Goal: Information Seeking & Learning: Learn about a topic

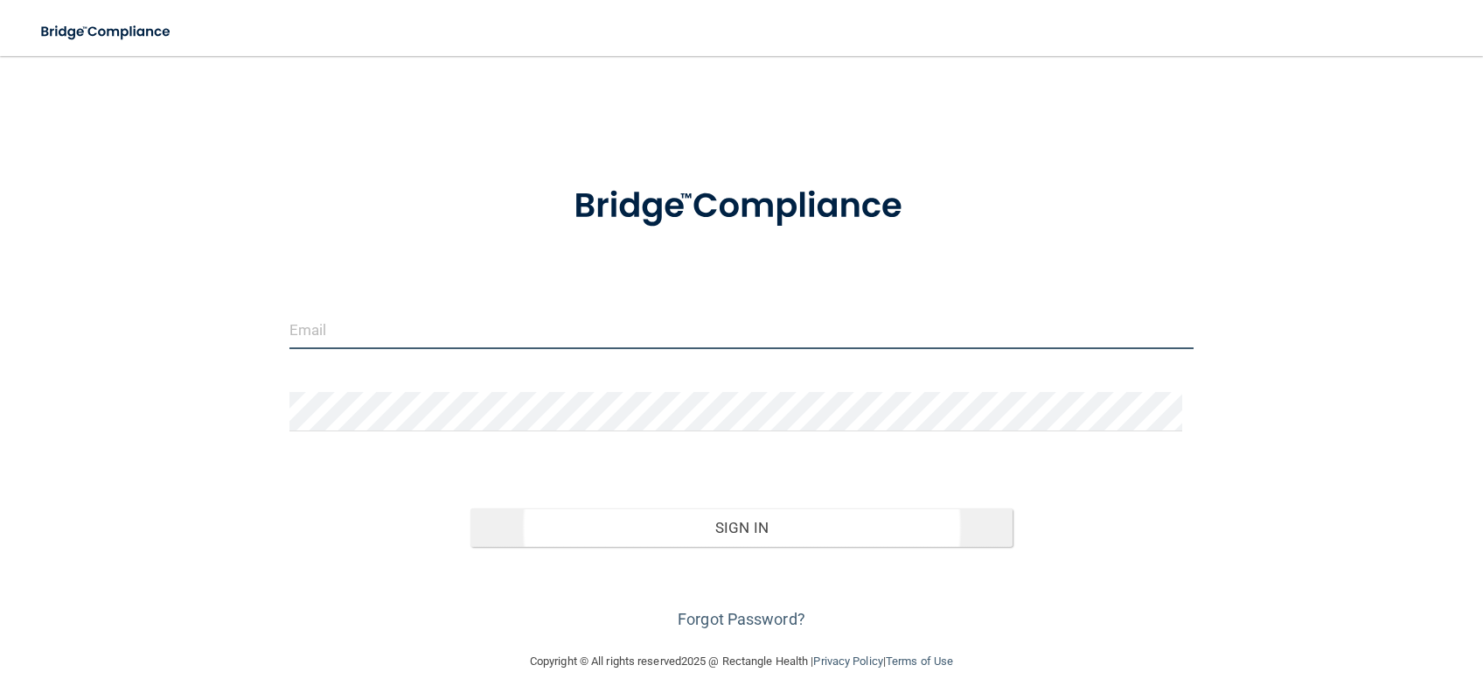
type input "ashley.nelson@campsmile.com"
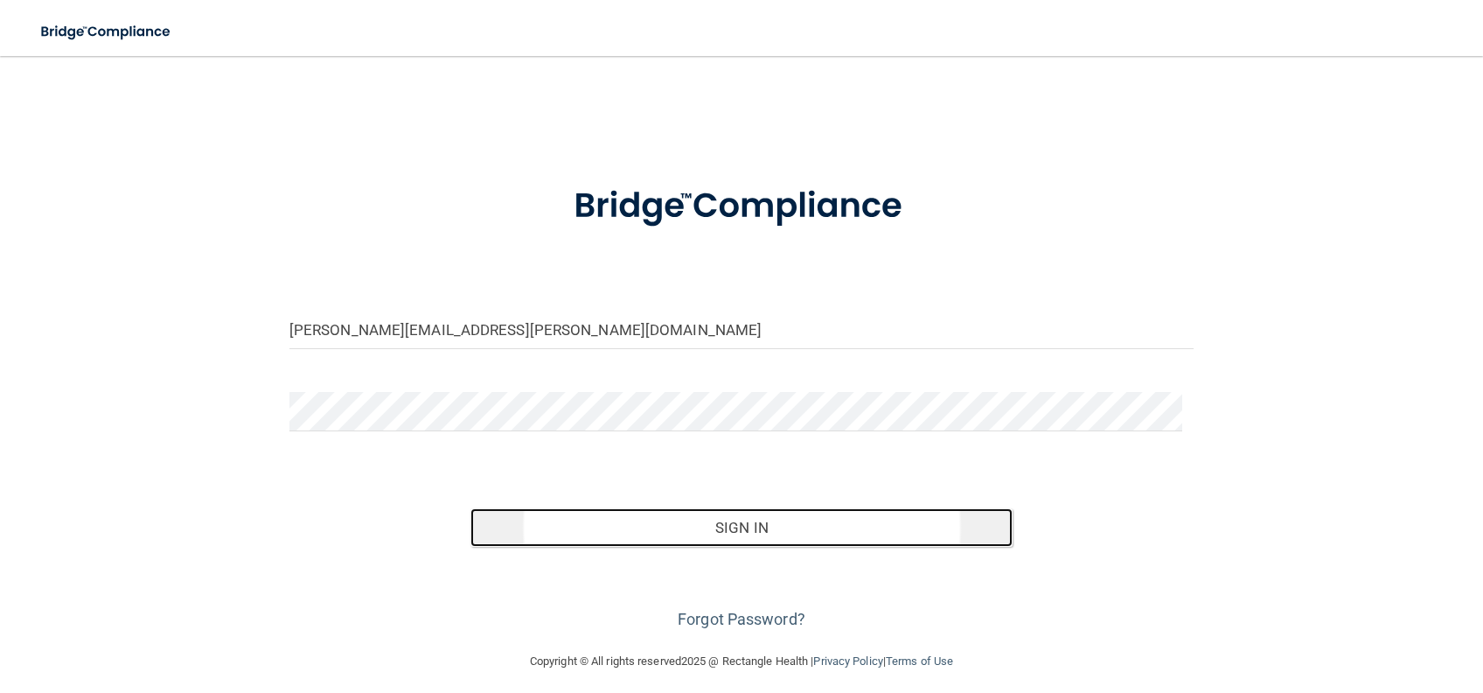
click at [820, 539] on button "Sign In" at bounding box center [742, 527] width 543 height 38
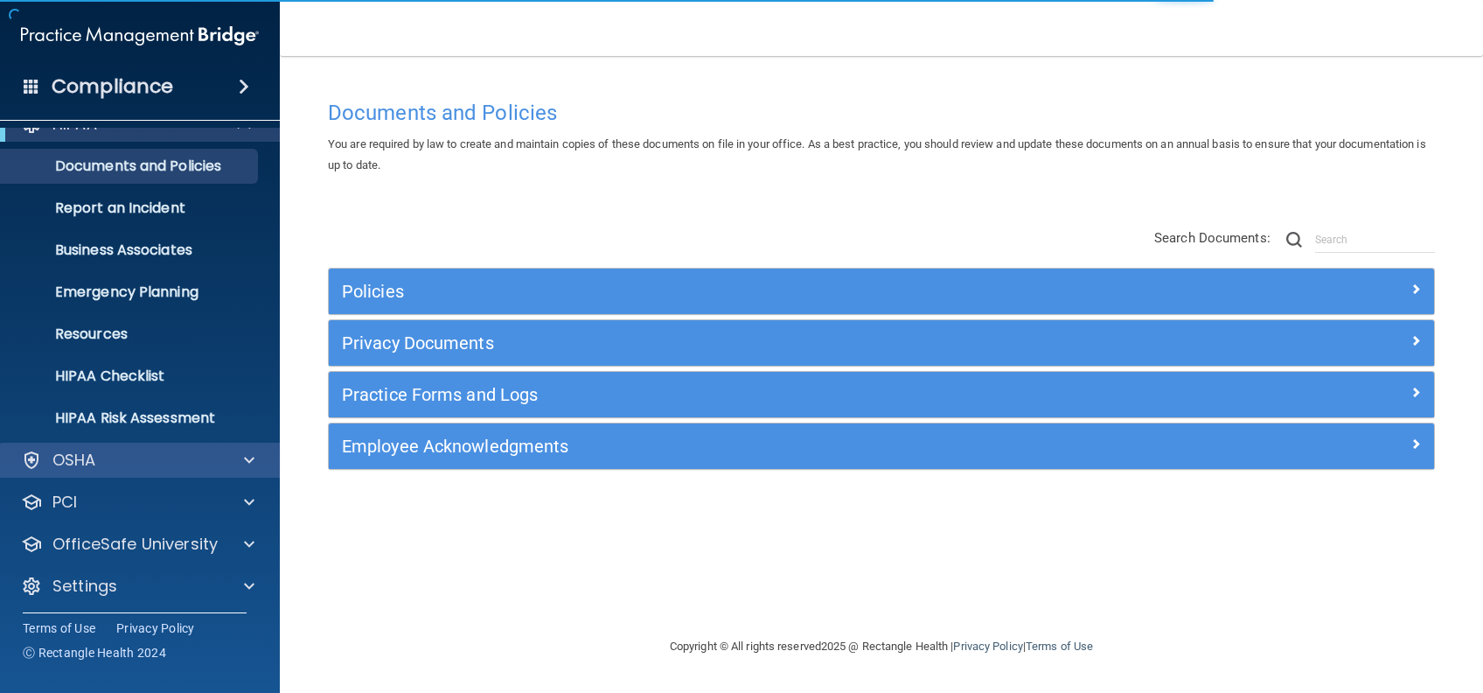
scroll to position [32, 0]
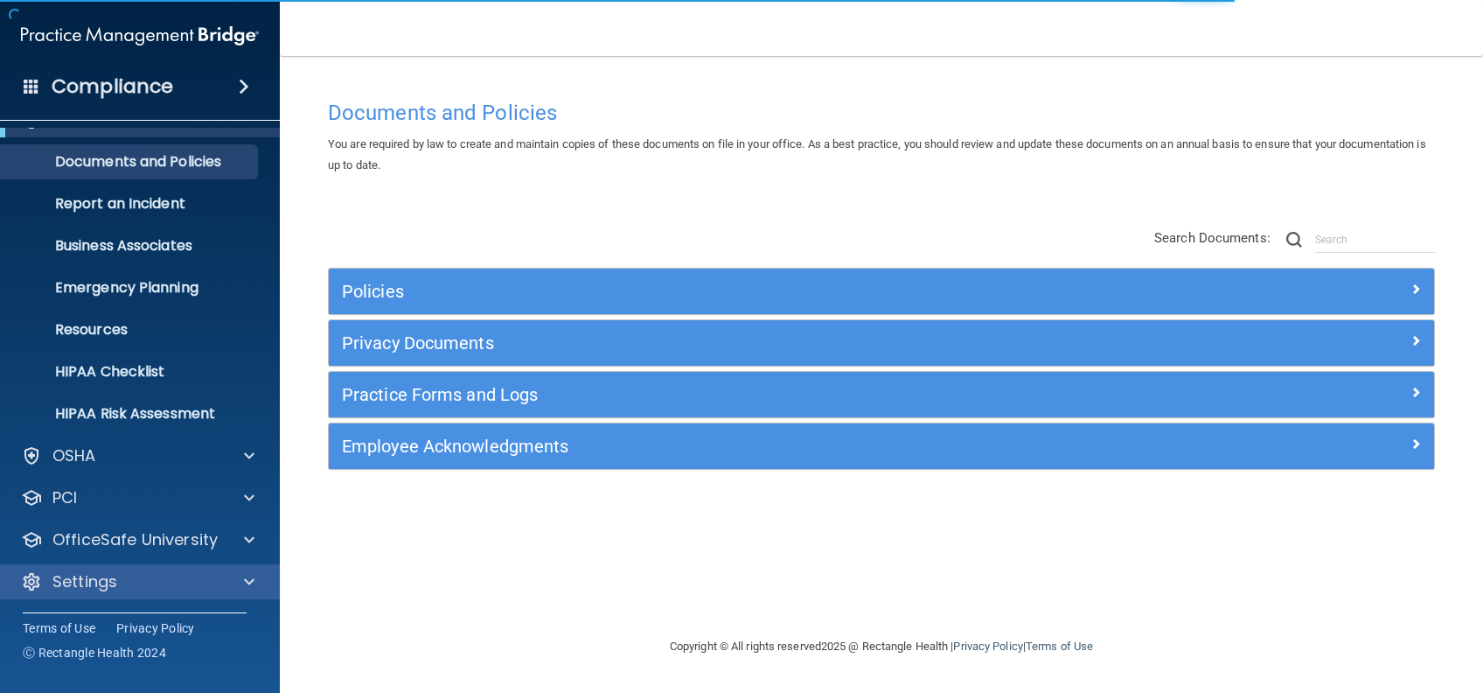
click at [133, 592] on div "Settings" at bounding box center [140, 581] width 281 height 35
click at [189, 574] on div "Settings" at bounding box center [116, 581] width 217 height 21
click at [185, 574] on div "Settings" at bounding box center [116, 581] width 217 height 21
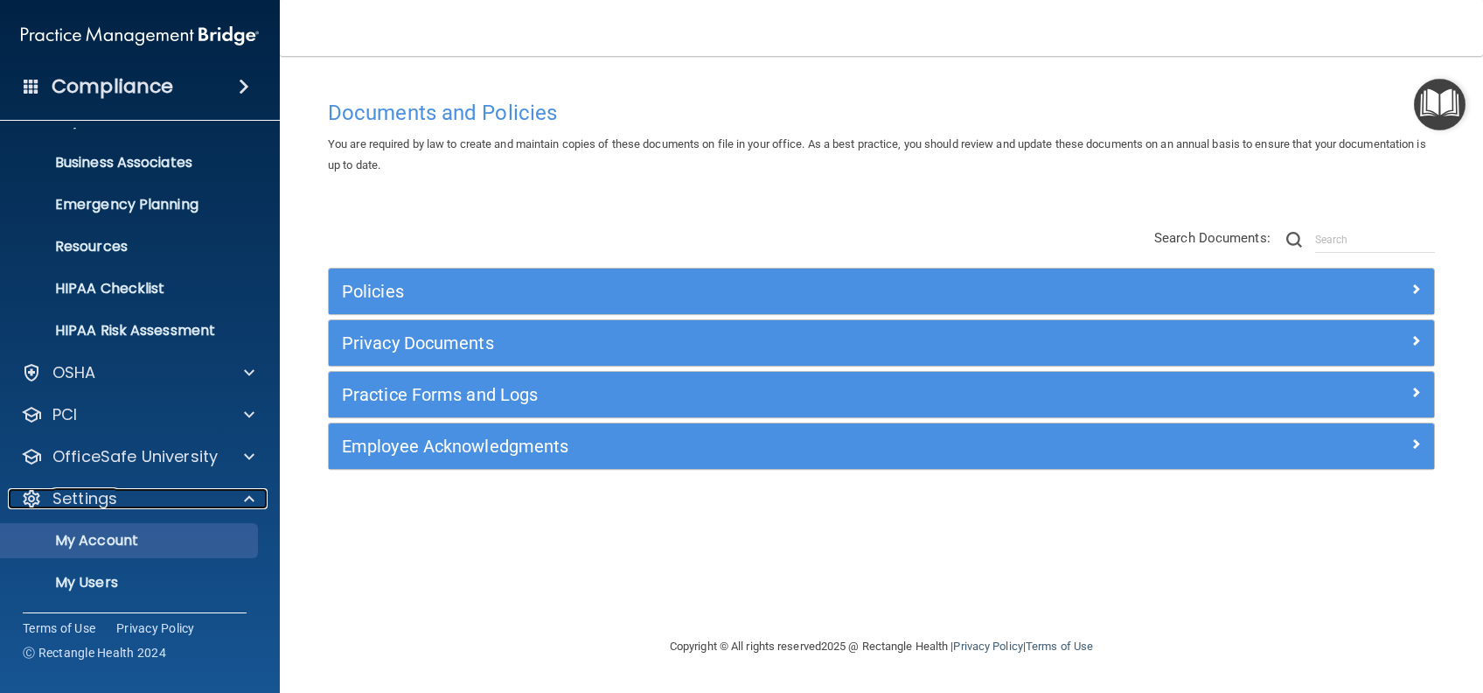
scroll to position [200, 0]
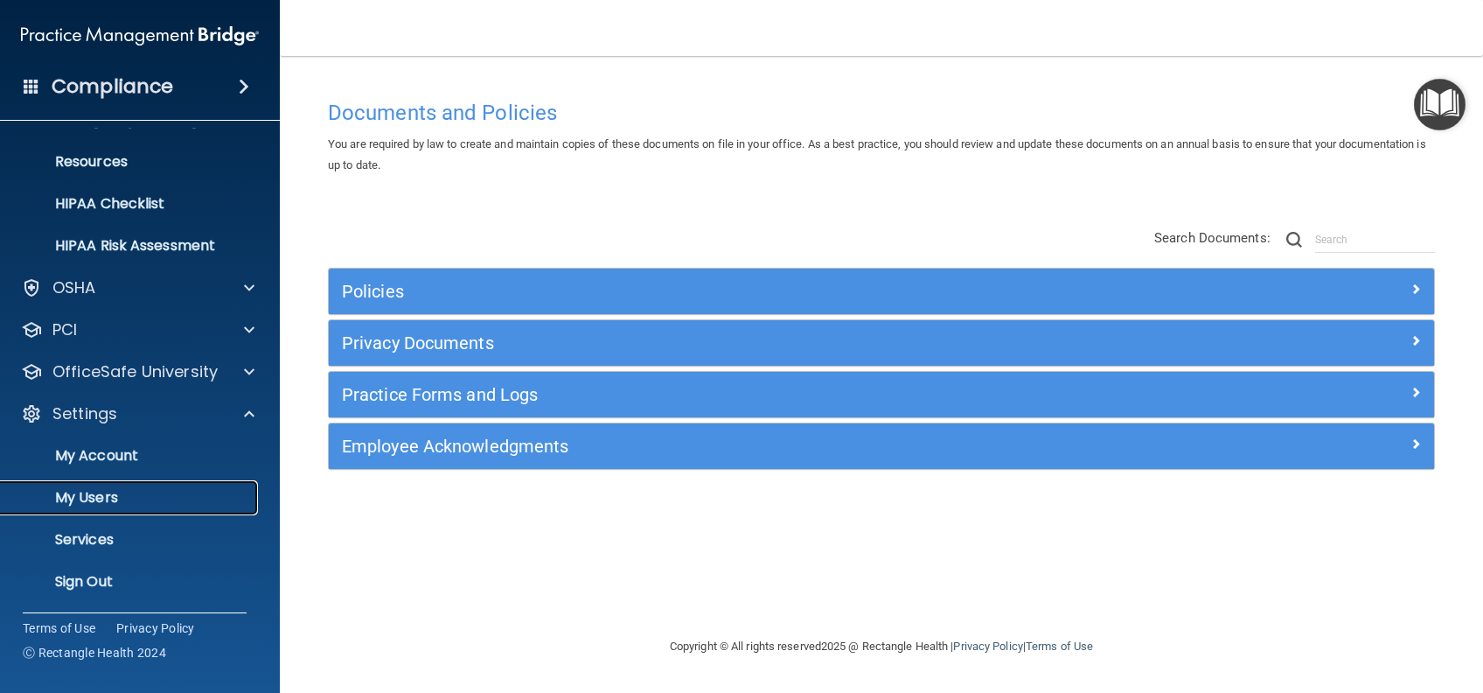
click at [88, 504] on p "My Users" at bounding box center [130, 497] width 239 height 17
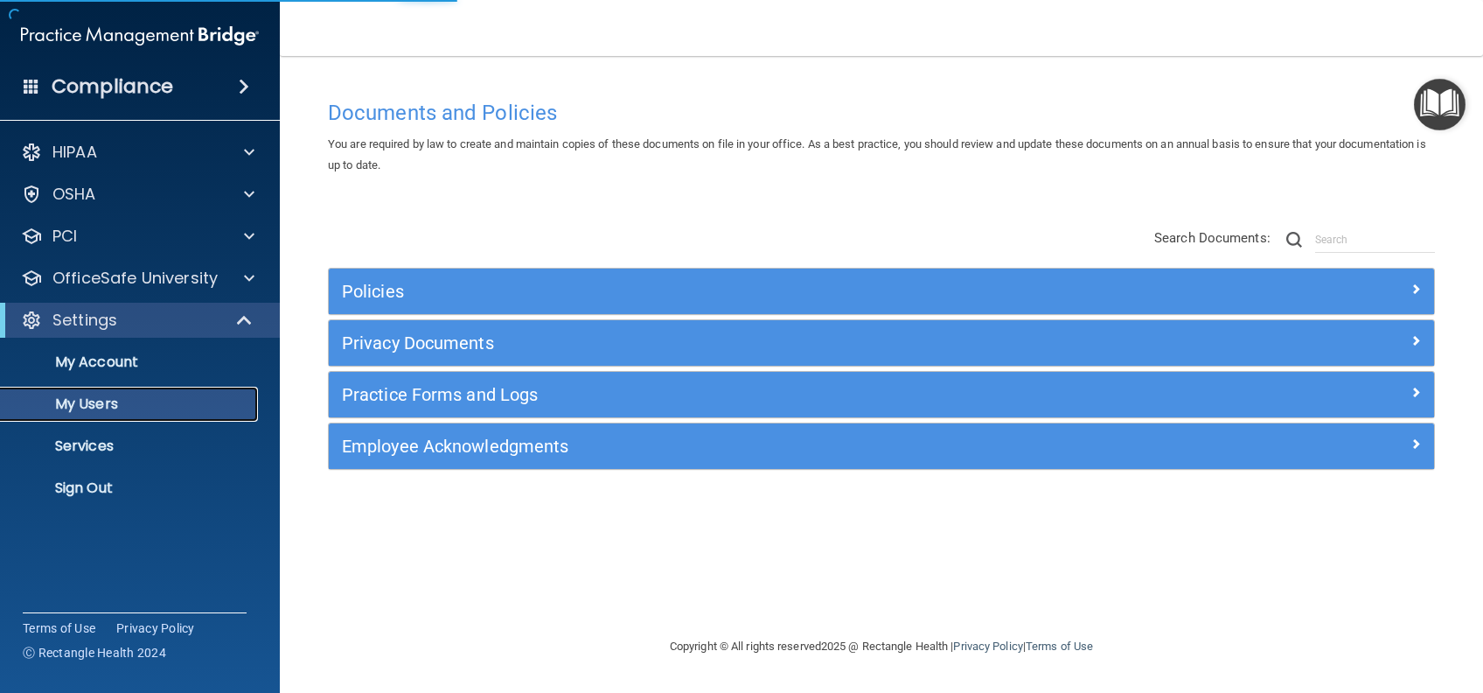
select select "20"
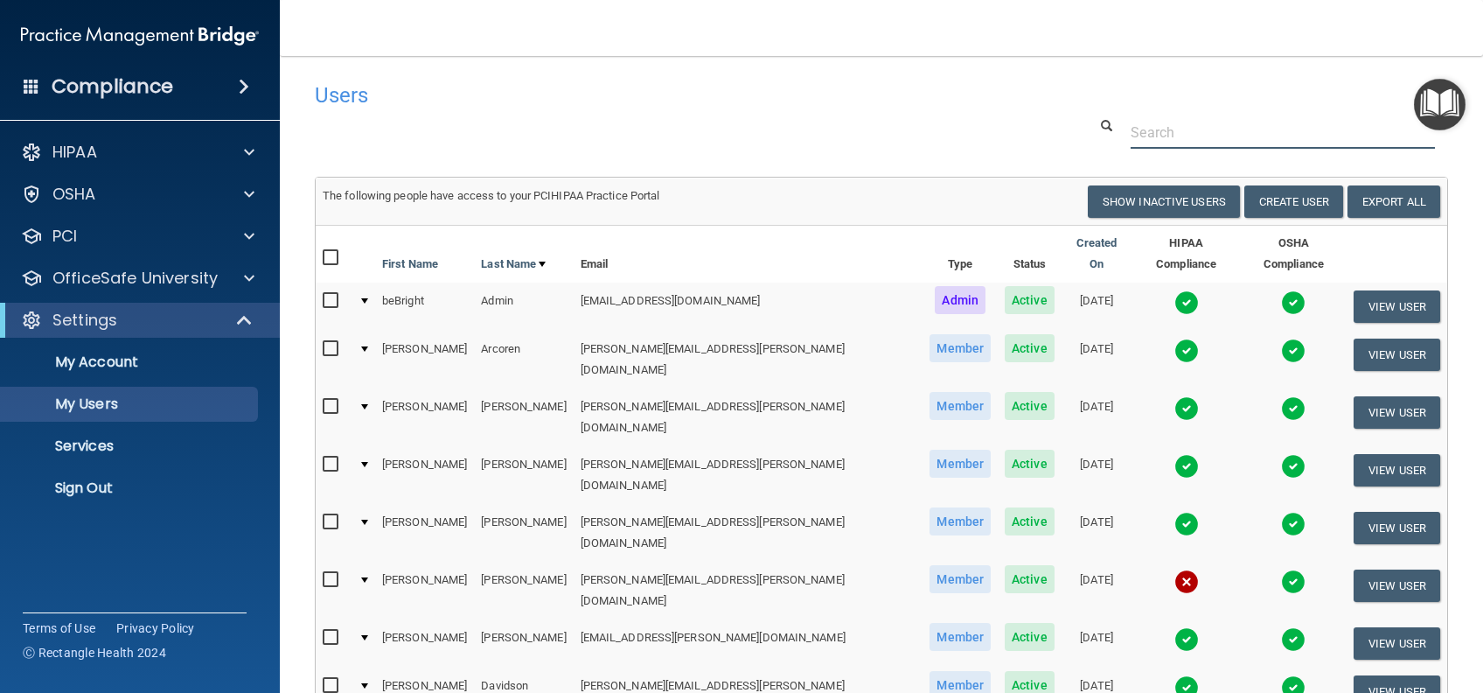
click at [1150, 134] on input "text" at bounding box center [1283, 132] width 304 height 32
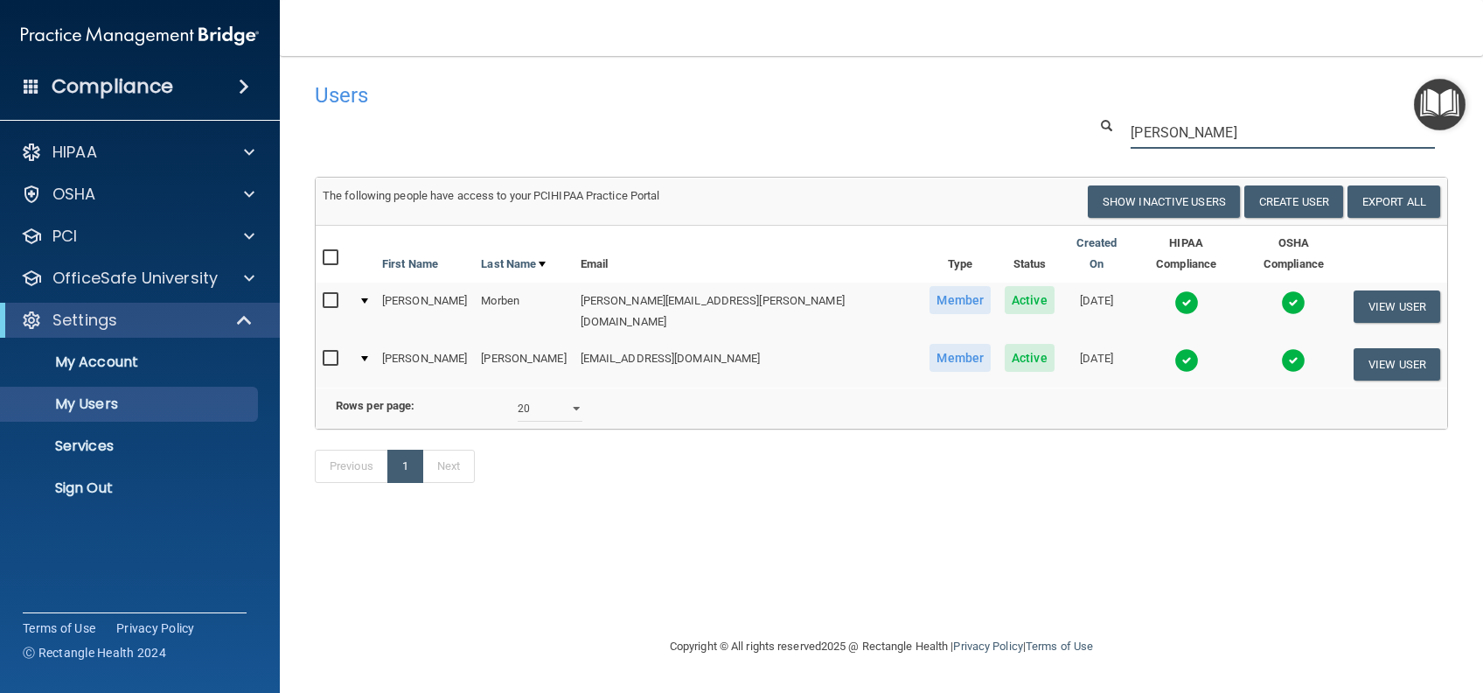
type input "elizabeth"
click at [331, 352] on input "checkbox" at bounding box center [333, 359] width 20 height 14
checkbox input "true"
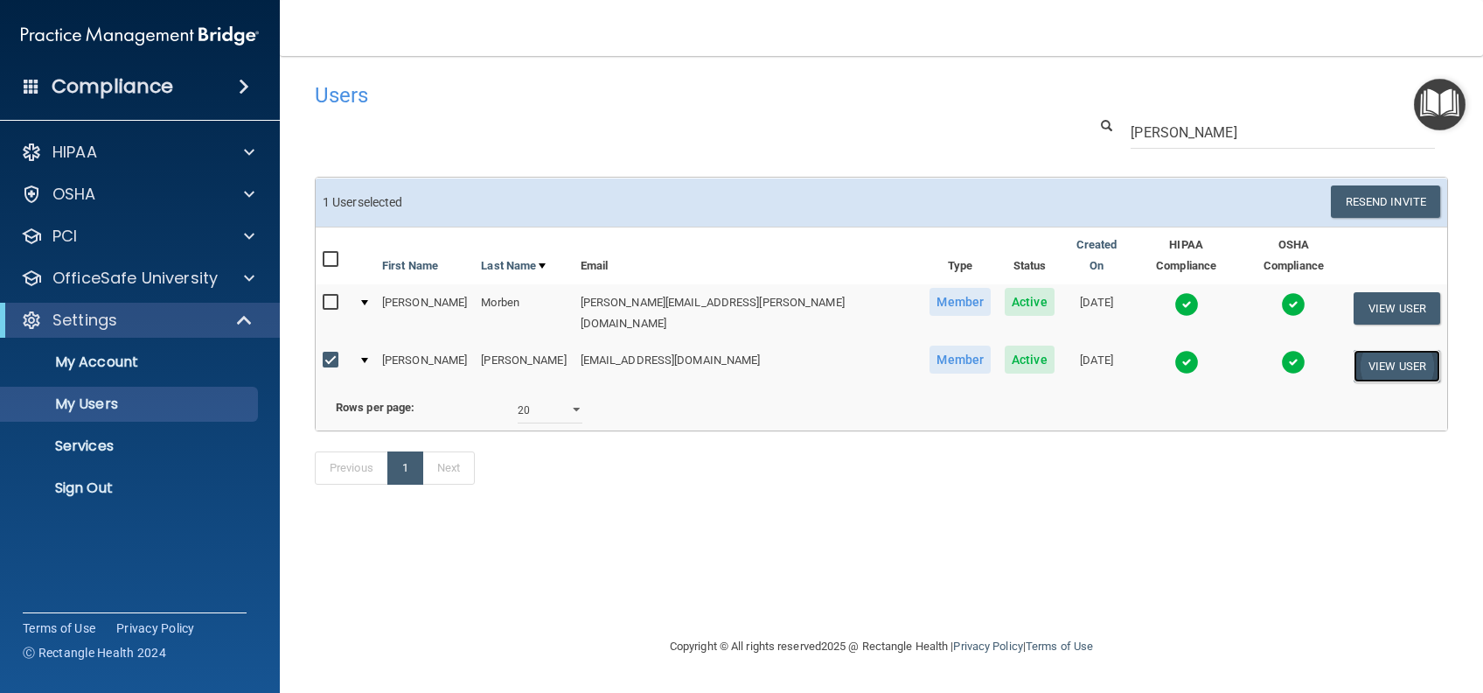
click at [1370, 350] on button "View User" at bounding box center [1397, 366] width 87 height 32
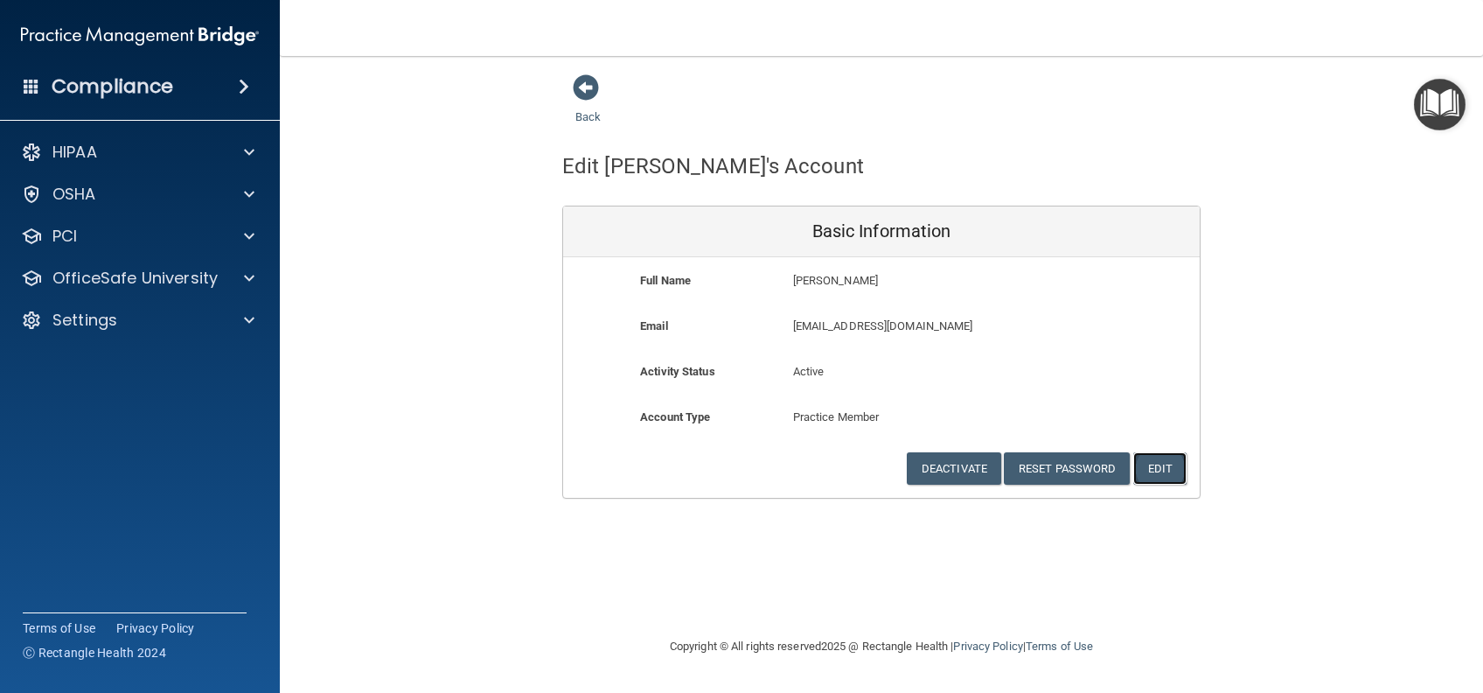
click at [1180, 461] on button "Edit" at bounding box center [1159, 468] width 53 height 32
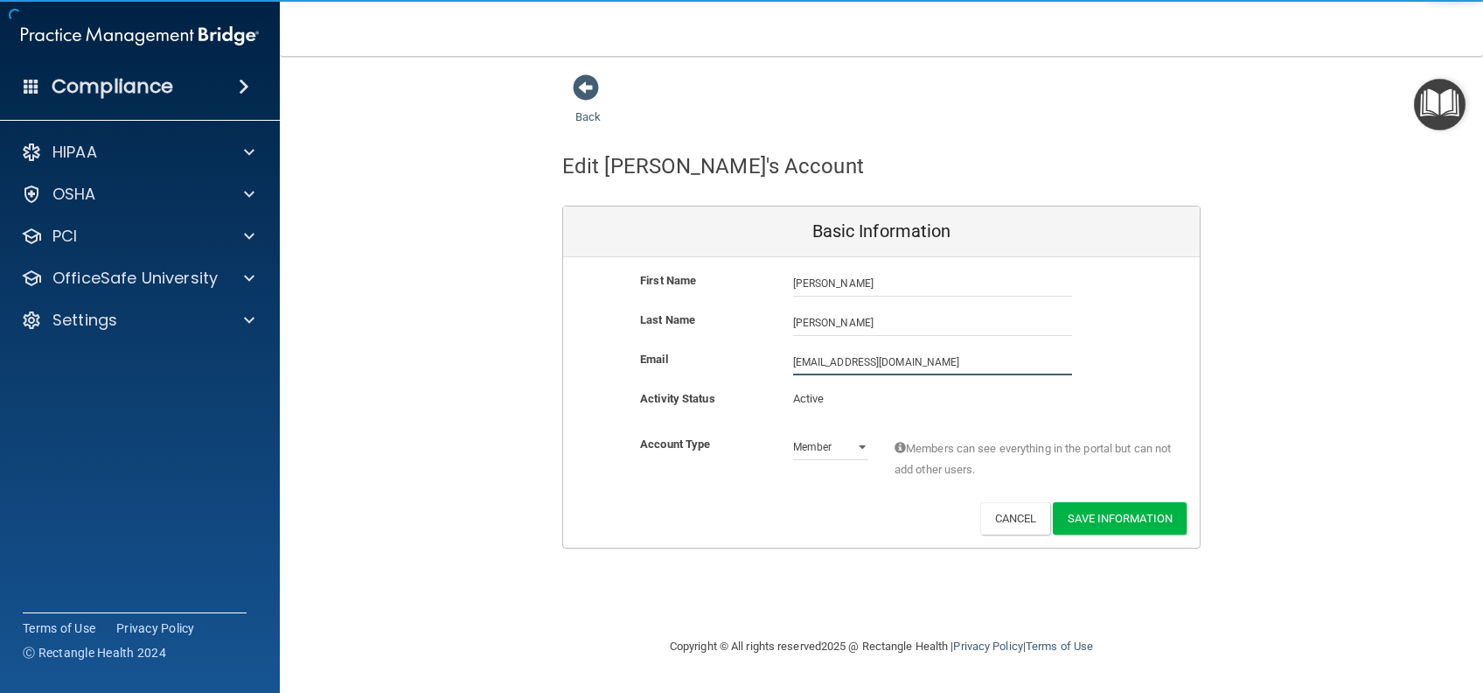
drag, startPoint x: 964, startPoint y: 371, endPoint x: 718, endPoint y: 380, distance: 245.9
click at [718, 380] on div "Email pneuville@comcast.net pneuville@comcast.net" at bounding box center [881, 368] width 637 height 39
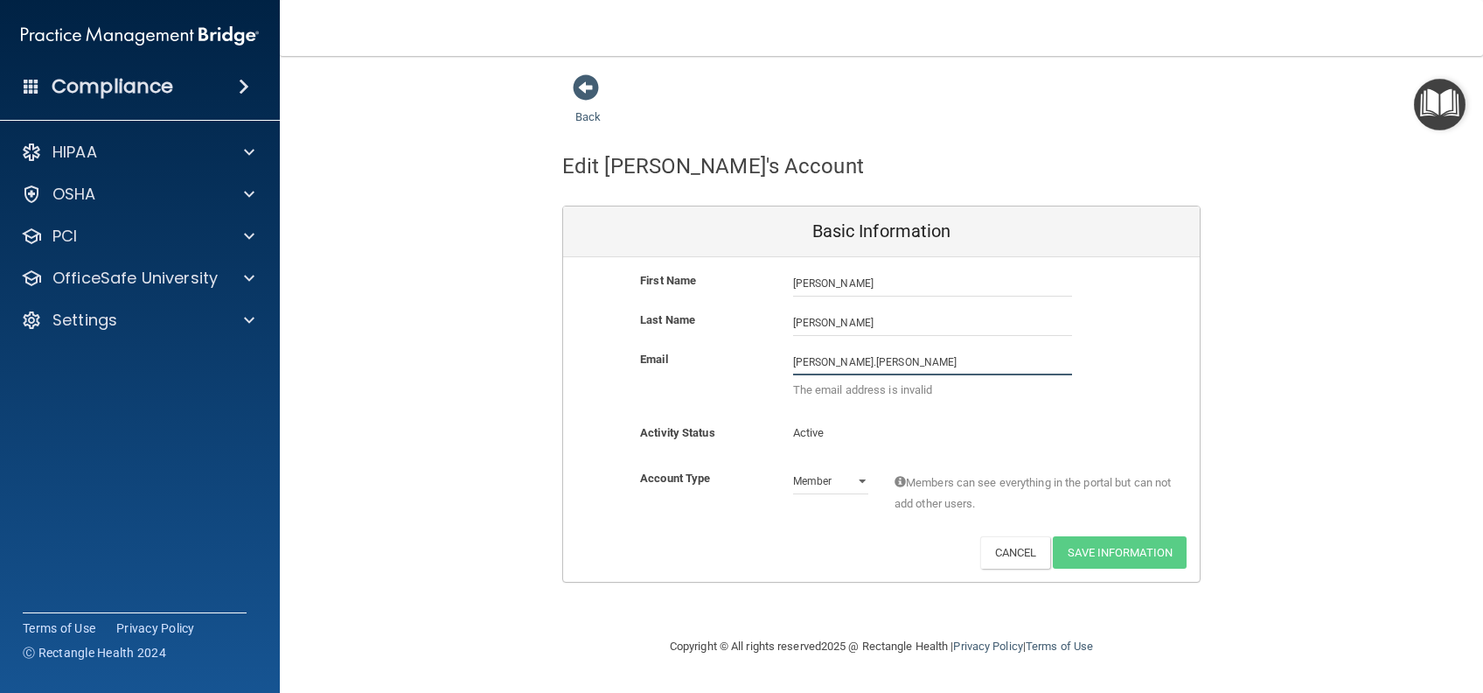
type input "ashley.nelson@campsmile.com"
drag, startPoint x: 966, startPoint y: 358, endPoint x: 707, endPoint y: 359, distance: 258.9
click at [707, 359] on div "Email ashley.nelson@campsmile.com ashley.nelson@campsmile.com The email already…" at bounding box center [881, 379] width 637 height 60
type input "[PERSON_NAME][EMAIL_ADDRESS][PERSON_NAME][DOMAIN_NAME]"
click at [1141, 558] on div "Back Edit Elizabeth's Account Basic Information First Name Elizabeth Neuville E…" at bounding box center [881, 345] width 1133 height 545
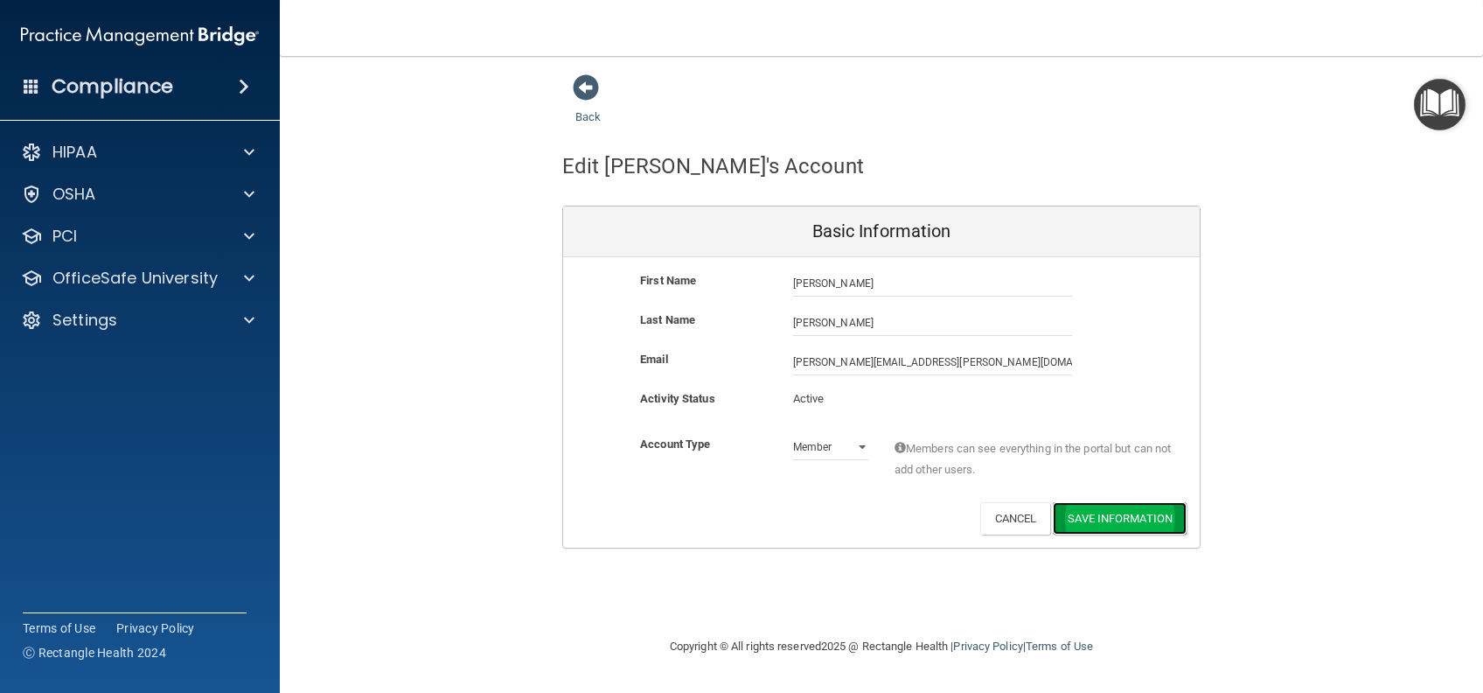
click at [1149, 520] on button "Save Information" at bounding box center [1120, 518] width 134 height 32
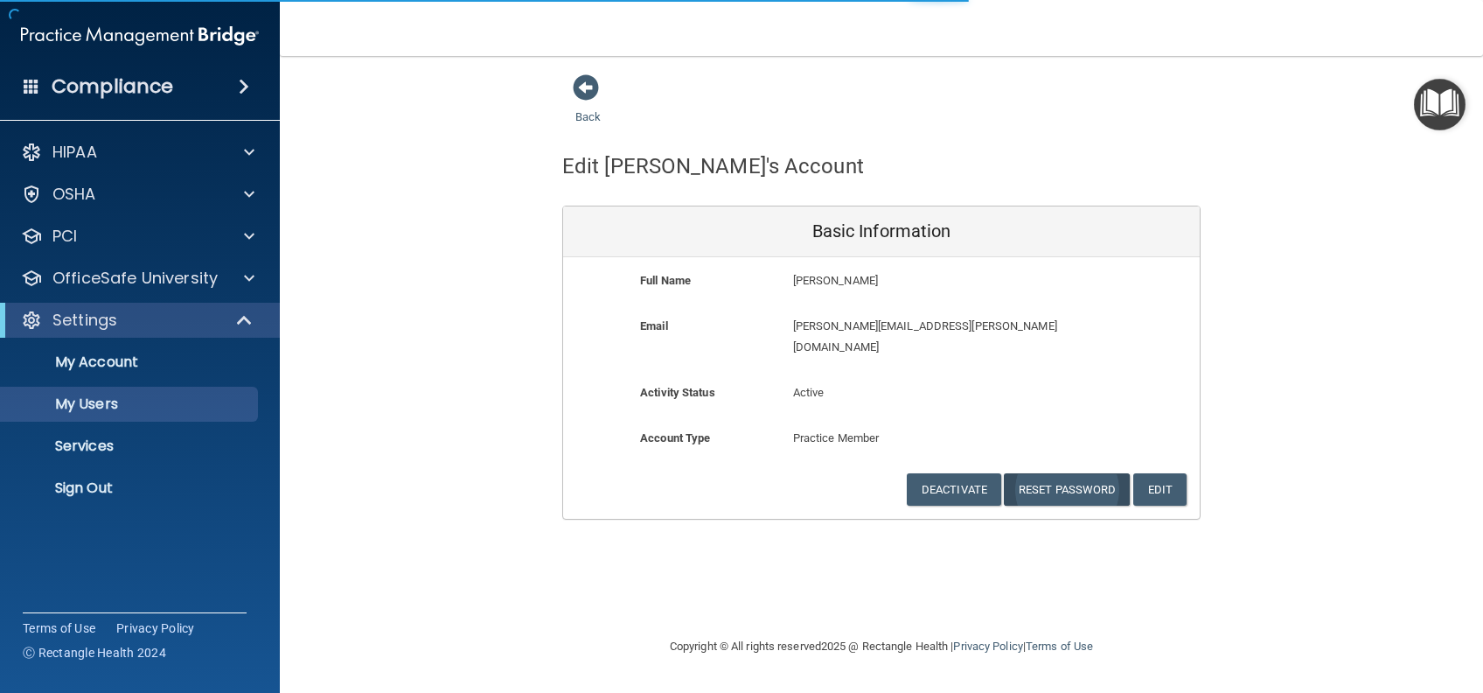
select select "20"
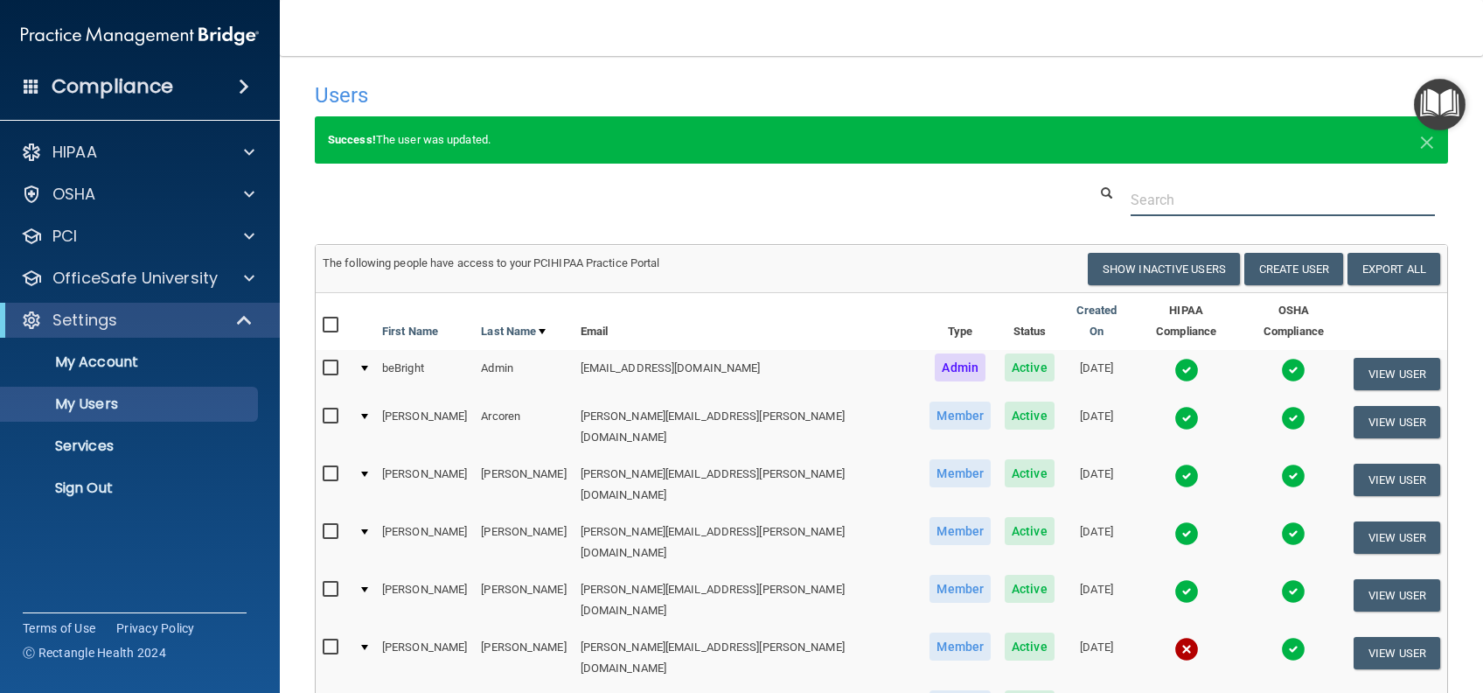
click at [1171, 204] on input "text" at bounding box center [1283, 200] width 304 height 32
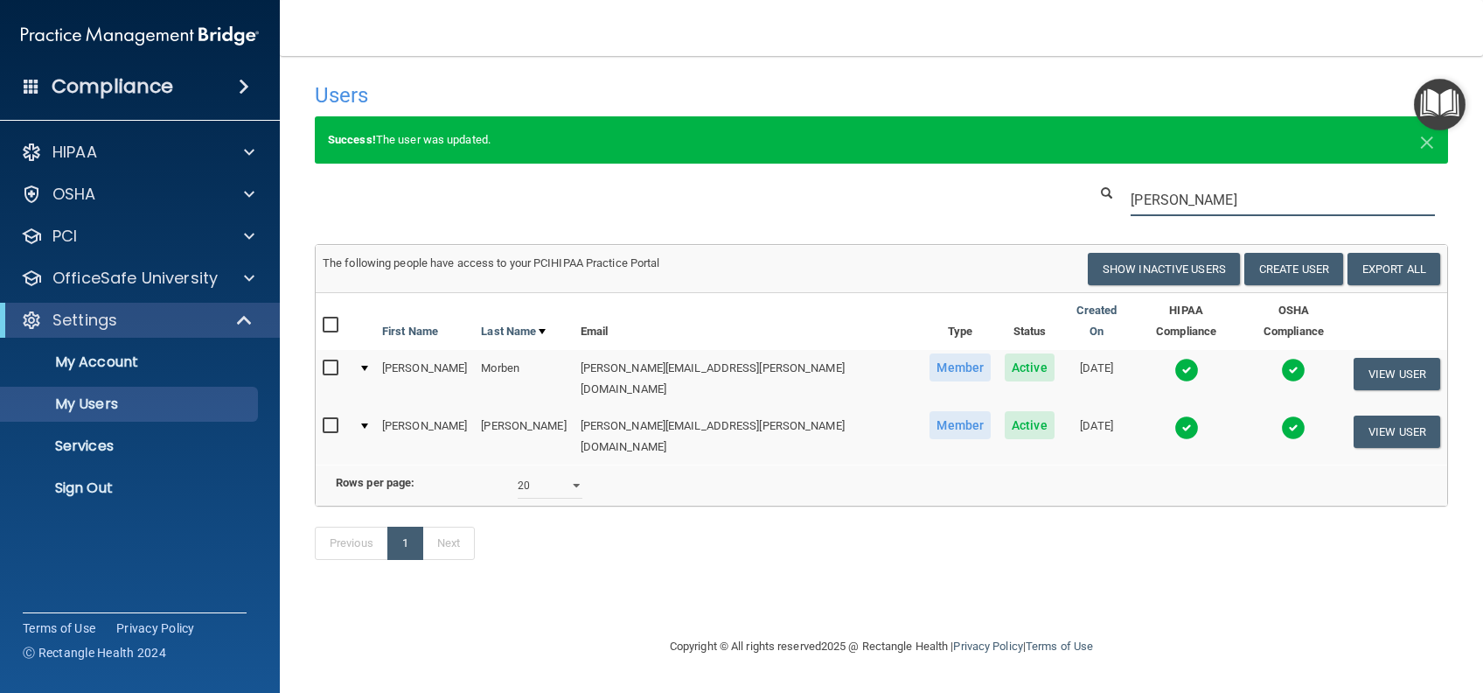
type input "elizabeth"
click at [328, 419] on input "checkbox" at bounding box center [333, 426] width 20 height 14
checkbox input "true"
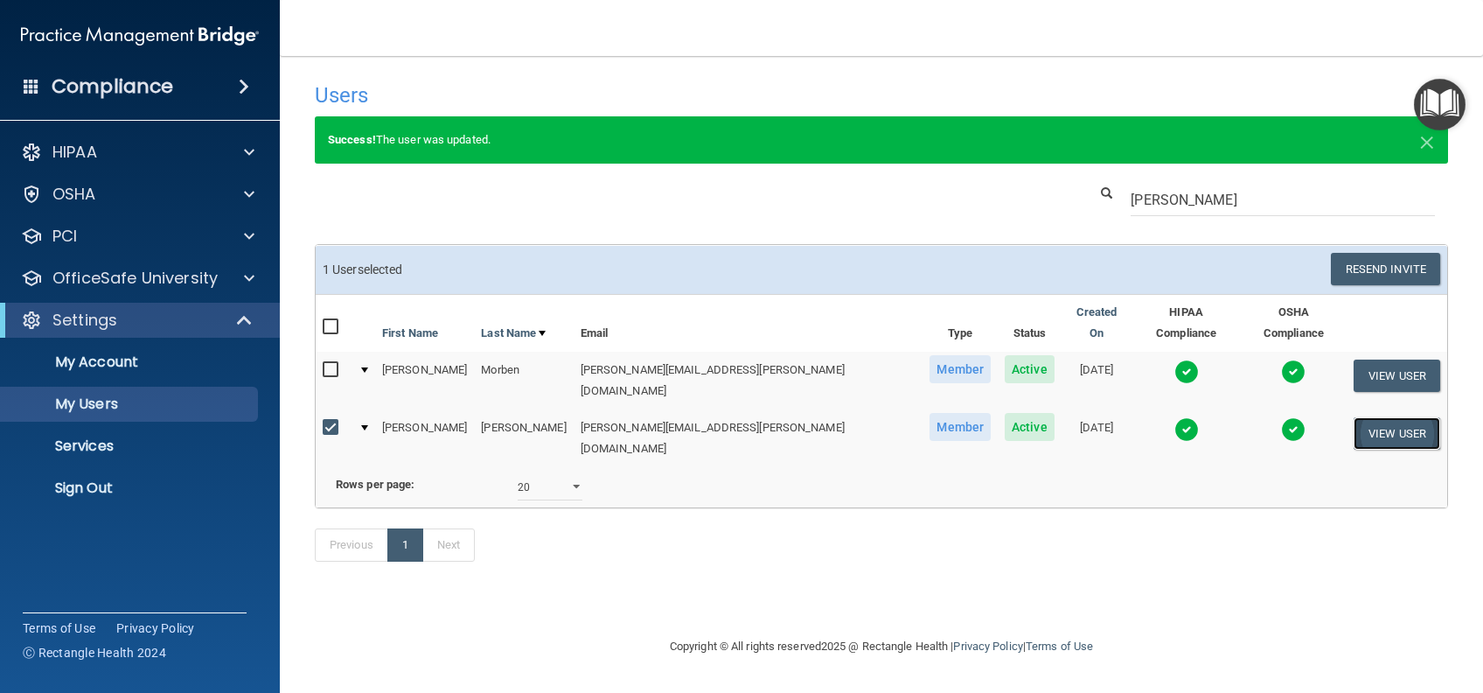
click at [1386, 417] on button "View User" at bounding box center [1397, 433] width 87 height 32
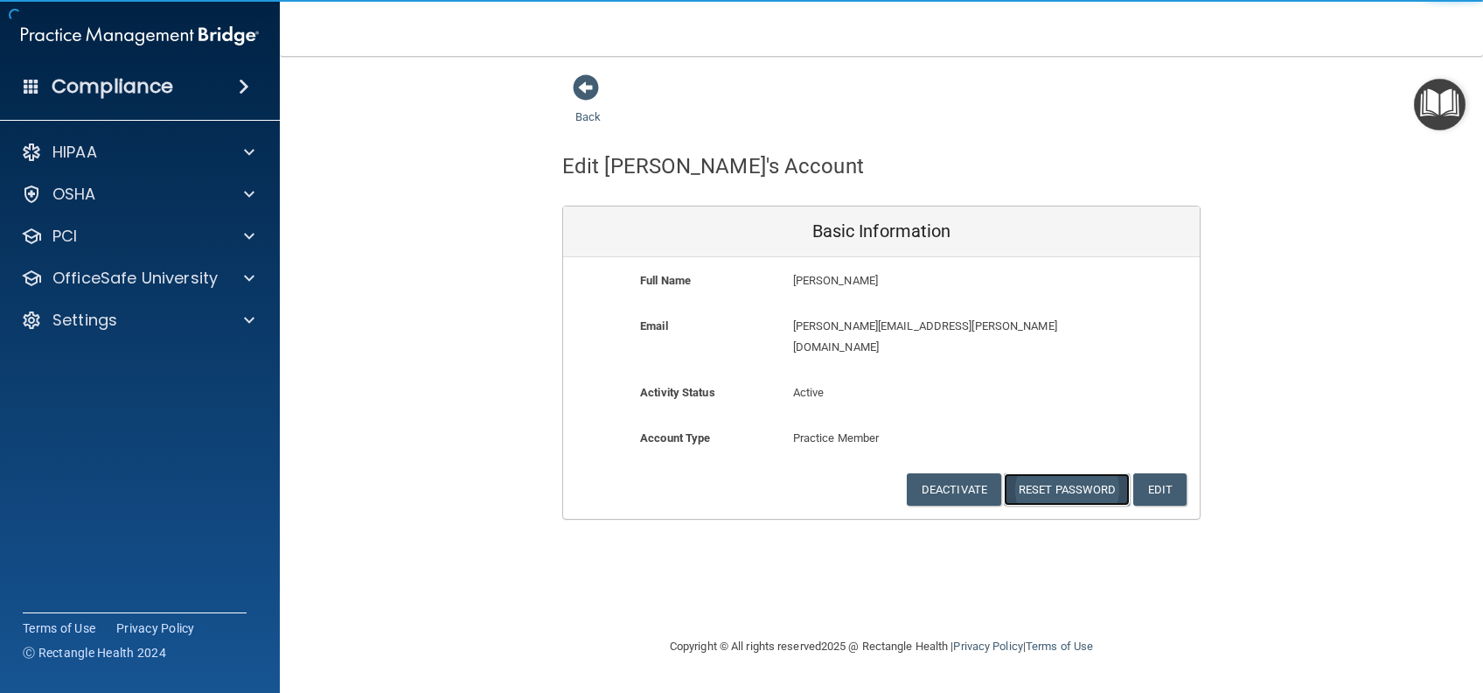
click at [1072, 473] on button "Reset Password" at bounding box center [1067, 489] width 126 height 32
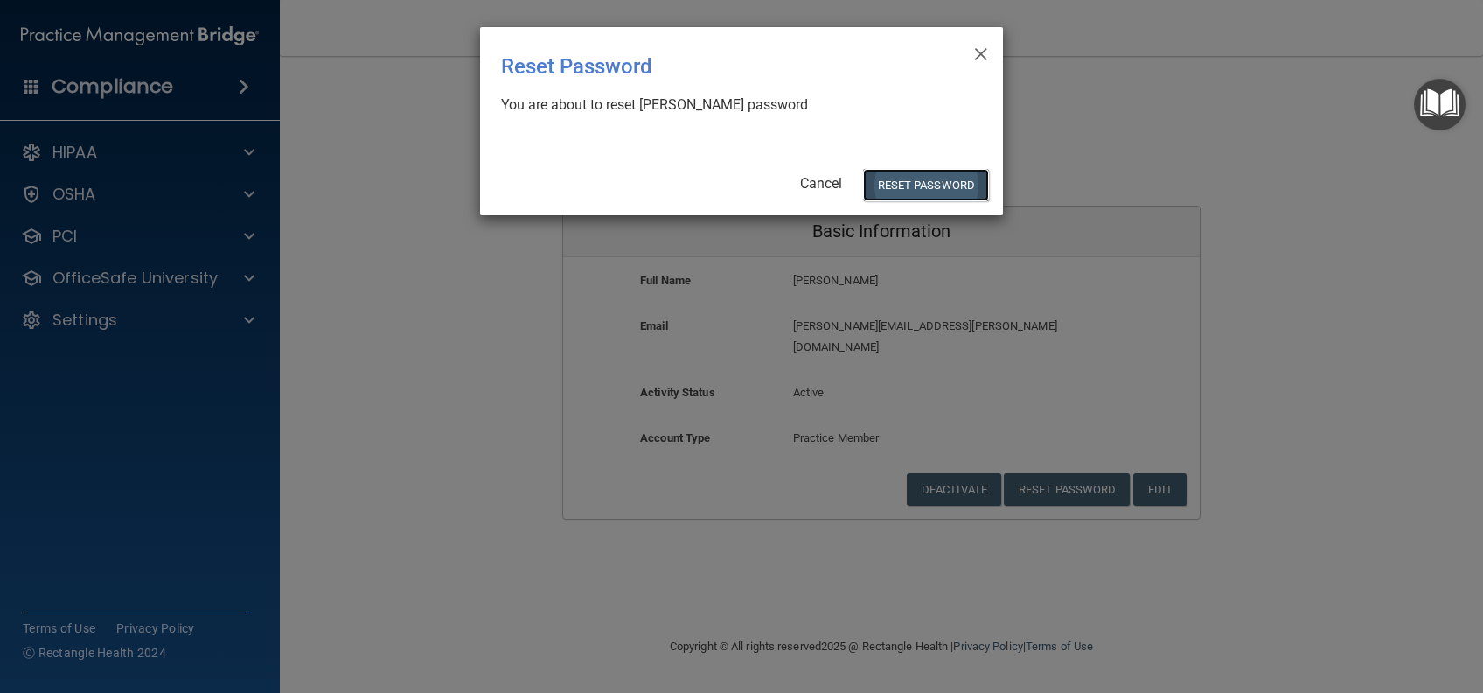
click at [910, 181] on button "Reset Password" at bounding box center [926, 185] width 126 height 32
click at [943, 183] on button "Reset Password" at bounding box center [926, 185] width 126 height 32
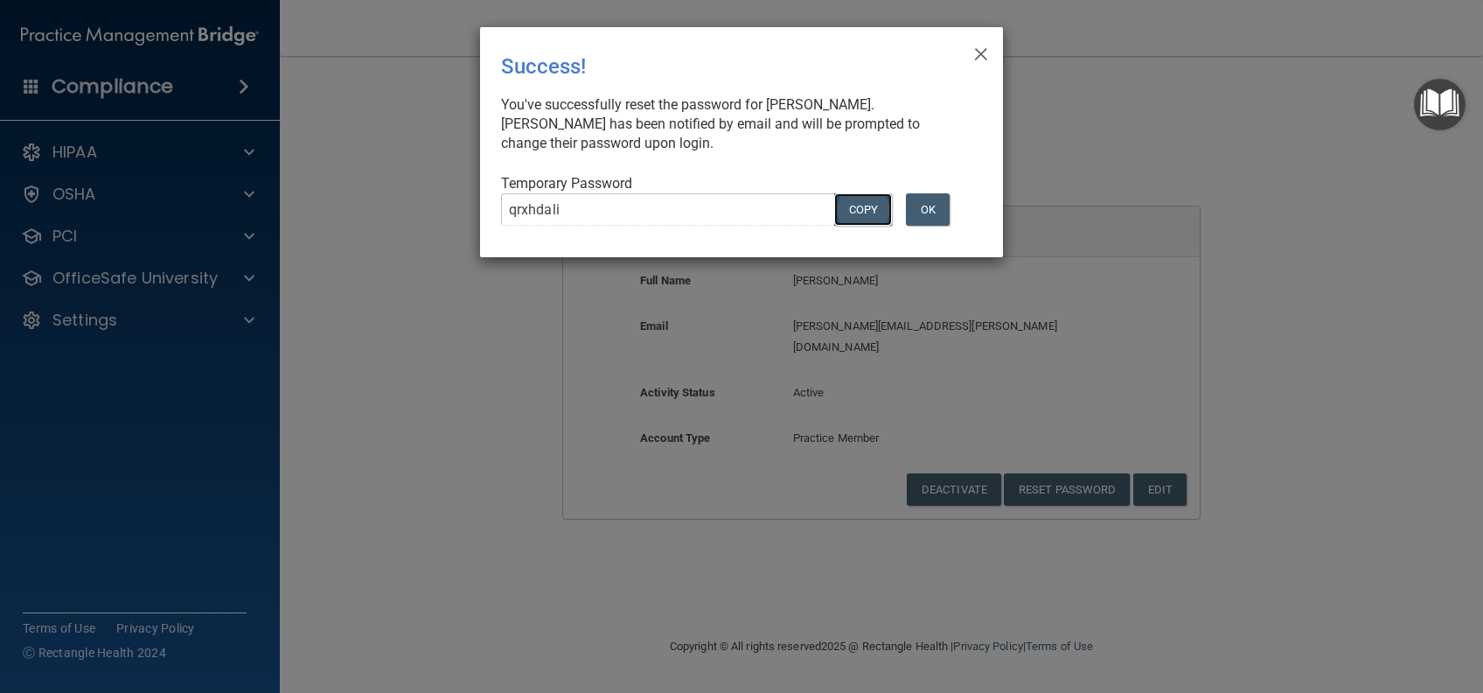
click at [880, 217] on button "COPY" at bounding box center [863, 209] width 58 height 32
click at [857, 208] on button "COPY" at bounding box center [863, 209] width 58 height 32
click at [938, 200] on button "OK" at bounding box center [928, 209] width 44 height 32
click at [982, 56] on span "×" at bounding box center [981, 51] width 16 height 35
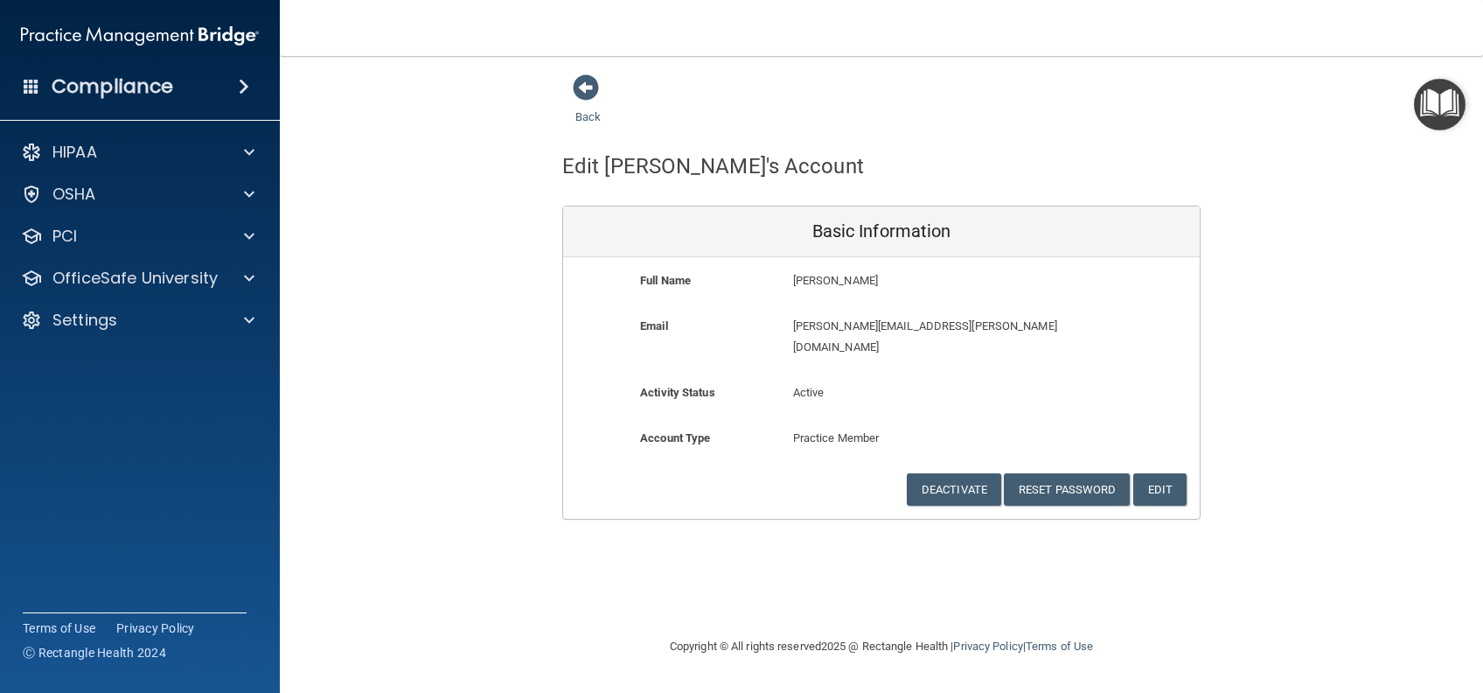
click at [100, 35] on img at bounding box center [140, 35] width 238 height 35
click at [78, 96] on h4 "Compliance" at bounding box center [113, 86] width 122 height 24
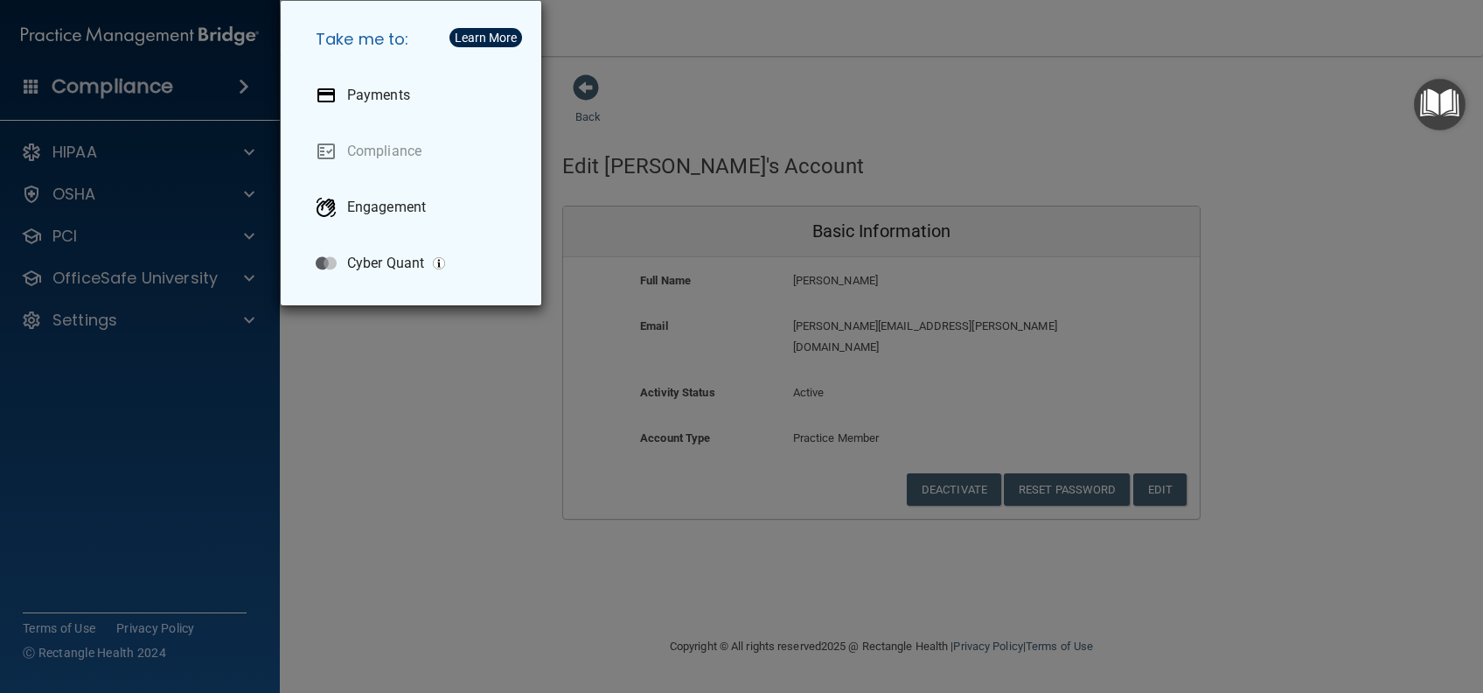
click at [142, 99] on div "Take me to: Payments Compliance Engagement Cyber Quant" at bounding box center [741, 346] width 1483 height 693
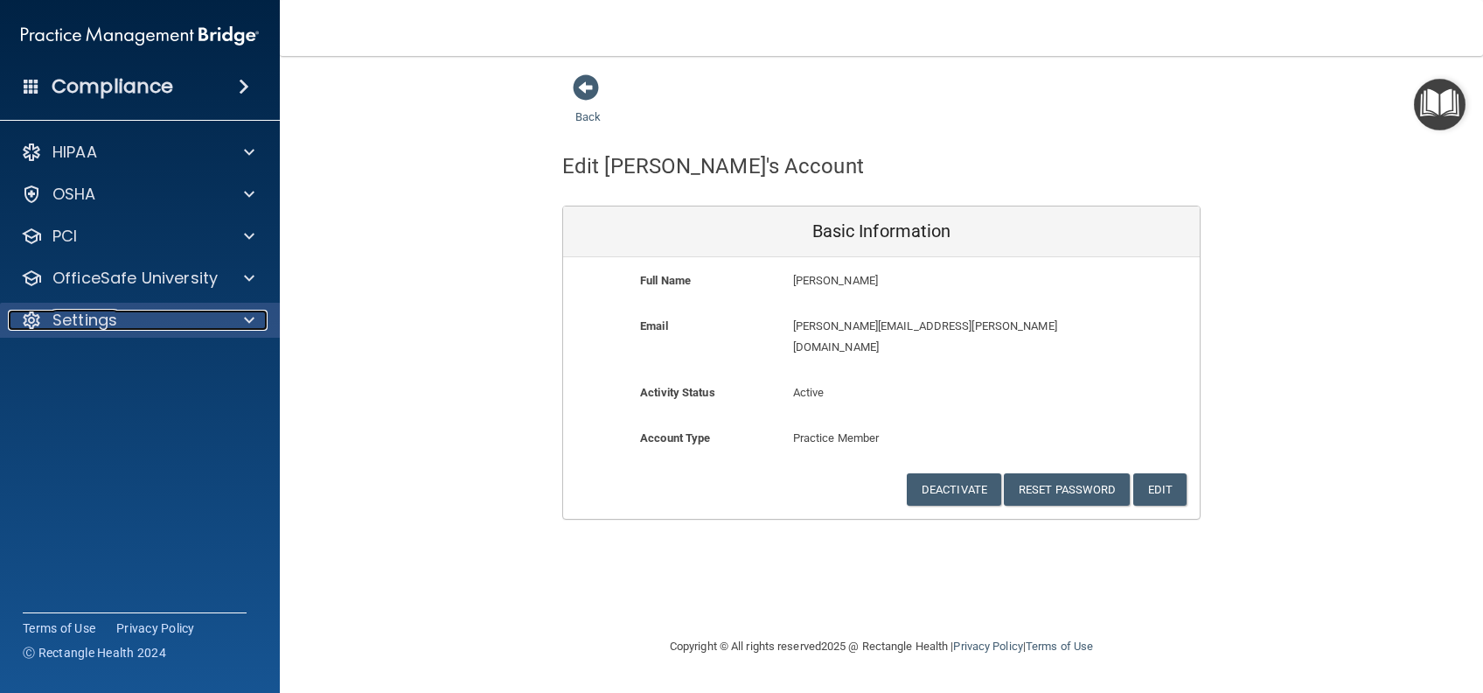
click at [99, 318] on p "Settings" at bounding box center [84, 320] width 65 height 21
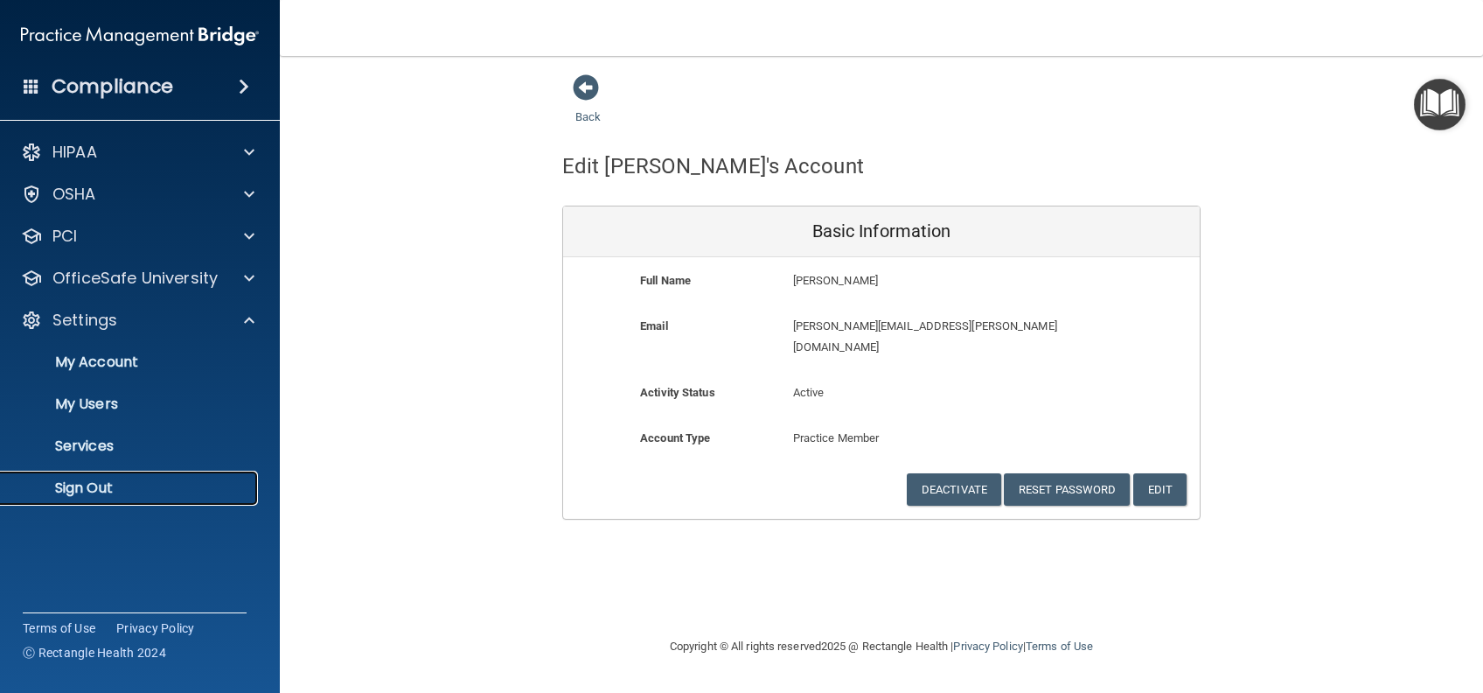
click at [83, 483] on p "Sign Out" at bounding box center [130, 487] width 239 height 17
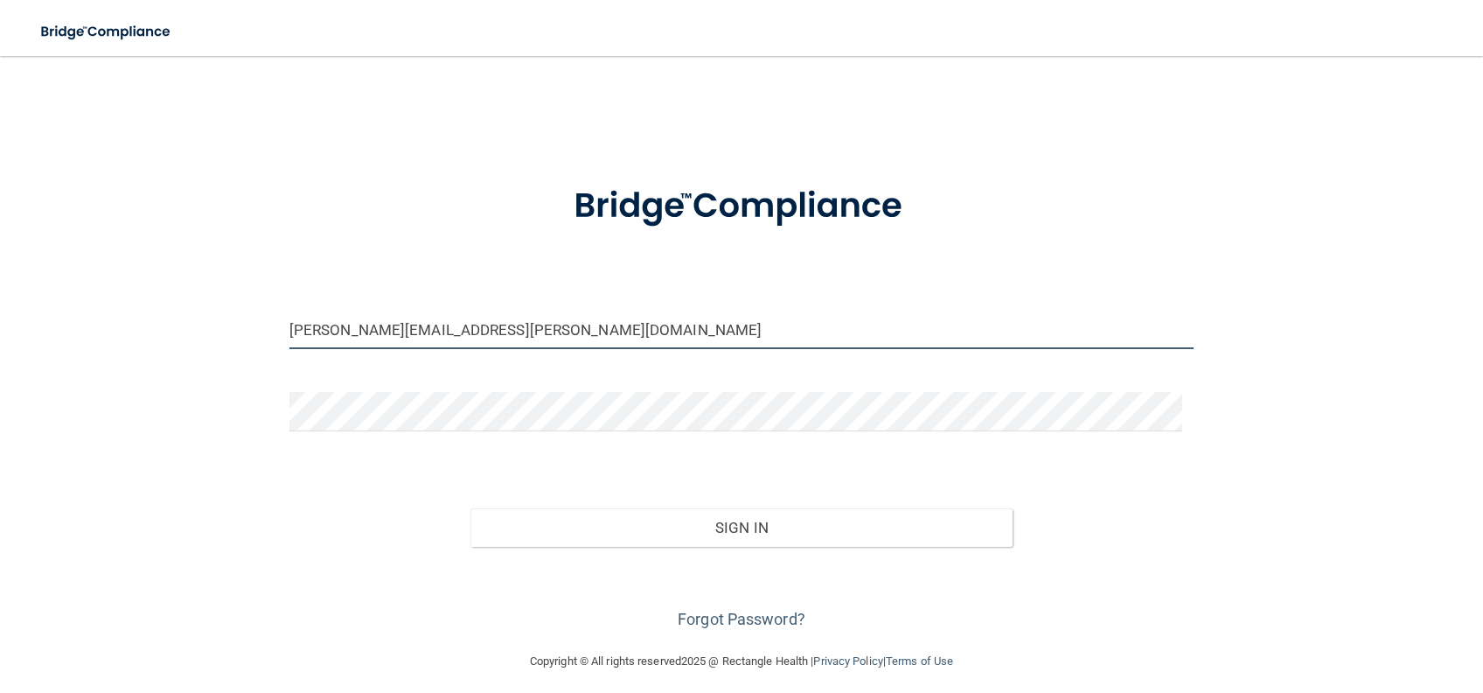
drag, startPoint x: 518, startPoint y: 324, endPoint x: 177, endPoint y: 324, distance: 341.1
click at [177, 324] on div "ashley.nelson@campsmile.com Invalid email/password. You don't have permission t…" at bounding box center [741, 353] width 1413 height 560
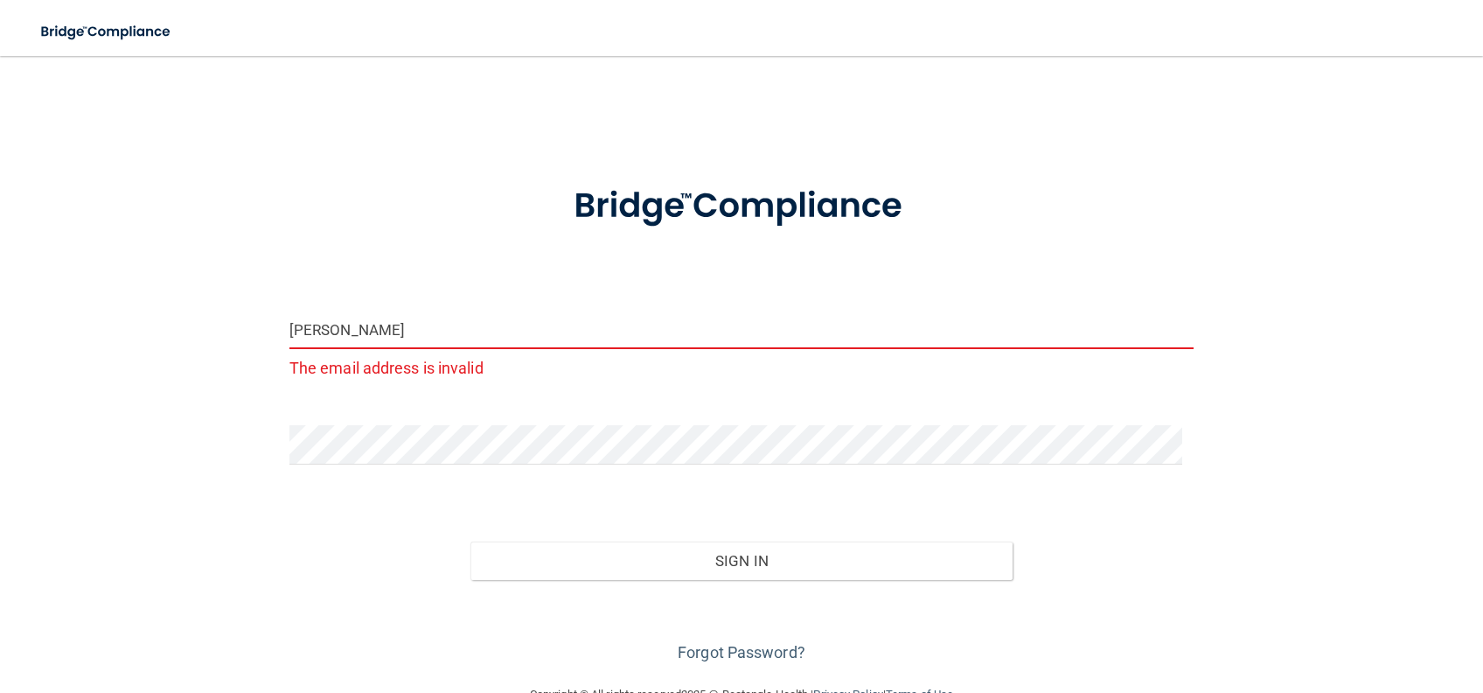
type input "[PERSON_NAME][EMAIL_ADDRESS][PERSON_NAME][DOMAIN_NAME]"
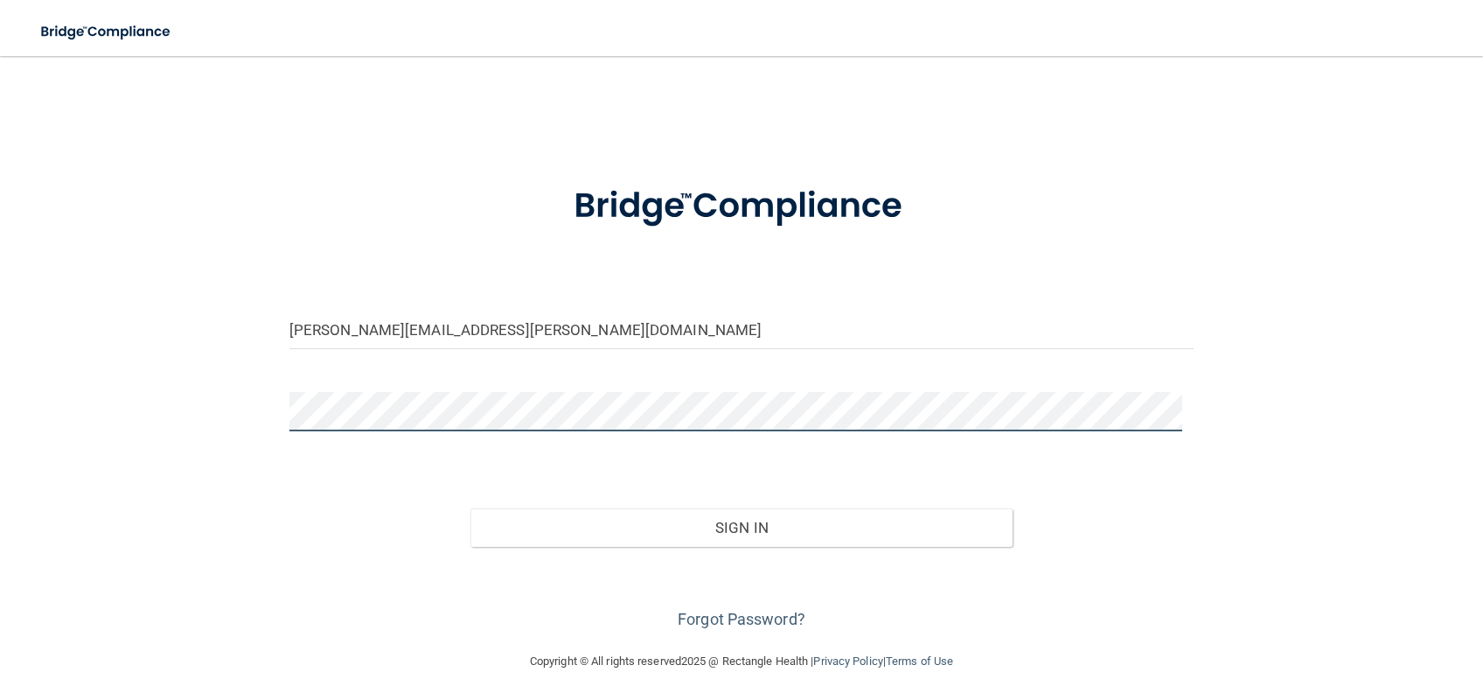
click at [471, 508] on button "Sign In" at bounding box center [742, 527] width 543 height 38
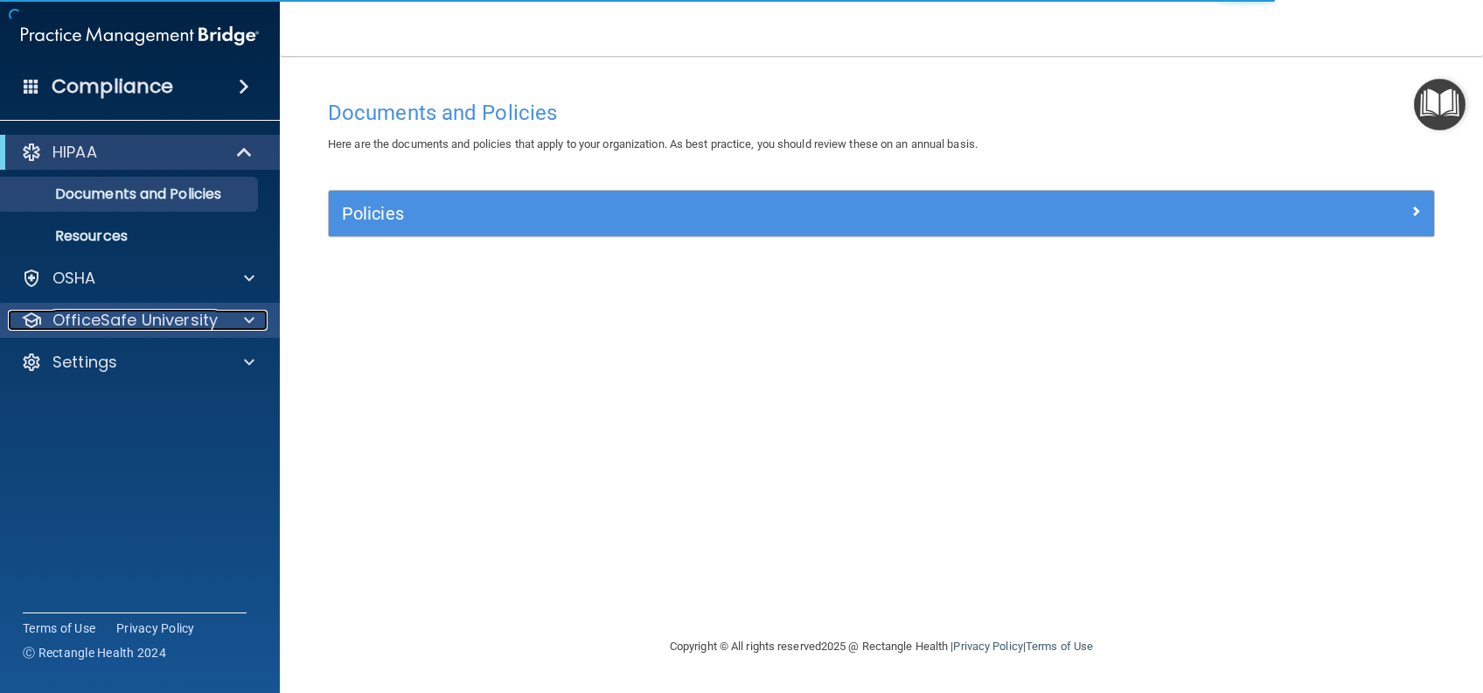
click at [150, 316] on p "OfficeSafe University" at bounding box center [134, 320] width 165 height 21
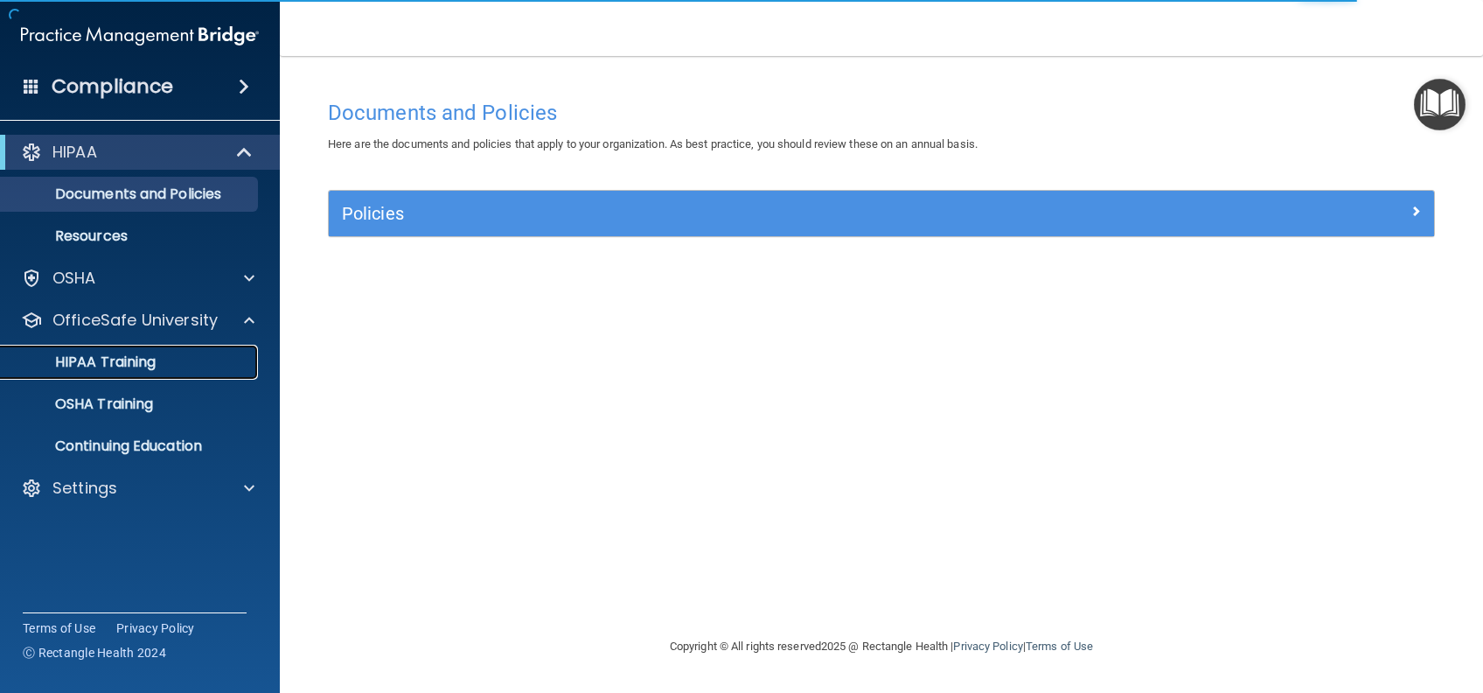
click at [122, 359] on p "HIPAA Training" at bounding box center [83, 361] width 144 height 17
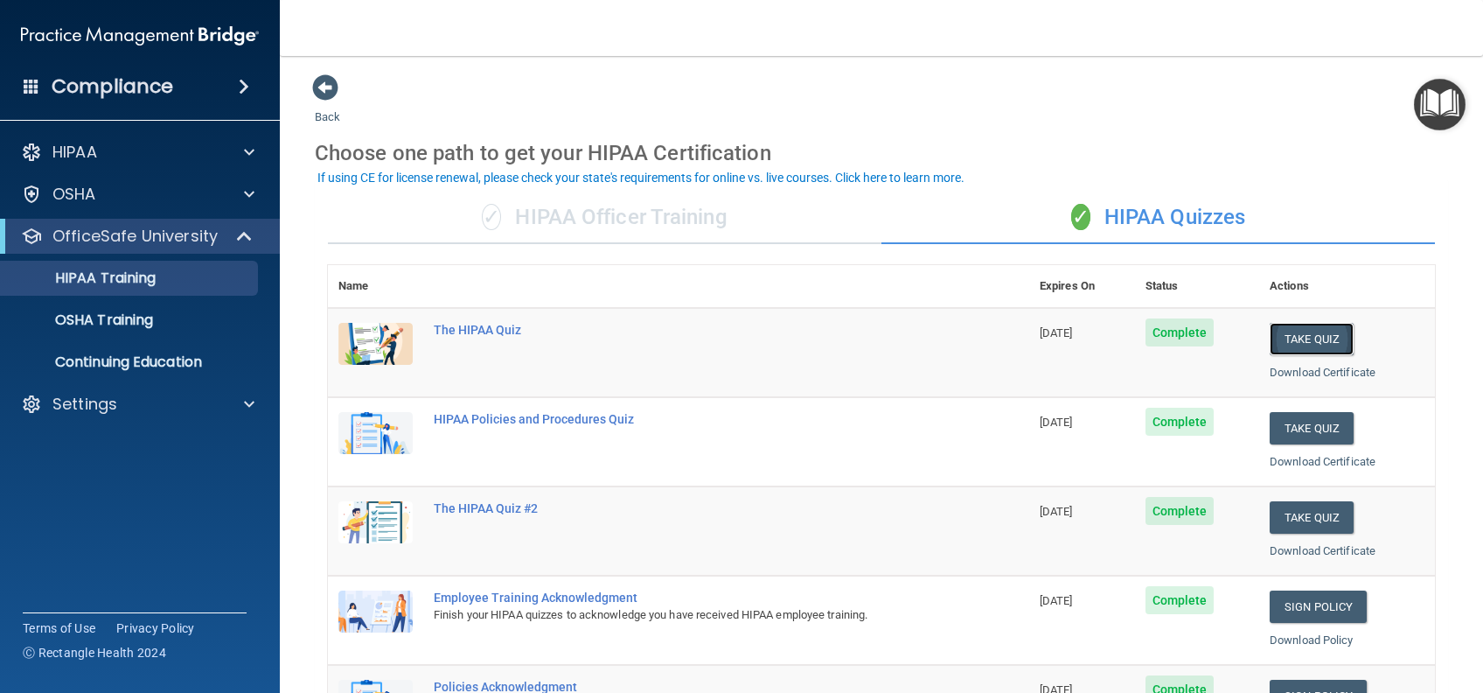
click at [1270, 339] on button "Take Quiz" at bounding box center [1312, 339] width 84 height 32
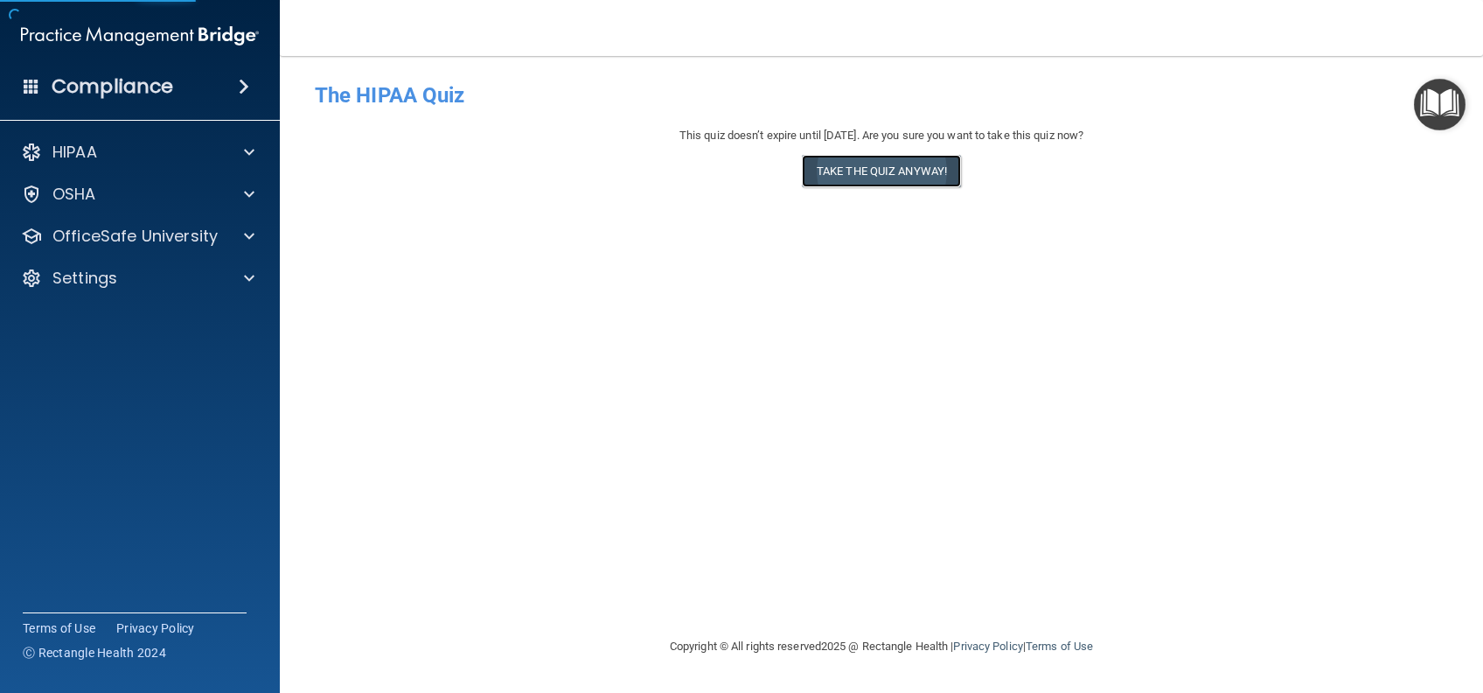
click at [924, 165] on button "Take the quiz anyway!" at bounding box center [881, 171] width 159 height 32
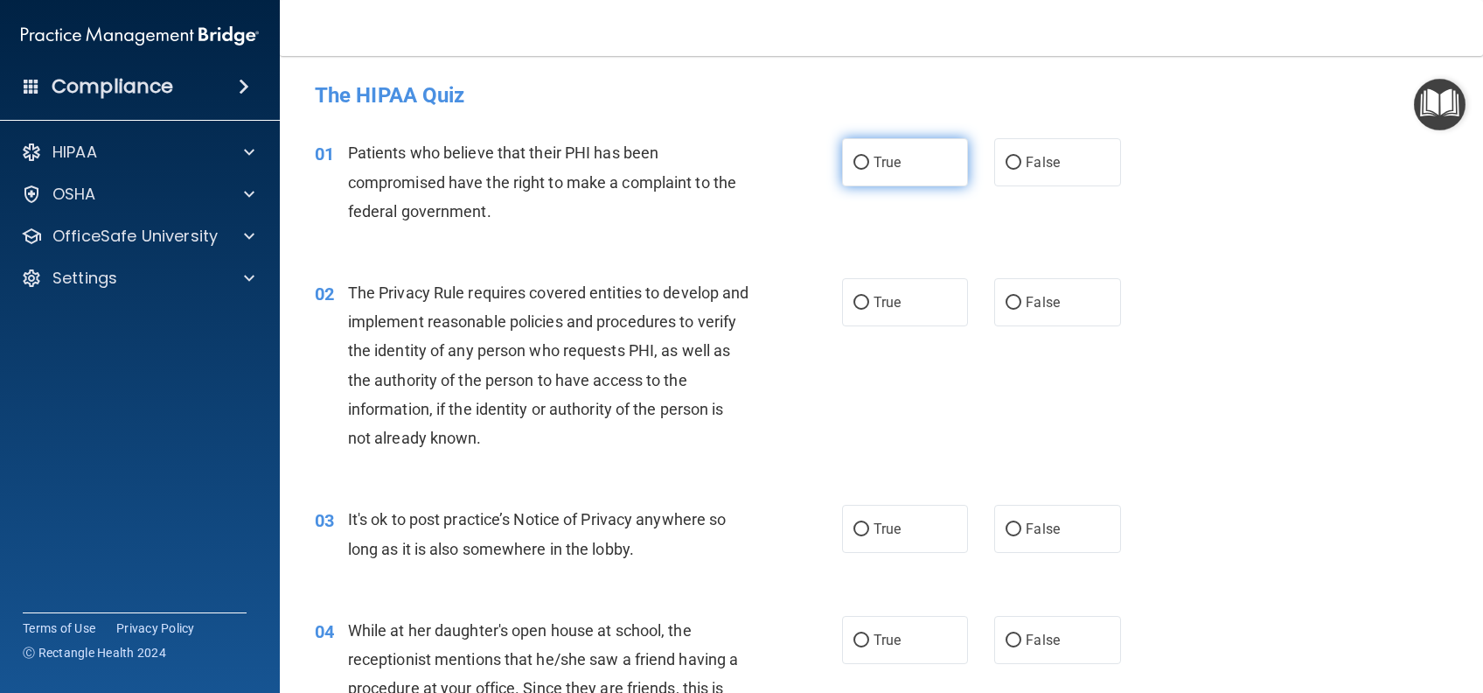
drag, startPoint x: 876, startPoint y: 168, endPoint x: 878, endPoint y: 178, distance: 9.8
click at [878, 168] on span "True" at bounding box center [887, 162] width 27 height 17
click at [869, 168] on input "True" at bounding box center [862, 163] width 16 height 13
radio input "true"
click at [882, 315] on label "True" at bounding box center [905, 302] width 126 height 48
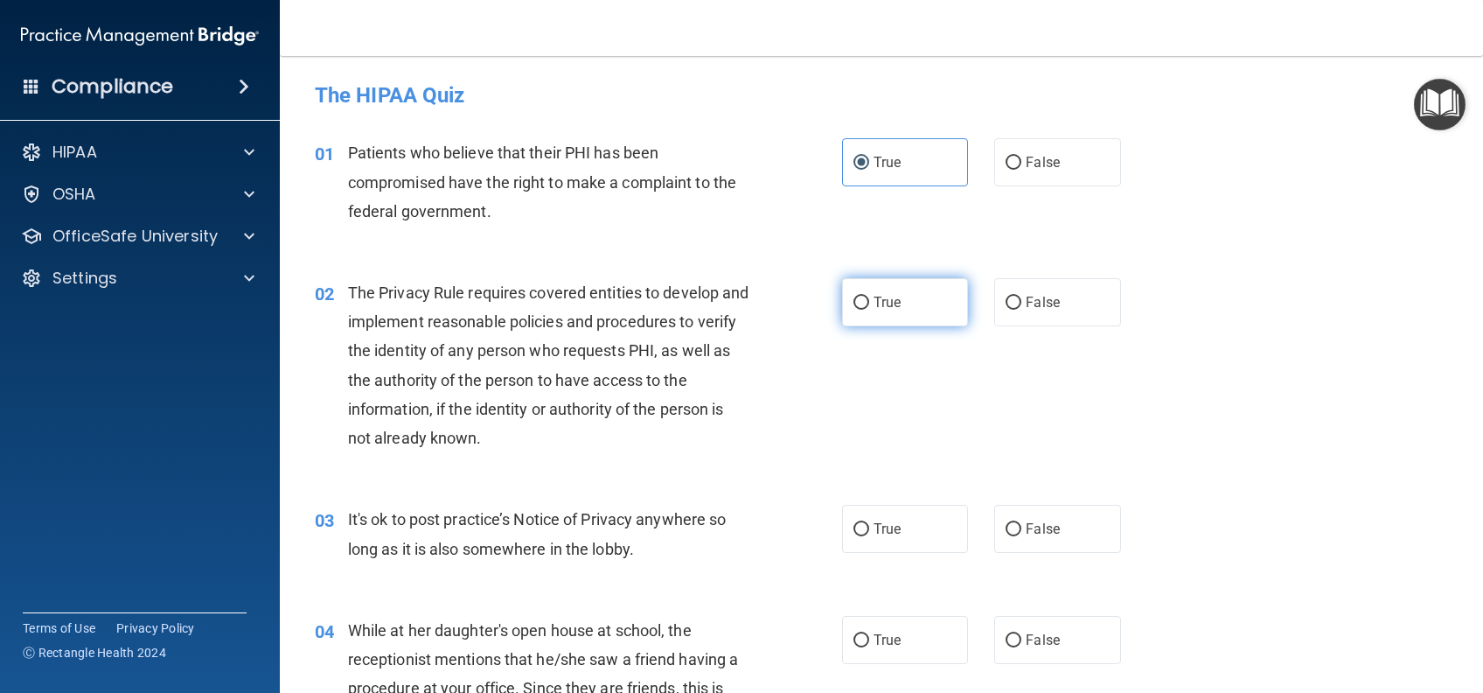
click at [869, 310] on input "True" at bounding box center [862, 302] width 16 height 13
radio input "true"
click at [910, 526] on label "True" at bounding box center [905, 529] width 126 height 48
click at [869, 526] on input "True" at bounding box center [862, 529] width 16 height 13
radio input "true"
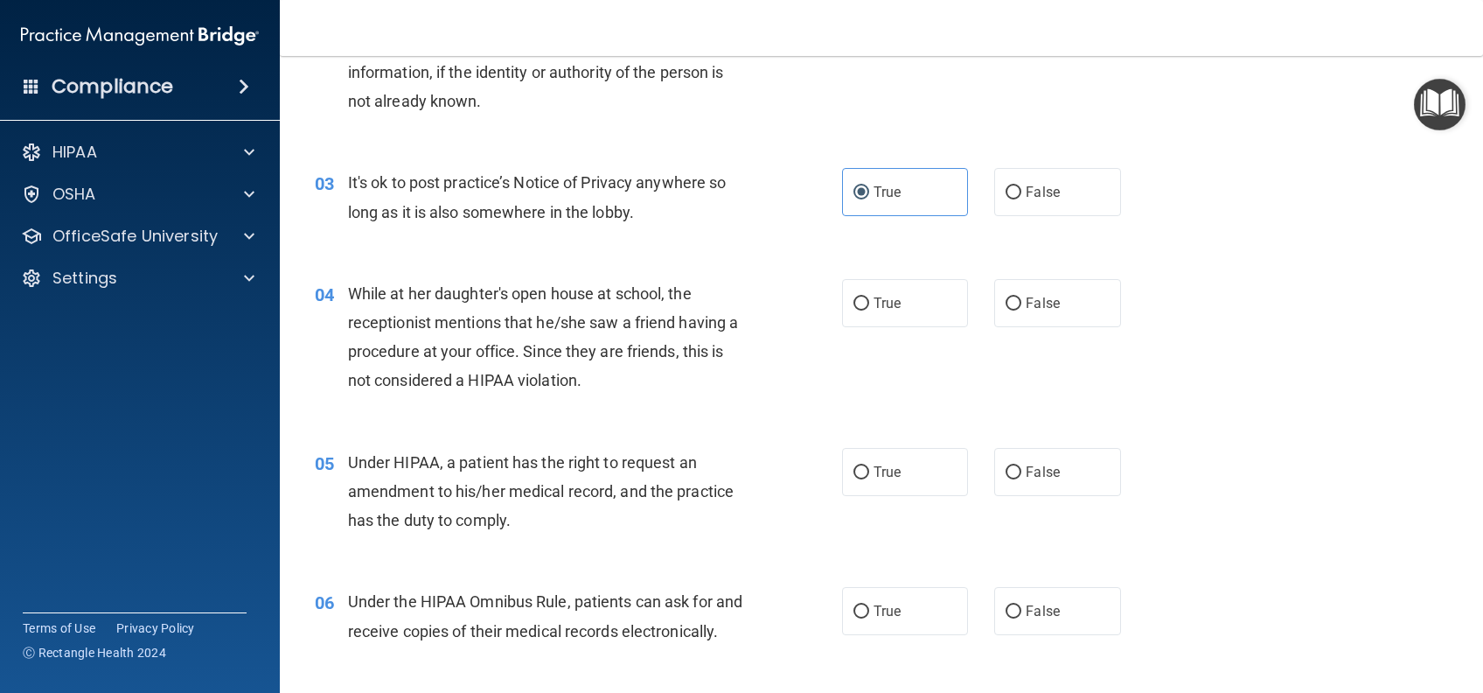
scroll to position [350, 0]
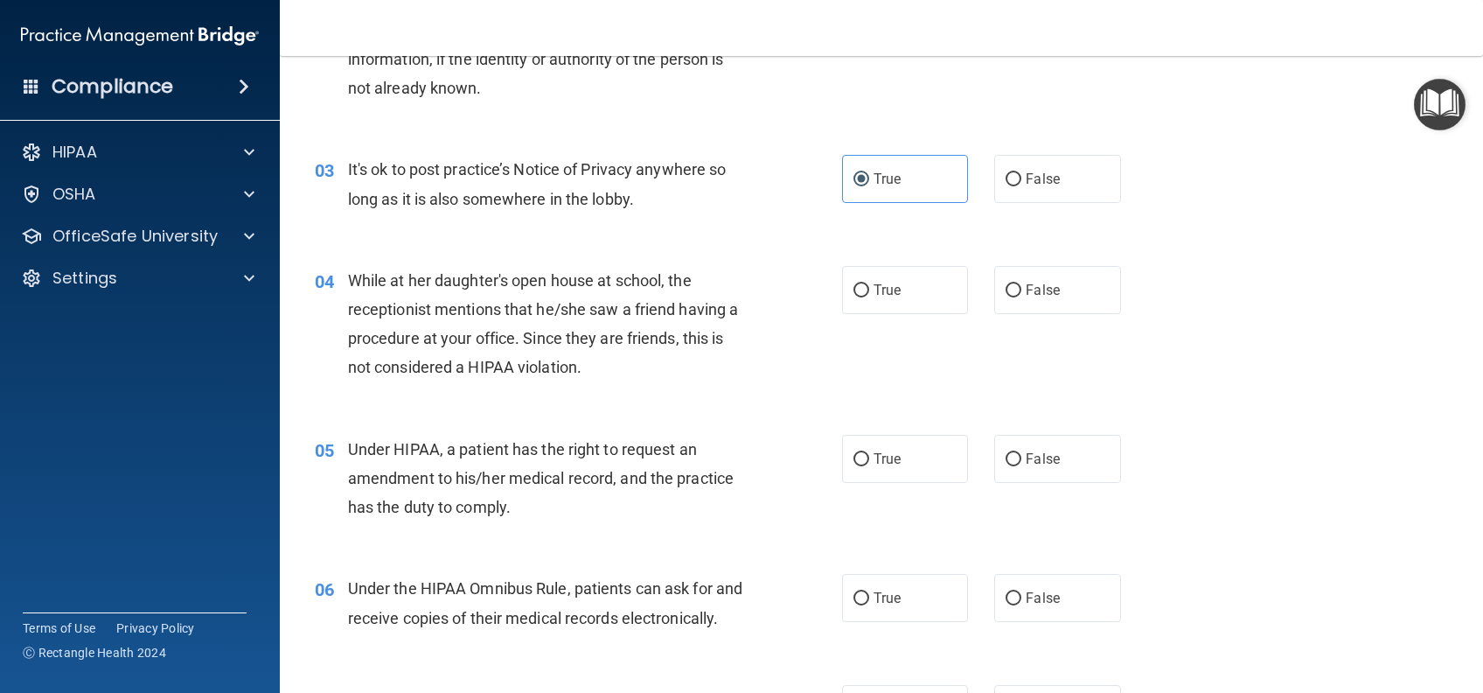
click at [875, 320] on div "04 While at her daughter's open house at school, the receptionist mentions that…" at bounding box center [882, 328] width 1160 height 169
click at [886, 283] on span "True" at bounding box center [887, 290] width 27 height 17
click at [869, 284] on input "True" at bounding box center [862, 290] width 16 height 13
radio input "true"
click at [884, 462] on span "True" at bounding box center [887, 458] width 27 height 17
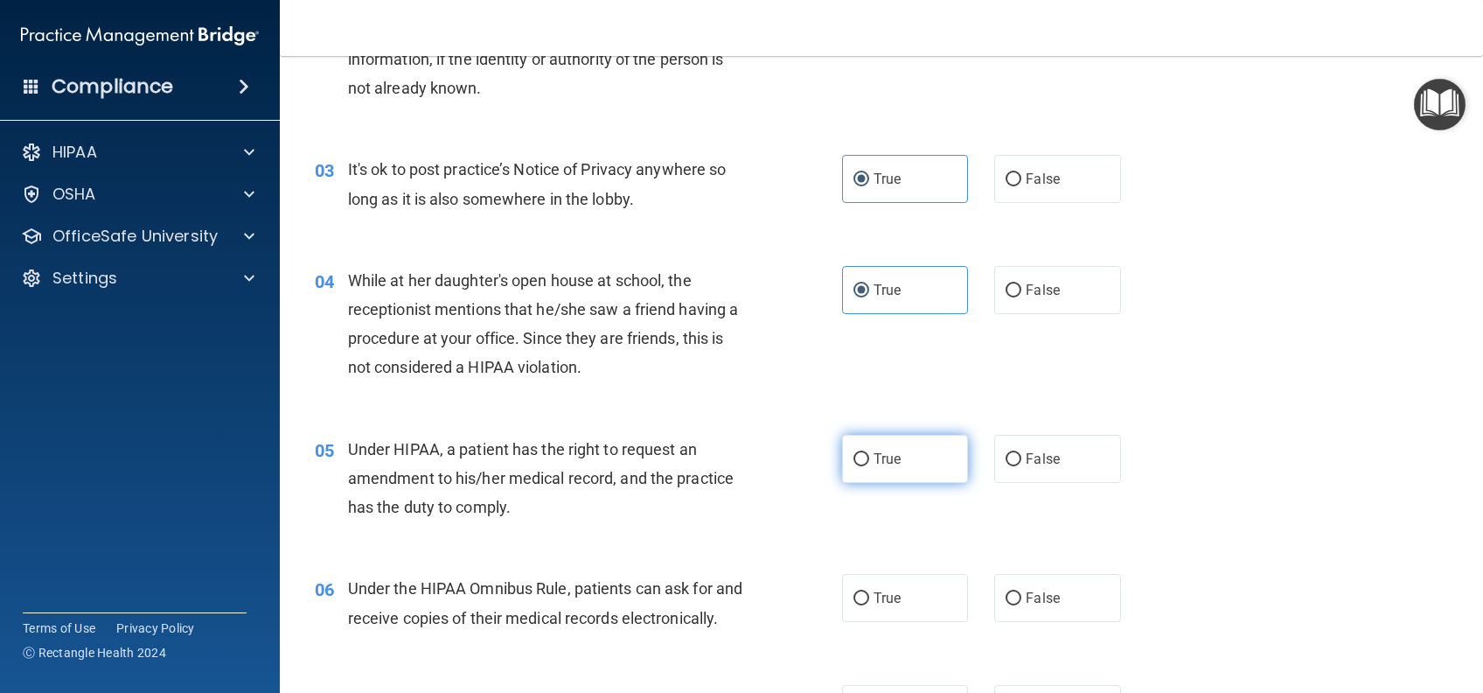
click at [869, 462] on input "True" at bounding box center [862, 459] width 16 height 13
radio input "true"
click at [889, 589] on span "True" at bounding box center [887, 597] width 27 height 17
click at [868, 616] on label "True" at bounding box center [905, 598] width 126 height 48
click at [868, 605] on input "True" at bounding box center [862, 598] width 16 height 13
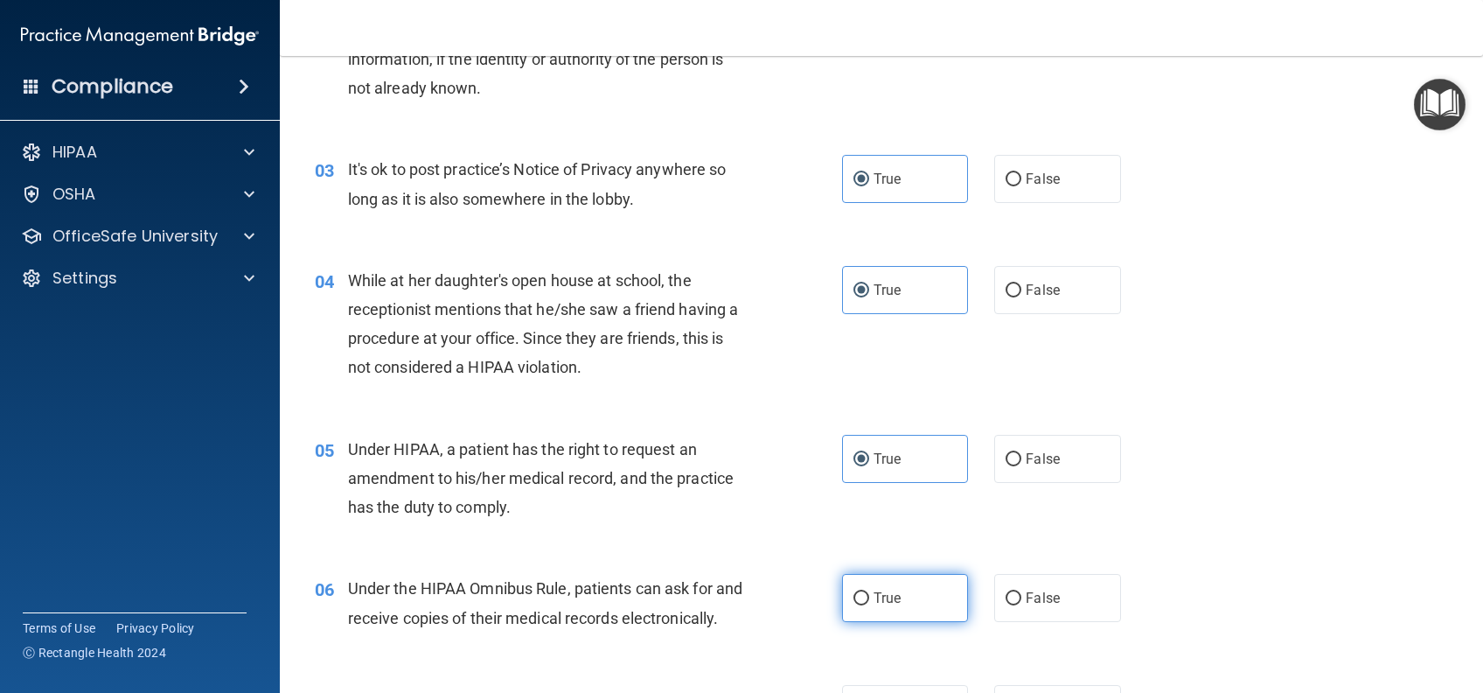
radio input "true"
click at [872, 612] on label "True" at bounding box center [905, 598] width 126 height 48
click at [869, 605] on input "True" at bounding box center [862, 598] width 16 height 13
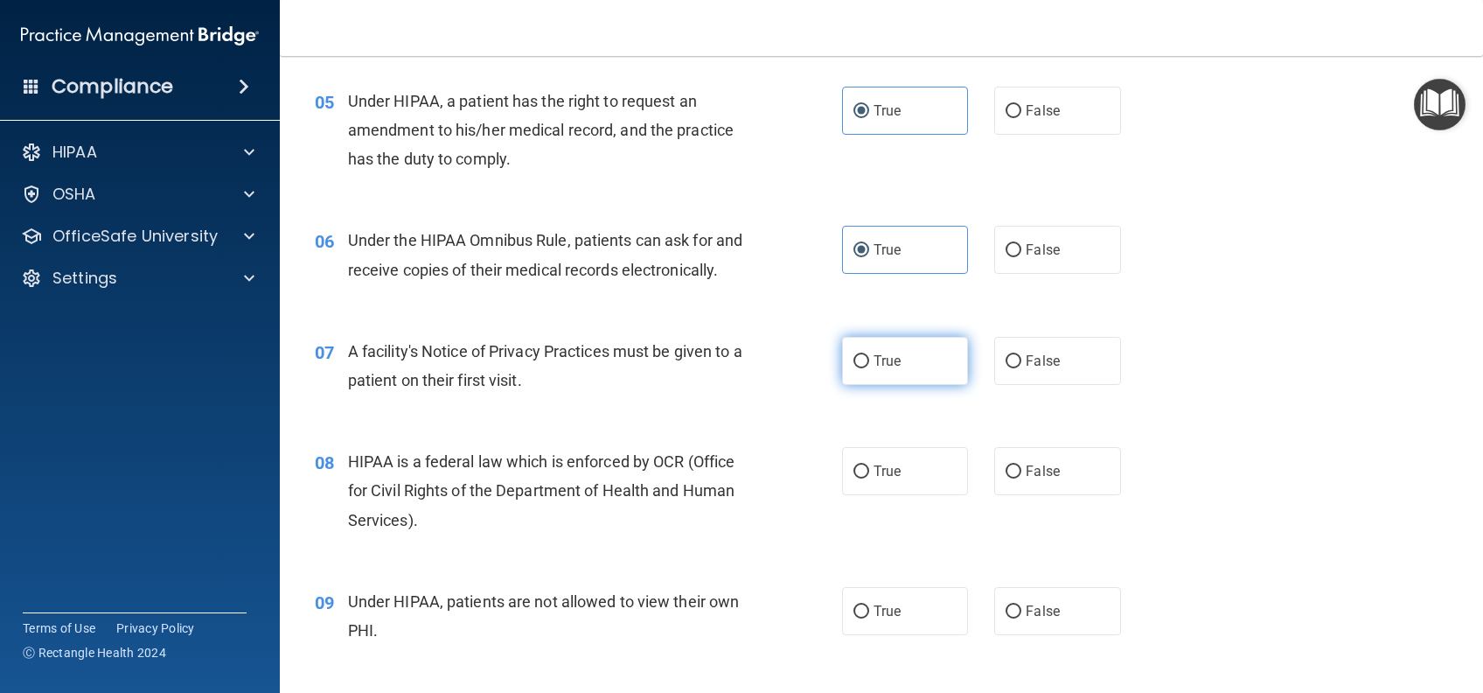
scroll to position [700, 0]
click at [910, 383] on label "True" at bounding box center [905, 359] width 126 height 48
click at [869, 366] on input "True" at bounding box center [862, 359] width 16 height 13
radio input "true"
click at [896, 493] on label "True" at bounding box center [905, 469] width 126 height 48
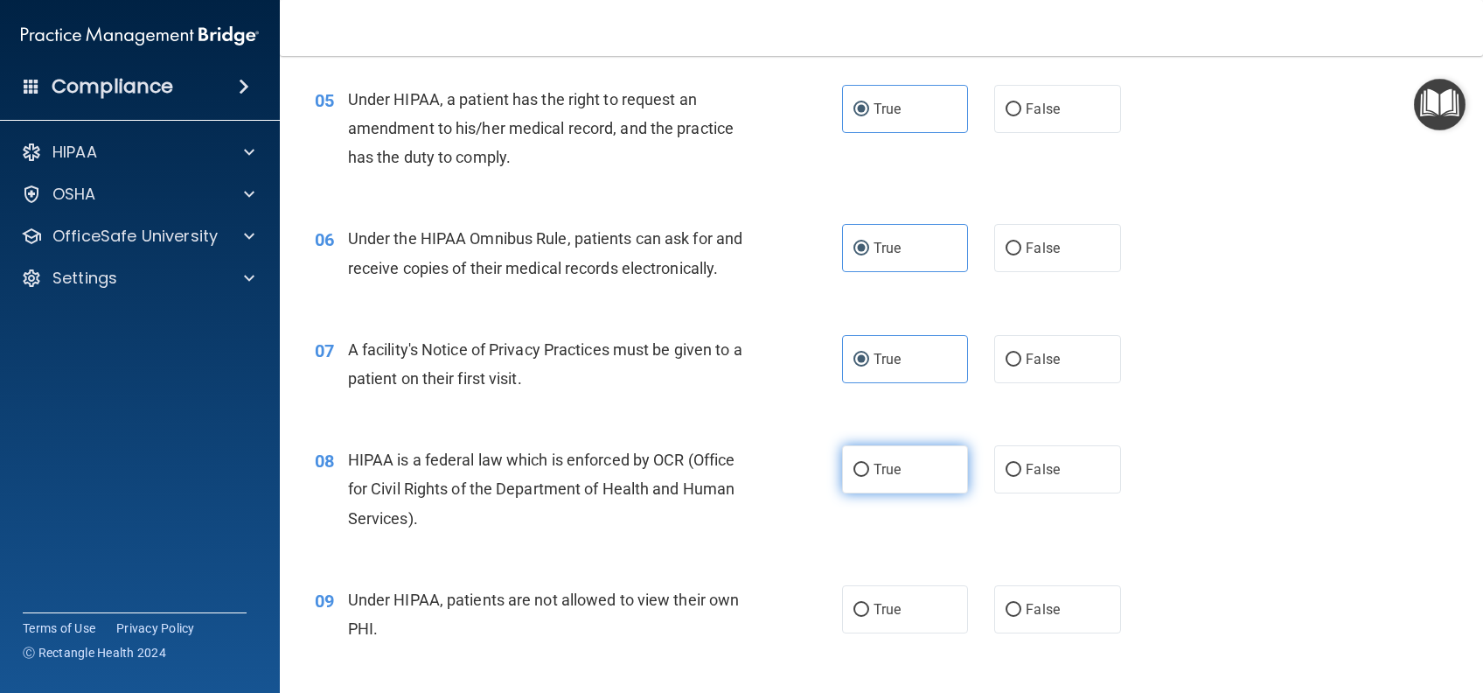
click at [869, 477] on input "True" at bounding box center [862, 470] width 16 height 13
radio input "true"
click at [903, 633] on label "True" at bounding box center [905, 609] width 126 height 48
click at [869, 617] on input "True" at bounding box center [862, 609] width 16 height 13
radio input "true"
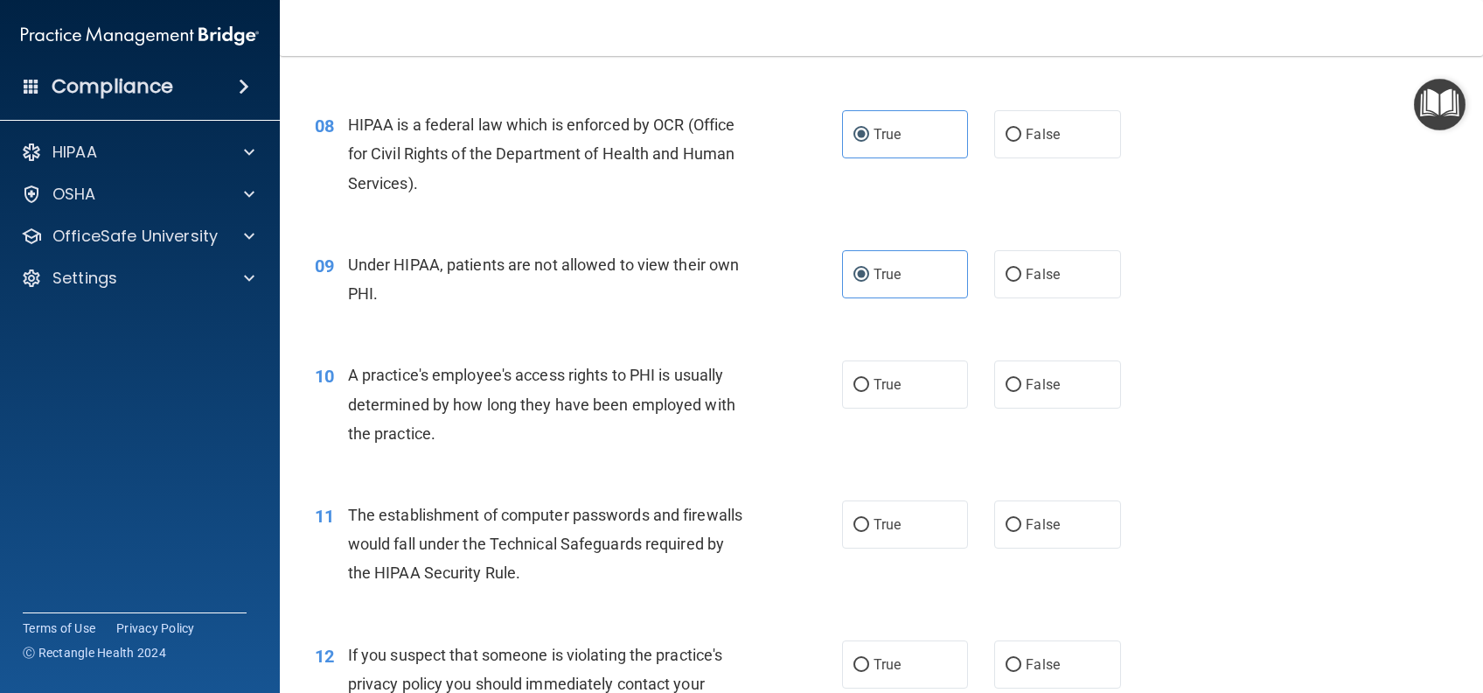
scroll to position [1050, 0]
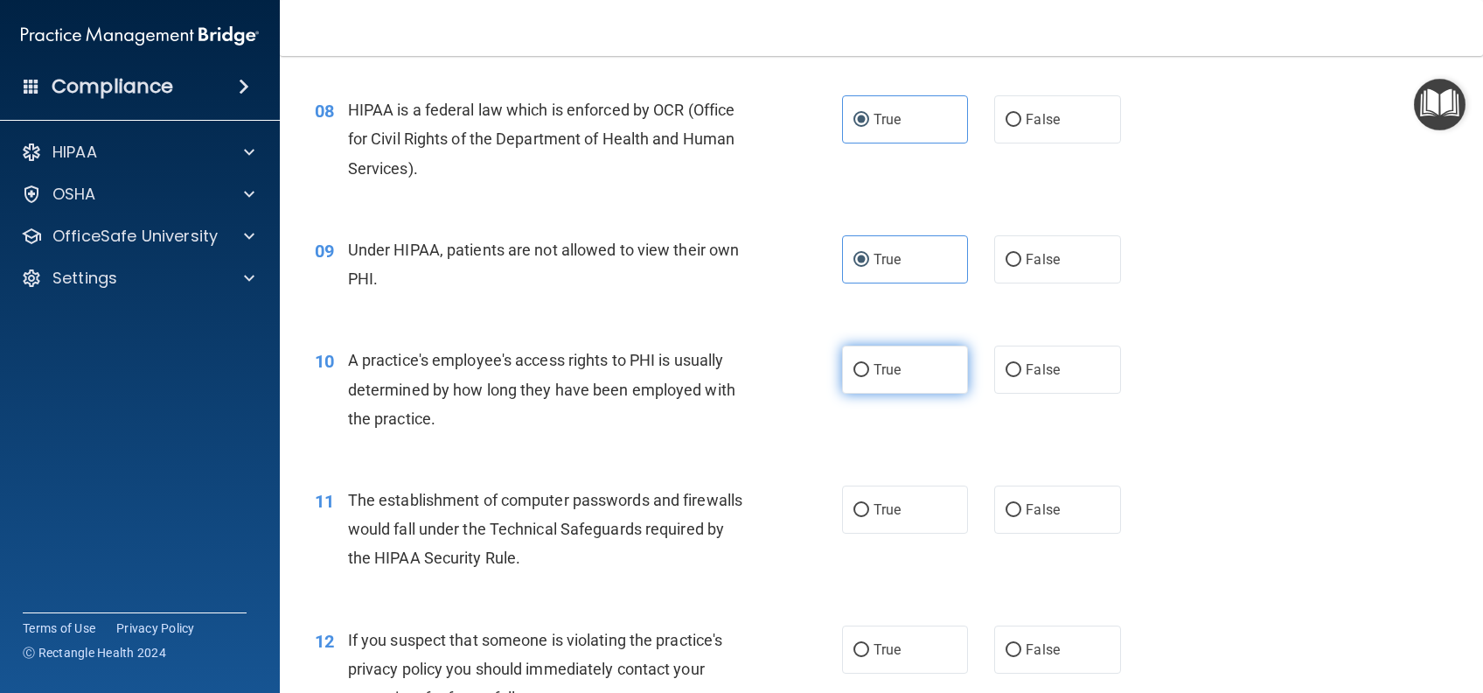
click at [890, 394] on label "True" at bounding box center [905, 369] width 126 height 48
click at [869, 377] on input "True" at bounding box center [862, 370] width 16 height 13
radio input "true"
click at [878, 518] on span "True" at bounding box center [887, 509] width 27 height 17
click at [869, 517] on input "True" at bounding box center [862, 510] width 16 height 13
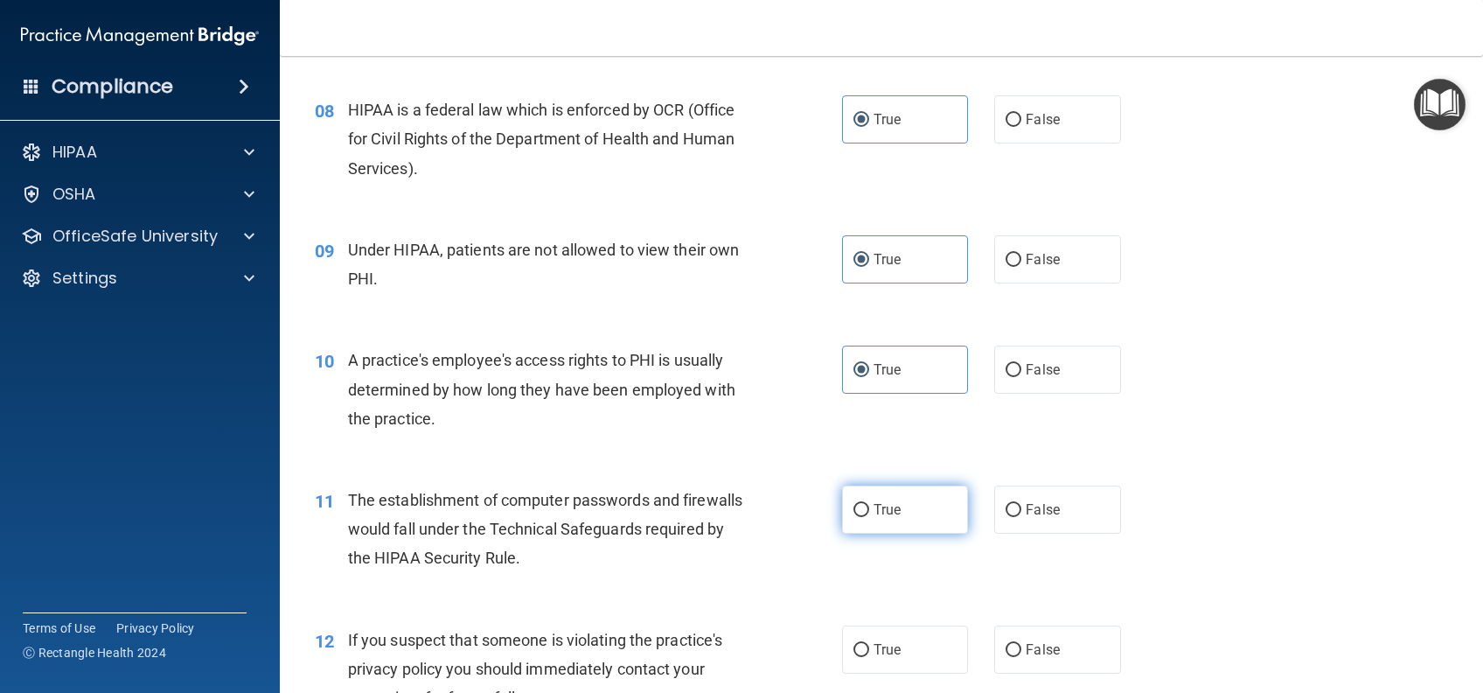
radio input "true"
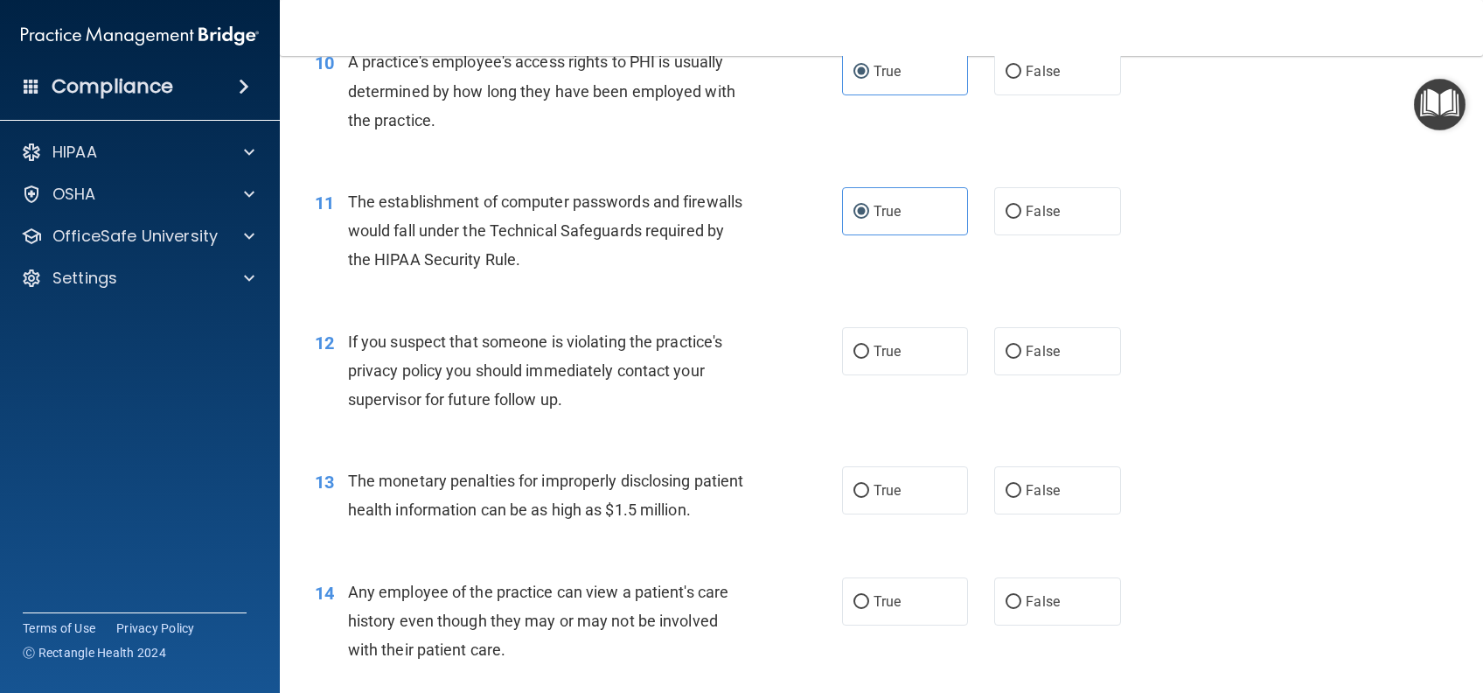
scroll to position [1399, 0]
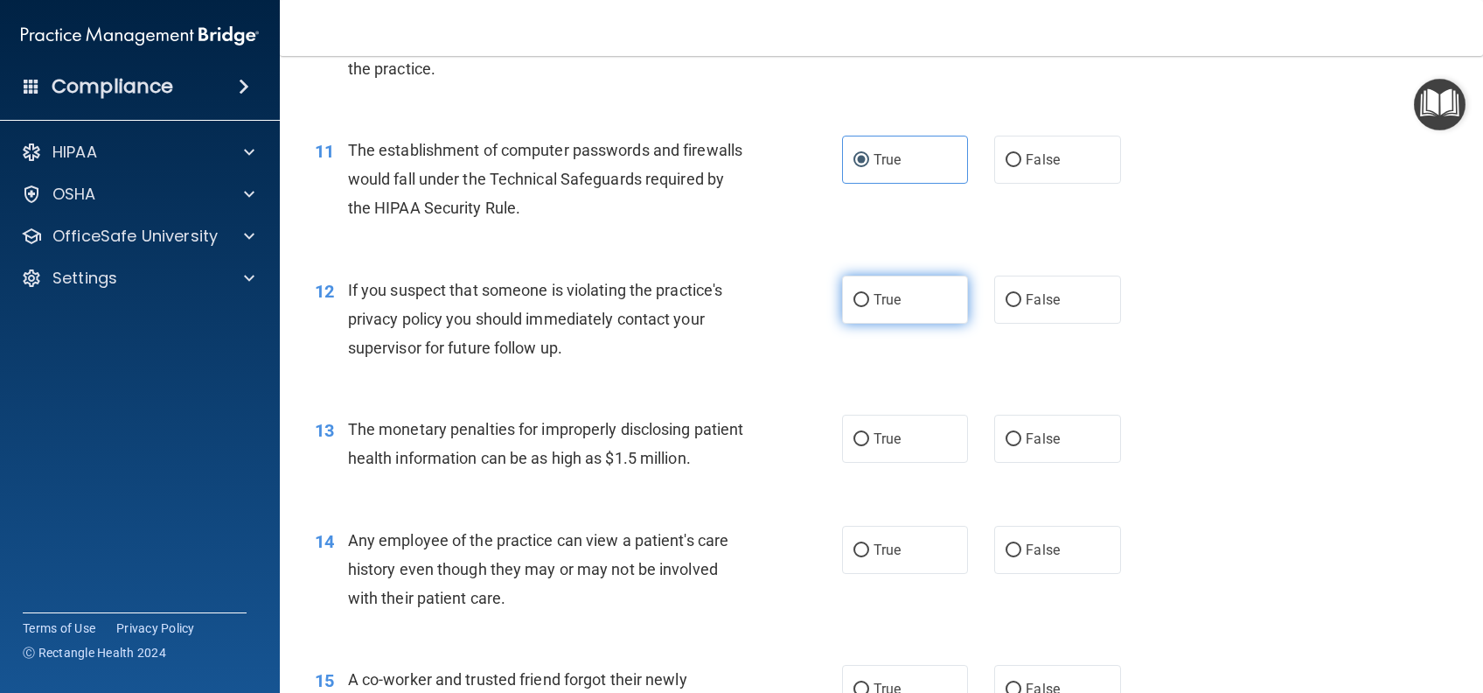
click at [922, 324] on label "True" at bounding box center [905, 299] width 126 height 48
click at [869, 307] on input "True" at bounding box center [862, 300] width 16 height 13
radio input "true"
click at [898, 492] on div "13 The monetary penalties for improperly disclosing patient health information …" at bounding box center [882, 448] width 1160 height 110
click at [899, 463] on label "True" at bounding box center [905, 439] width 126 height 48
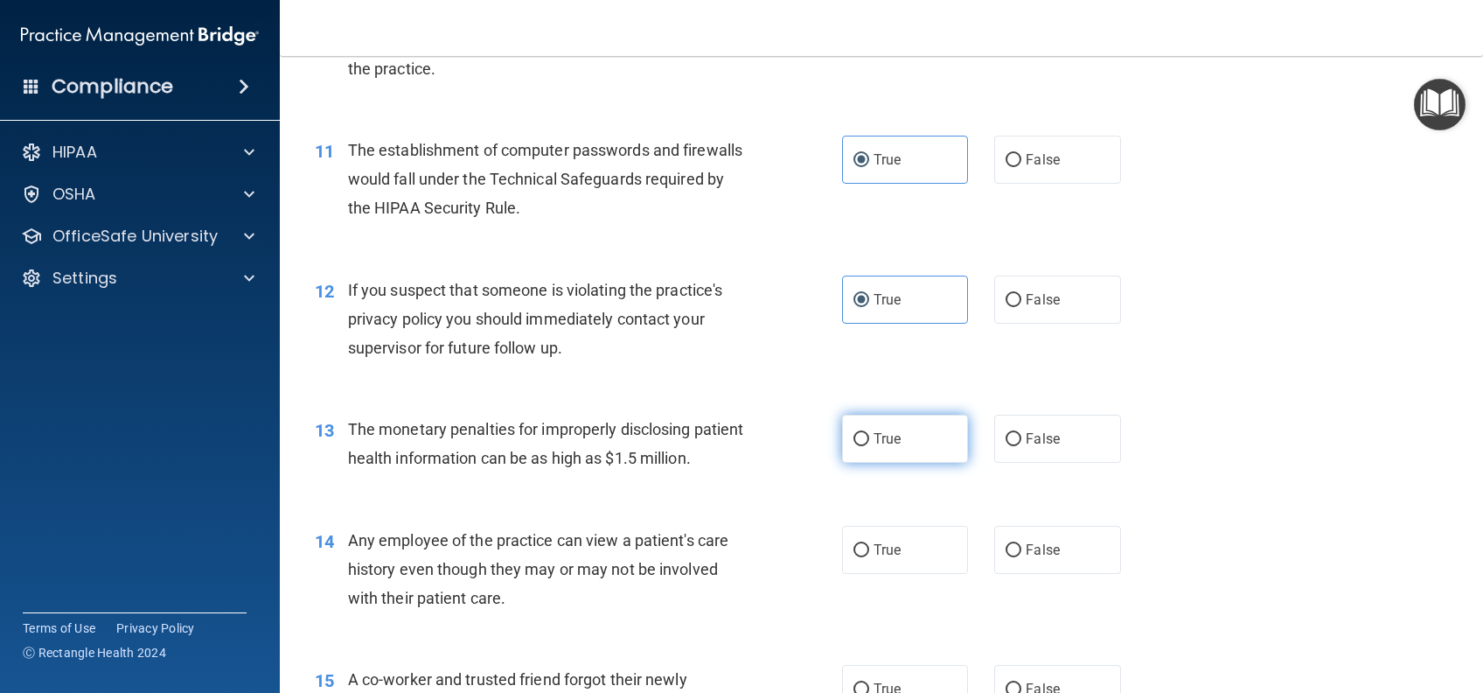
click at [869, 446] on input "True" at bounding box center [862, 439] width 16 height 13
radio input "true"
click at [904, 574] on label "True" at bounding box center [905, 550] width 126 height 48
click at [869, 557] on input "True" at bounding box center [862, 550] width 16 height 13
radio input "true"
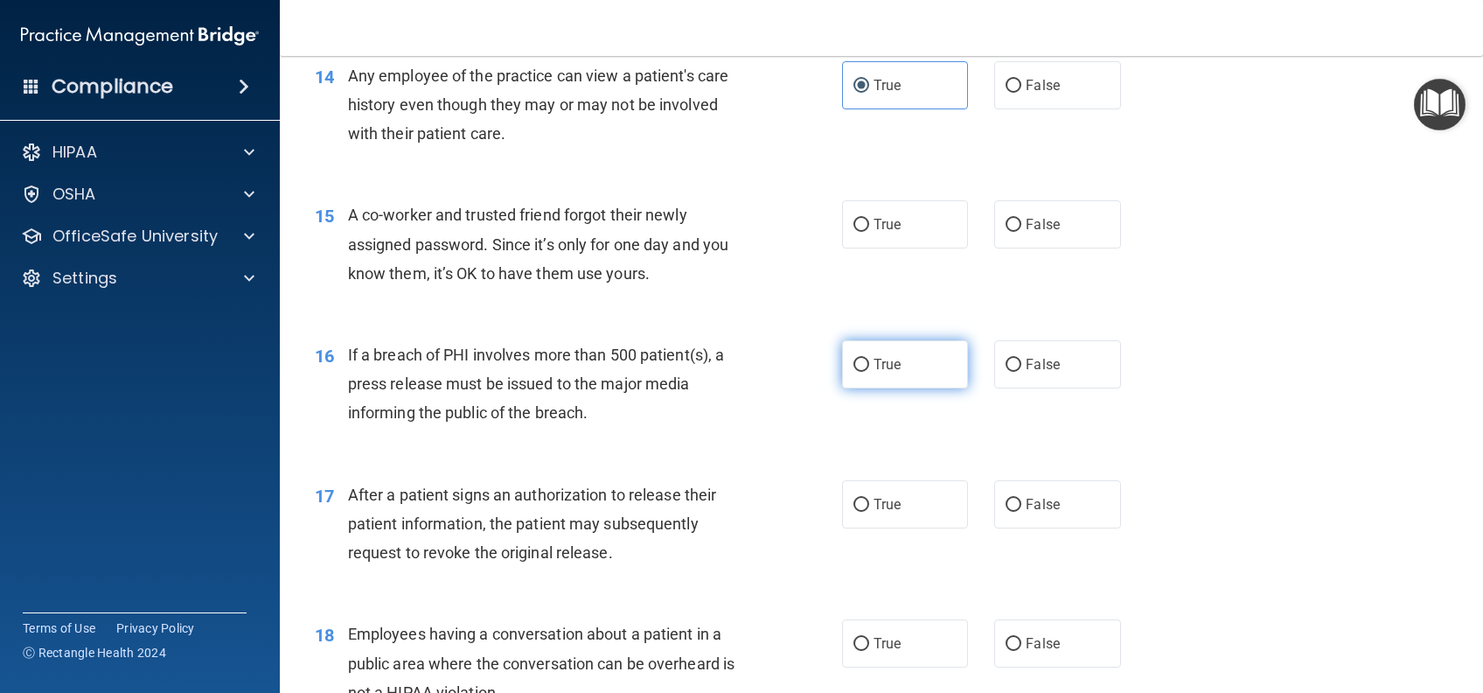
scroll to position [1866, 0]
click at [901, 247] on label "True" at bounding box center [905, 223] width 126 height 48
click at [869, 230] on input "True" at bounding box center [862, 223] width 16 height 13
radio input "true"
click at [902, 387] on label "True" at bounding box center [905, 362] width 126 height 48
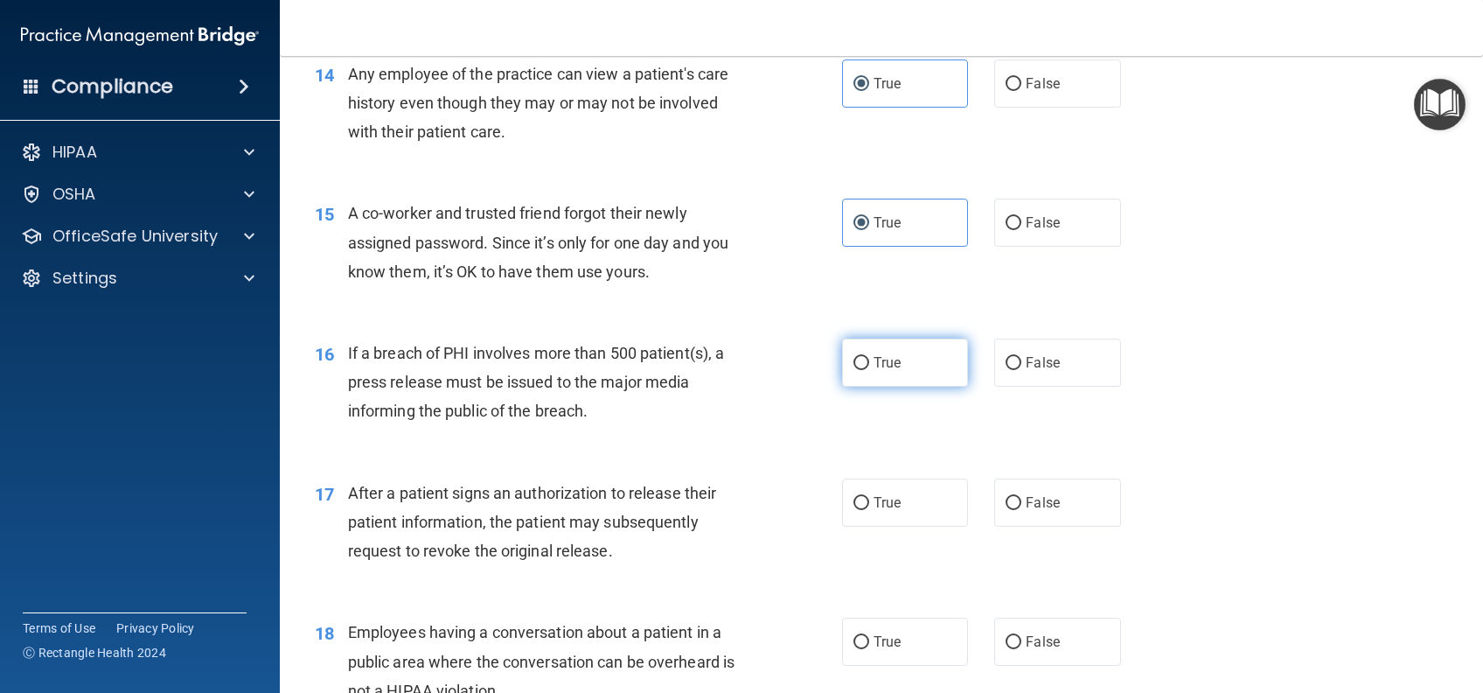
click at [869, 370] on input "True" at bounding box center [862, 363] width 16 height 13
radio input "true"
click at [912, 527] on label "True" at bounding box center [905, 502] width 126 height 48
click at [869, 510] on input "True" at bounding box center [862, 503] width 16 height 13
radio input "true"
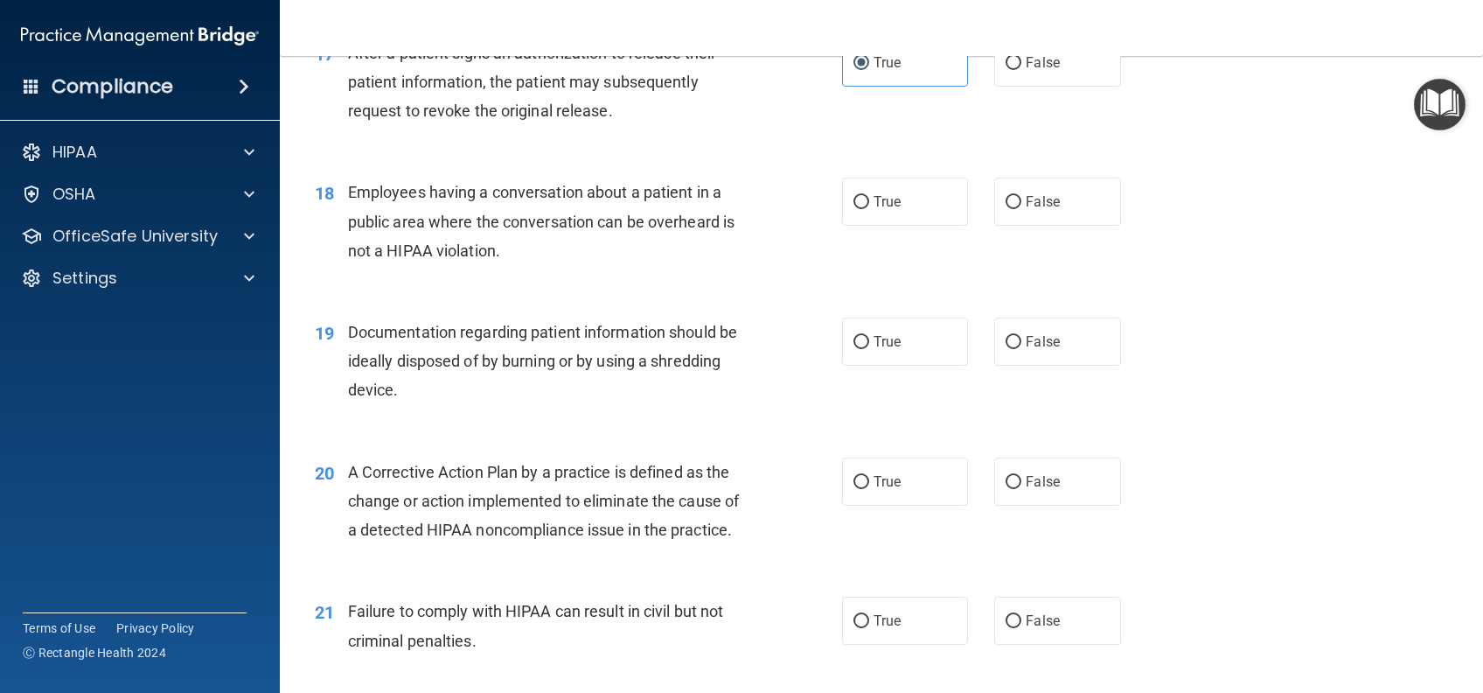
scroll to position [2332, 0]
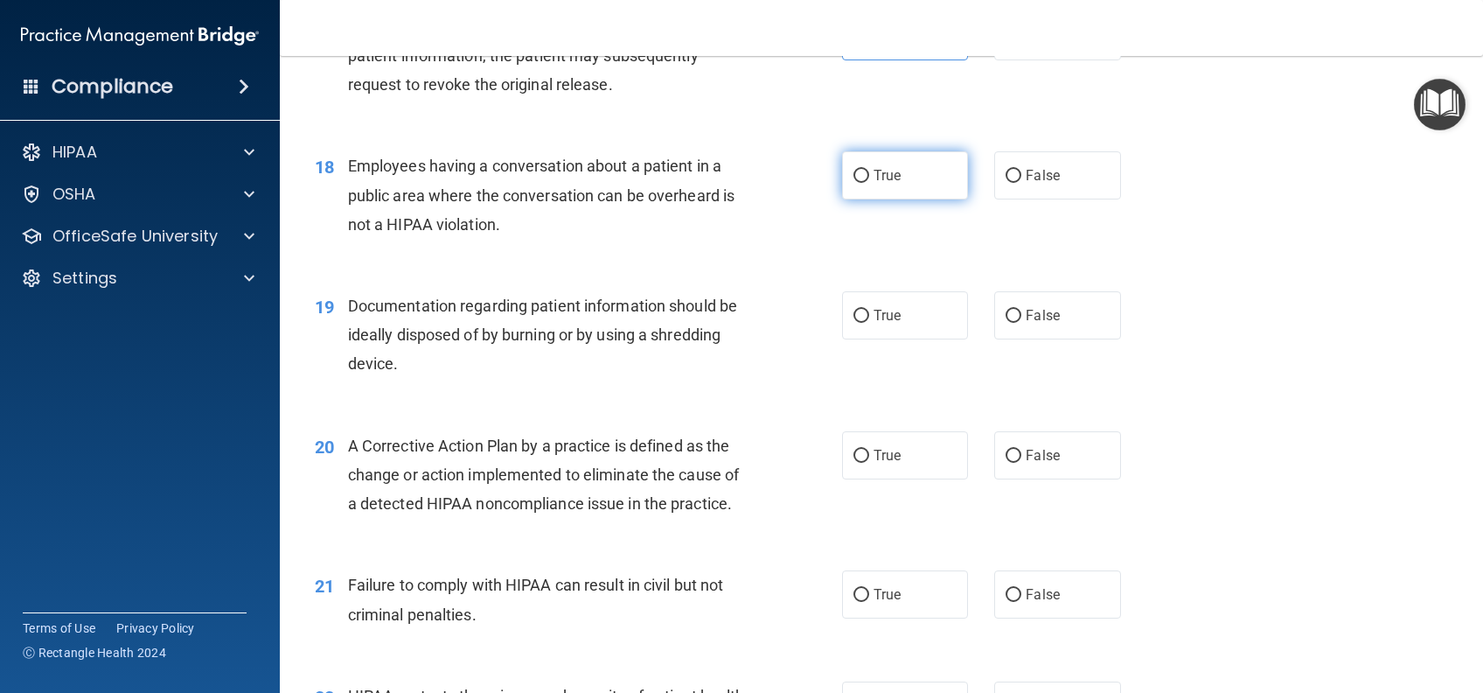
click at [910, 199] on label "True" at bounding box center [905, 175] width 126 height 48
click at [869, 183] on input "True" at bounding box center [862, 176] width 16 height 13
radio input "true"
click at [896, 339] on label "True" at bounding box center [905, 315] width 126 height 48
click at [869, 323] on input "True" at bounding box center [862, 316] width 16 height 13
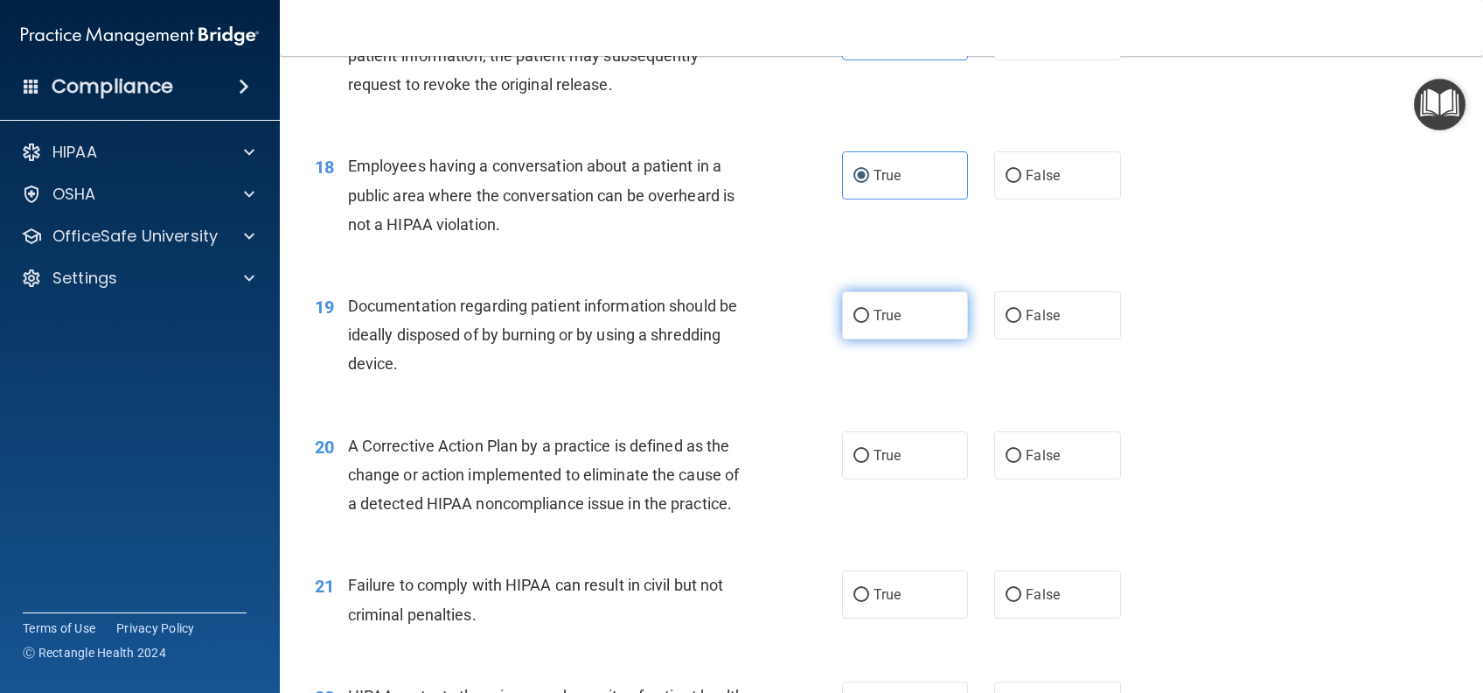
radio input "true"
click at [896, 479] on label "True" at bounding box center [905, 455] width 126 height 48
click at [869, 463] on input "True" at bounding box center [862, 456] width 16 height 13
radio input "true"
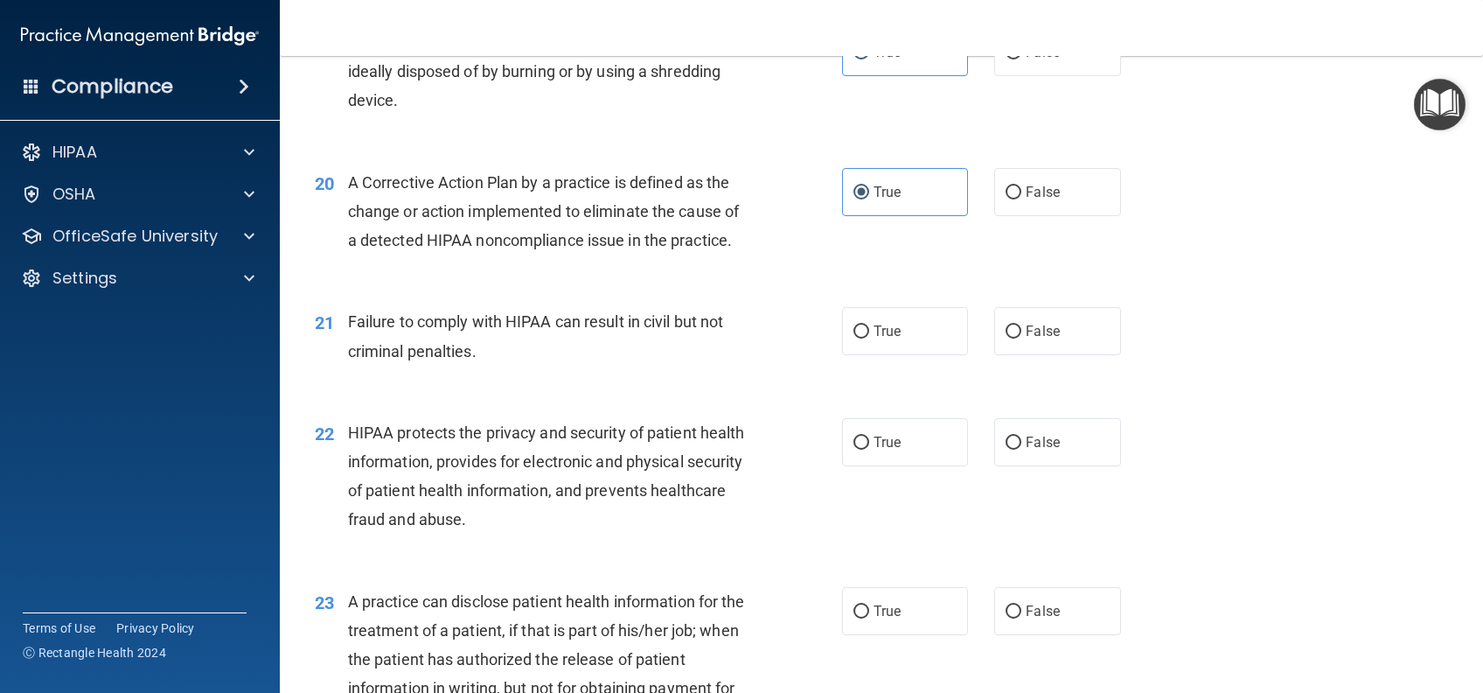
scroll to position [2681, 0]
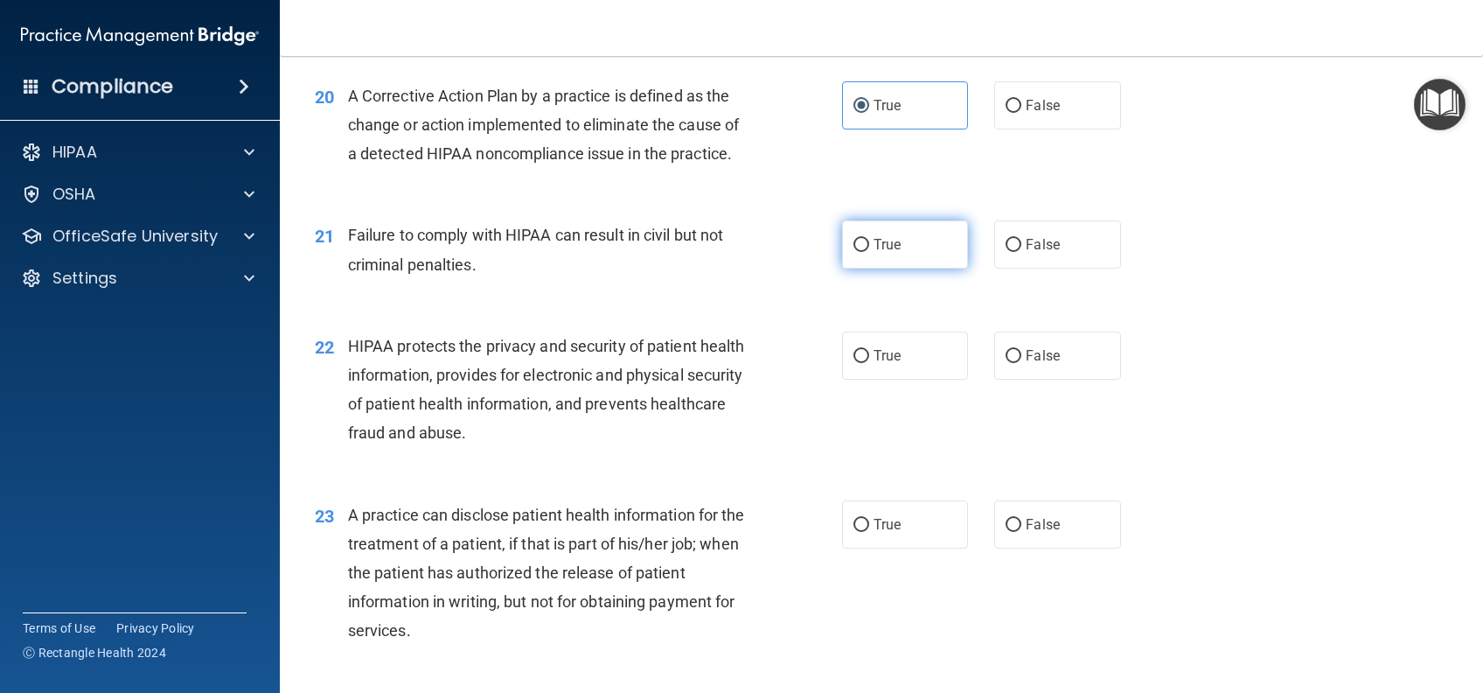
click at [908, 268] on label "True" at bounding box center [905, 244] width 126 height 48
click at [869, 252] on input "True" at bounding box center [862, 245] width 16 height 13
radio input "true"
click at [898, 380] on label "True" at bounding box center [905, 355] width 126 height 48
click at [869, 363] on input "True" at bounding box center [862, 356] width 16 height 13
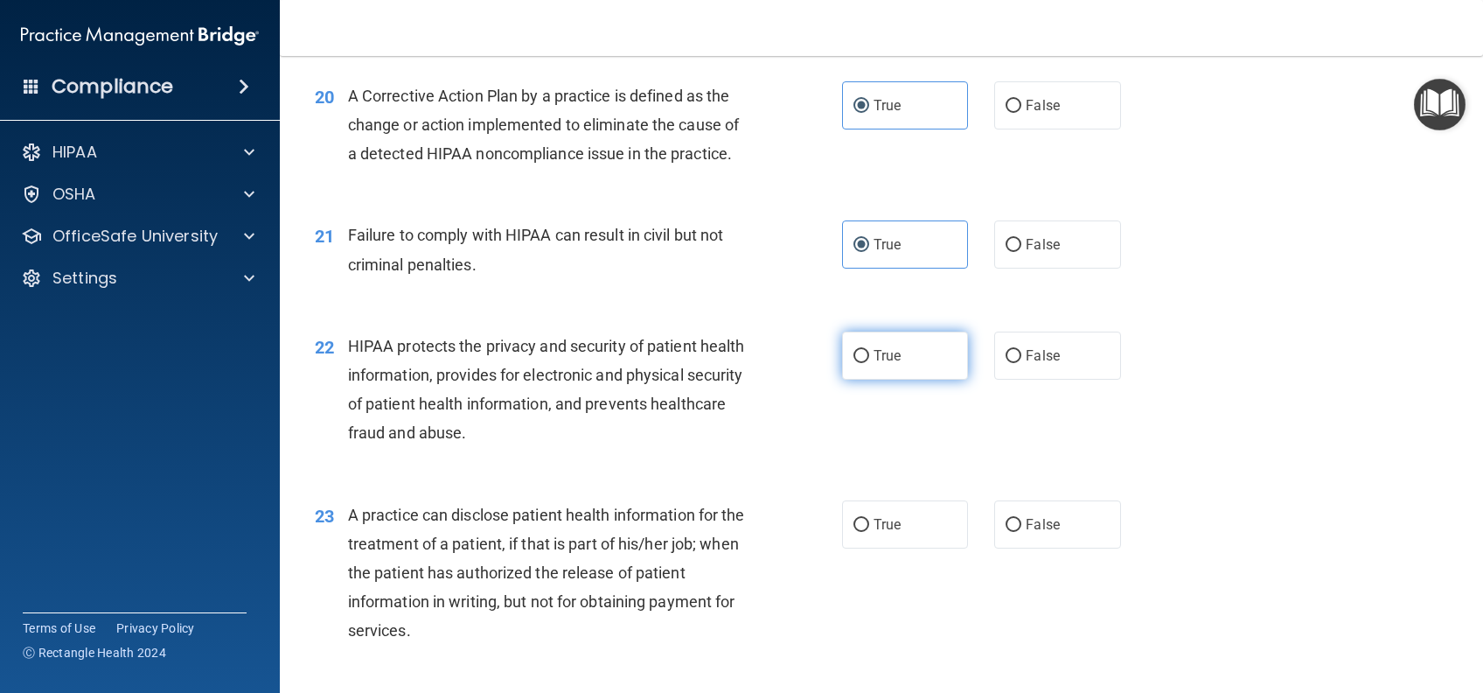
radio input "true"
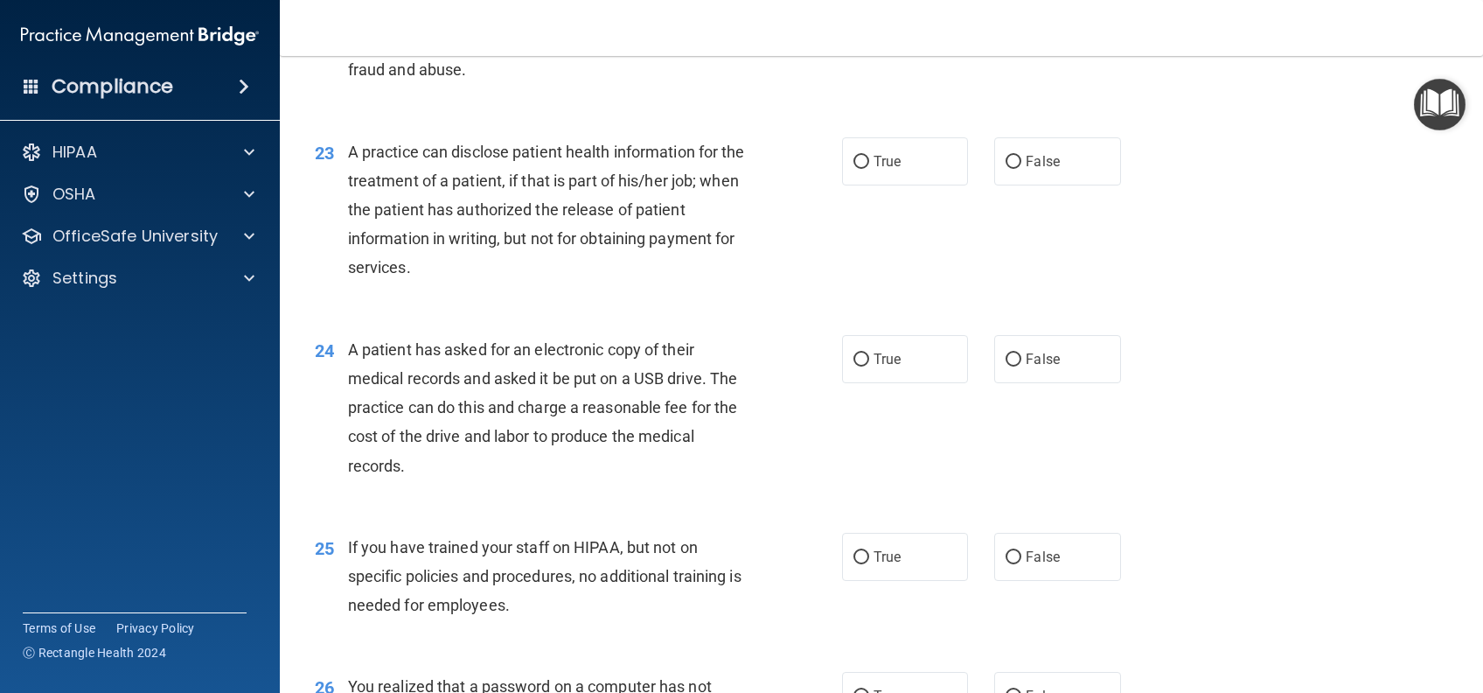
scroll to position [3149, 0]
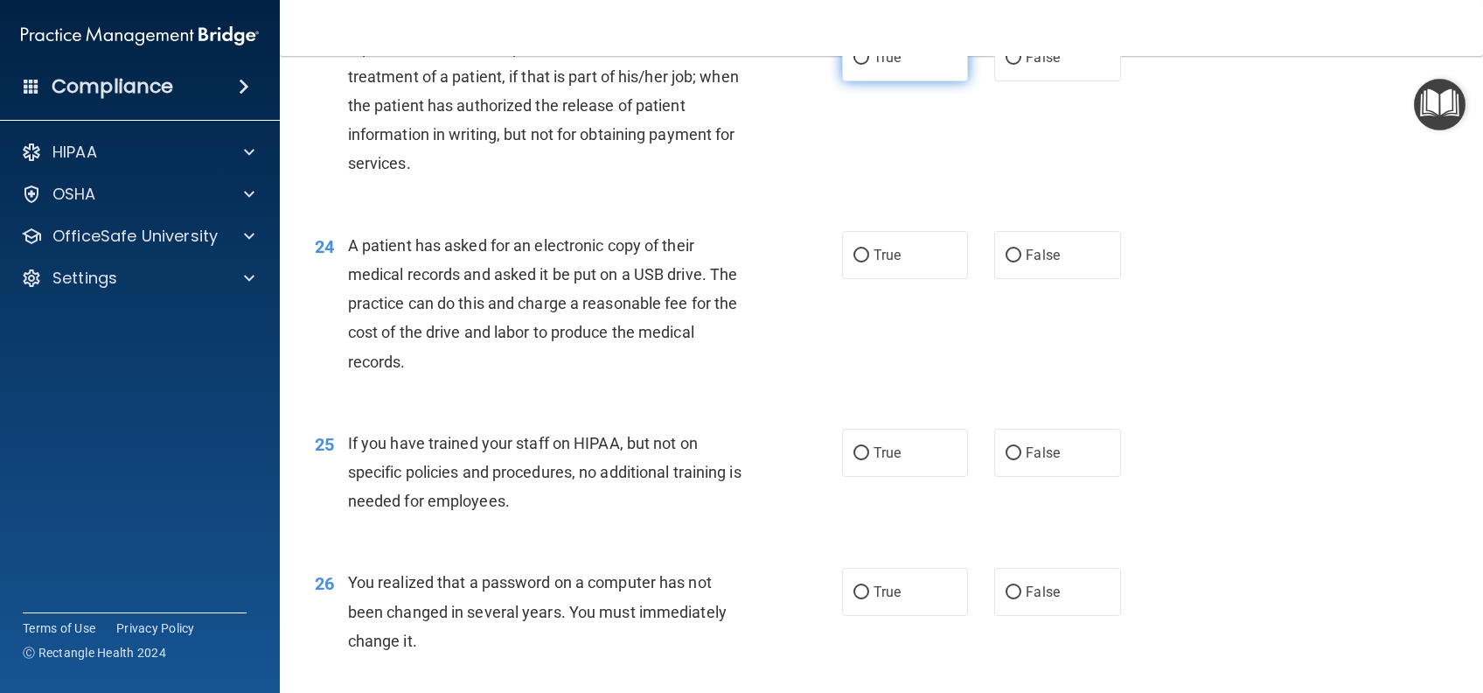
click at [882, 66] on span "True" at bounding box center [887, 57] width 27 height 17
click at [869, 65] on input "True" at bounding box center [862, 58] width 16 height 13
radio input "true"
click at [882, 279] on label "True" at bounding box center [905, 255] width 126 height 48
click at [869, 262] on input "True" at bounding box center [862, 255] width 16 height 13
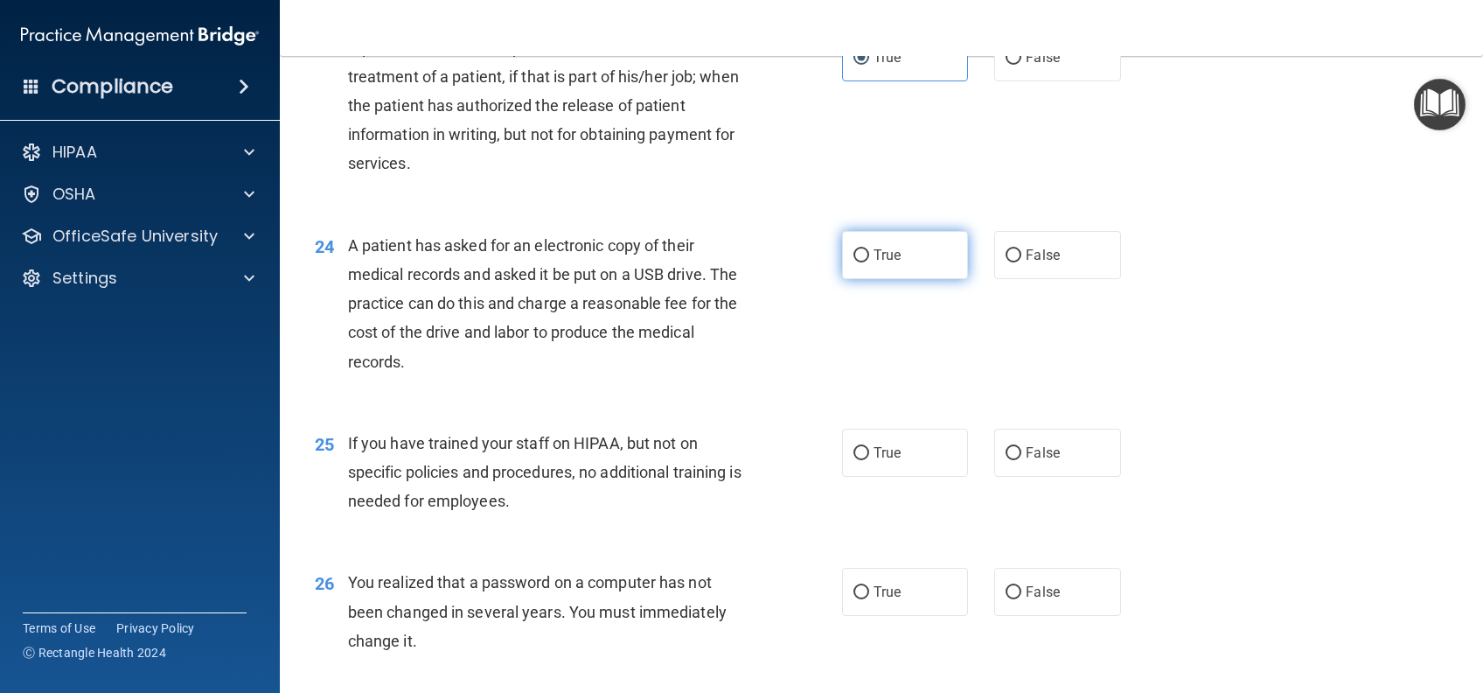
radio input "true"
click at [898, 477] on label "True" at bounding box center [905, 453] width 126 height 48
click at [869, 460] on input "True" at bounding box center [862, 453] width 16 height 13
radio input "true"
click at [893, 616] on label "True" at bounding box center [905, 592] width 126 height 48
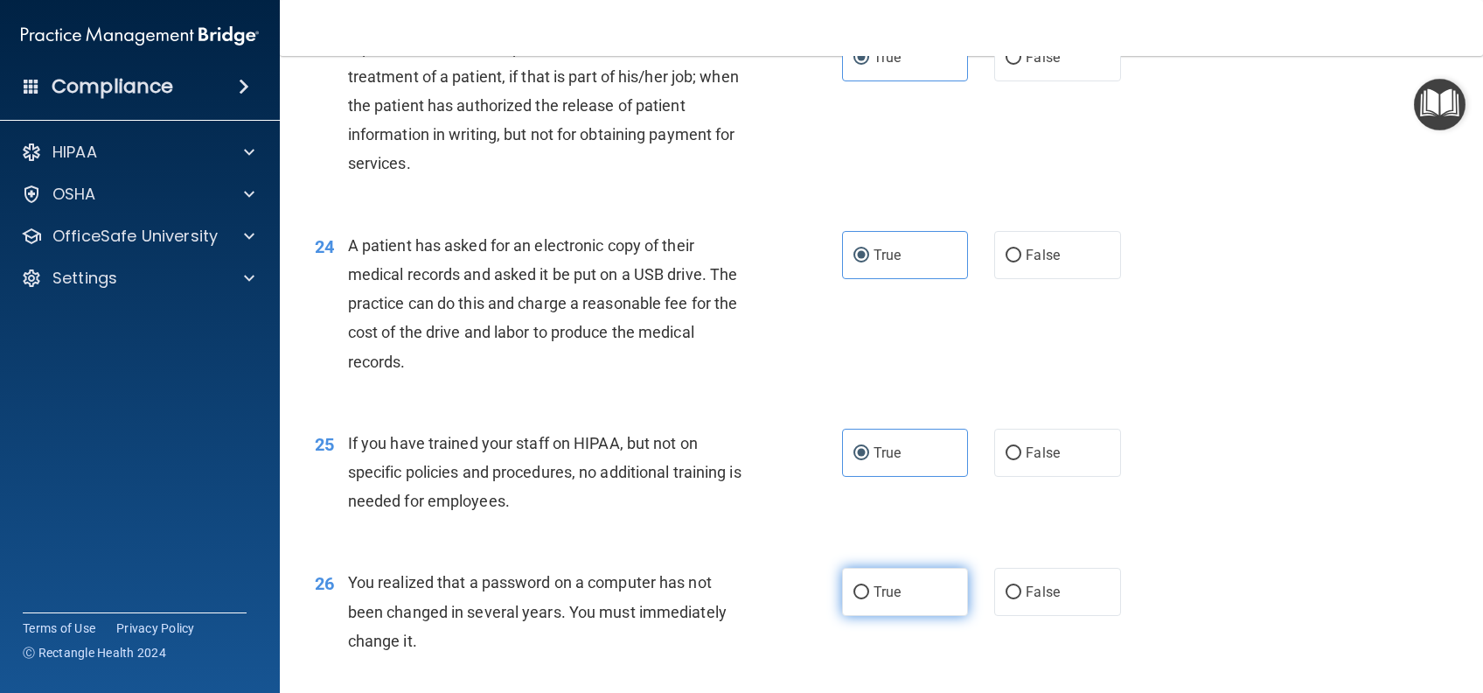
click at [869, 599] on input "True" at bounding box center [862, 592] width 16 height 13
radio input "true"
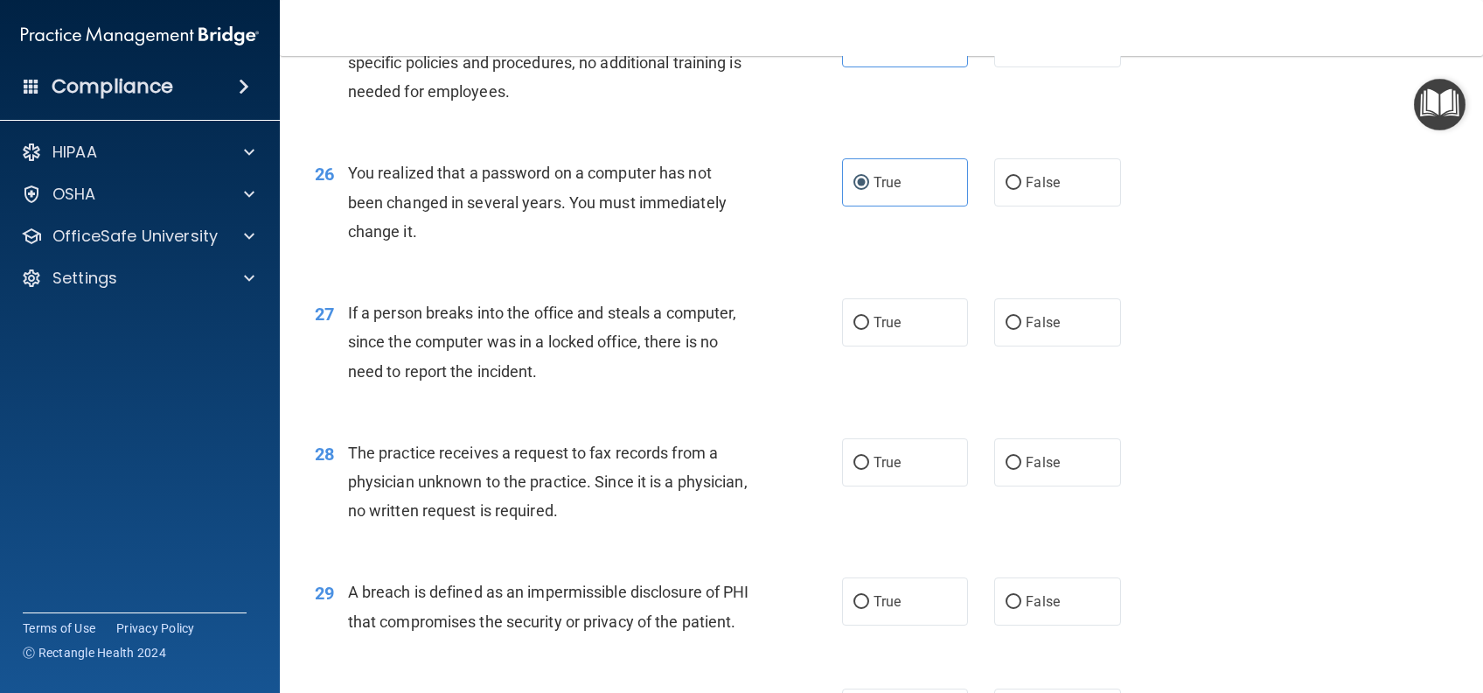
scroll to position [3615, 0]
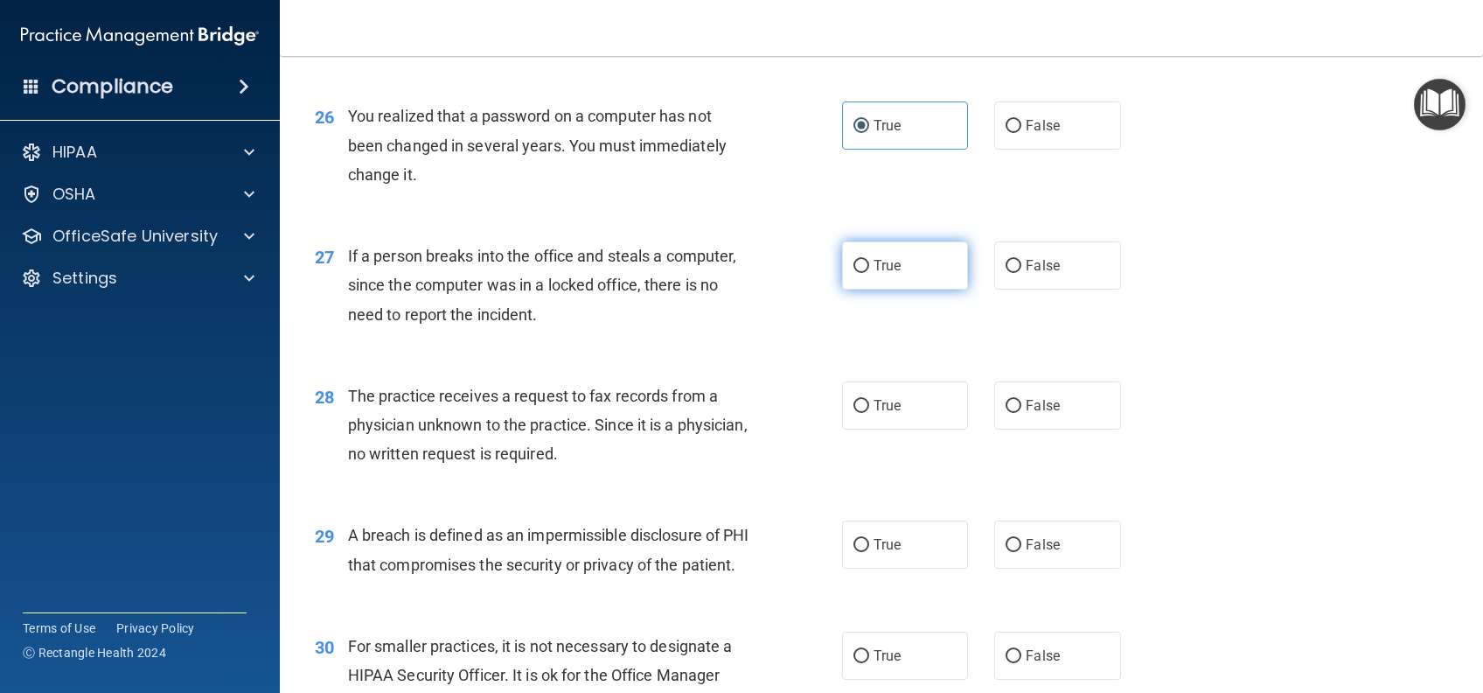
click at [926, 289] on label "True" at bounding box center [905, 265] width 126 height 48
click at [869, 273] on input "True" at bounding box center [862, 266] width 16 height 13
radio input "true"
click at [919, 429] on label "True" at bounding box center [905, 405] width 126 height 48
click at [869, 413] on input "True" at bounding box center [862, 406] width 16 height 13
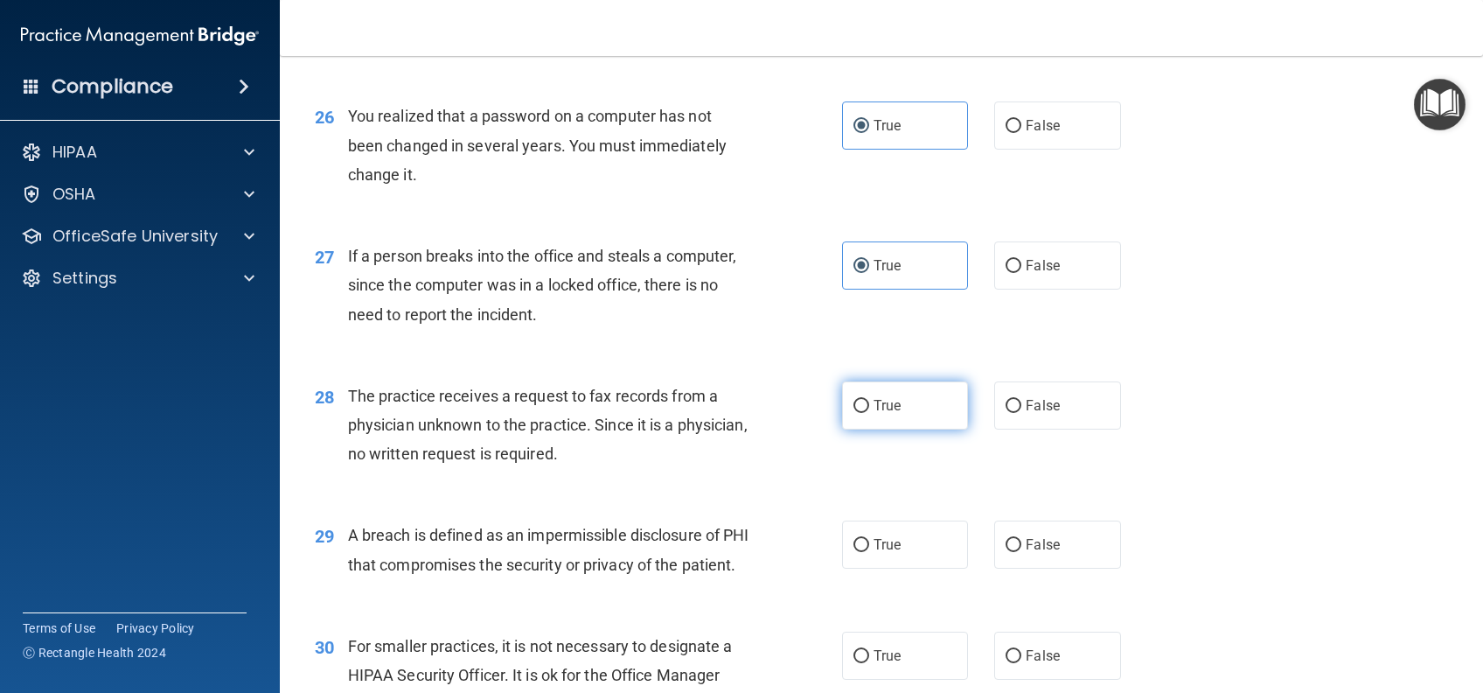
radio input "true"
click at [896, 568] on label "True" at bounding box center [905, 544] width 126 height 48
click at [869, 552] on input "True" at bounding box center [862, 545] width 16 height 13
radio input "true"
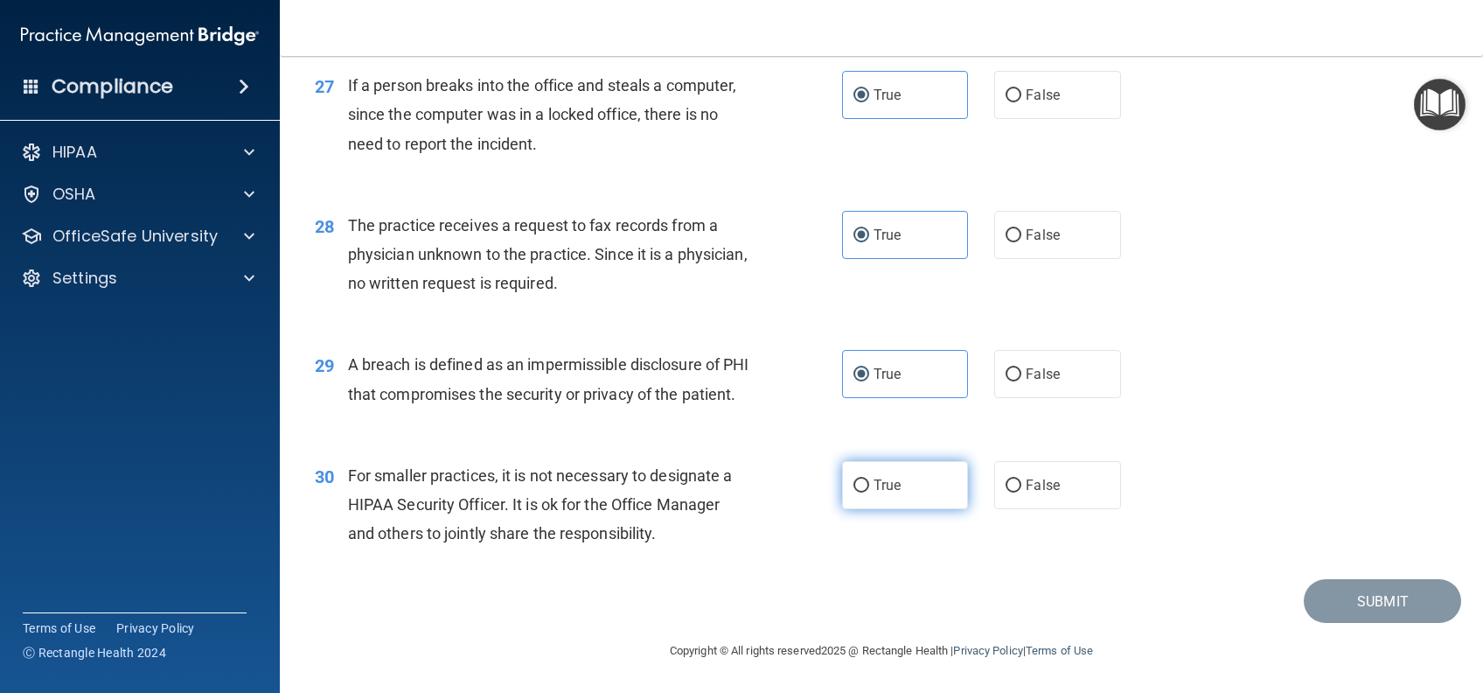
click at [924, 480] on label "True" at bounding box center [905, 485] width 126 height 48
click at [869, 480] on input "True" at bounding box center [862, 485] width 16 height 13
radio input "true"
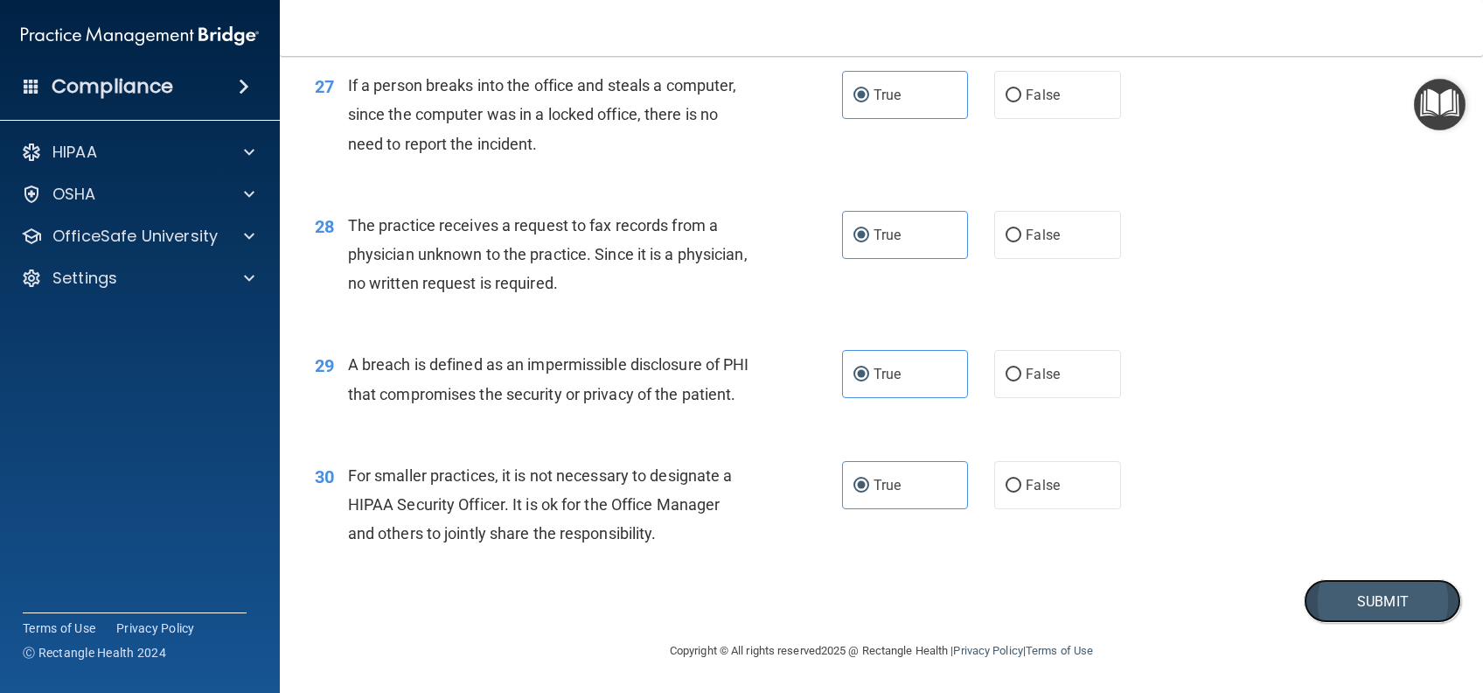
click at [1310, 594] on button "Submit" at bounding box center [1382, 601] width 157 height 45
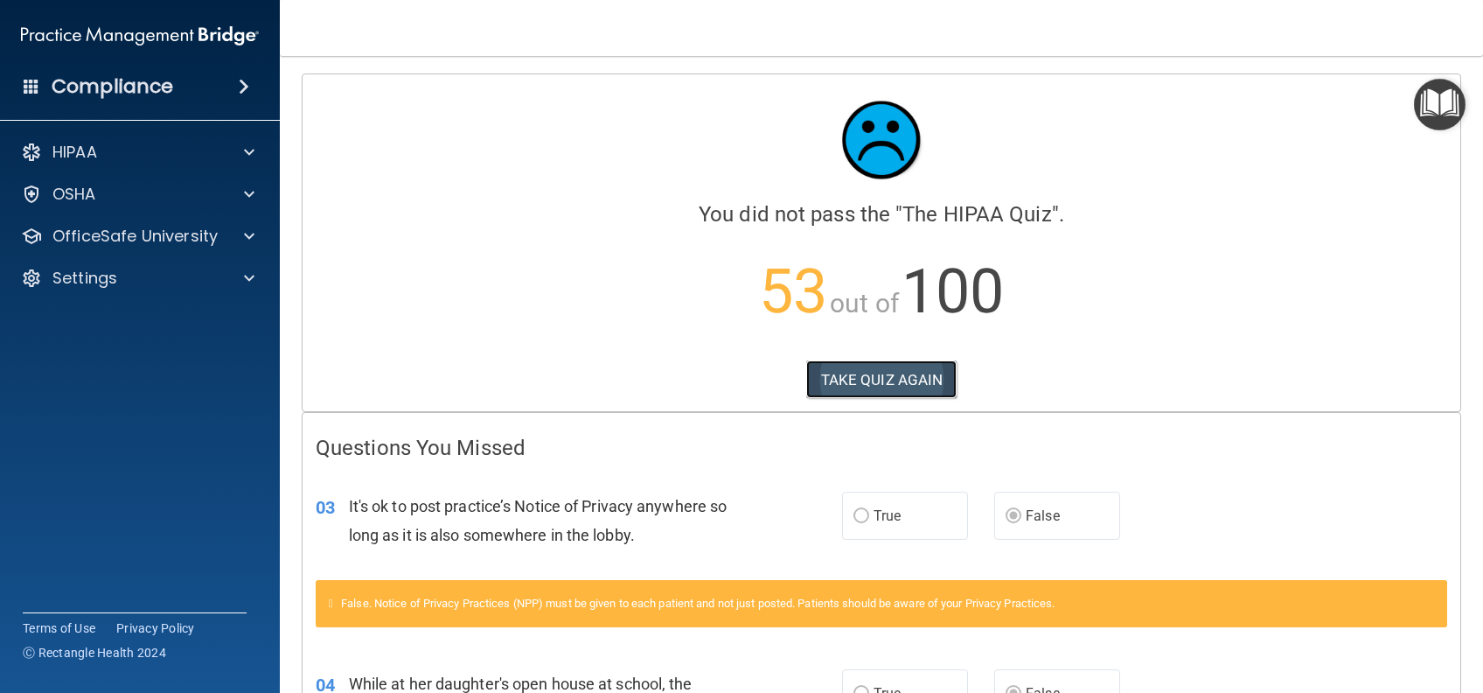
click at [894, 387] on button "TAKE QUIZ AGAIN" at bounding box center [881, 379] width 151 height 38
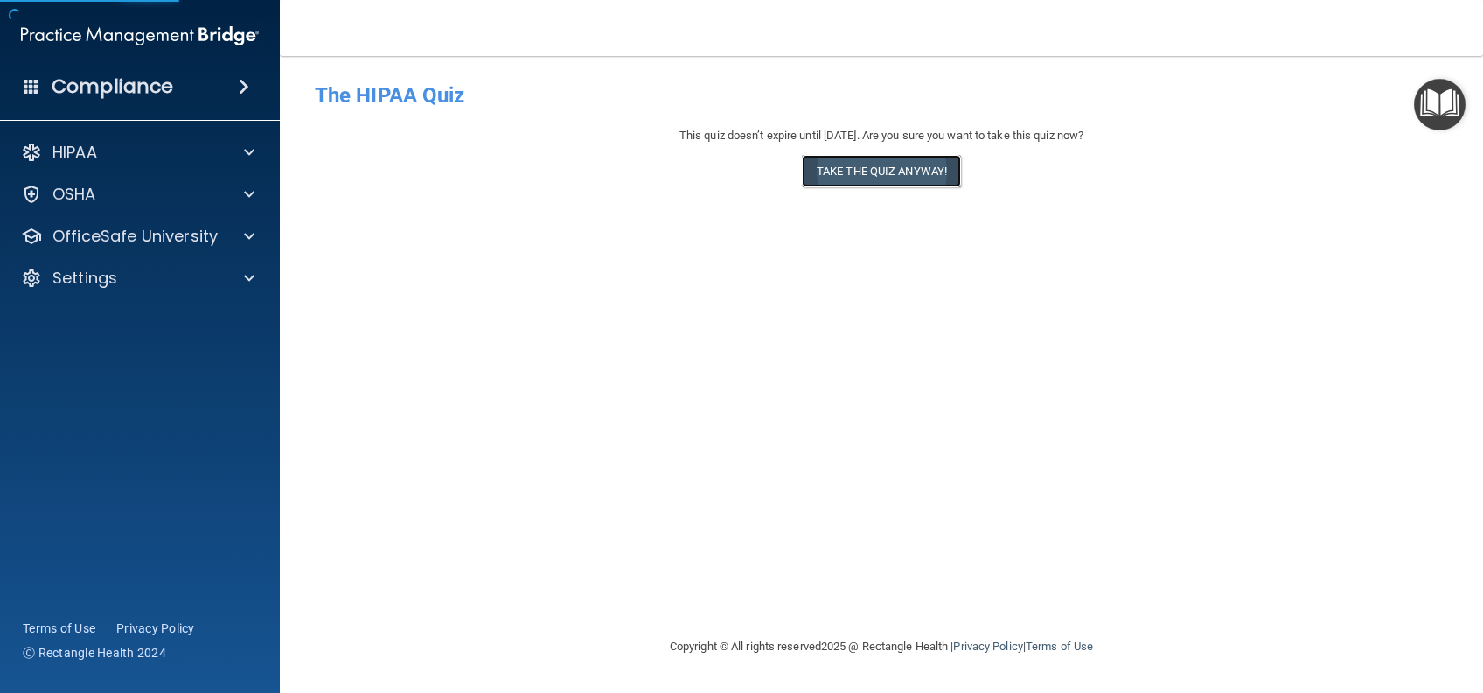
click at [889, 177] on button "Take the quiz anyway!" at bounding box center [881, 171] width 159 height 32
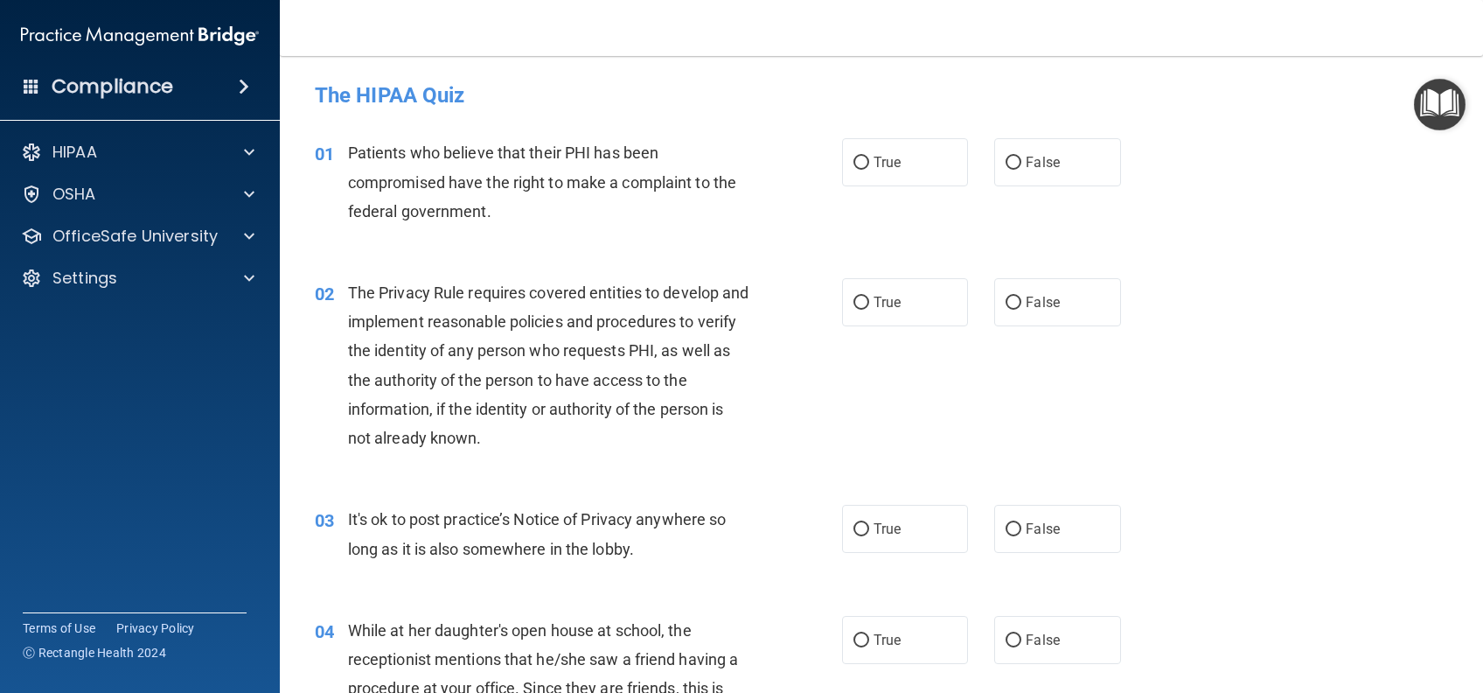
click at [889, 177] on label "True" at bounding box center [905, 162] width 126 height 48
click at [869, 170] on input "True" at bounding box center [862, 163] width 16 height 13
radio input "true"
click at [896, 294] on label "True" at bounding box center [905, 302] width 126 height 48
click at [869, 296] on input "True" at bounding box center [862, 302] width 16 height 13
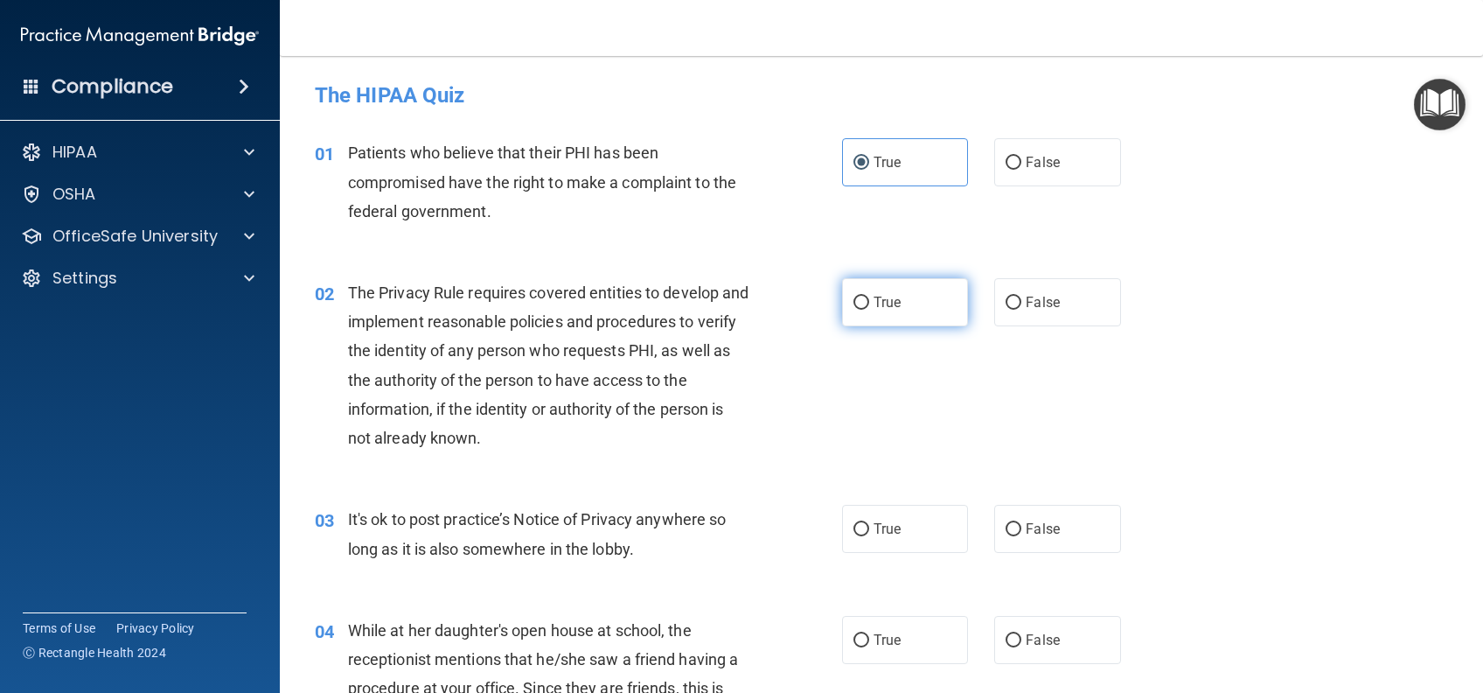
radio input "true"
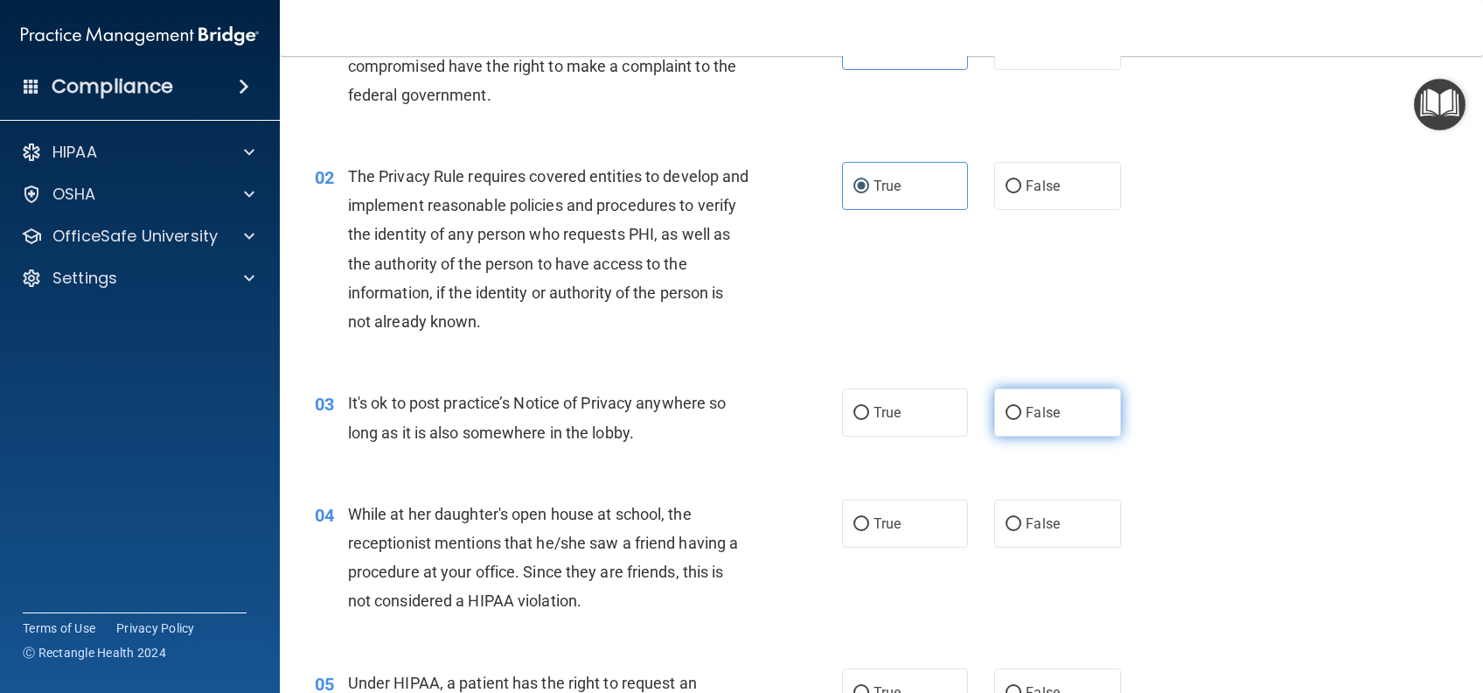
click at [1058, 403] on label "False" at bounding box center [1057, 412] width 126 height 48
click at [1022, 407] on input "False" at bounding box center [1014, 413] width 16 height 13
radio input "true"
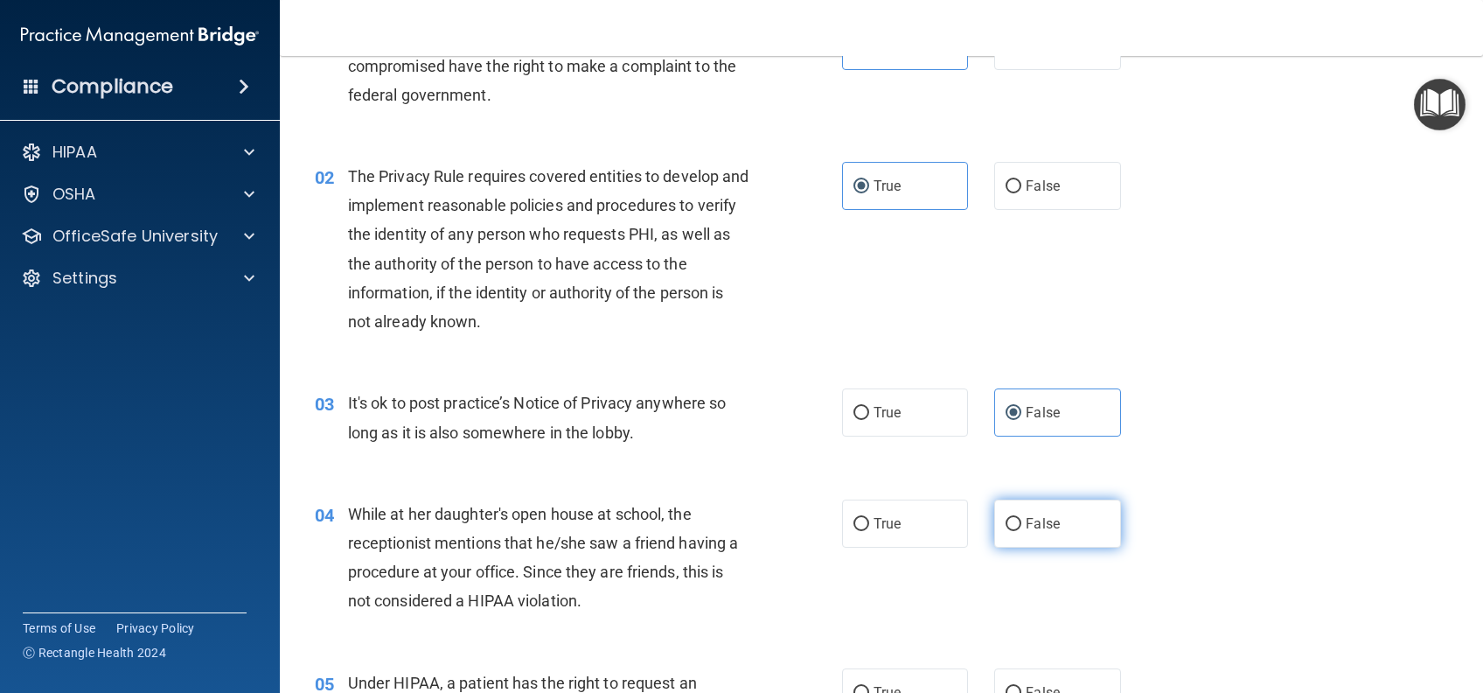
click at [1066, 513] on label "False" at bounding box center [1057, 523] width 126 height 48
click at [1022, 518] on input "False" at bounding box center [1014, 524] width 16 height 13
radio input "true"
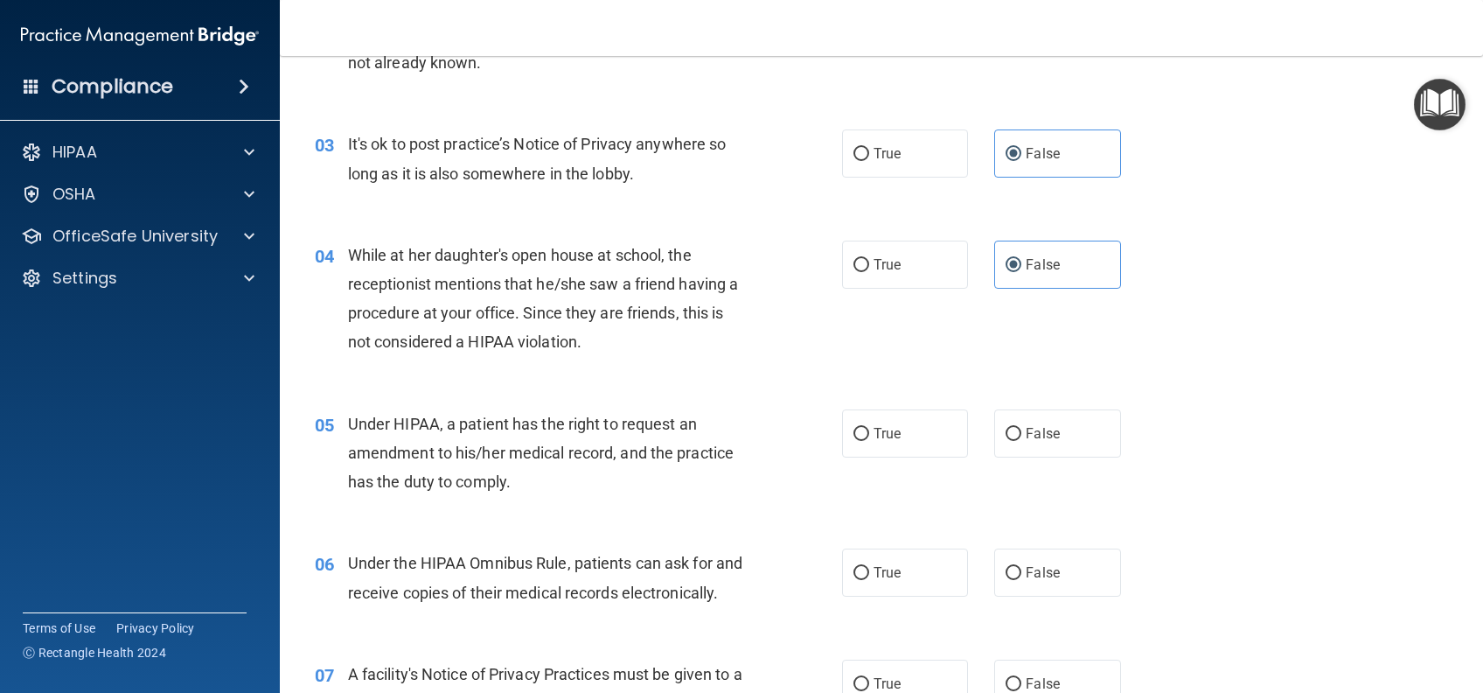
scroll to position [466, 0]
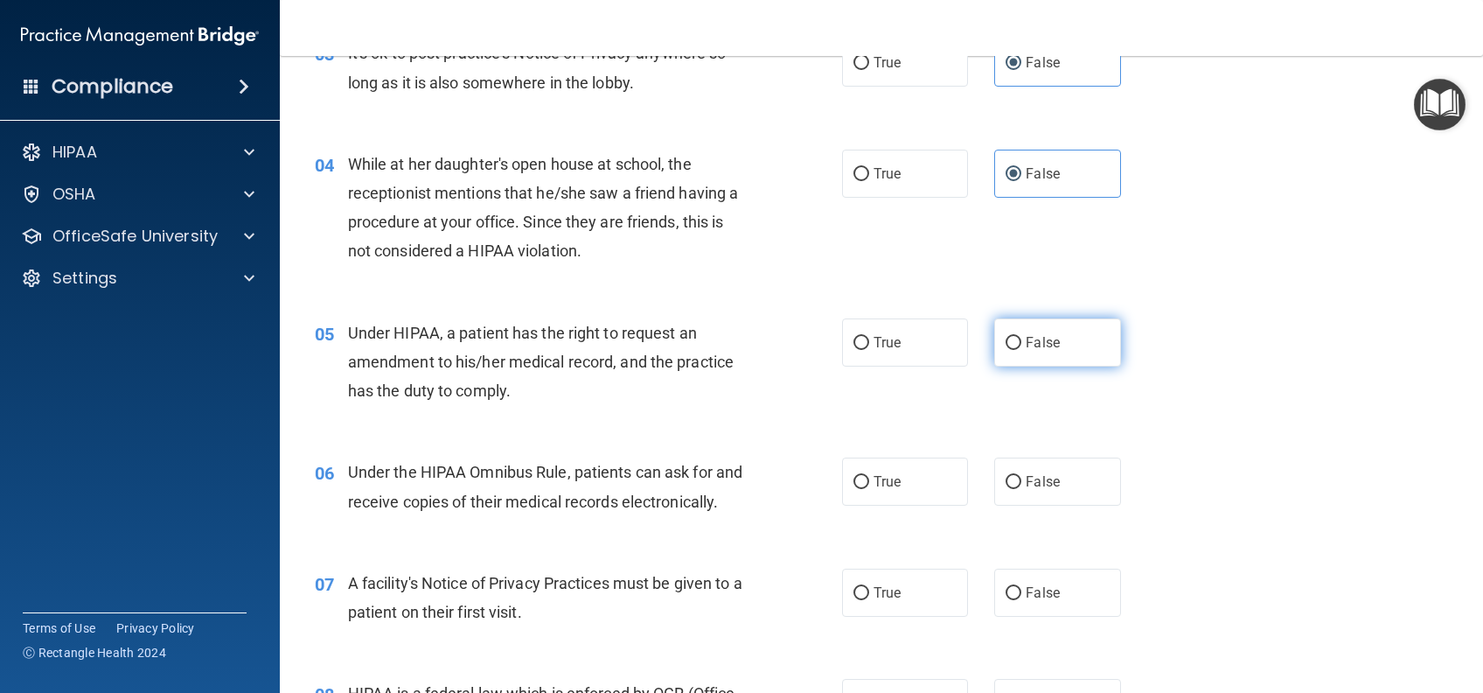
click at [1075, 343] on label "False" at bounding box center [1057, 342] width 126 height 48
click at [1022, 343] on input "False" at bounding box center [1014, 343] width 16 height 13
radio input "true"
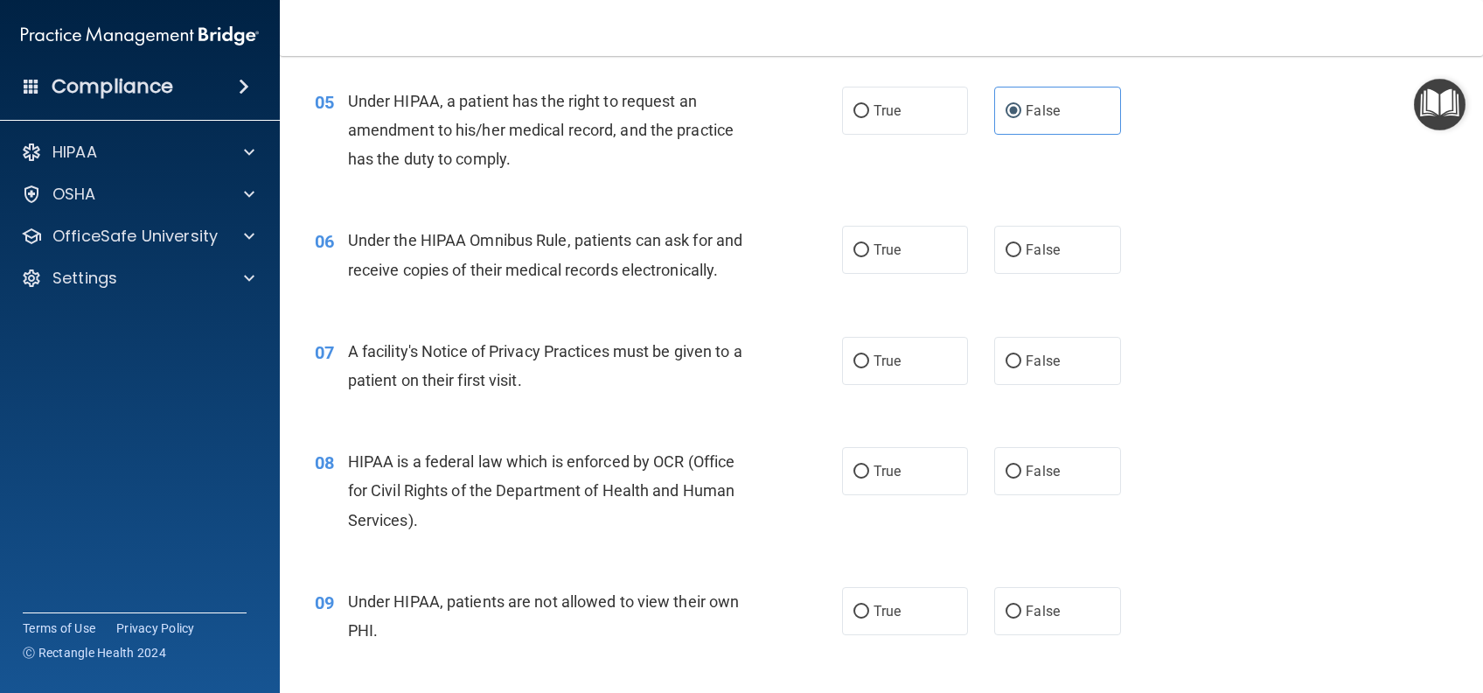
scroll to position [700, 0]
click at [895, 383] on label "True" at bounding box center [905, 359] width 126 height 48
click at [869, 366] on input "True" at bounding box center [862, 359] width 16 height 13
radio input "true"
click at [891, 262] on label "True" at bounding box center [905, 248] width 126 height 48
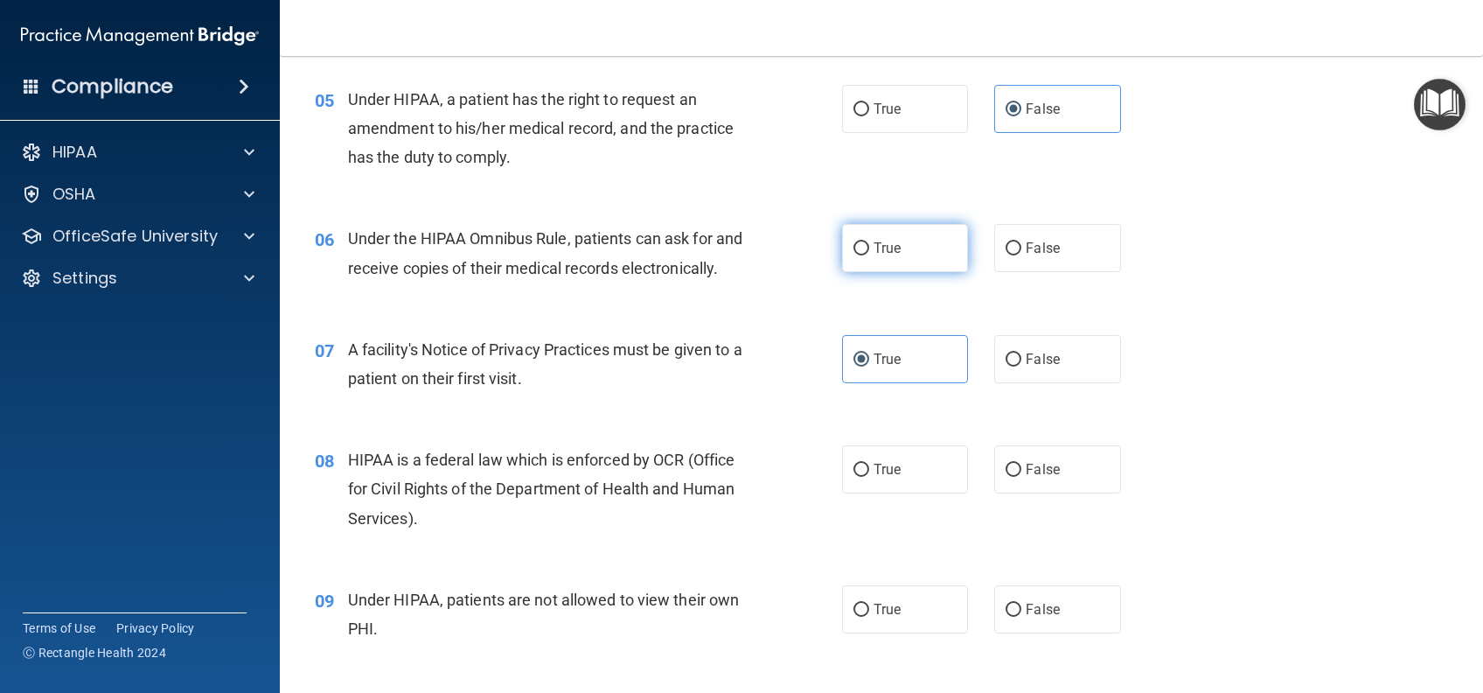
click at [869, 255] on input "True" at bounding box center [862, 248] width 16 height 13
radio input "true"
click at [907, 490] on label "True" at bounding box center [905, 469] width 126 height 48
click at [869, 477] on input "True" at bounding box center [862, 470] width 16 height 13
radio input "true"
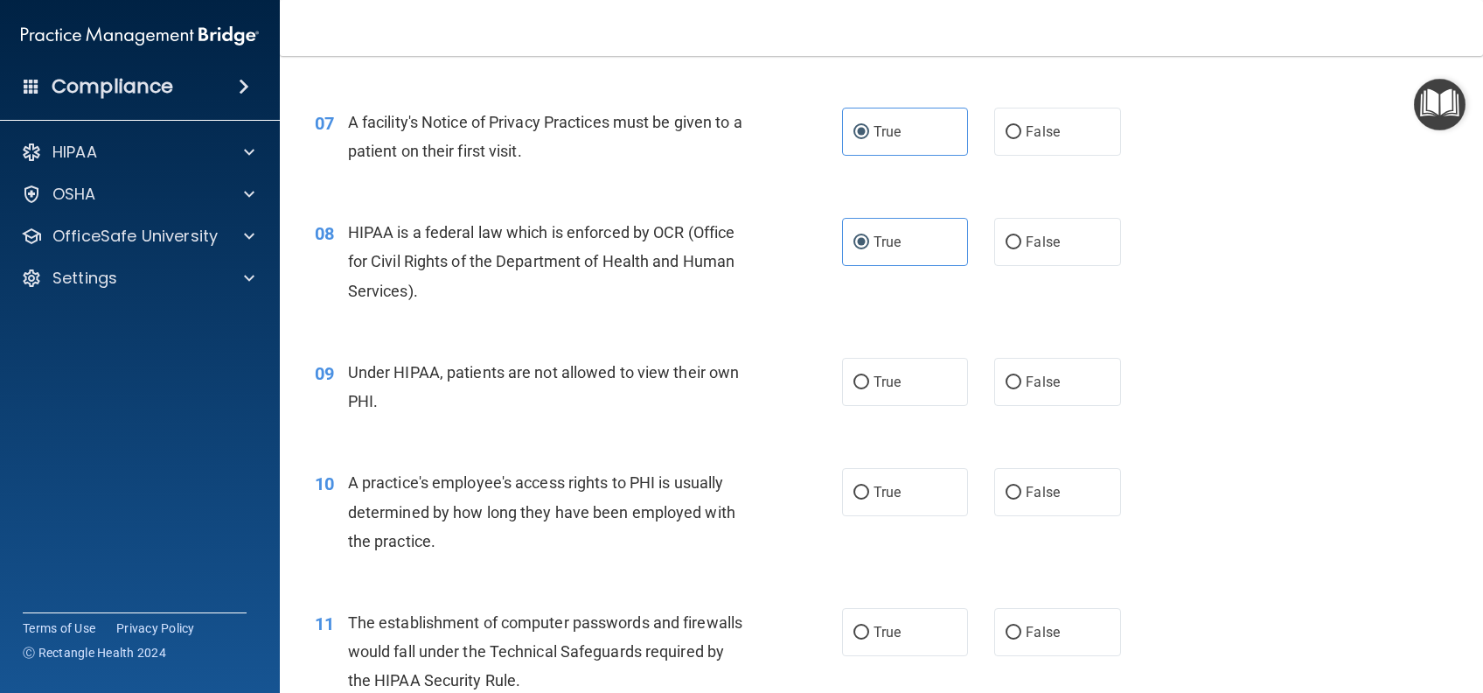
scroll to position [932, 0]
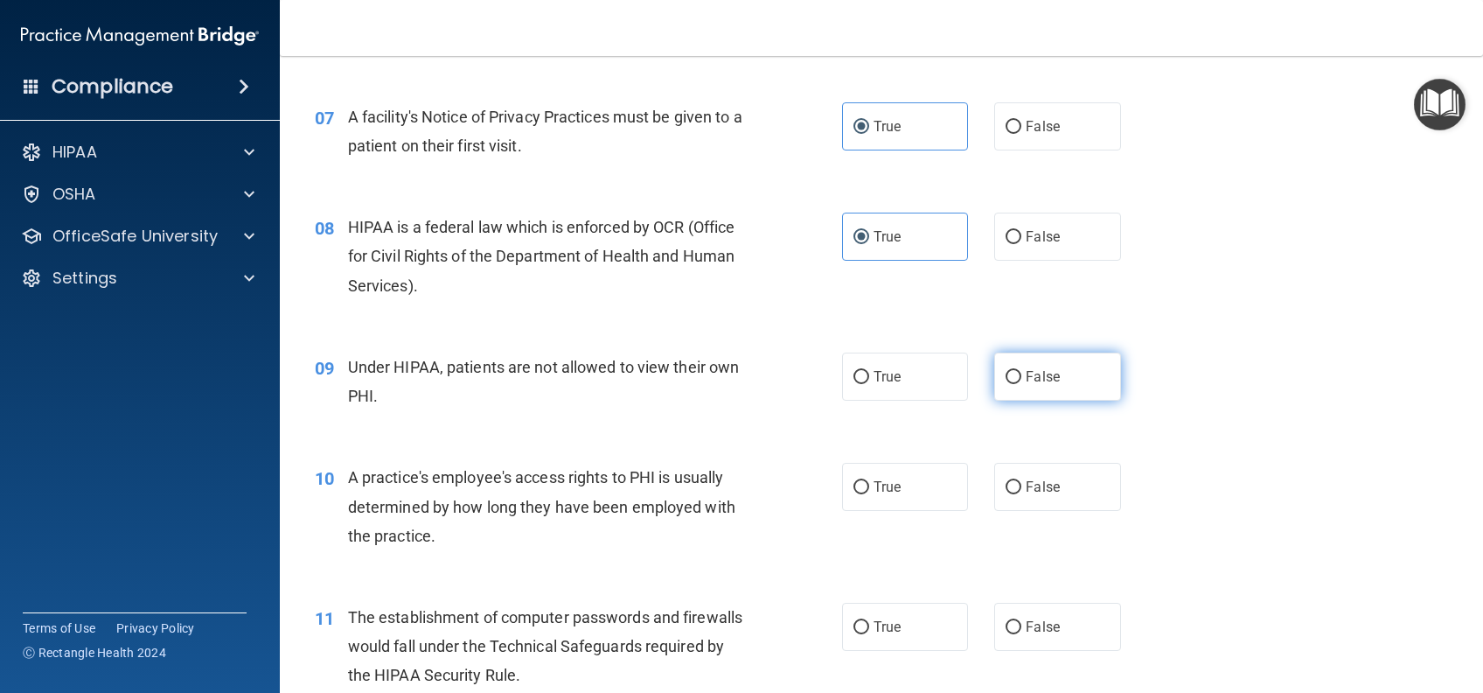
click at [1052, 399] on label "False" at bounding box center [1057, 376] width 126 height 48
click at [1022, 384] on input "False" at bounding box center [1014, 377] width 16 height 13
radio input "true"
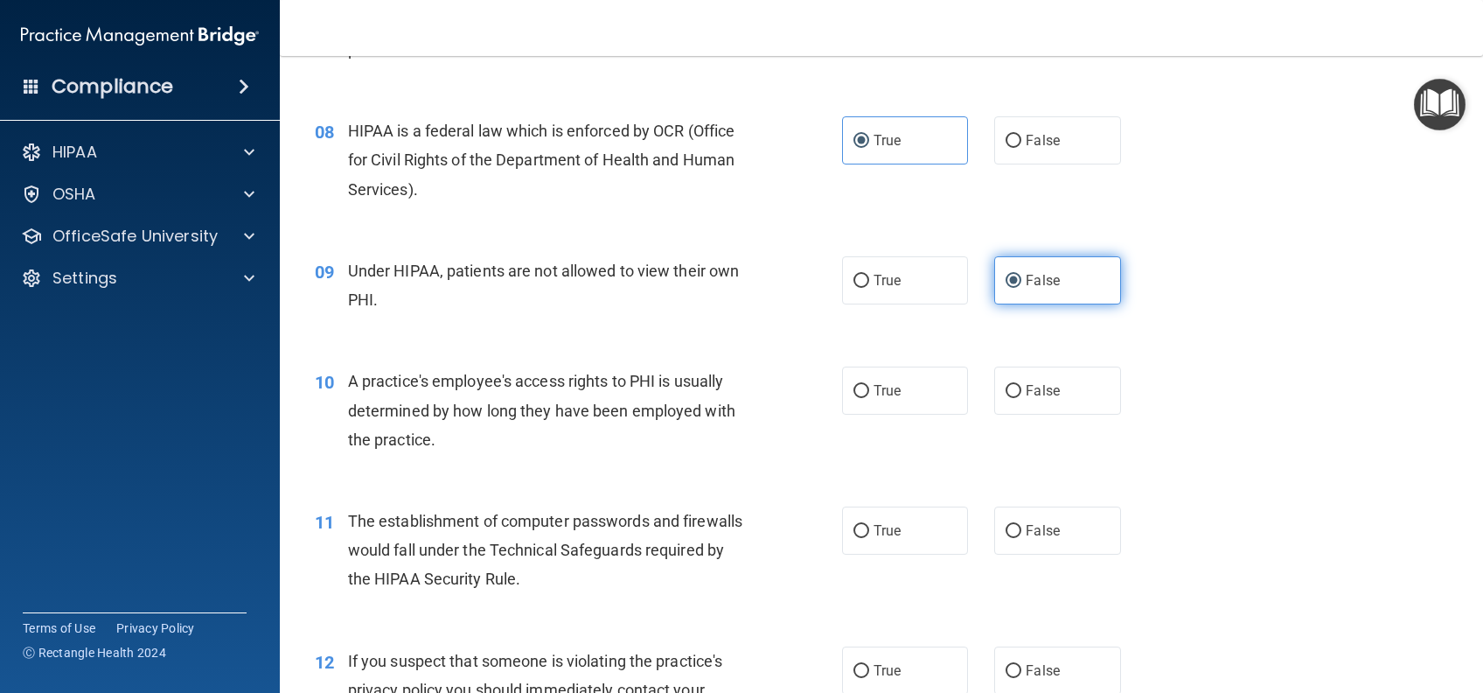
scroll to position [1050, 0]
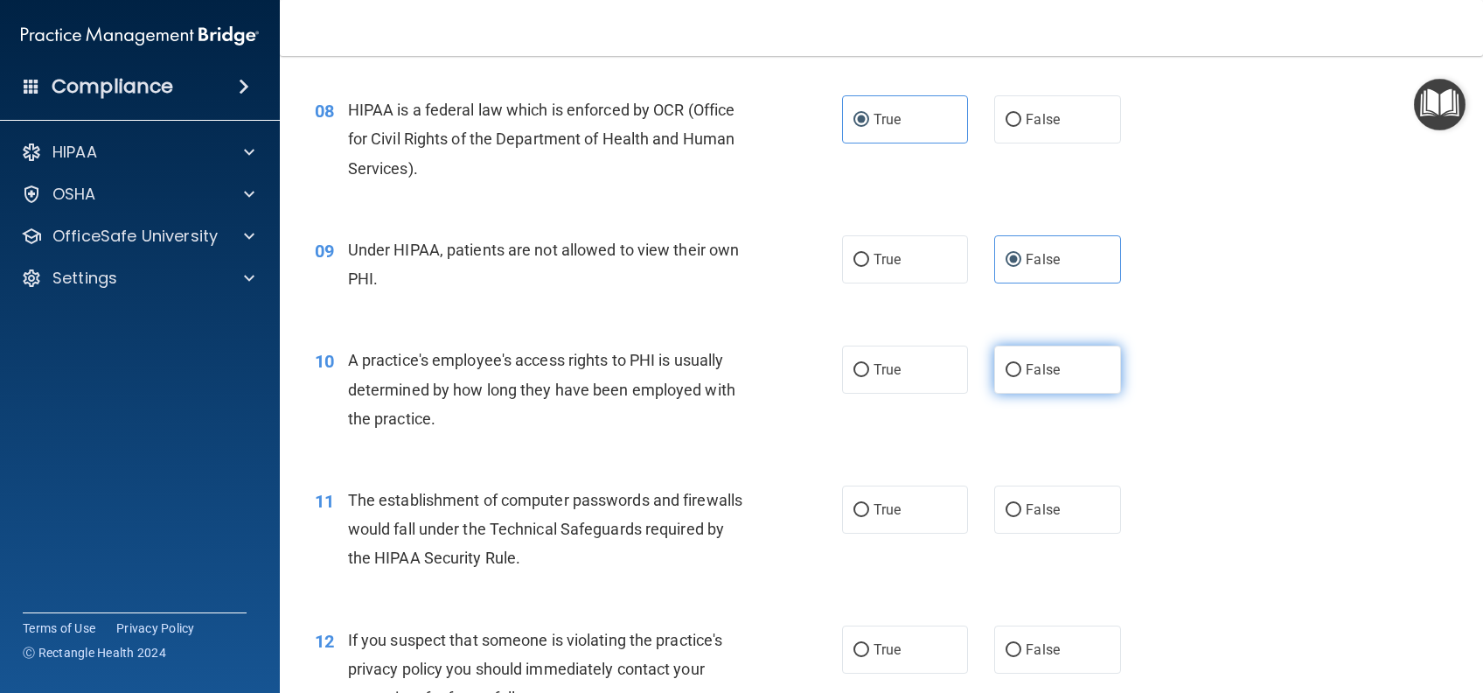
click at [1047, 378] on span "False" at bounding box center [1043, 369] width 34 height 17
click at [1022, 377] on input "False" at bounding box center [1014, 370] width 16 height 13
radio input "true"
click at [927, 534] on label "True" at bounding box center [905, 509] width 126 height 48
click at [869, 517] on input "True" at bounding box center [862, 510] width 16 height 13
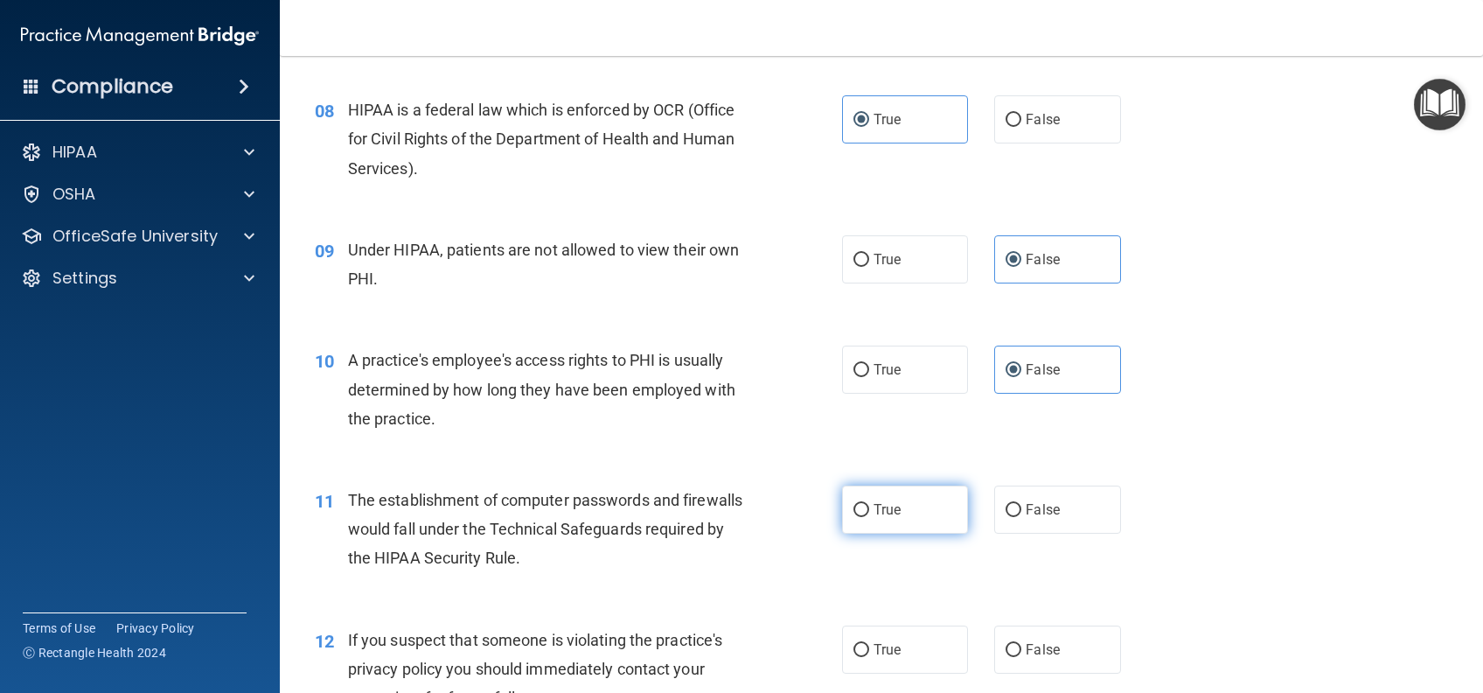
radio input "true"
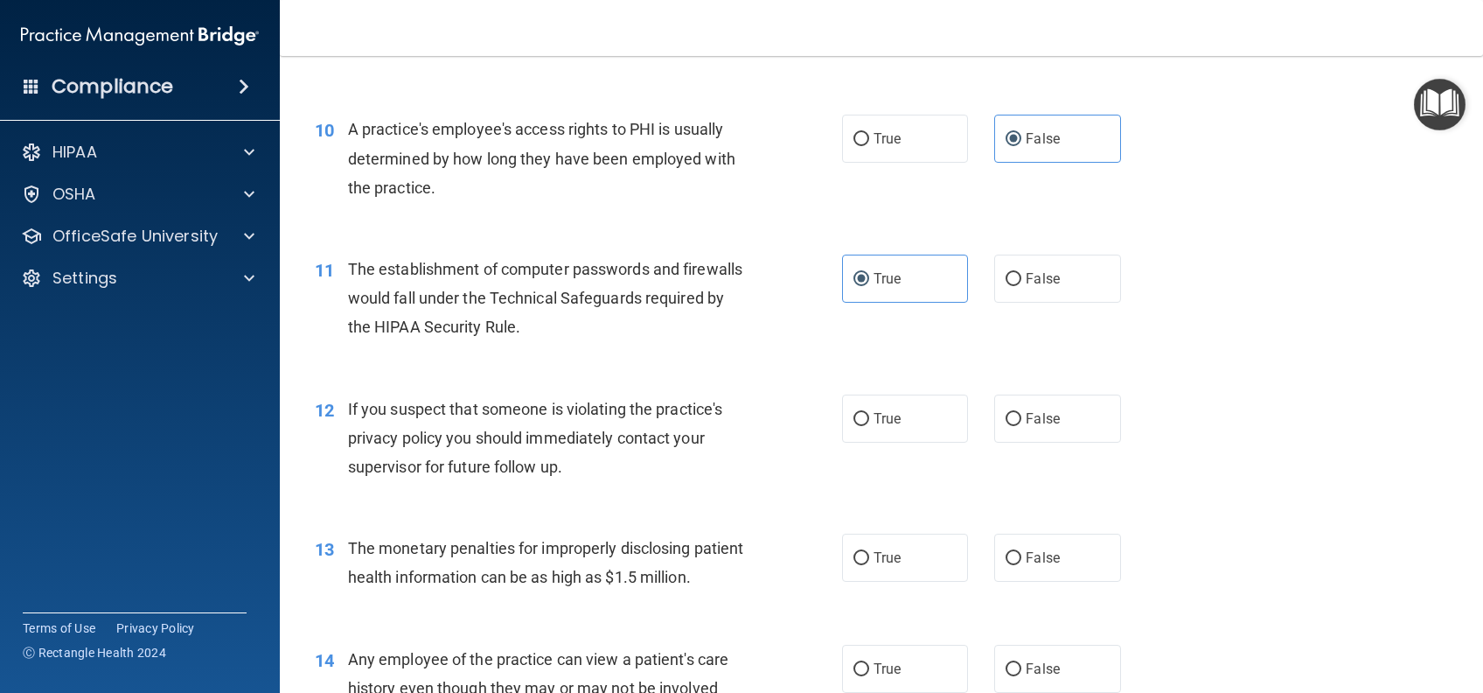
scroll to position [1282, 0]
click at [861, 441] on label "True" at bounding box center [905, 417] width 126 height 48
click at [861, 424] on input "True" at bounding box center [862, 417] width 16 height 13
radio input "true"
click at [882, 580] on label "True" at bounding box center [905, 556] width 126 height 48
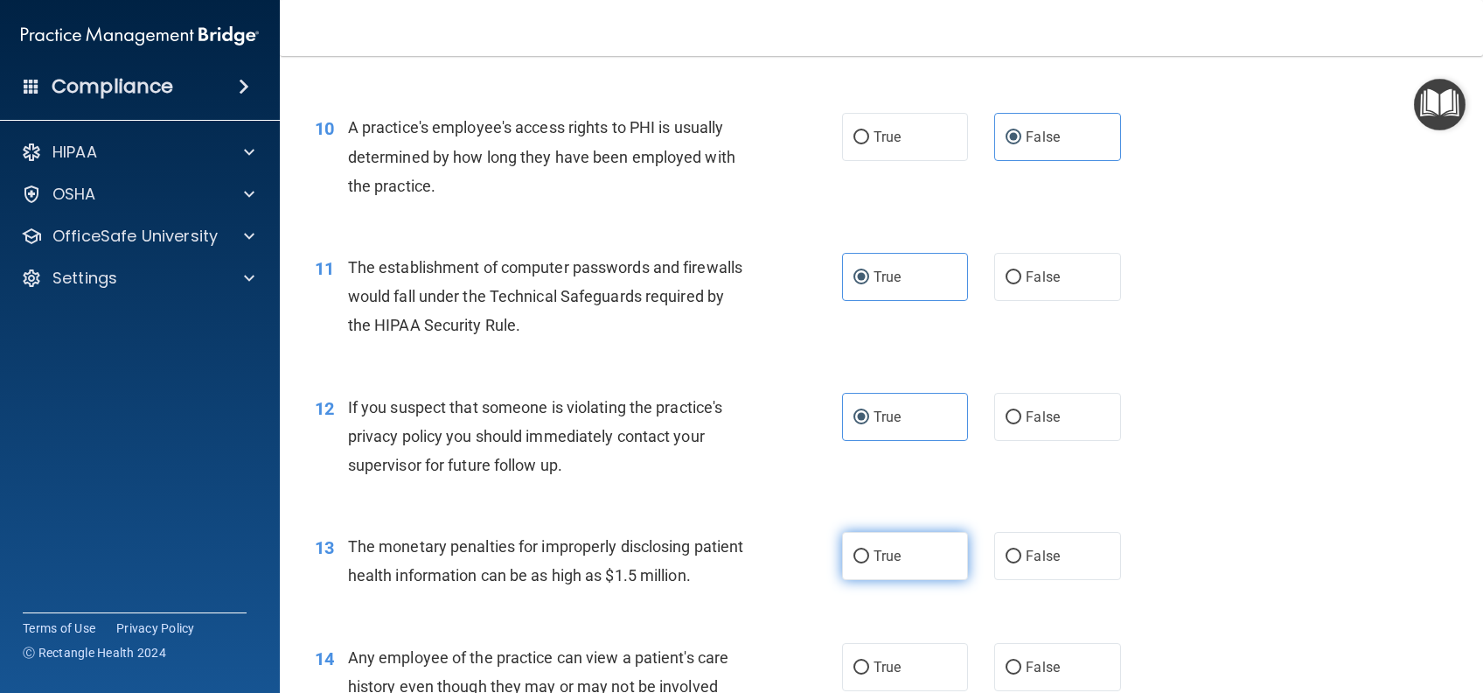
click at [869, 563] on input "True" at bounding box center [862, 556] width 16 height 13
radio input "true"
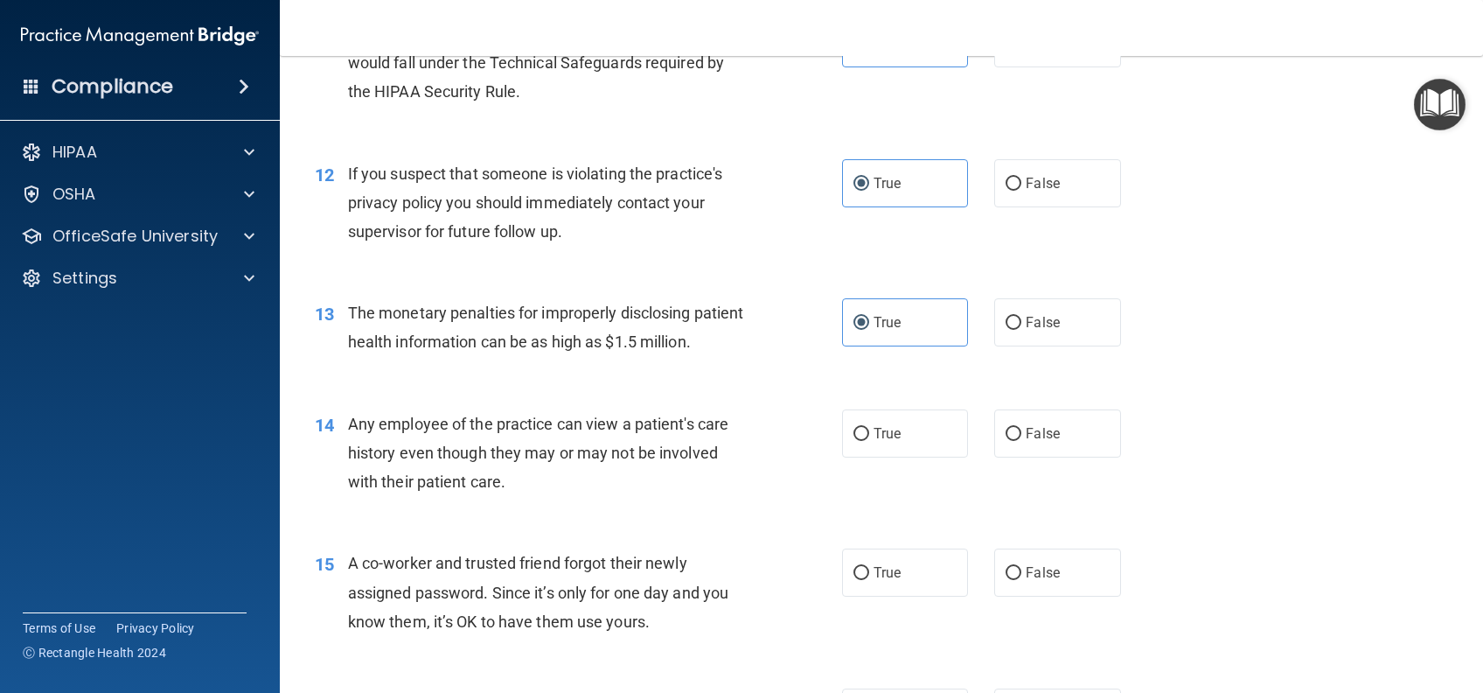
scroll to position [1632, 0]
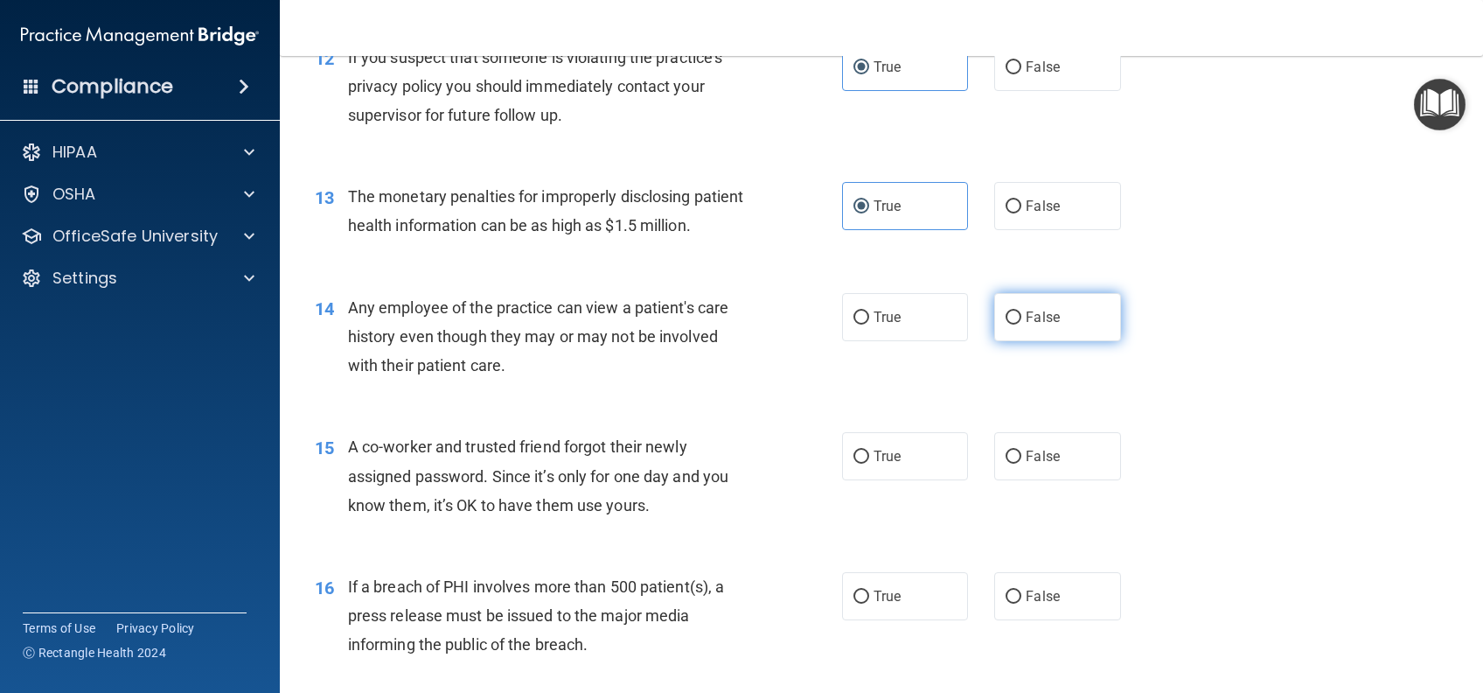
click at [1053, 341] on label "False" at bounding box center [1057, 317] width 126 height 48
click at [1022, 324] on input "False" at bounding box center [1014, 317] width 16 height 13
radio input "true"
click at [1064, 480] on label "False" at bounding box center [1057, 456] width 126 height 48
click at [1022, 464] on input "False" at bounding box center [1014, 456] width 16 height 13
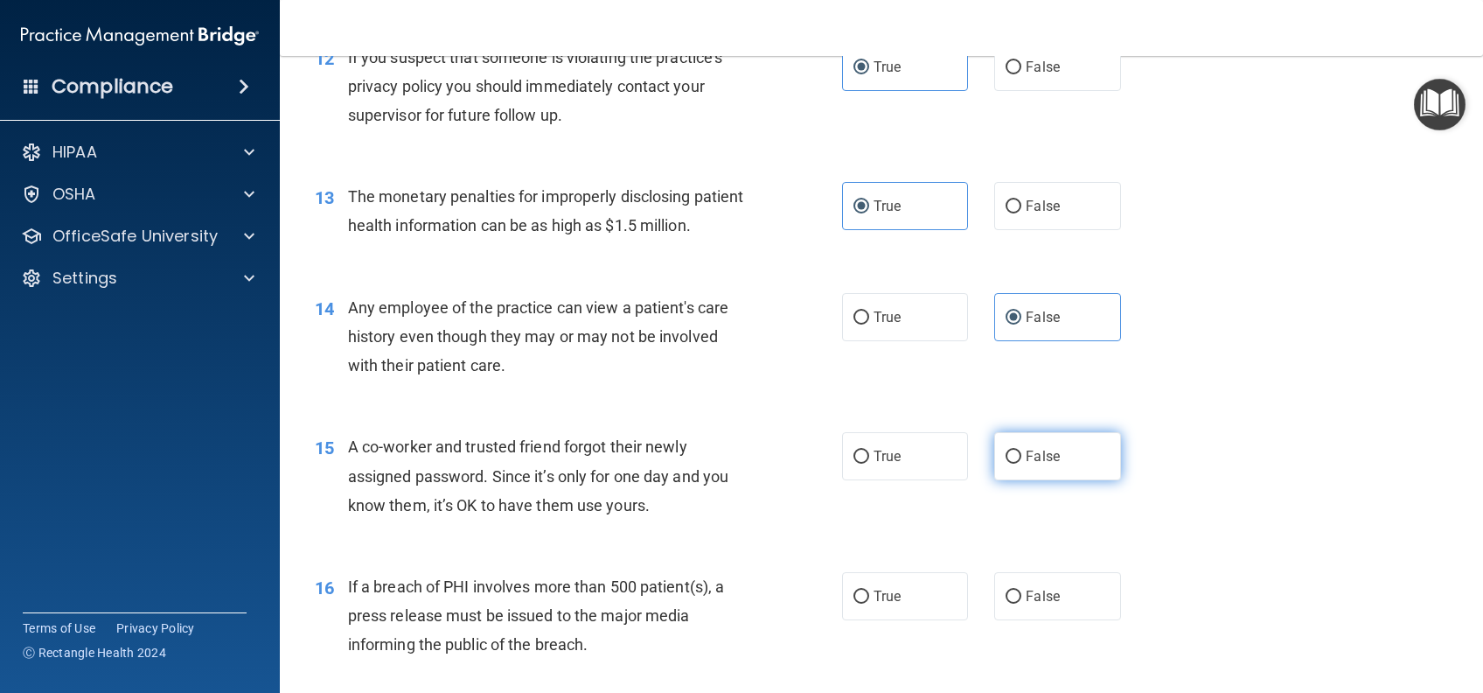
radio input "true"
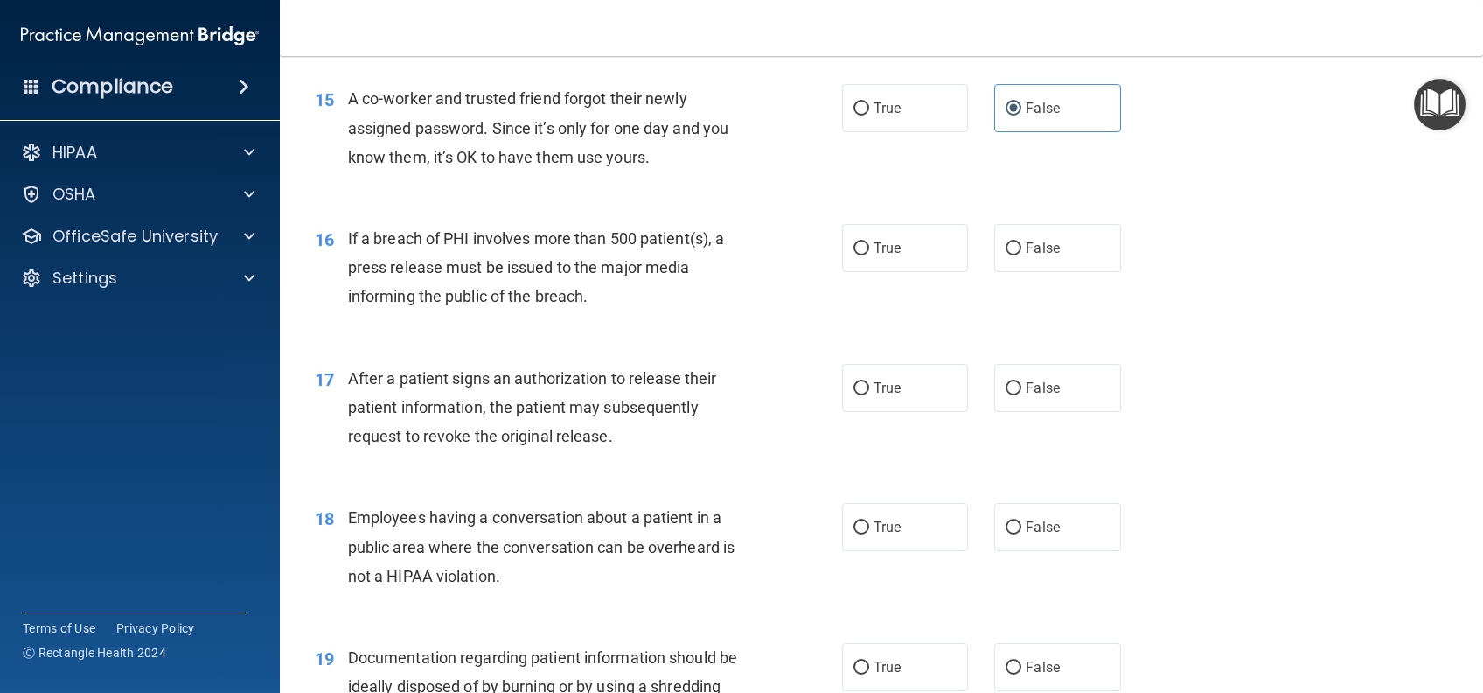
scroll to position [1982, 0]
click at [875, 255] on span "True" at bounding box center [887, 246] width 27 height 17
click at [869, 254] on input "True" at bounding box center [862, 247] width 16 height 13
radio input "true"
click at [876, 394] on span "True" at bounding box center [887, 386] width 27 height 17
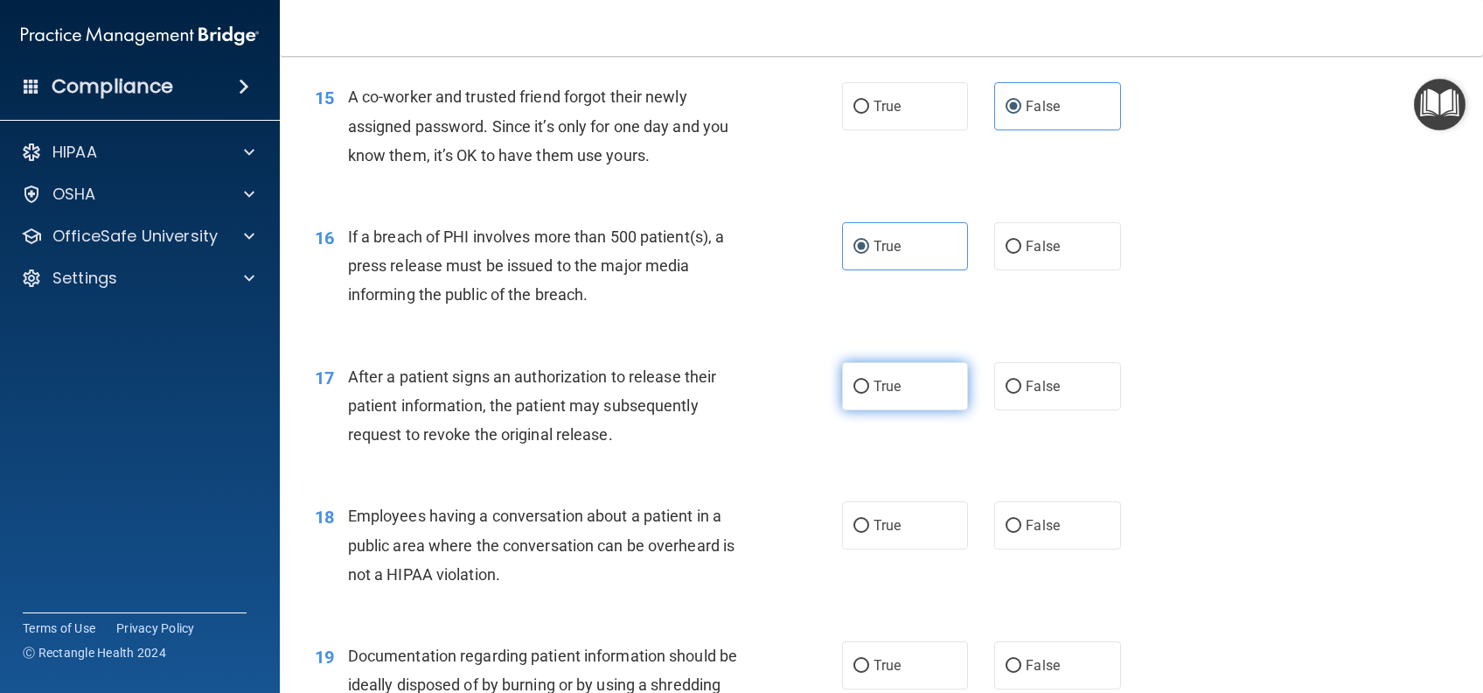
click at [869, 394] on input "True" at bounding box center [862, 386] width 16 height 13
radio input "true"
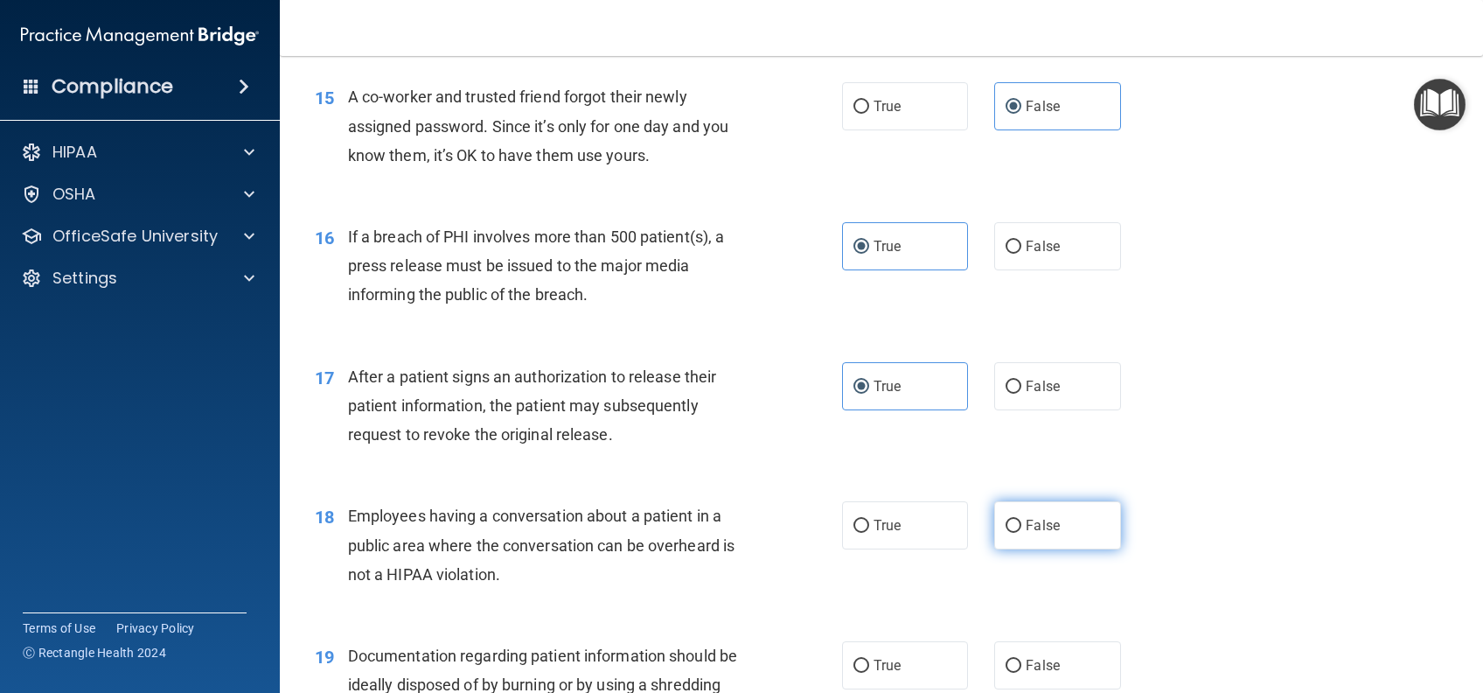
click at [1078, 549] on label "False" at bounding box center [1057, 525] width 126 height 48
click at [1022, 533] on input "False" at bounding box center [1014, 526] width 16 height 13
radio input "true"
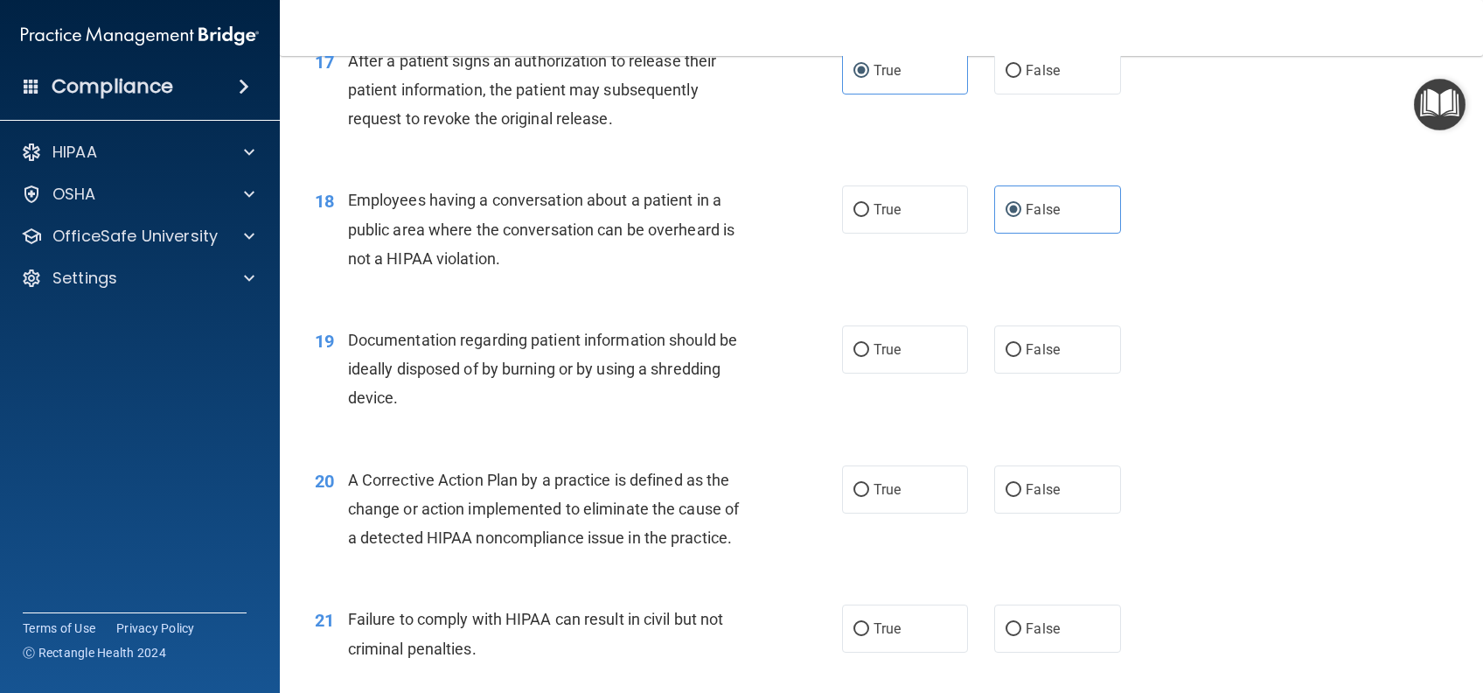
scroll to position [2332, 0]
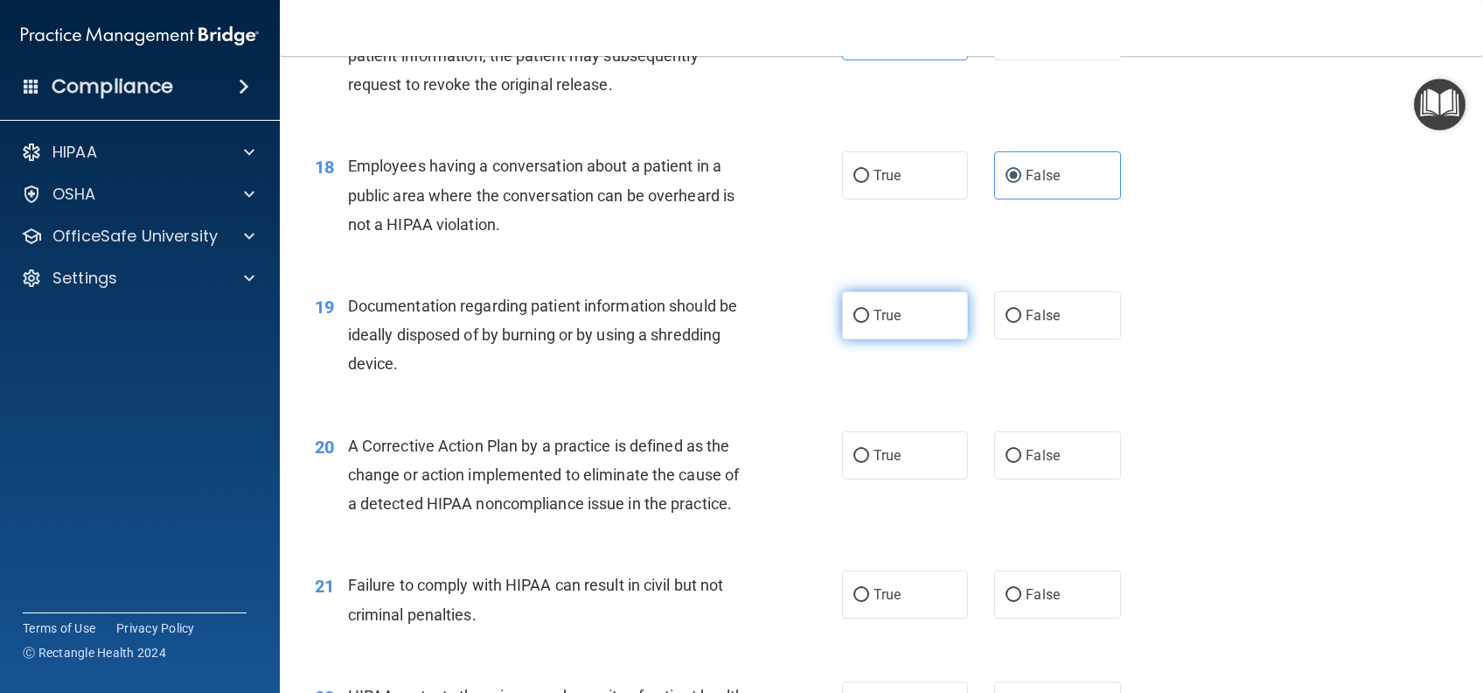
click at [874, 324] on span "True" at bounding box center [887, 315] width 27 height 17
click at [866, 323] on input "True" at bounding box center [862, 316] width 16 height 13
radio input "true"
click at [874, 464] on span "True" at bounding box center [887, 455] width 27 height 17
click at [869, 463] on input "True" at bounding box center [862, 456] width 16 height 13
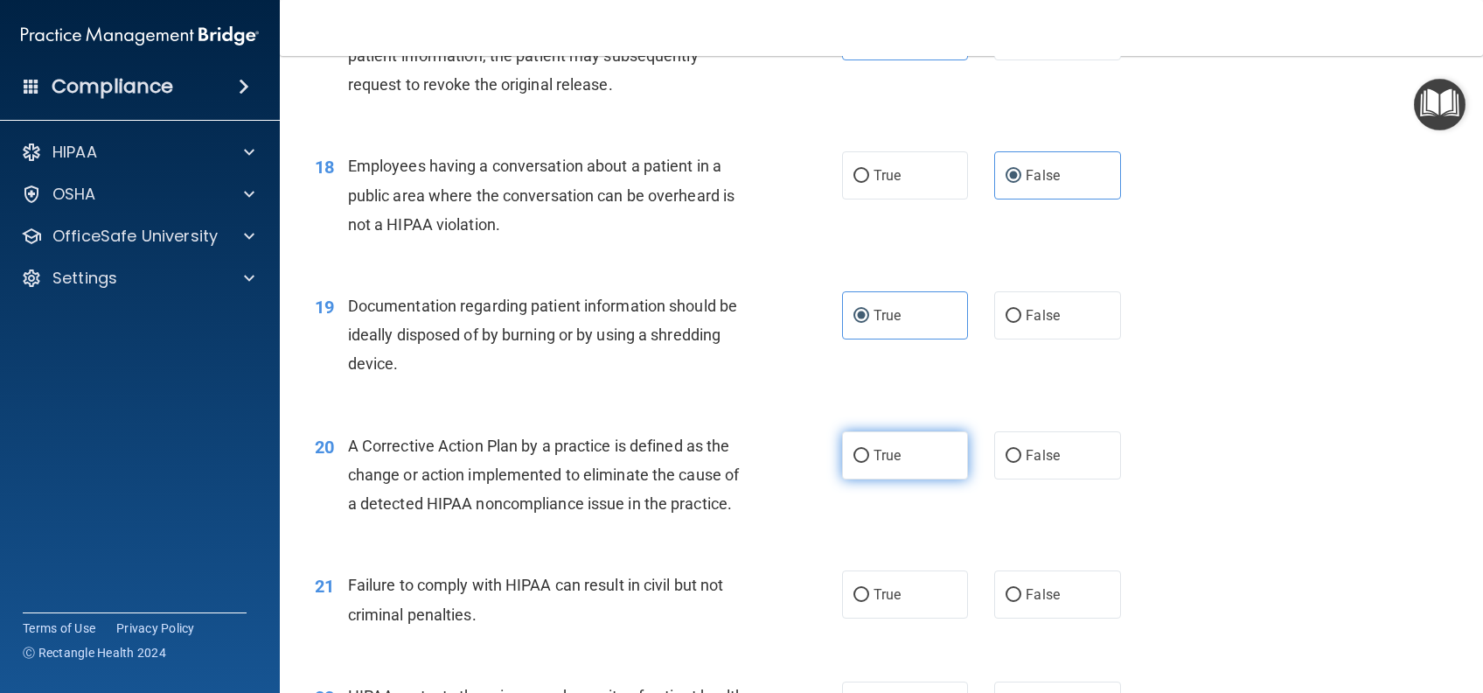
radio input "true"
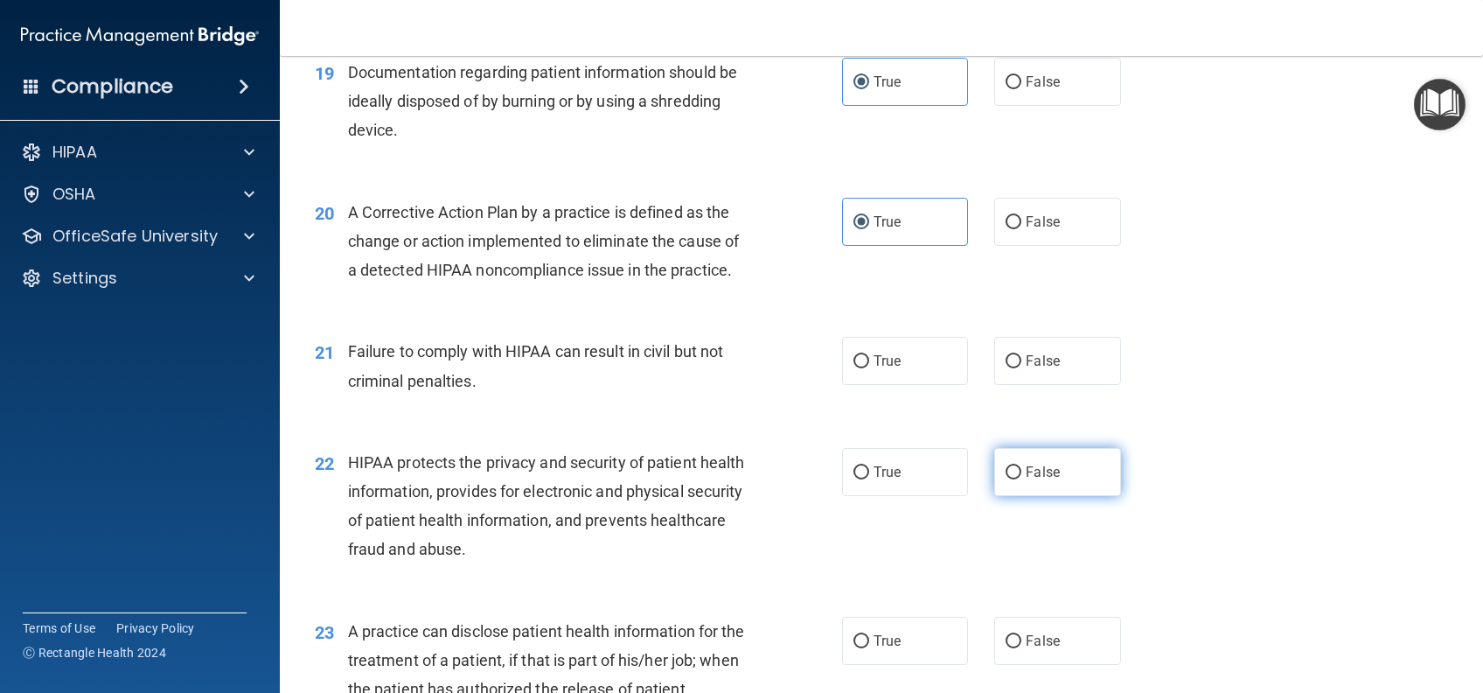
scroll to position [2681, 0]
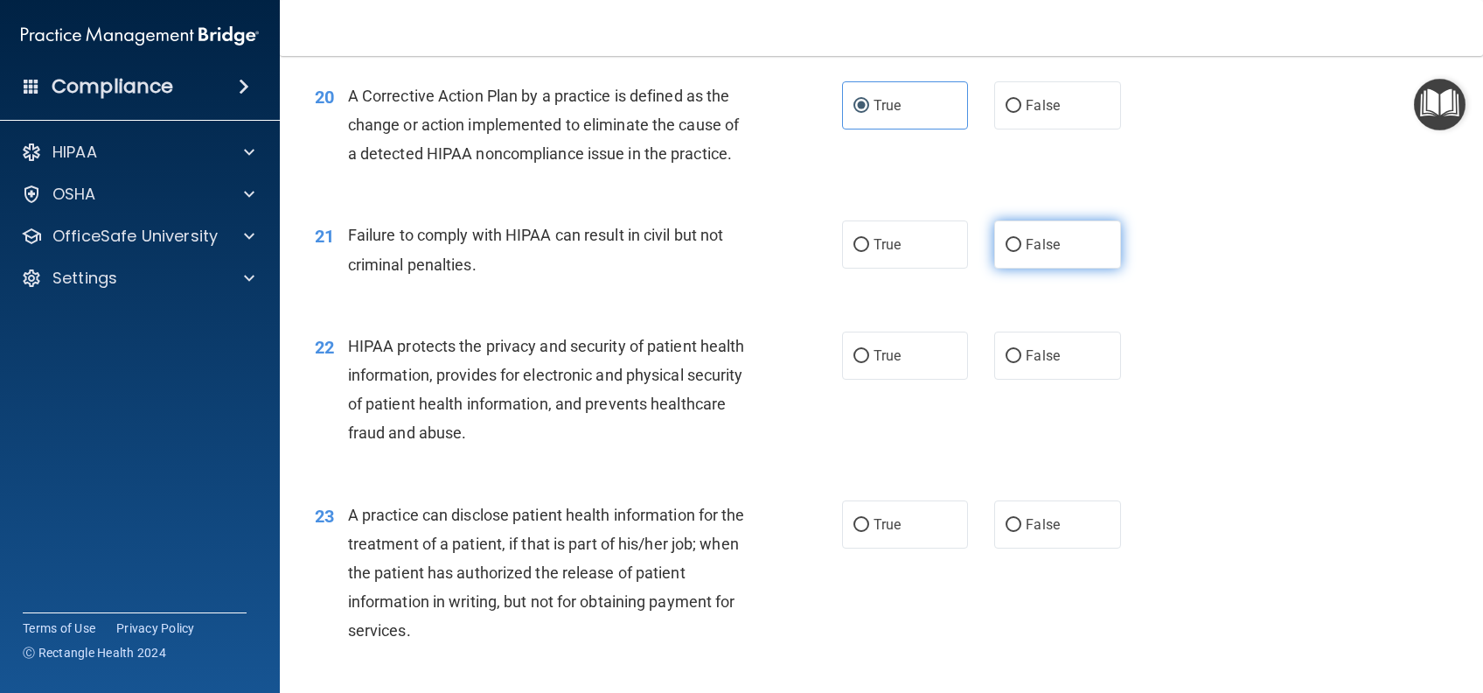
click at [1044, 253] on span "False" at bounding box center [1043, 244] width 34 height 17
click at [1022, 252] on input "False" at bounding box center [1014, 245] width 16 height 13
radio input "true"
click at [894, 380] on label "True" at bounding box center [905, 355] width 126 height 48
click at [869, 363] on input "True" at bounding box center [862, 356] width 16 height 13
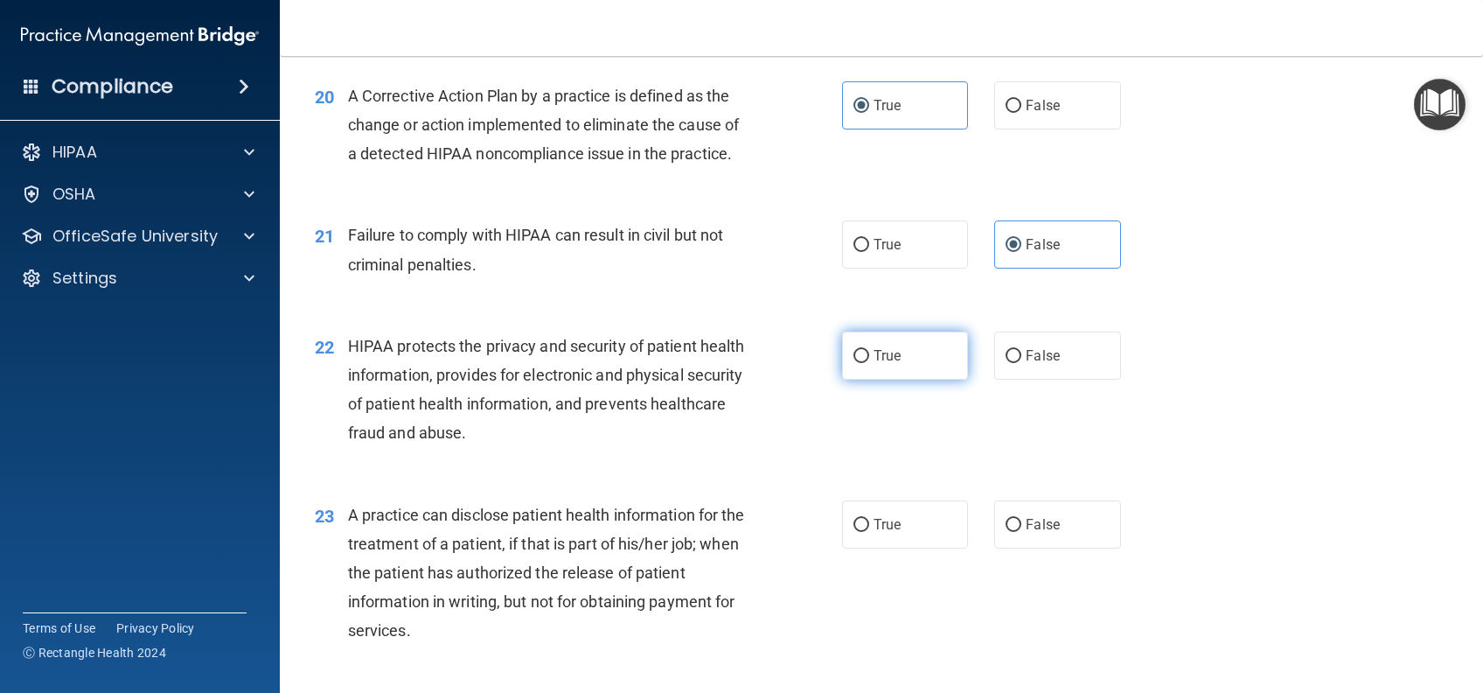
radio input "true"
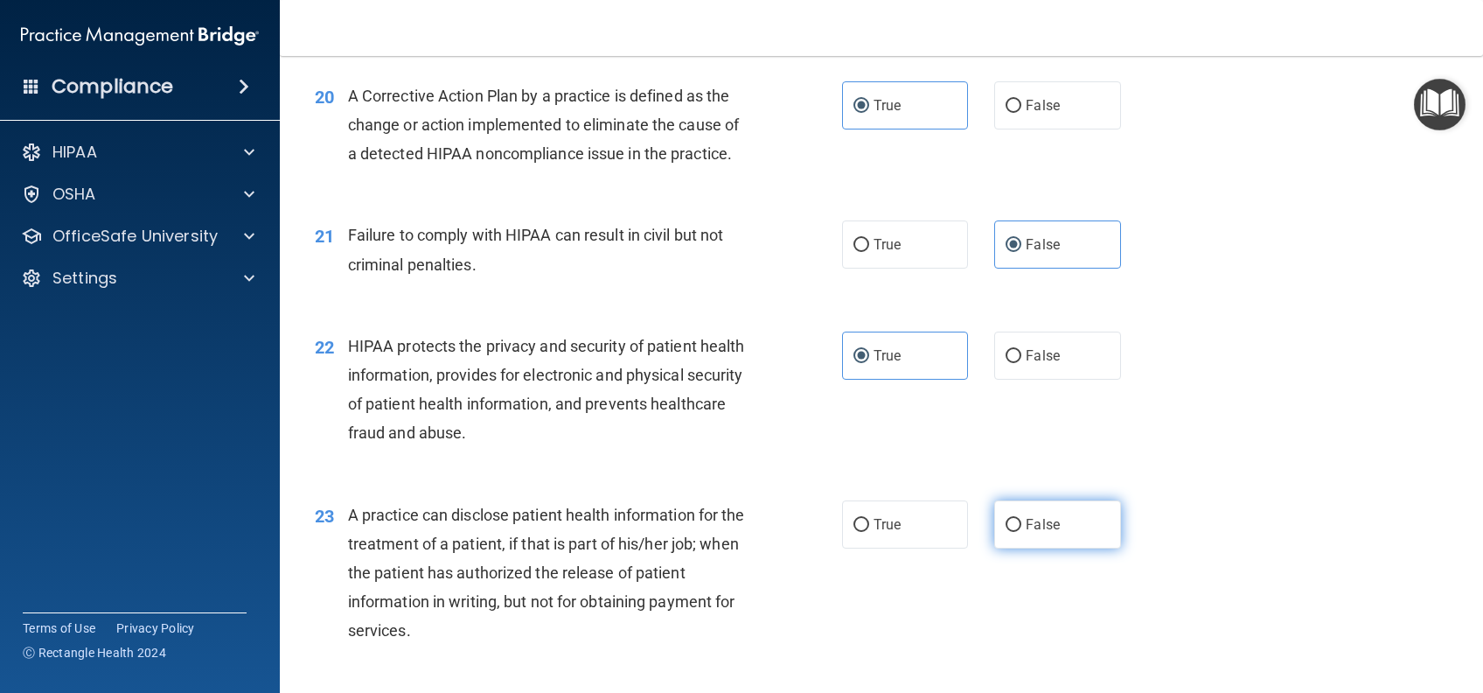
click at [1061, 548] on label "False" at bounding box center [1057, 524] width 126 height 48
click at [1022, 532] on input "False" at bounding box center [1014, 525] width 16 height 13
radio input "true"
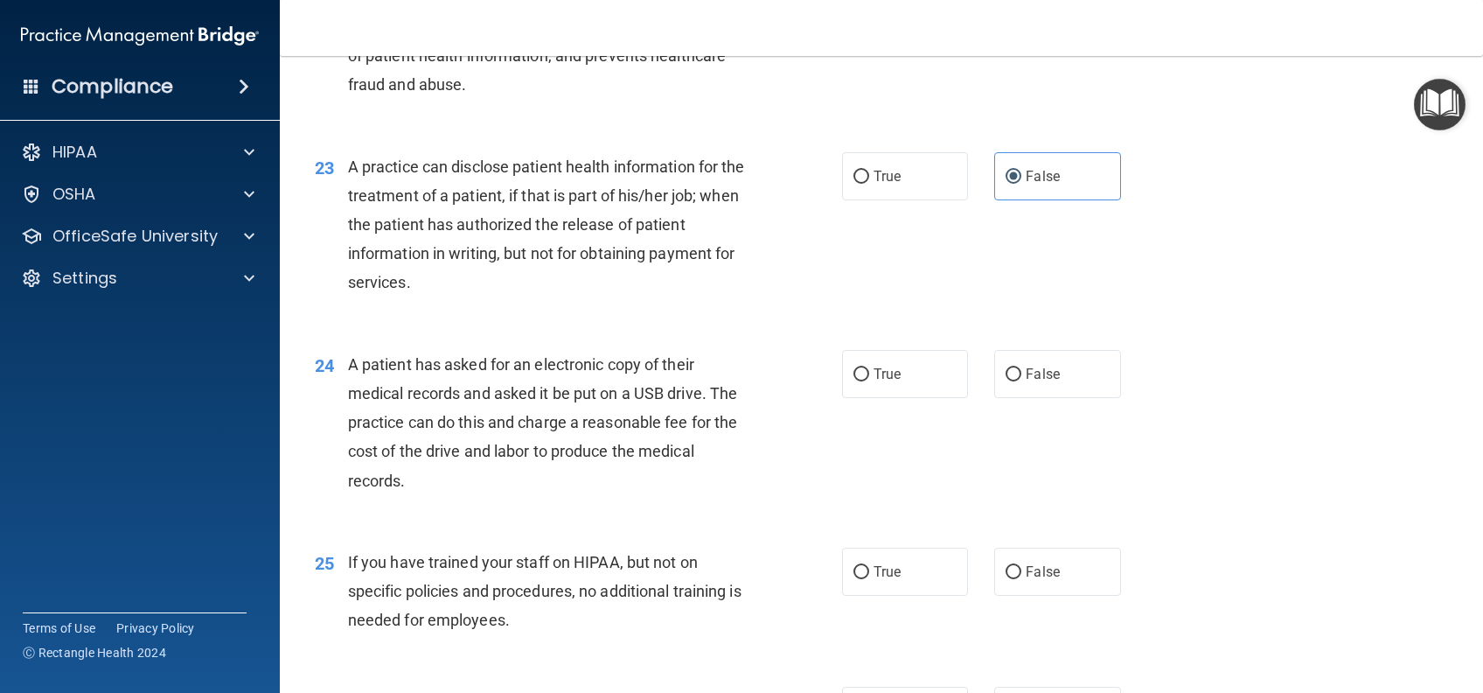
scroll to position [3031, 0]
click at [874, 380] on span "True" at bounding box center [887, 372] width 27 height 17
click at [869, 380] on input "True" at bounding box center [862, 372] width 16 height 13
radio input "true"
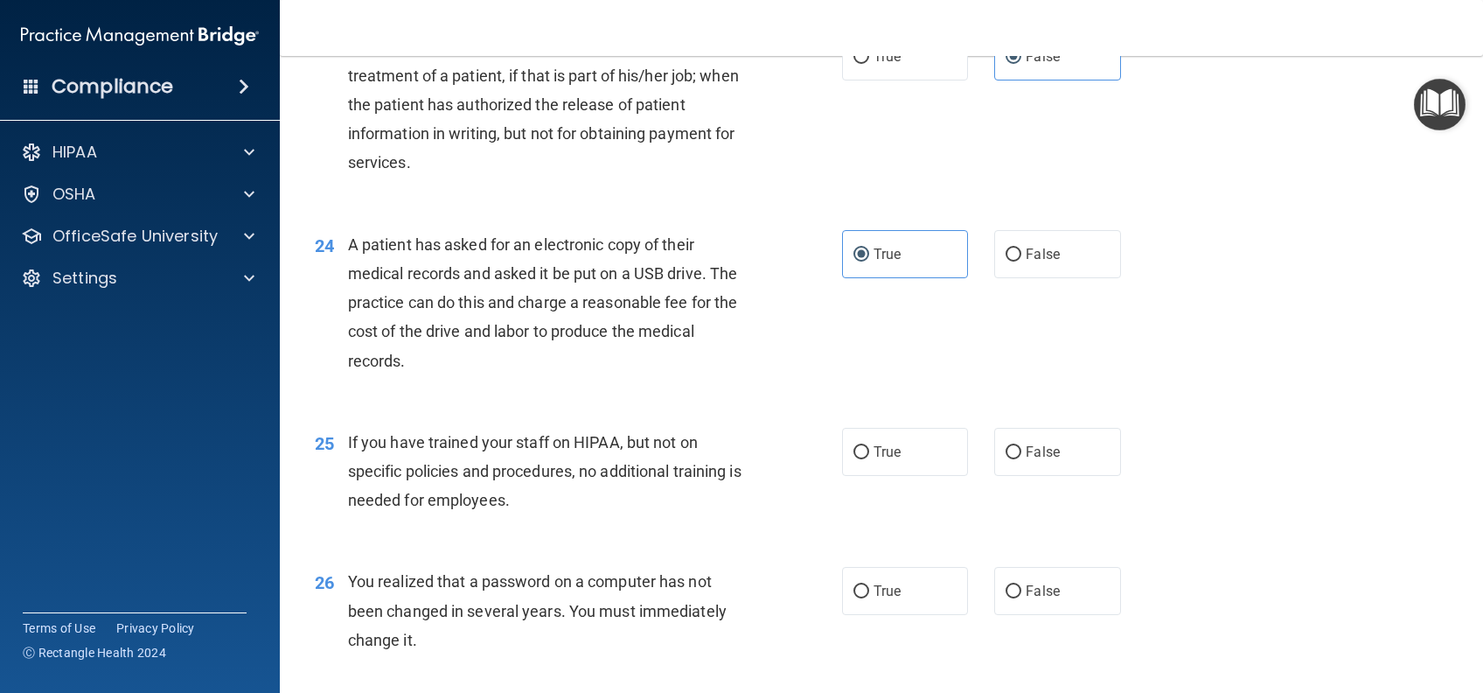
scroll to position [3265, 0]
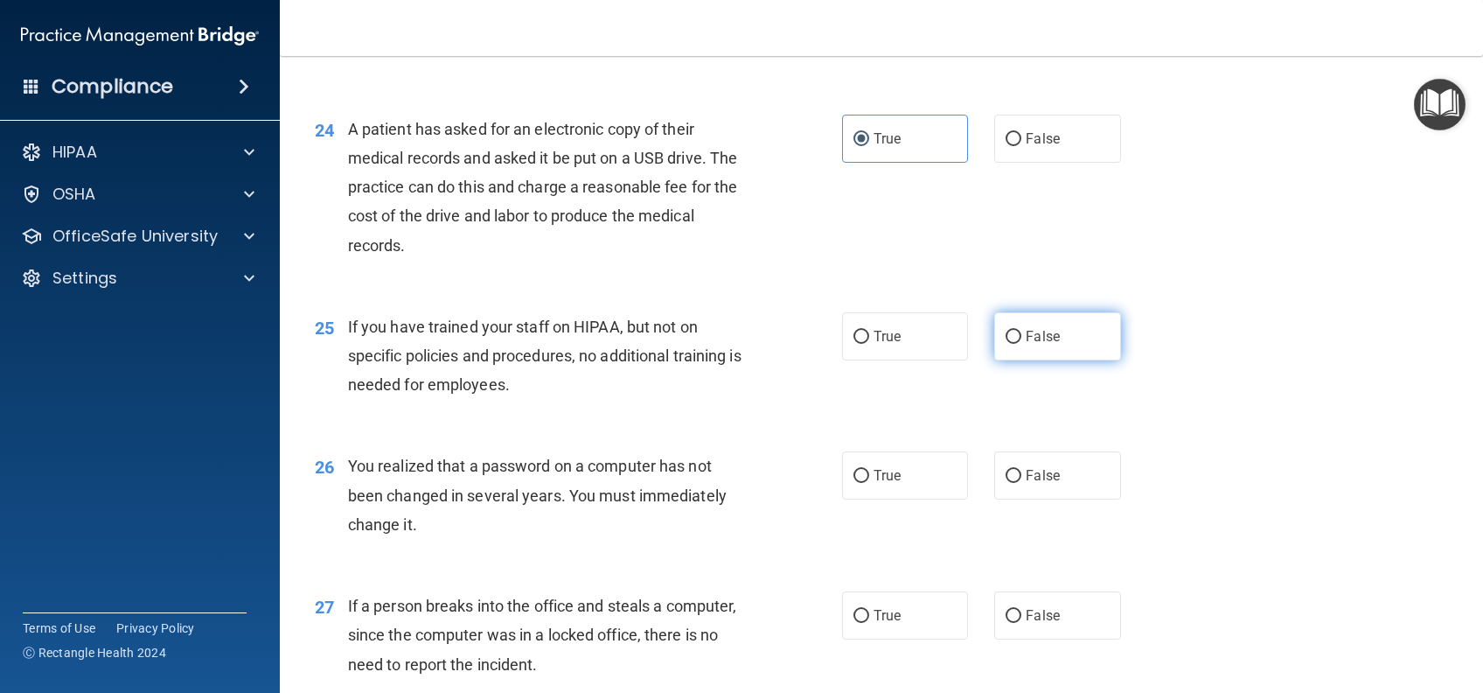
click at [1028, 345] on span "False" at bounding box center [1043, 336] width 34 height 17
click at [1022, 344] on input "False" at bounding box center [1014, 337] width 16 height 13
radio input "true"
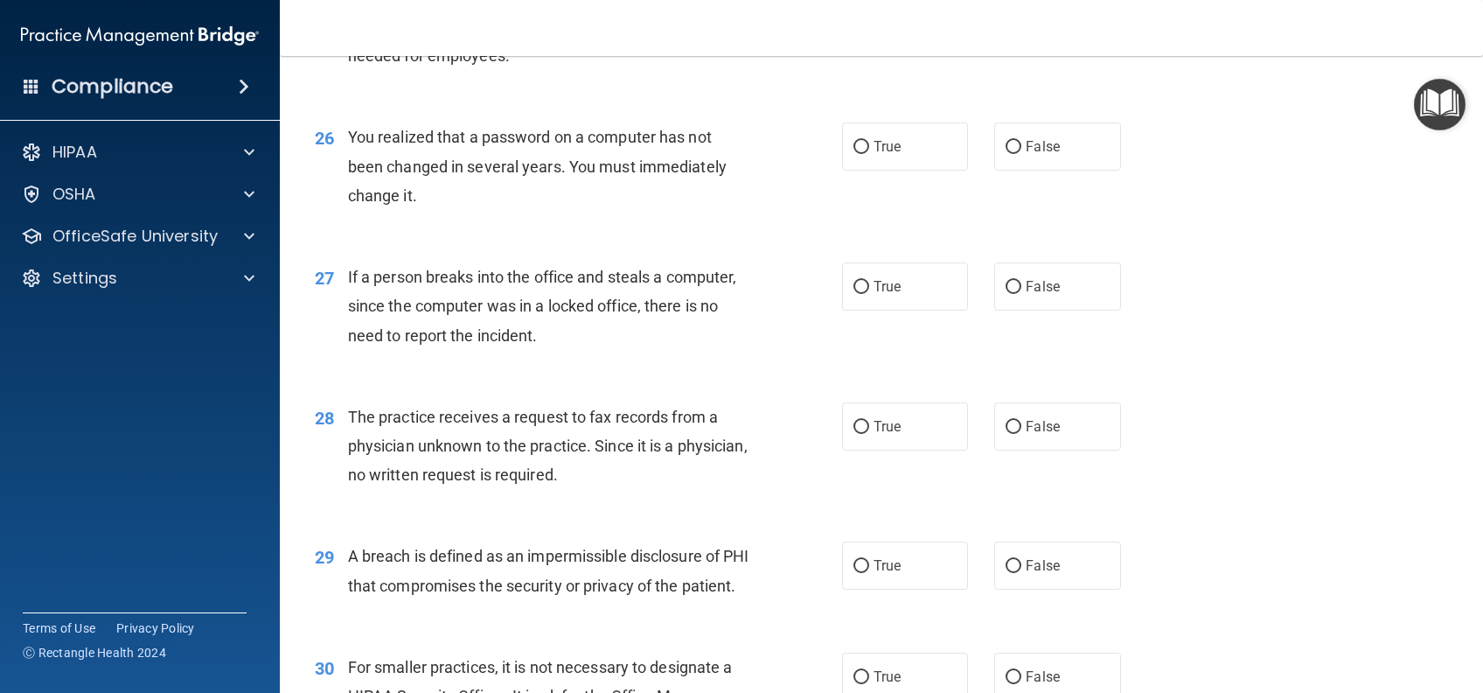
scroll to position [3615, 0]
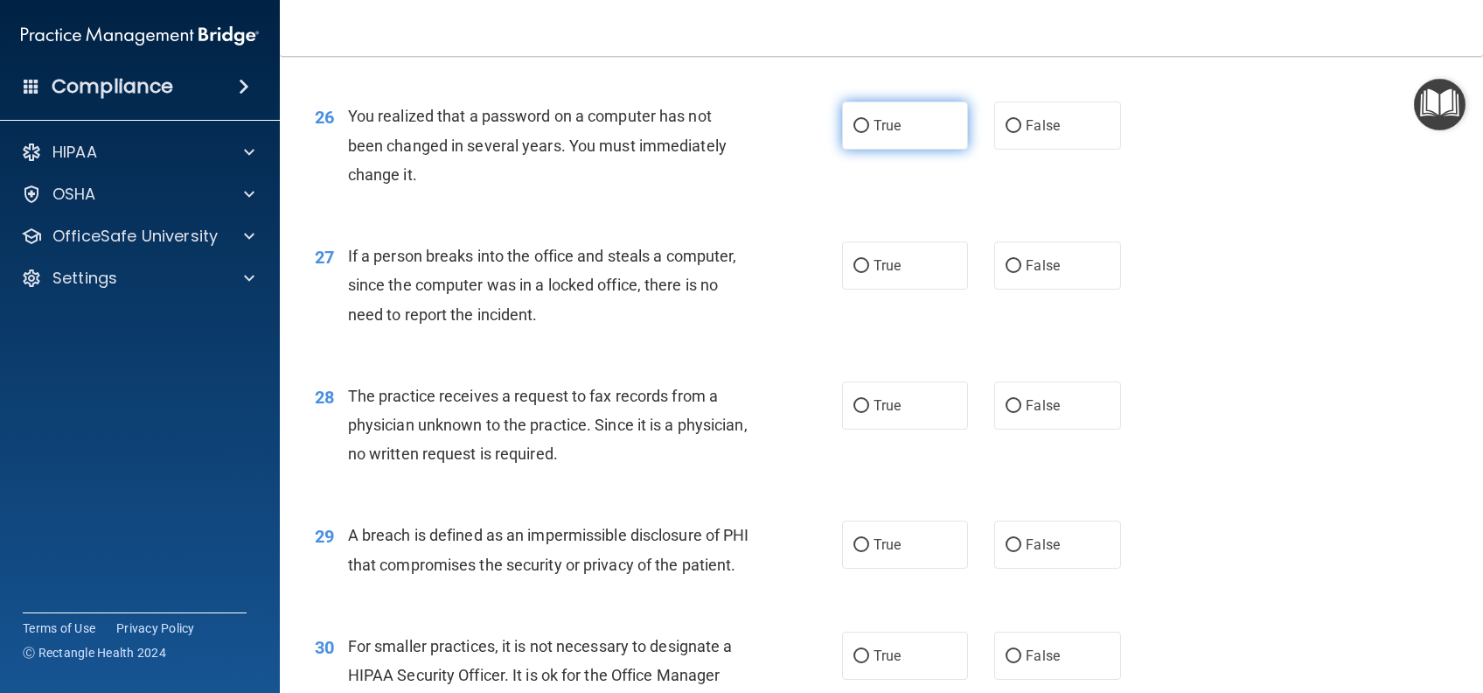
click at [874, 150] on label "True" at bounding box center [905, 125] width 126 height 48
click at [869, 133] on input "True" at bounding box center [862, 126] width 16 height 13
radio input "true"
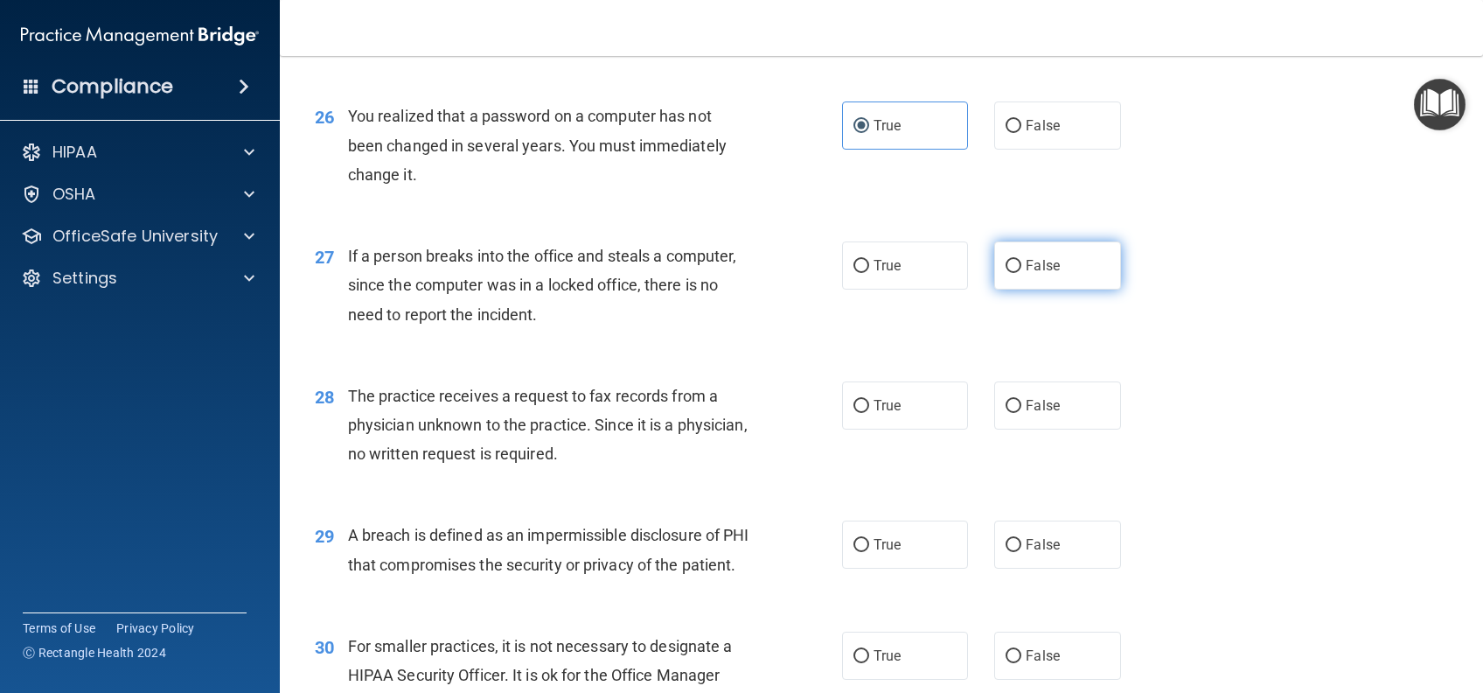
click at [1064, 289] on label "False" at bounding box center [1057, 265] width 126 height 48
click at [1022, 273] on input "False" at bounding box center [1014, 266] width 16 height 13
radio input "true"
click at [1073, 429] on label "False" at bounding box center [1057, 405] width 126 height 48
click at [1022, 413] on input "False" at bounding box center [1014, 406] width 16 height 13
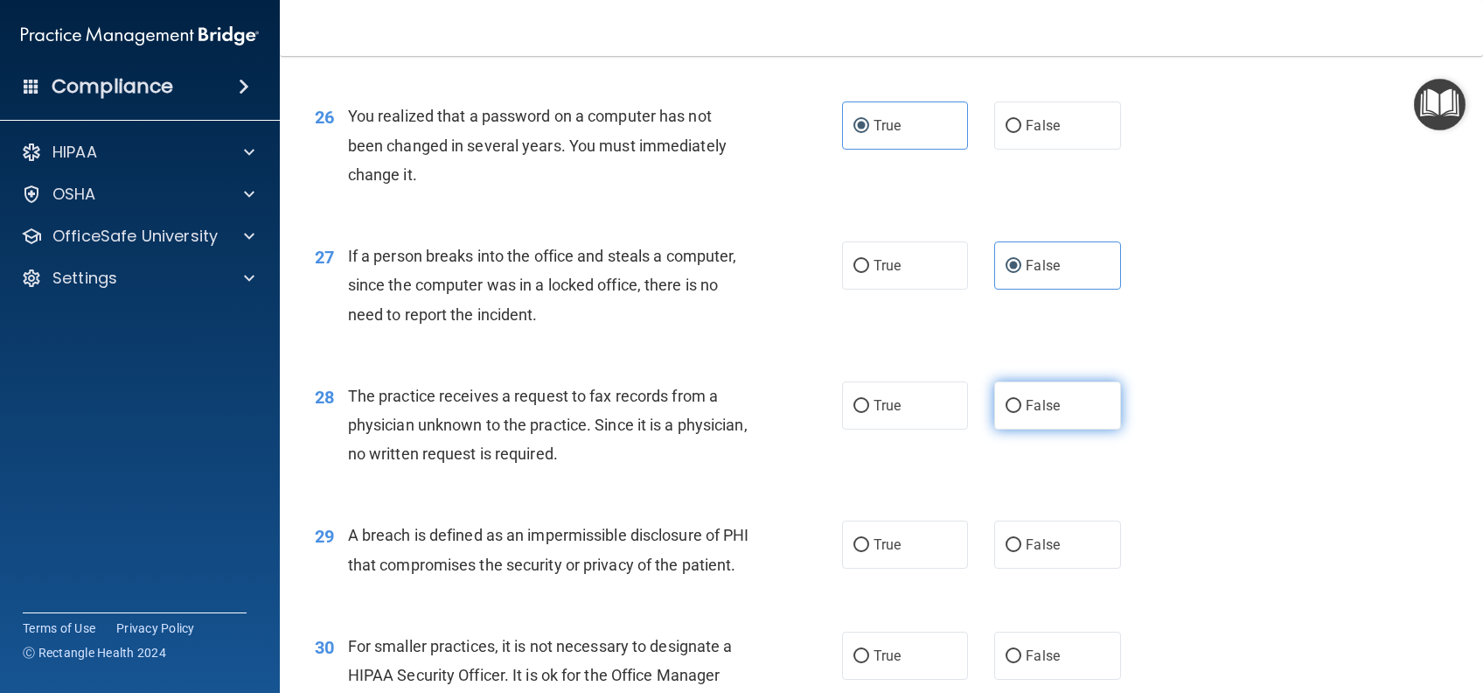
radio input "true"
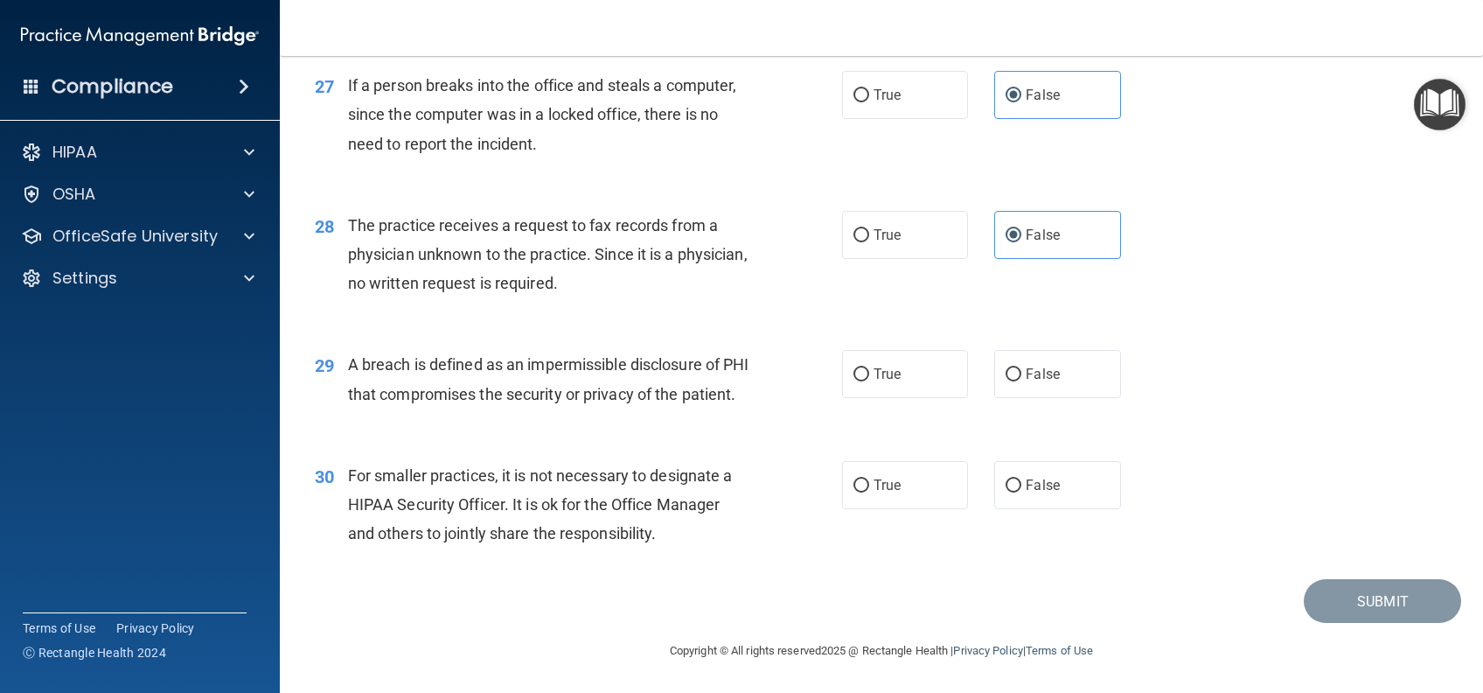
scroll to position [3848, 0]
click at [906, 387] on label "True" at bounding box center [905, 374] width 126 height 48
click at [869, 381] on input "True" at bounding box center [862, 374] width 16 height 13
radio input "true"
click at [1027, 498] on label "False" at bounding box center [1057, 485] width 126 height 48
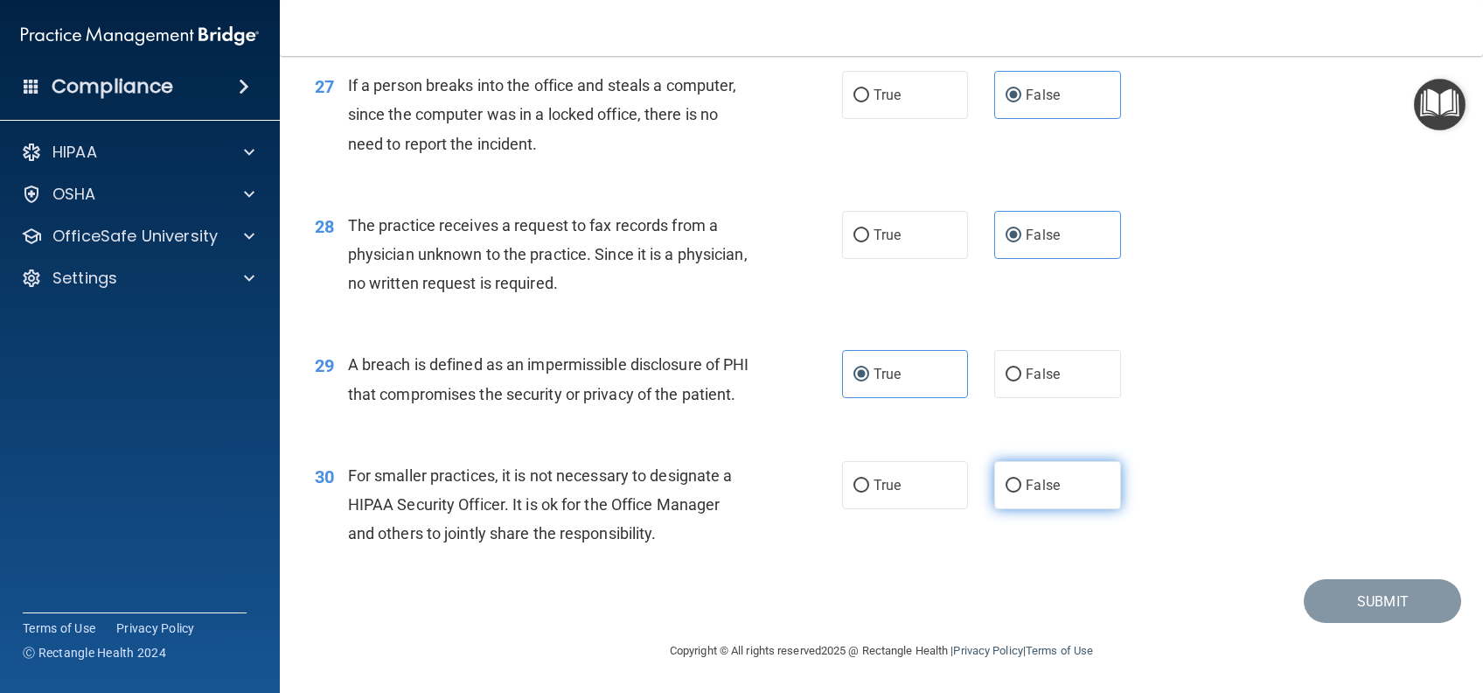
click at [1022, 492] on input "False" at bounding box center [1014, 485] width 16 height 13
radio input "true"
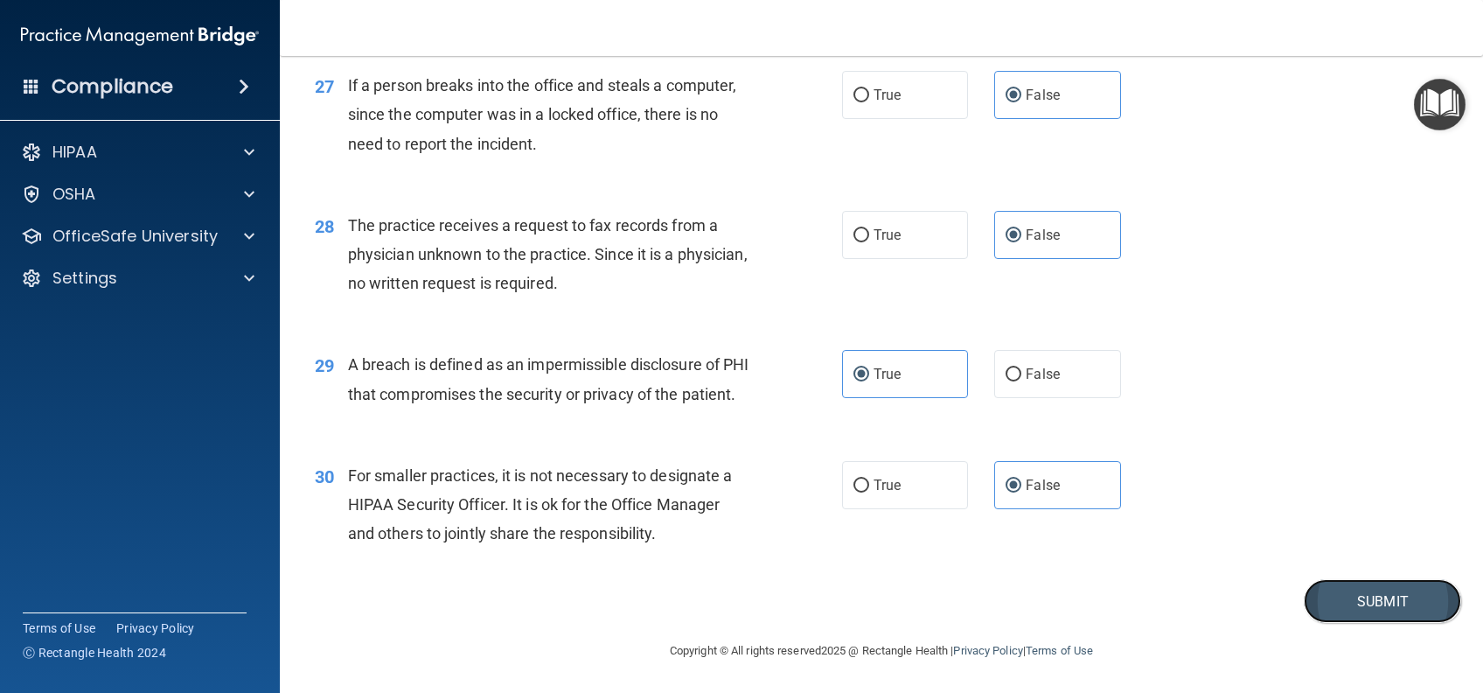
click at [1368, 624] on button "Submit" at bounding box center [1382, 601] width 157 height 45
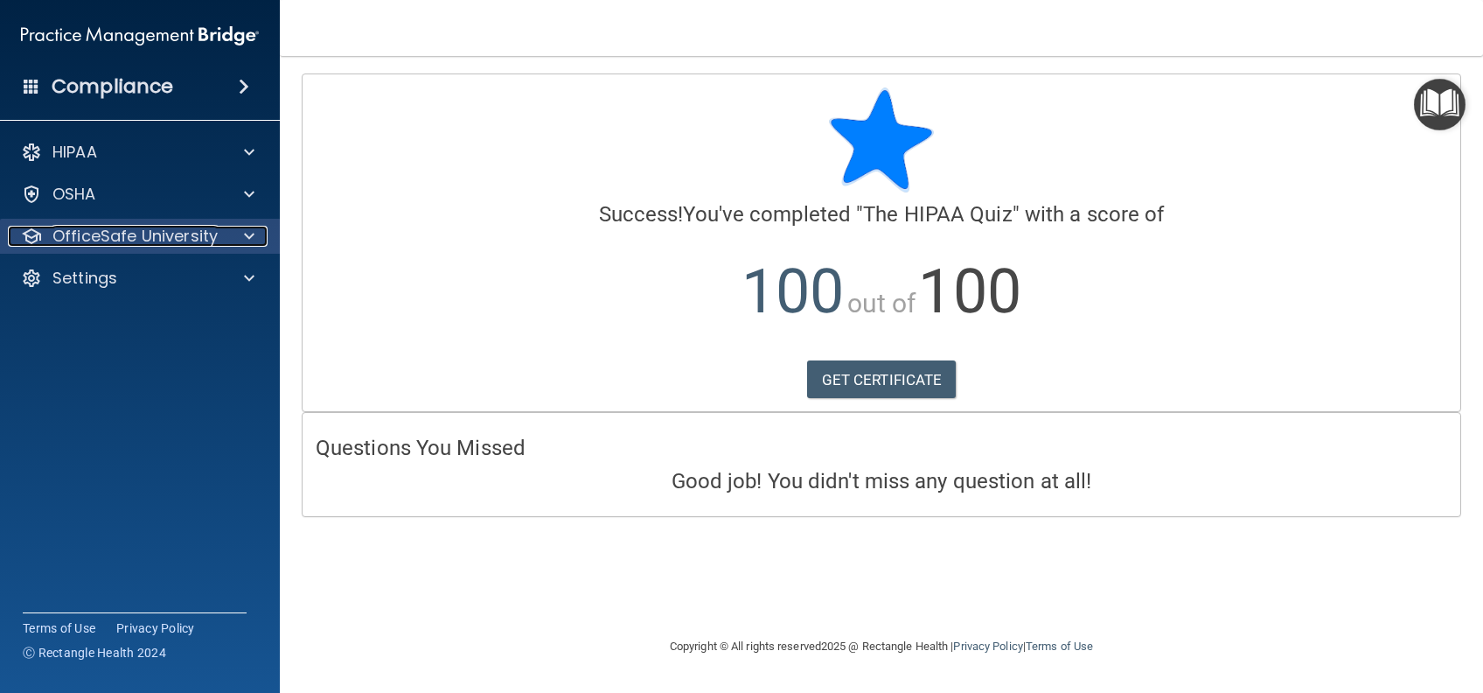
click at [191, 236] on p "OfficeSafe University" at bounding box center [134, 236] width 165 height 21
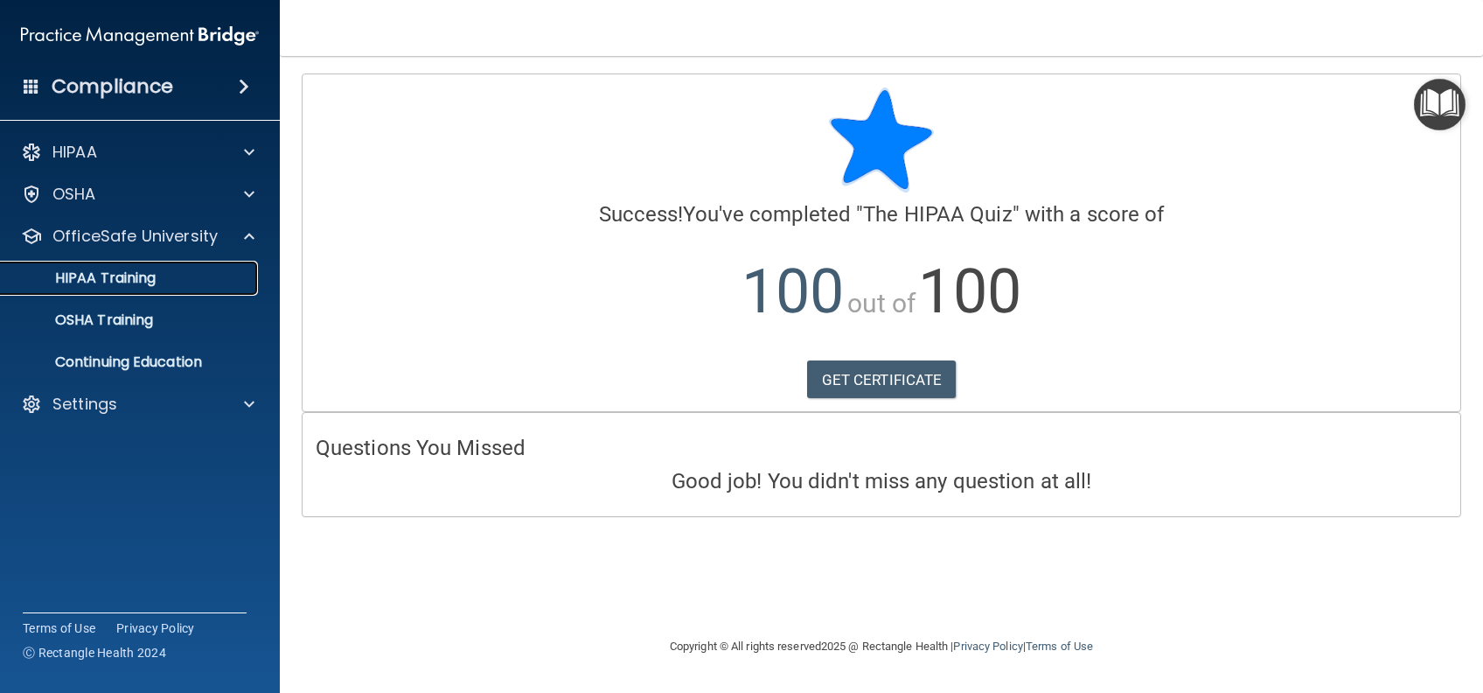
click at [143, 278] on p "HIPAA Training" at bounding box center [83, 277] width 144 height 17
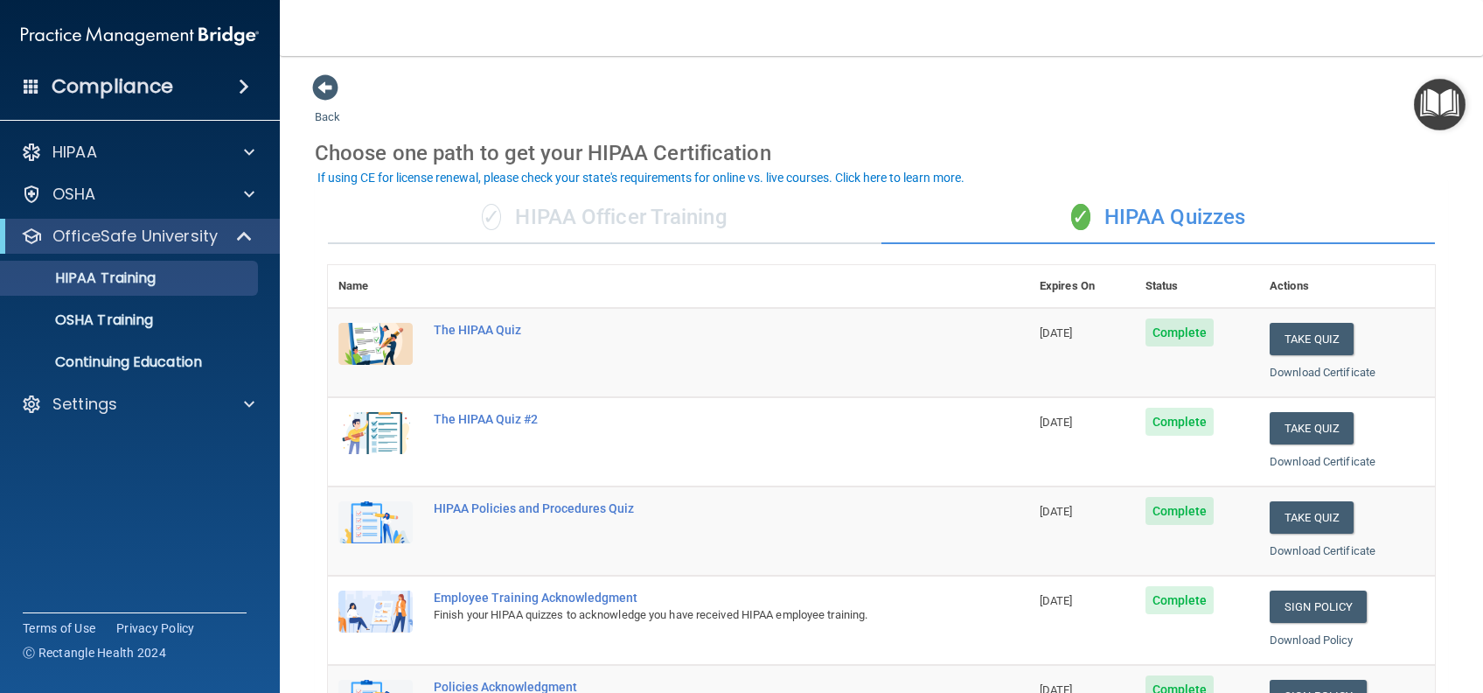
click at [636, 221] on div "✓ HIPAA Officer Training" at bounding box center [605, 218] width 554 height 52
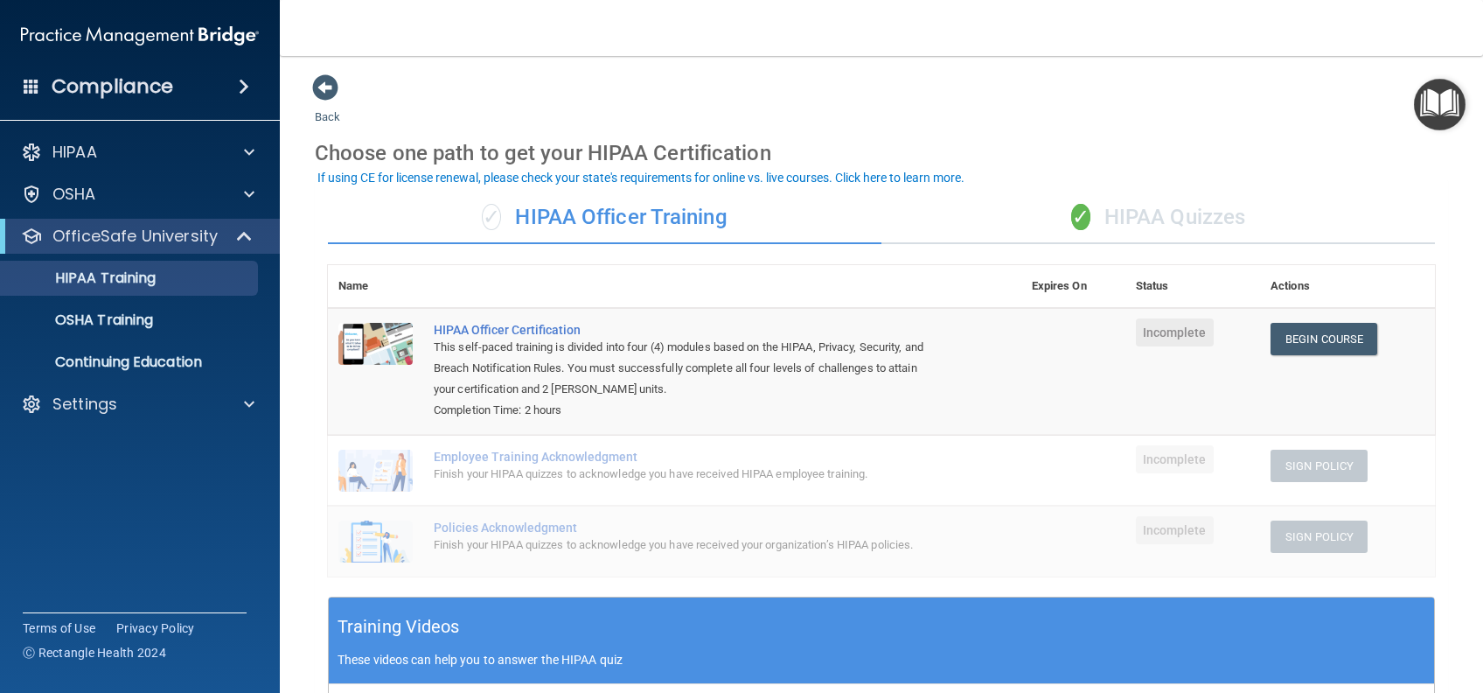
click at [1127, 222] on div "✓ HIPAA Quizzes" at bounding box center [1159, 218] width 554 height 52
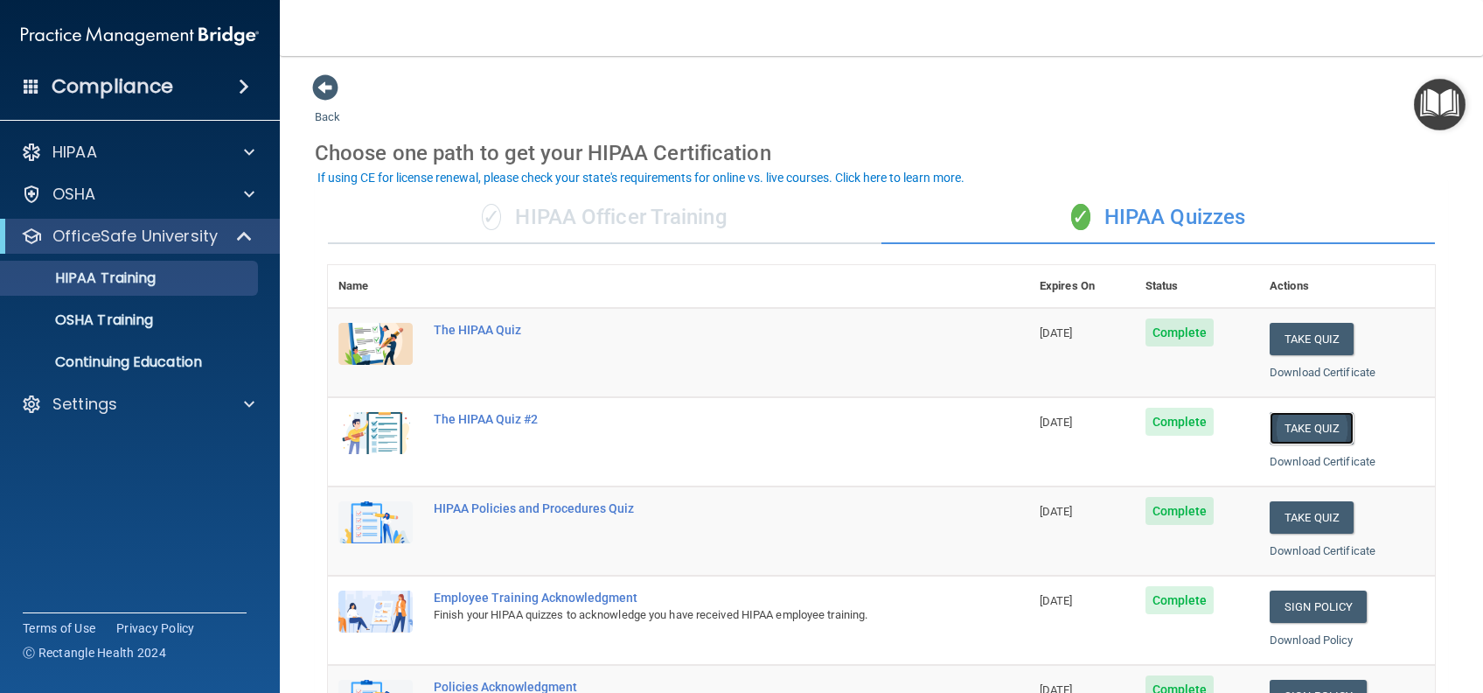
click at [1309, 427] on button "Take Quiz" at bounding box center [1312, 428] width 84 height 32
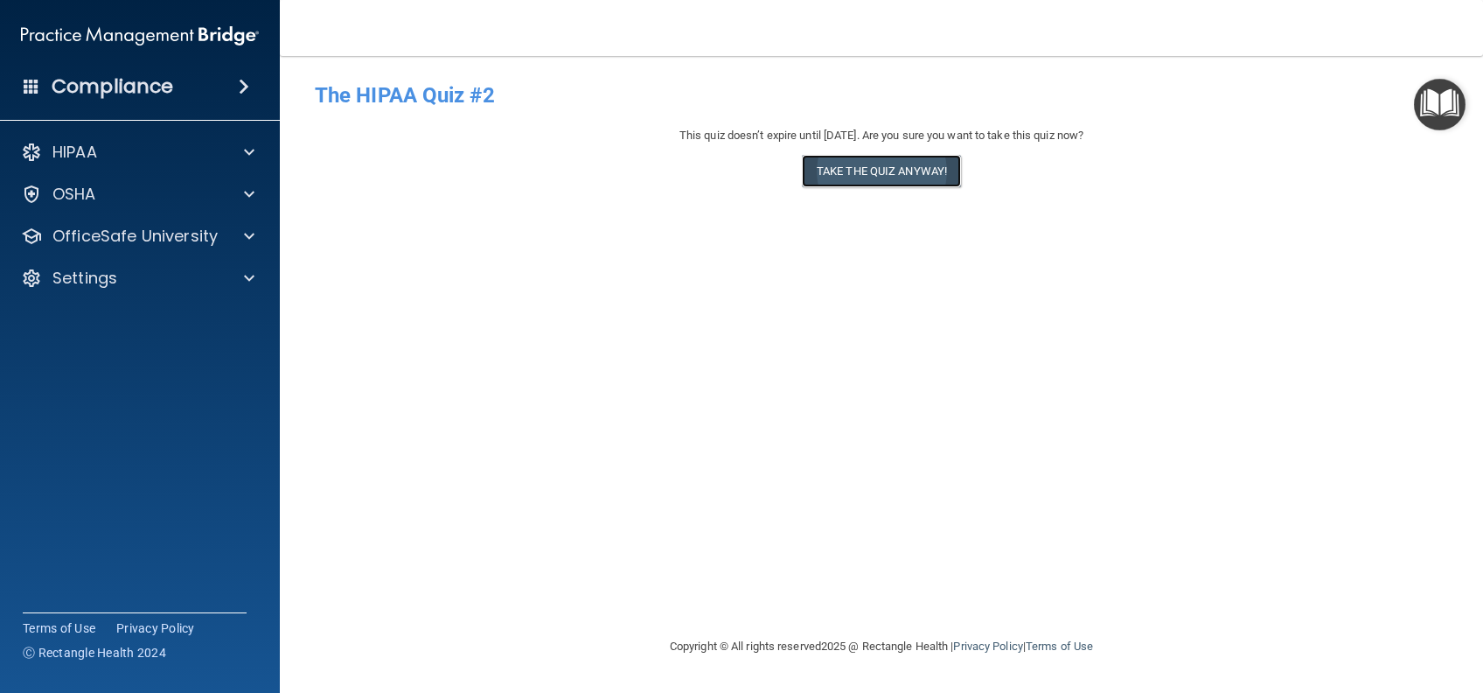
click at [879, 169] on button "Take the quiz anyway!" at bounding box center [881, 171] width 159 height 32
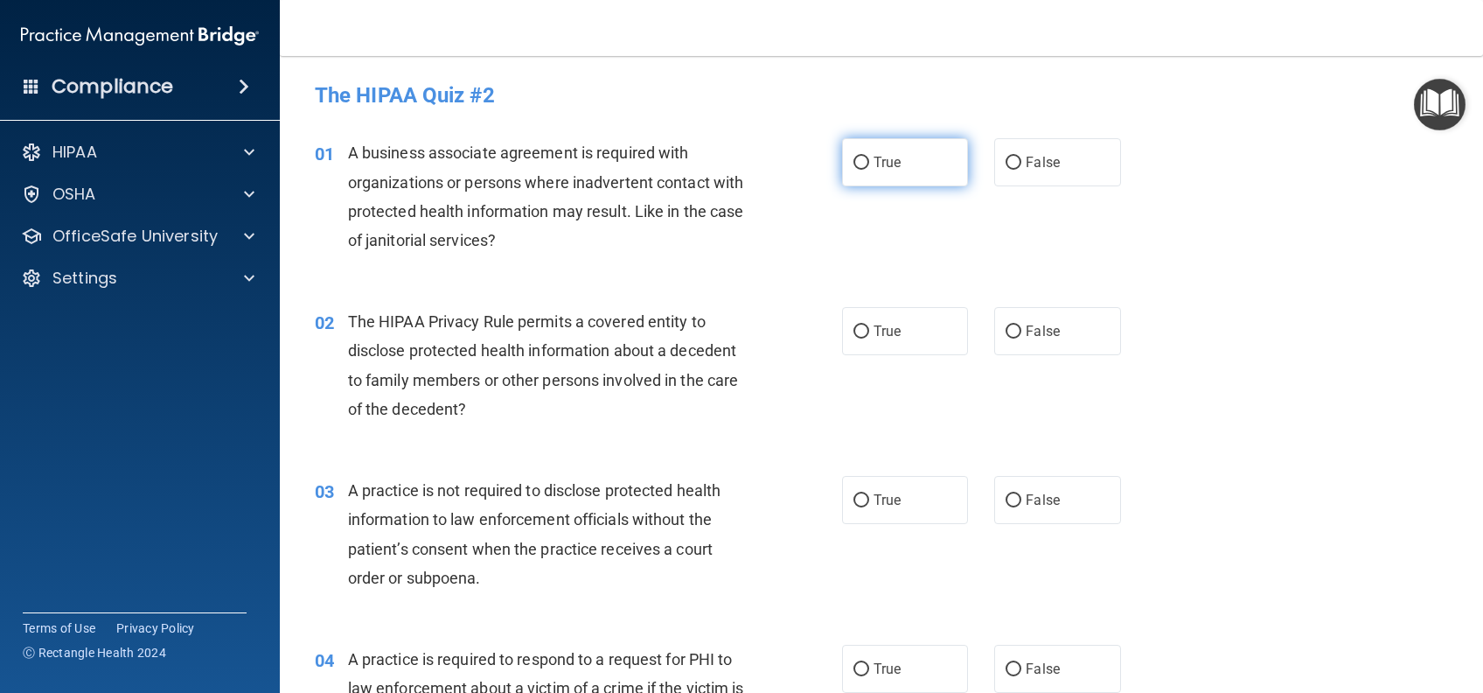
click at [879, 168] on span "True" at bounding box center [887, 162] width 27 height 17
click at [869, 168] on input "True" at bounding box center [862, 163] width 16 height 13
radio input "true"
click at [898, 322] on label "True" at bounding box center [905, 331] width 126 height 48
click at [869, 325] on input "True" at bounding box center [862, 331] width 16 height 13
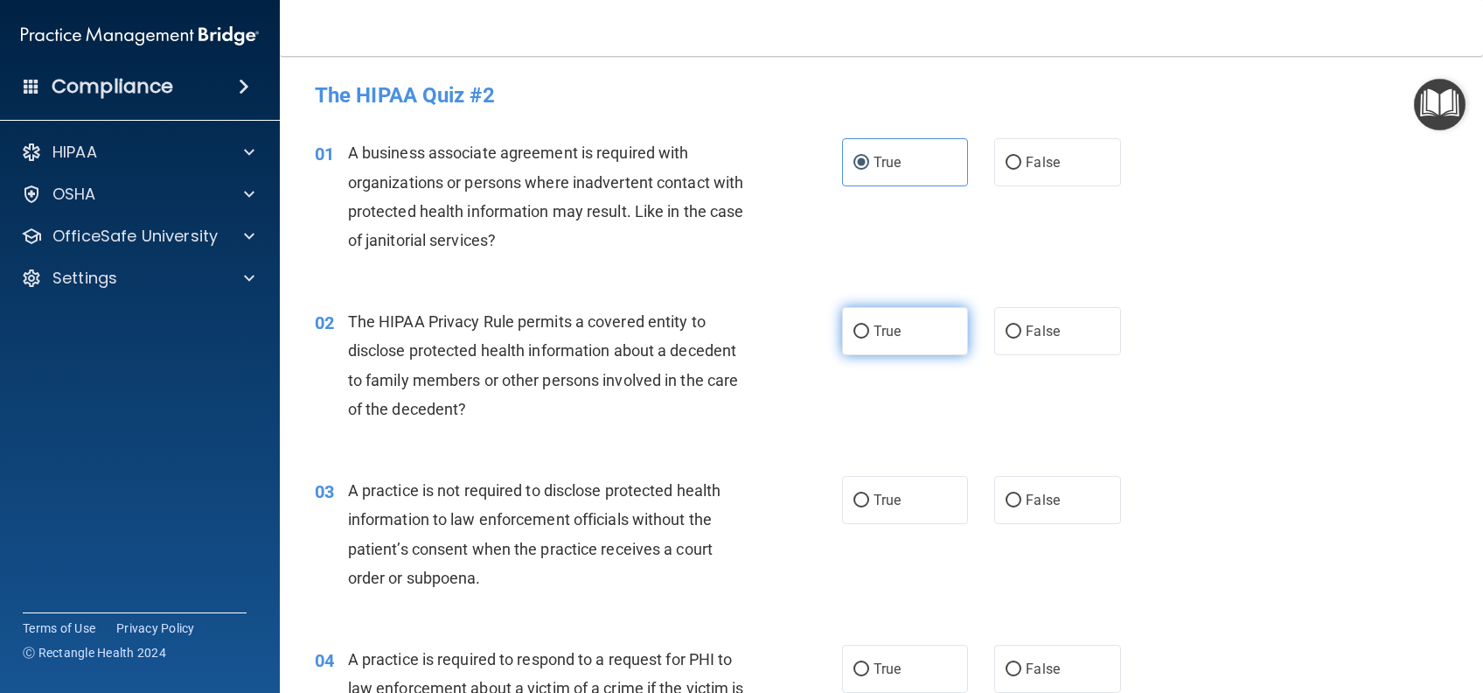
radio input "true"
click at [925, 504] on label "True" at bounding box center [905, 500] width 126 height 48
click at [869, 504] on input "True" at bounding box center [862, 500] width 16 height 13
radio input "true"
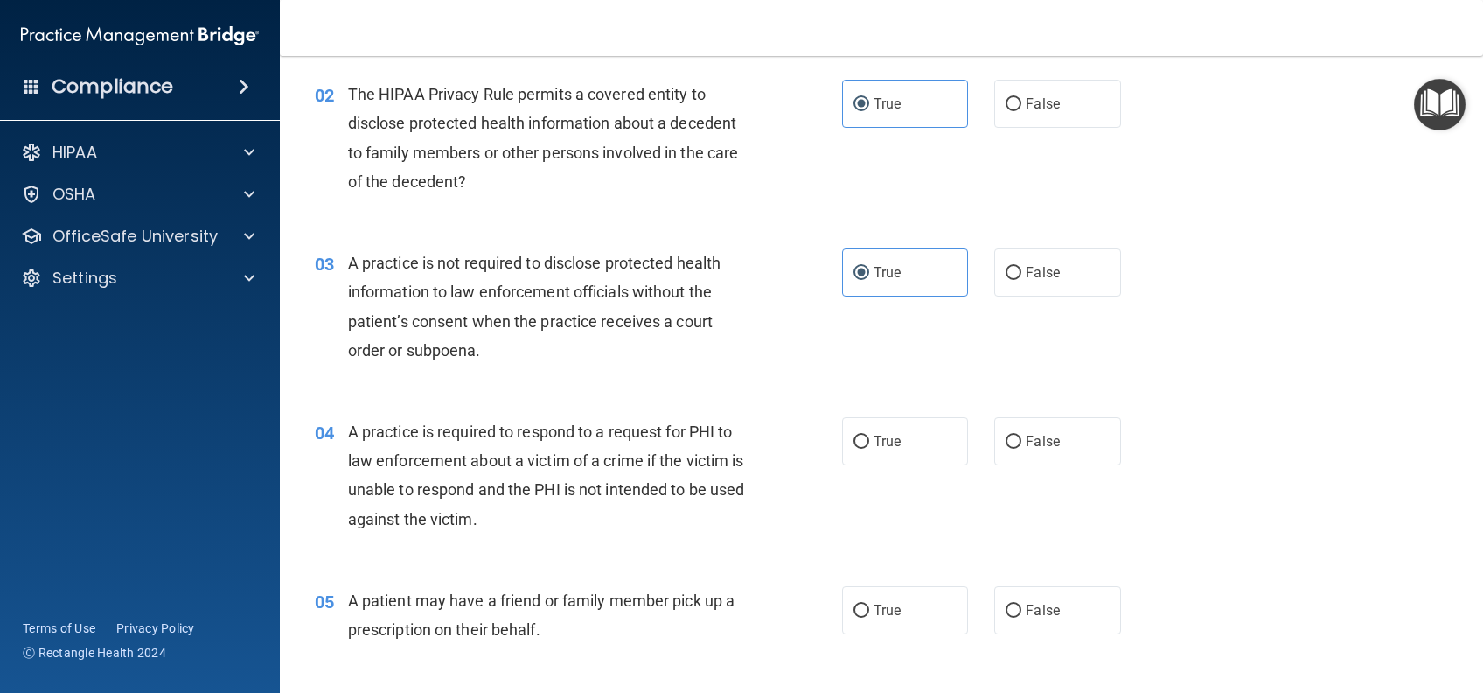
scroll to position [233, 0]
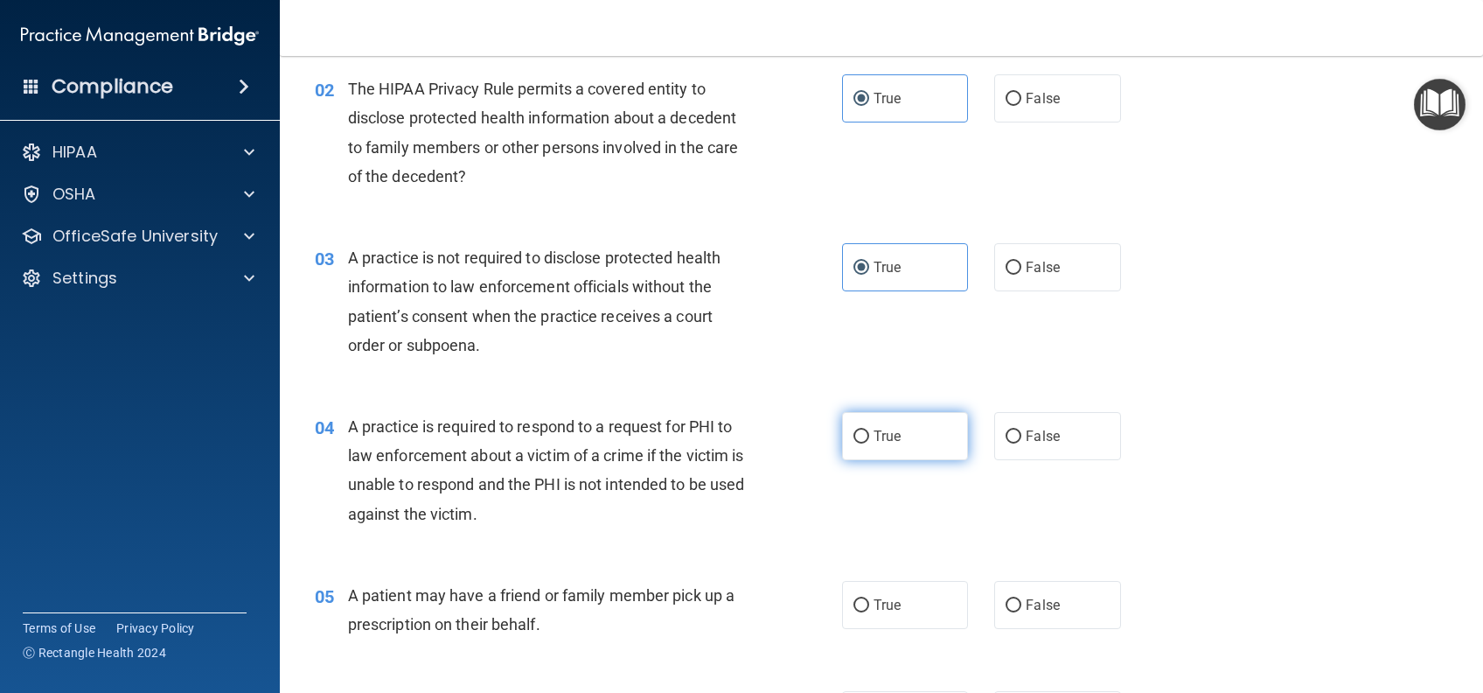
click at [922, 444] on label "True" at bounding box center [905, 436] width 126 height 48
click at [869, 443] on input "True" at bounding box center [862, 436] width 16 height 13
radio input "true"
drag, startPoint x: 877, startPoint y: 603, endPoint x: 925, endPoint y: 536, distance: 82.8
click at [878, 605] on span "True" at bounding box center [887, 604] width 27 height 17
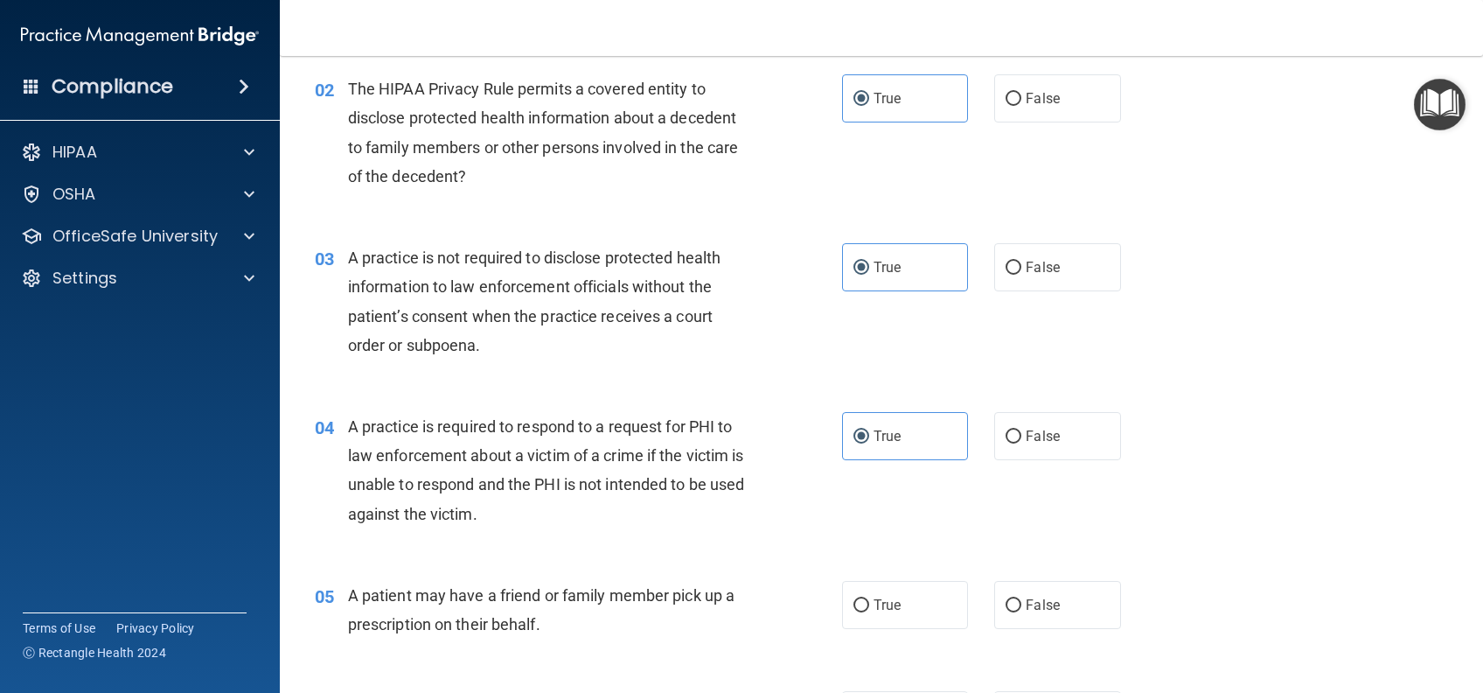
click at [869, 605] on input "True" at bounding box center [862, 605] width 16 height 13
radio input "true"
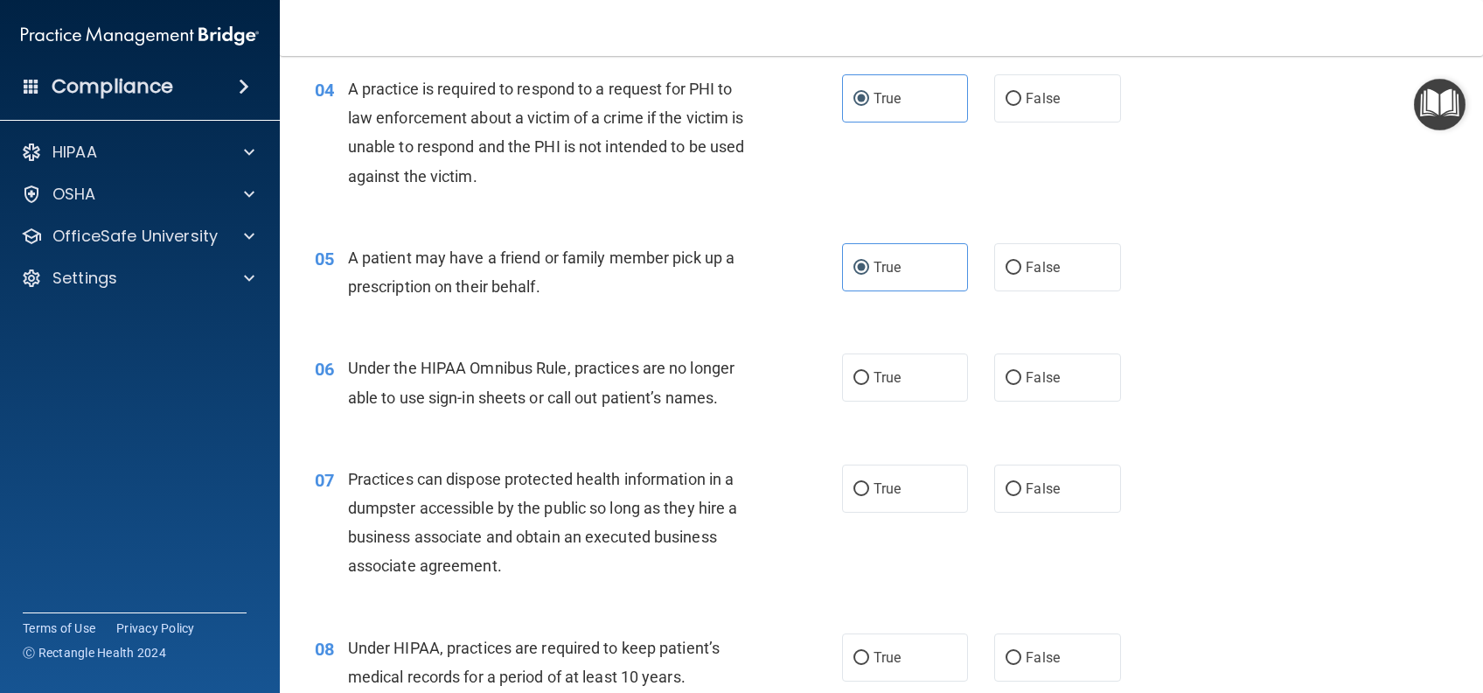
scroll to position [582, 0]
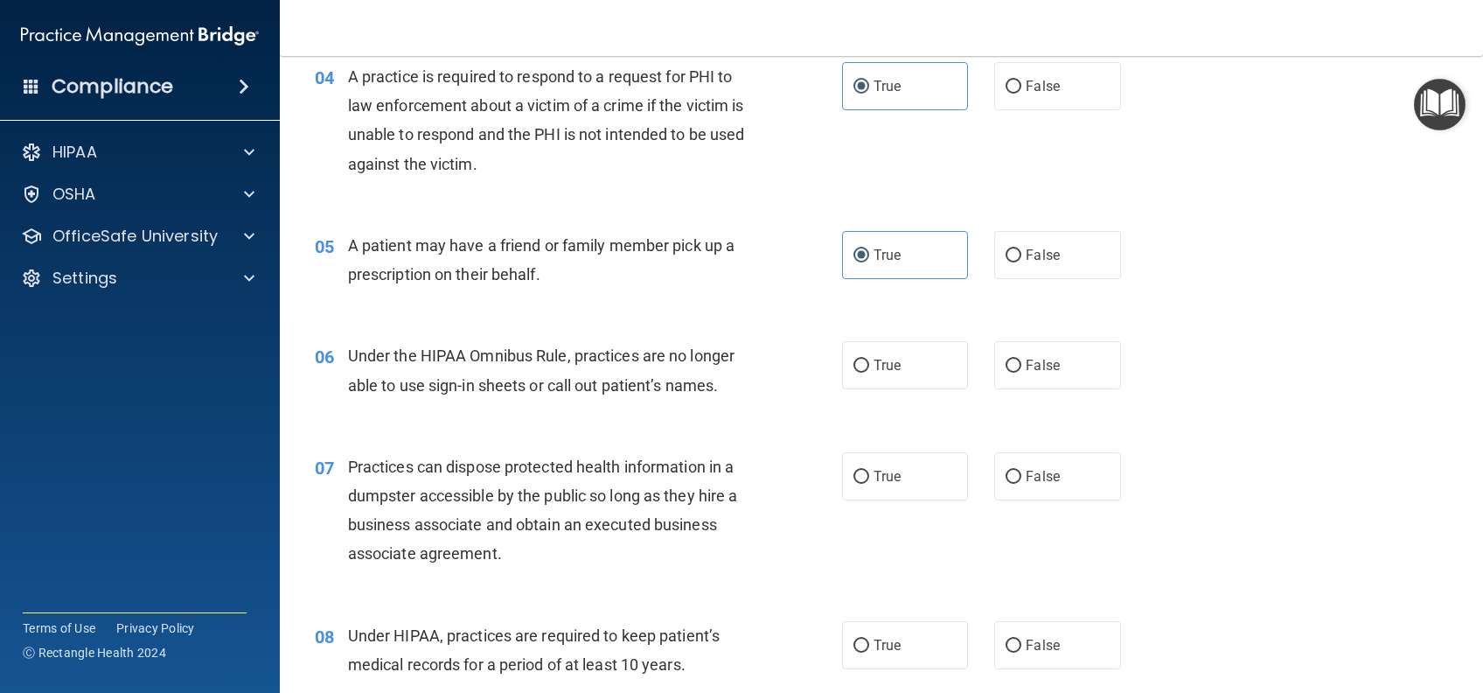
drag, startPoint x: 896, startPoint y: 352, endPoint x: 871, endPoint y: 438, distance: 89.1
click at [896, 353] on label "True" at bounding box center [905, 365] width 126 height 48
click at [869, 359] on input "True" at bounding box center [862, 365] width 16 height 13
radio input "true"
click at [875, 477] on span "True" at bounding box center [887, 476] width 27 height 17
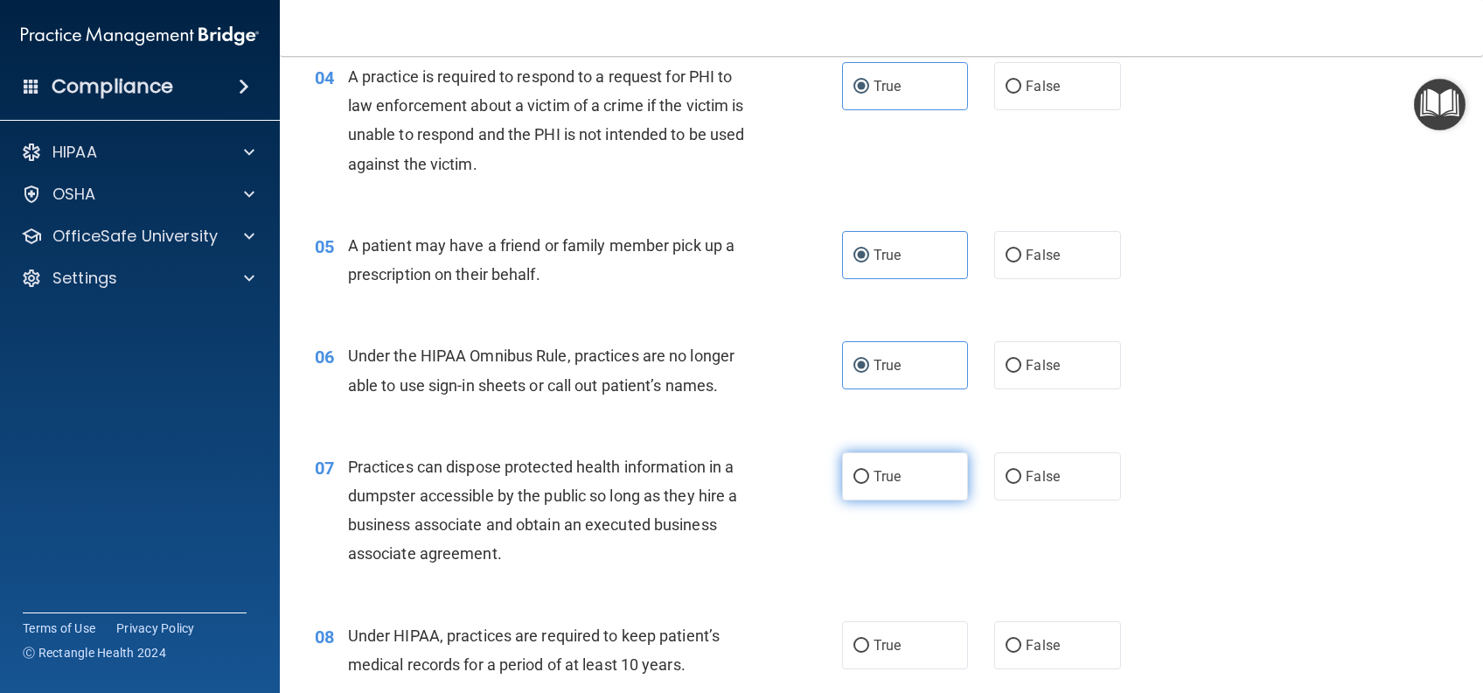
click at [869, 477] on input "True" at bounding box center [862, 477] width 16 height 13
radio input "true"
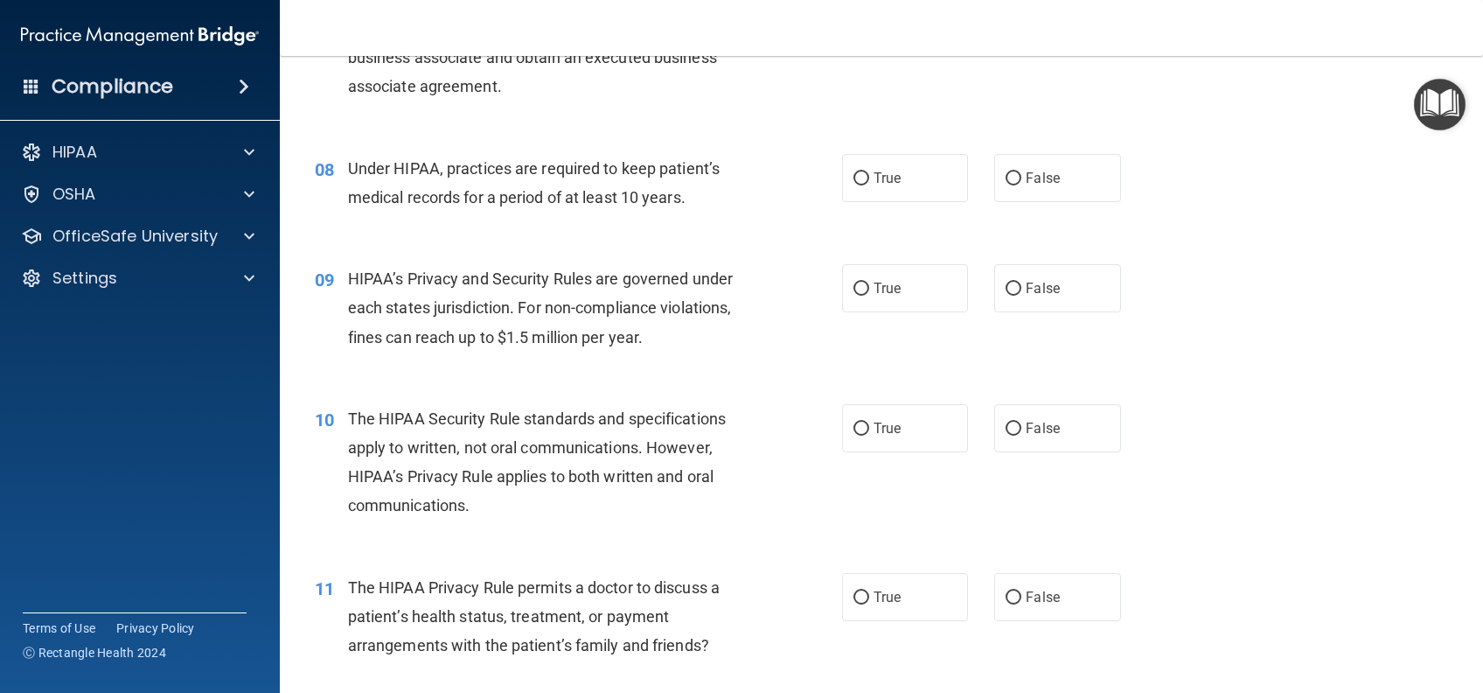
scroll to position [932, 0]
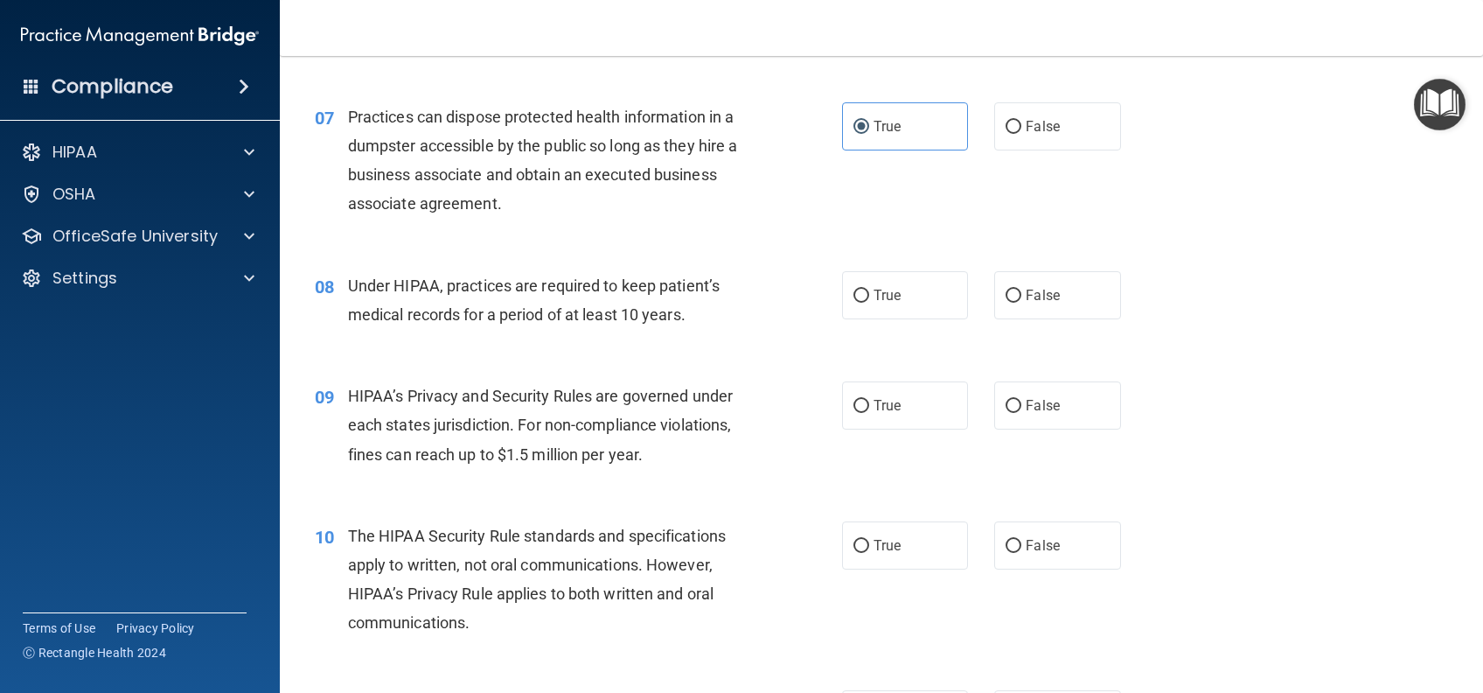
drag, startPoint x: 922, startPoint y: 296, endPoint x: 928, endPoint y: 352, distance: 55.4
click at [921, 296] on label "True" at bounding box center [905, 295] width 126 height 48
click at [869, 296] on input "True" at bounding box center [862, 295] width 16 height 13
radio input "true"
click at [924, 417] on label "True" at bounding box center [905, 405] width 126 height 48
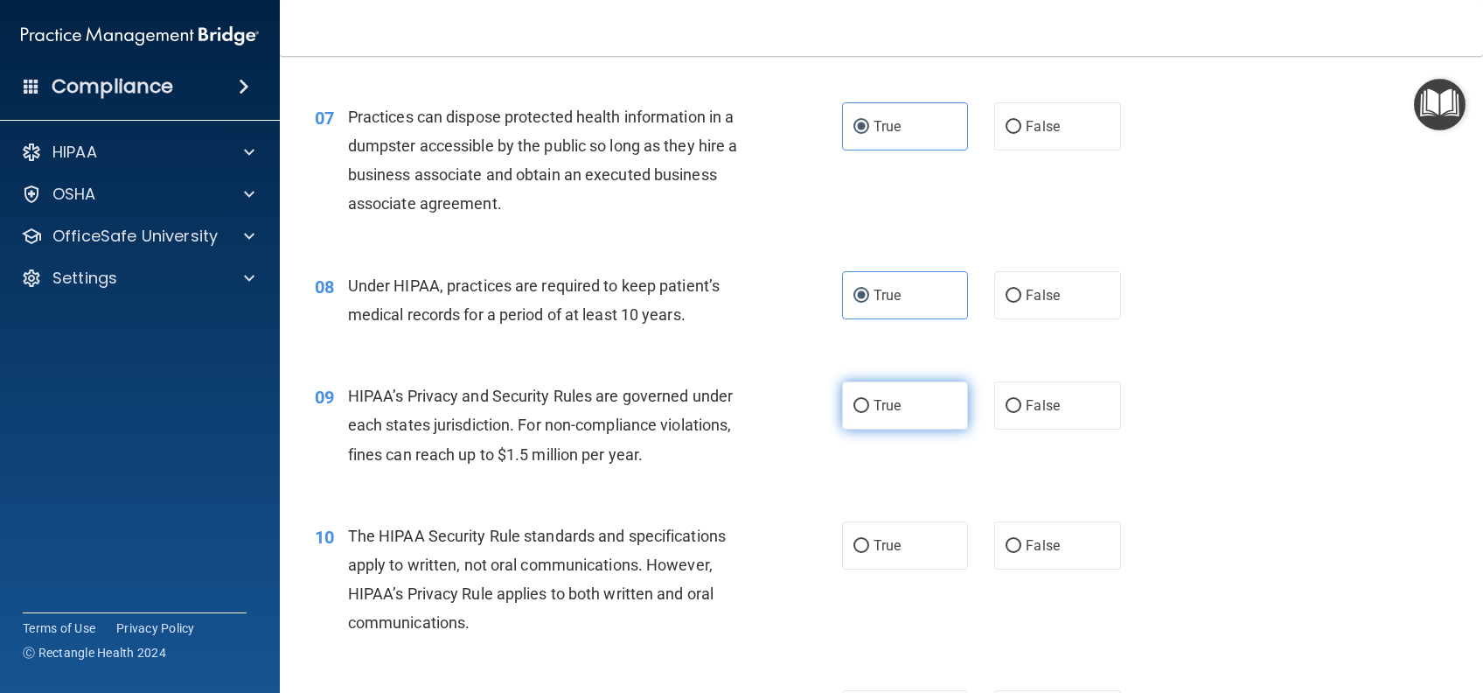
click at [869, 413] on input "True" at bounding box center [862, 406] width 16 height 13
radio input "true"
click at [921, 547] on label "True" at bounding box center [905, 545] width 126 height 48
click at [869, 547] on input "True" at bounding box center [862, 546] width 16 height 13
radio input "true"
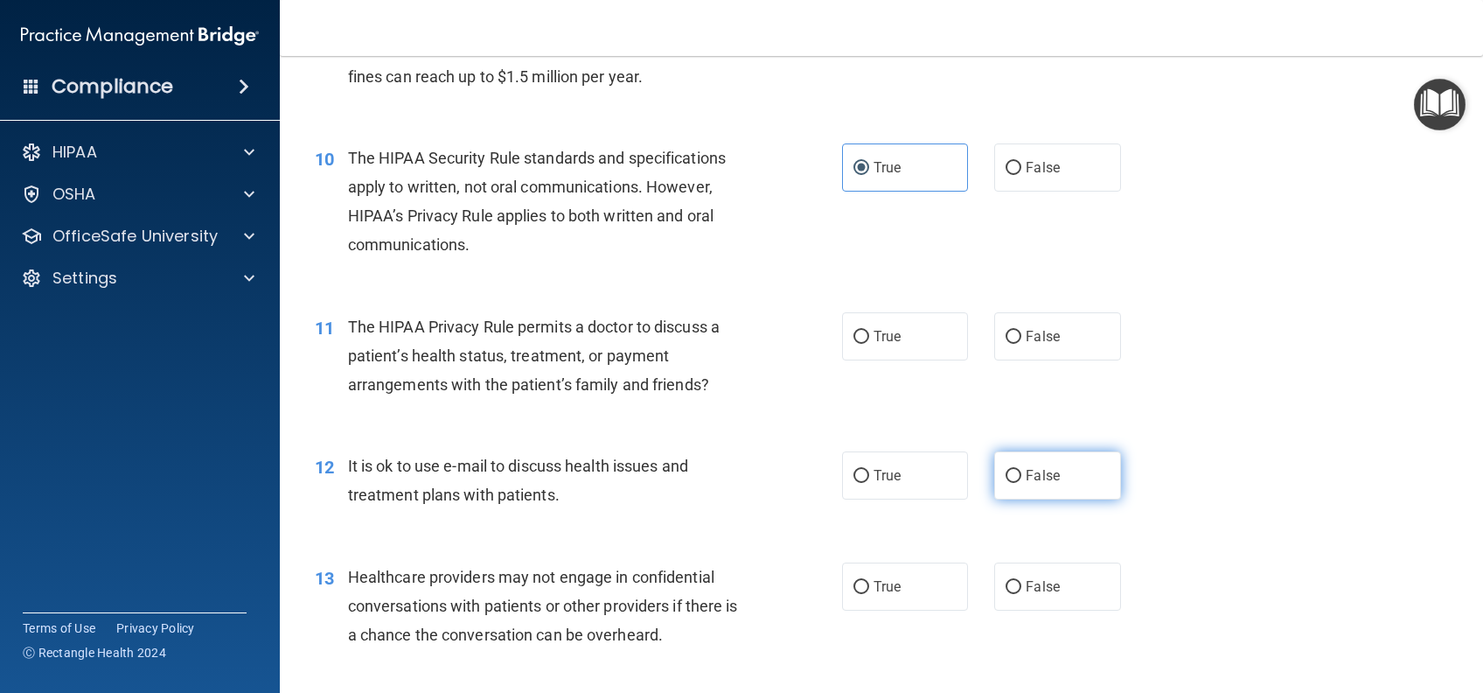
scroll to position [1399, 0]
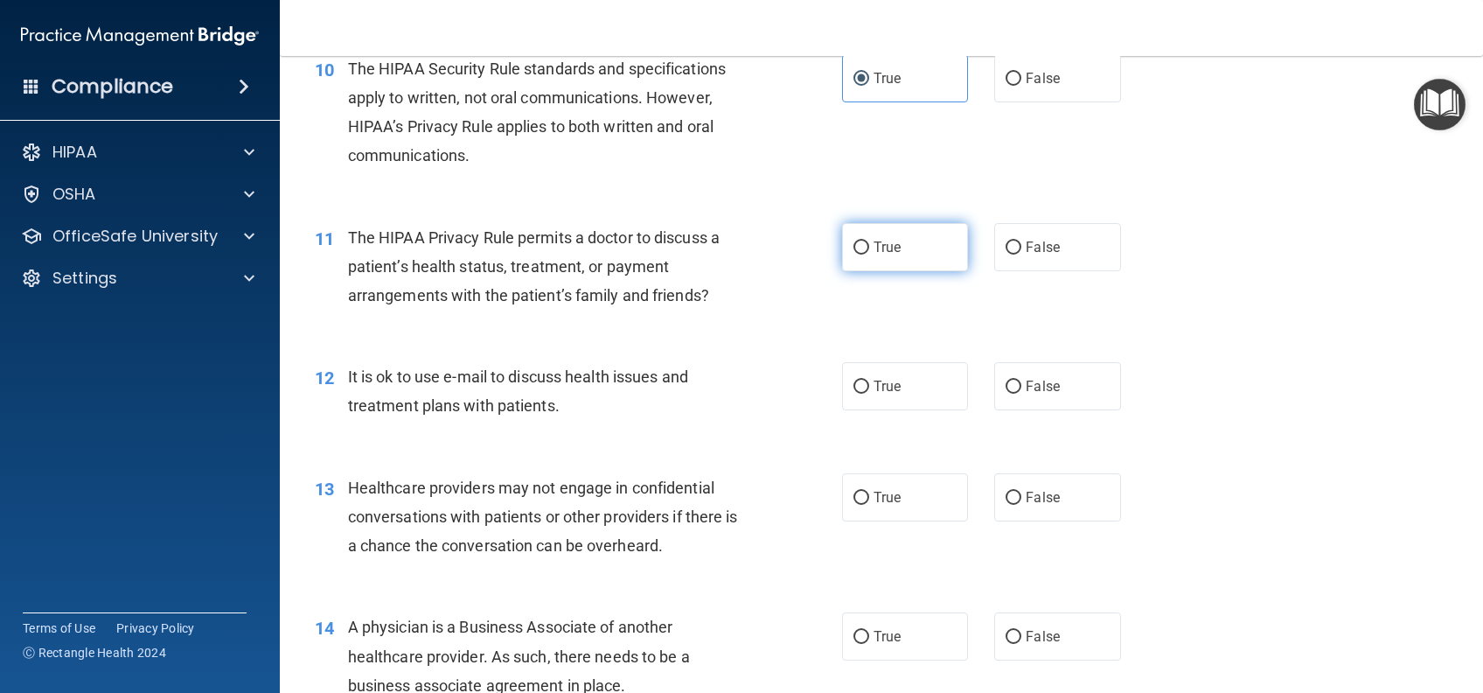
click at [945, 248] on label "True" at bounding box center [905, 247] width 126 height 48
click at [869, 248] on input "True" at bounding box center [862, 247] width 16 height 13
radio input "true"
click at [910, 380] on label "True" at bounding box center [905, 386] width 126 height 48
click at [869, 380] on input "True" at bounding box center [862, 386] width 16 height 13
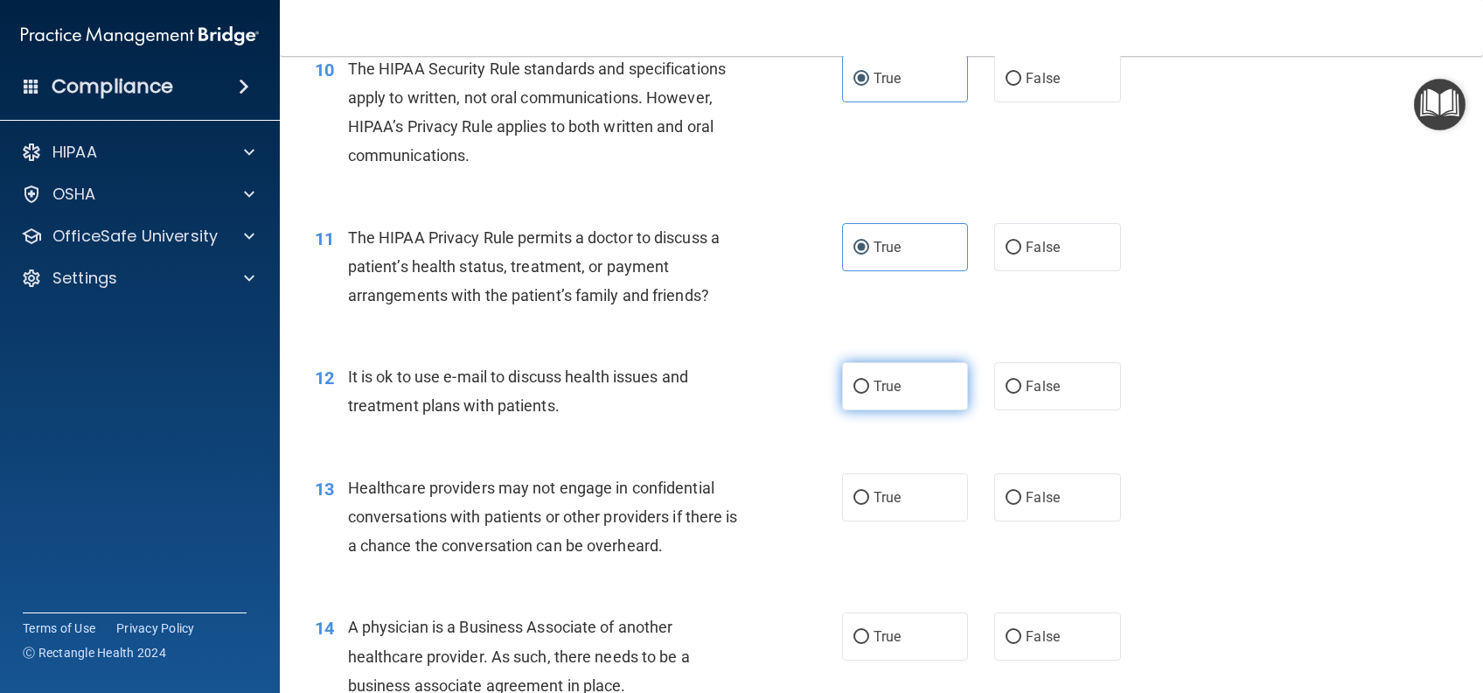
radio input "true"
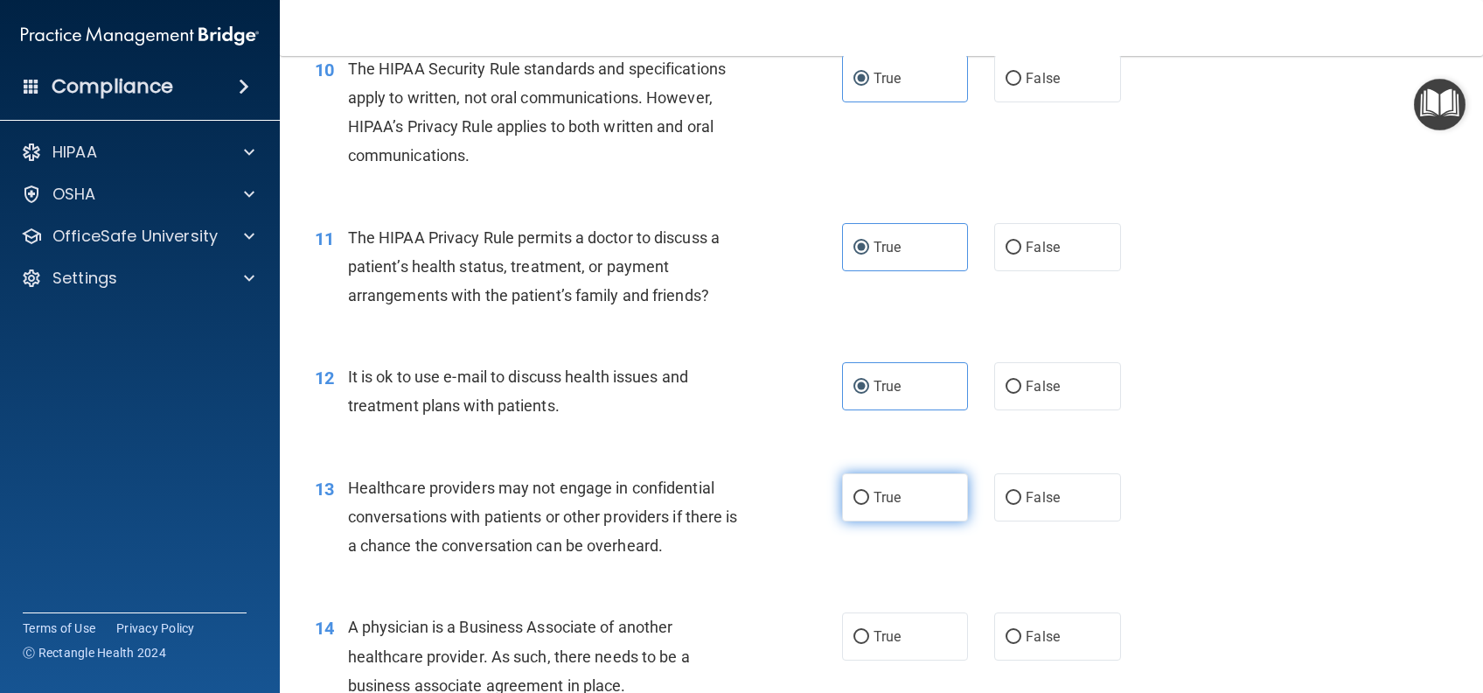
click at [916, 505] on label "True" at bounding box center [905, 497] width 126 height 48
click at [869, 505] on input "True" at bounding box center [862, 498] width 16 height 13
radio input "true"
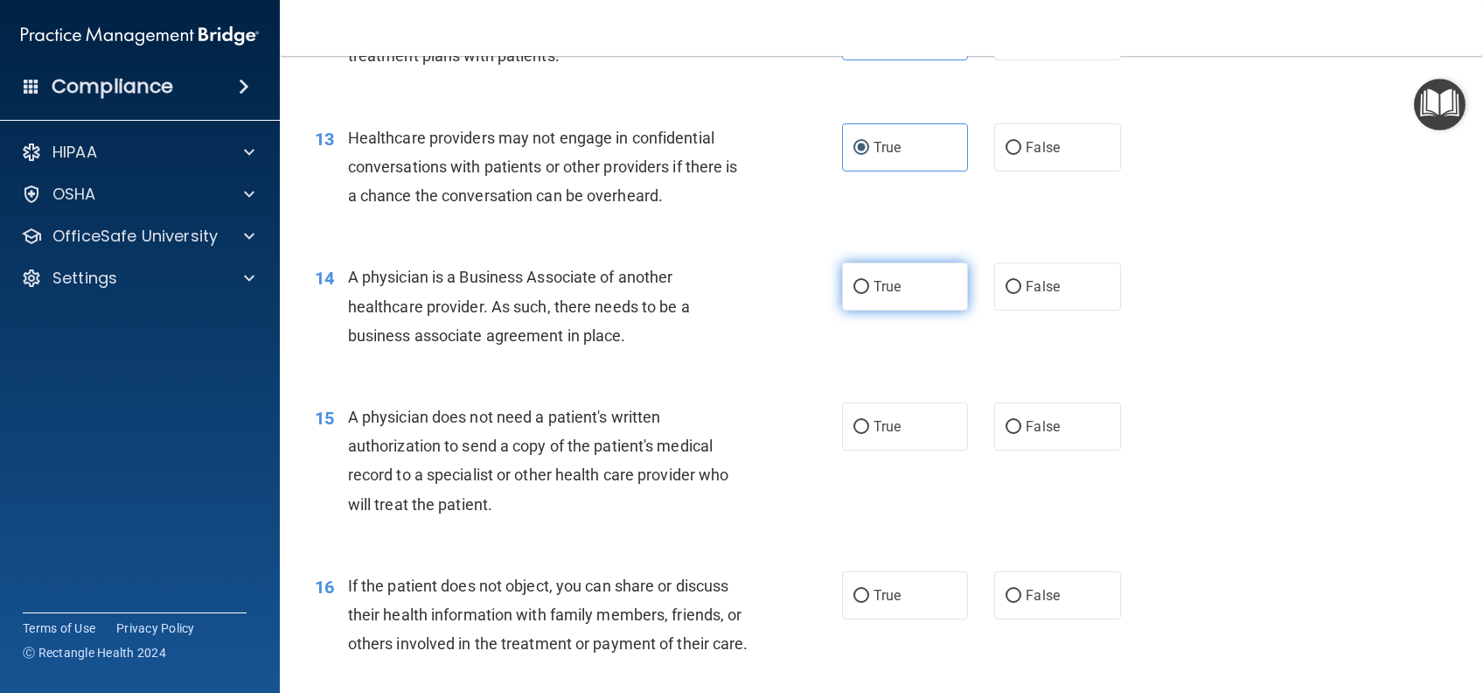
click at [910, 286] on label "True" at bounding box center [905, 286] width 126 height 48
click at [869, 286] on input "True" at bounding box center [862, 287] width 16 height 13
radio input "true"
click at [896, 427] on label "True" at bounding box center [905, 426] width 126 height 48
click at [869, 427] on input "True" at bounding box center [862, 427] width 16 height 13
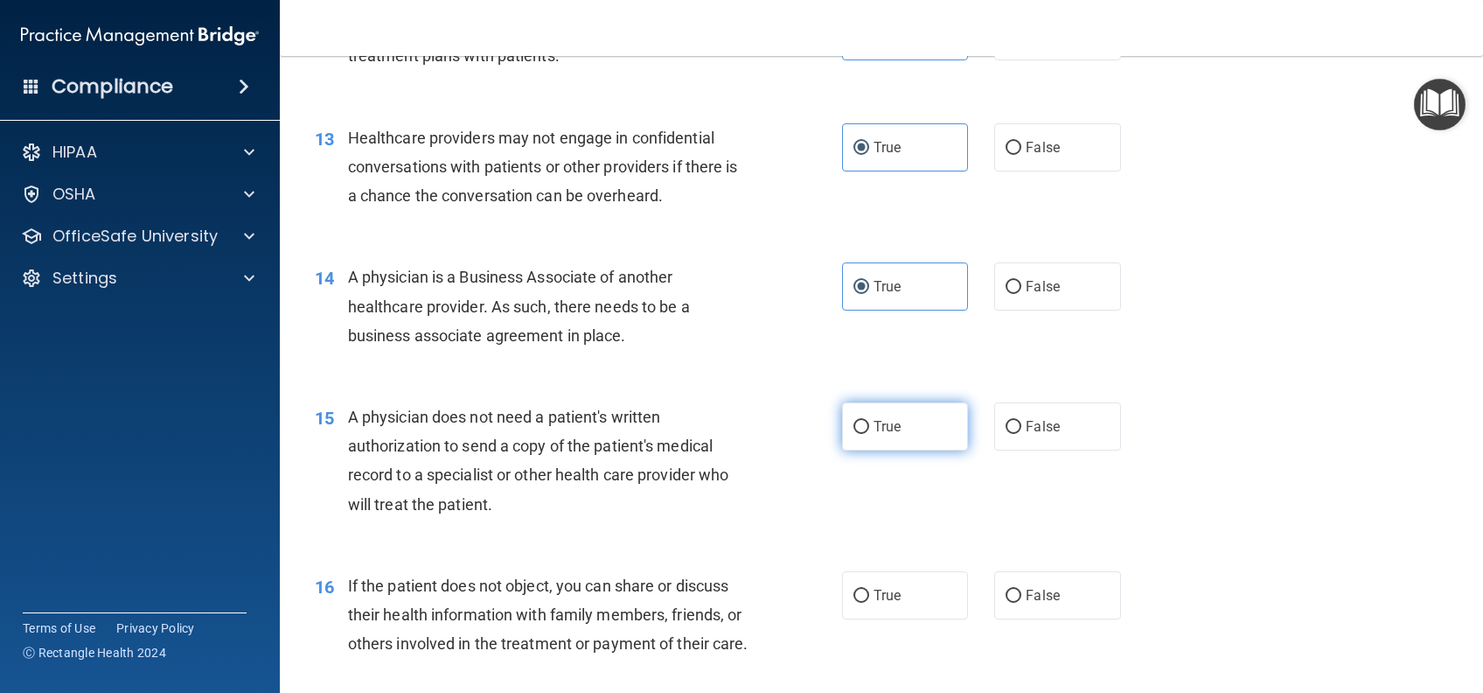
radio input "true"
click at [892, 596] on label "True" at bounding box center [905, 595] width 126 height 48
click at [869, 596] on input "True" at bounding box center [862, 595] width 16 height 13
radio input "true"
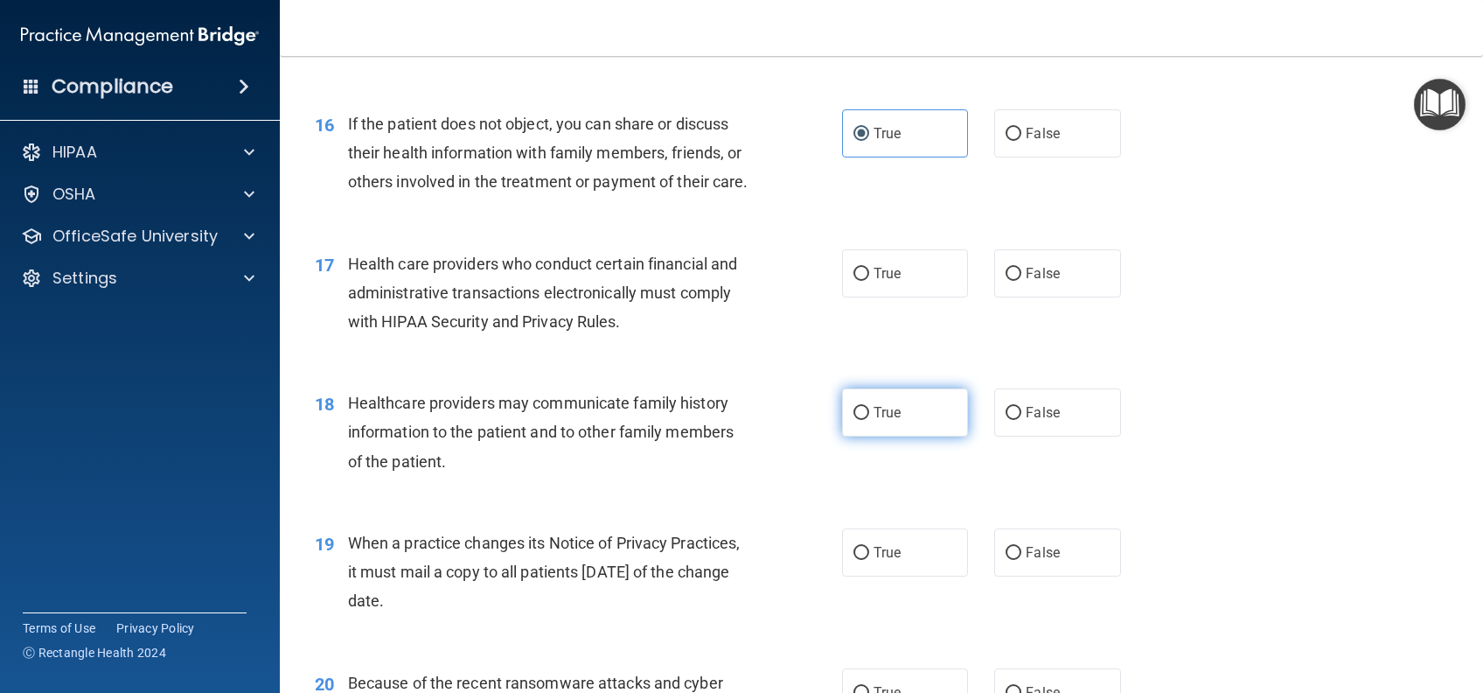
scroll to position [2215, 0]
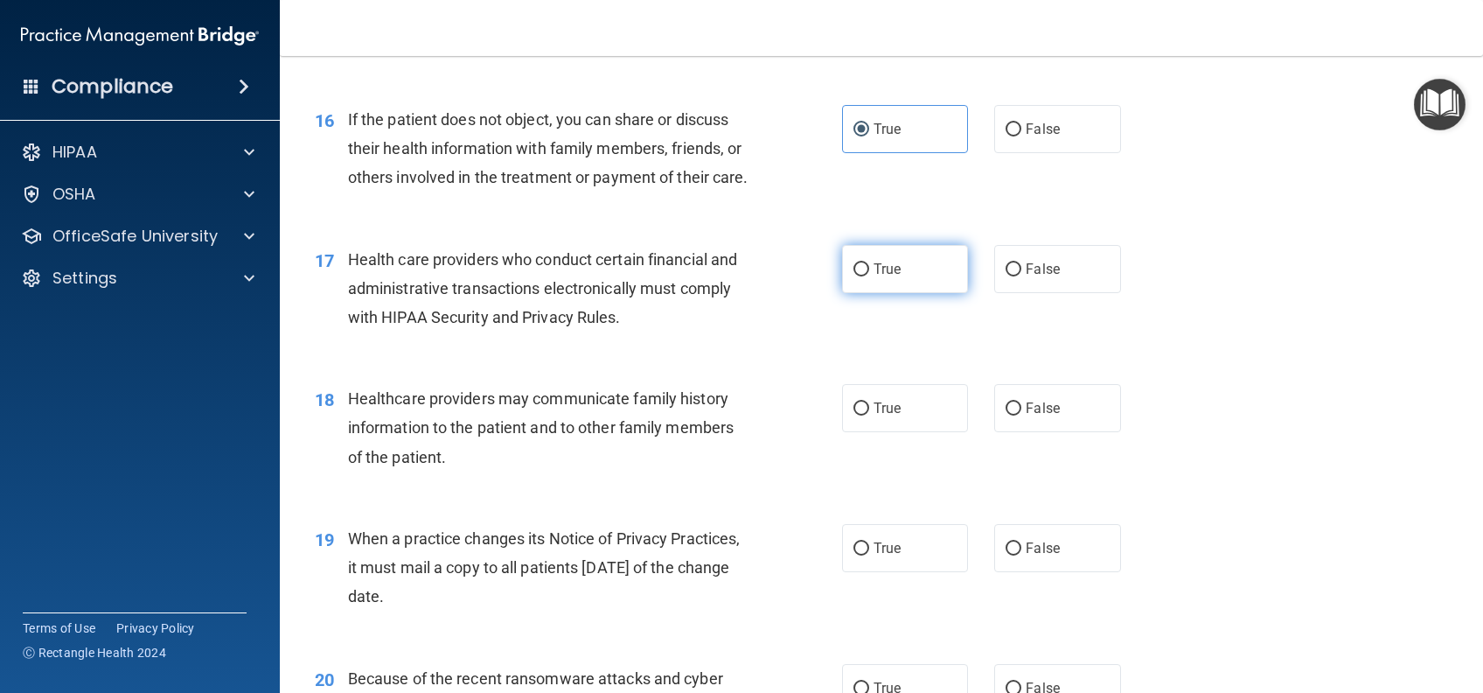
click at [887, 277] on span "True" at bounding box center [887, 269] width 27 height 17
click at [869, 276] on input "True" at bounding box center [862, 269] width 16 height 13
radio input "true"
click at [905, 432] on label "True" at bounding box center [905, 408] width 126 height 48
click at [869, 415] on input "True" at bounding box center [862, 408] width 16 height 13
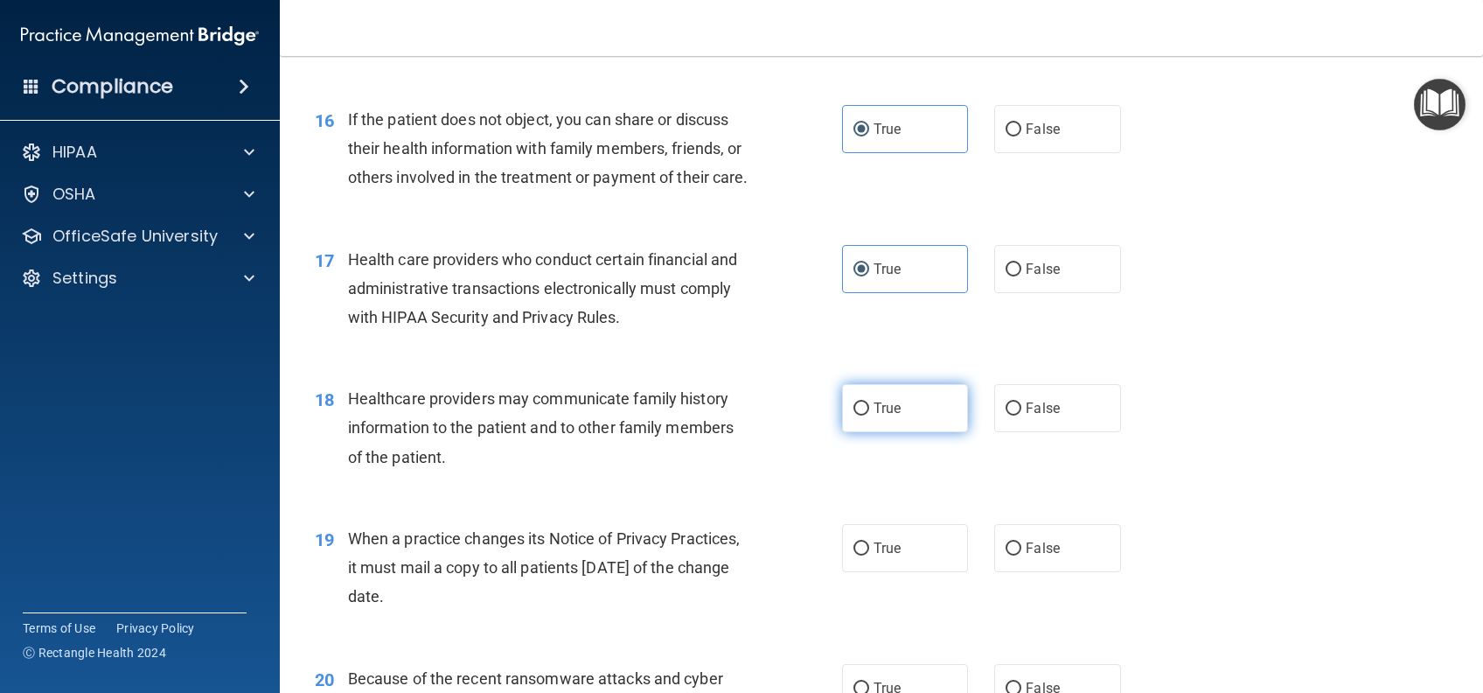
radio input "true"
click at [886, 572] on label "True" at bounding box center [905, 548] width 126 height 48
click at [869, 555] on input "True" at bounding box center [862, 548] width 16 height 13
radio input "true"
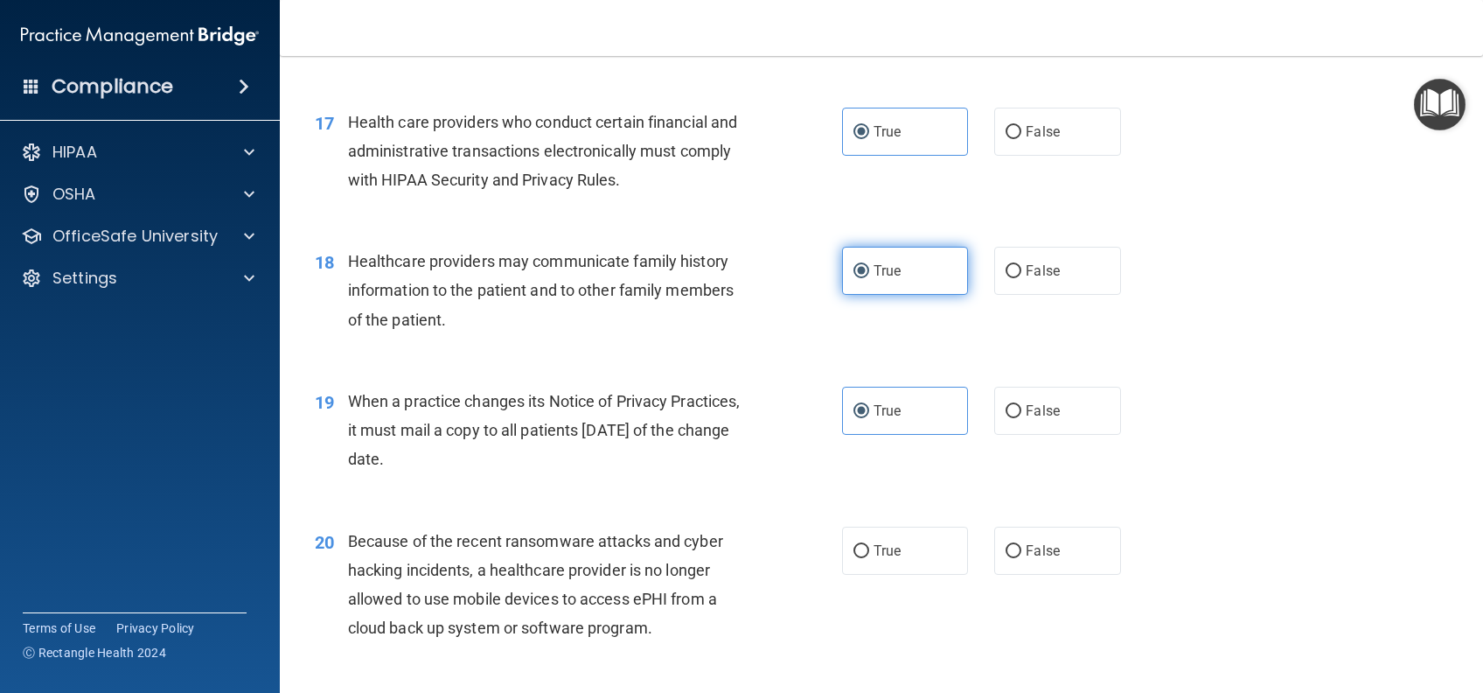
scroll to position [2565, 0]
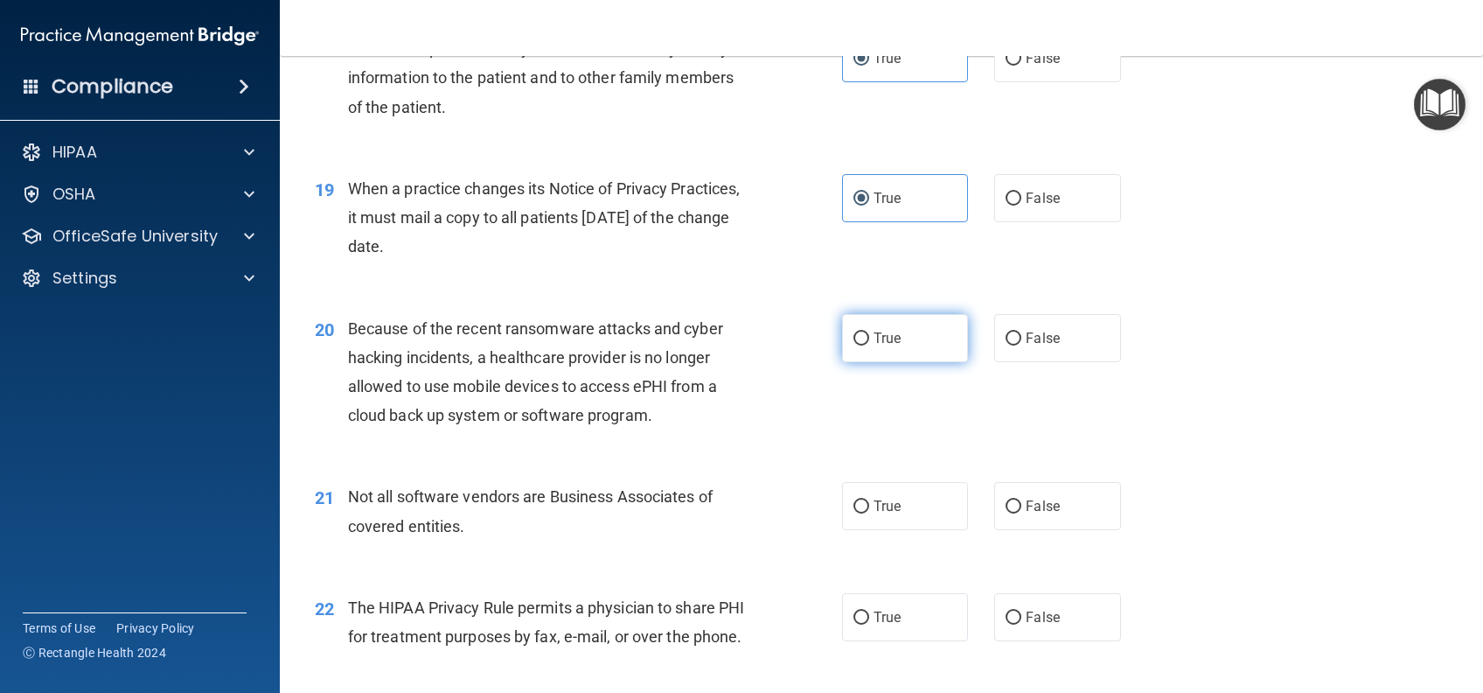
click at [906, 359] on label "True" at bounding box center [905, 338] width 126 height 48
click at [869, 345] on input "True" at bounding box center [862, 338] width 16 height 13
radio input "true"
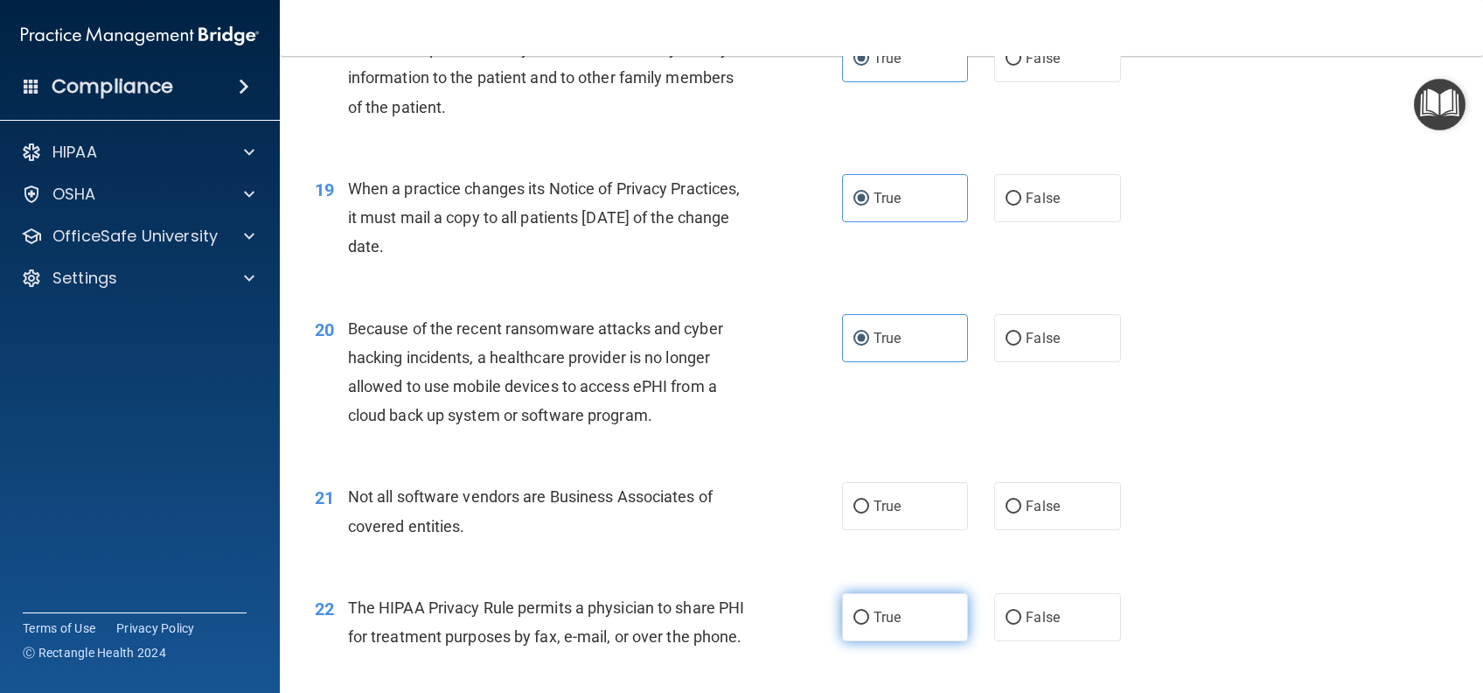
drag, startPoint x: 912, startPoint y: 525, endPoint x: 884, endPoint y: 652, distance: 129.9
click at [912, 525] on label "True" at bounding box center [905, 506] width 126 height 48
click at [869, 513] on input "True" at bounding box center [862, 506] width 16 height 13
radio input "true"
click at [884, 641] on label "True" at bounding box center [905, 617] width 126 height 48
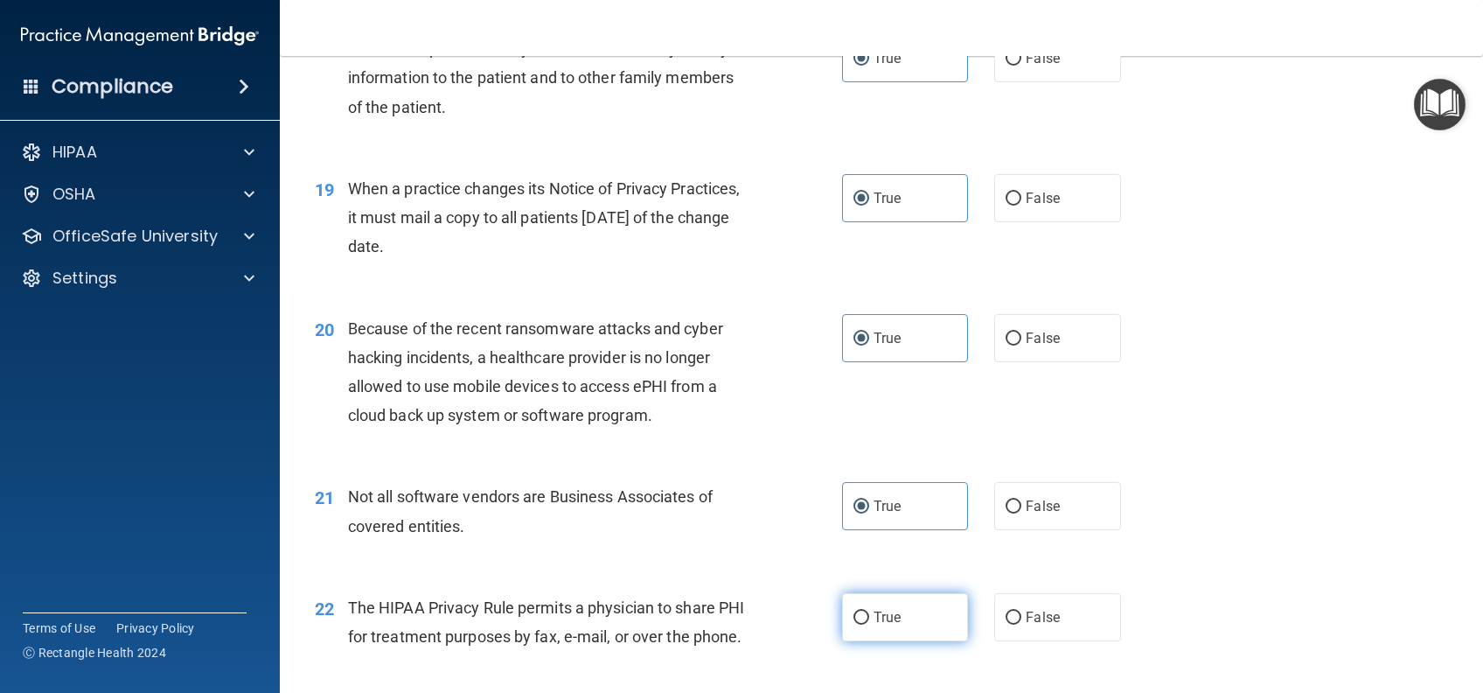
click at [869, 624] on input "True" at bounding box center [862, 617] width 16 height 13
radio input "true"
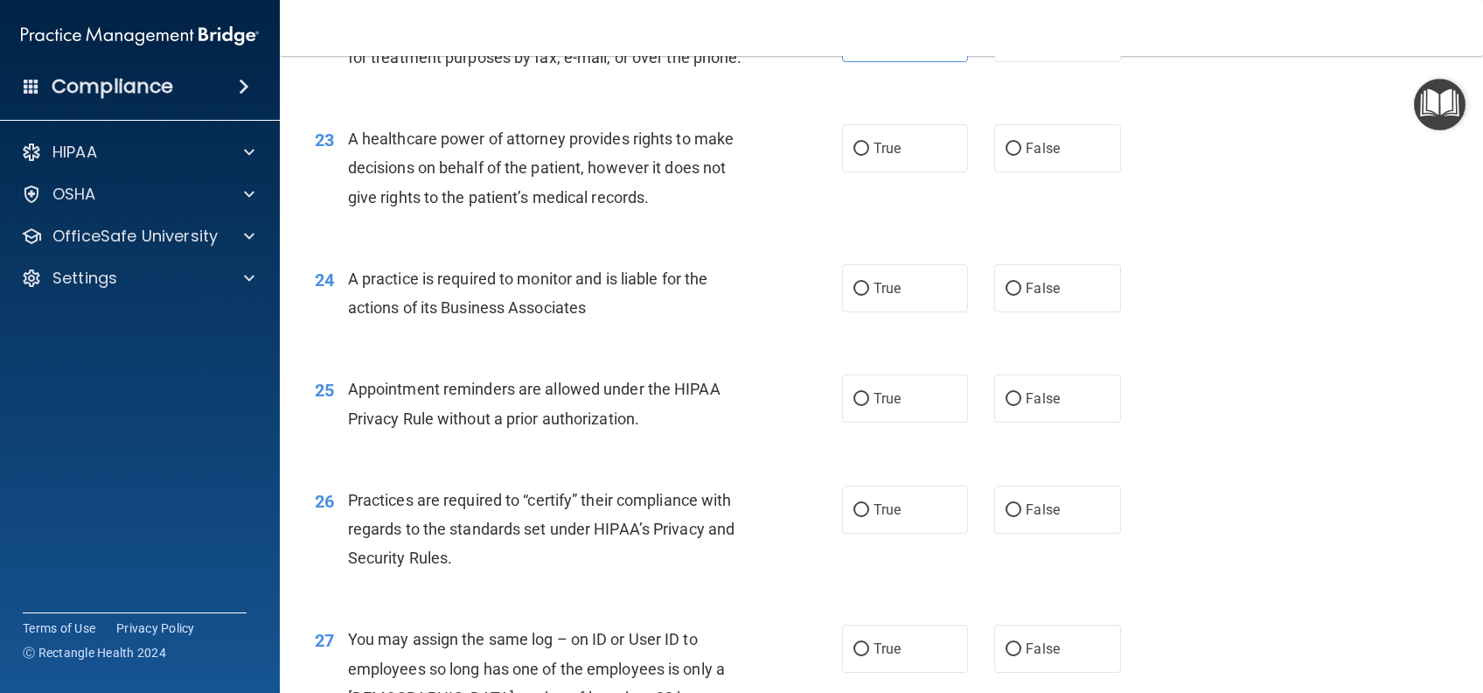
scroll to position [3149, 0]
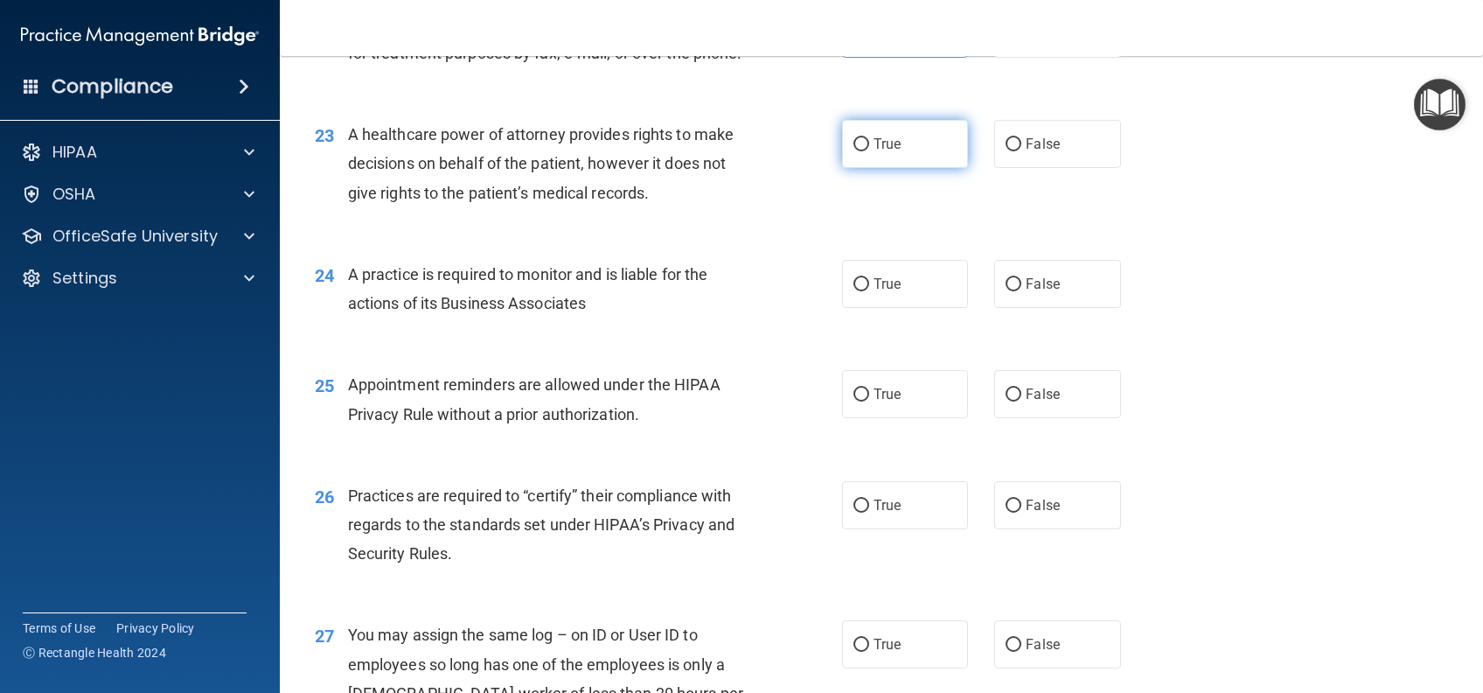
click at [893, 168] on label "True" at bounding box center [905, 144] width 126 height 48
click at [869, 151] on input "True" at bounding box center [862, 144] width 16 height 13
radio input "true"
click at [874, 308] on label "True" at bounding box center [905, 284] width 126 height 48
click at [869, 291] on input "True" at bounding box center [862, 284] width 16 height 13
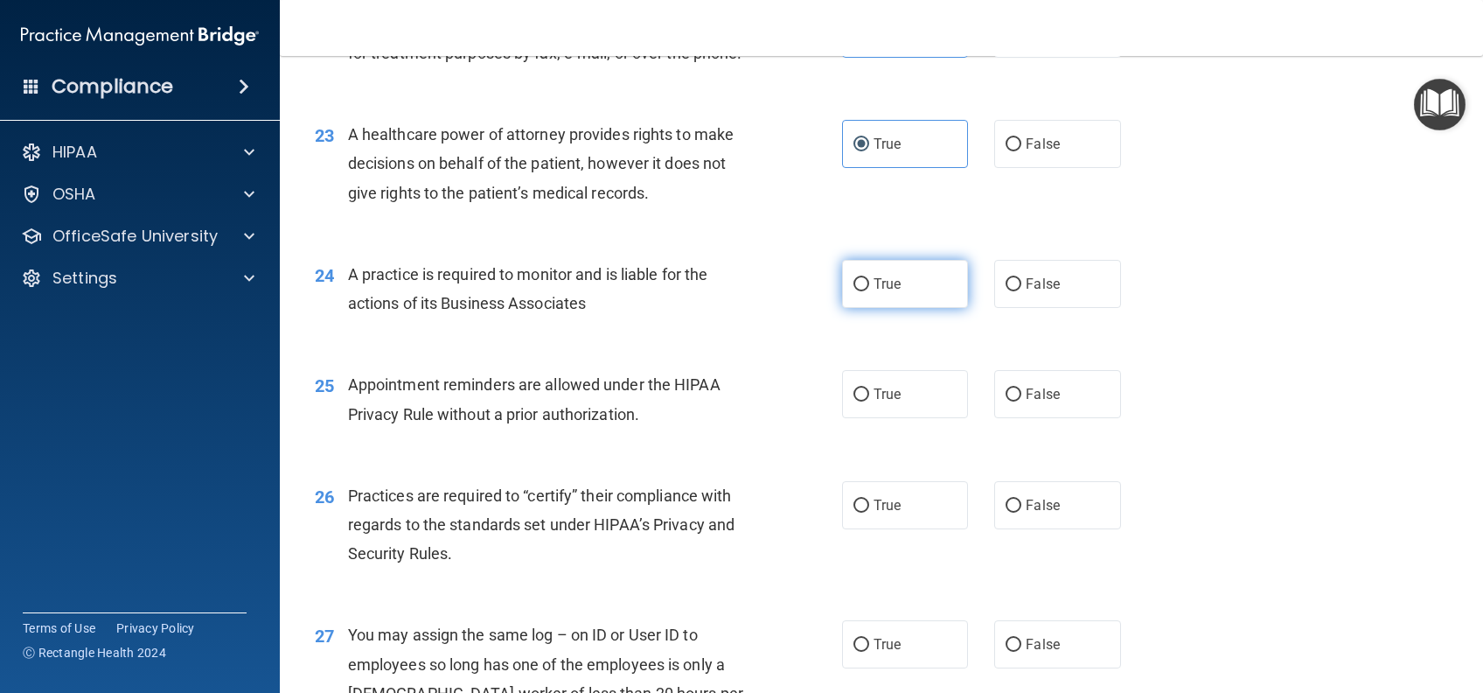
radio input "true"
click at [896, 418] on label "True" at bounding box center [905, 394] width 126 height 48
click at [869, 401] on input "True" at bounding box center [862, 394] width 16 height 13
radio input "true"
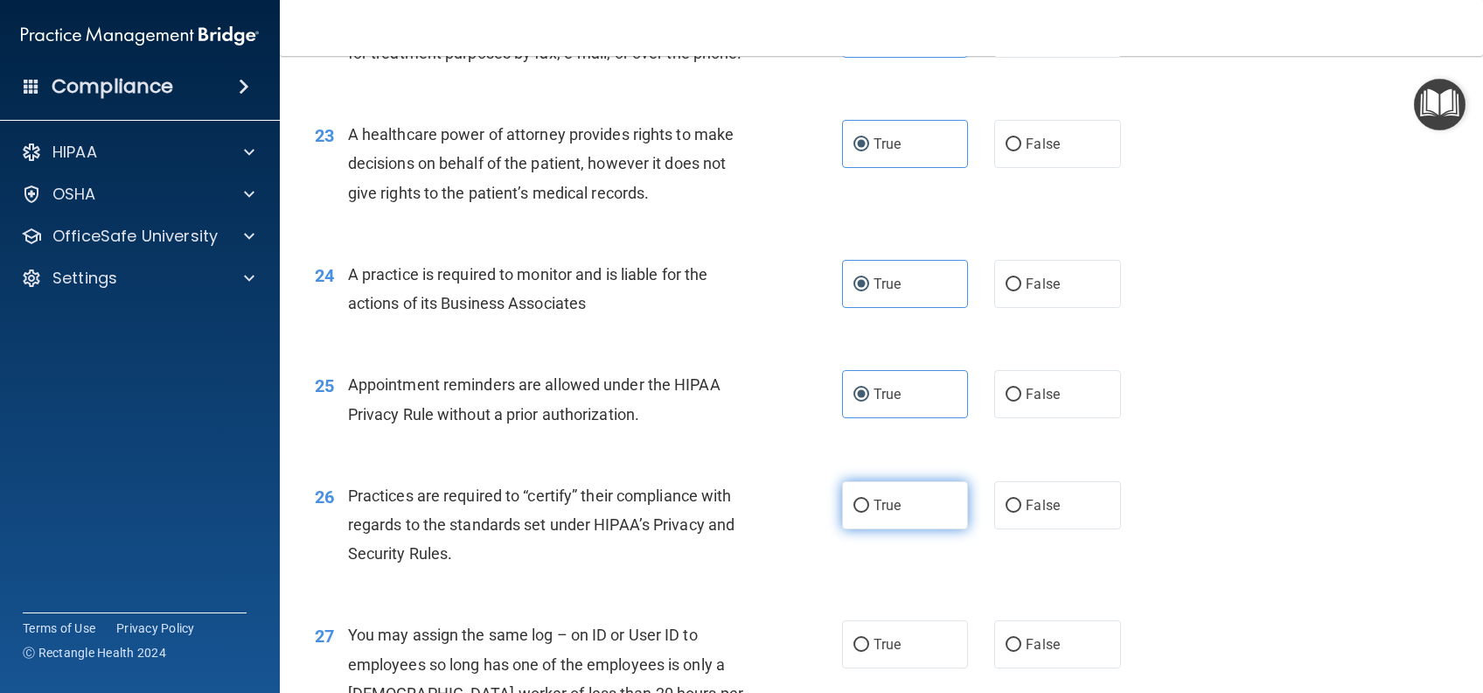
click at [889, 513] on span "True" at bounding box center [887, 505] width 27 height 17
click at [869, 513] on input "True" at bounding box center [862, 505] width 16 height 13
radio input "true"
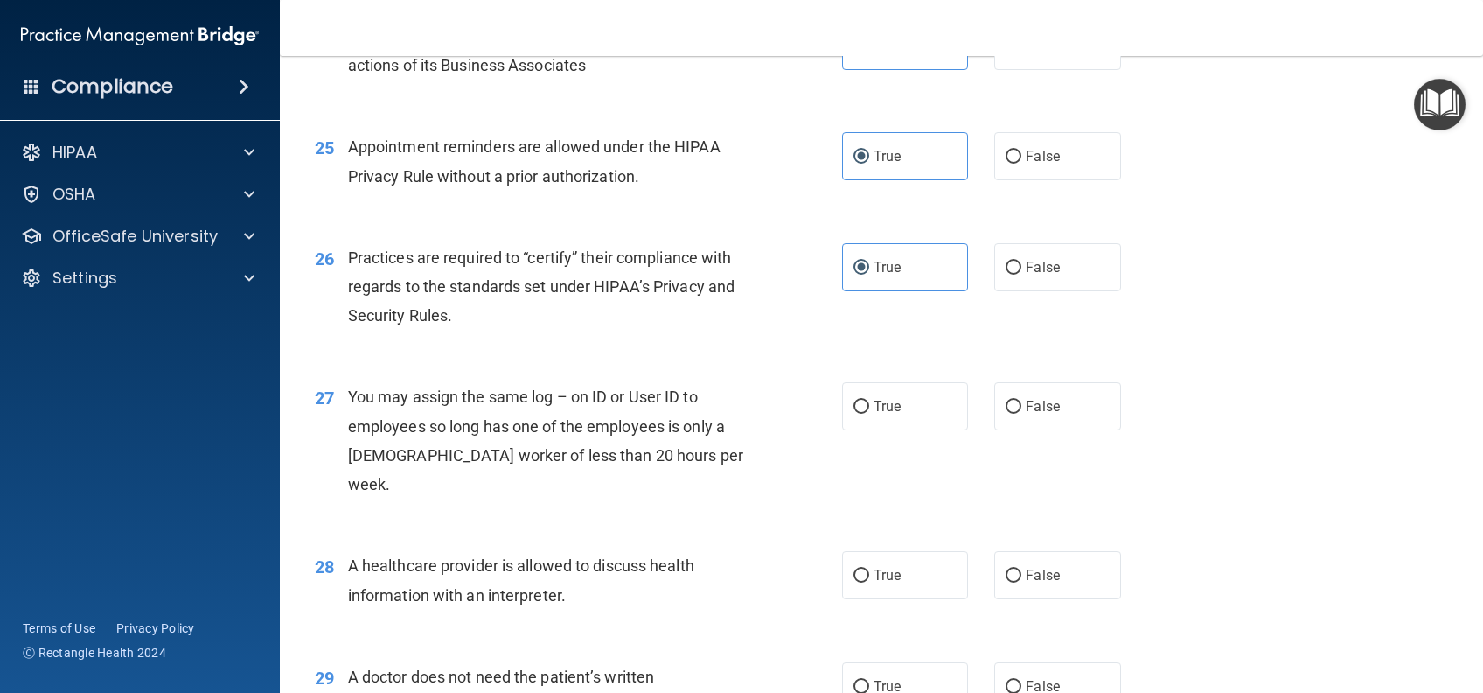
scroll to position [3498, 0]
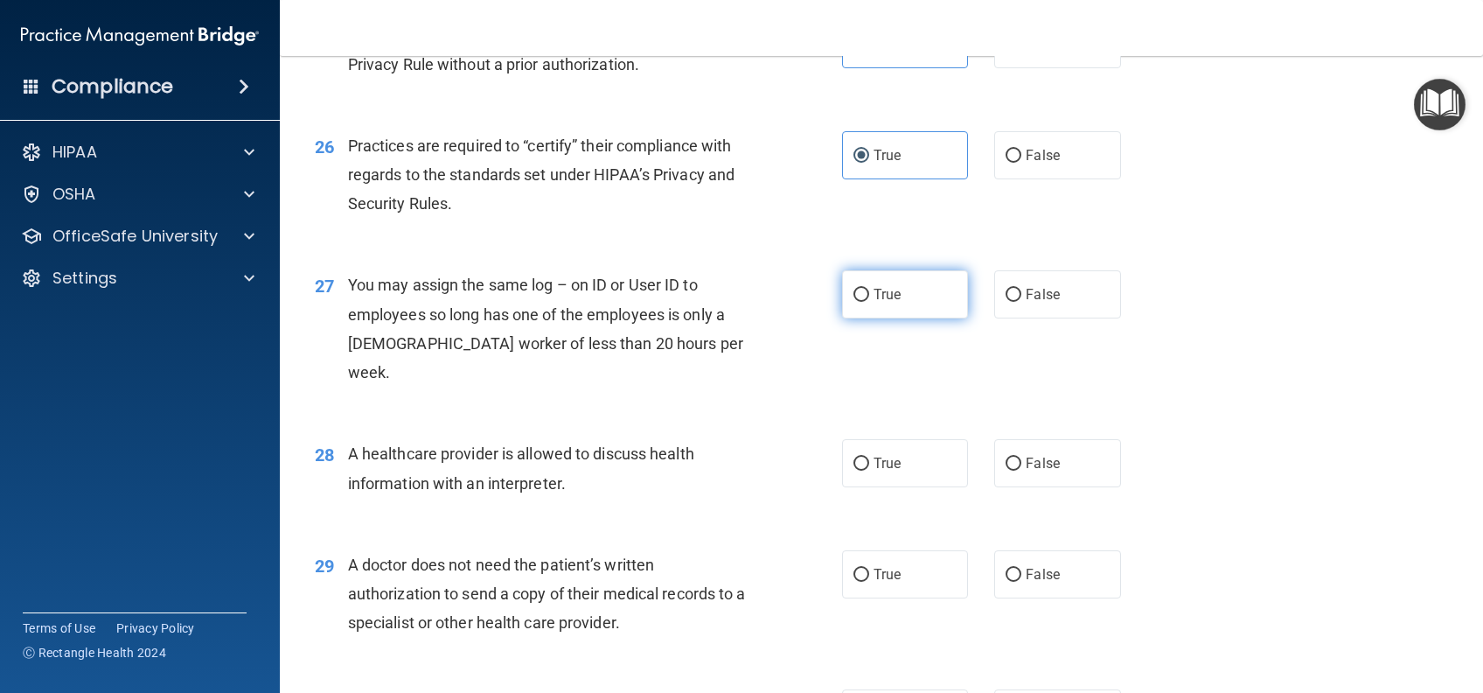
click at [933, 318] on label "True" at bounding box center [905, 294] width 126 height 48
click at [869, 302] on input "True" at bounding box center [862, 295] width 16 height 13
radio input "true"
click at [926, 487] on label "True" at bounding box center [905, 463] width 126 height 48
click at [869, 471] on input "True" at bounding box center [862, 463] width 16 height 13
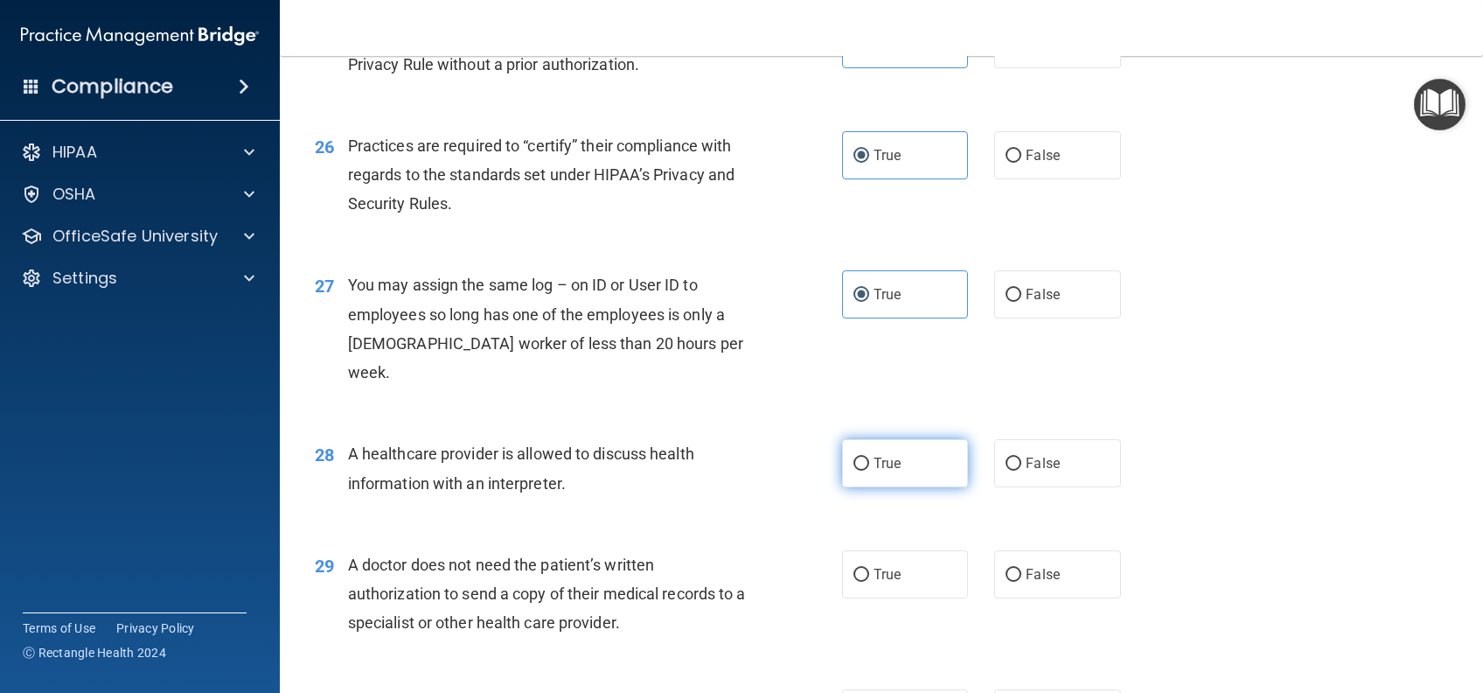
radio input "true"
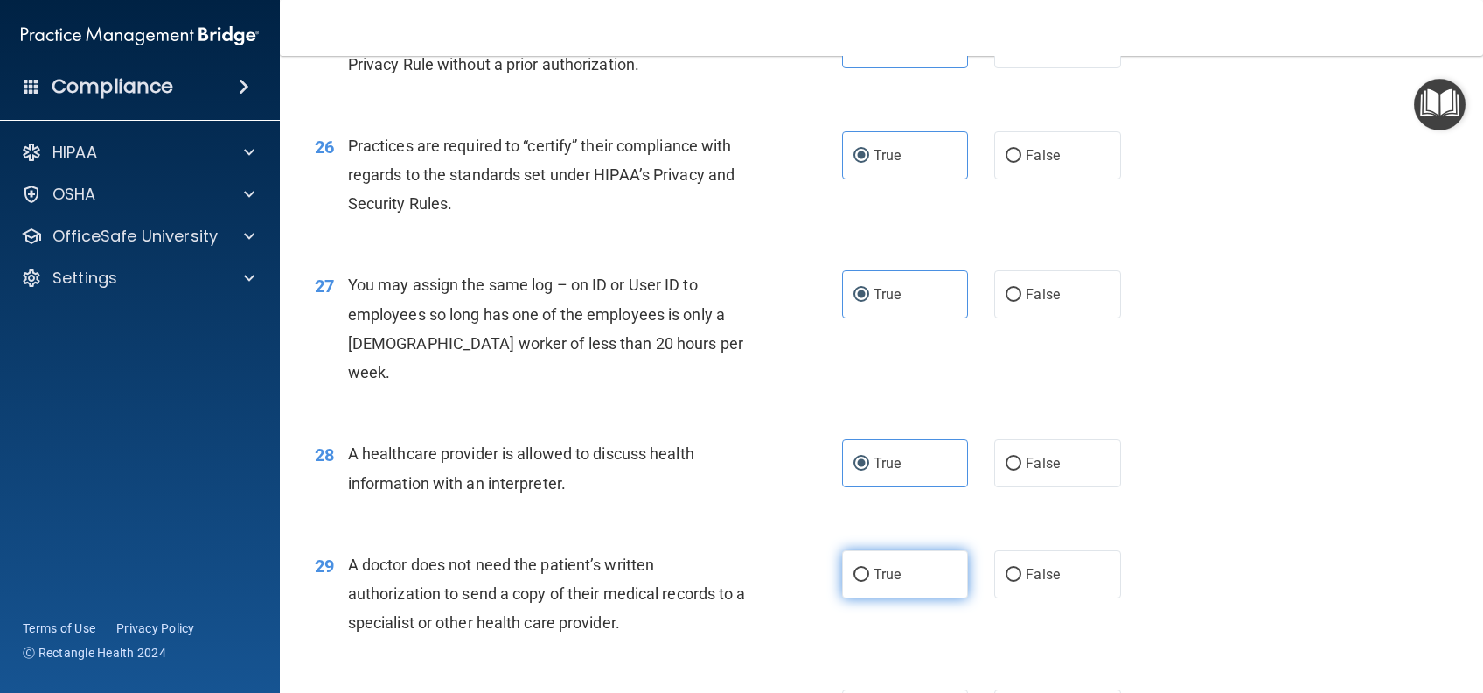
click at [917, 595] on label "True" at bounding box center [905, 574] width 126 height 48
click at [869, 582] on input "True" at bounding box center [862, 574] width 16 height 13
radio input "true"
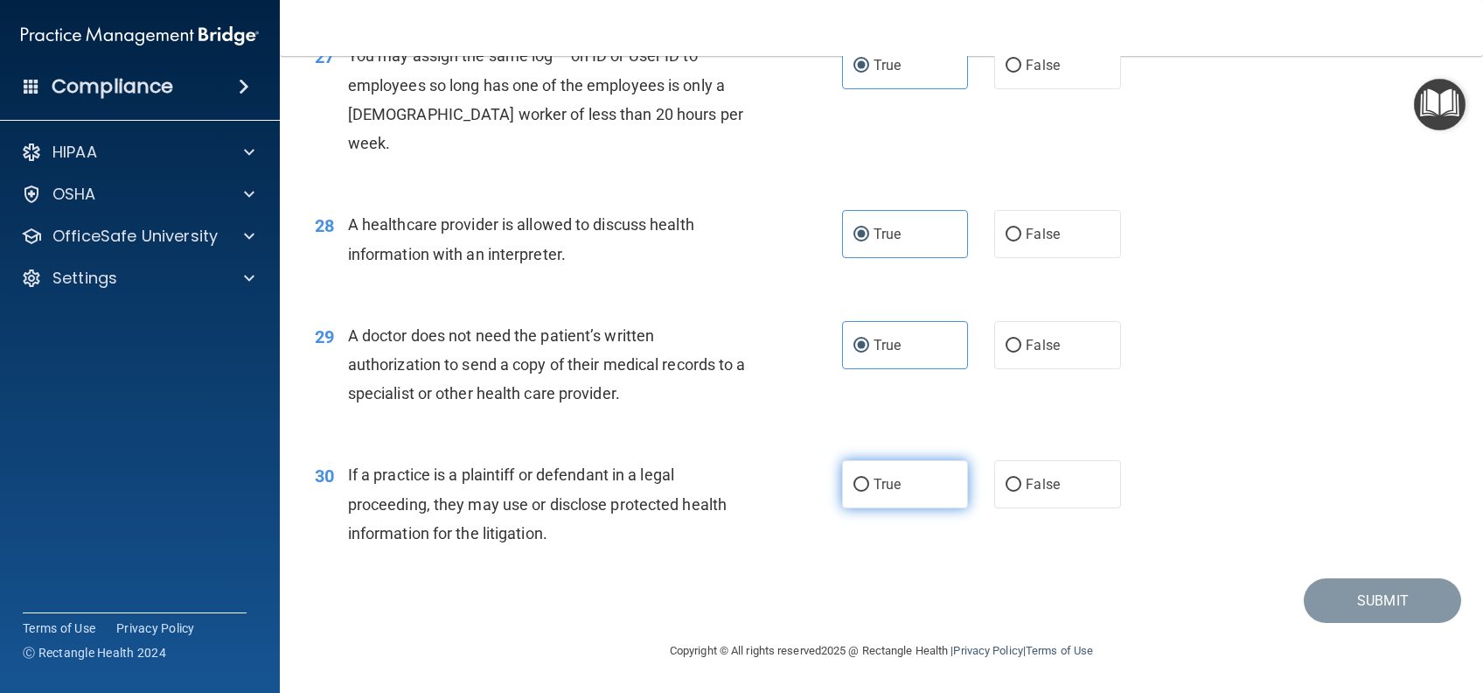
click at [889, 498] on label "True" at bounding box center [905, 484] width 126 height 48
click at [869, 492] on input "True" at bounding box center [862, 484] width 16 height 13
radio input "true"
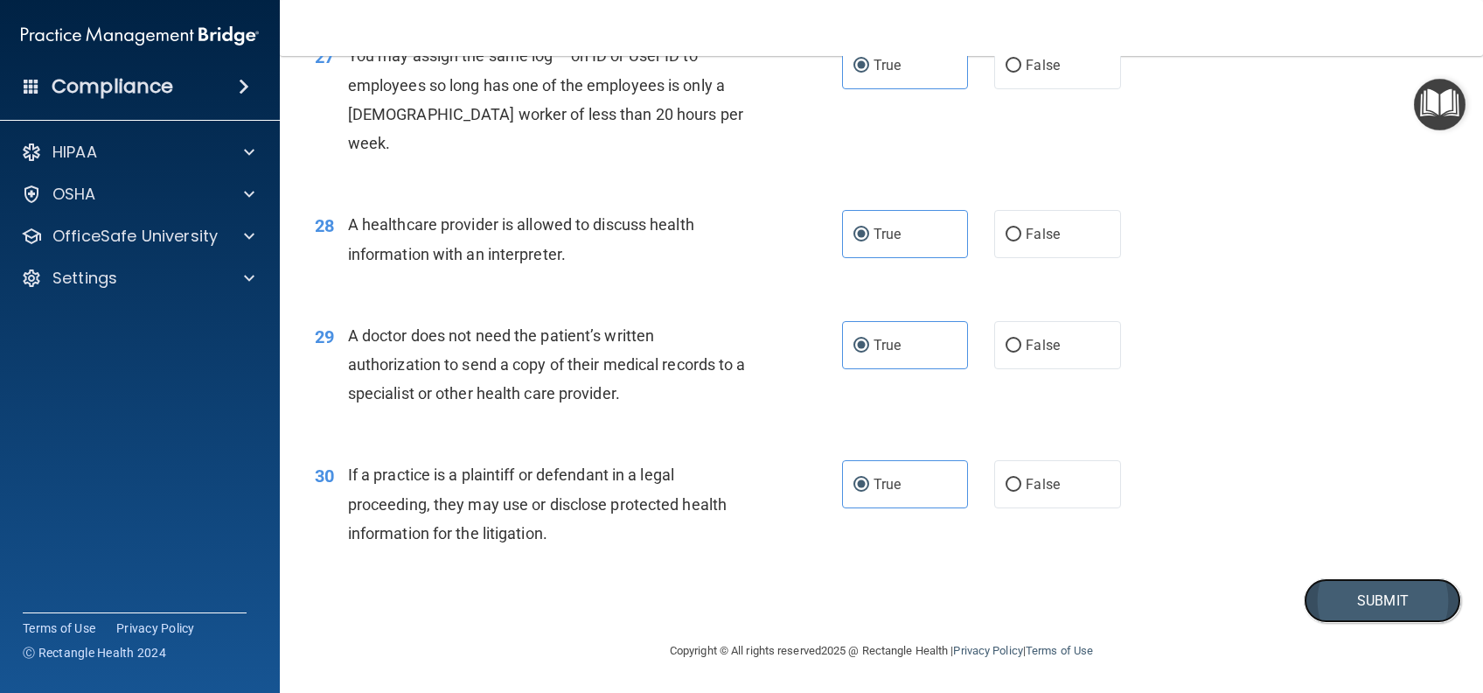
click at [1361, 603] on button "Submit" at bounding box center [1382, 600] width 157 height 45
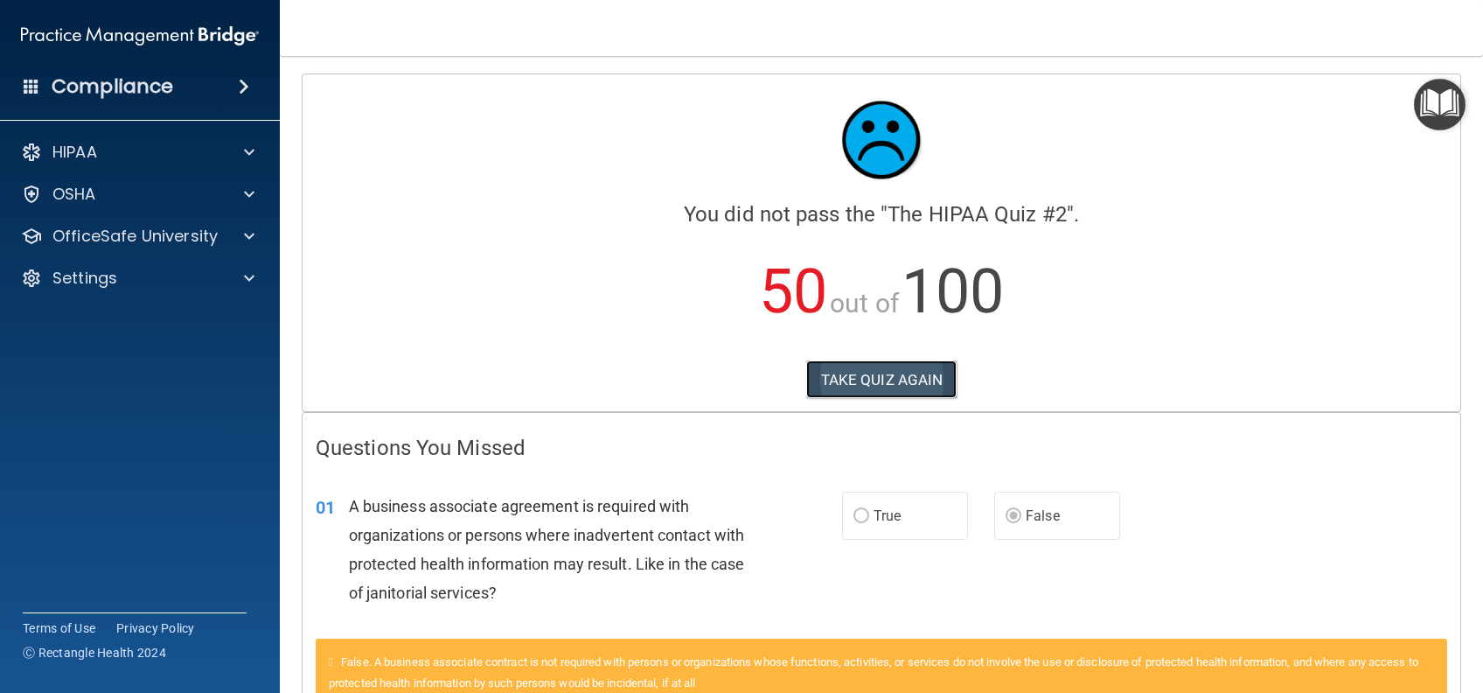
click at [844, 364] on button "TAKE QUIZ AGAIN" at bounding box center [881, 379] width 151 height 38
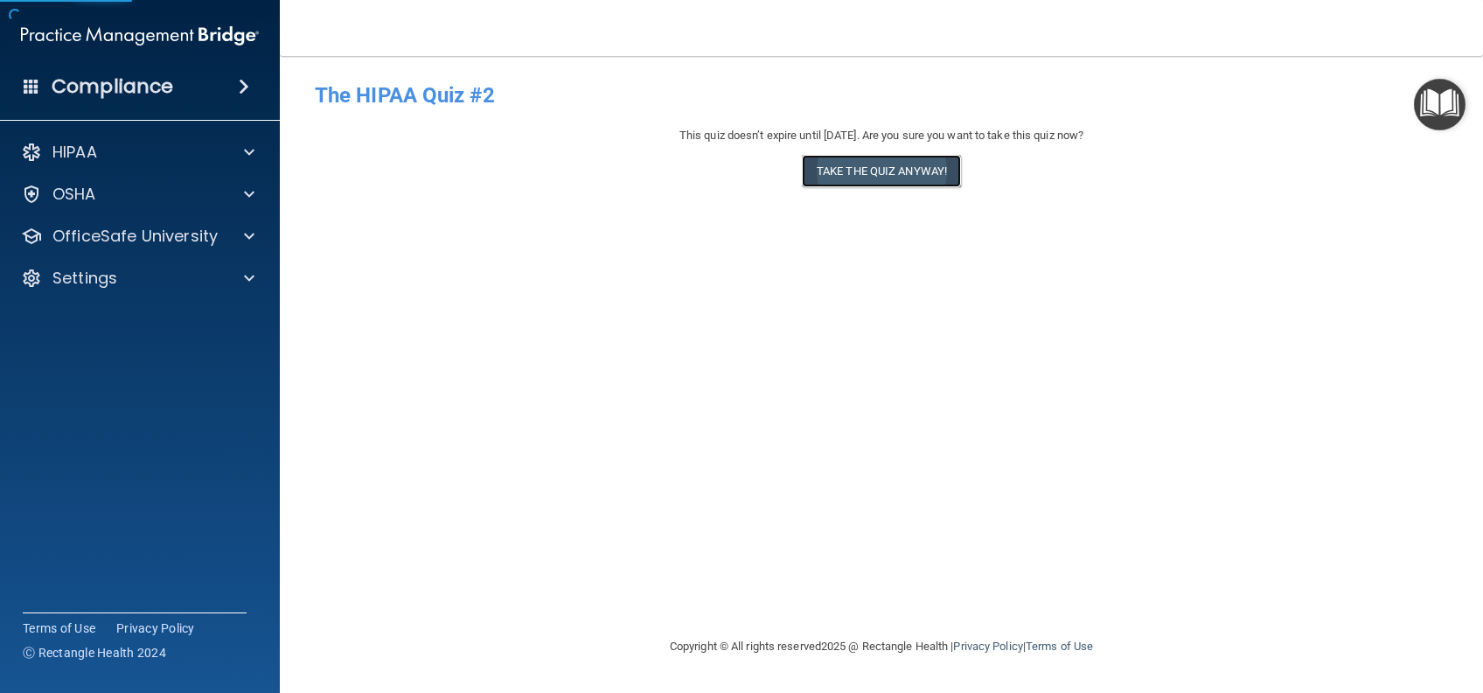
click at [916, 173] on button "Take the quiz anyway!" at bounding box center [881, 171] width 159 height 32
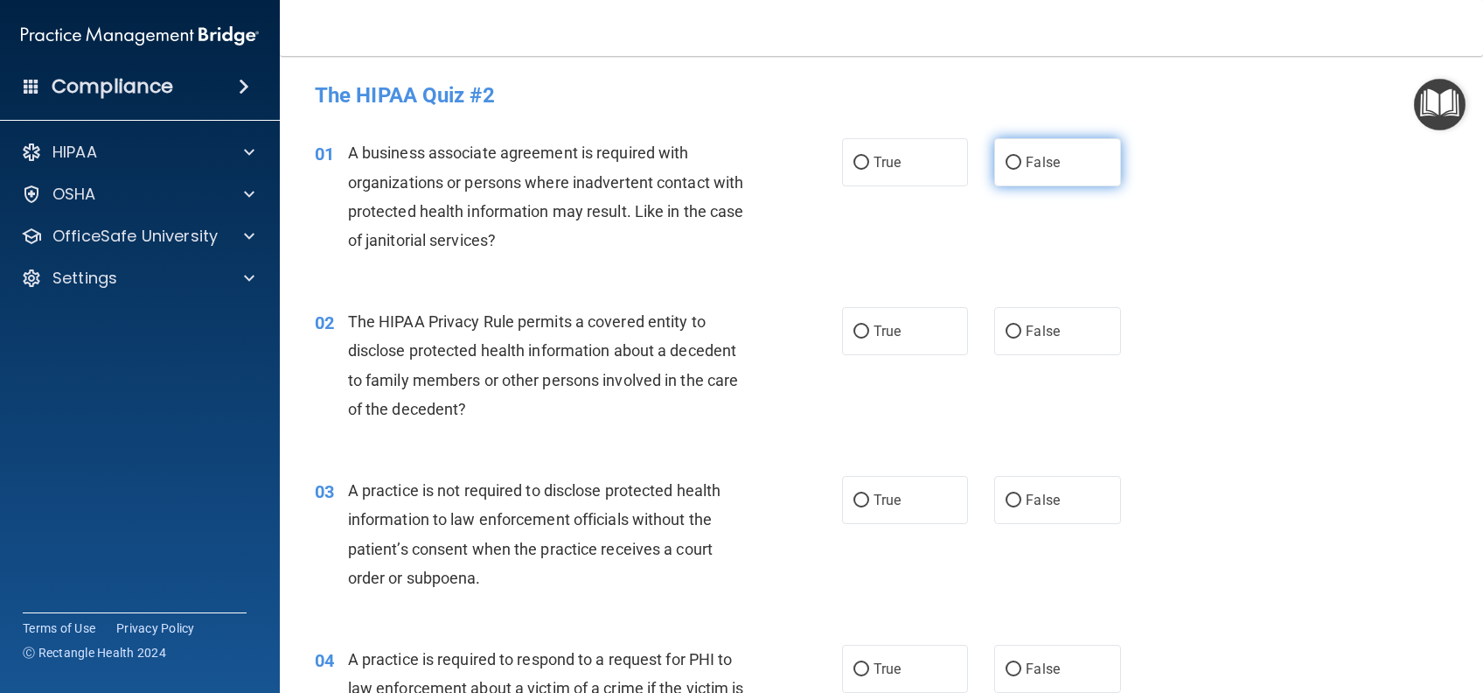
click at [1026, 161] on span "False" at bounding box center [1043, 162] width 34 height 17
click at [1015, 161] on input "False" at bounding box center [1014, 163] width 16 height 13
radio input "true"
click at [874, 324] on span "True" at bounding box center [887, 331] width 27 height 17
click at [864, 325] on input "True" at bounding box center [862, 331] width 16 height 13
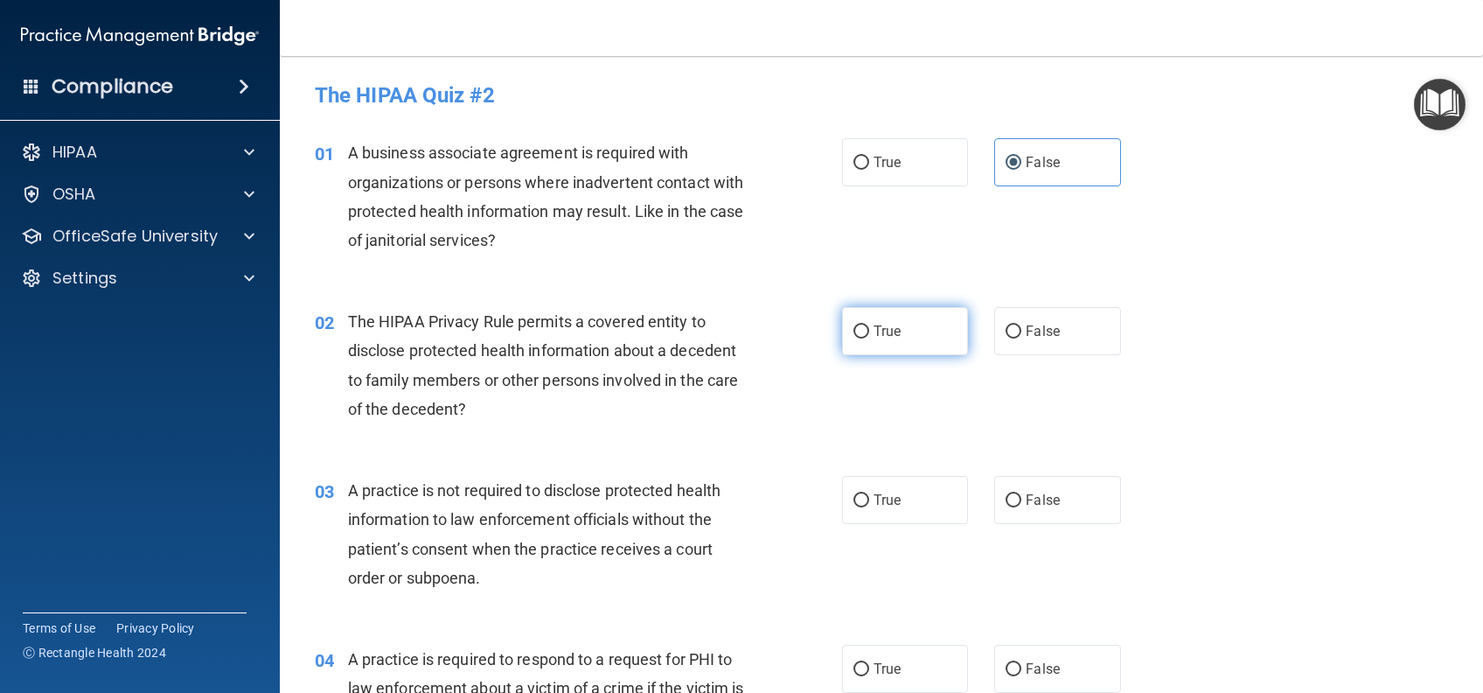
radio input "true"
click at [1011, 511] on label "False" at bounding box center [1057, 500] width 126 height 48
click at [1011, 507] on input "False" at bounding box center [1014, 500] width 16 height 13
radio input "true"
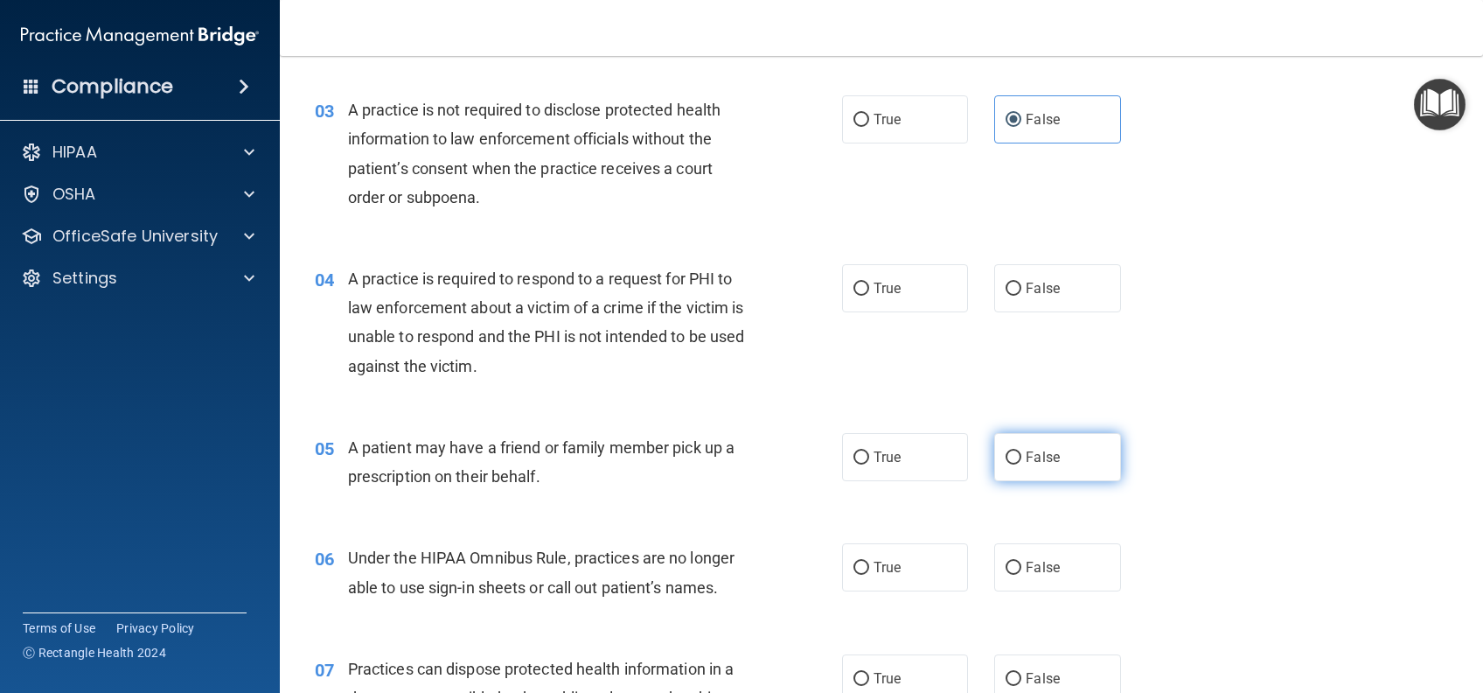
scroll to position [466, 0]
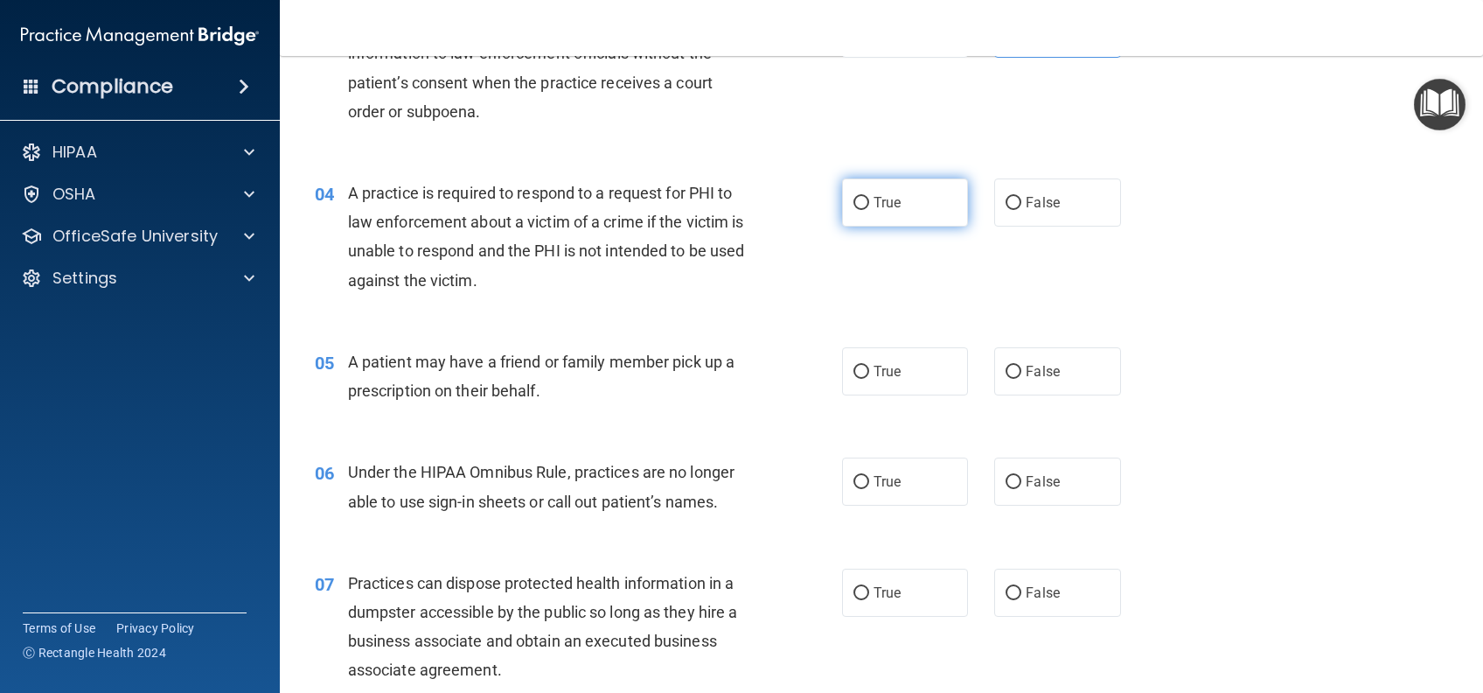
click at [903, 194] on label "True" at bounding box center [905, 202] width 126 height 48
click at [869, 197] on input "True" at bounding box center [862, 203] width 16 height 13
radio input "true"
click at [910, 371] on label "True" at bounding box center [905, 371] width 126 height 48
click at [869, 371] on input "True" at bounding box center [862, 372] width 16 height 13
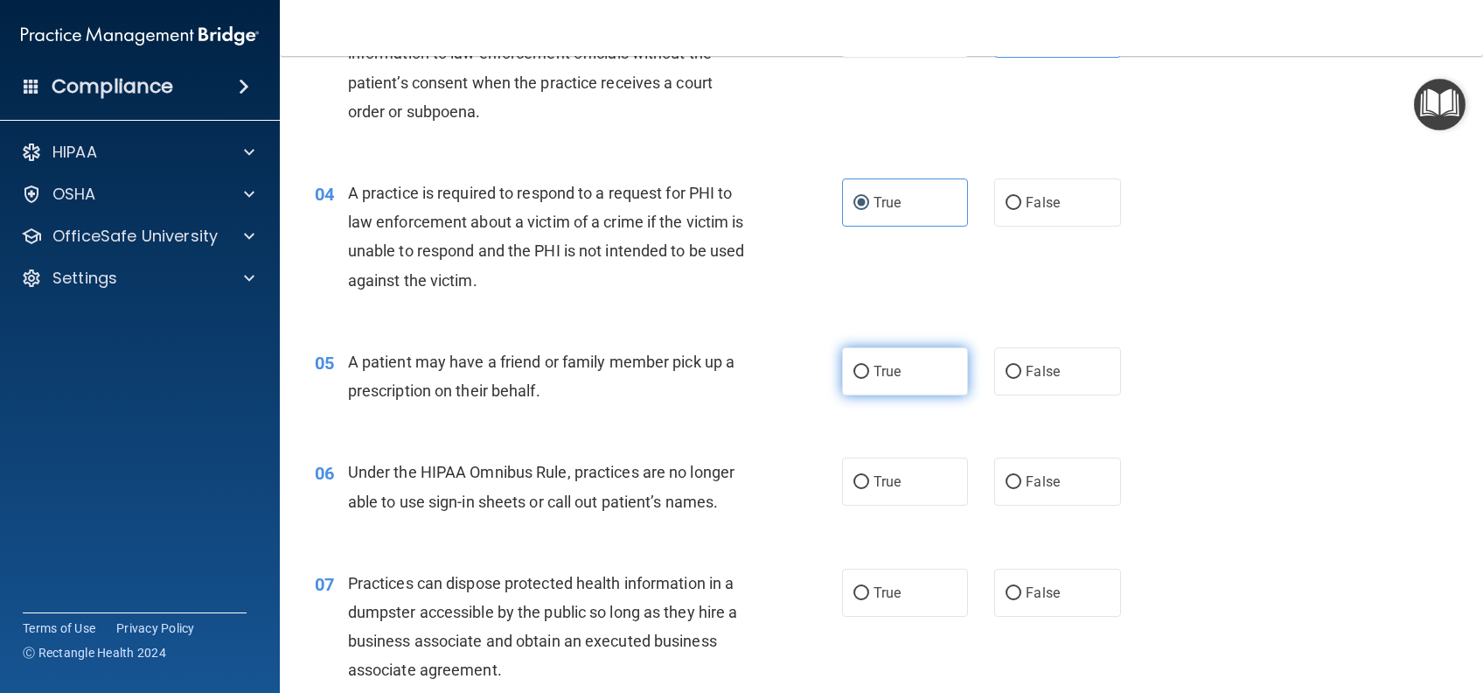
radio input "true"
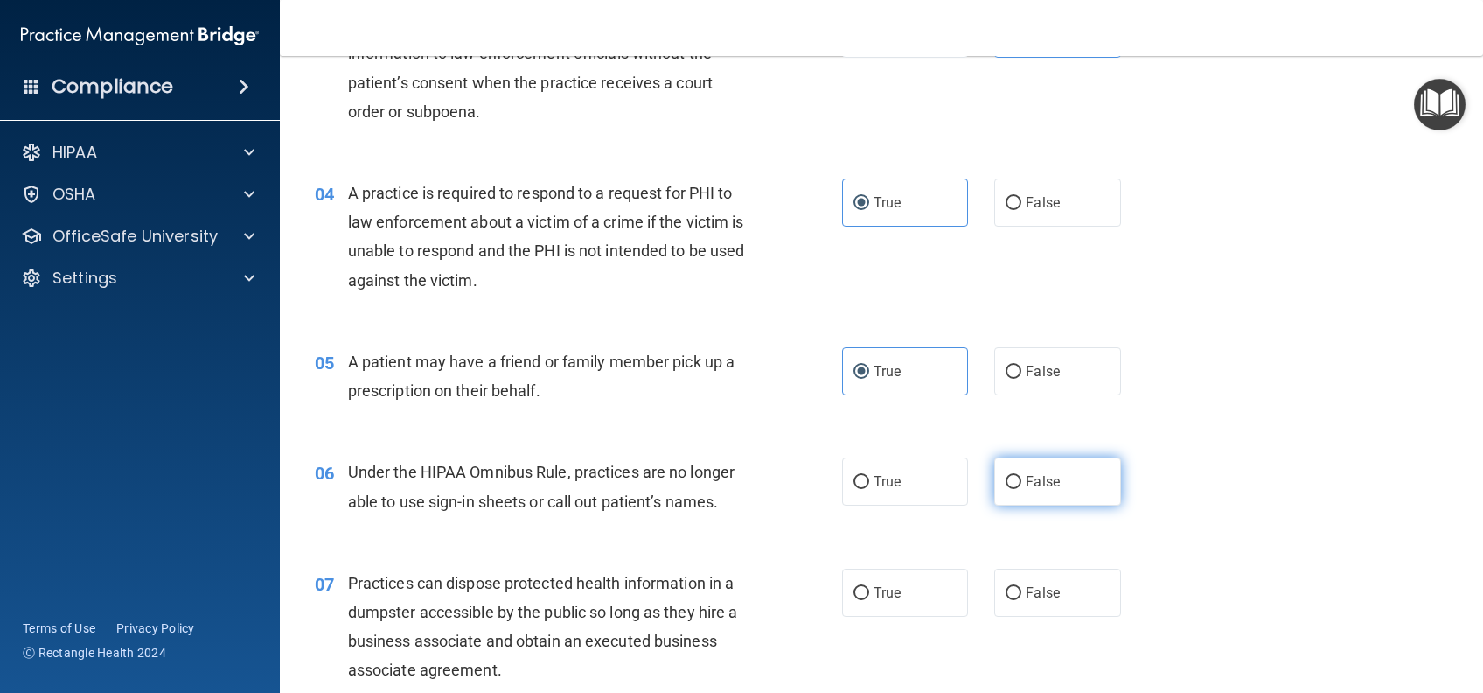
click at [1085, 489] on label "False" at bounding box center [1057, 481] width 126 height 48
click at [1022, 489] on input "False" at bounding box center [1014, 482] width 16 height 13
radio input "true"
click at [1052, 583] on label "False" at bounding box center [1057, 592] width 126 height 48
click at [1022, 587] on input "False" at bounding box center [1014, 593] width 16 height 13
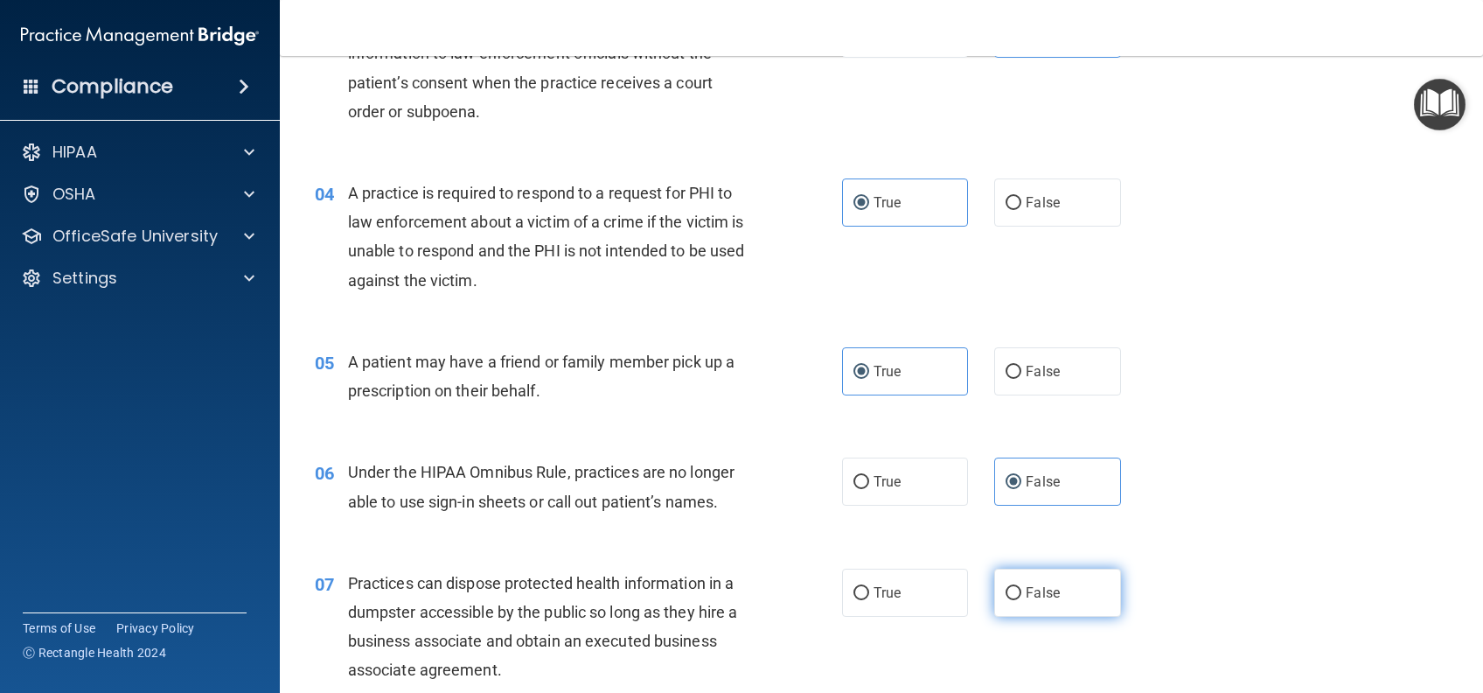
radio input "true"
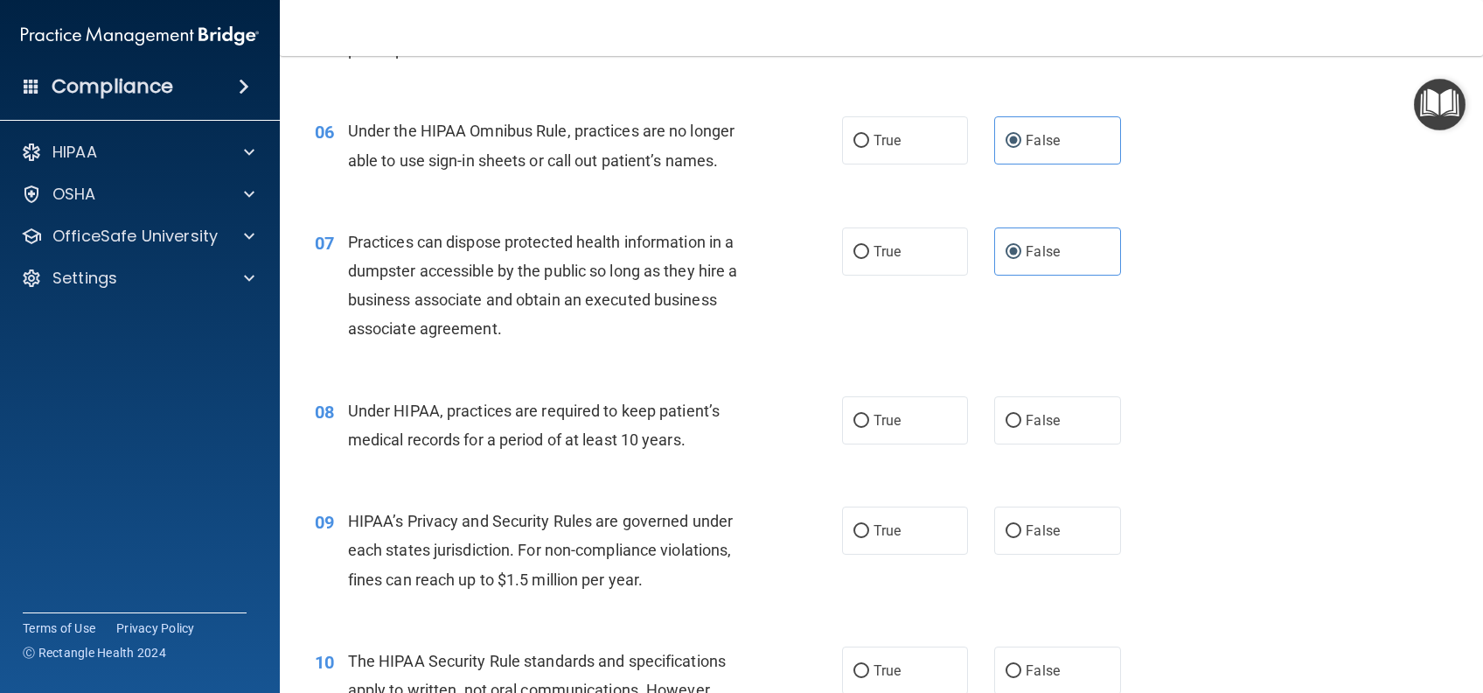
scroll to position [816, 0]
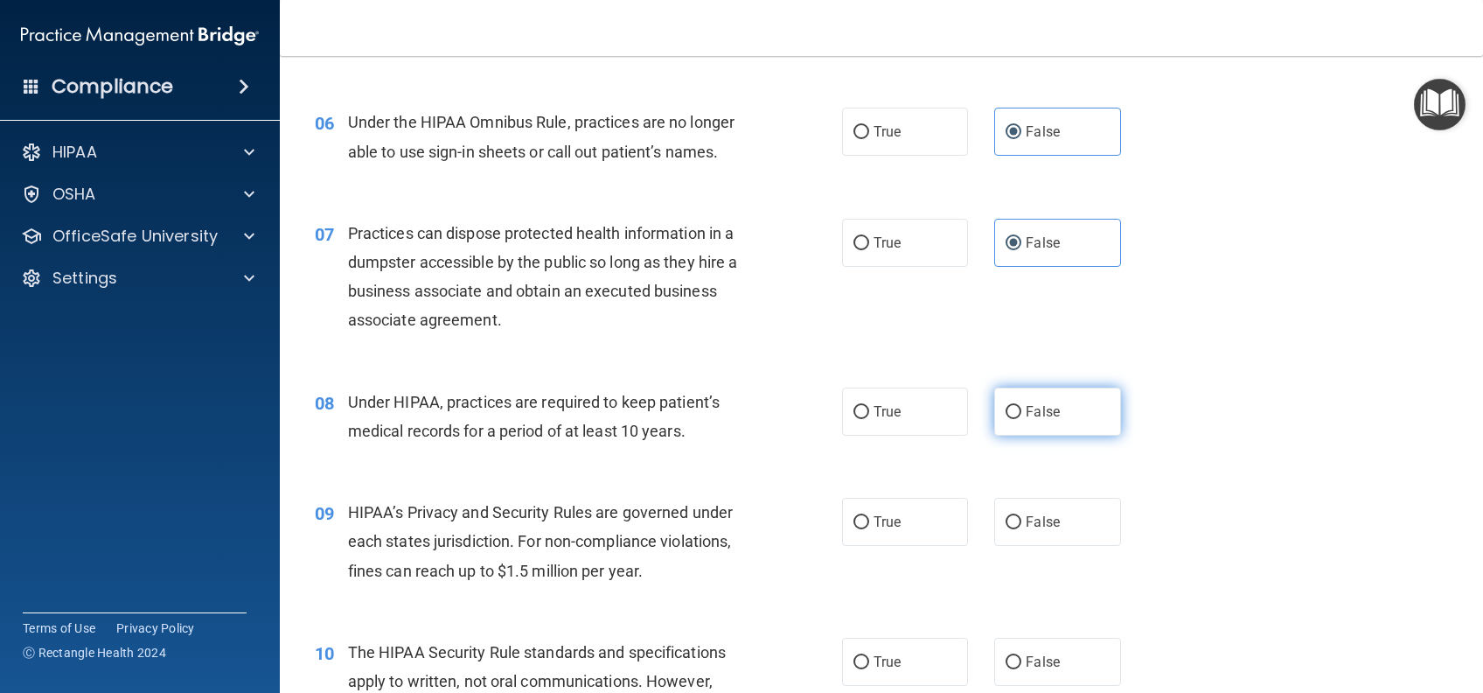
click at [1059, 432] on label "False" at bounding box center [1057, 411] width 126 height 48
click at [1022, 419] on input "False" at bounding box center [1014, 412] width 16 height 13
radio input "true"
click at [1025, 500] on label "False" at bounding box center [1057, 522] width 126 height 48
click at [1022, 516] on input "False" at bounding box center [1014, 522] width 16 height 13
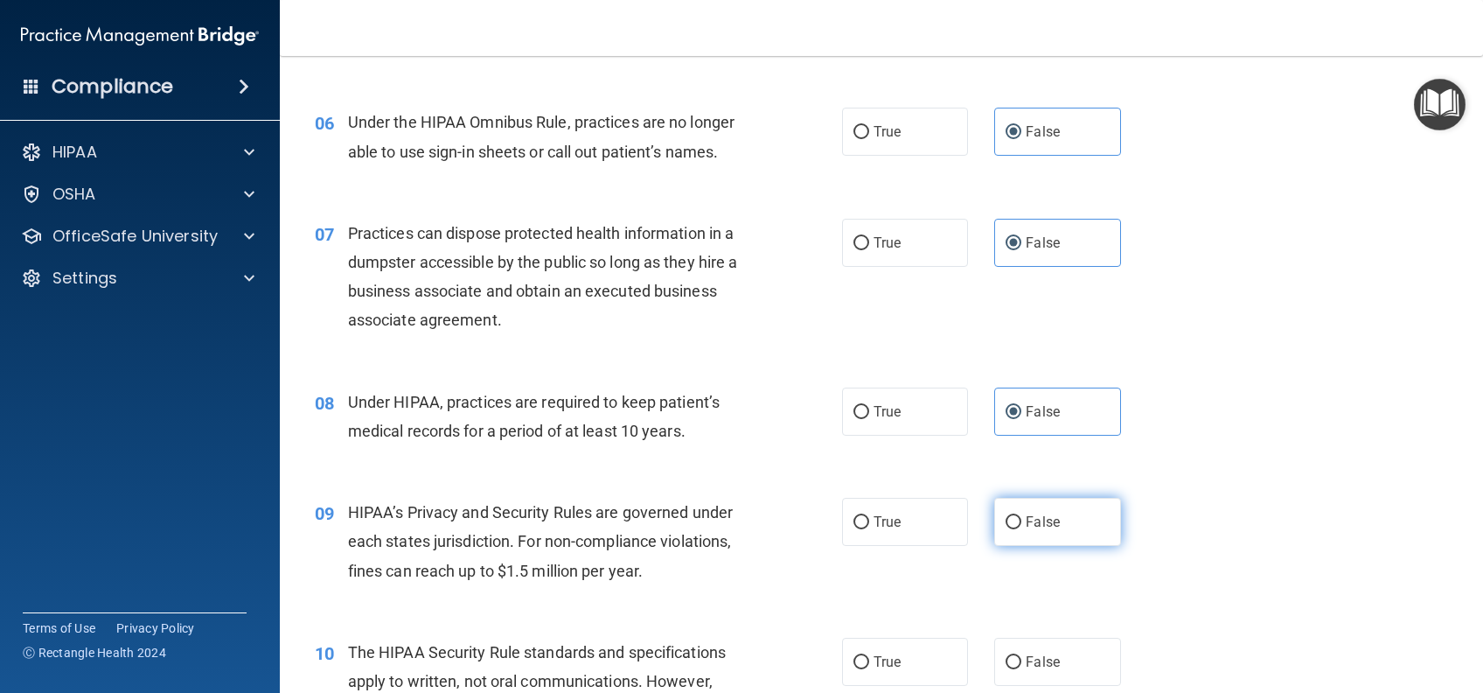
radio input "true"
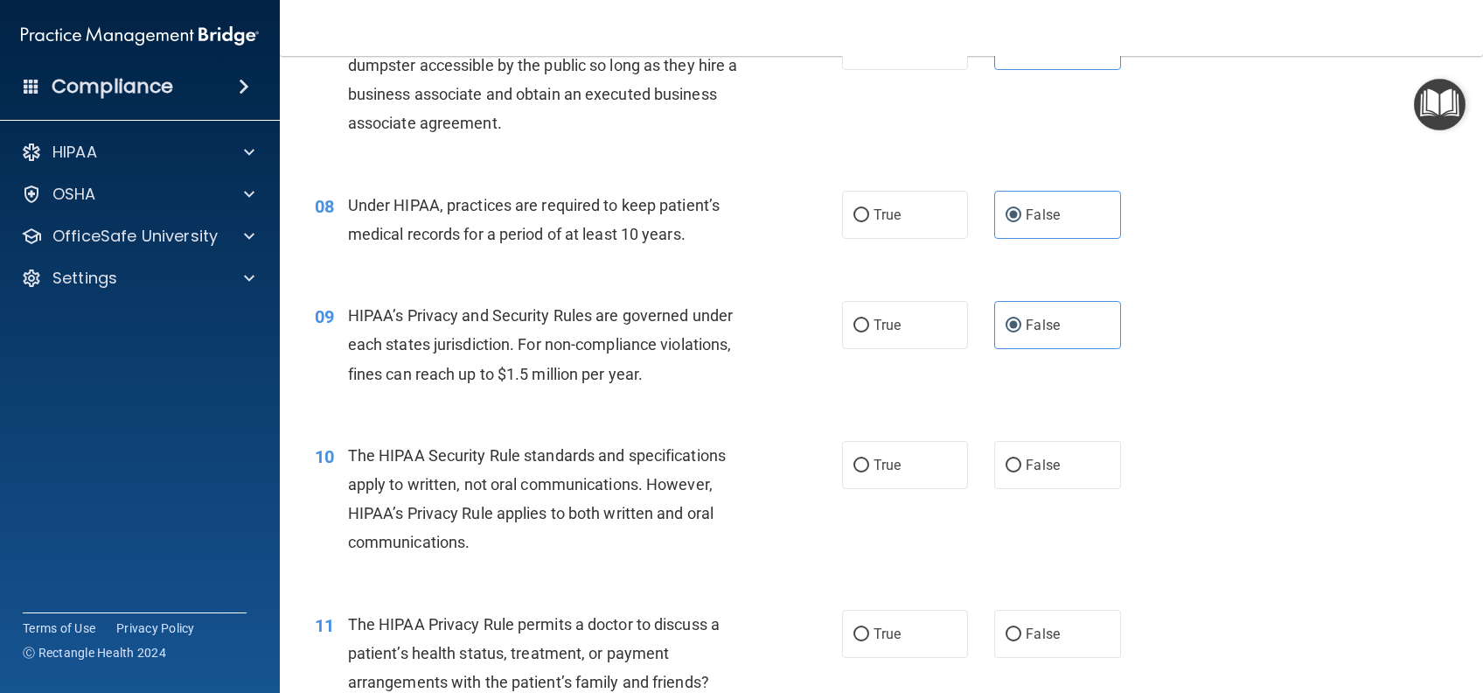
scroll to position [1050, 0]
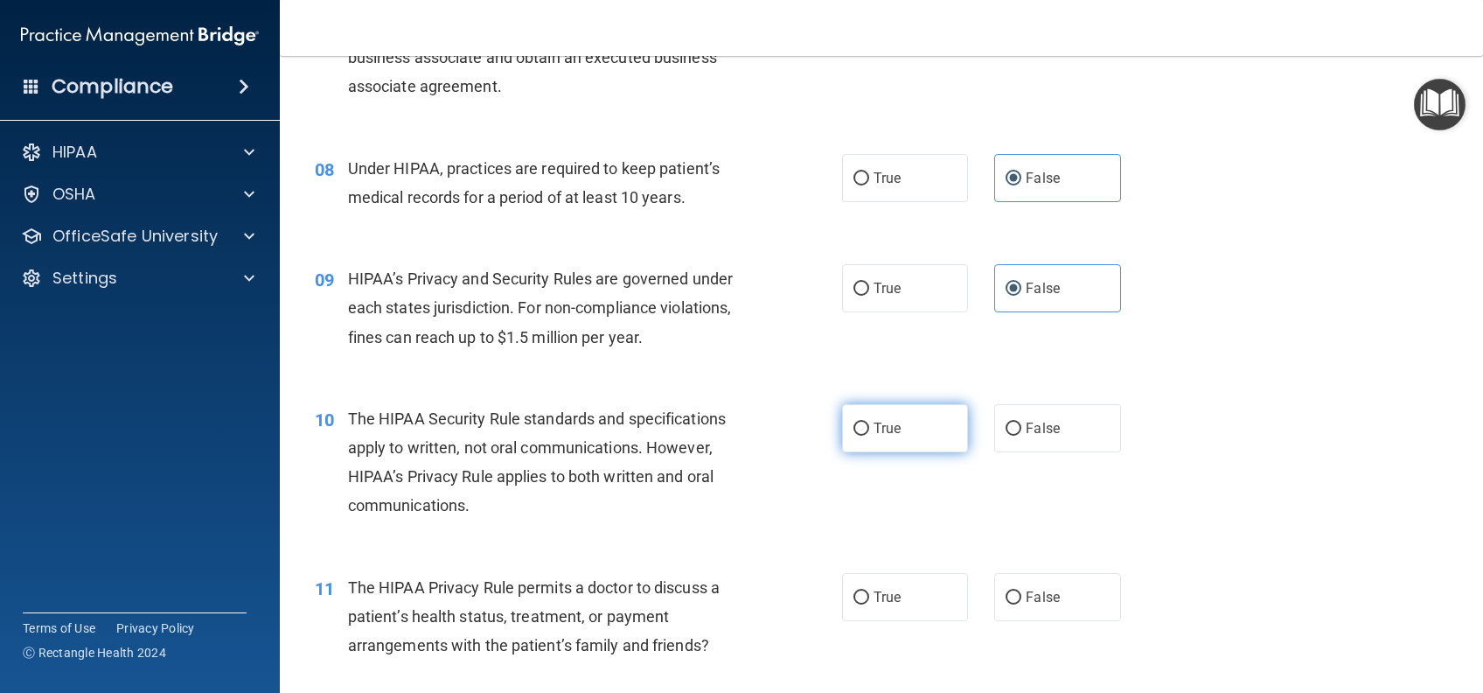
click at [903, 434] on label "True" at bounding box center [905, 428] width 126 height 48
click at [869, 434] on input "True" at bounding box center [862, 428] width 16 height 13
radio input "true"
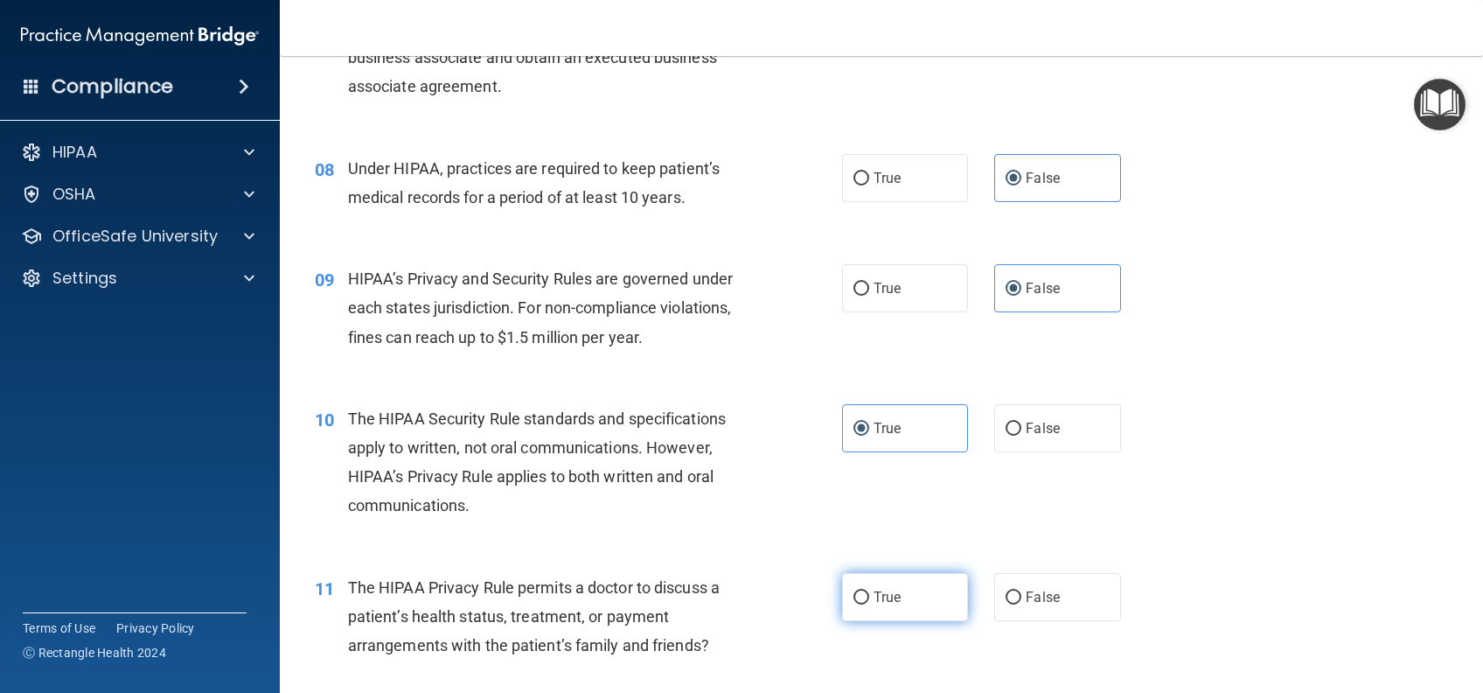
click at [874, 584] on label "True" at bounding box center [905, 597] width 126 height 48
click at [869, 591] on input "True" at bounding box center [862, 597] width 16 height 13
radio input "true"
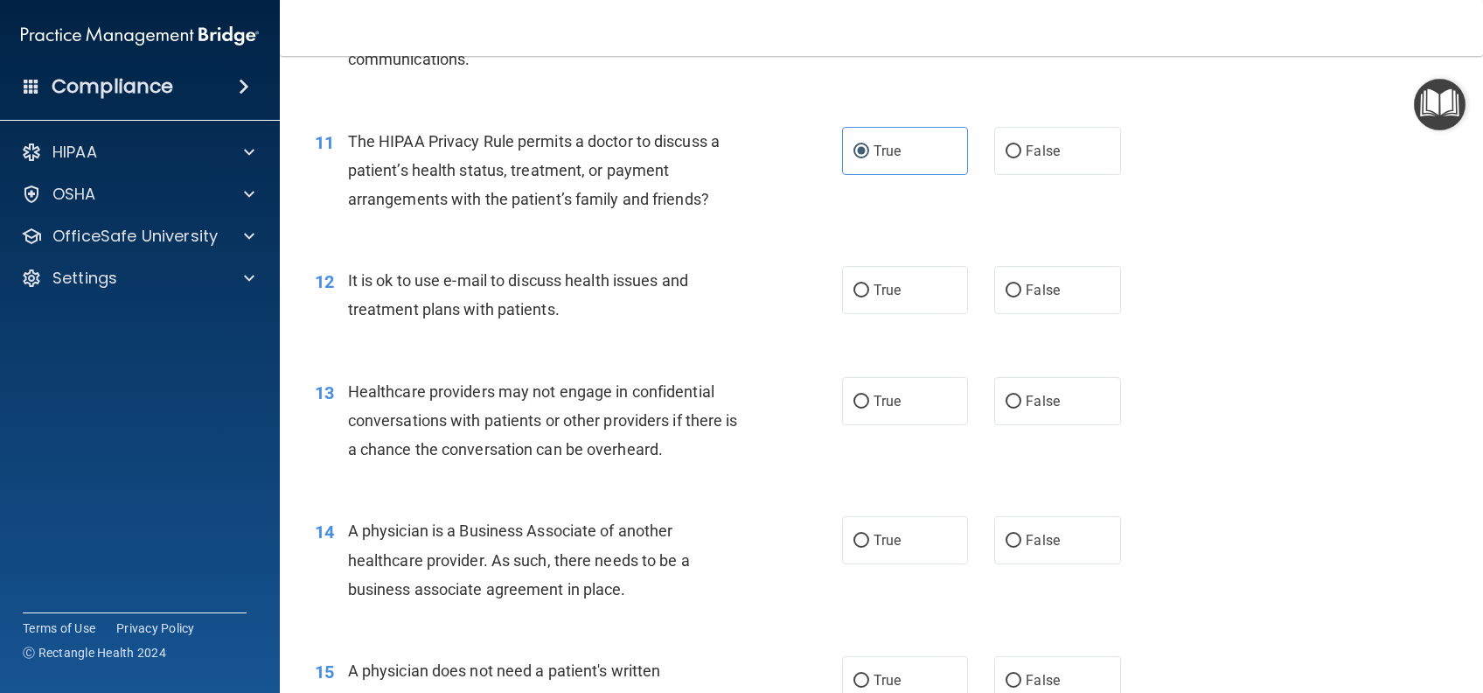
scroll to position [1516, 0]
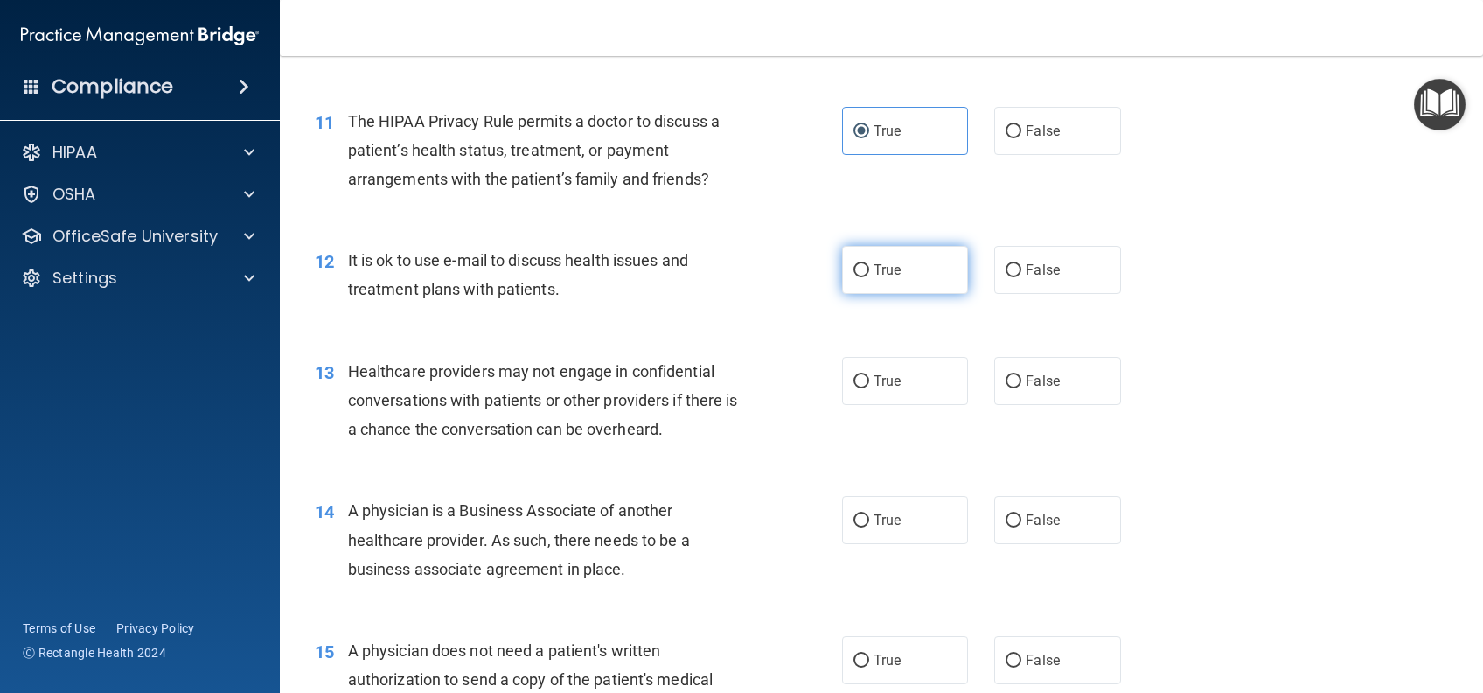
click at [903, 280] on label "True" at bounding box center [905, 270] width 126 height 48
click at [869, 277] on input "True" at bounding box center [862, 270] width 16 height 13
radio input "true"
click at [1064, 379] on label "False" at bounding box center [1057, 381] width 126 height 48
click at [1022, 379] on input "False" at bounding box center [1014, 381] width 16 height 13
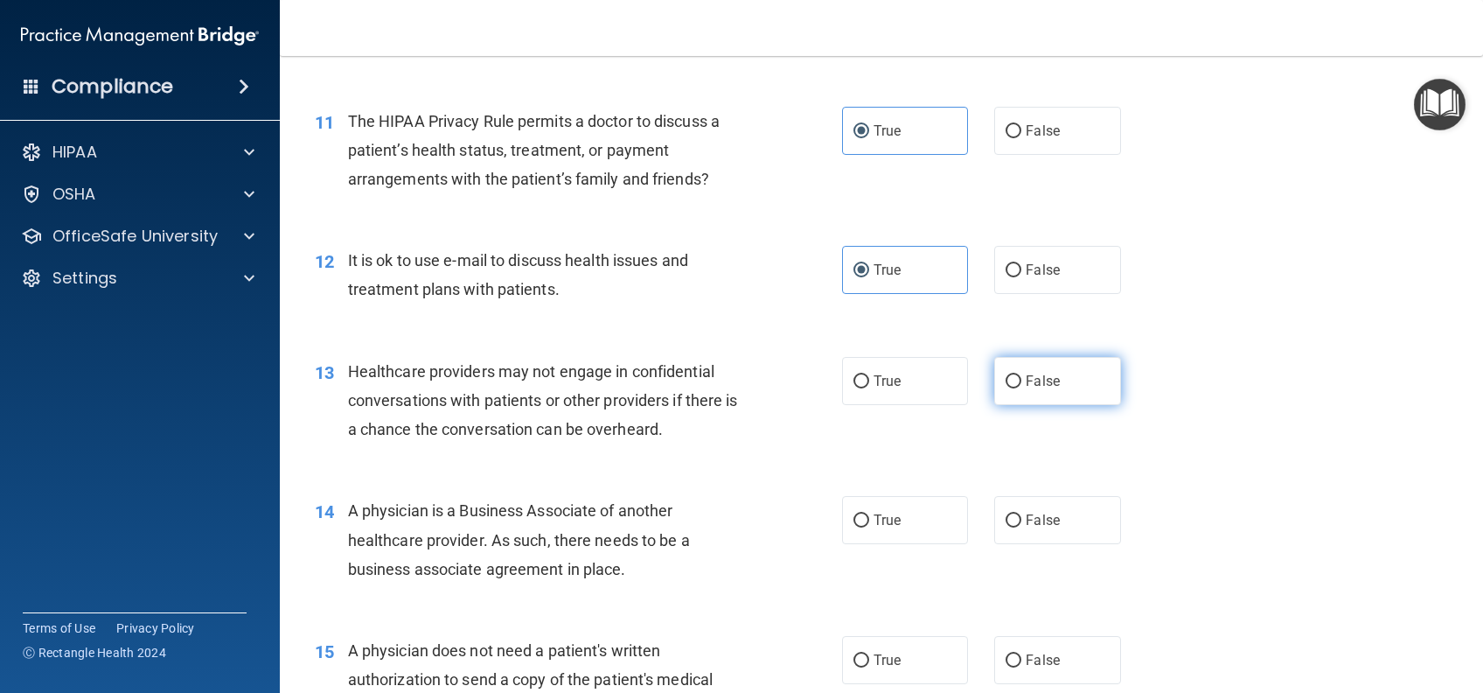
radio input "true"
click at [1067, 511] on label "False" at bounding box center [1057, 520] width 126 height 48
click at [1022, 514] on input "False" at bounding box center [1014, 520] width 16 height 13
radio input "true"
click at [917, 661] on label "True" at bounding box center [905, 660] width 126 height 48
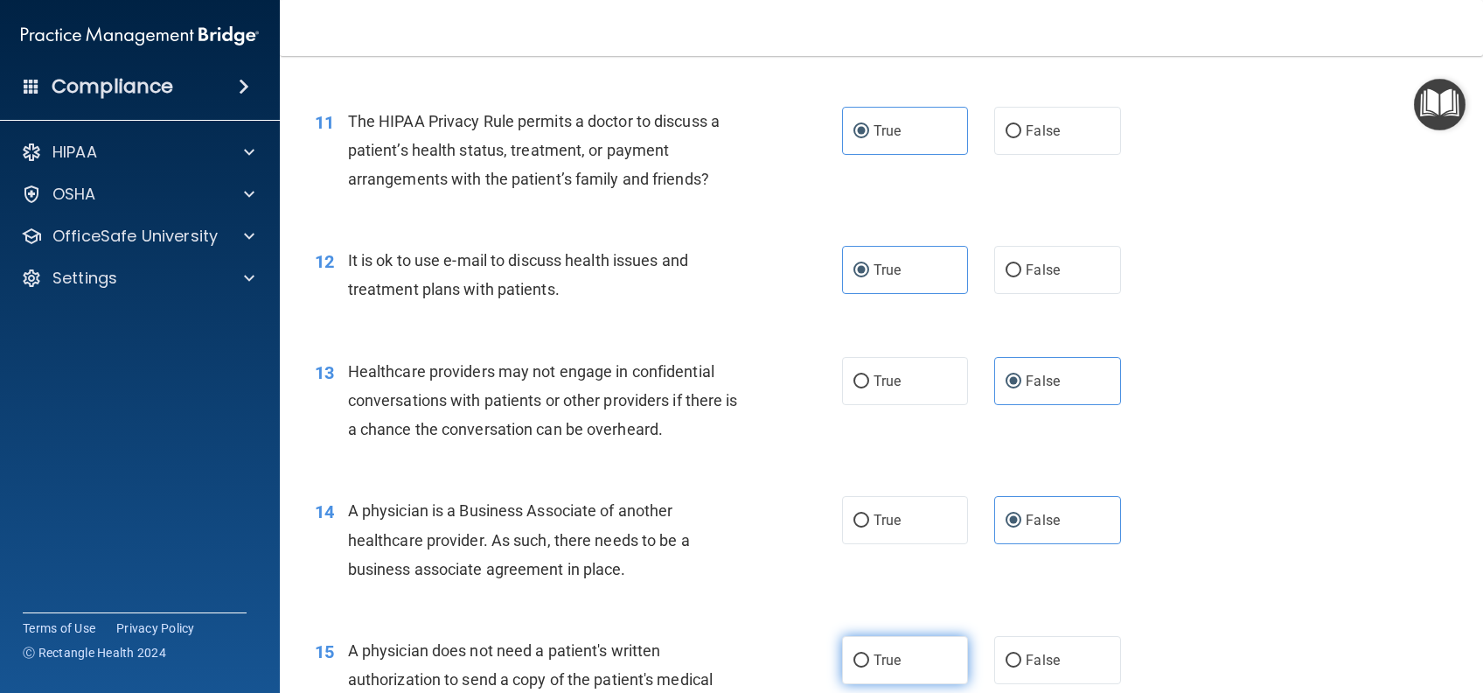
click at [869, 661] on input "True" at bounding box center [862, 660] width 16 height 13
radio input "true"
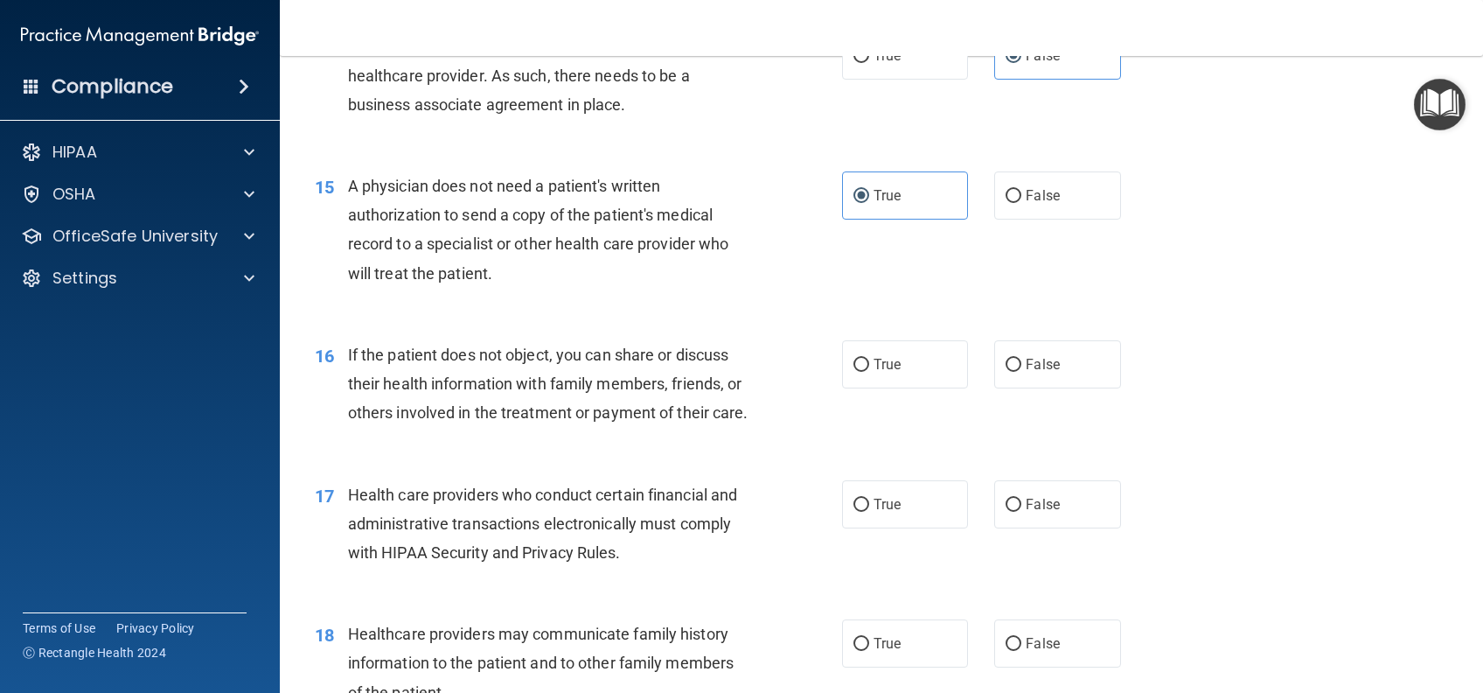
scroll to position [1982, 0]
click at [905, 372] on label "True" at bounding box center [905, 362] width 126 height 48
click at [869, 370] on input "True" at bounding box center [862, 363] width 16 height 13
radio input "true"
click at [876, 511] on span "True" at bounding box center [887, 502] width 27 height 17
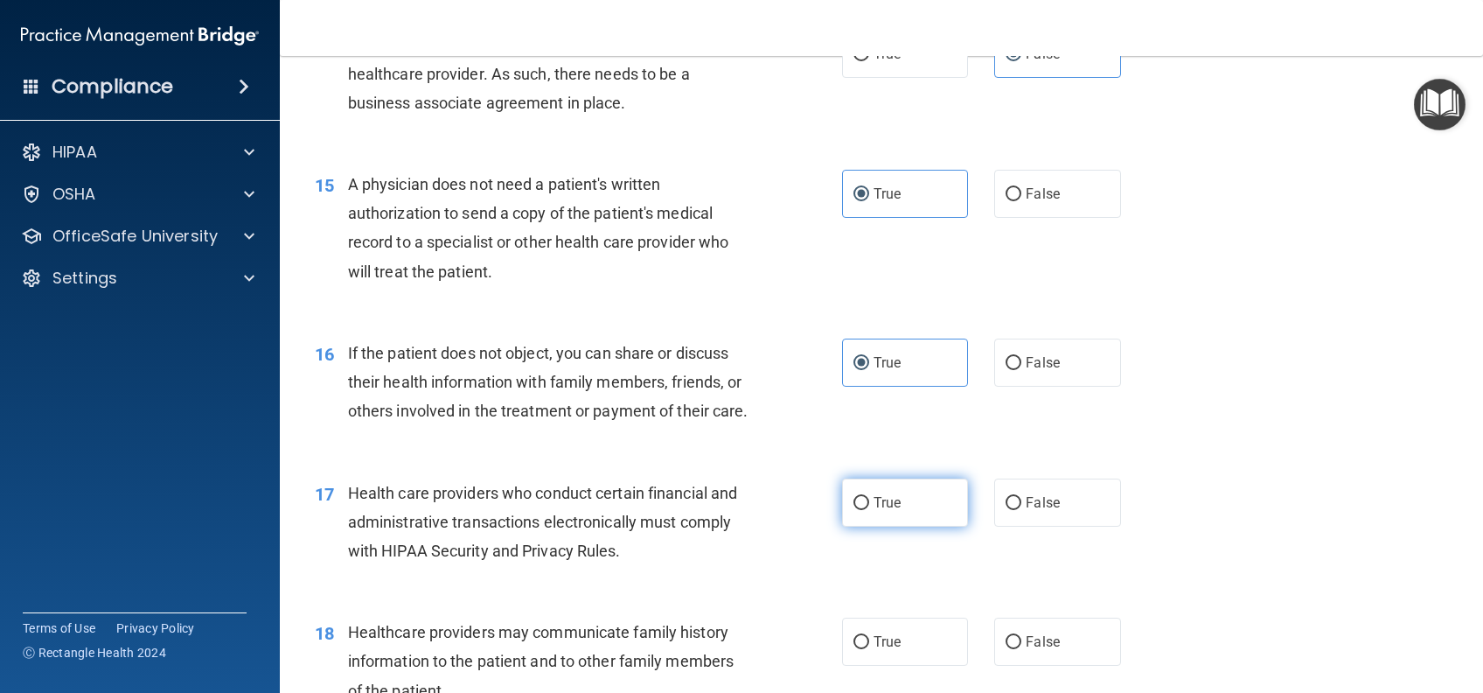
click at [869, 510] on input "True" at bounding box center [862, 503] width 16 height 13
radio input "true"
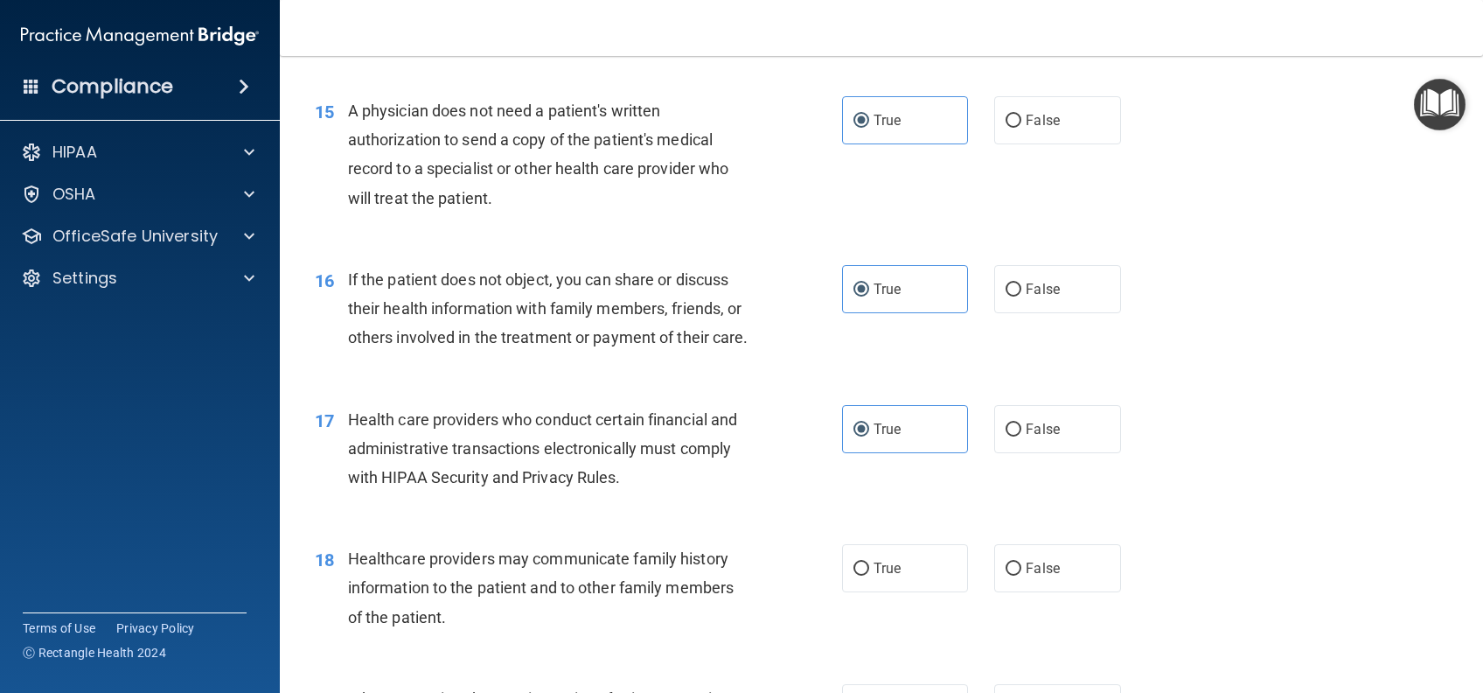
scroll to position [2215, 0]
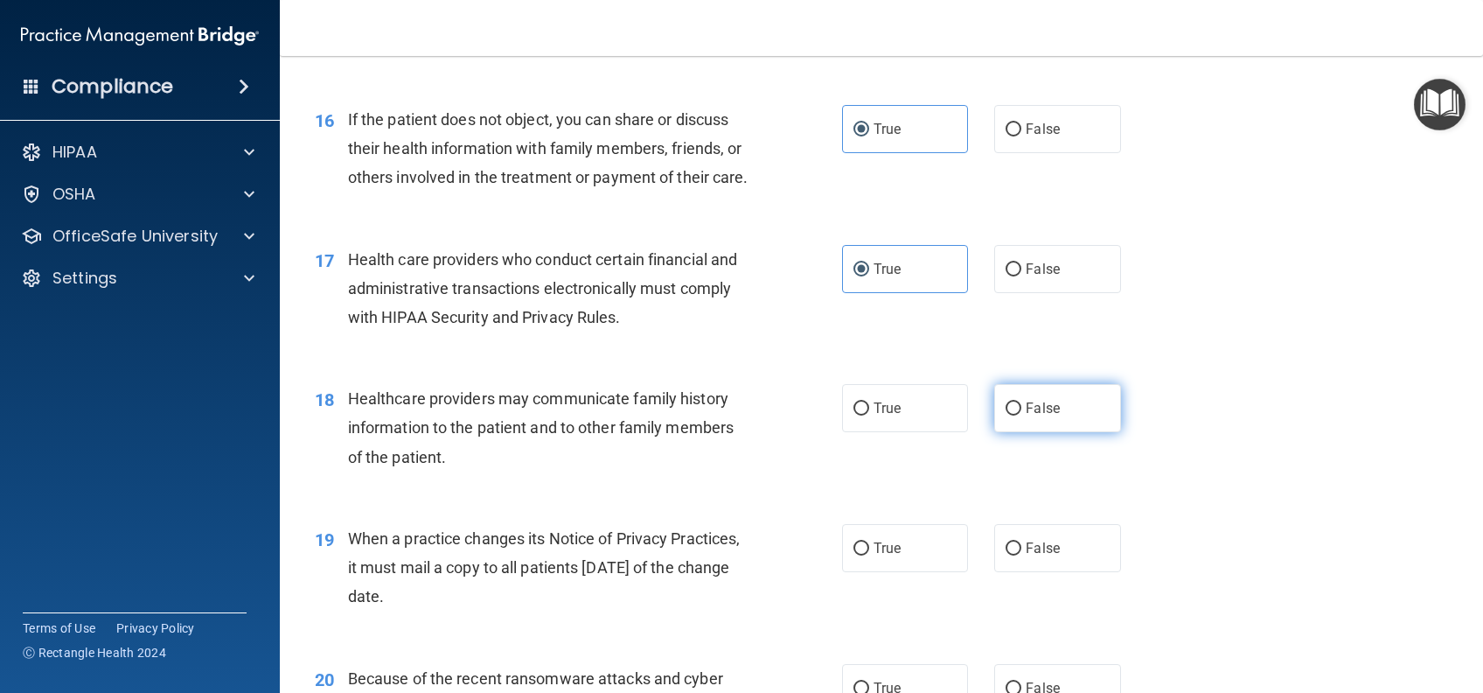
click at [1046, 416] on span "False" at bounding box center [1043, 408] width 34 height 17
click at [1022, 415] on input "False" at bounding box center [1014, 408] width 16 height 13
radio input "true"
click at [1041, 556] on span "False" at bounding box center [1043, 548] width 34 height 17
click at [1022, 555] on input "False" at bounding box center [1014, 548] width 16 height 13
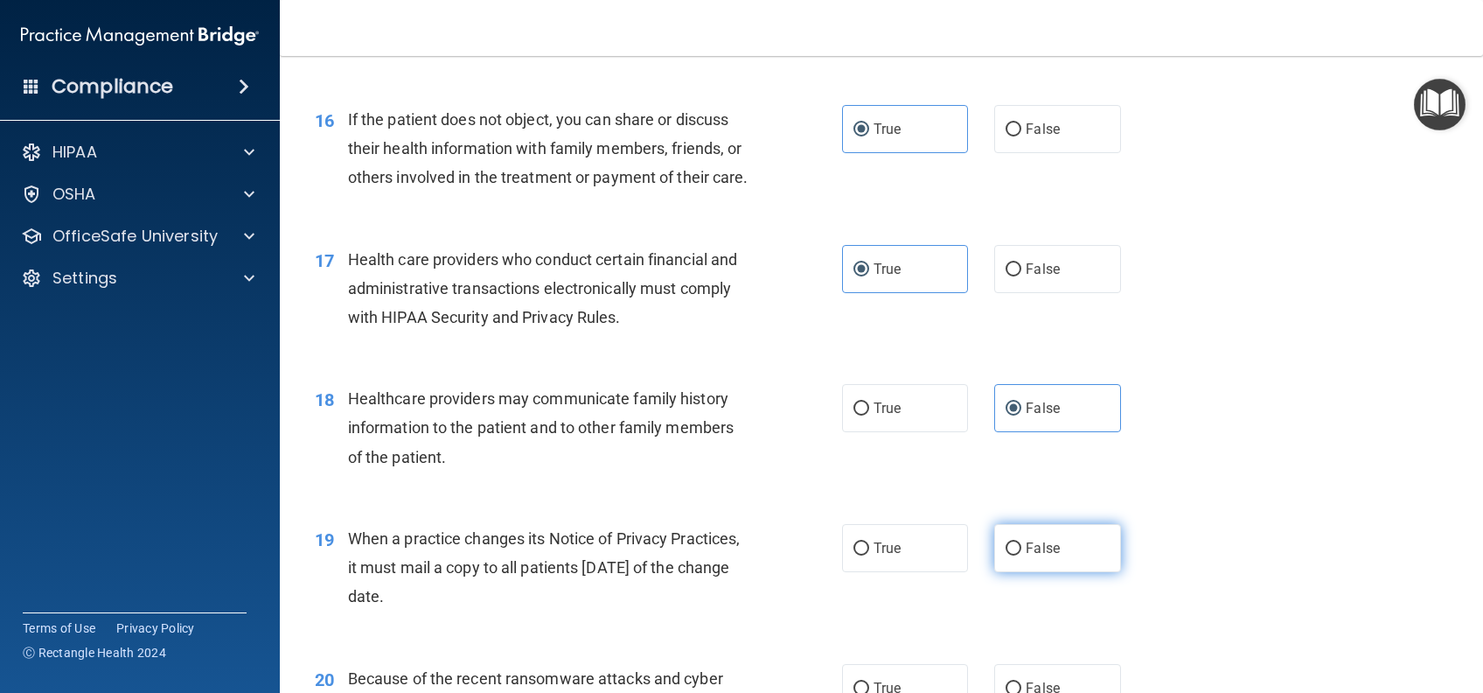
radio input "true"
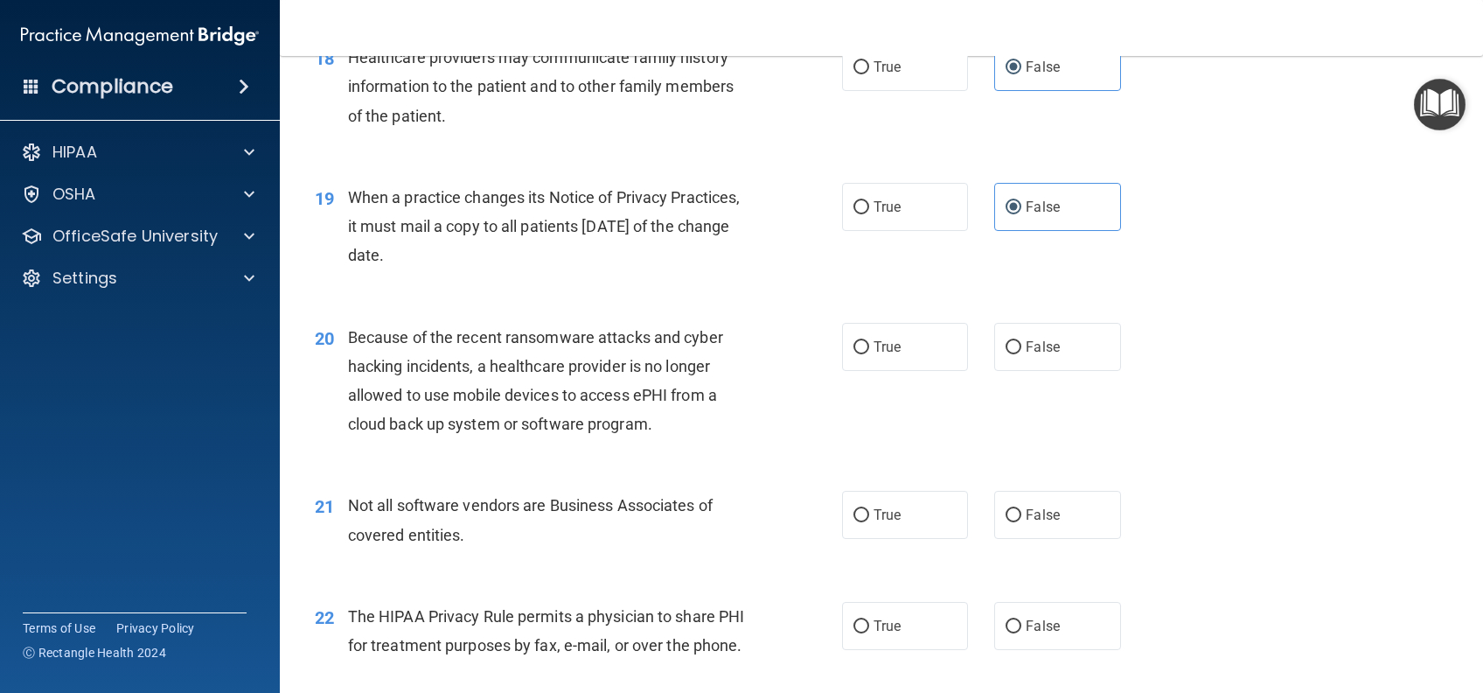
scroll to position [2565, 0]
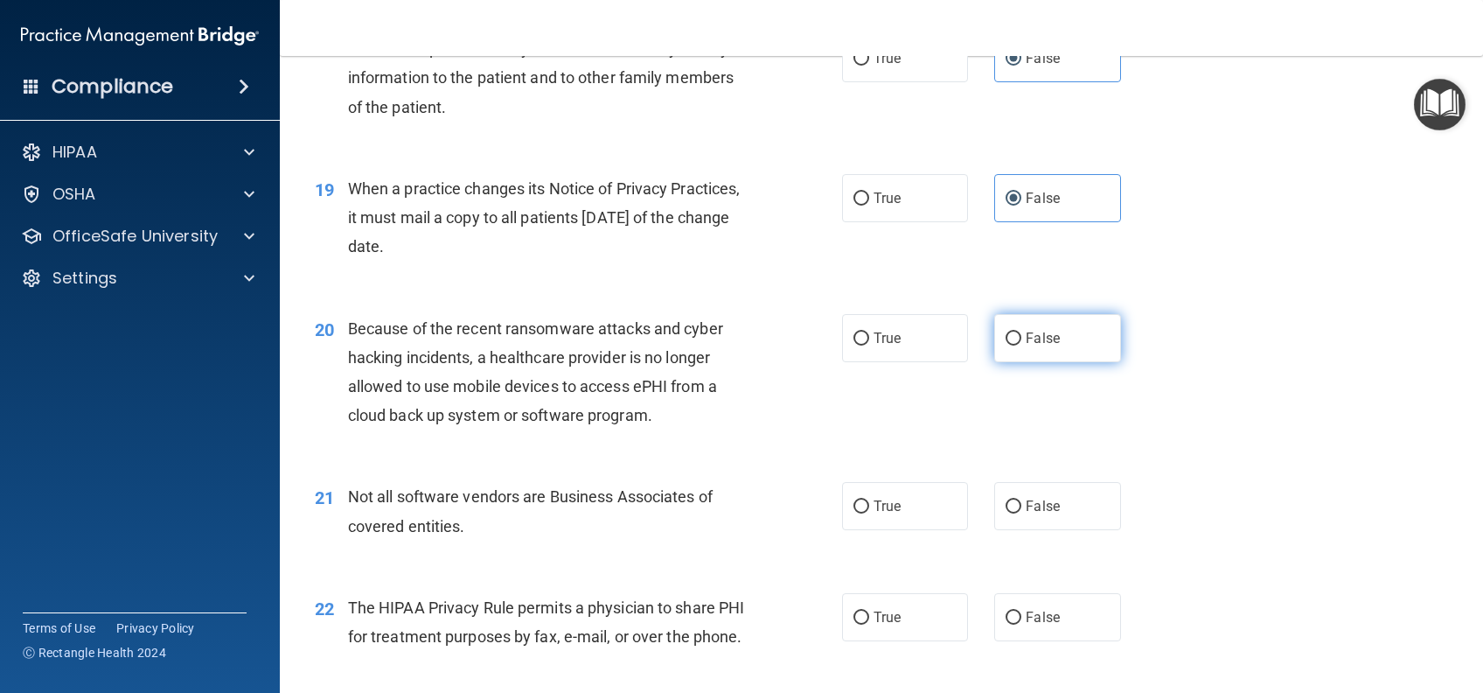
click at [1036, 346] on span "False" at bounding box center [1043, 338] width 34 height 17
click at [1022, 345] on input "False" at bounding box center [1014, 338] width 16 height 13
radio input "true"
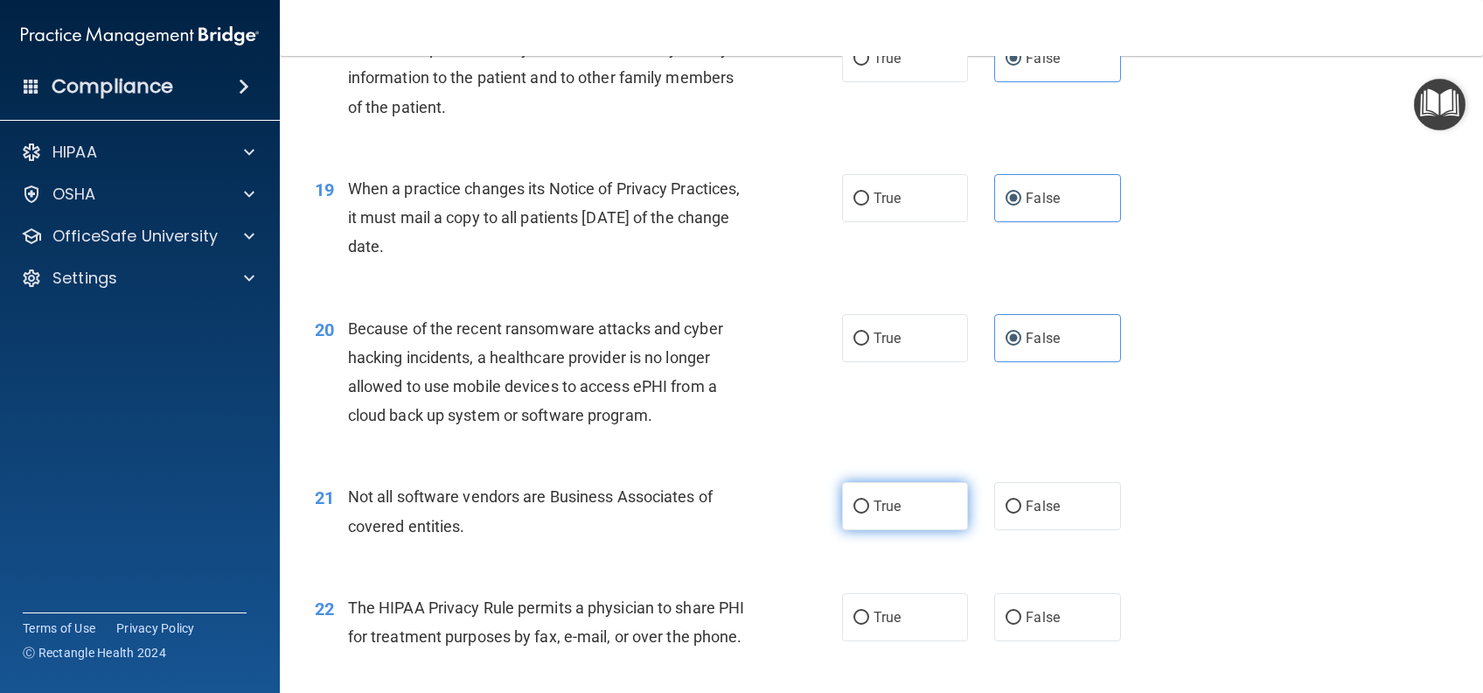
click at [915, 530] on label "True" at bounding box center [905, 506] width 126 height 48
click at [869, 513] on input "True" at bounding box center [862, 506] width 16 height 13
radio input "true"
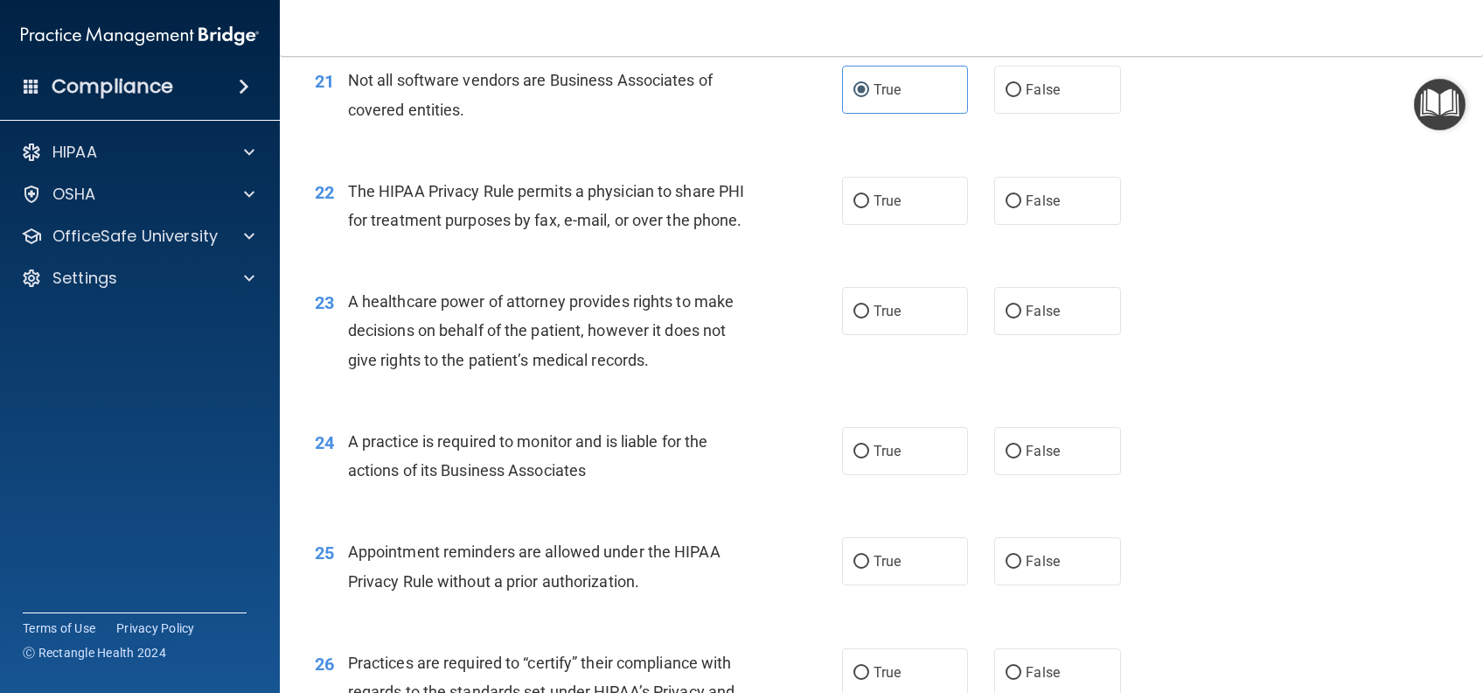
scroll to position [3031, 0]
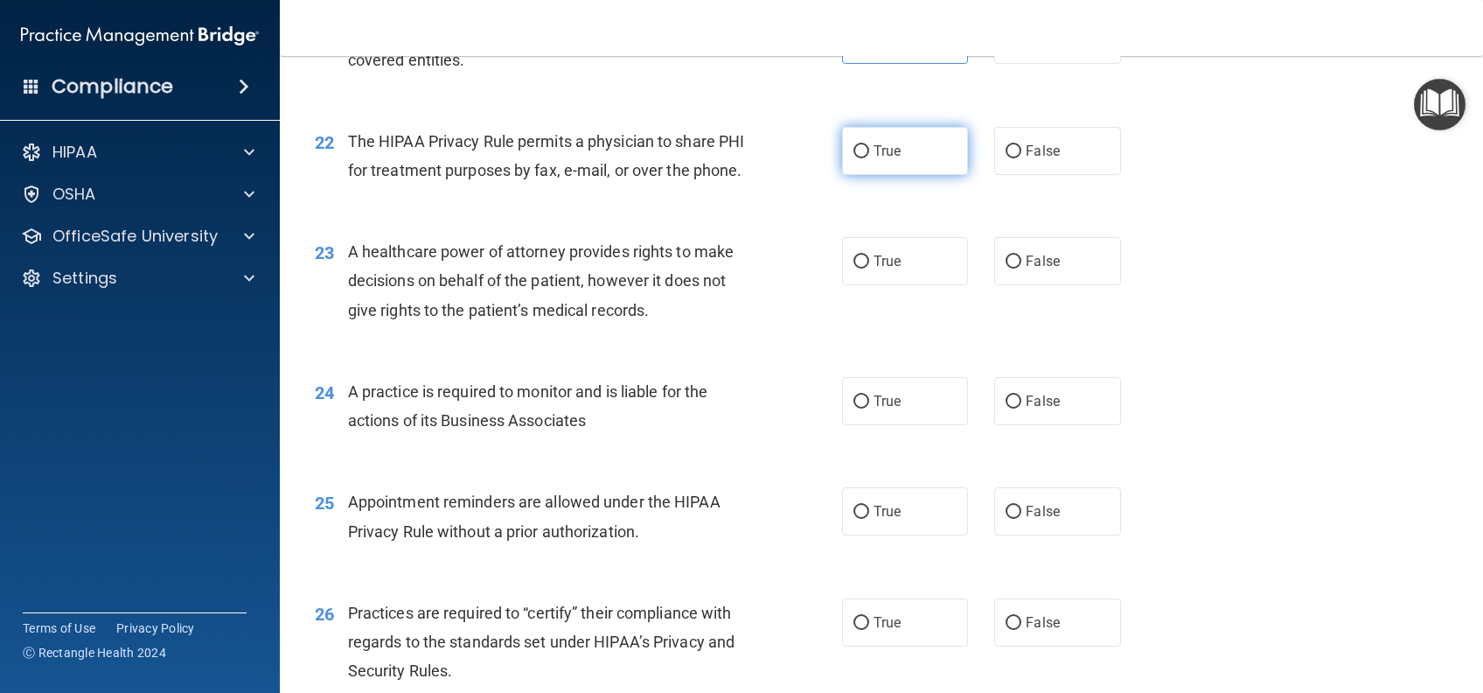
click at [901, 175] on label "True" at bounding box center [905, 151] width 126 height 48
click at [869, 158] on input "True" at bounding box center [862, 151] width 16 height 13
radio input "true"
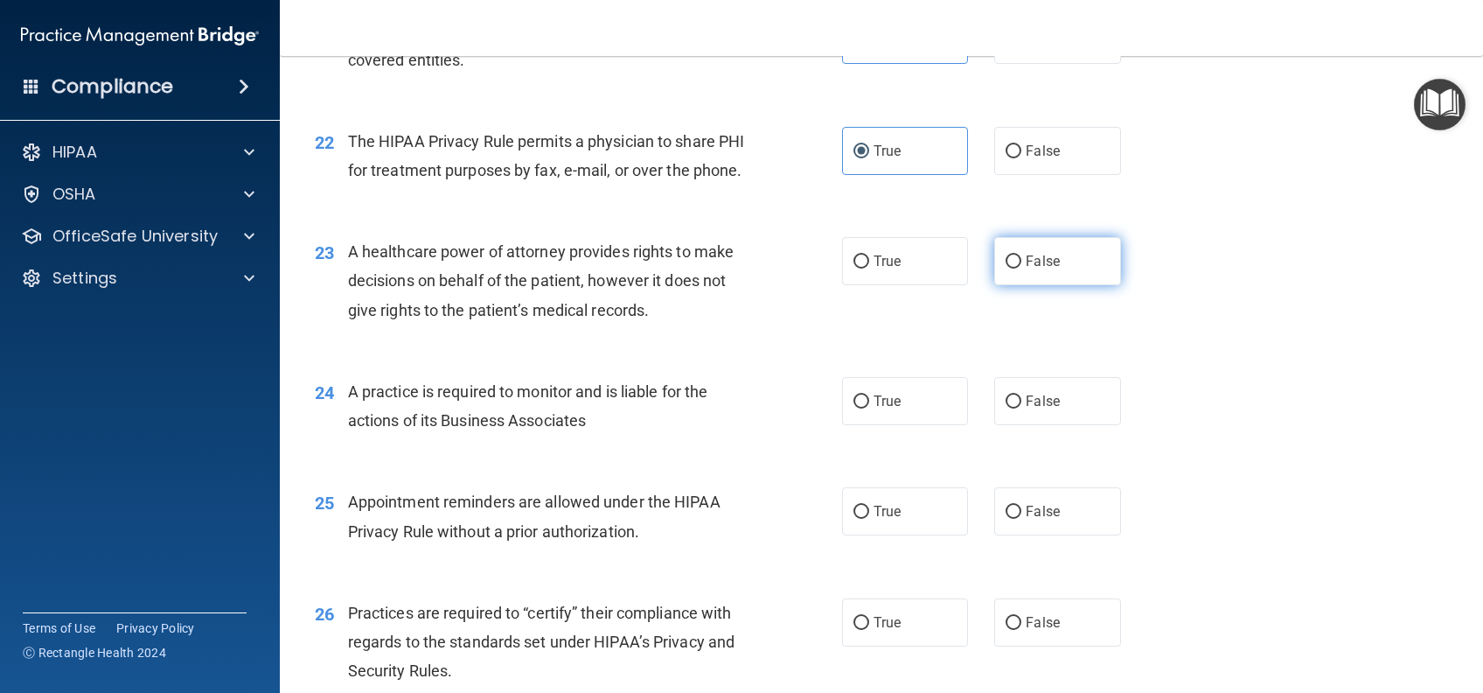
click at [1043, 285] on label "False" at bounding box center [1057, 261] width 126 height 48
click at [1022, 268] on input "False" at bounding box center [1014, 261] width 16 height 13
radio input "true"
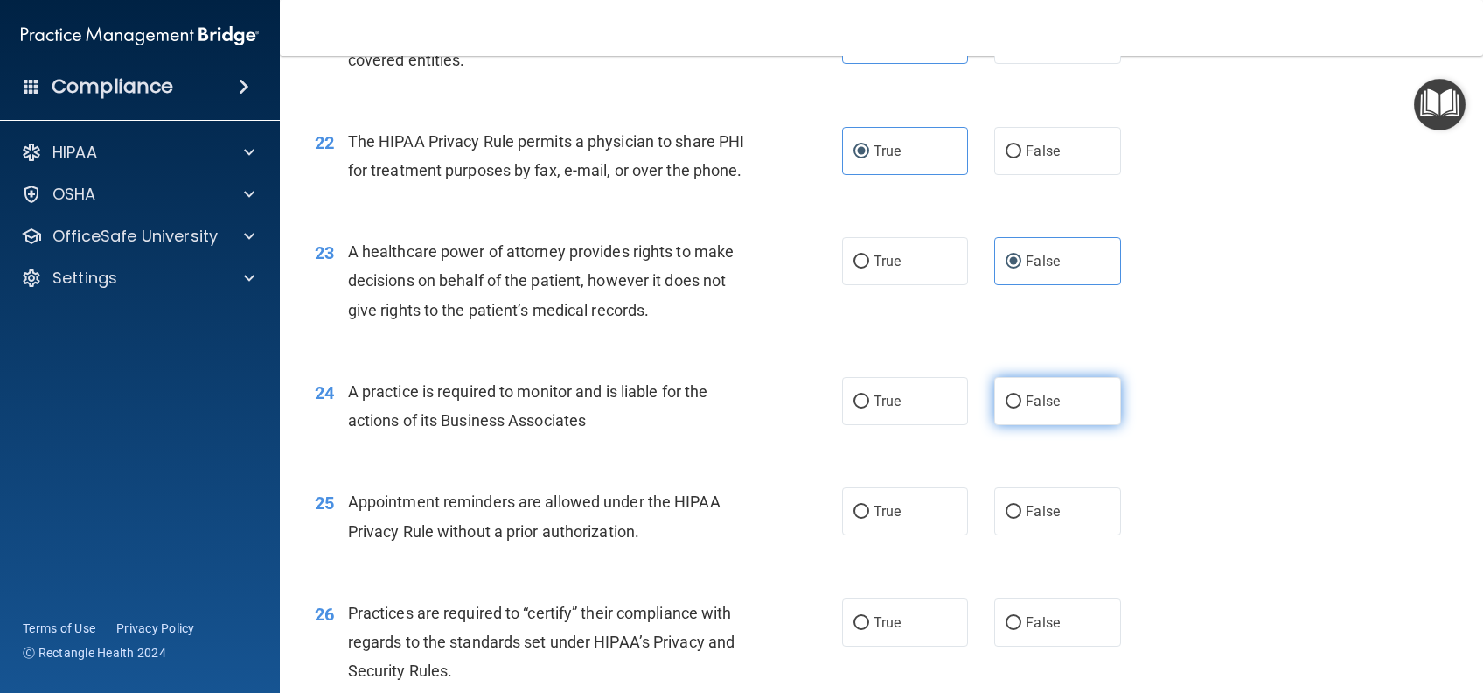
drag, startPoint x: 1053, startPoint y: 448, endPoint x: 1057, endPoint y: 462, distance: 14.4
click at [1053, 425] on label "False" at bounding box center [1057, 401] width 126 height 48
click at [1022, 408] on input "False" at bounding box center [1014, 401] width 16 height 13
radio input "true"
click at [917, 535] on label "True" at bounding box center [905, 511] width 126 height 48
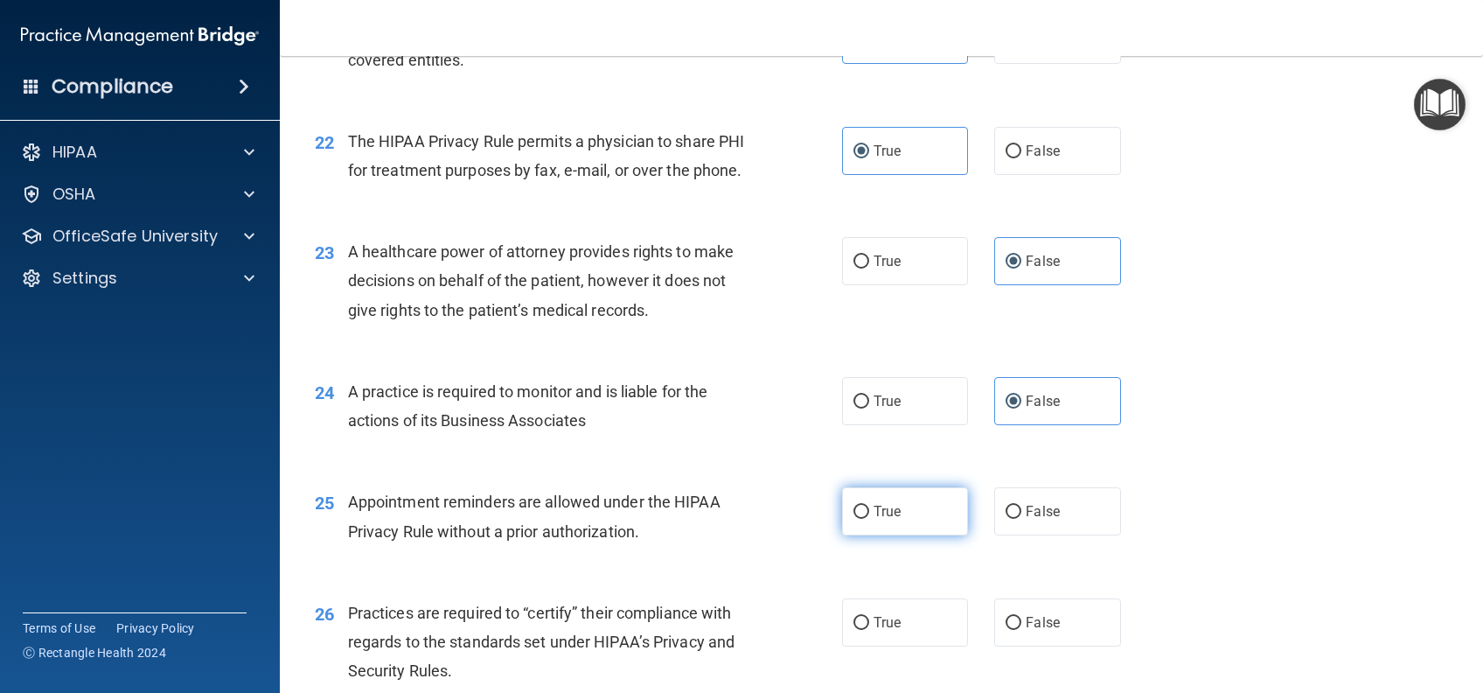
click at [869, 519] on input "True" at bounding box center [862, 512] width 16 height 13
radio input "true"
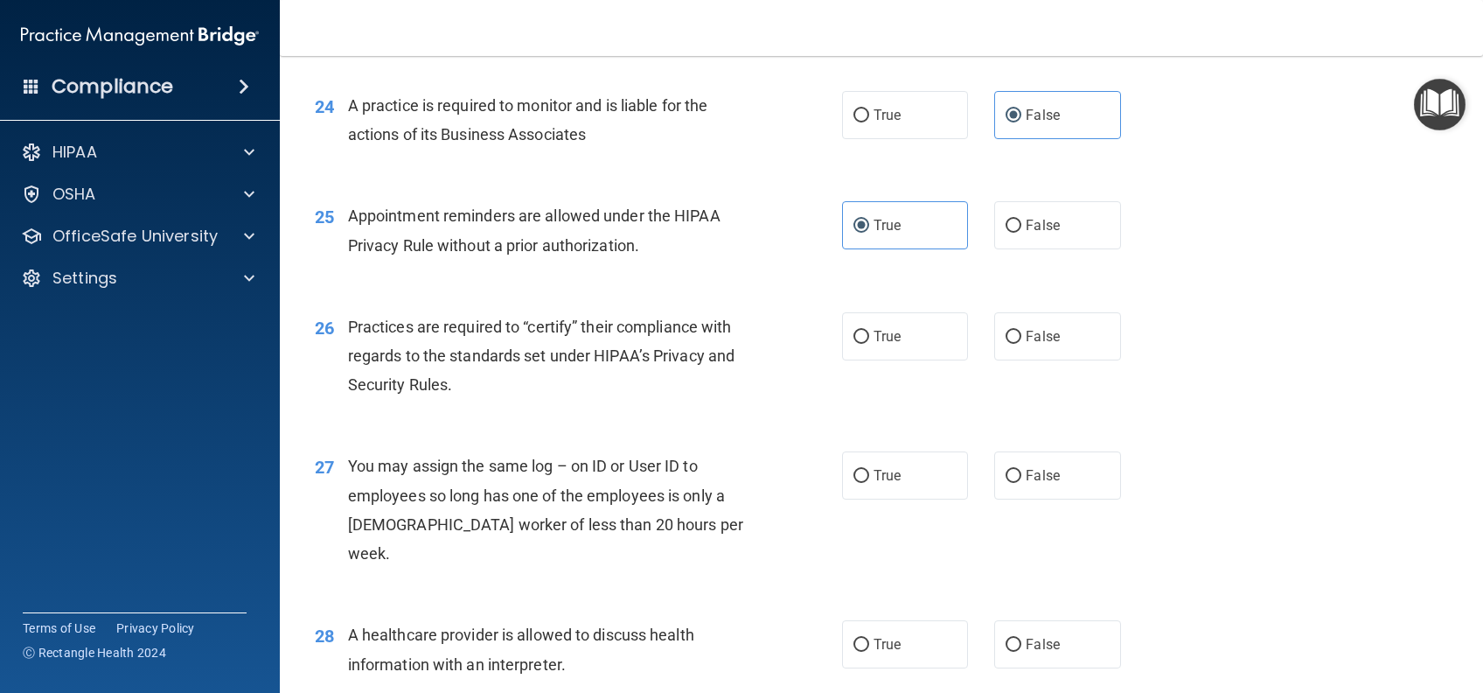
scroll to position [3381, 0]
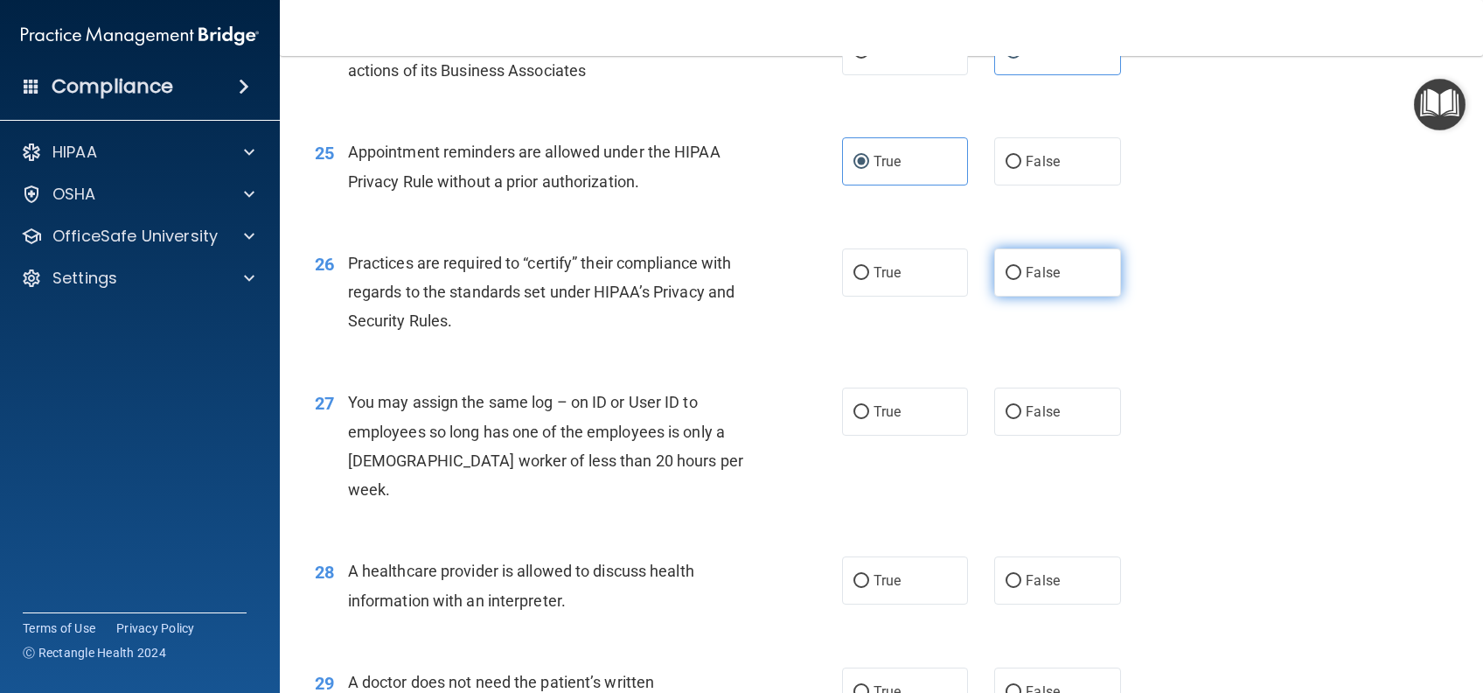
click at [1052, 296] on label "False" at bounding box center [1057, 272] width 126 height 48
click at [1022, 280] on input "False" at bounding box center [1014, 273] width 16 height 13
radio input "true"
click at [1018, 436] on label "False" at bounding box center [1057, 411] width 126 height 48
click at [1018, 419] on input "False" at bounding box center [1014, 412] width 16 height 13
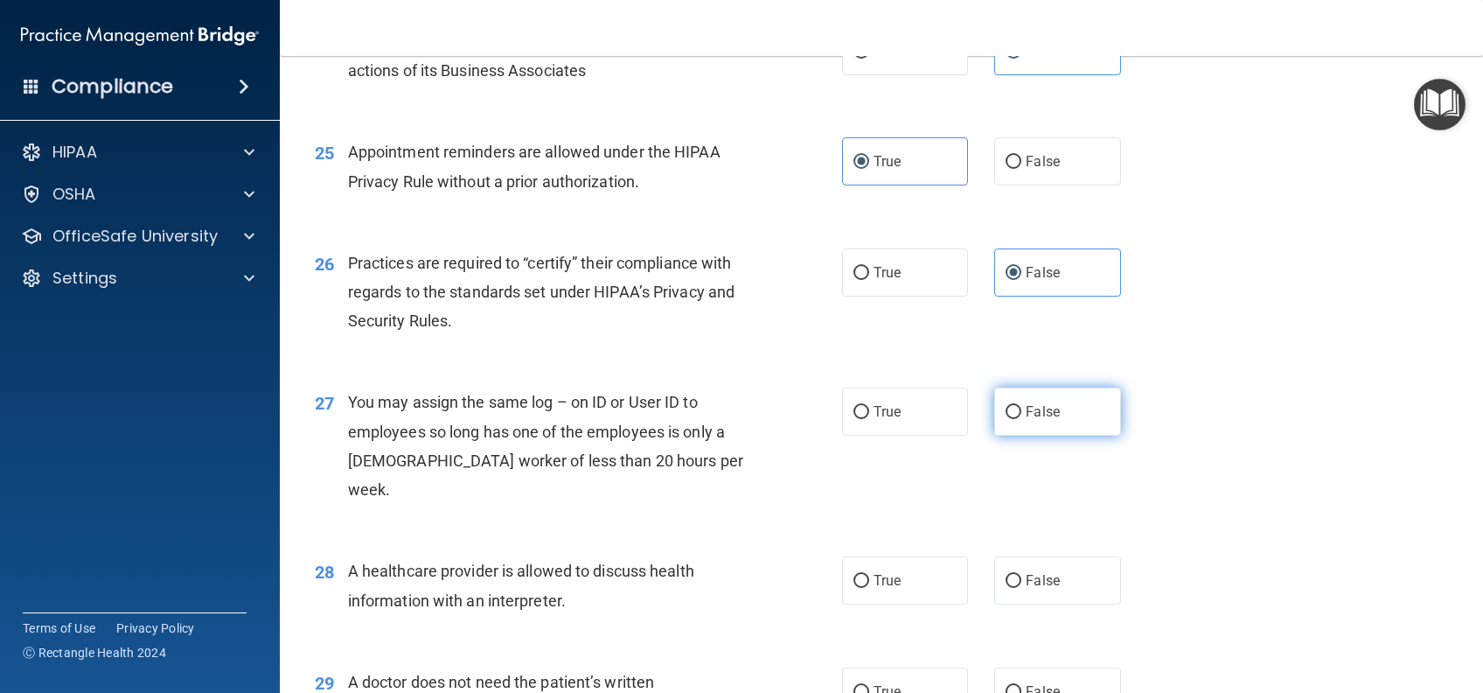
radio input "true"
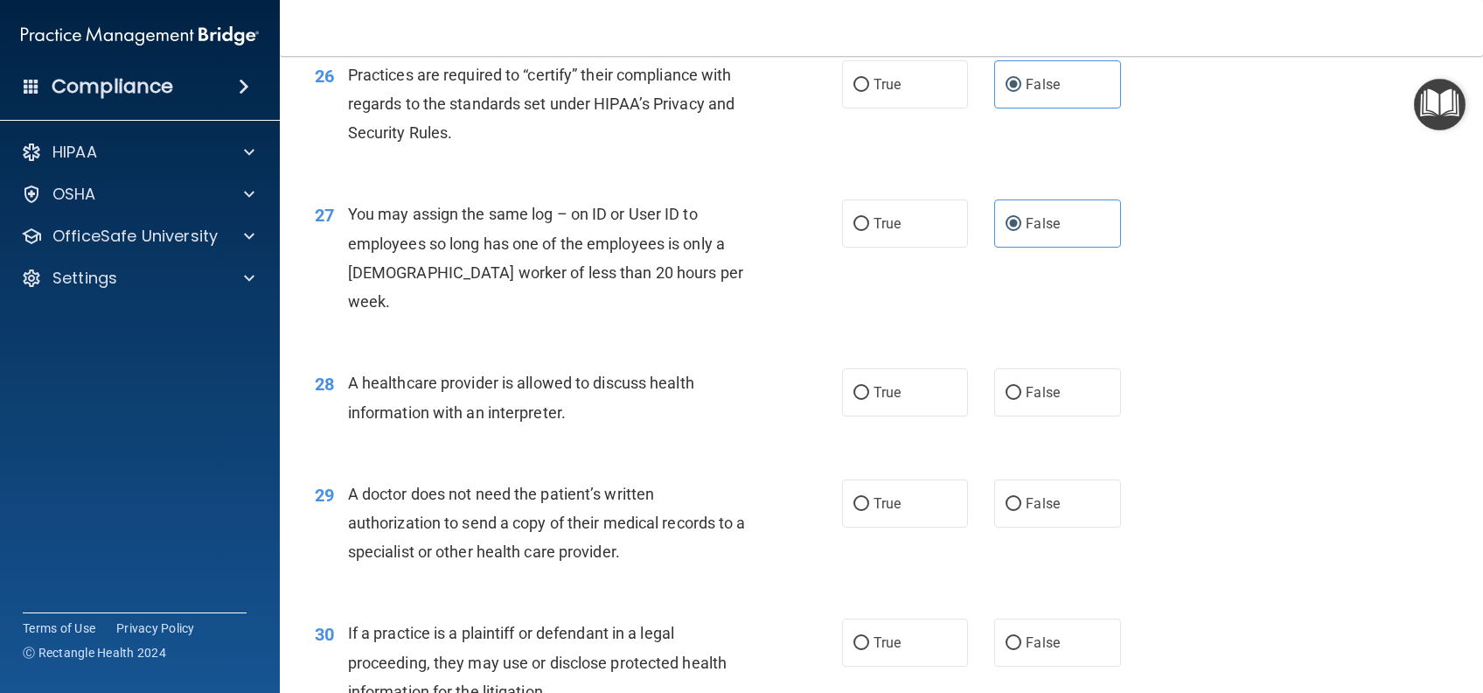
scroll to position [3615, 0]
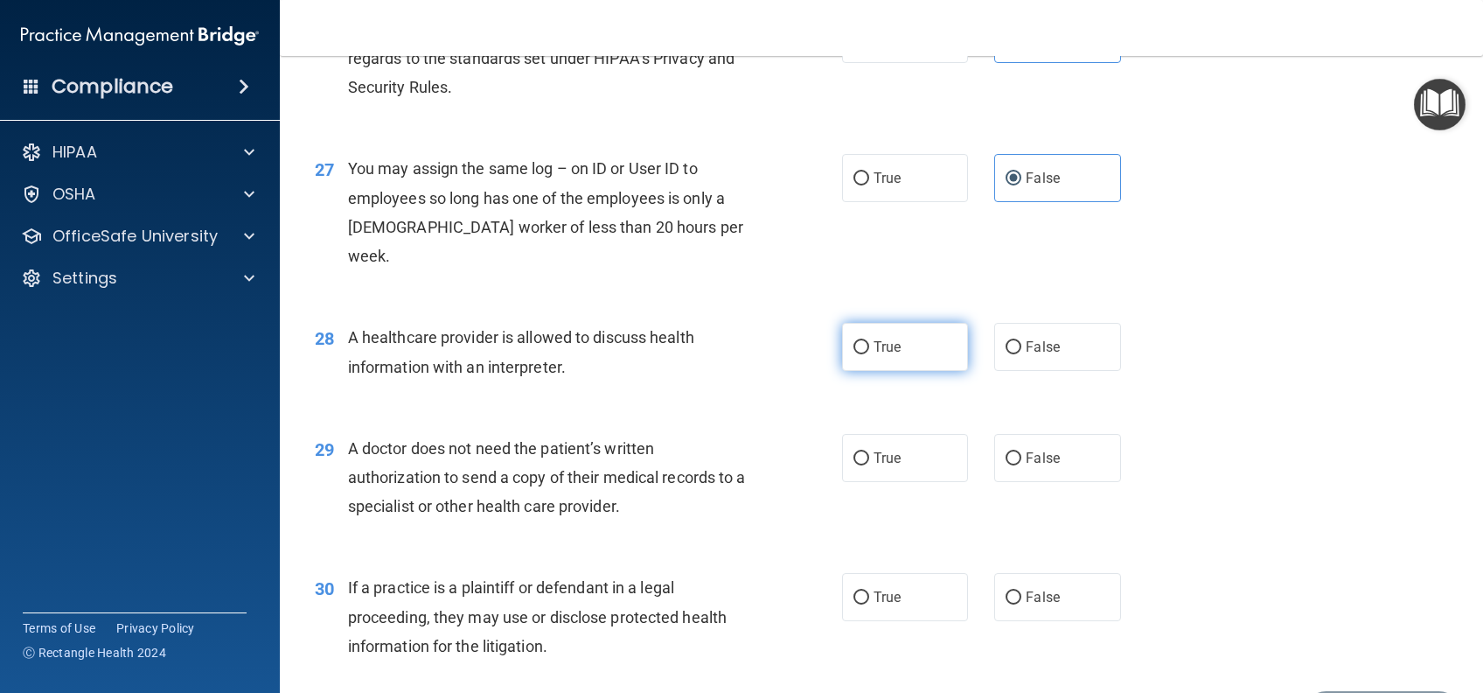
click at [925, 371] on label "True" at bounding box center [905, 347] width 126 height 48
click at [869, 354] on input "True" at bounding box center [862, 347] width 16 height 13
radio input "true"
click at [903, 482] on label "True" at bounding box center [905, 458] width 126 height 48
click at [869, 465] on input "True" at bounding box center [862, 458] width 16 height 13
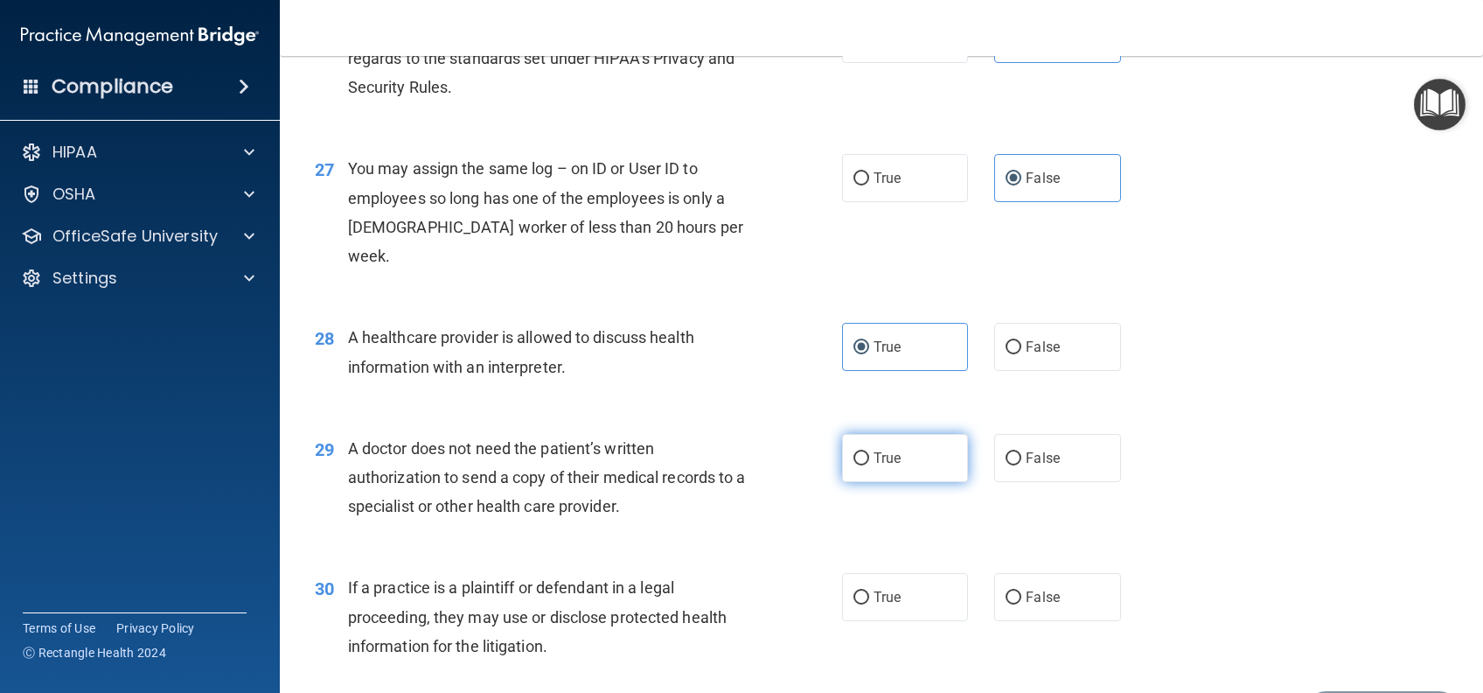
radio input "true"
click at [890, 617] on label "True" at bounding box center [905, 597] width 126 height 48
click at [869, 604] on input "True" at bounding box center [862, 597] width 16 height 13
radio input "true"
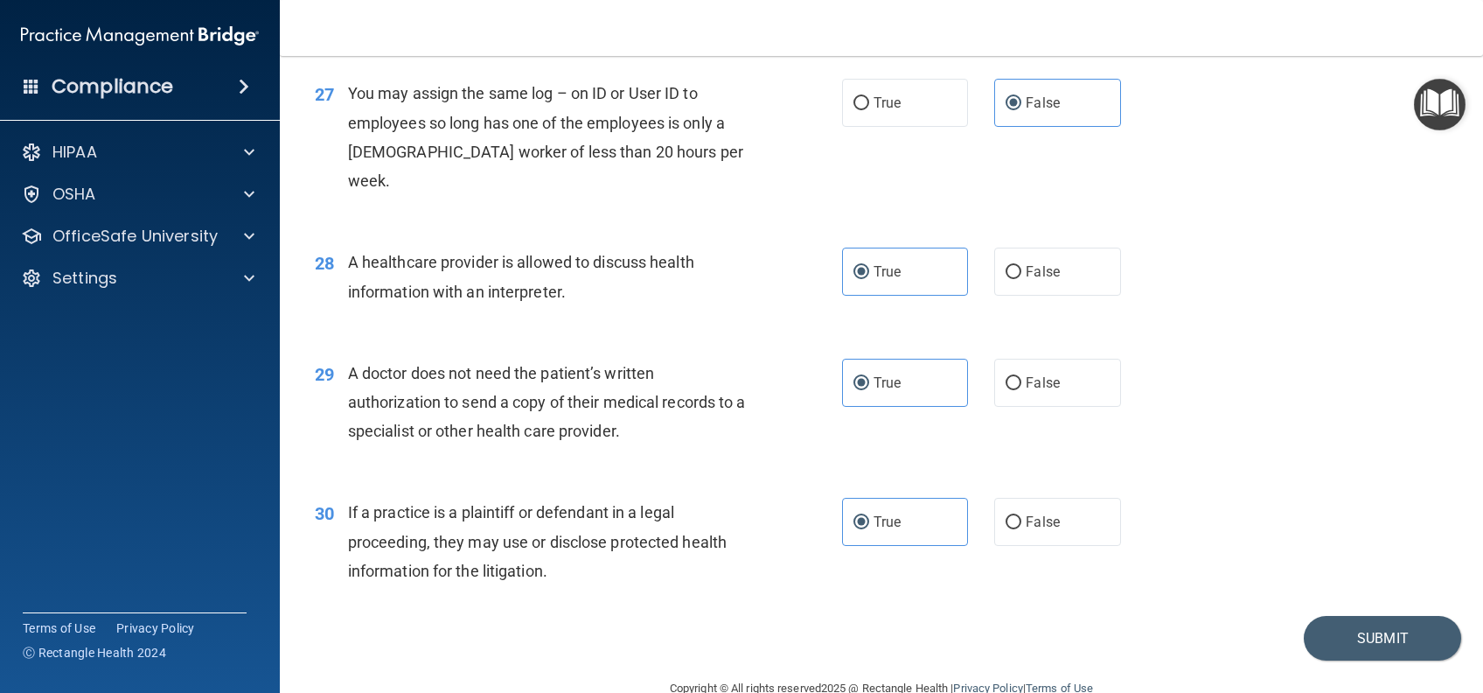
scroll to position [3756, 0]
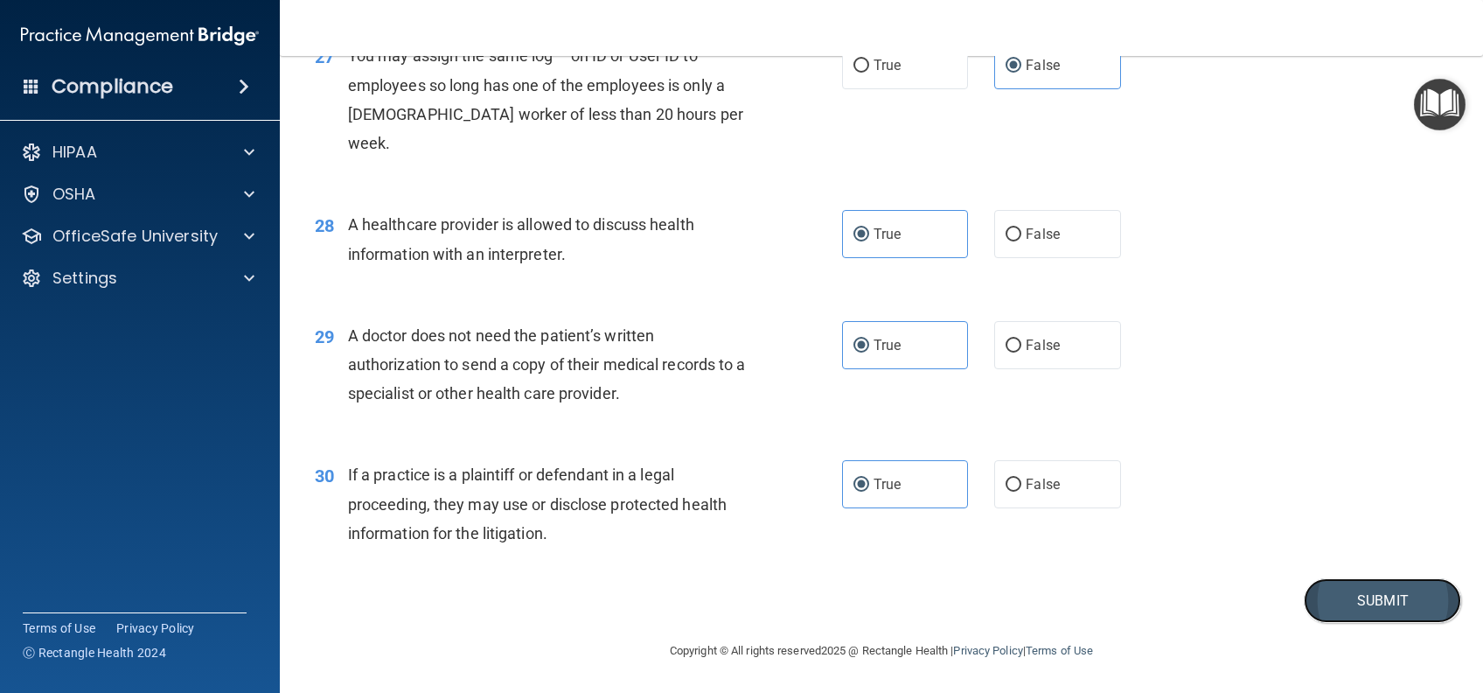
click at [1348, 602] on button "Submit" at bounding box center [1382, 600] width 157 height 45
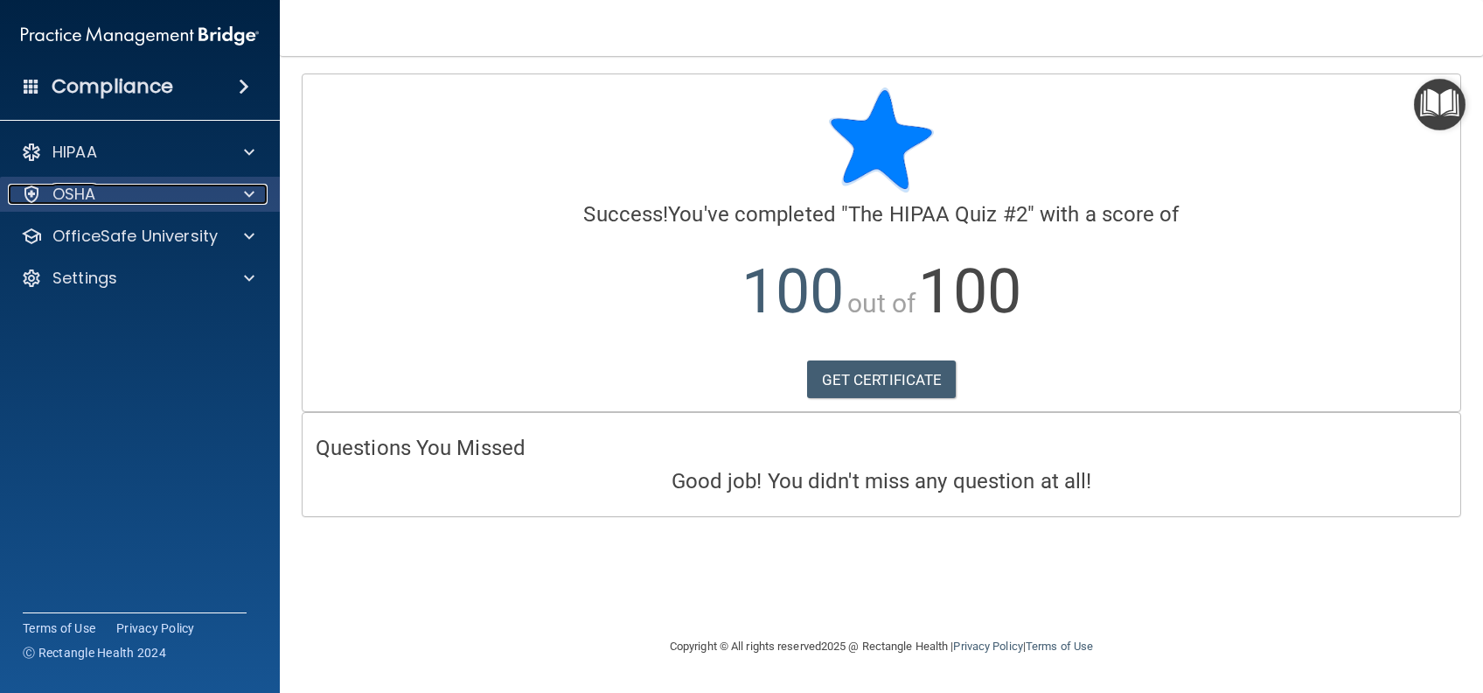
click at [105, 203] on div "OSHA" at bounding box center [116, 194] width 217 height 21
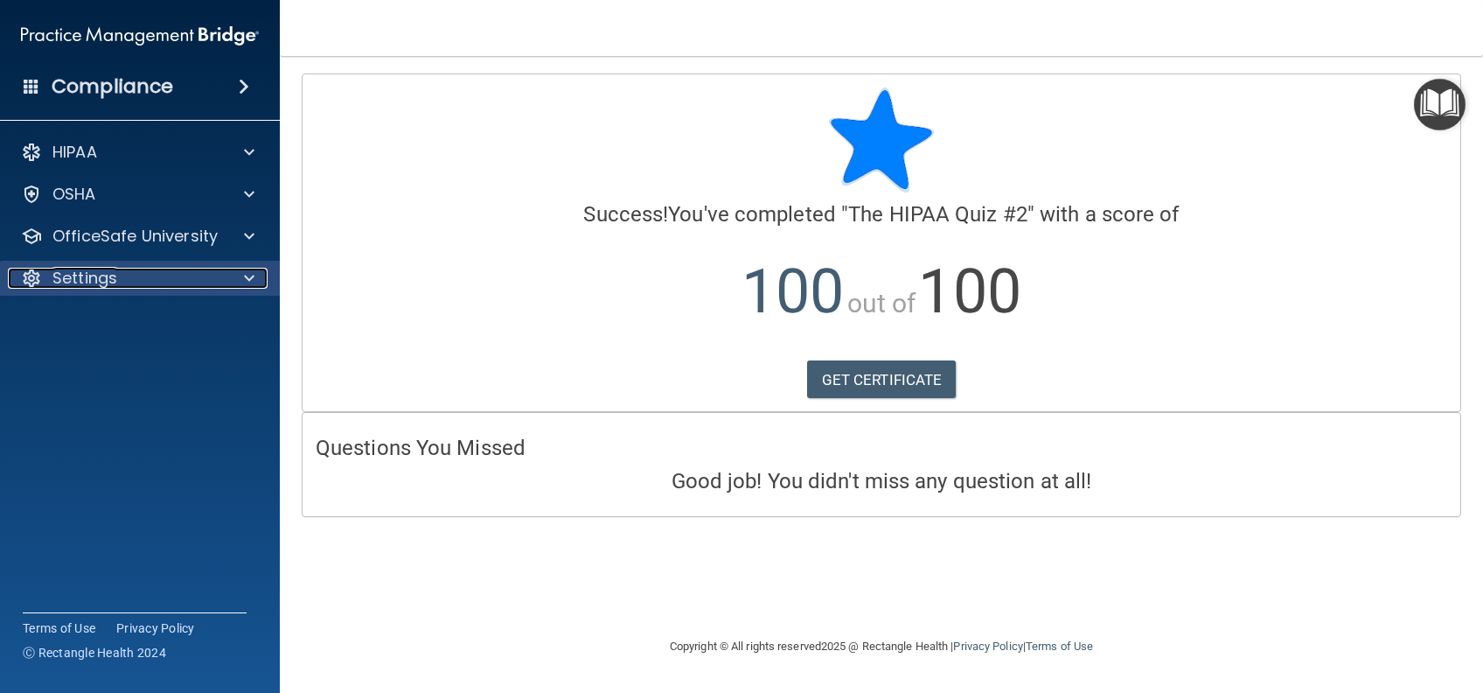
click at [112, 272] on p "Settings" at bounding box center [84, 278] width 65 height 21
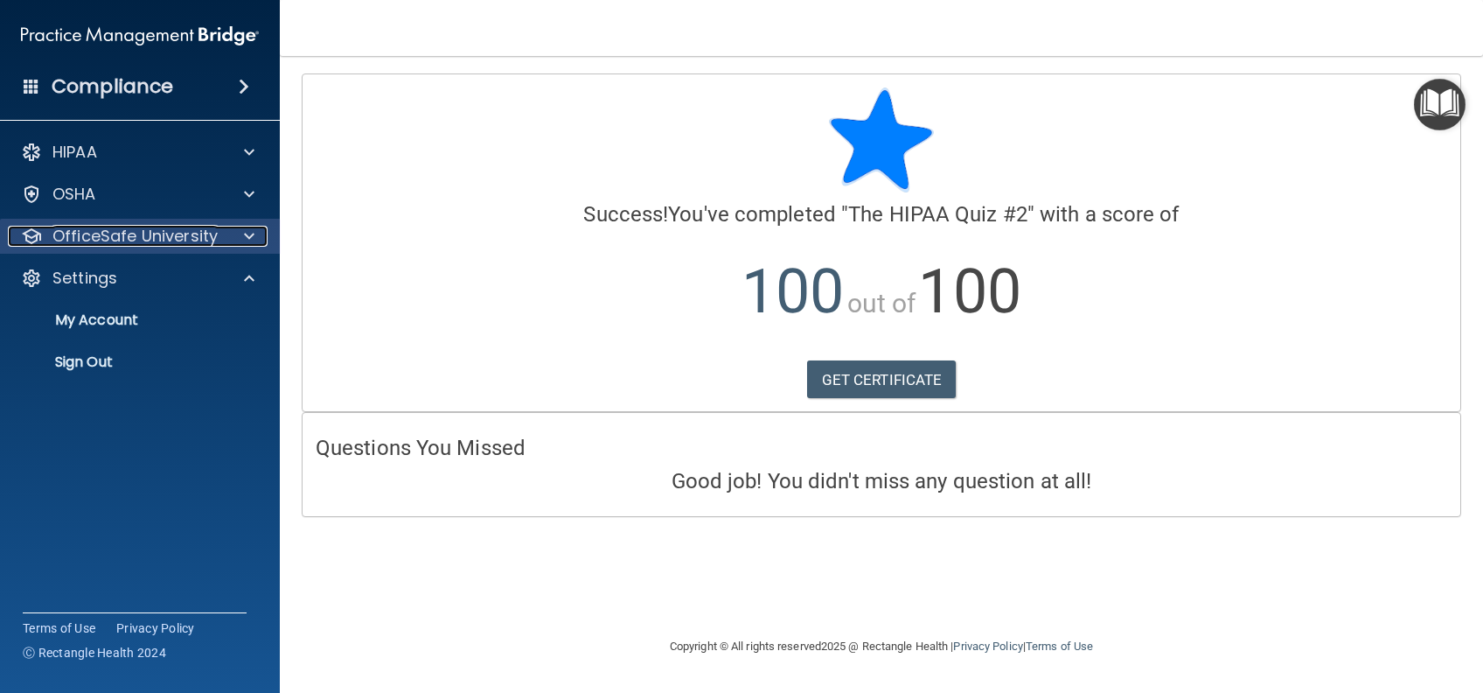
click at [105, 241] on p "OfficeSafe University" at bounding box center [134, 236] width 165 height 21
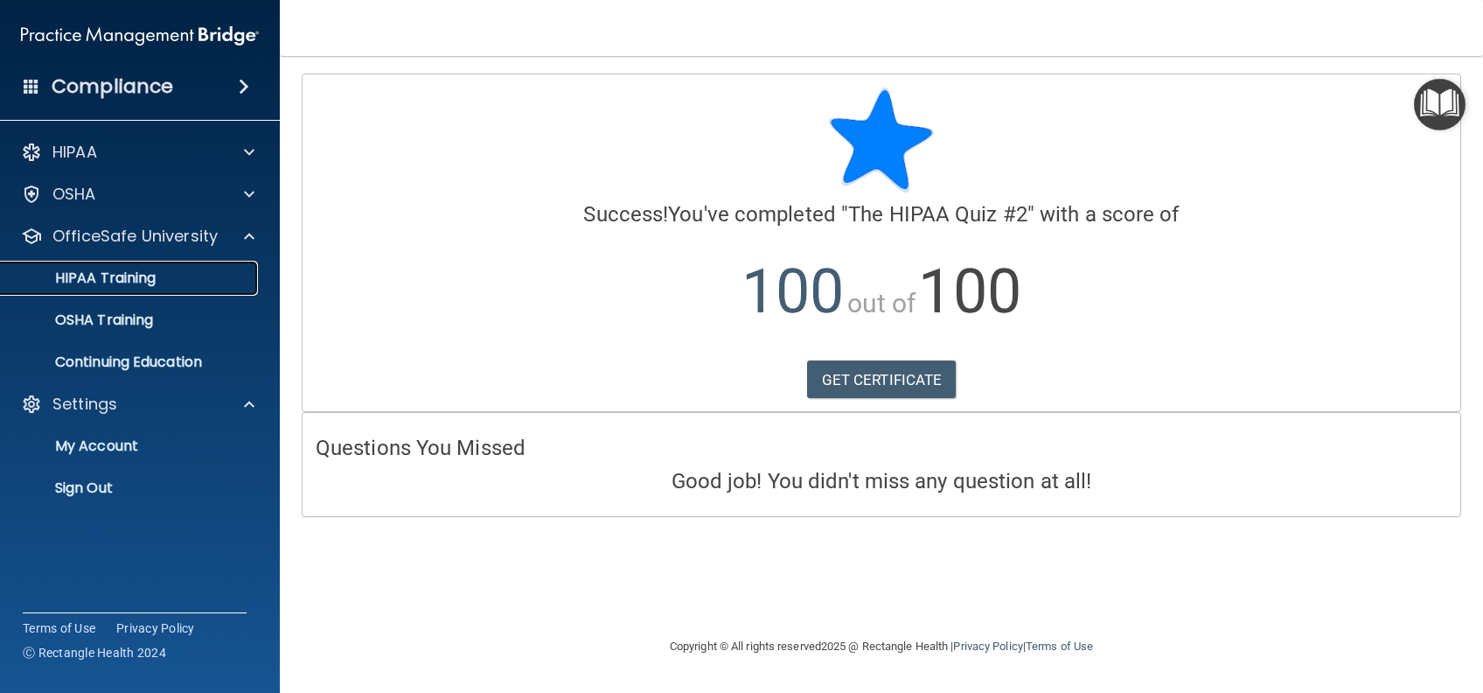
click at [107, 283] on p "HIPAA Training" at bounding box center [83, 277] width 144 height 17
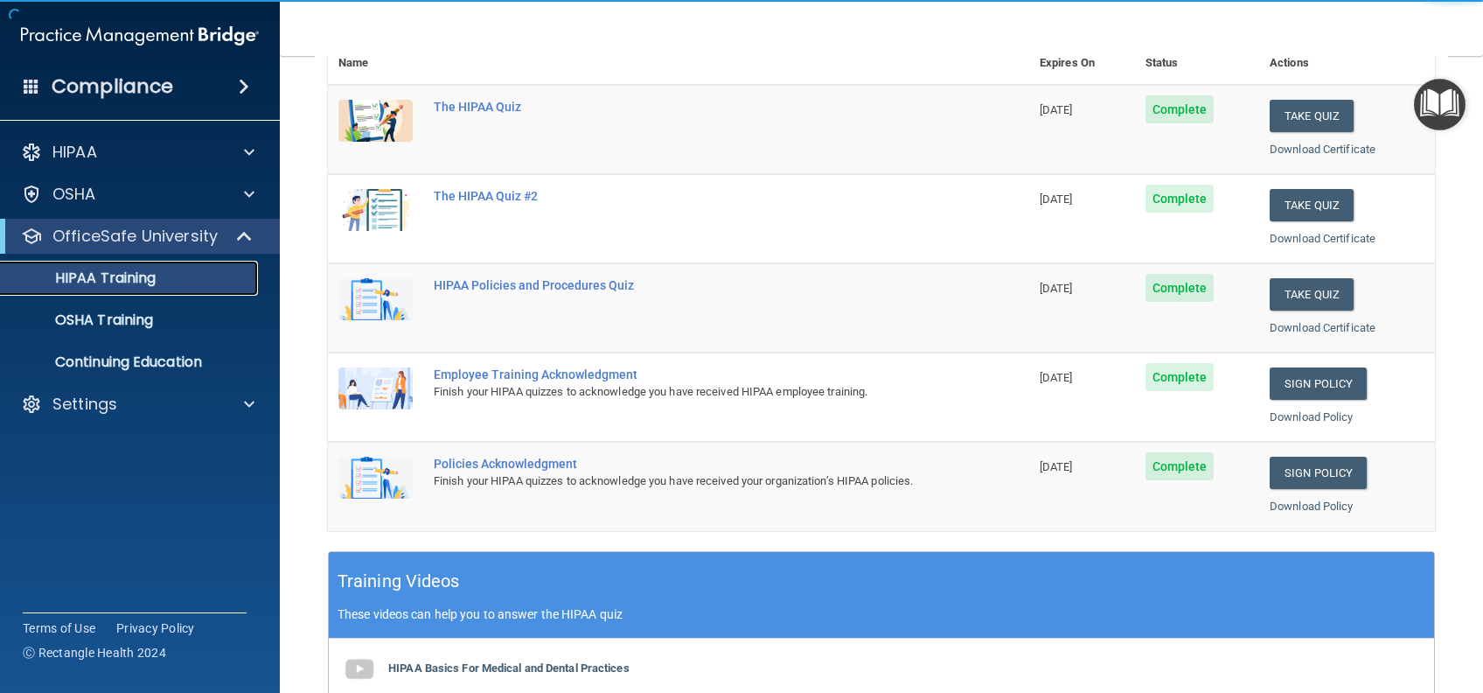
scroll to position [233, 0]
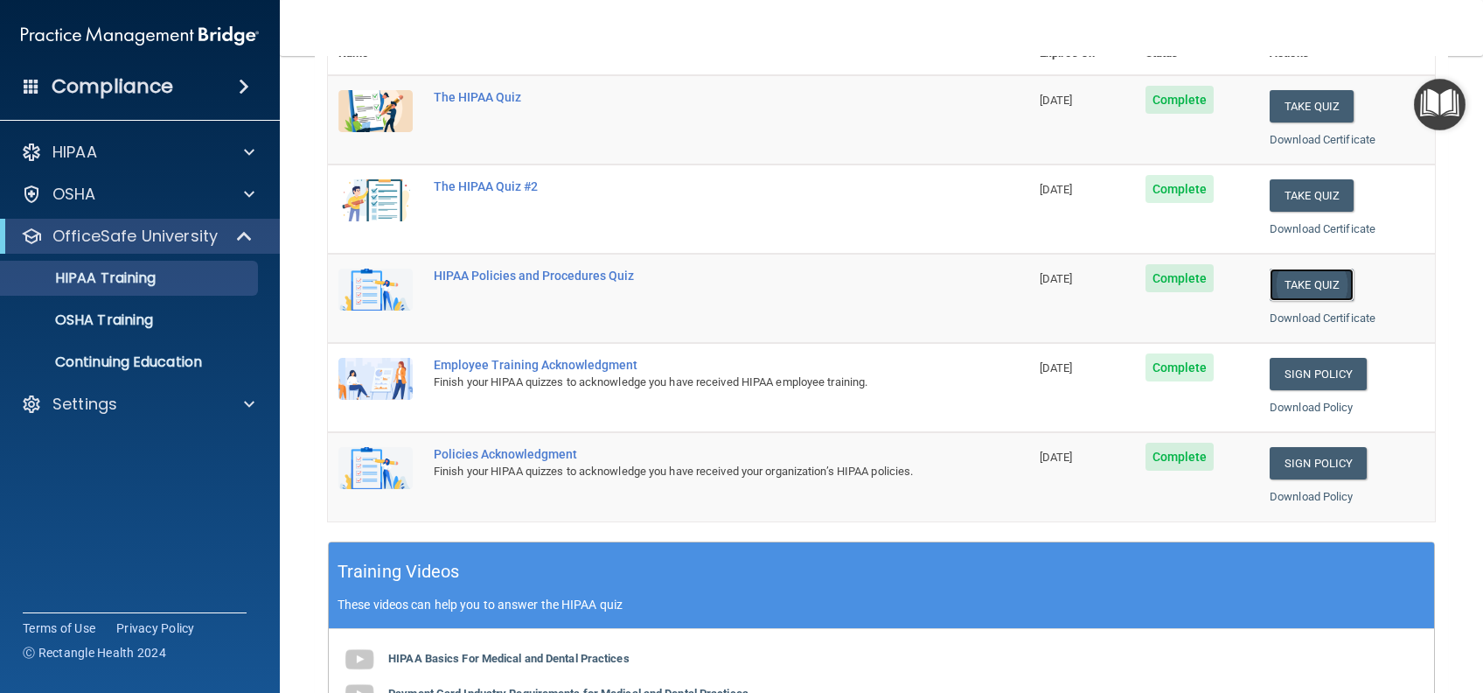
click at [1286, 289] on button "Take Quiz" at bounding box center [1312, 284] width 84 height 32
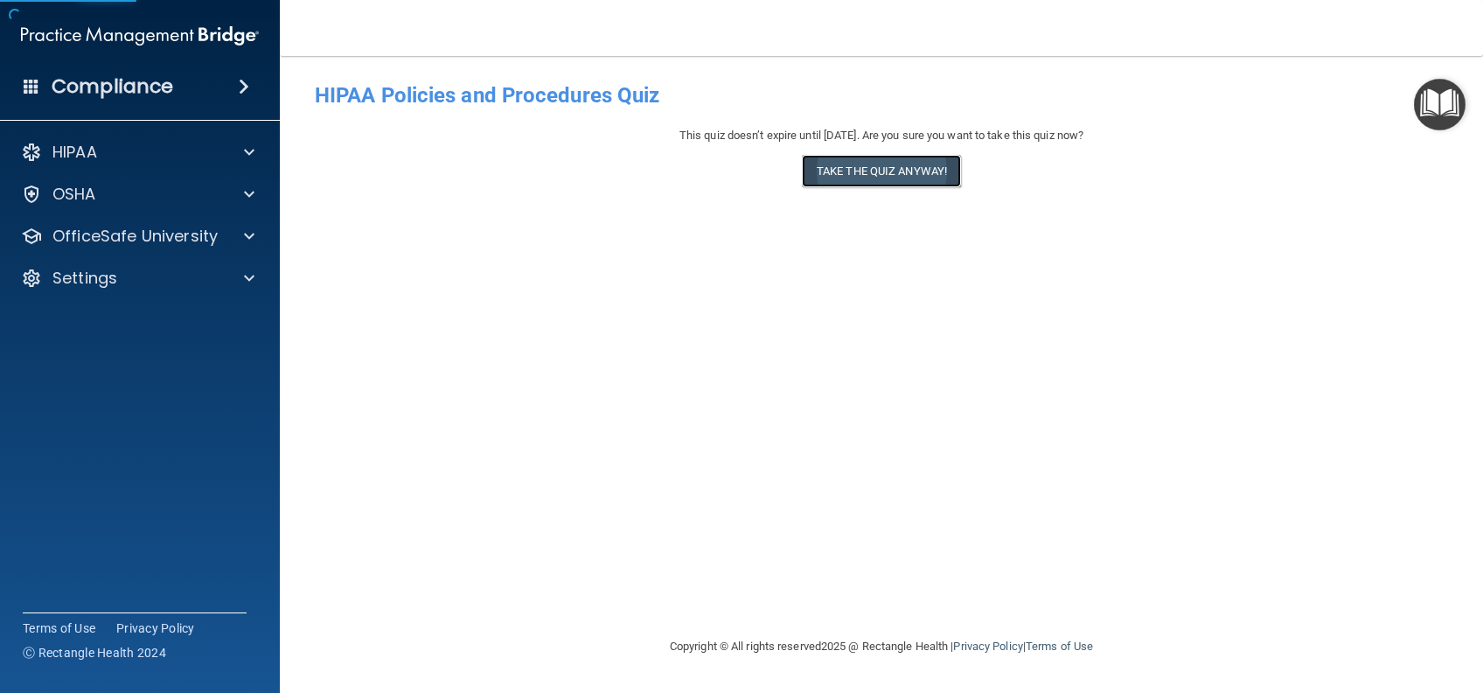
click at [889, 161] on button "Take the quiz anyway!" at bounding box center [881, 171] width 159 height 32
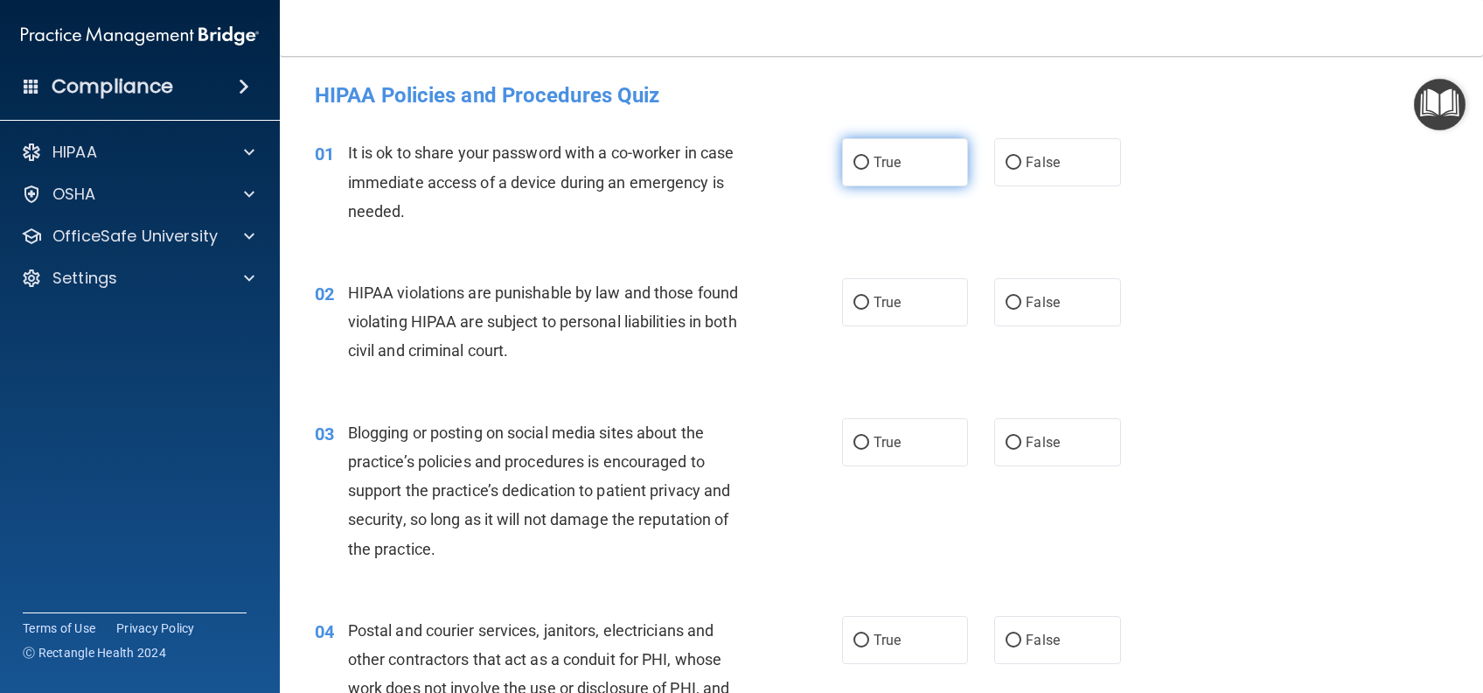
click at [874, 156] on span "True" at bounding box center [887, 162] width 27 height 17
click at [868, 157] on input "True" at bounding box center [862, 163] width 16 height 13
radio input "true"
click at [876, 315] on label "True" at bounding box center [905, 302] width 126 height 48
click at [869, 310] on input "True" at bounding box center [862, 302] width 16 height 13
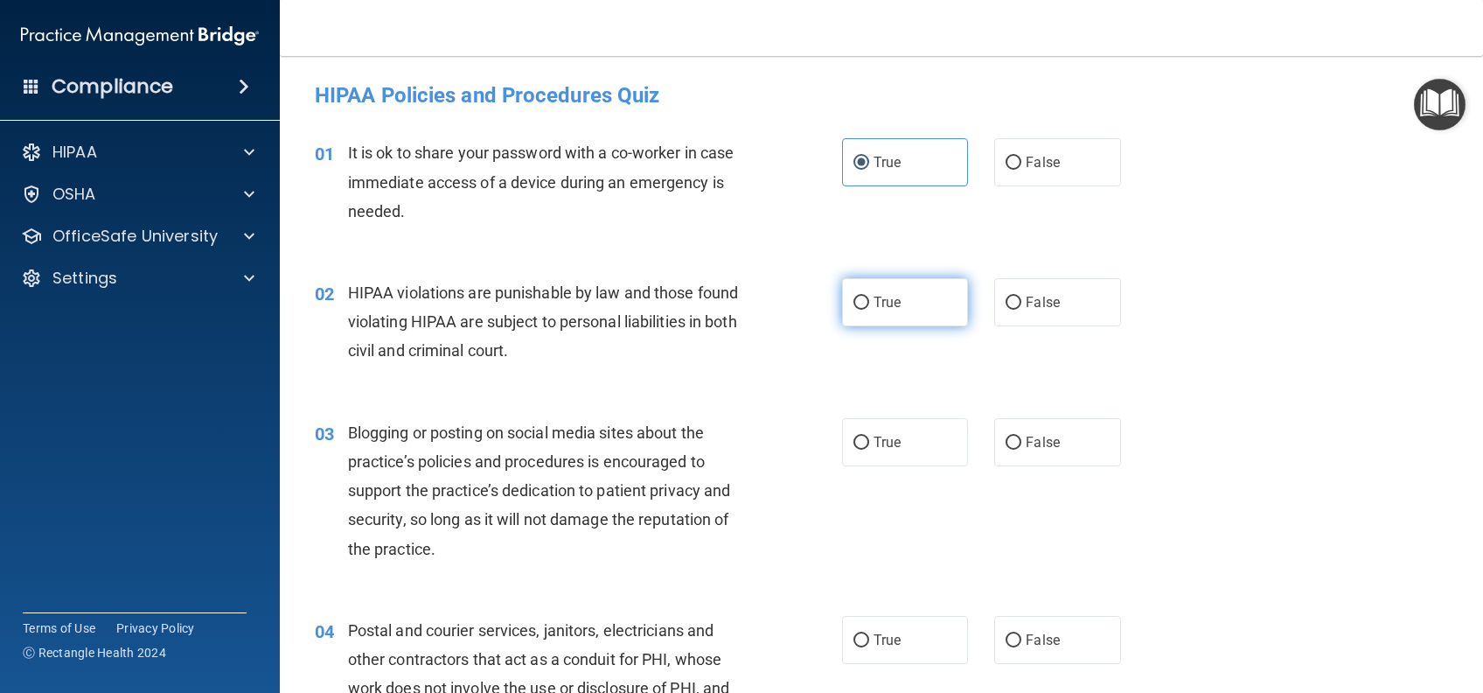
radio input "true"
click at [874, 434] on span "True" at bounding box center [887, 442] width 27 height 17
click at [865, 436] on input "True" at bounding box center [862, 442] width 16 height 13
radio input "true"
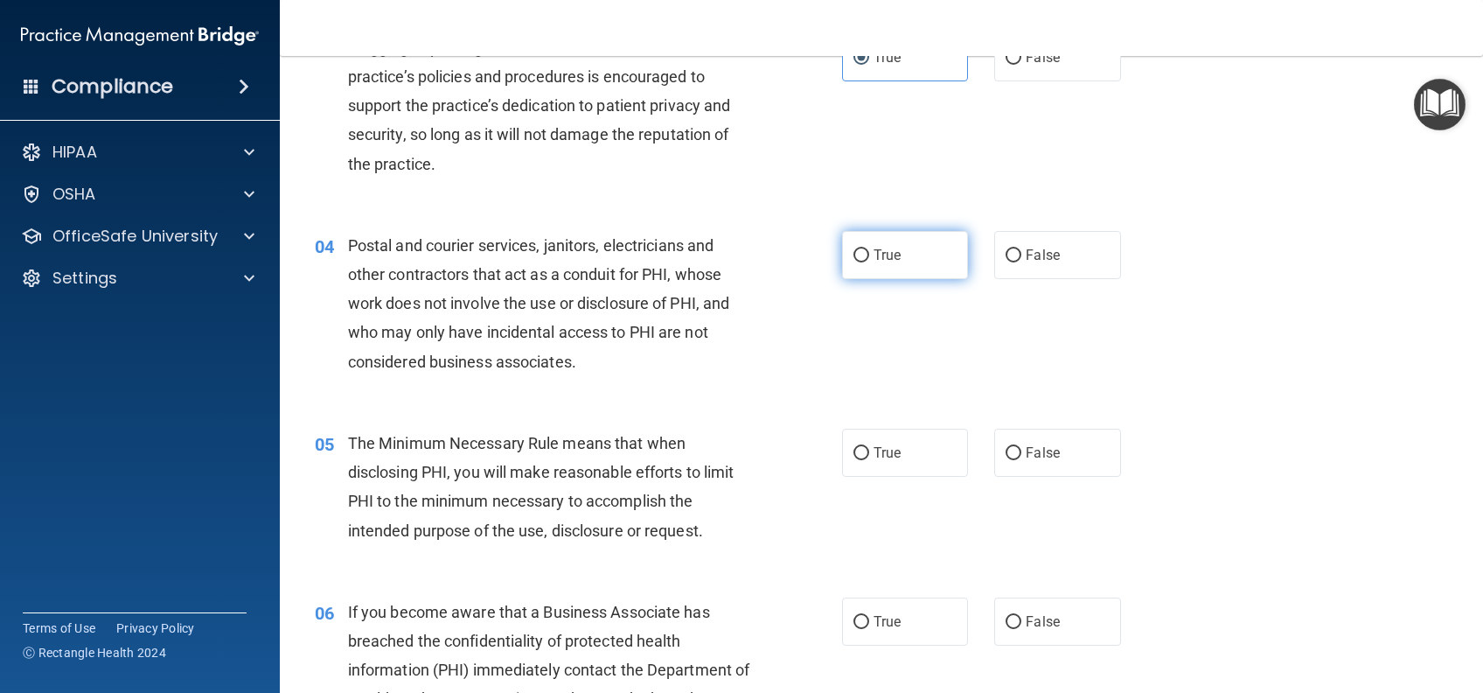
scroll to position [350, 0]
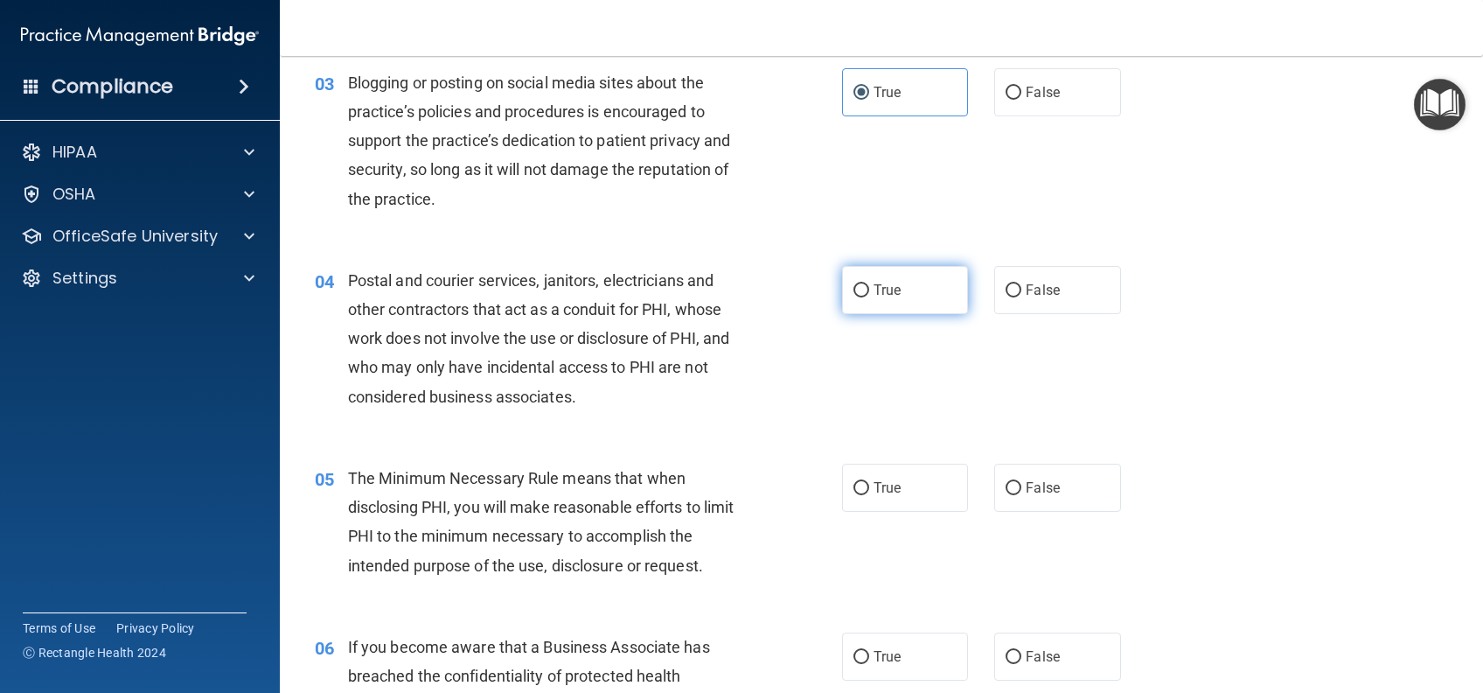
click at [896, 277] on label "True" at bounding box center [905, 290] width 126 height 48
click at [869, 284] on input "True" at bounding box center [862, 290] width 16 height 13
radio input "true"
click at [912, 490] on label "True" at bounding box center [905, 488] width 126 height 48
click at [869, 490] on input "True" at bounding box center [862, 488] width 16 height 13
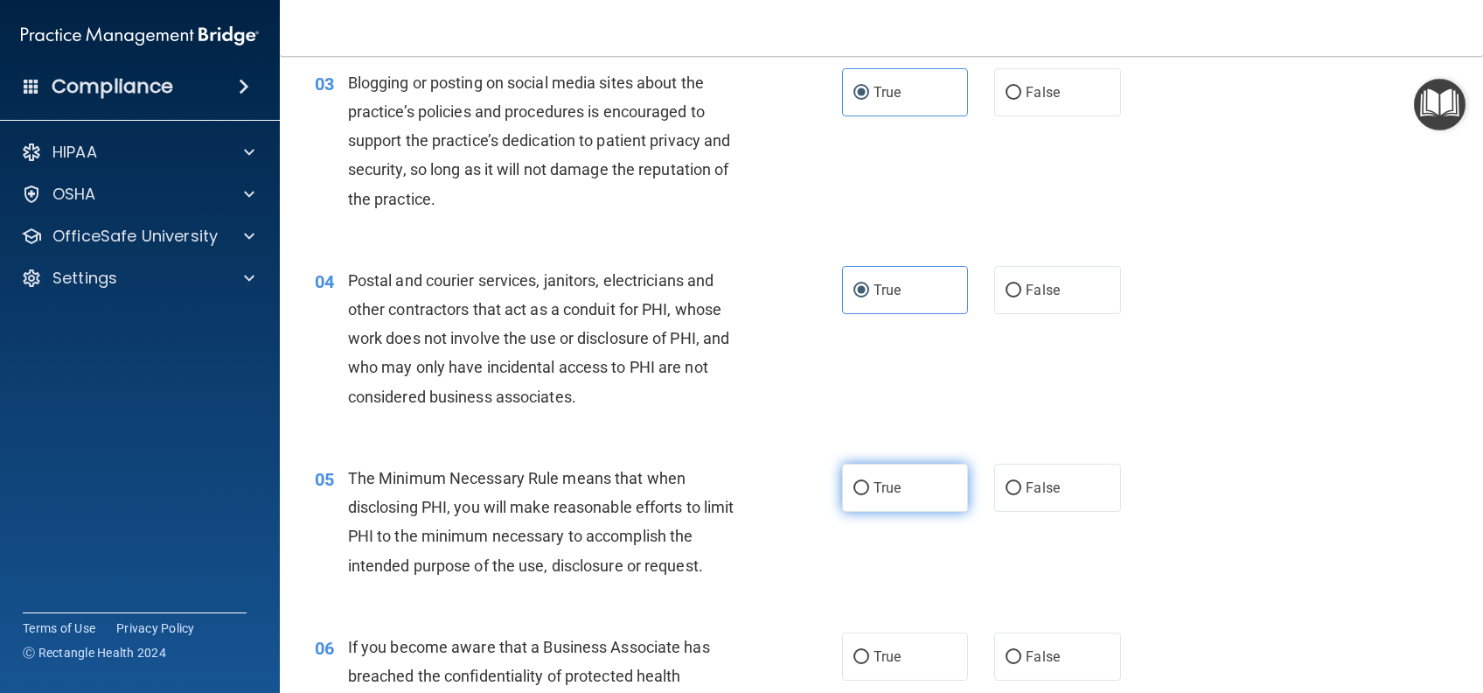
radio input "true"
drag, startPoint x: 896, startPoint y: 652, endPoint x: 965, endPoint y: 549, distance: 123.5
click at [896, 653] on label "True" at bounding box center [905, 656] width 126 height 48
click at [869, 653] on input "True" at bounding box center [862, 657] width 16 height 13
radio input "true"
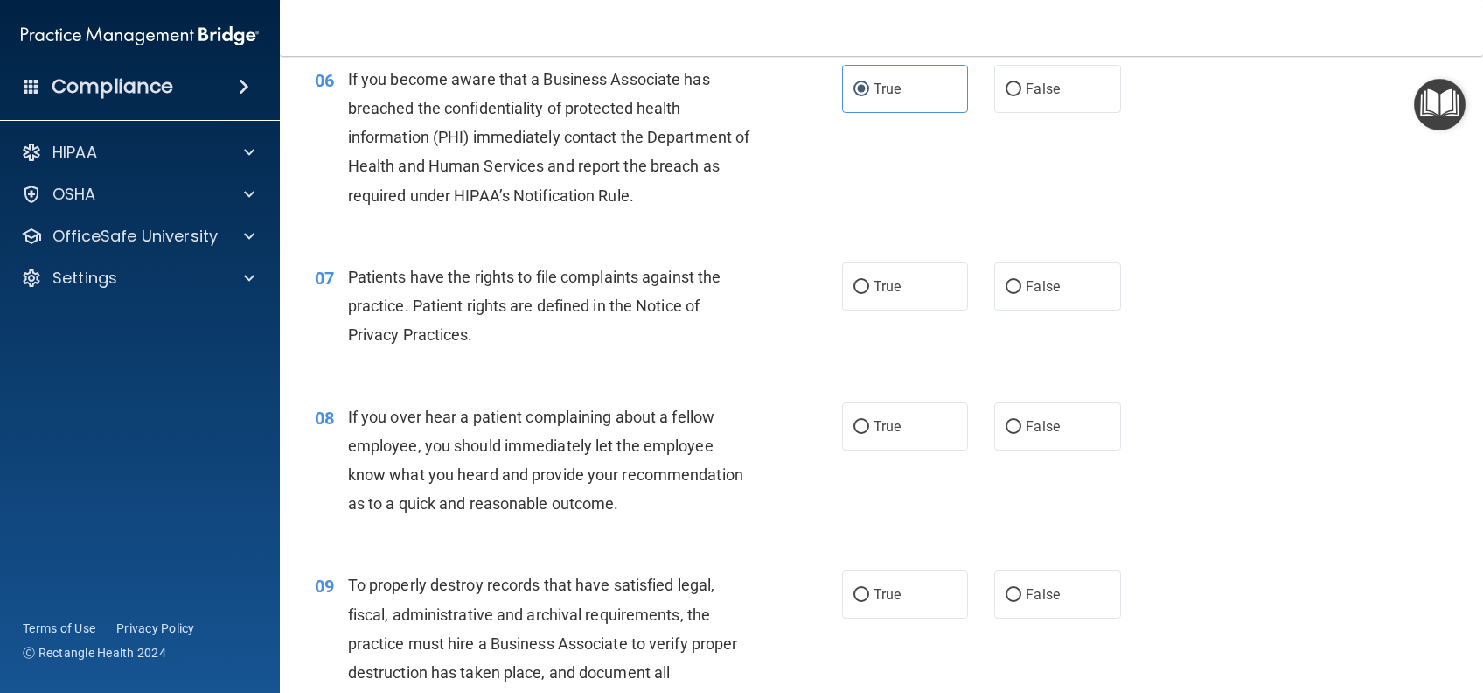
scroll to position [932, 0]
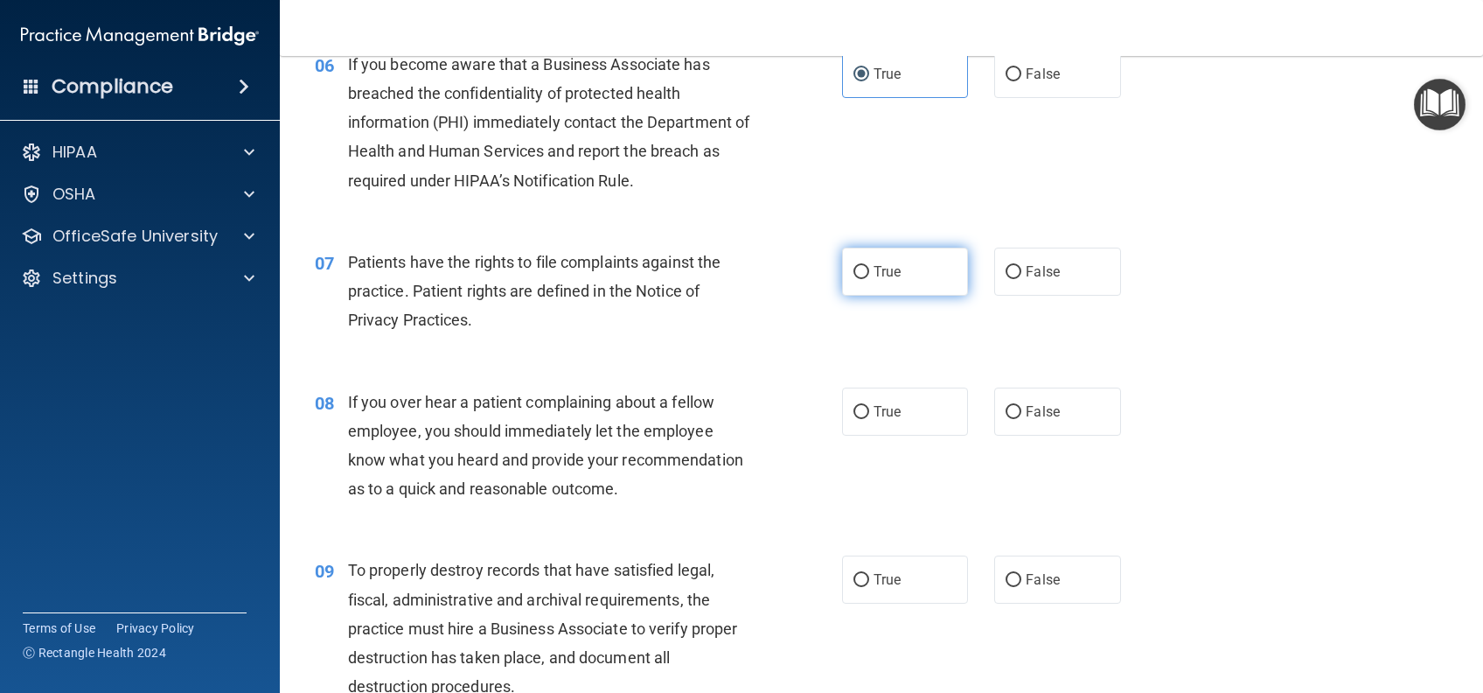
click at [851, 279] on label "True" at bounding box center [905, 272] width 126 height 48
click at [854, 279] on input "True" at bounding box center [862, 272] width 16 height 13
radio input "true"
click at [890, 394] on label "True" at bounding box center [905, 411] width 126 height 48
click at [869, 406] on input "True" at bounding box center [862, 412] width 16 height 13
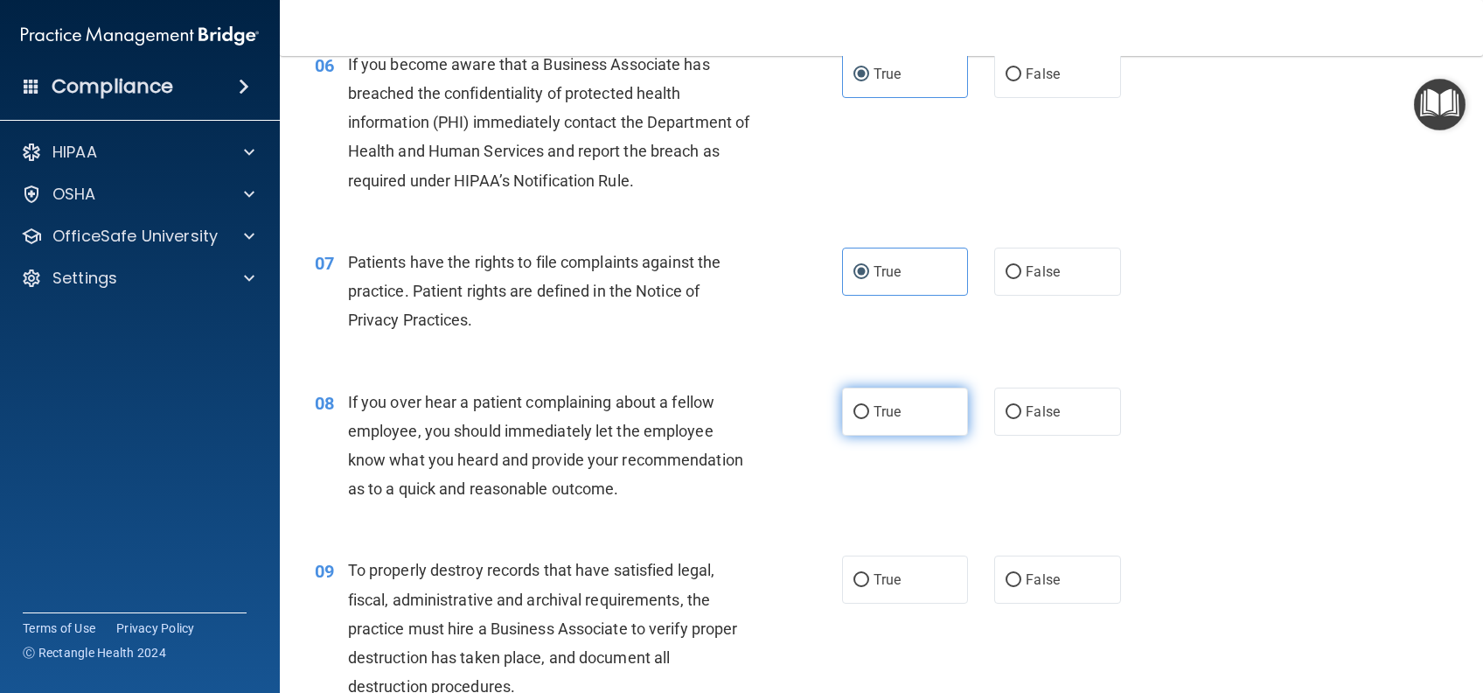
radio input "true"
drag, startPoint x: 913, startPoint y: 596, endPoint x: 934, endPoint y: 588, distance: 22.7
click at [912, 598] on label "True" at bounding box center [905, 579] width 126 height 48
click at [869, 587] on input "True" at bounding box center [862, 580] width 16 height 13
radio input "true"
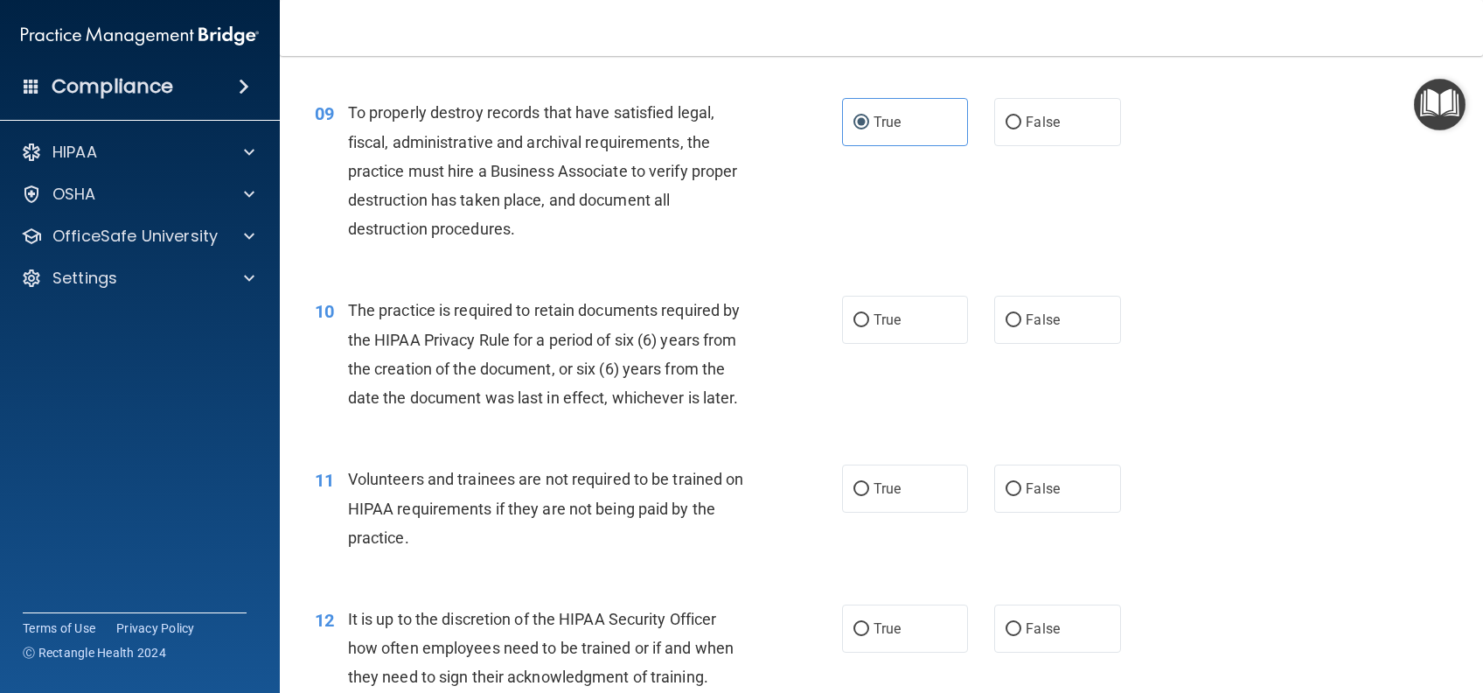
scroll to position [1516, 0]
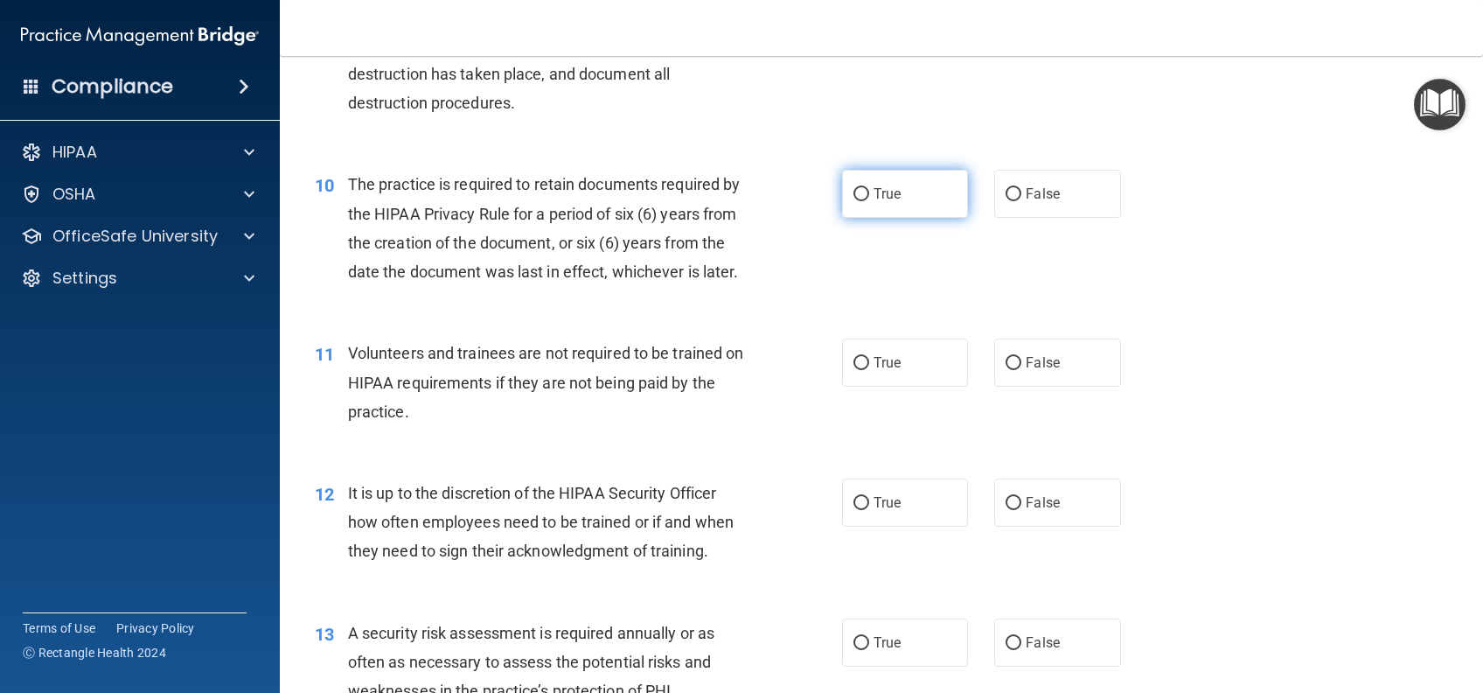
click at [909, 218] on label "True" at bounding box center [905, 194] width 126 height 48
click at [869, 201] on input "True" at bounding box center [862, 194] width 16 height 13
radio input "true"
click at [885, 387] on label "True" at bounding box center [905, 362] width 126 height 48
click at [869, 370] on input "True" at bounding box center [862, 363] width 16 height 13
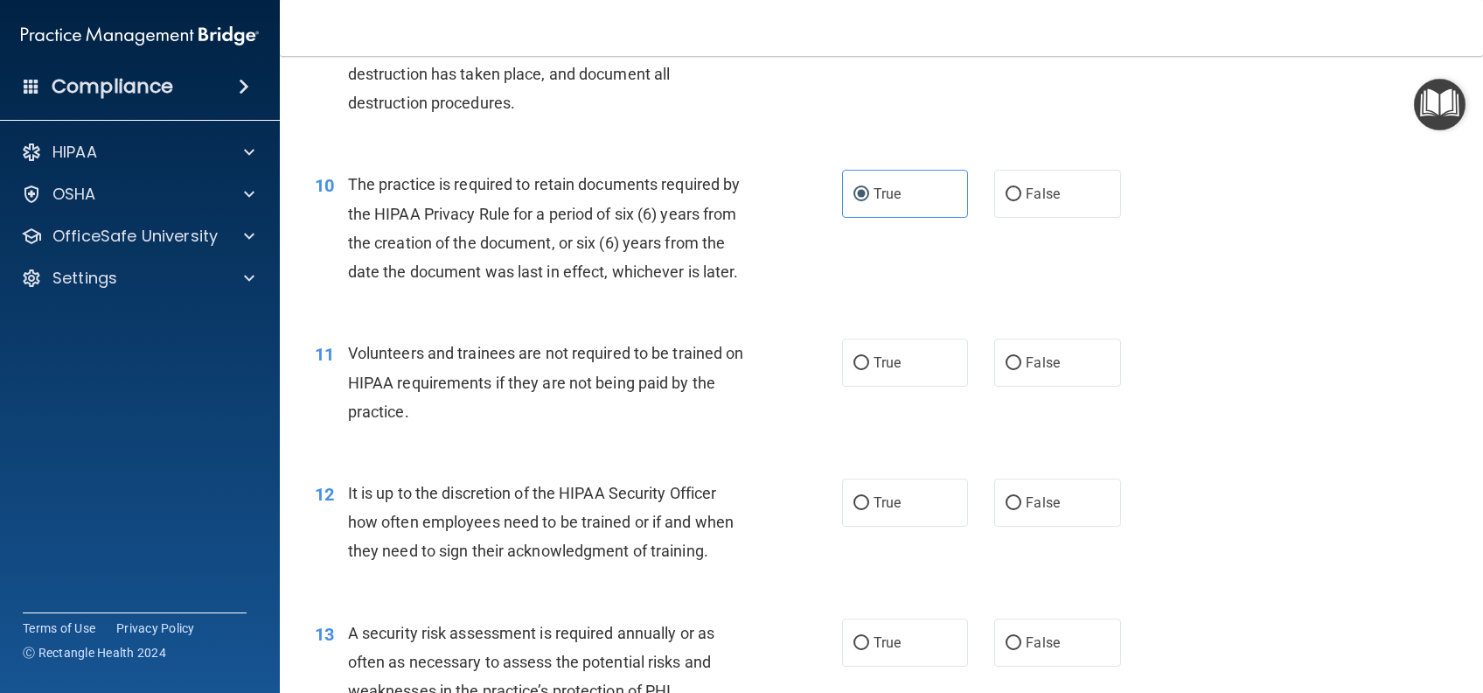
radio input "true"
click at [897, 527] on label "True" at bounding box center [905, 502] width 126 height 48
click at [869, 510] on input "True" at bounding box center [862, 503] width 16 height 13
radio input "true"
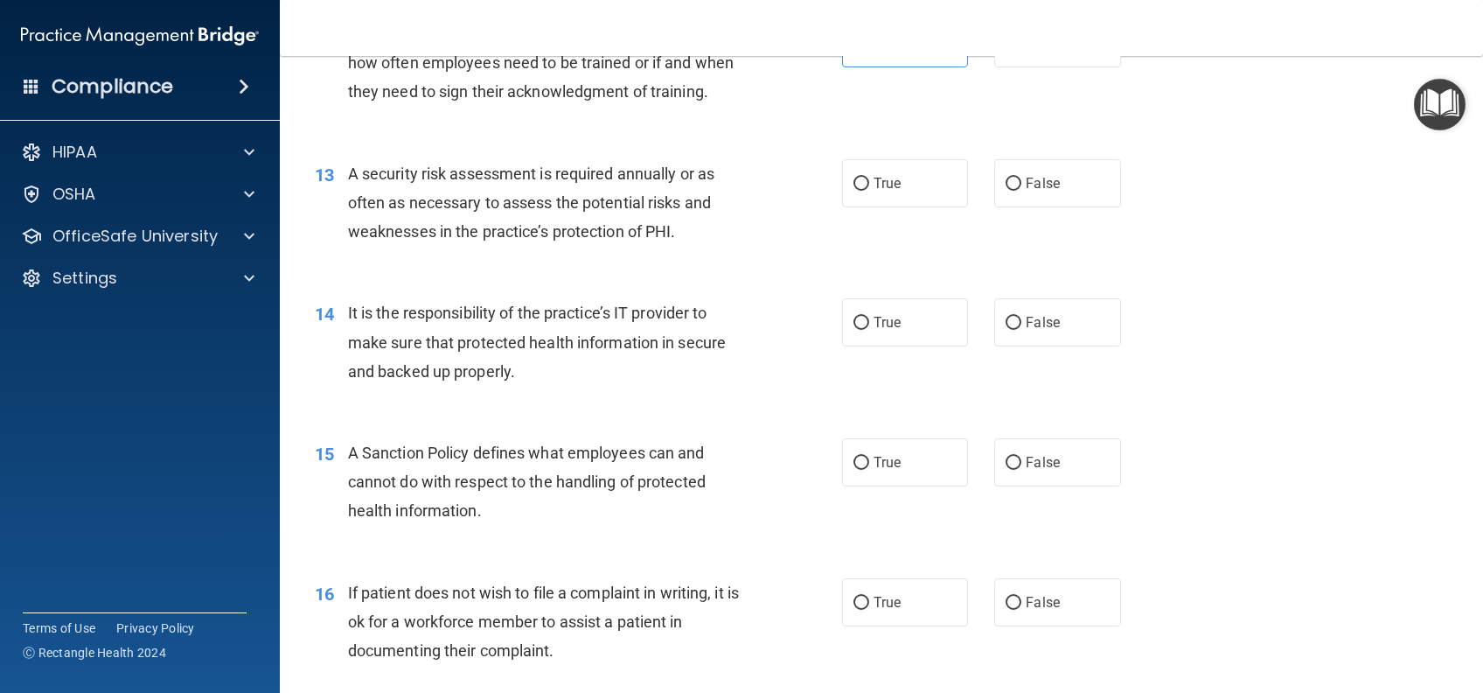
scroll to position [1982, 0]
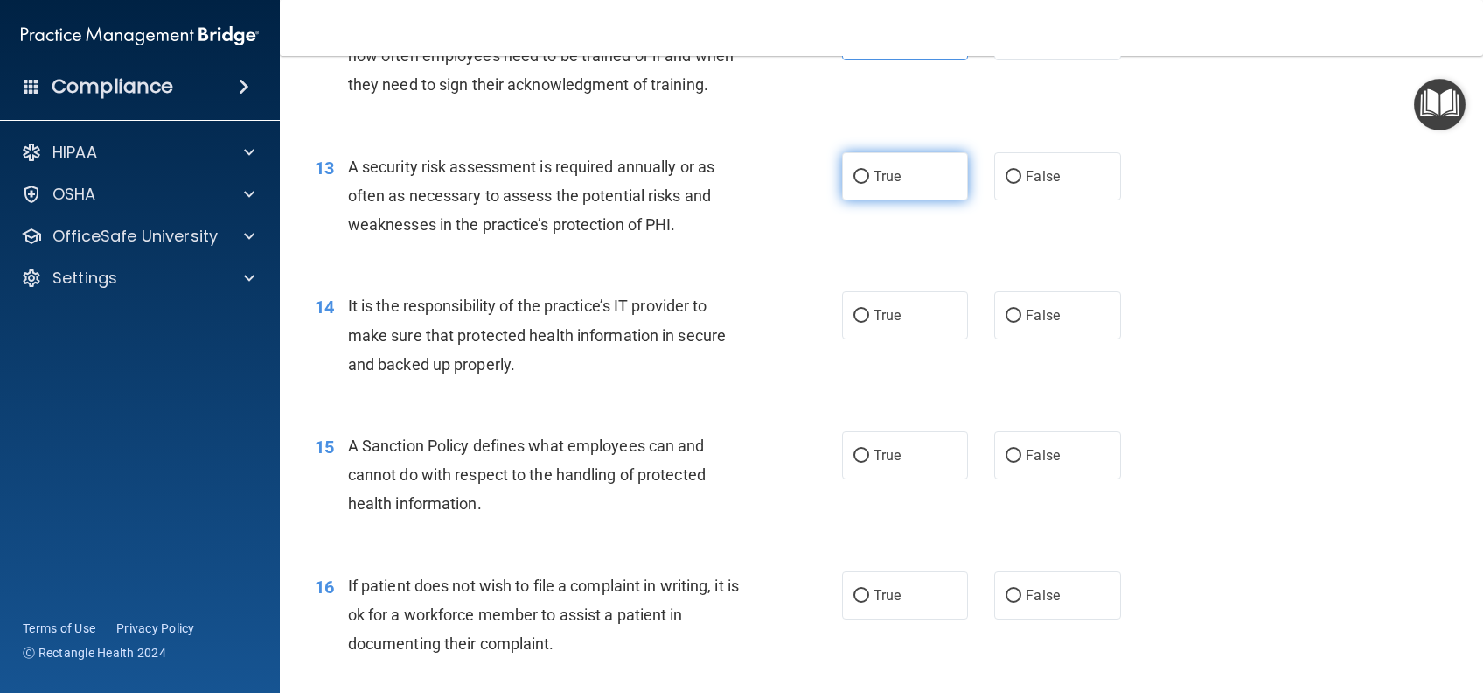
click at [903, 200] on label "True" at bounding box center [905, 176] width 126 height 48
click at [869, 184] on input "True" at bounding box center [862, 177] width 16 height 13
radio input "true"
click at [896, 339] on label "True" at bounding box center [905, 315] width 126 height 48
click at [869, 323] on input "True" at bounding box center [862, 316] width 16 height 13
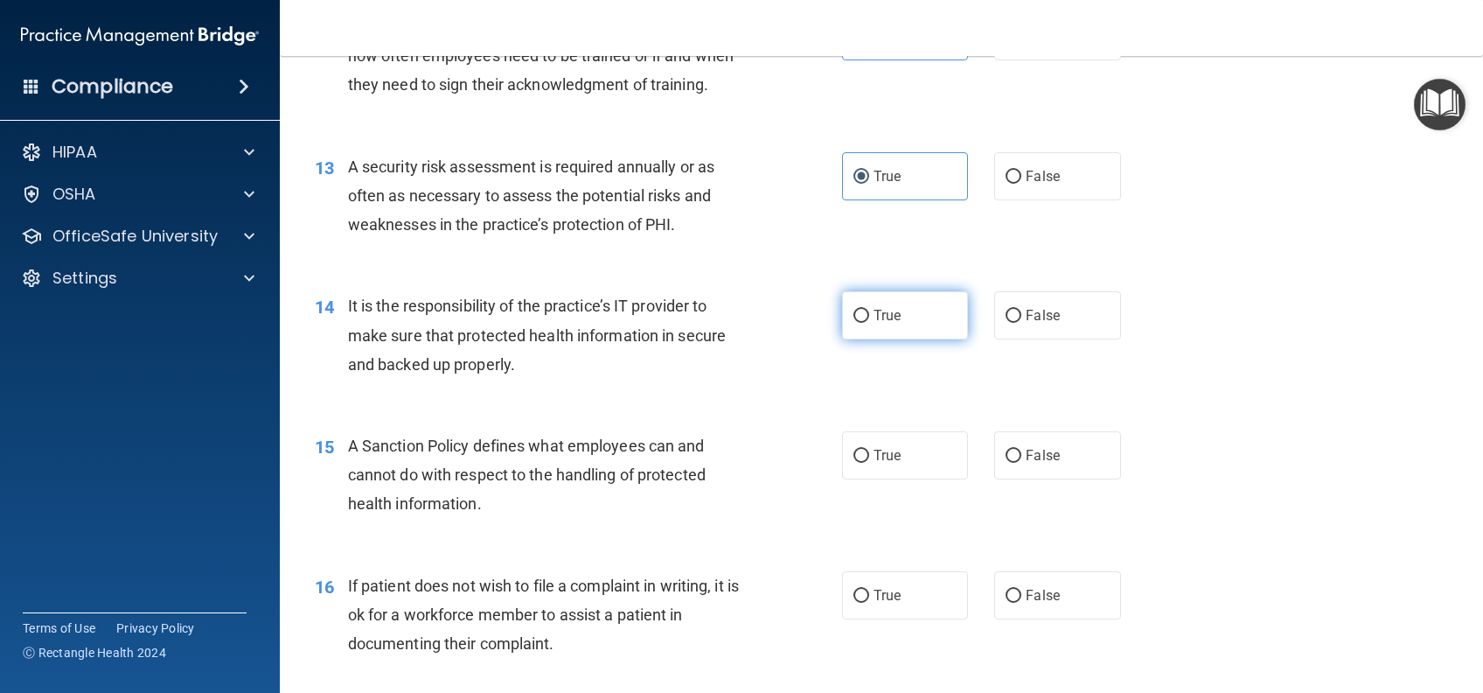
radio input "true"
drag, startPoint x: 903, startPoint y: 476, endPoint x: 903, endPoint y: 505, distance: 28.9
click at [903, 477] on label "True" at bounding box center [905, 455] width 126 height 48
click at [869, 463] on input "True" at bounding box center [862, 456] width 16 height 13
radio input "true"
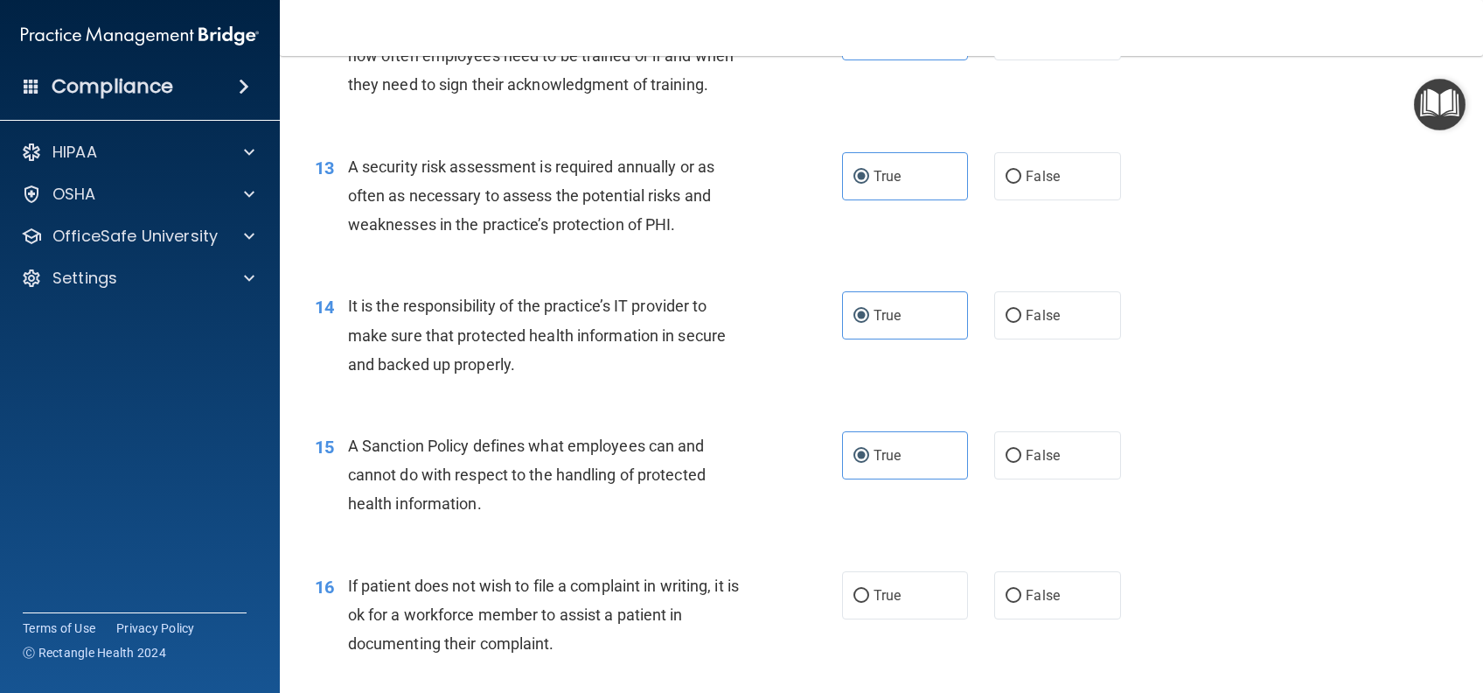
drag, startPoint x: 882, startPoint y: 619, endPoint x: 907, endPoint y: 582, distance: 45.4
click at [882, 603] on span "True" at bounding box center [887, 595] width 27 height 17
click at [869, 603] on input "True" at bounding box center [862, 595] width 16 height 13
radio input "true"
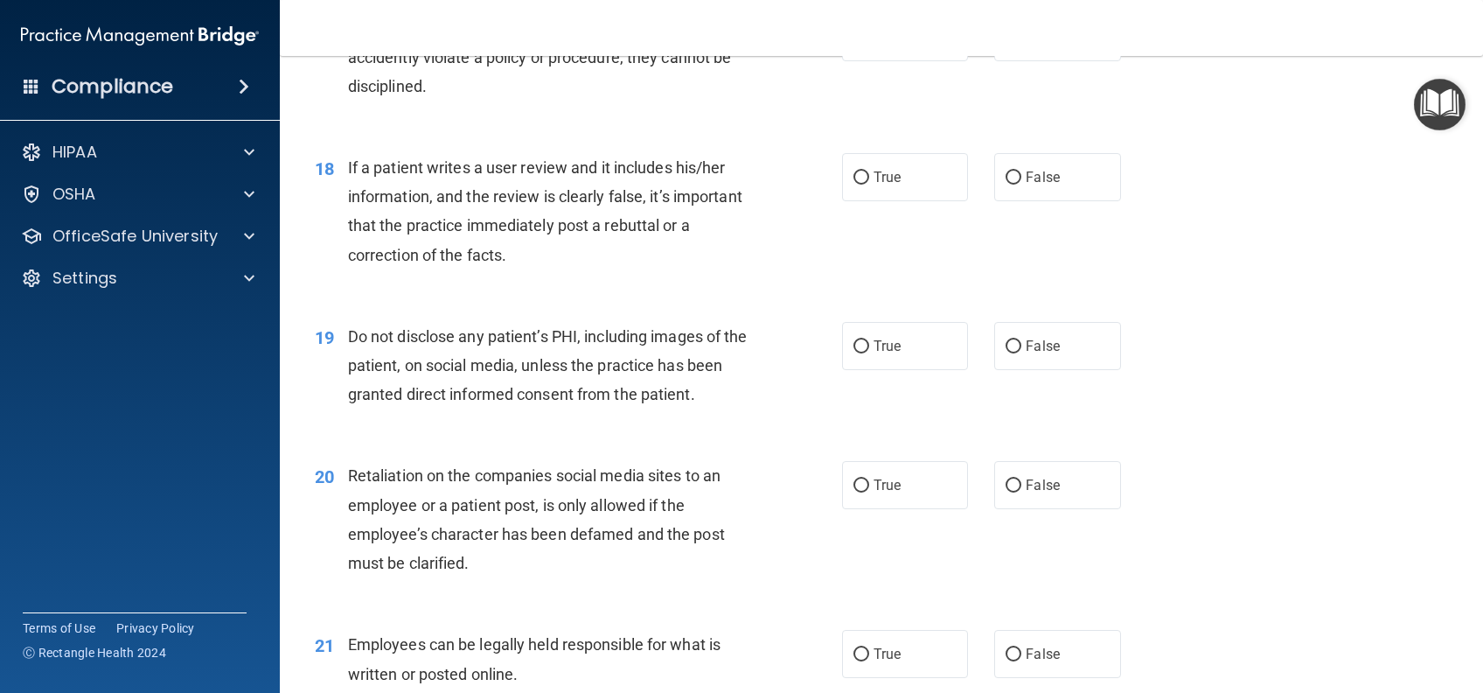
scroll to position [2681, 0]
click at [875, 43] on span "True" at bounding box center [887, 34] width 27 height 17
click at [869, 42] on input "True" at bounding box center [862, 35] width 16 height 13
radio input "true"
click at [896, 199] on label "True" at bounding box center [905, 174] width 126 height 48
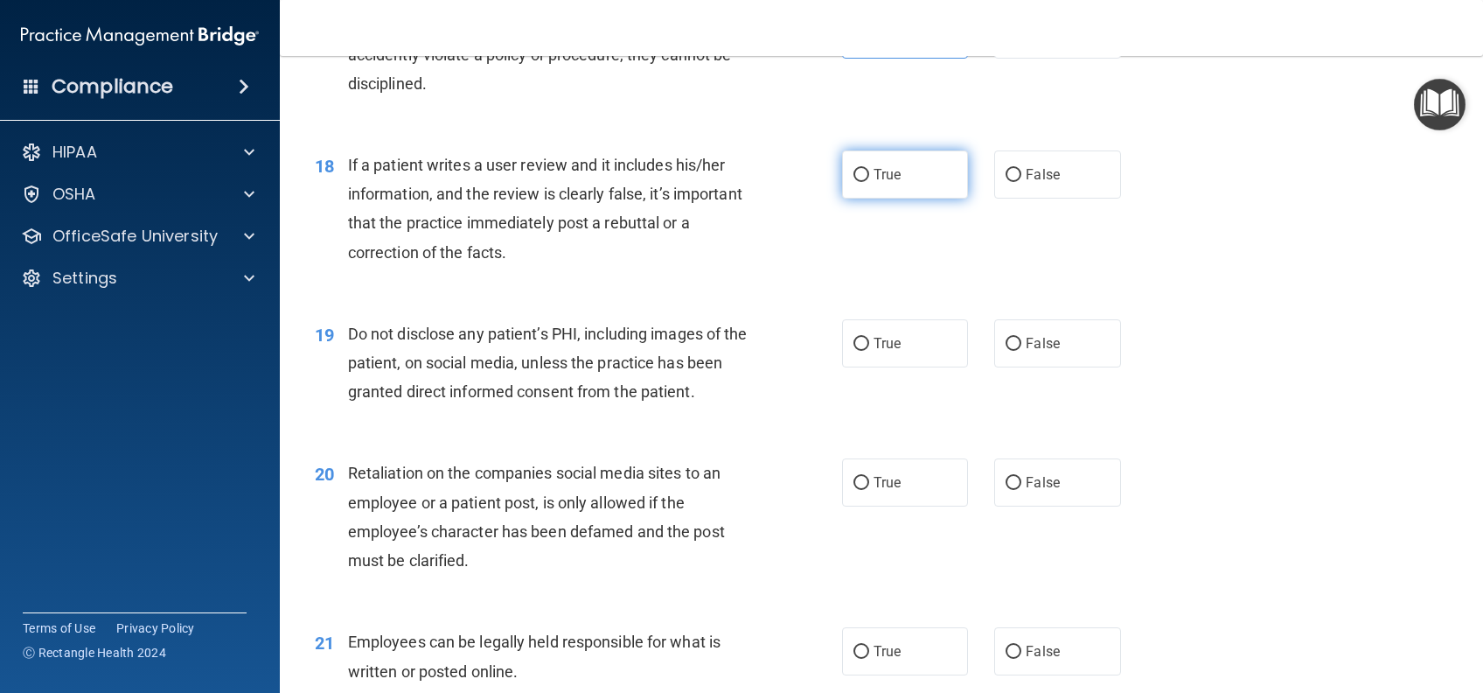
click at [869, 182] on input "True" at bounding box center [862, 175] width 16 height 13
radio input "true"
drag, startPoint x: 903, startPoint y: 364, endPoint x: 908, endPoint y: 449, distance: 85.0
click at [903, 366] on label "True" at bounding box center [905, 343] width 126 height 48
click at [869, 351] on input "True" at bounding box center [862, 344] width 16 height 13
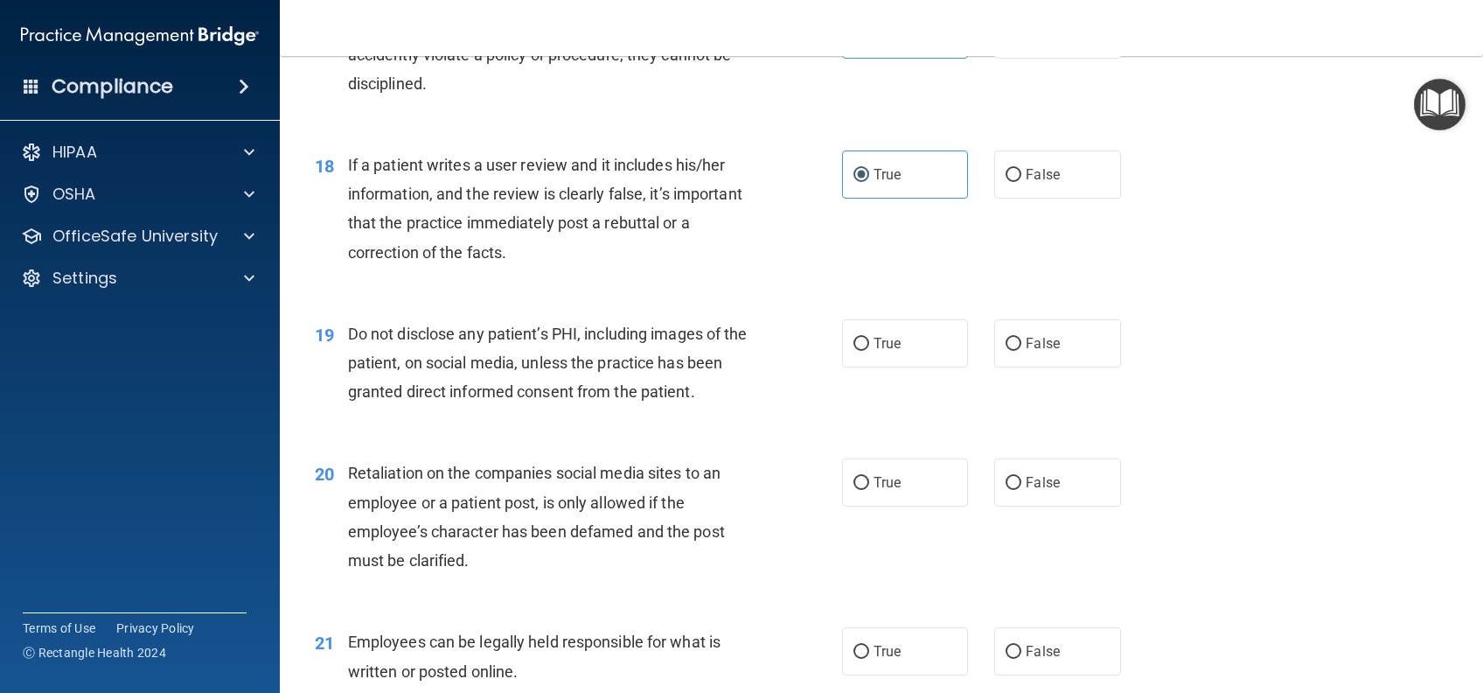
radio input "true"
click at [904, 498] on label "True" at bounding box center [905, 482] width 126 height 48
click at [869, 490] on input "True" at bounding box center [862, 483] width 16 height 13
radio input "true"
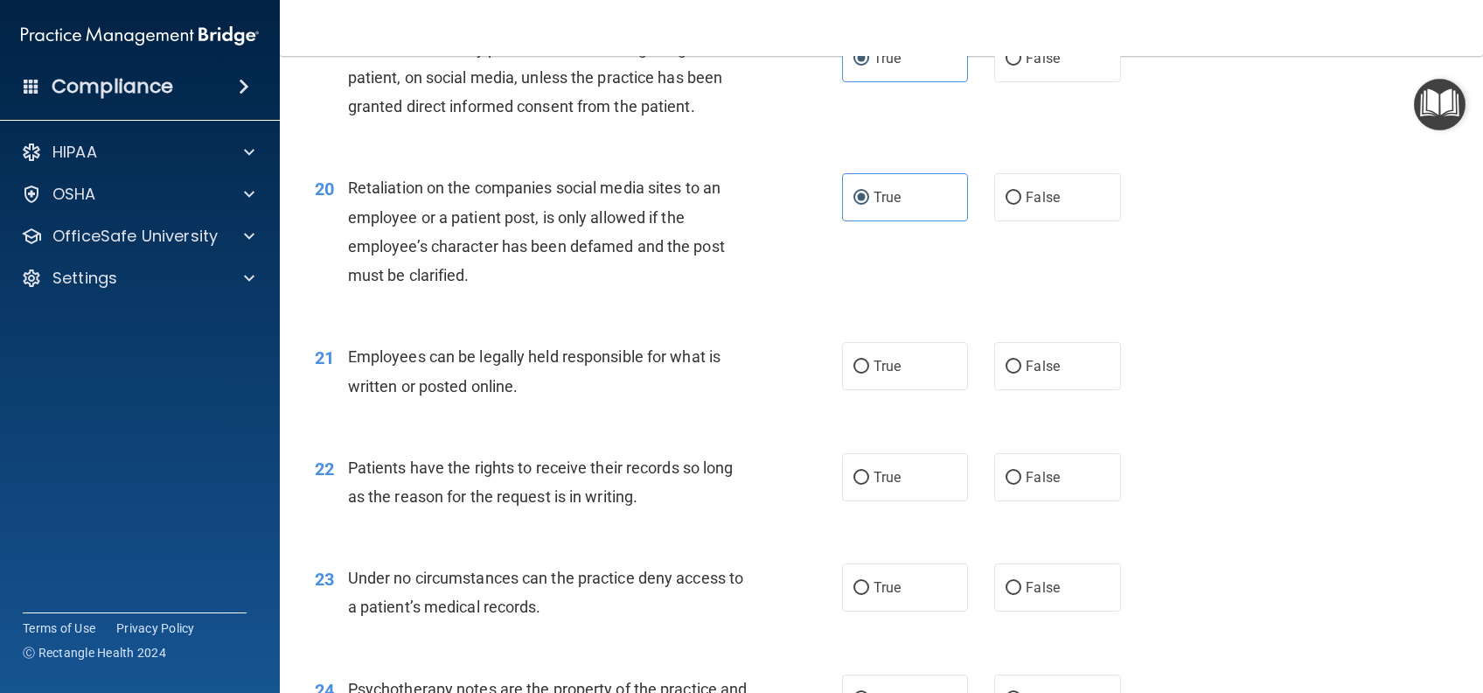
scroll to position [3149, 0]
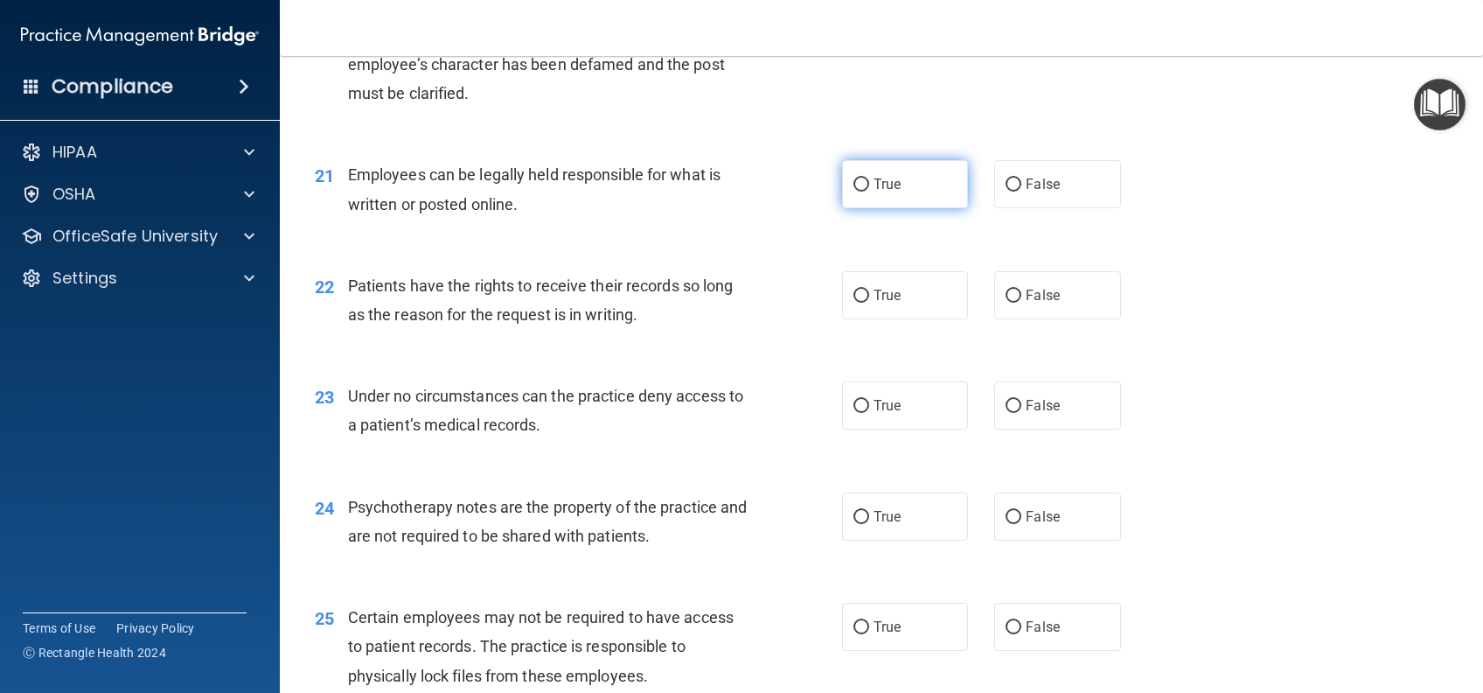
click at [854, 192] on input "True" at bounding box center [862, 184] width 16 height 13
radio input "true"
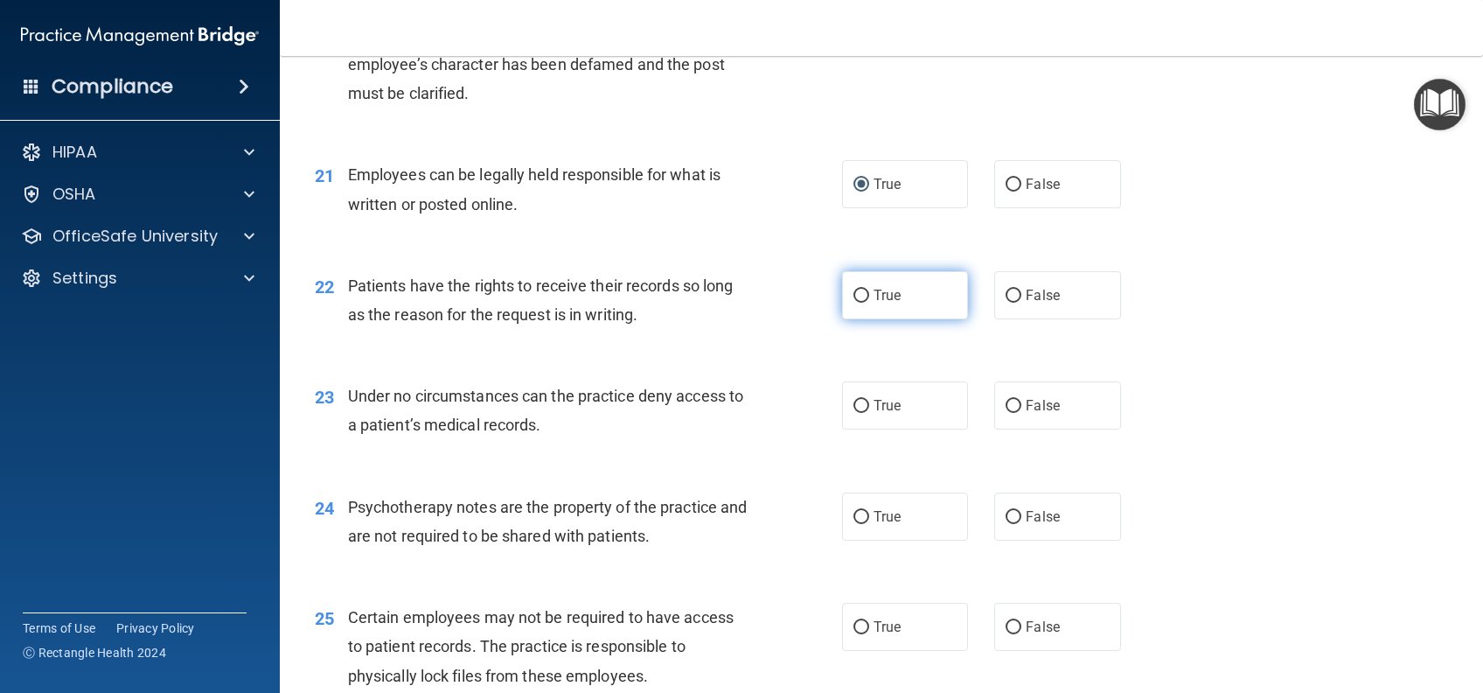
click at [868, 319] on label "True" at bounding box center [905, 295] width 126 height 48
click at [868, 303] on input "True" at bounding box center [862, 295] width 16 height 13
radio input "true"
click at [882, 461] on div "23 Under no circumstances can the practice deny access to a patient’s medical r…" at bounding box center [882, 414] width 1160 height 110
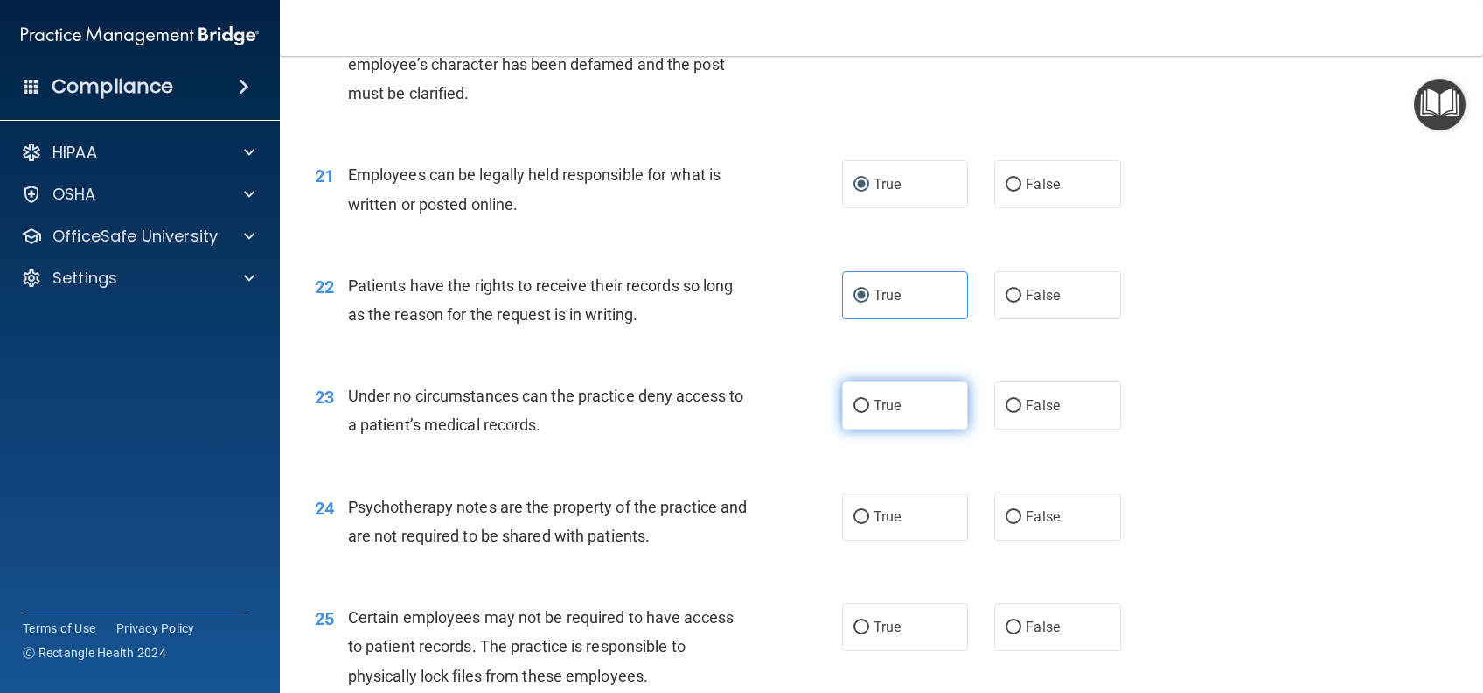
click at [893, 429] on label "True" at bounding box center [905, 405] width 126 height 48
click at [869, 413] on input "True" at bounding box center [862, 406] width 16 height 13
radio input "true"
drag, startPoint x: 887, startPoint y: 543, endPoint x: 896, endPoint y: 616, distance: 73.2
click at [887, 525] on span "True" at bounding box center [887, 516] width 27 height 17
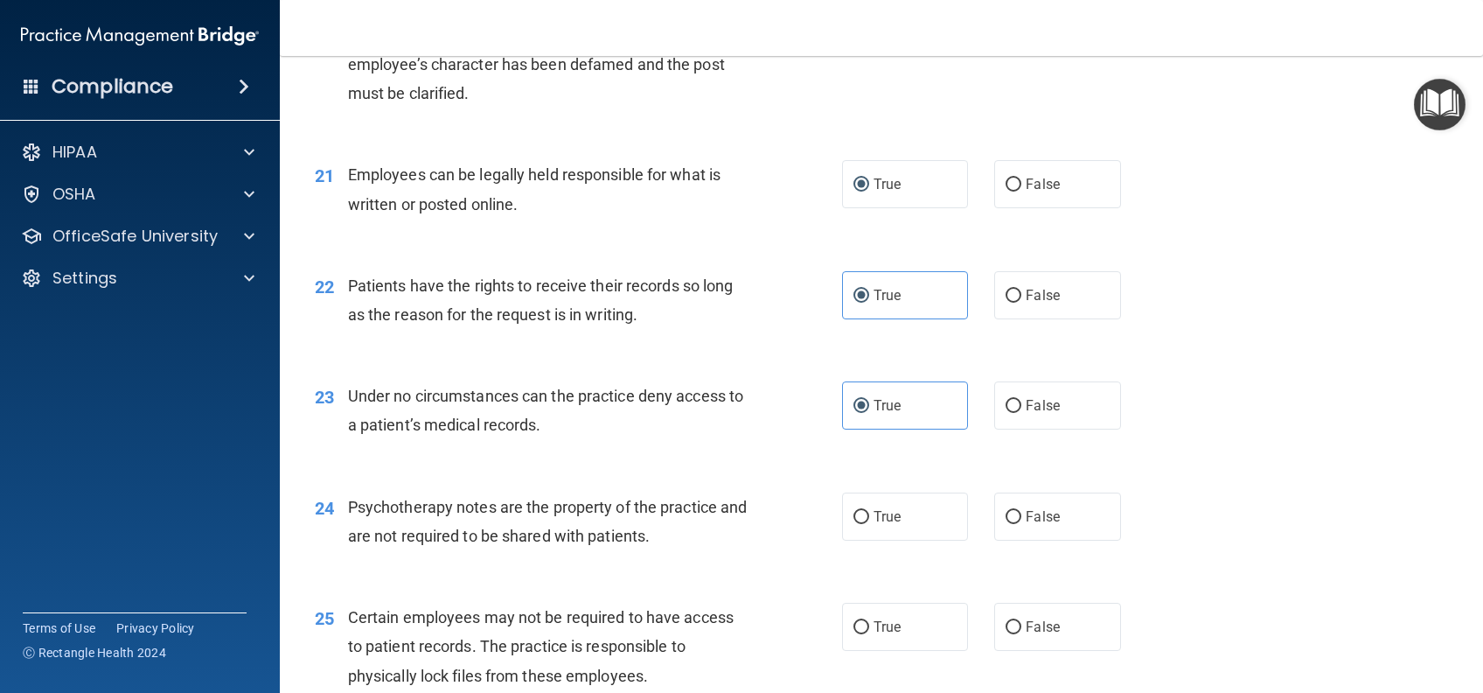
click at [869, 524] on input "True" at bounding box center [862, 517] width 16 height 13
radio input "true"
drag, startPoint x: 895, startPoint y: 640, endPoint x: 896, endPoint y: 652, distance: 12.3
click at [896, 651] on label "True" at bounding box center [905, 627] width 126 height 48
click at [869, 634] on input "True" at bounding box center [862, 627] width 16 height 13
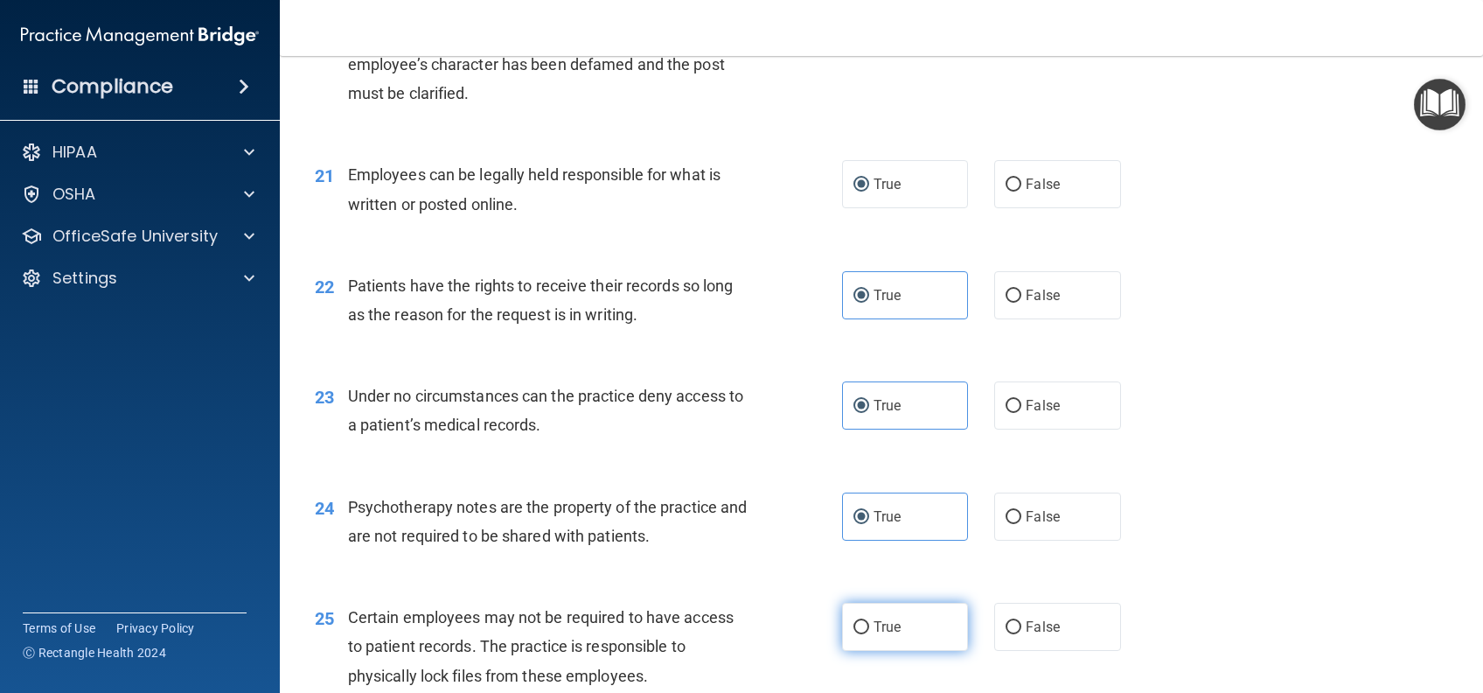
radio input "true"
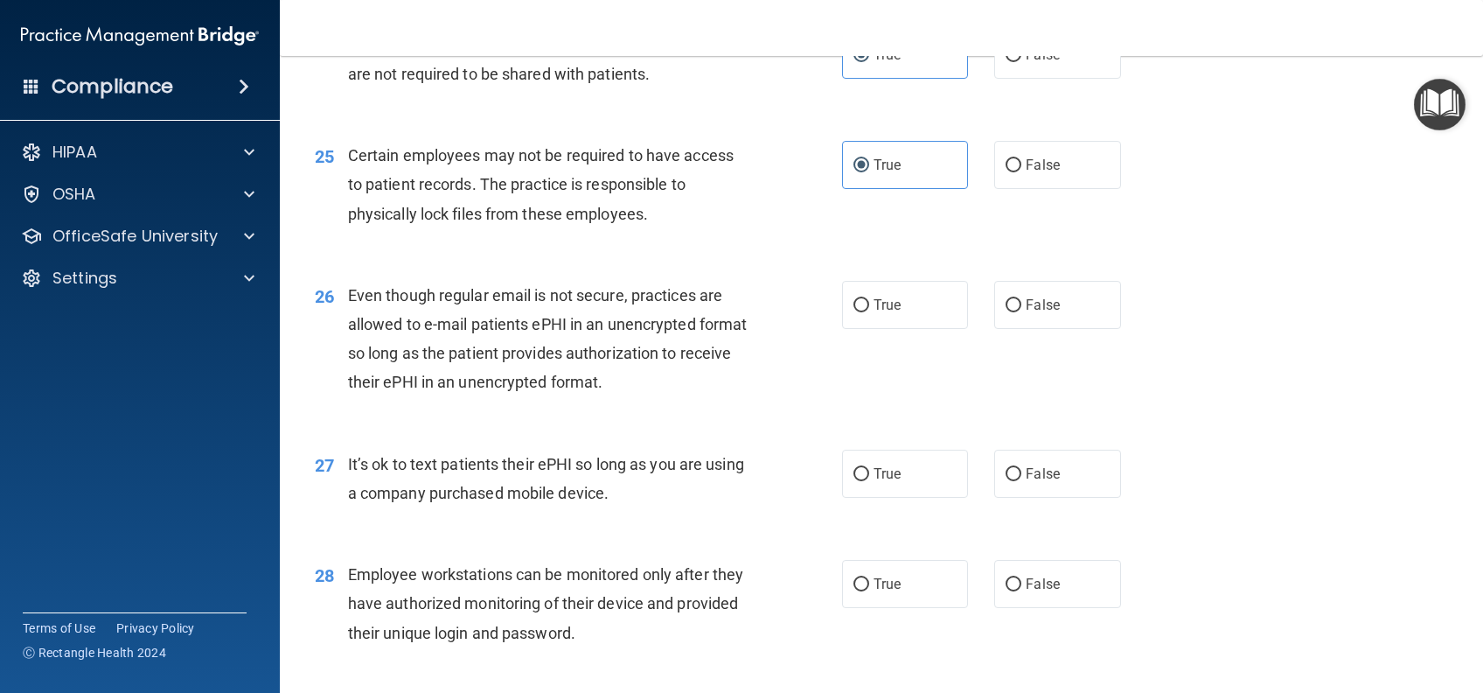
scroll to position [3615, 0]
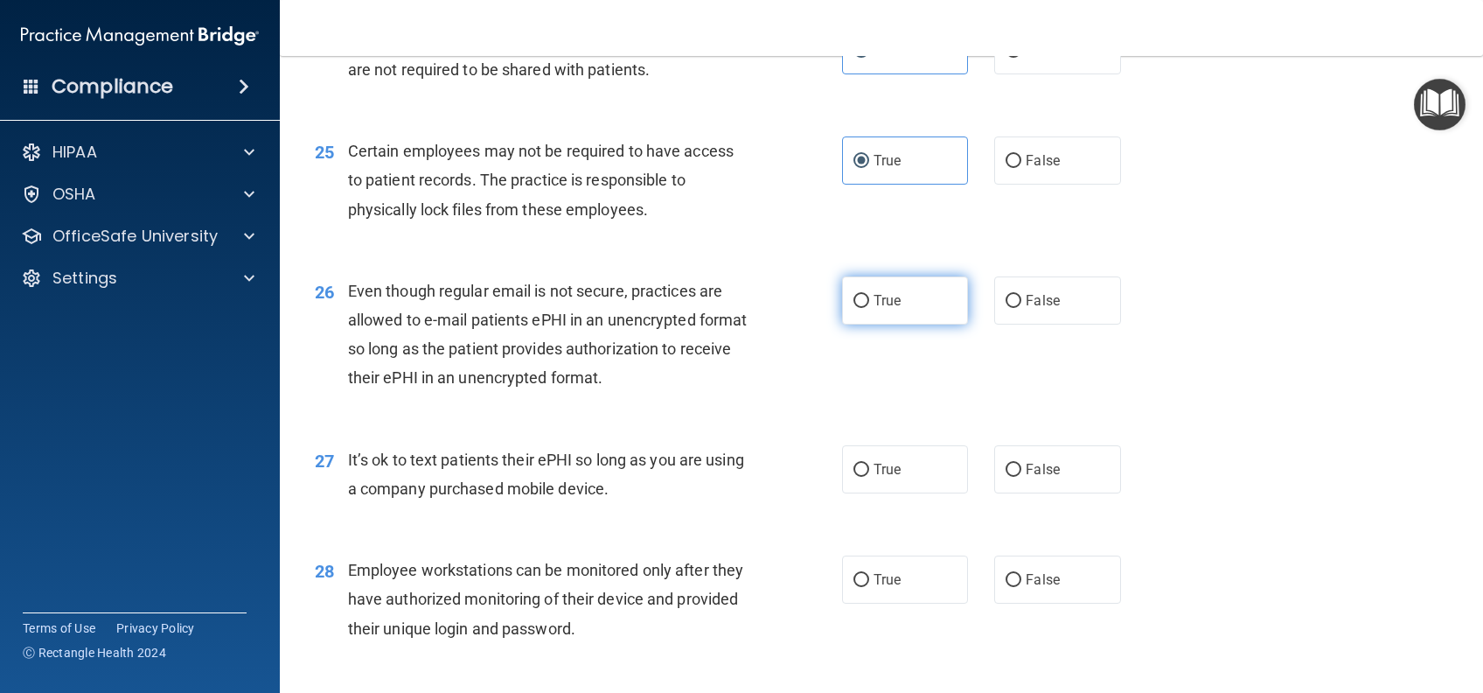
click at [898, 324] on label "True" at bounding box center [905, 300] width 126 height 48
click at [869, 308] on input "True" at bounding box center [862, 301] width 16 height 13
radio input "true"
drag, startPoint x: 886, startPoint y: 497, endPoint x: 886, endPoint y: 511, distance: 14.0
click at [886, 478] on span "True" at bounding box center [887, 469] width 27 height 17
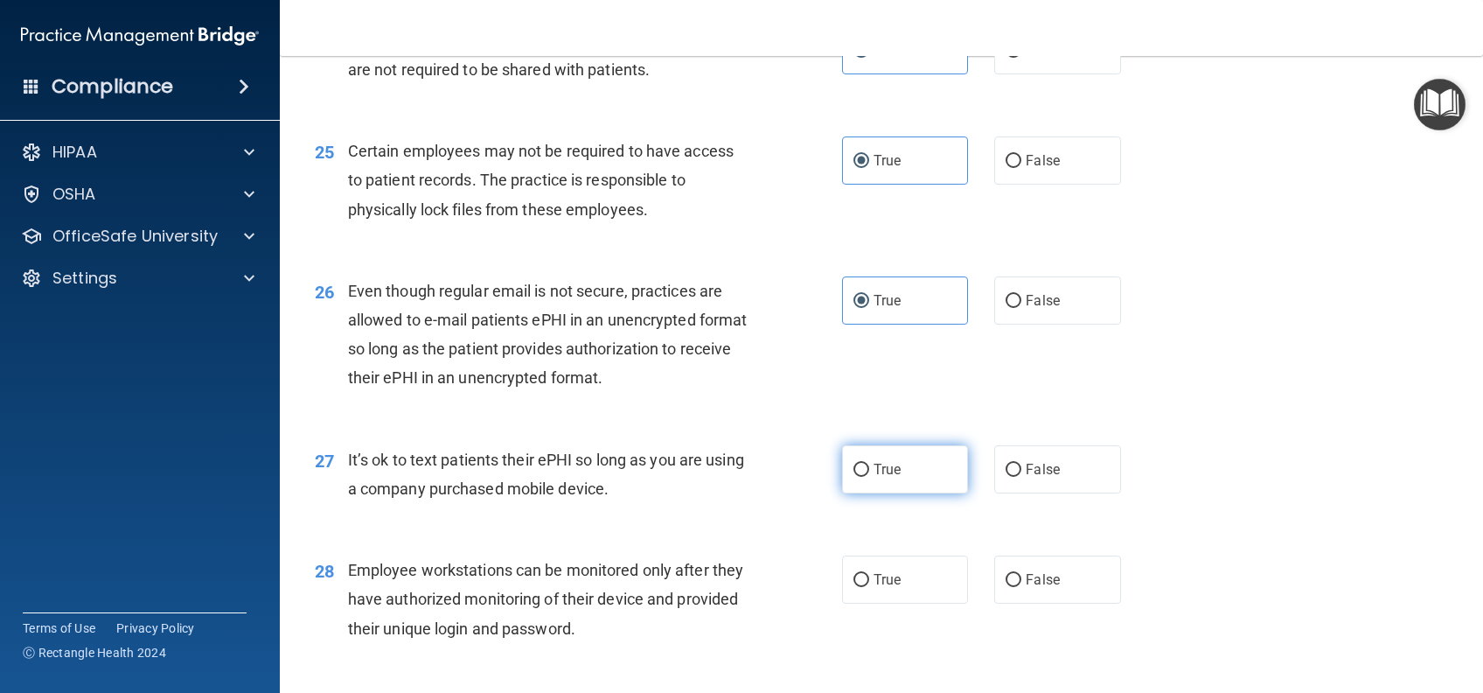
click at [869, 477] on input "True" at bounding box center [862, 470] width 16 height 13
radio input "true"
click at [896, 600] on label "True" at bounding box center [905, 579] width 126 height 48
click at [869, 587] on input "True" at bounding box center [862, 580] width 16 height 13
radio input "true"
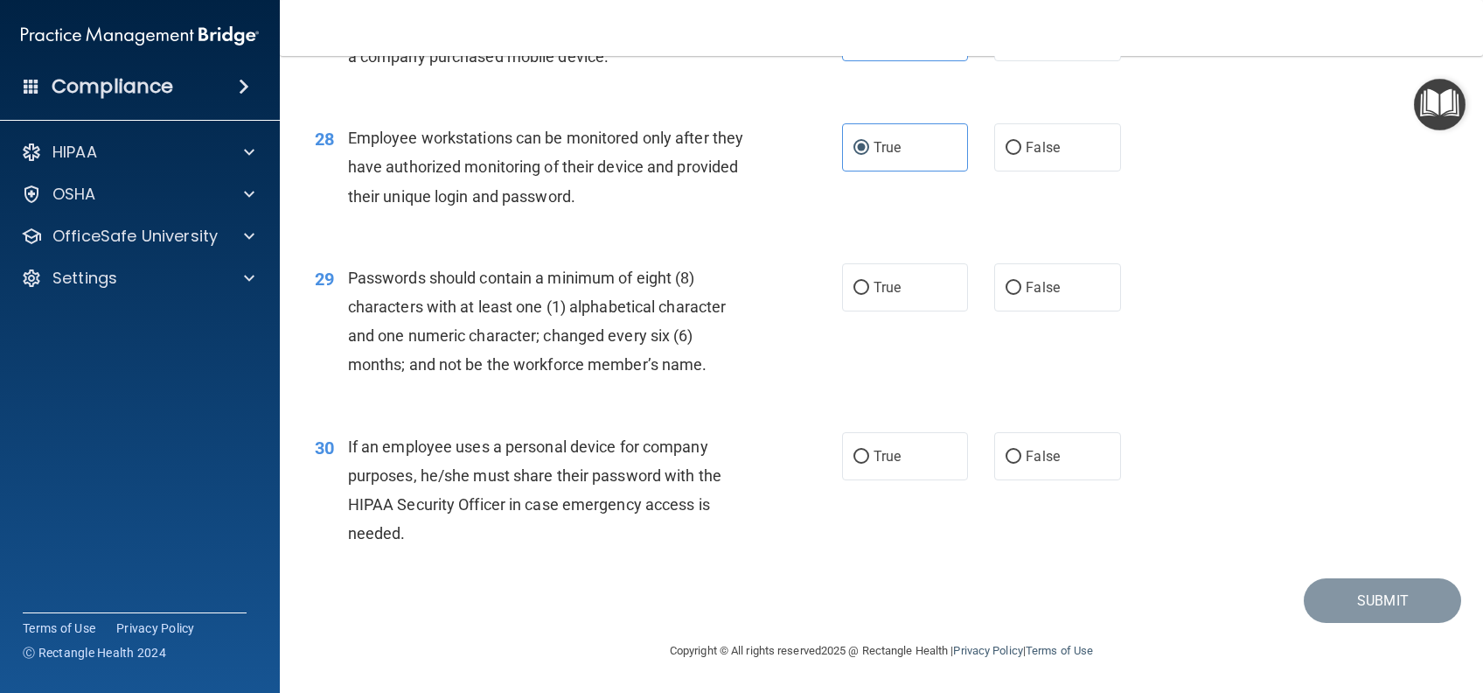
scroll to position [4076, 0]
click at [861, 296] on label "True" at bounding box center [905, 287] width 126 height 48
click at [861, 295] on input "True" at bounding box center [862, 288] width 16 height 13
radio input "true"
click at [886, 464] on label "True" at bounding box center [905, 456] width 126 height 48
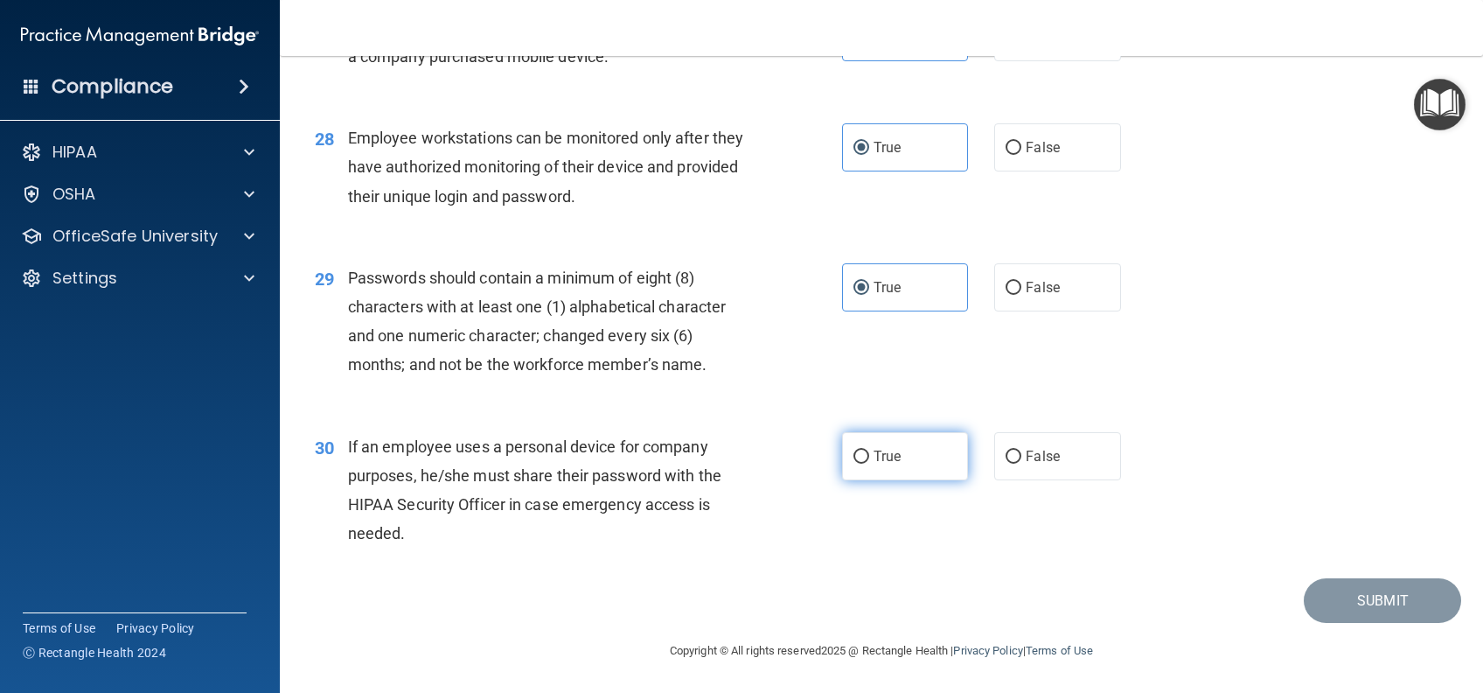
click at [869, 464] on input "True" at bounding box center [862, 456] width 16 height 13
radio input "true"
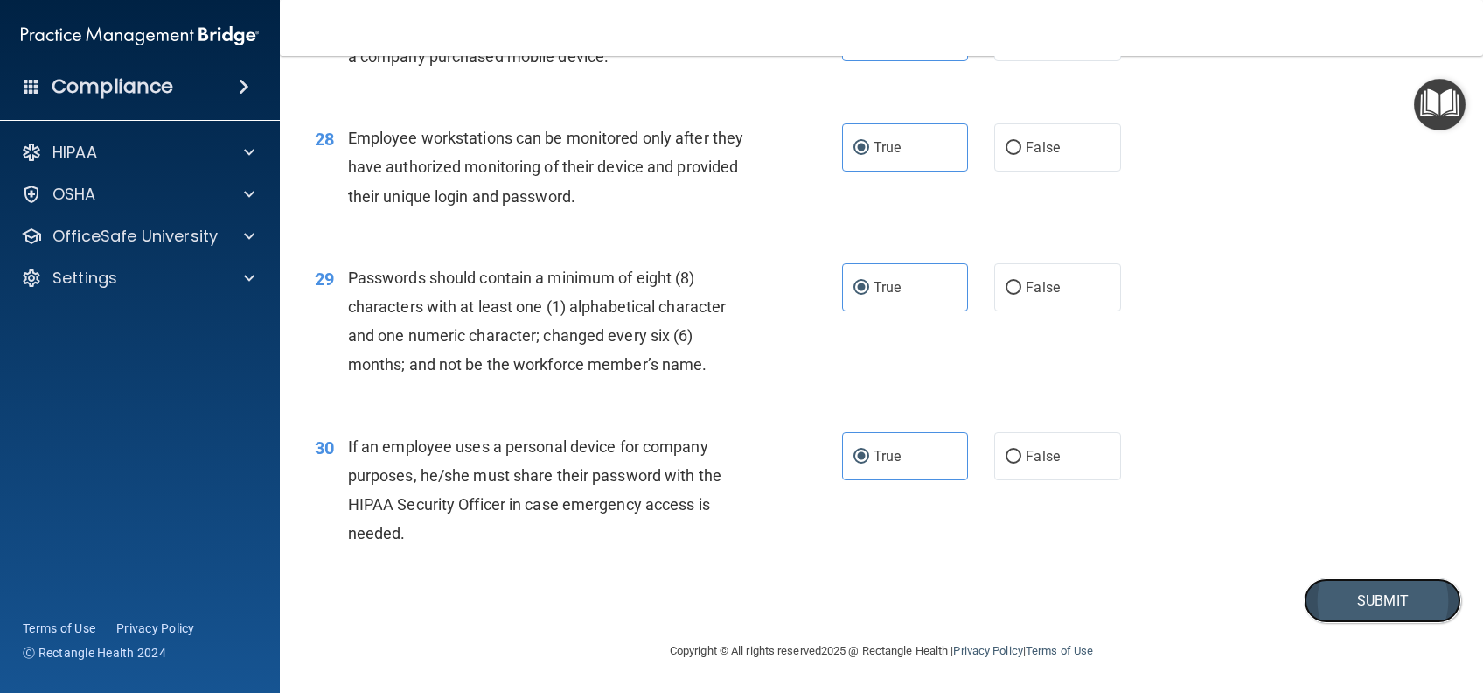
click at [1394, 591] on button "Submit" at bounding box center [1382, 600] width 157 height 45
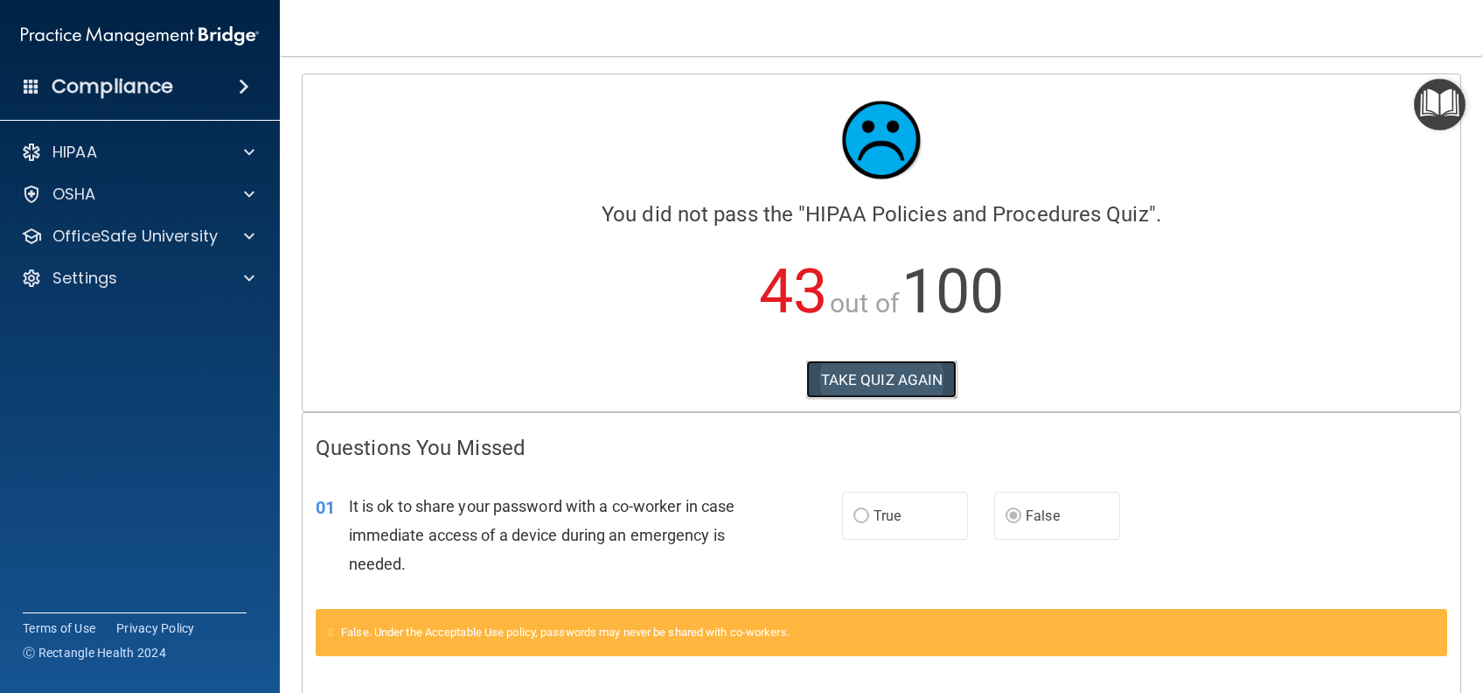
click at [825, 371] on button "TAKE QUIZ AGAIN" at bounding box center [881, 379] width 151 height 38
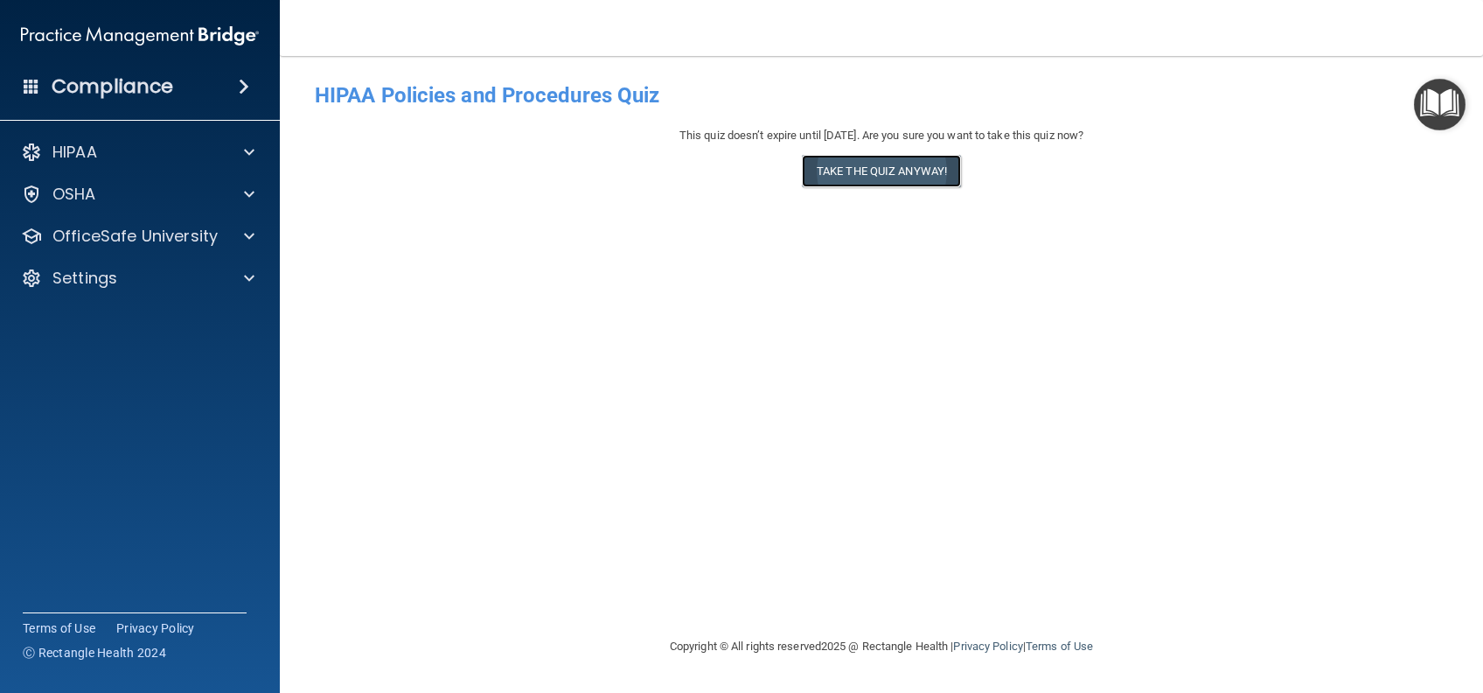
click at [927, 176] on button "Take the quiz anyway!" at bounding box center [881, 171] width 159 height 32
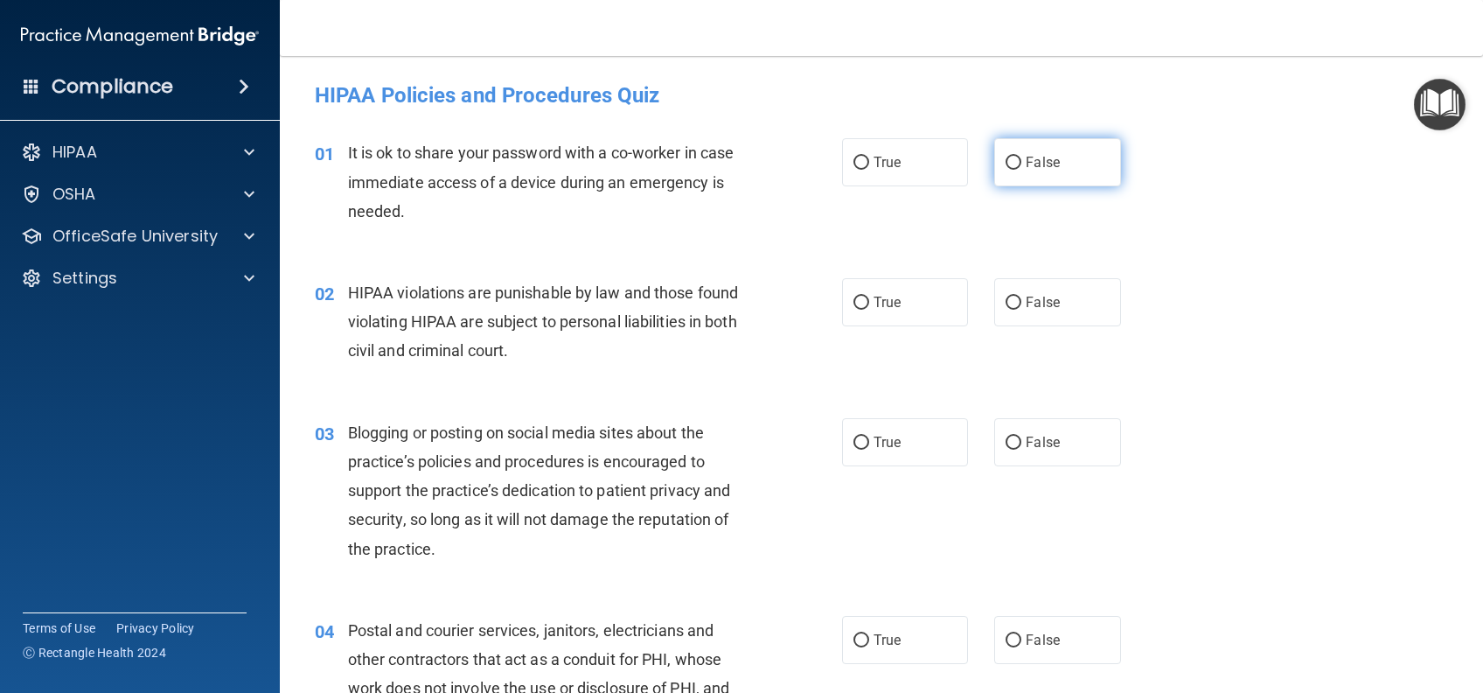
click at [1019, 145] on label "False" at bounding box center [1057, 162] width 126 height 48
click at [1019, 157] on input "False" at bounding box center [1014, 163] width 16 height 13
radio input "true"
click at [896, 301] on label "True" at bounding box center [905, 302] width 126 height 48
click at [869, 301] on input "True" at bounding box center [862, 302] width 16 height 13
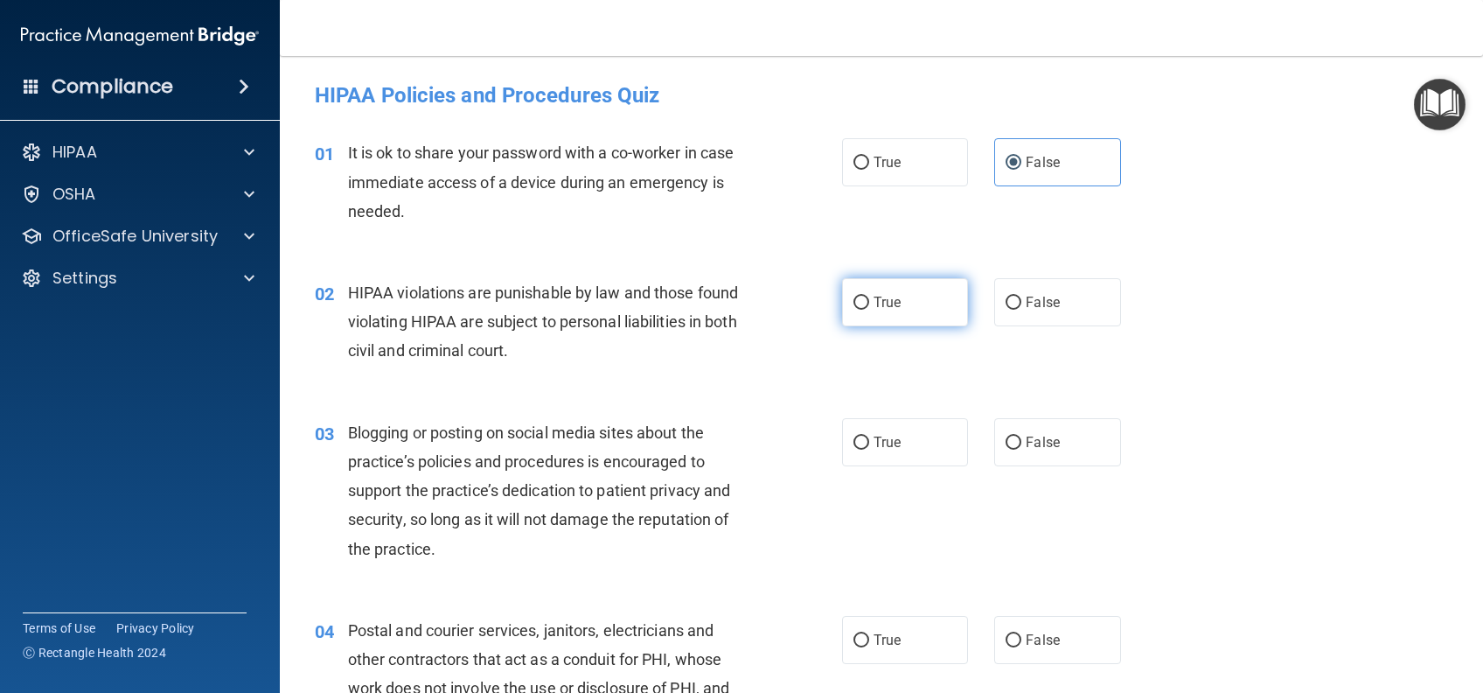
radio input "true"
click at [1030, 426] on label "False" at bounding box center [1057, 442] width 126 height 48
click at [1022, 436] on input "False" at bounding box center [1014, 442] width 16 height 13
radio input "true"
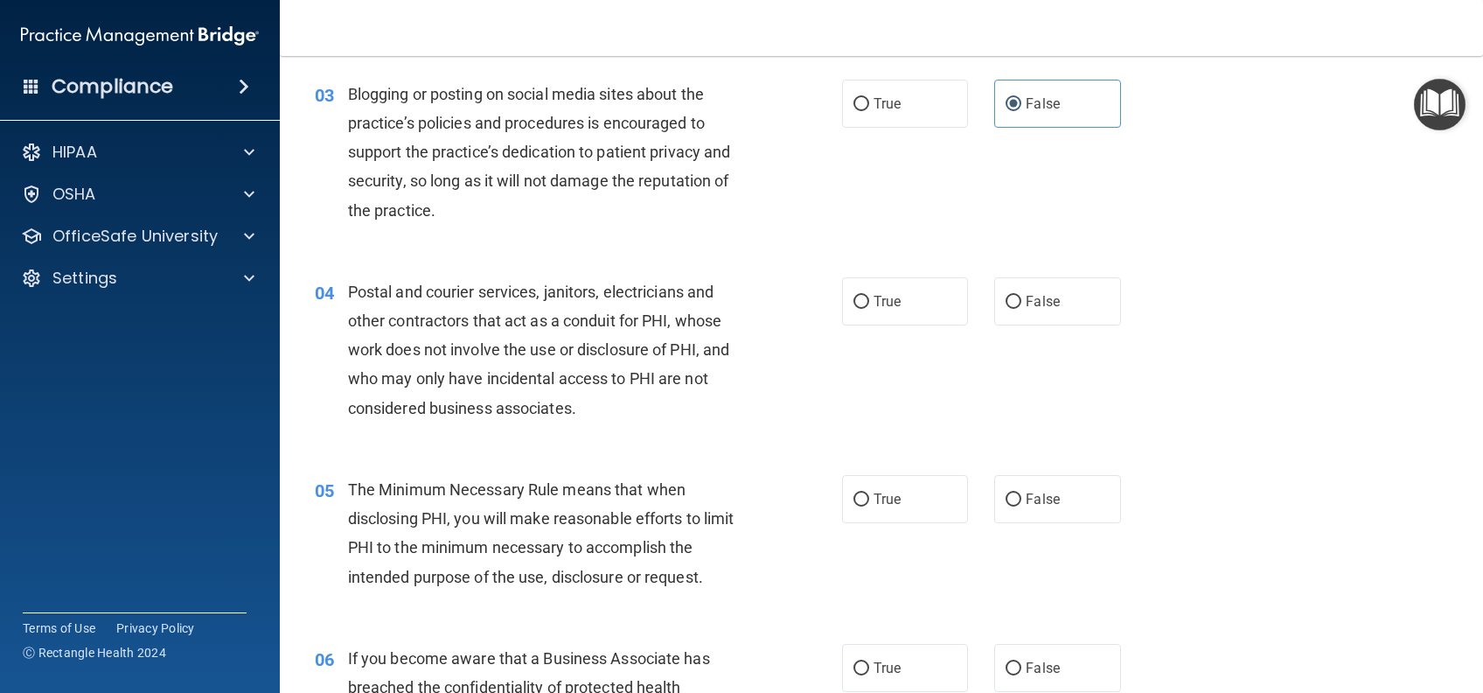
scroll to position [350, 0]
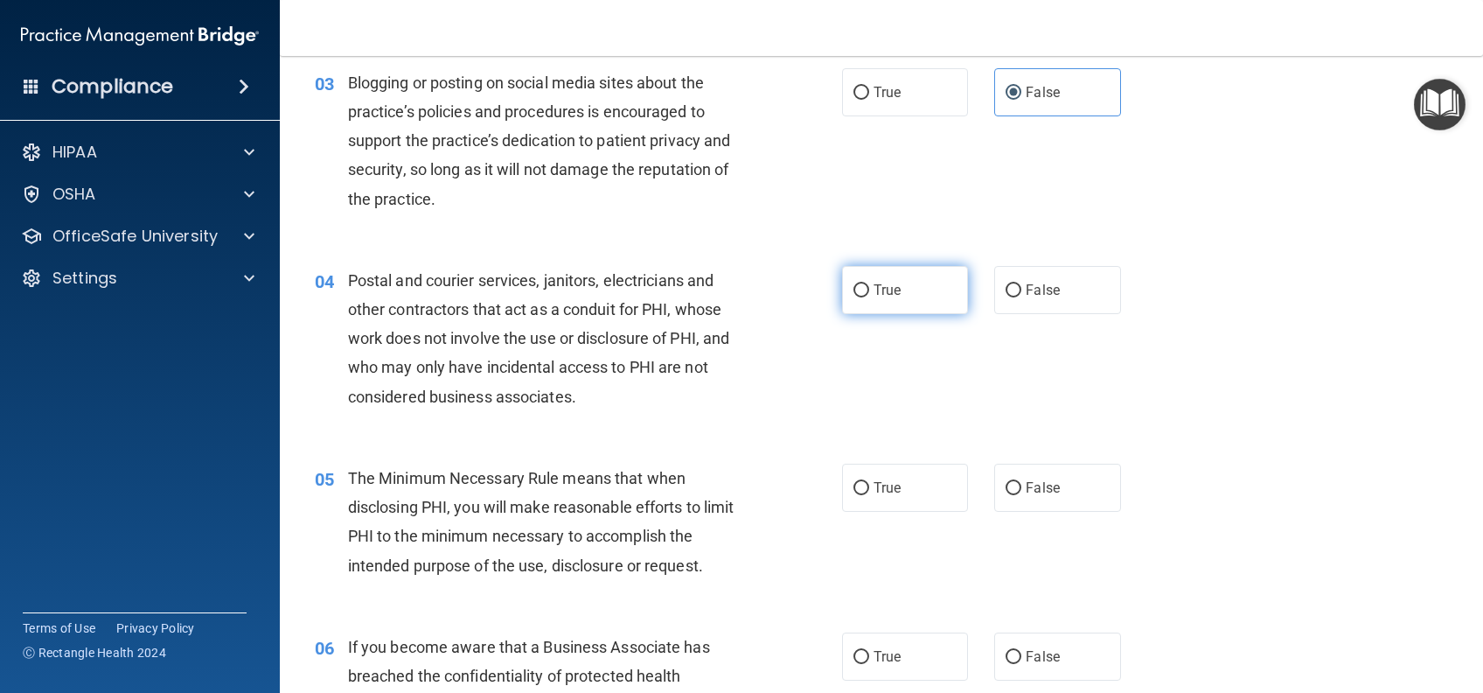
click at [890, 295] on span "True" at bounding box center [887, 290] width 27 height 17
click at [869, 295] on input "True" at bounding box center [862, 290] width 16 height 13
radio input "true"
click at [868, 499] on label "True" at bounding box center [905, 488] width 126 height 48
click at [868, 495] on input "True" at bounding box center [862, 488] width 16 height 13
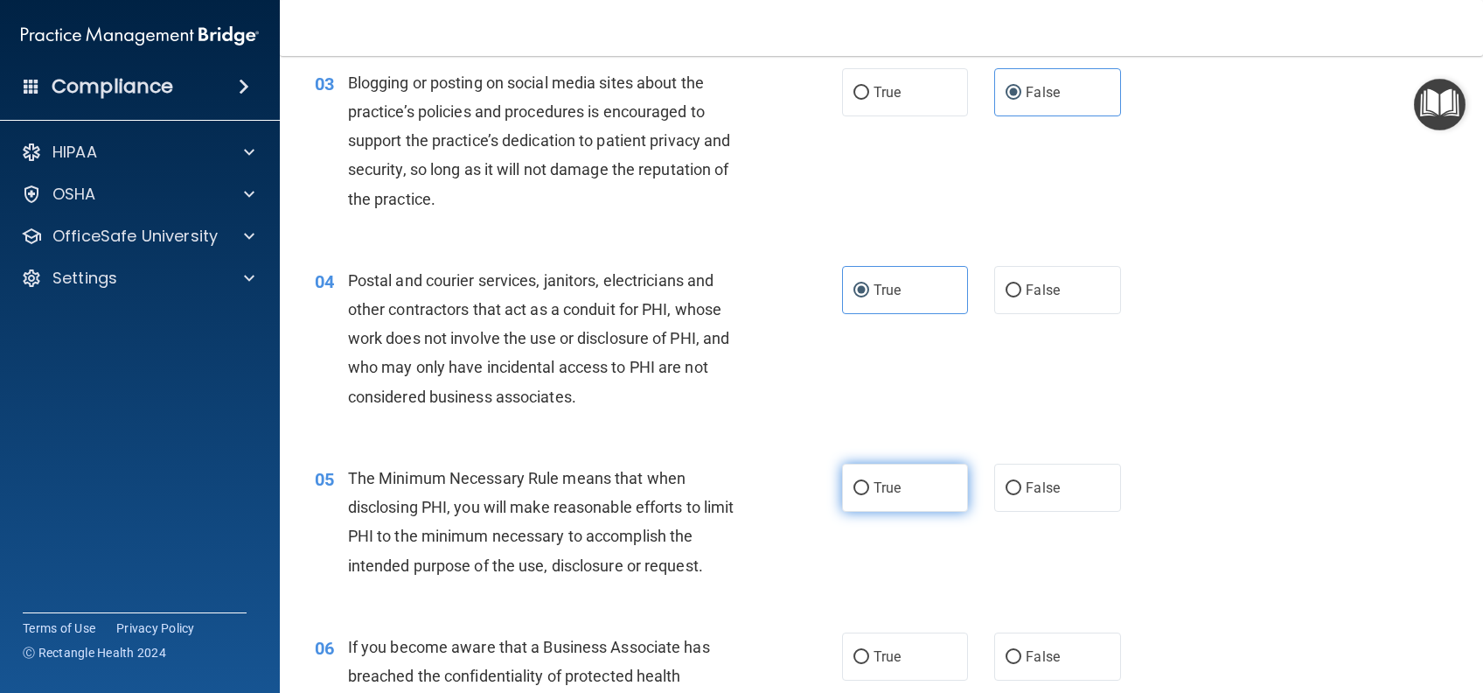
radio input "true"
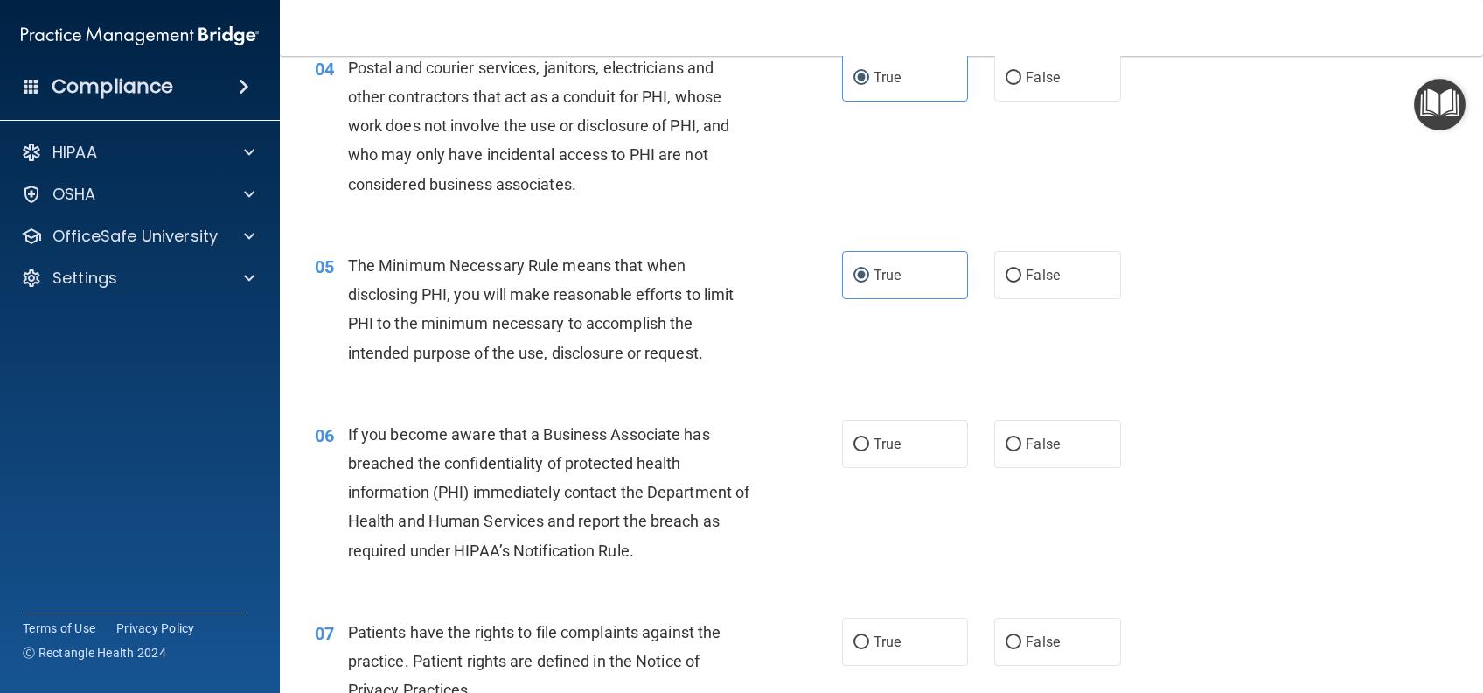
scroll to position [582, 0]
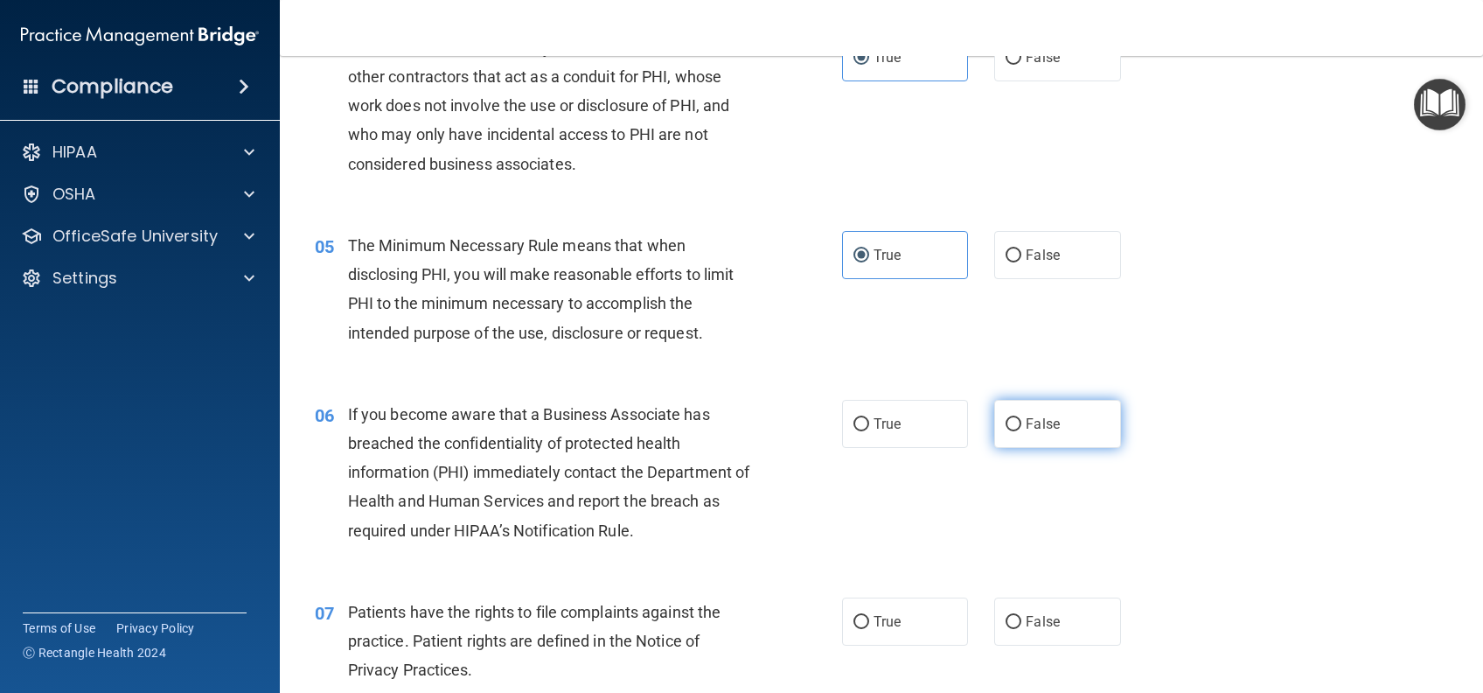
click at [1050, 434] on label "False" at bounding box center [1057, 424] width 126 height 48
click at [1022, 431] on input "False" at bounding box center [1014, 424] width 16 height 13
radio input "true"
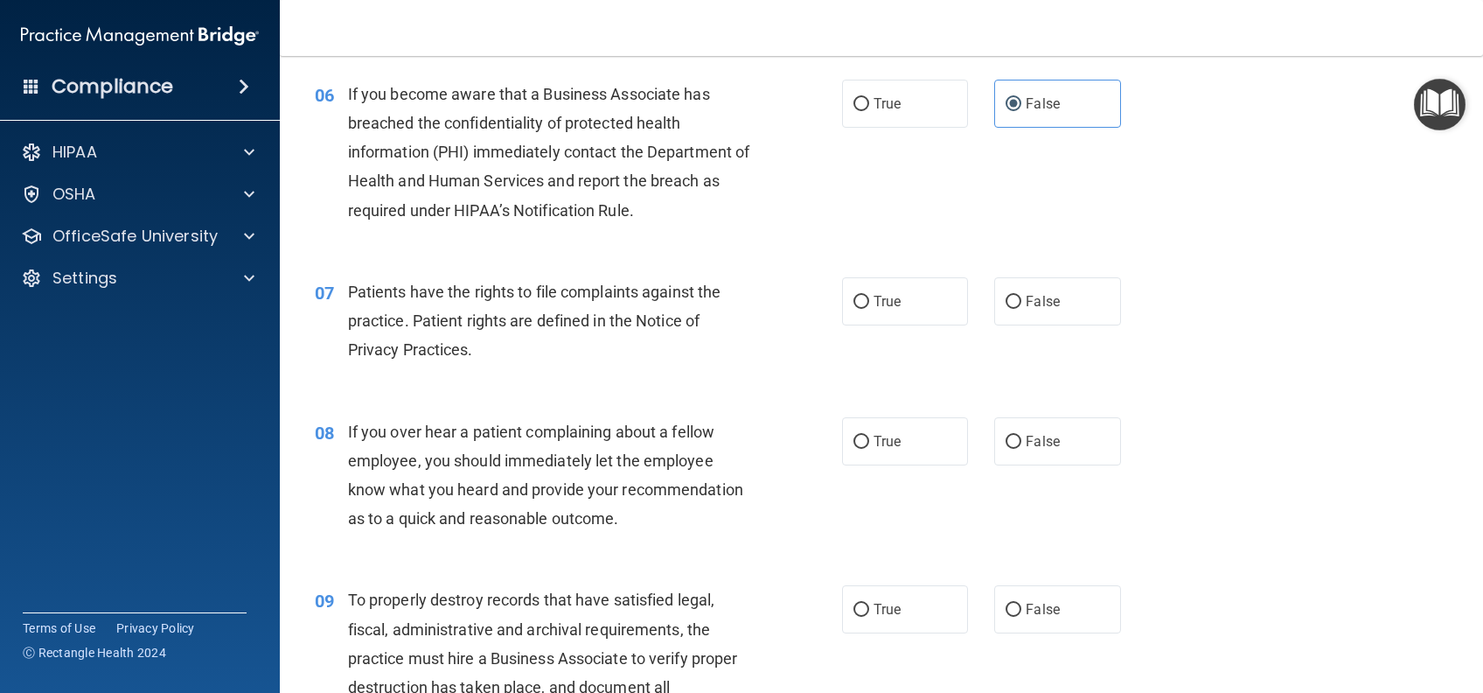
scroll to position [932, 0]
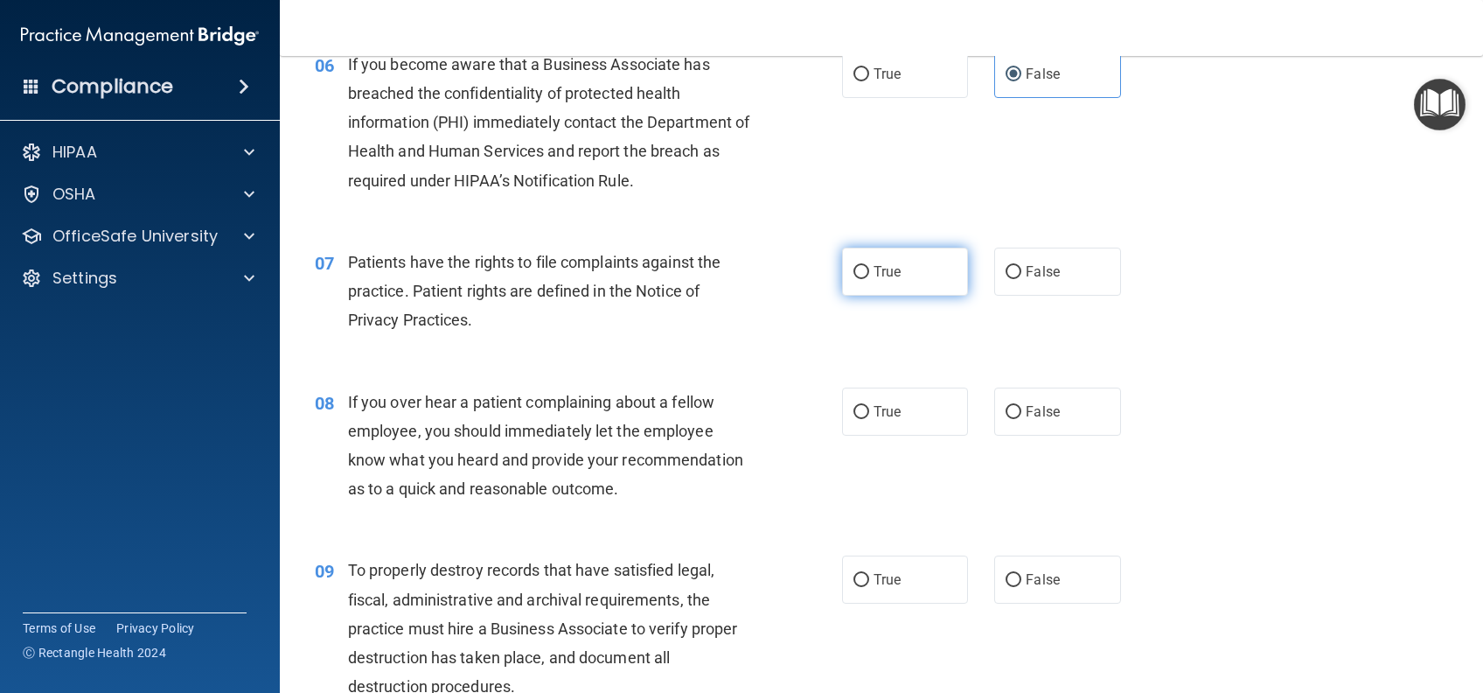
click at [868, 282] on label "True" at bounding box center [905, 272] width 126 height 48
click at [868, 279] on input "True" at bounding box center [862, 272] width 16 height 13
radio input "true"
click at [1039, 415] on span "False" at bounding box center [1043, 411] width 34 height 17
click at [1022, 415] on input "False" at bounding box center [1014, 412] width 16 height 13
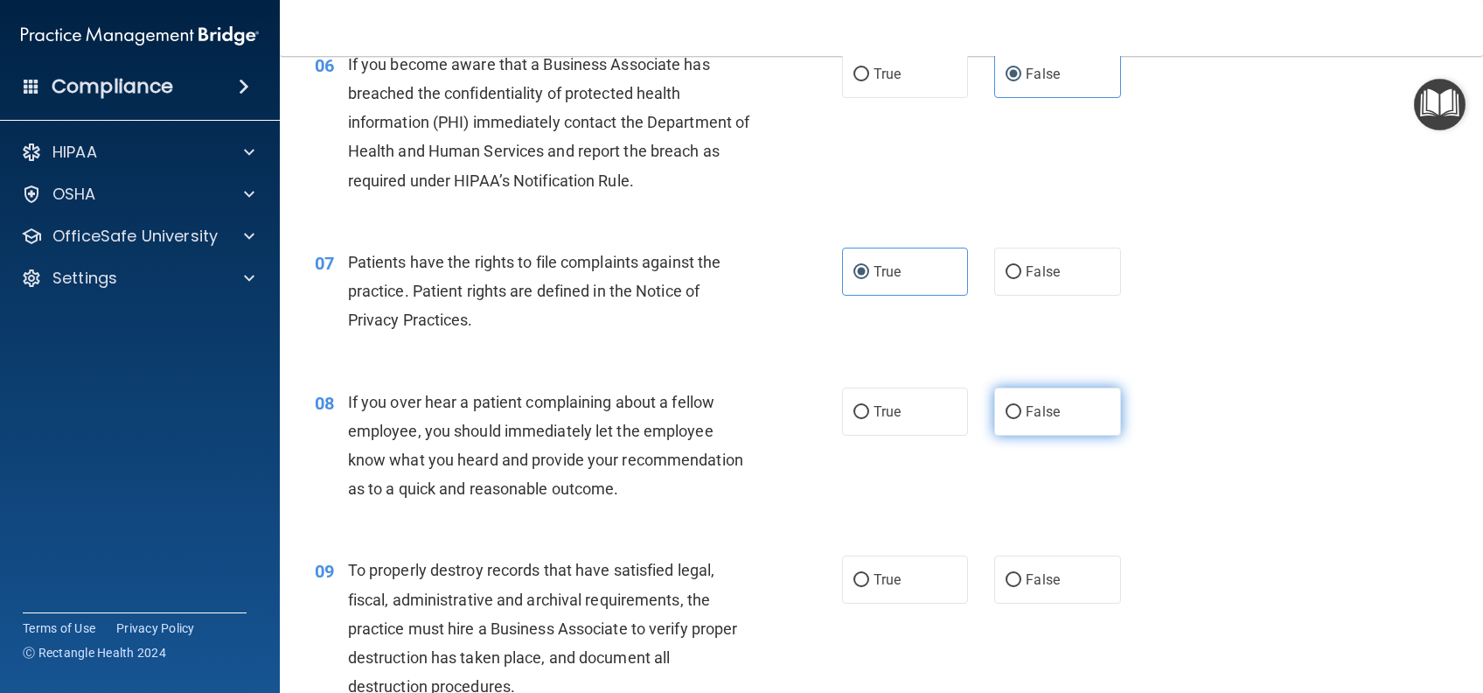
radio input "true"
click at [1047, 588] on span "False" at bounding box center [1043, 579] width 34 height 17
click at [1022, 587] on input "False" at bounding box center [1014, 580] width 16 height 13
radio input "true"
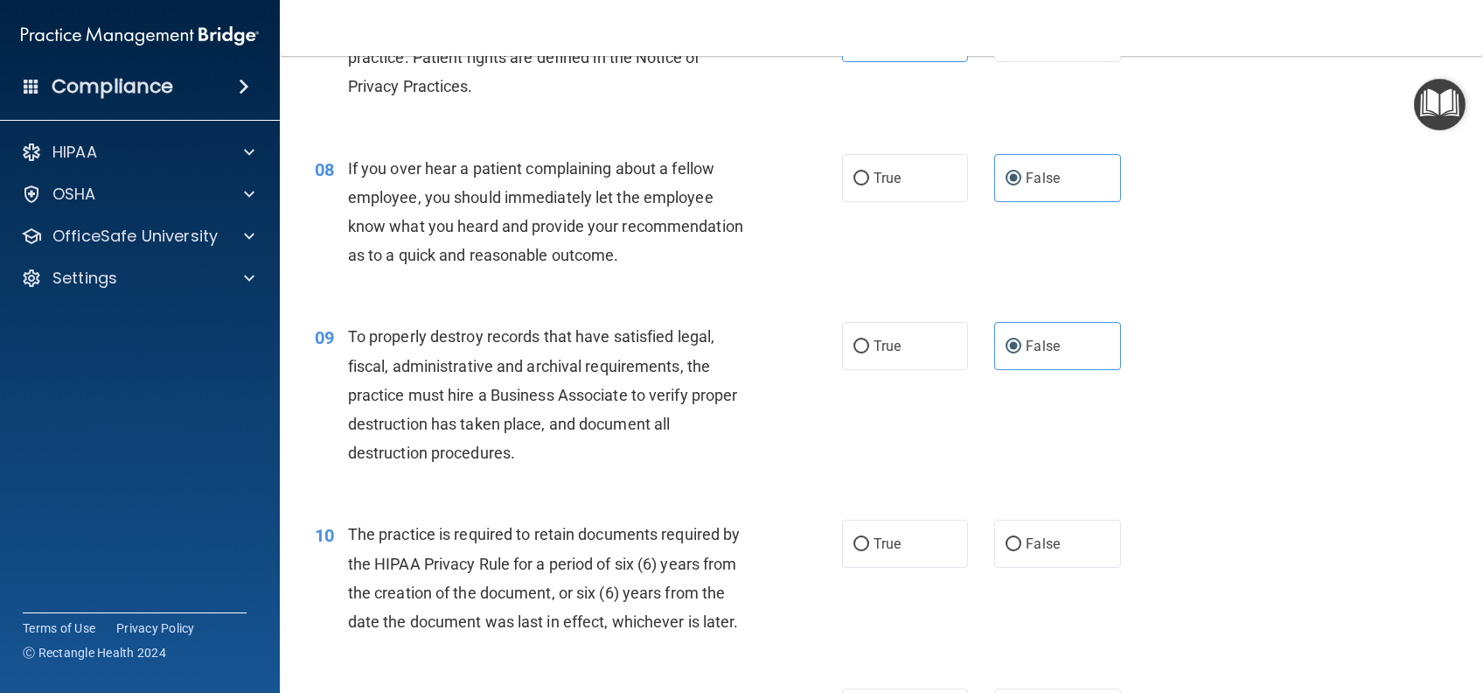
scroll to position [1282, 0]
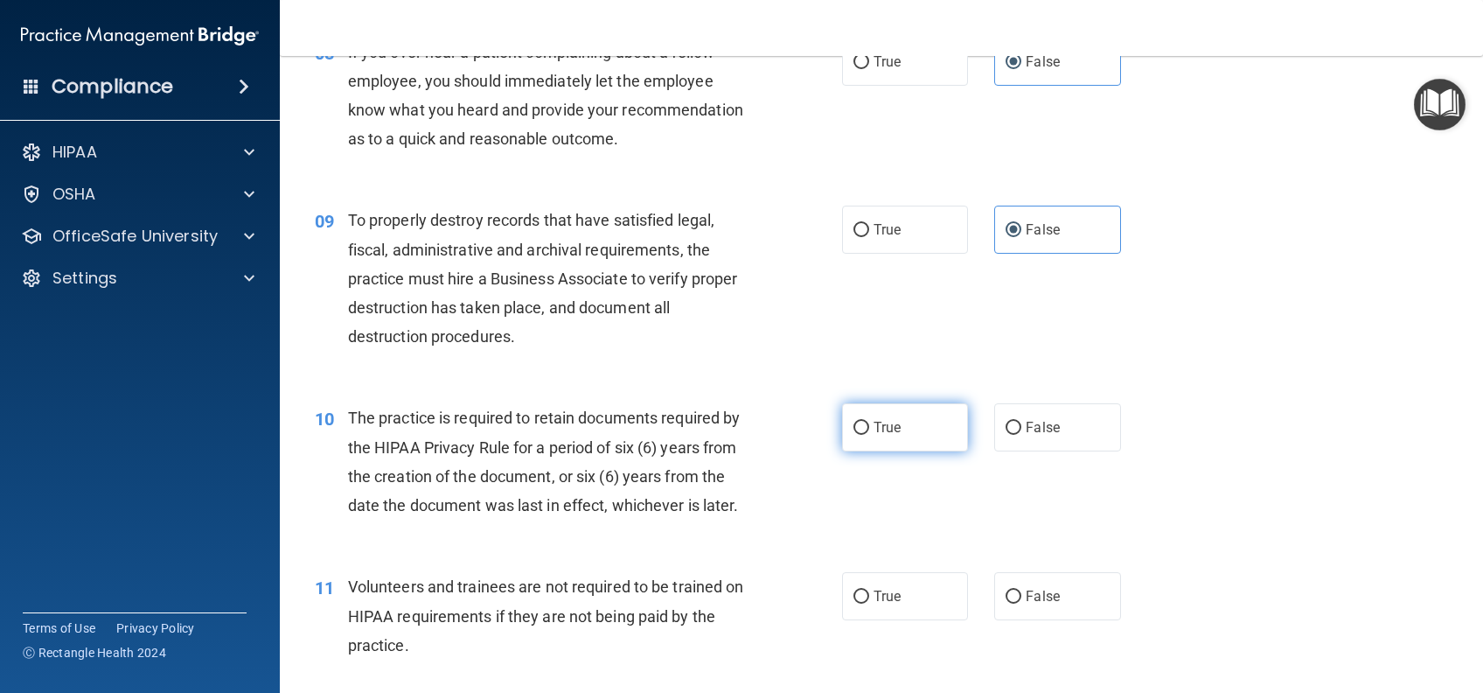
click at [880, 451] on label "True" at bounding box center [905, 427] width 126 height 48
click at [869, 435] on input "True" at bounding box center [862, 428] width 16 height 13
radio input "true"
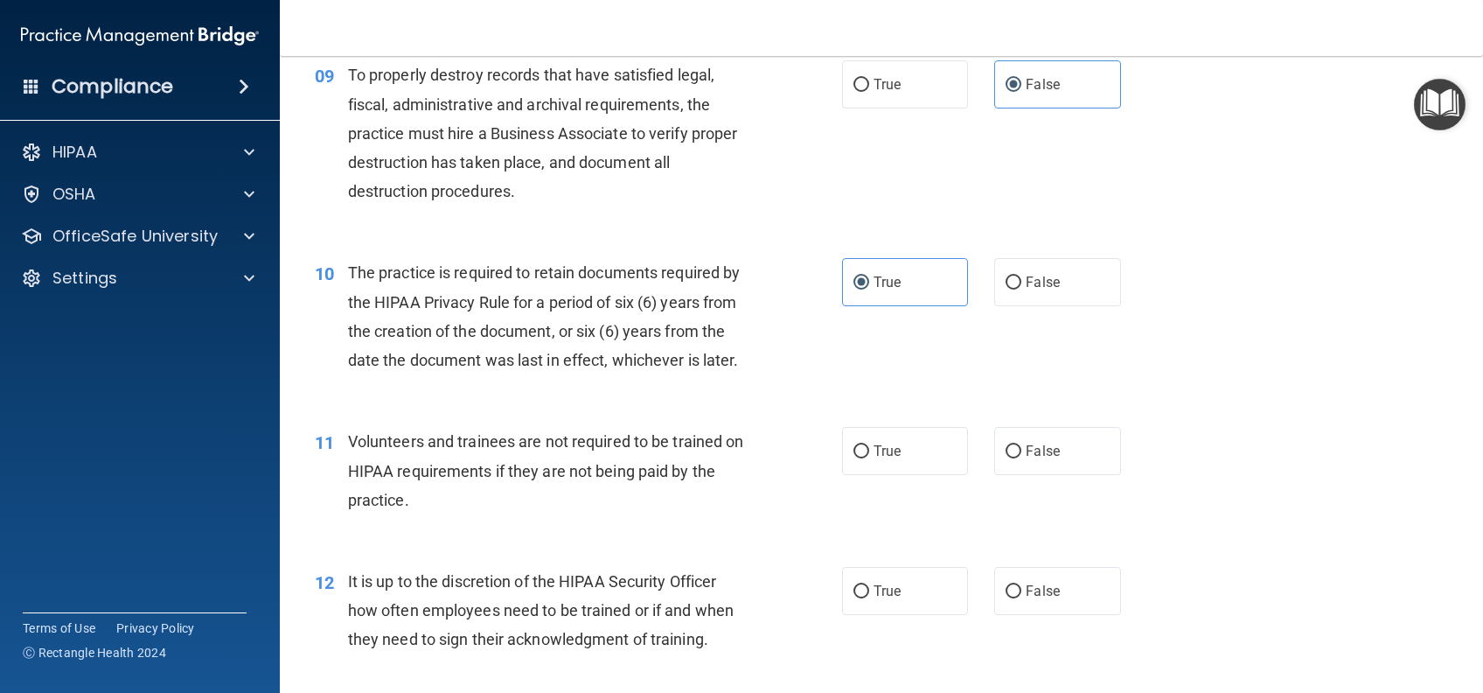
scroll to position [1516, 0]
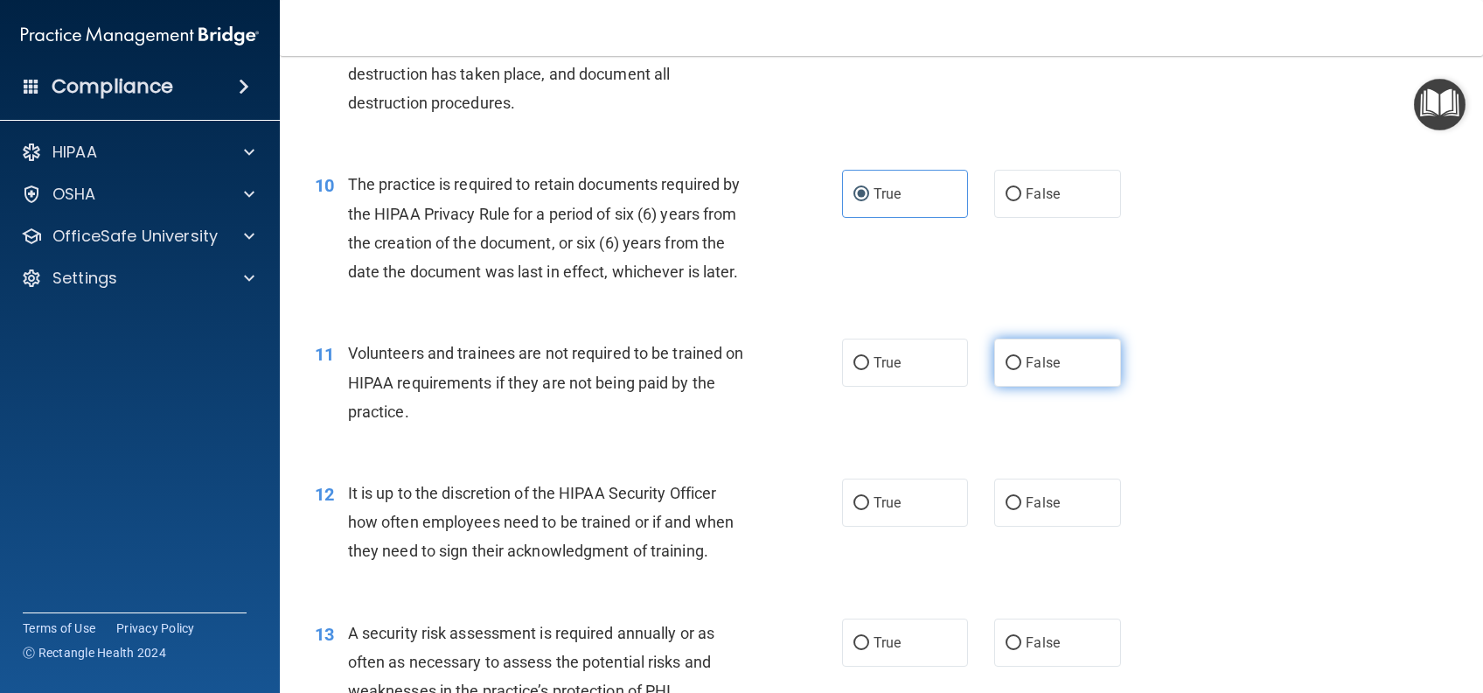
click at [1043, 376] on label "False" at bounding box center [1057, 362] width 126 height 48
click at [1022, 370] on input "False" at bounding box center [1014, 363] width 16 height 13
radio input "true"
click at [1050, 517] on label "False" at bounding box center [1057, 502] width 126 height 48
click at [1022, 510] on input "False" at bounding box center [1014, 503] width 16 height 13
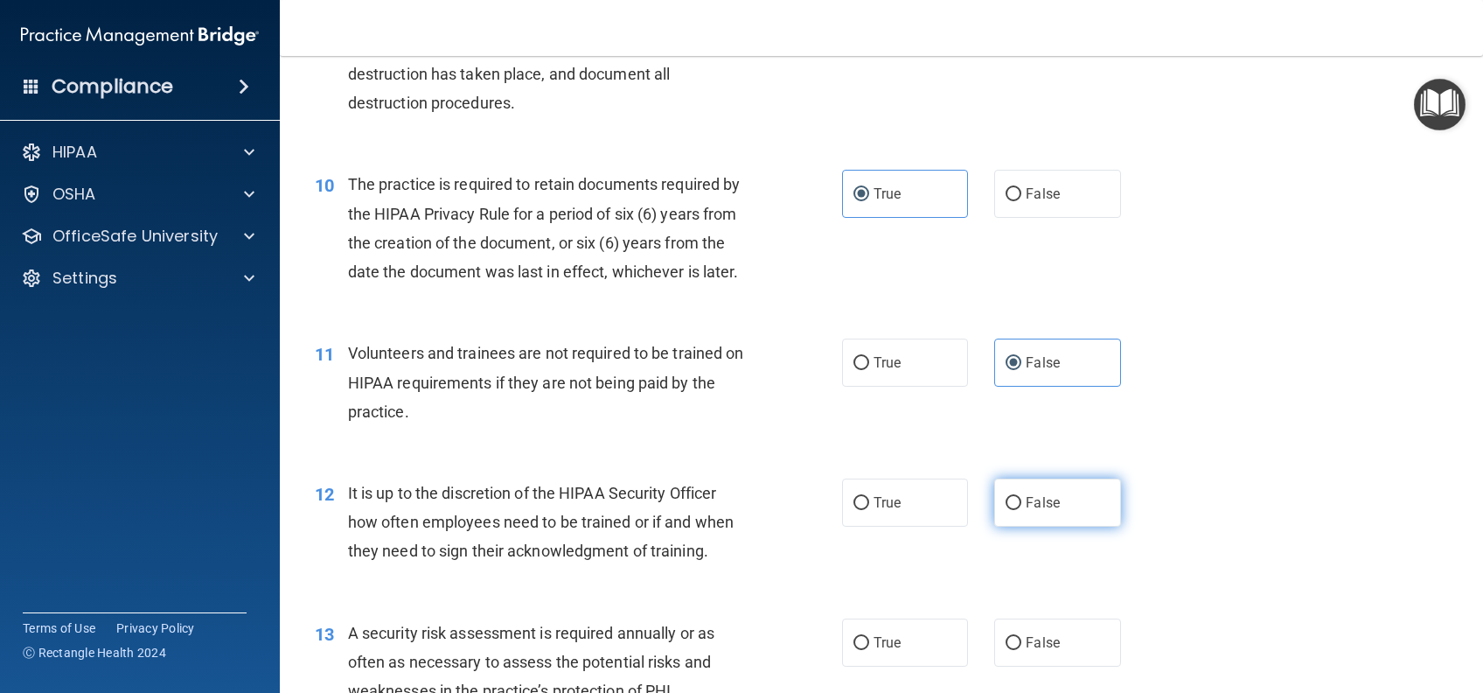
radio input "true"
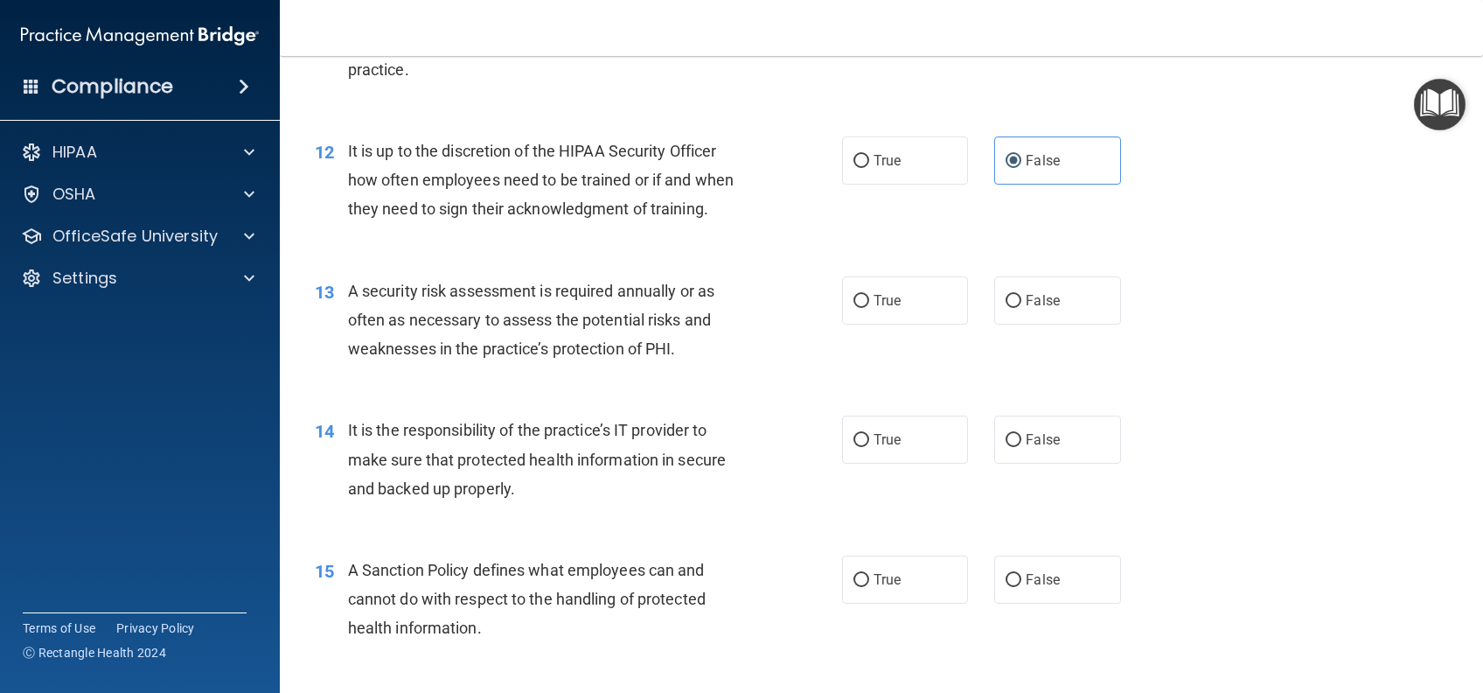
scroll to position [1866, 0]
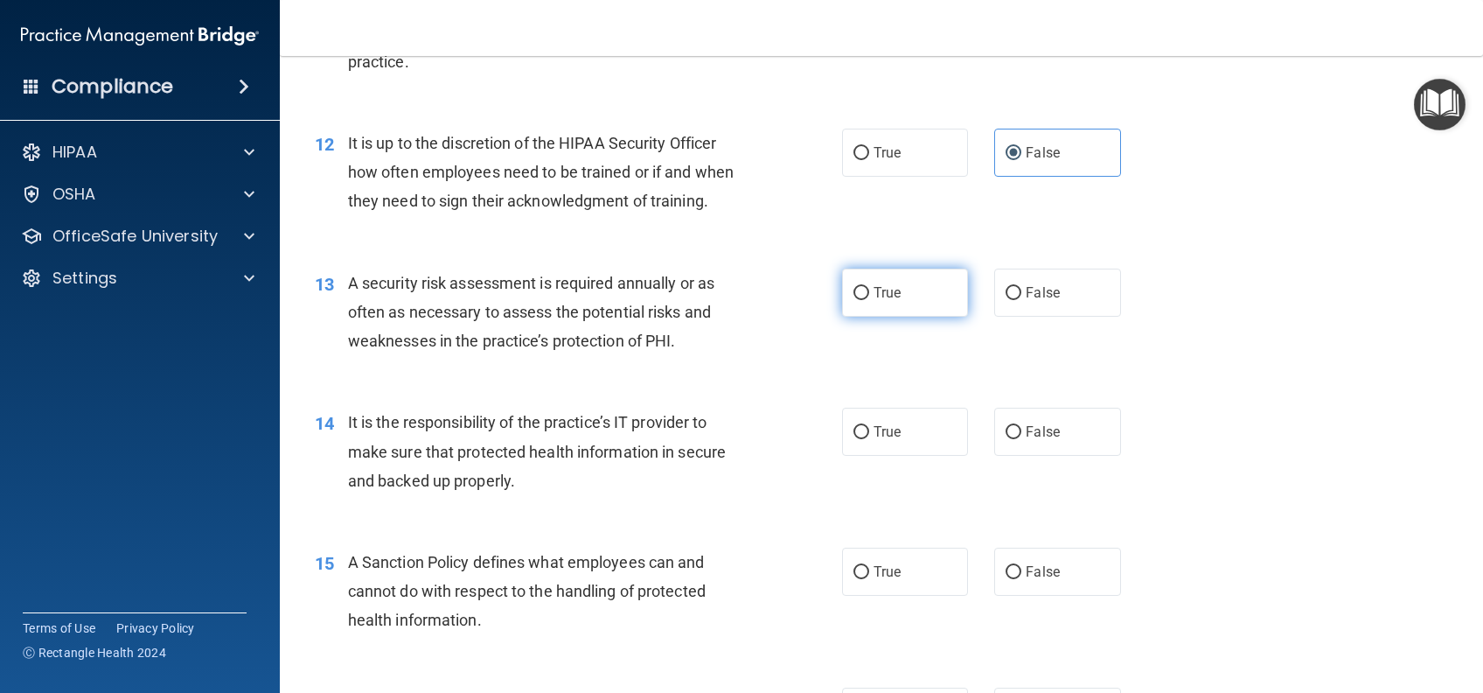
click at [874, 301] on span "True" at bounding box center [887, 292] width 27 height 17
click at [868, 300] on input "True" at bounding box center [862, 293] width 16 height 13
radio input "true"
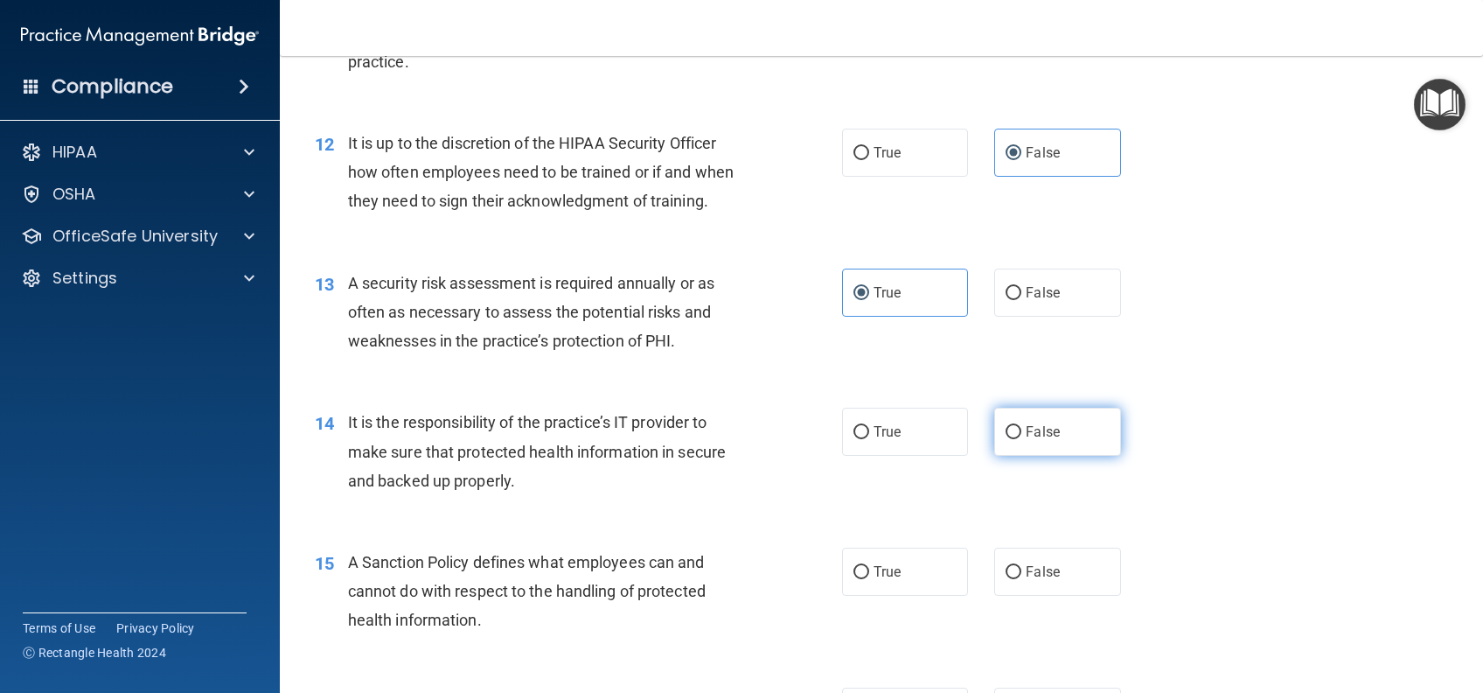
click at [1065, 456] on label "False" at bounding box center [1057, 432] width 126 height 48
click at [1022, 439] on input "False" at bounding box center [1014, 432] width 16 height 13
radio input "true"
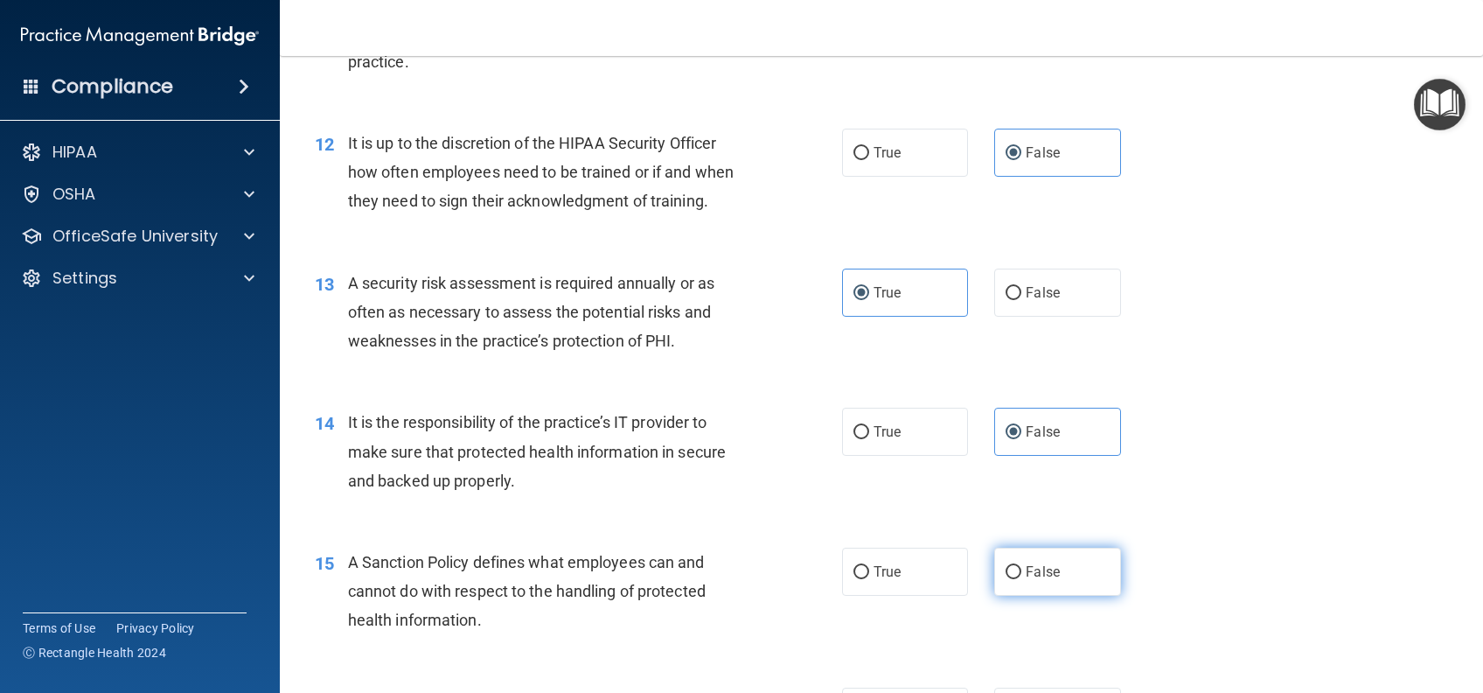
click at [1033, 591] on label "False" at bounding box center [1057, 571] width 126 height 48
click at [1022, 579] on input "False" at bounding box center [1014, 572] width 16 height 13
radio input "true"
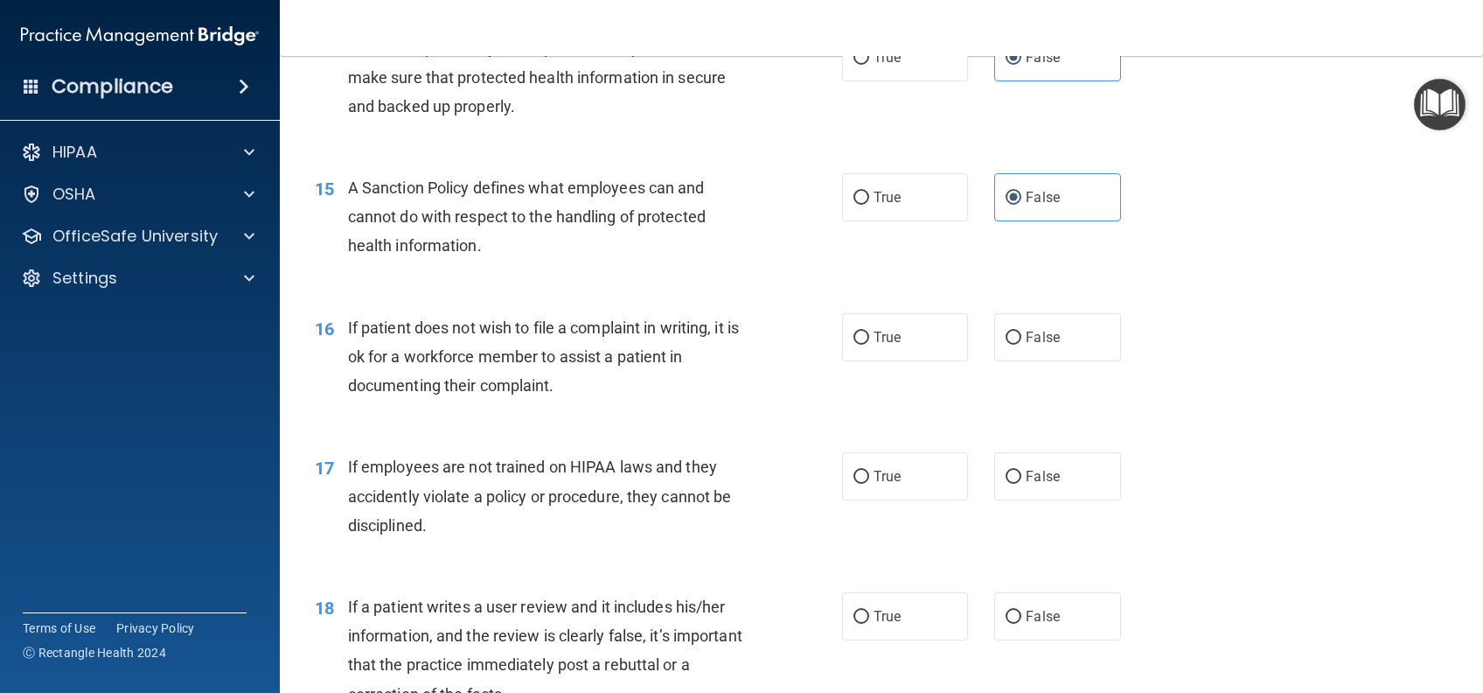
scroll to position [2332, 0]
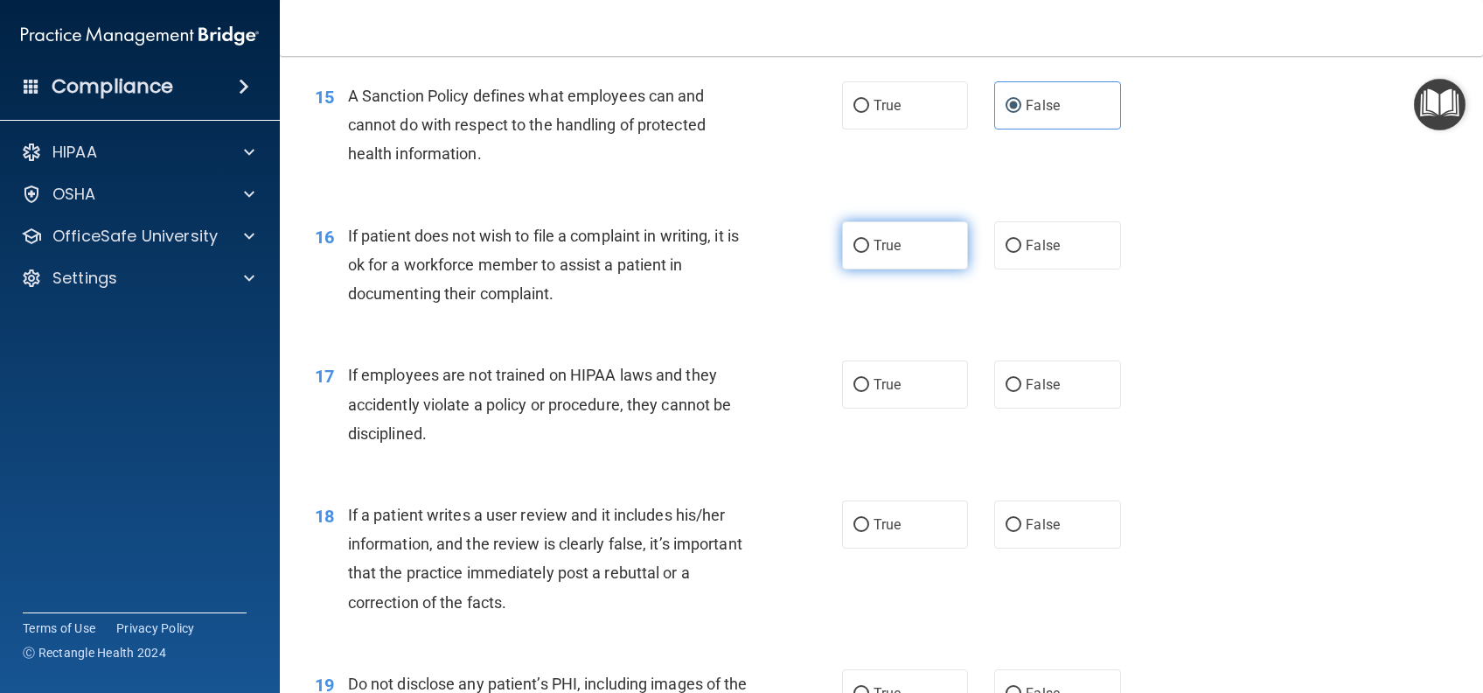
click at [901, 268] on label "True" at bounding box center [905, 245] width 126 height 48
click at [869, 253] on input "True" at bounding box center [862, 246] width 16 height 13
radio input "true"
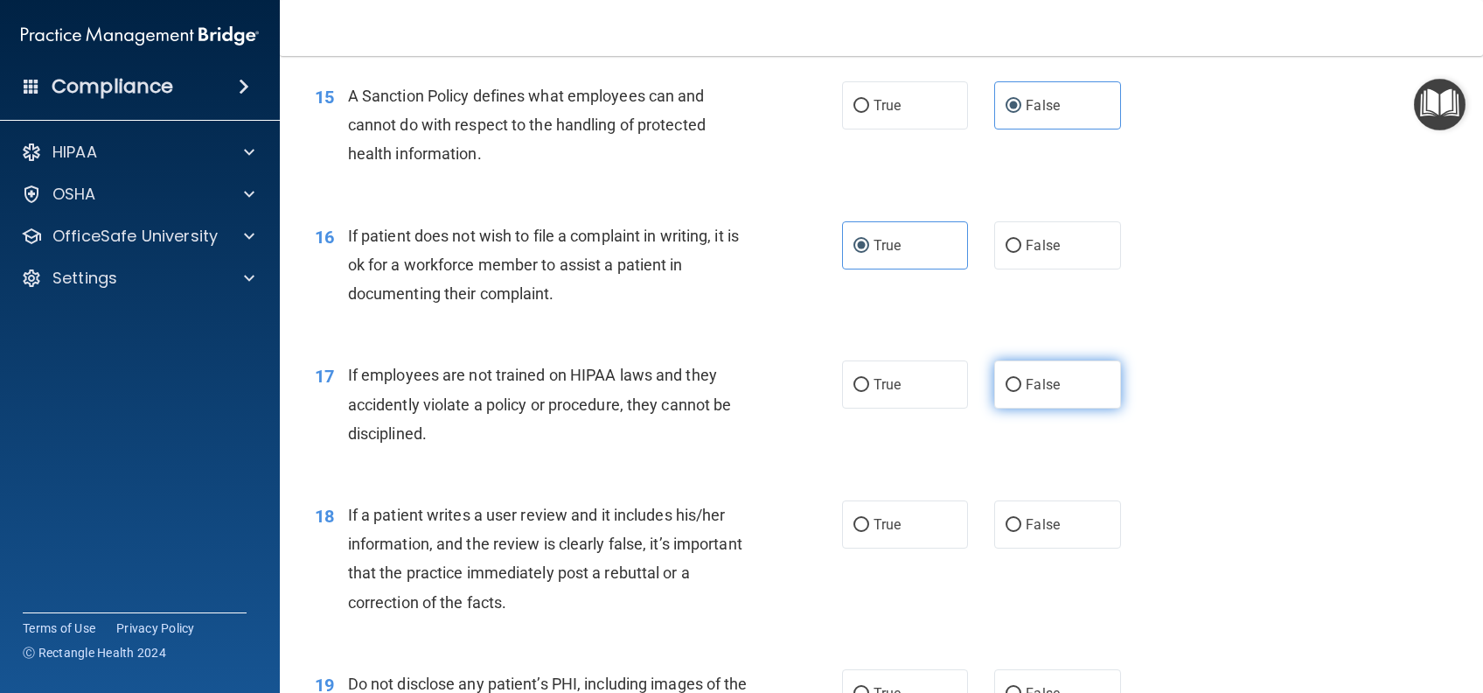
click at [1042, 393] on span "False" at bounding box center [1043, 384] width 34 height 17
click at [1022, 392] on input "False" at bounding box center [1014, 385] width 16 height 13
radio input "true"
click at [1046, 533] on span "False" at bounding box center [1043, 524] width 34 height 17
click at [1022, 532] on input "False" at bounding box center [1014, 525] width 16 height 13
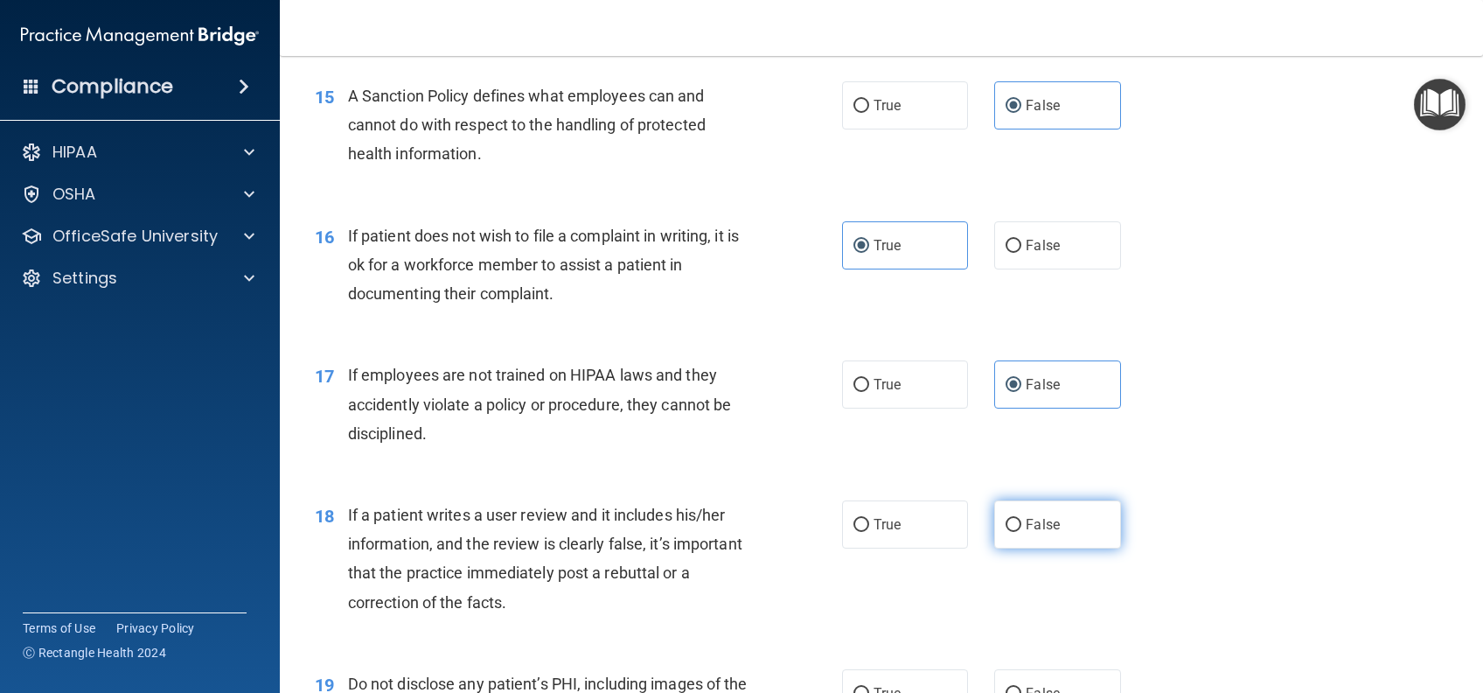
radio input "true"
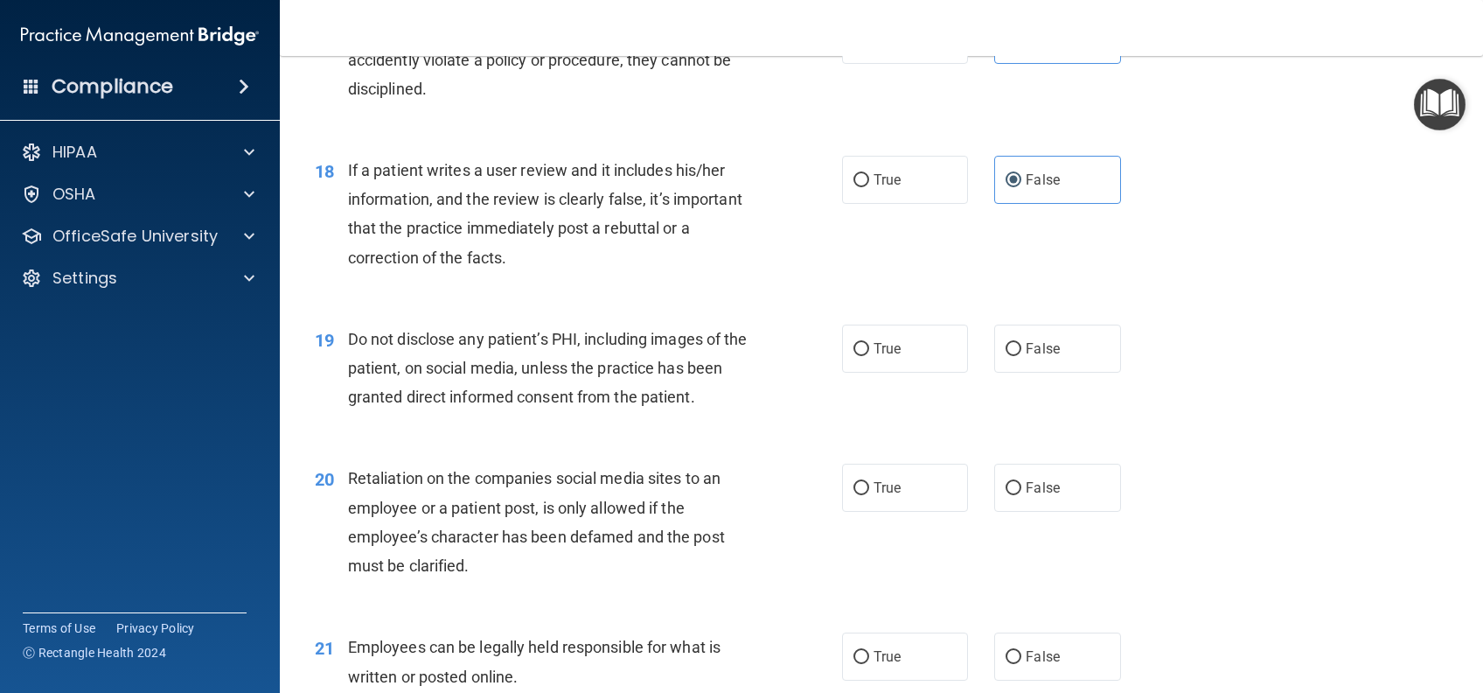
scroll to position [2681, 0]
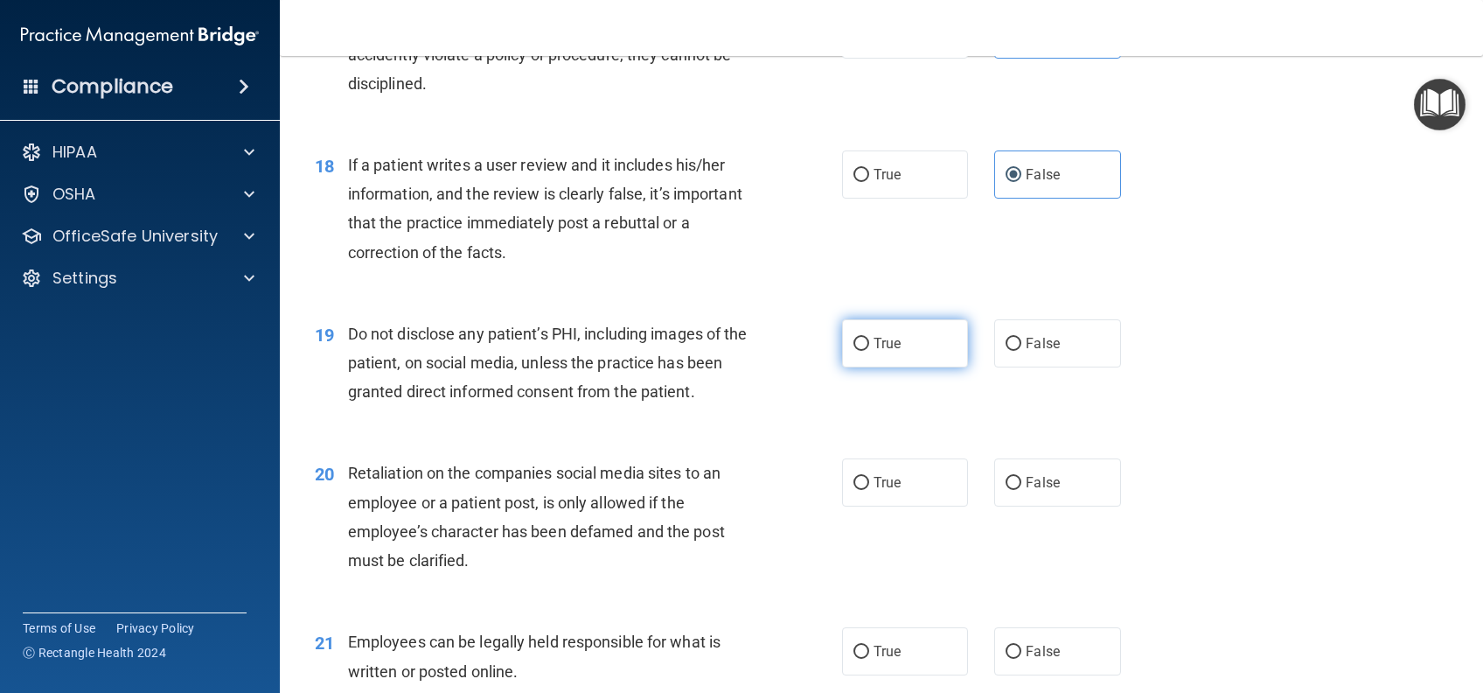
click at [867, 367] on label "True" at bounding box center [905, 343] width 126 height 48
click at [867, 351] on input "True" at bounding box center [862, 344] width 16 height 13
radio input "true"
click at [1026, 491] on span "False" at bounding box center [1043, 482] width 34 height 17
click at [1022, 490] on input "False" at bounding box center [1014, 483] width 16 height 13
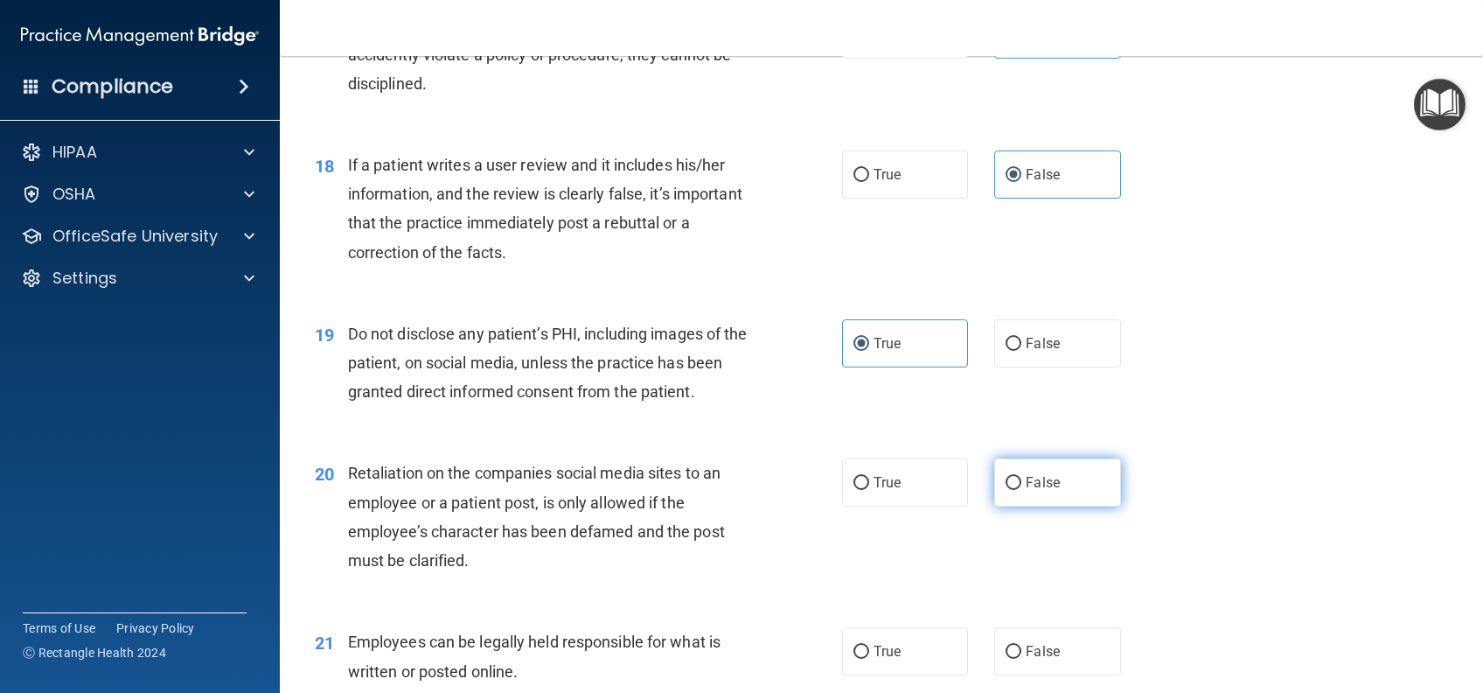
radio input "true"
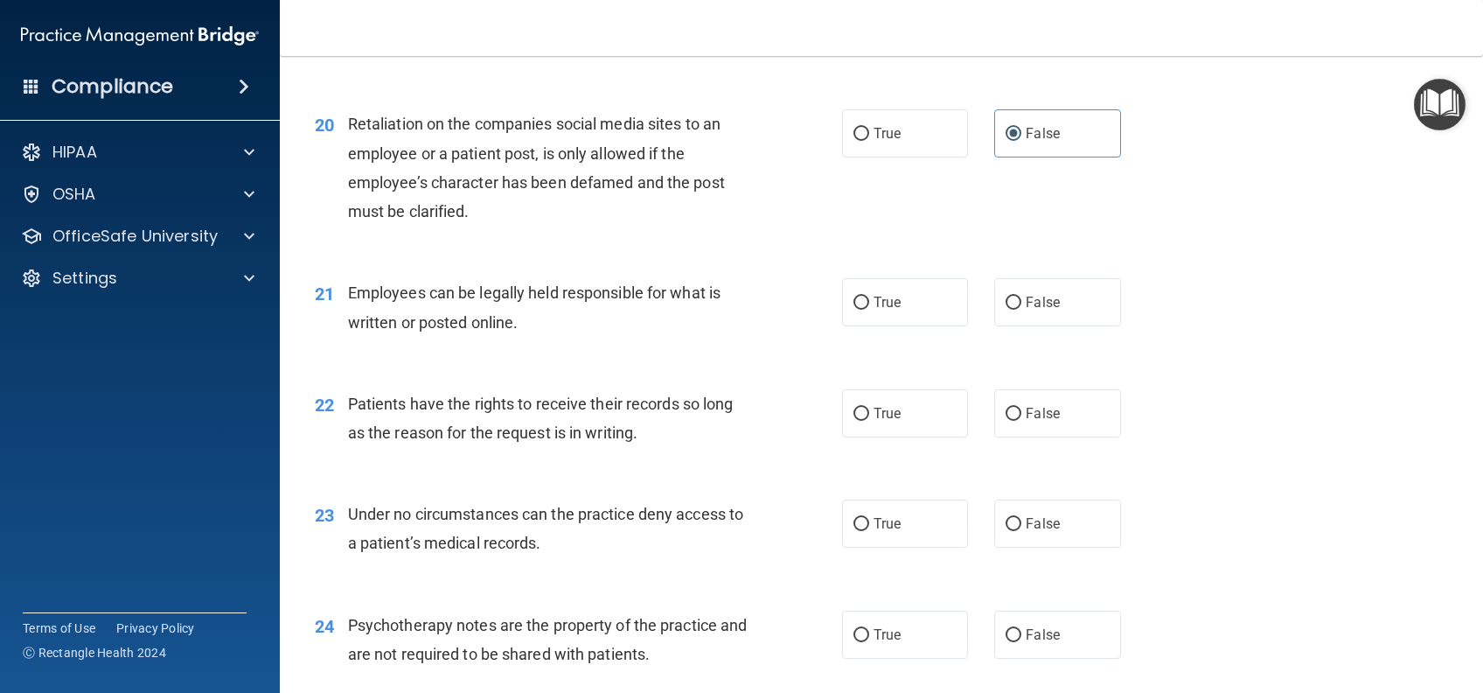
scroll to position [3031, 0]
click at [909, 325] on label "True" at bounding box center [905, 301] width 126 height 48
click at [869, 309] on input "True" at bounding box center [862, 302] width 16 height 13
radio input "true"
click at [1029, 421] on span "False" at bounding box center [1043, 412] width 34 height 17
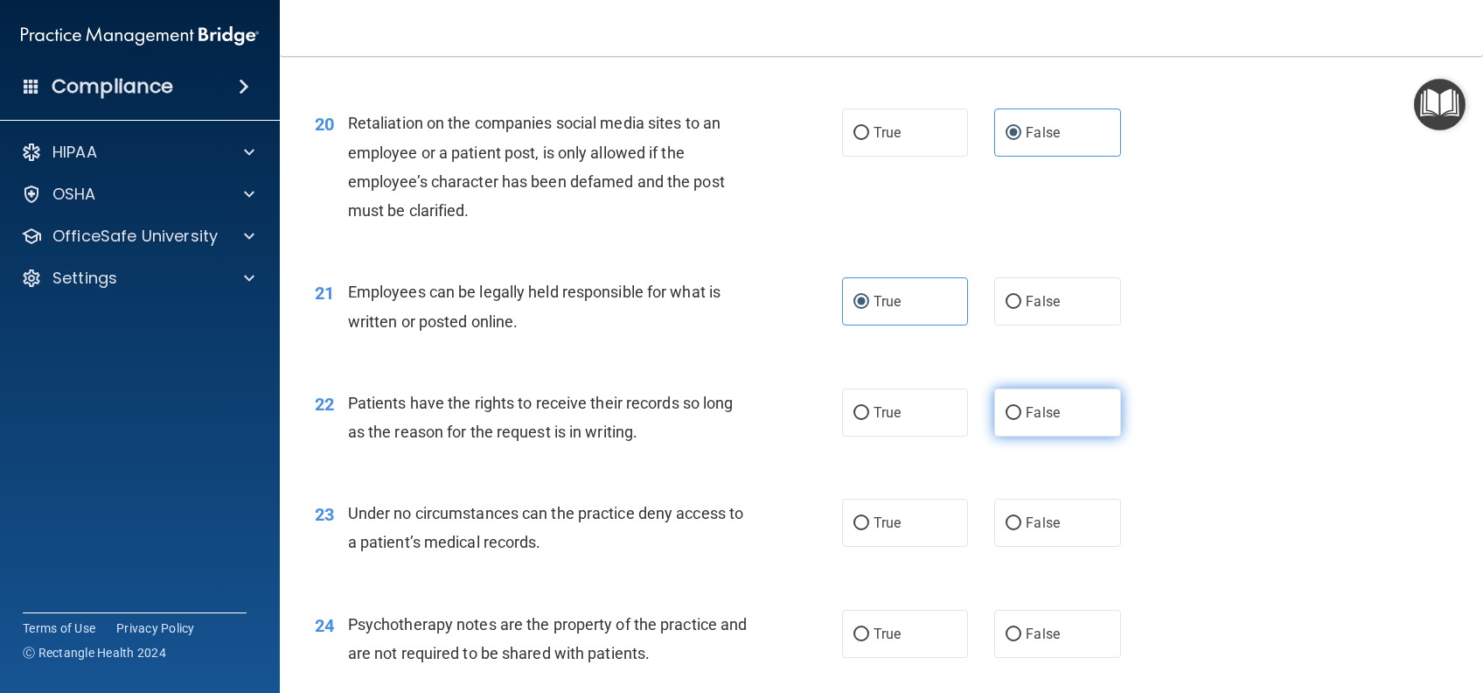
click at [1022, 420] on input "False" at bounding box center [1014, 413] width 16 height 13
radio input "true"
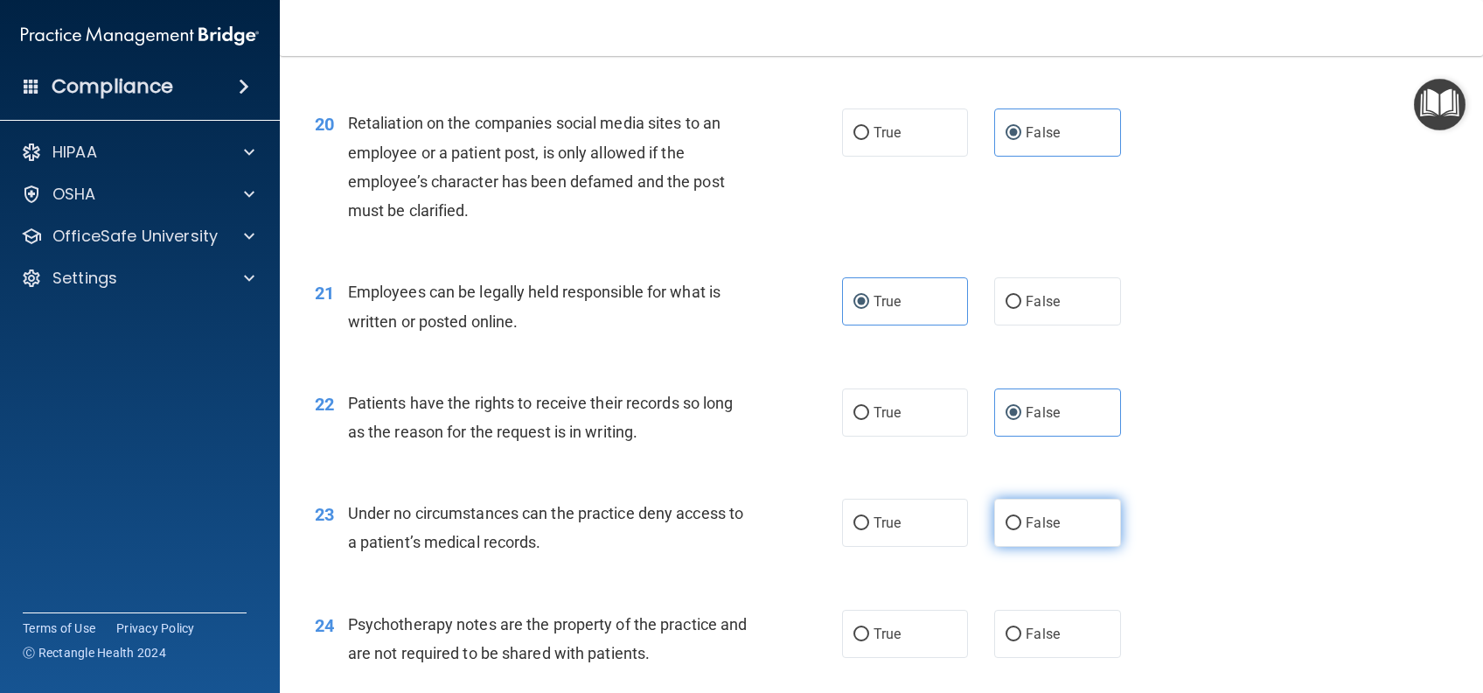
click at [1029, 531] on span "False" at bounding box center [1043, 522] width 34 height 17
click at [1022, 530] on input "False" at bounding box center [1014, 523] width 16 height 13
radio input "true"
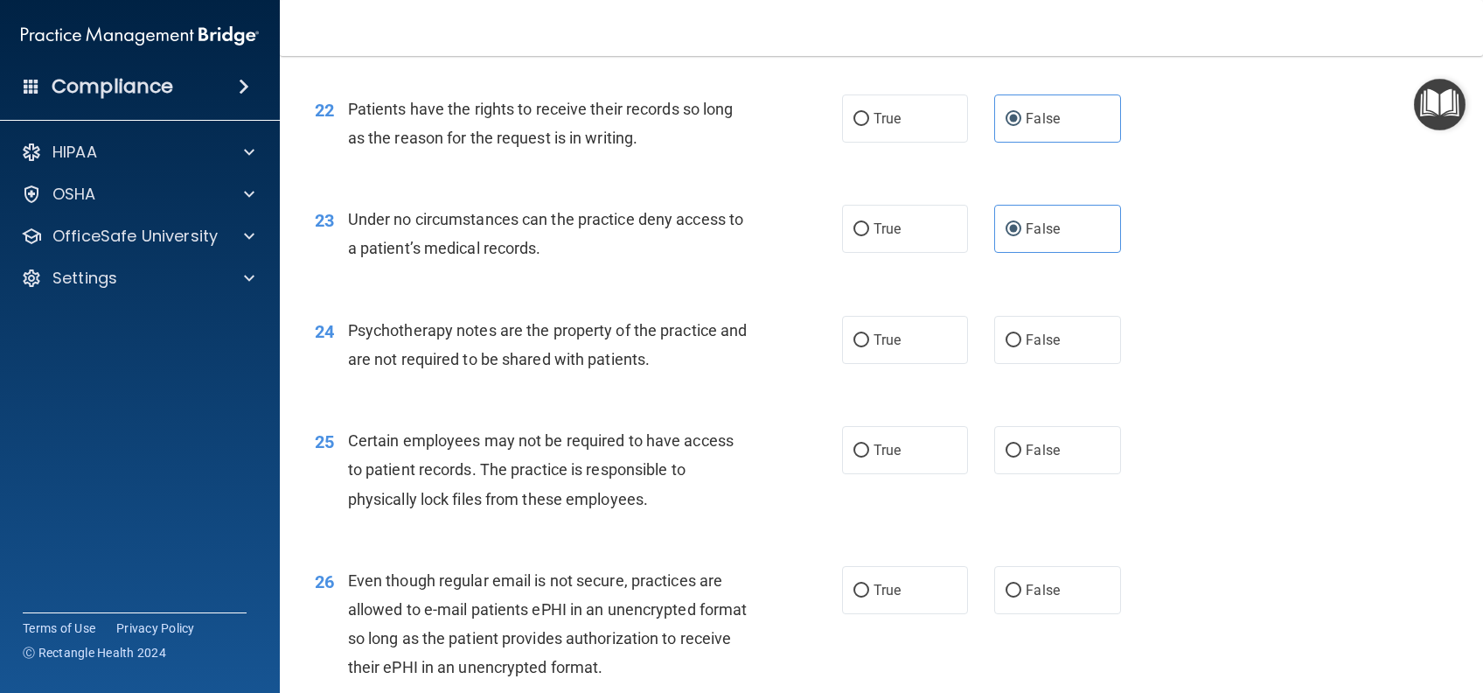
scroll to position [3381, 0]
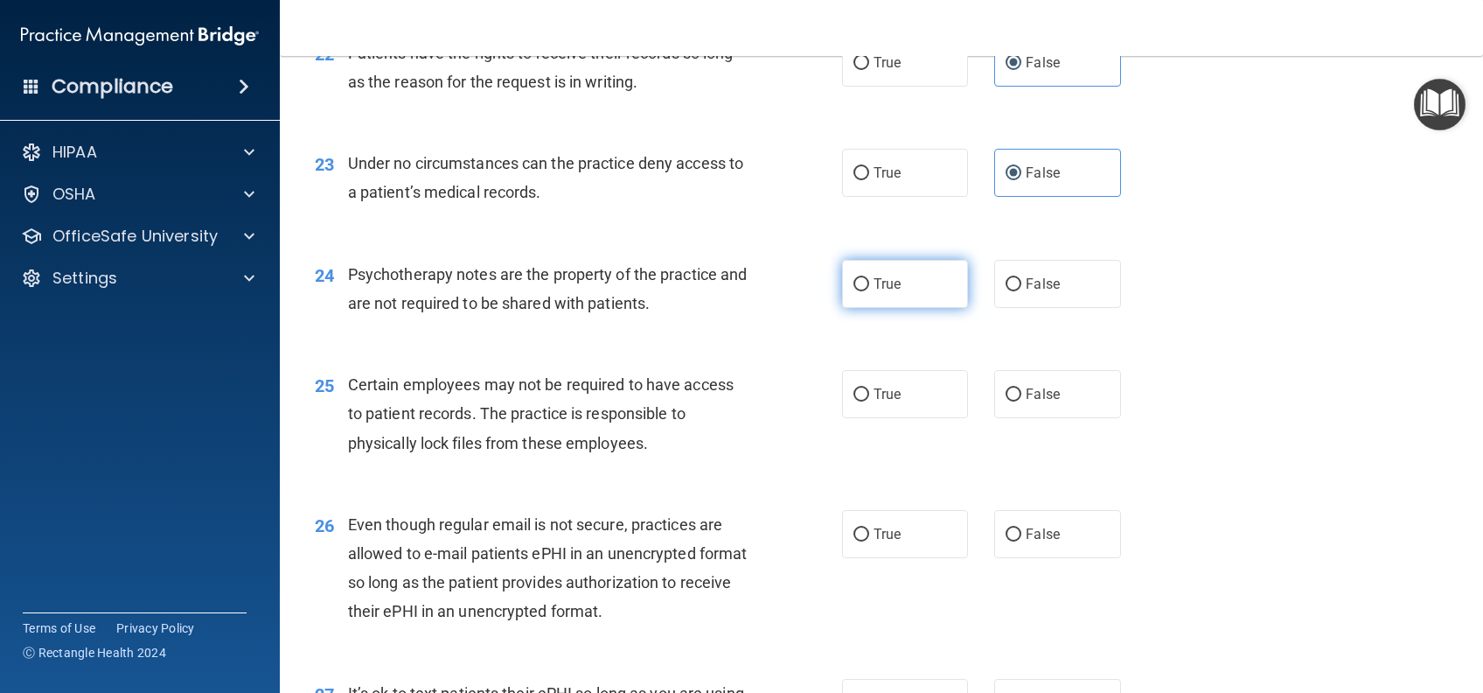
click at [903, 308] on label "True" at bounding box center [905, 284] width 126 height 48
click at [869, 291] on input "True" at bounding box center [862, 284] width 16 height 13
radio input "true"
click at [865, 418] on label "True" at bounding box center [905, 394] width 126 height 48
click at [865, 401] on input "True" at bounding box center [862, 394] width 16 height 13
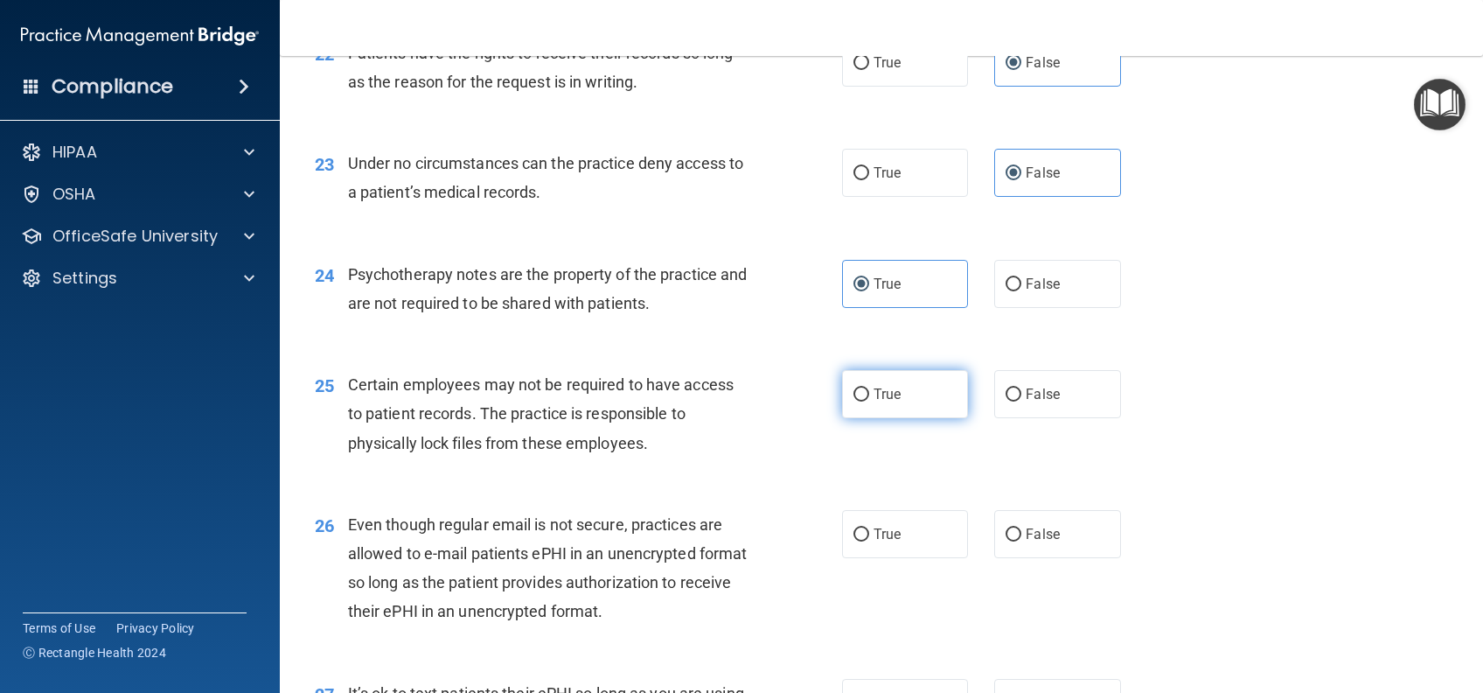
radio input "true"
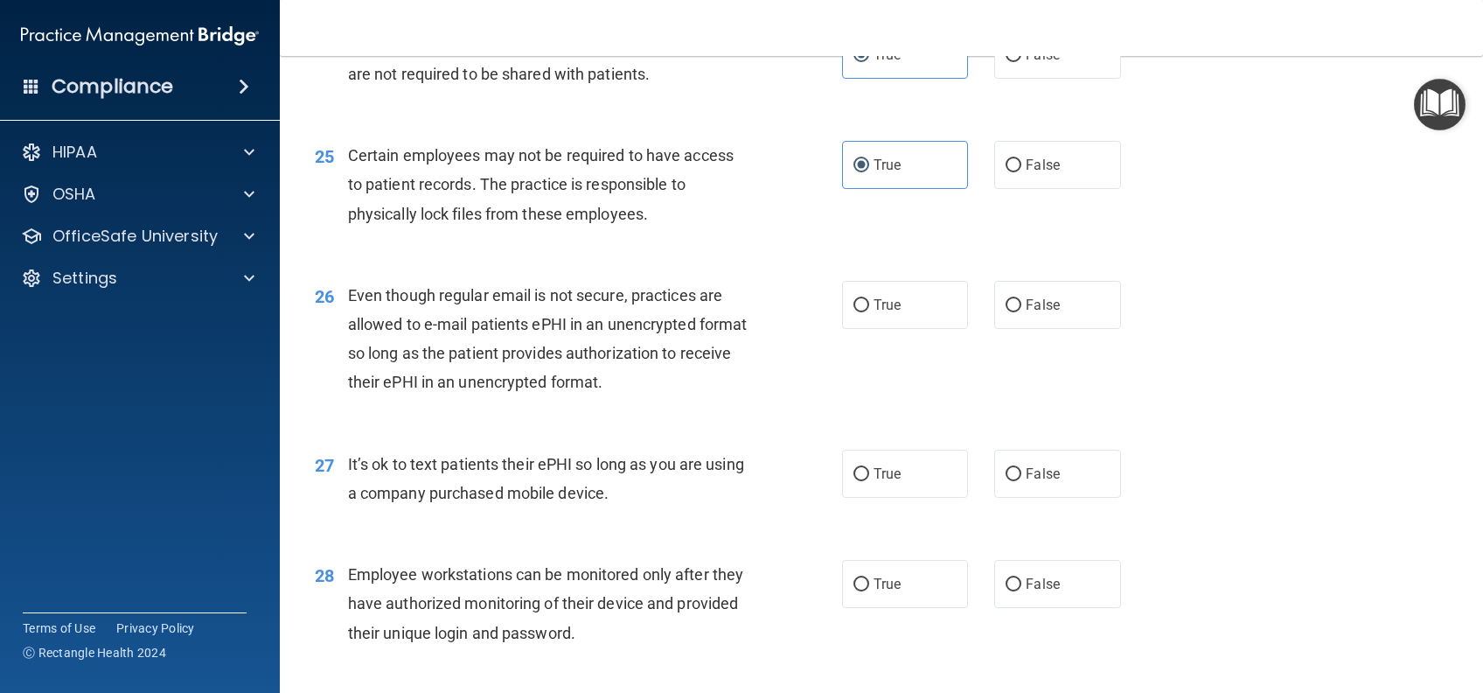
scroll to position [3615, 0]
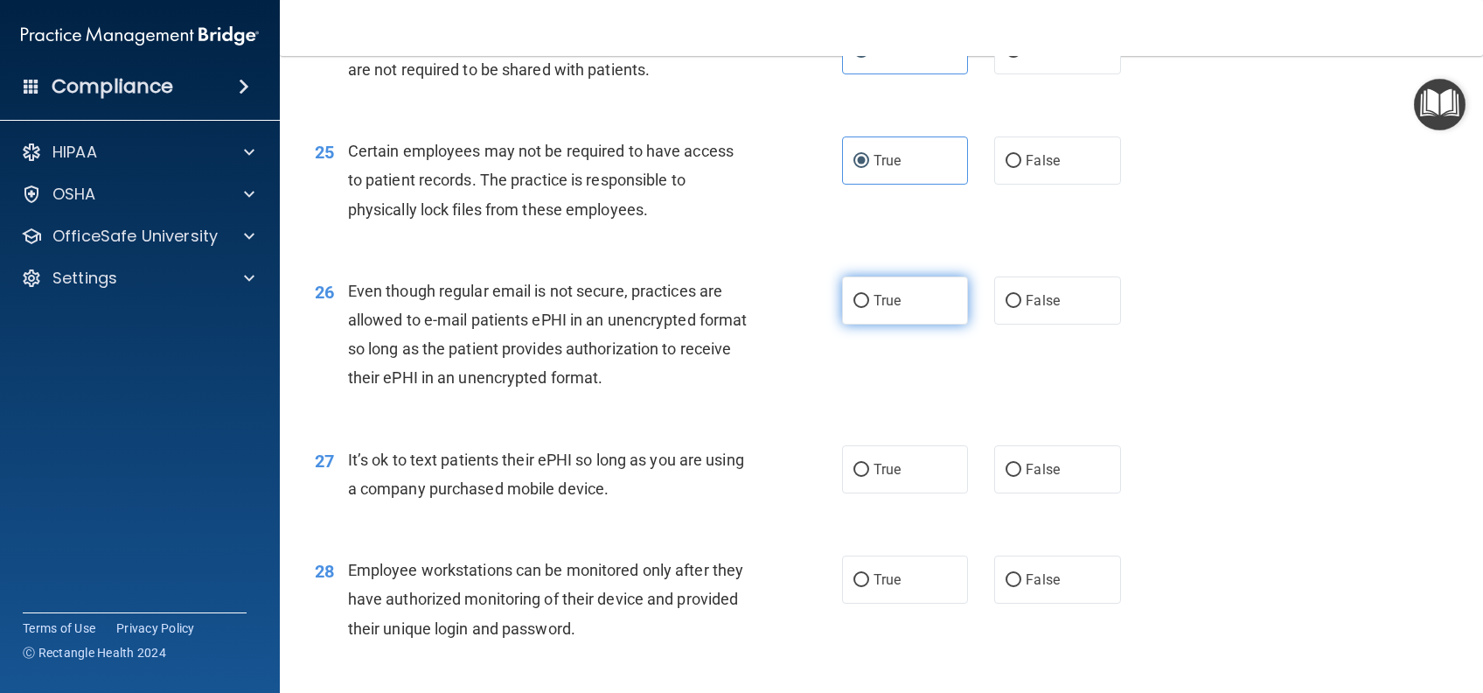
click at [908, 324] on label "True" at bounding box center [905, 300] width 126 height 48
click at [869, 308] on input "True" at bounding box center [862, 301] width 16 height 13
radio input "true"
click at [1061, 493] on label "False" at bounding box center [1057, 469] width 126 height 48
click at [1022, 477] on input "False" at bounding box center [1014, 470] width 16 height 13
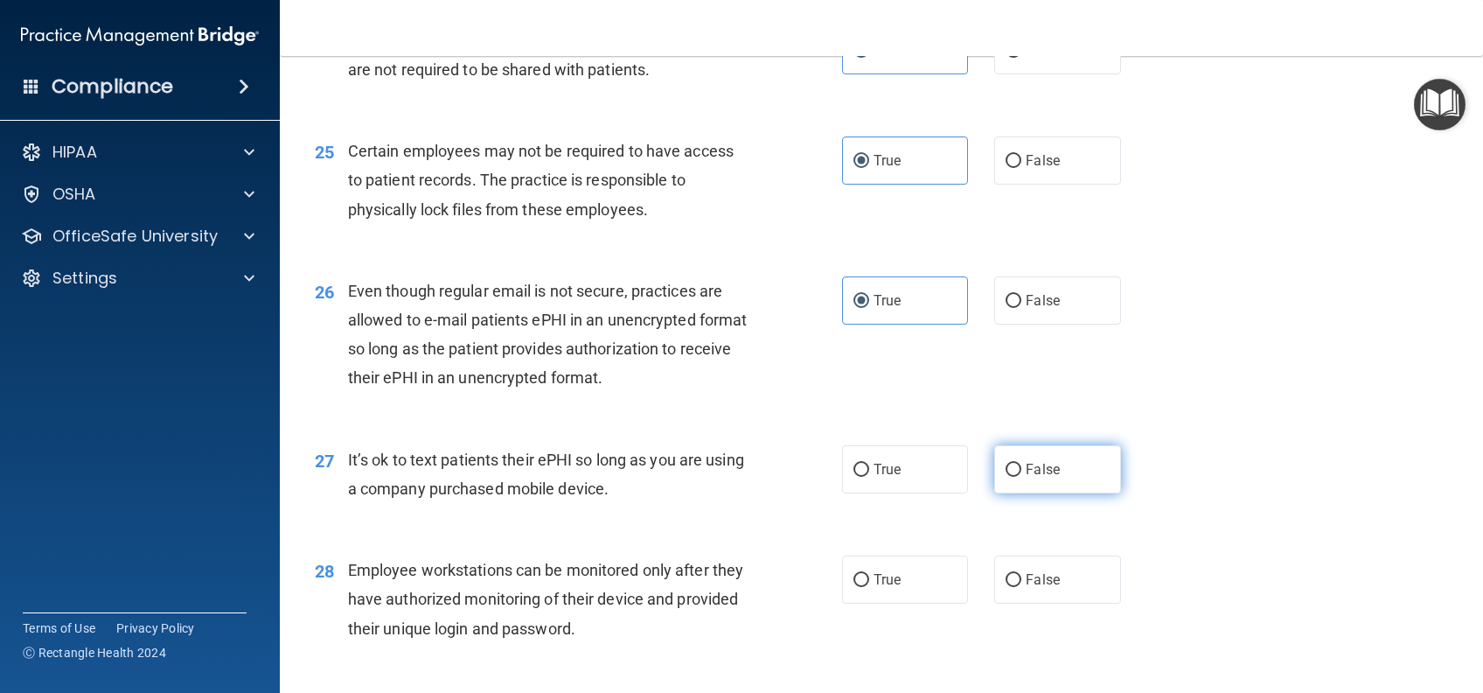
radio input "true"
click at [1033, 588] on span "False" at bounding box center [1043, 579] width 34 height 17
click at [1022, 587] on input "False" at bounding box center [1014, 580] width 16 height 13
radio input "true"
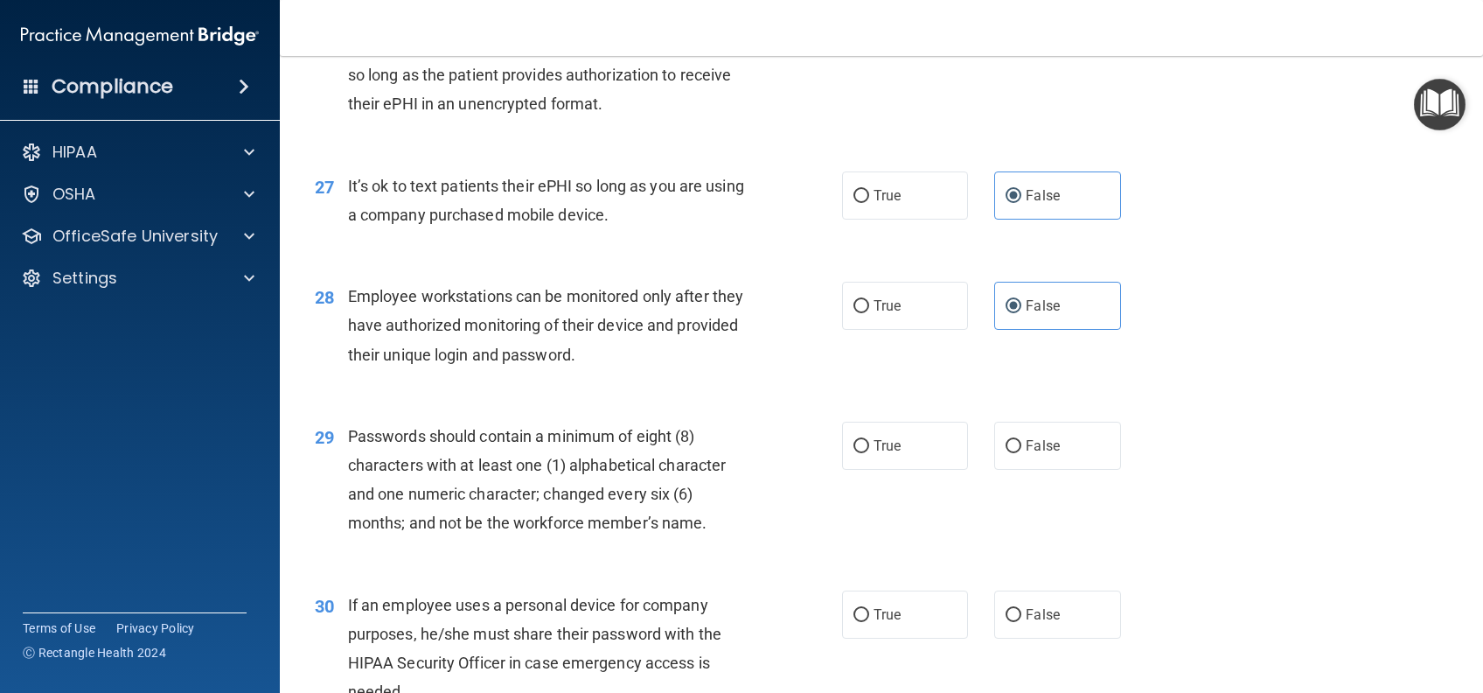
scroll to position [3965, 0]
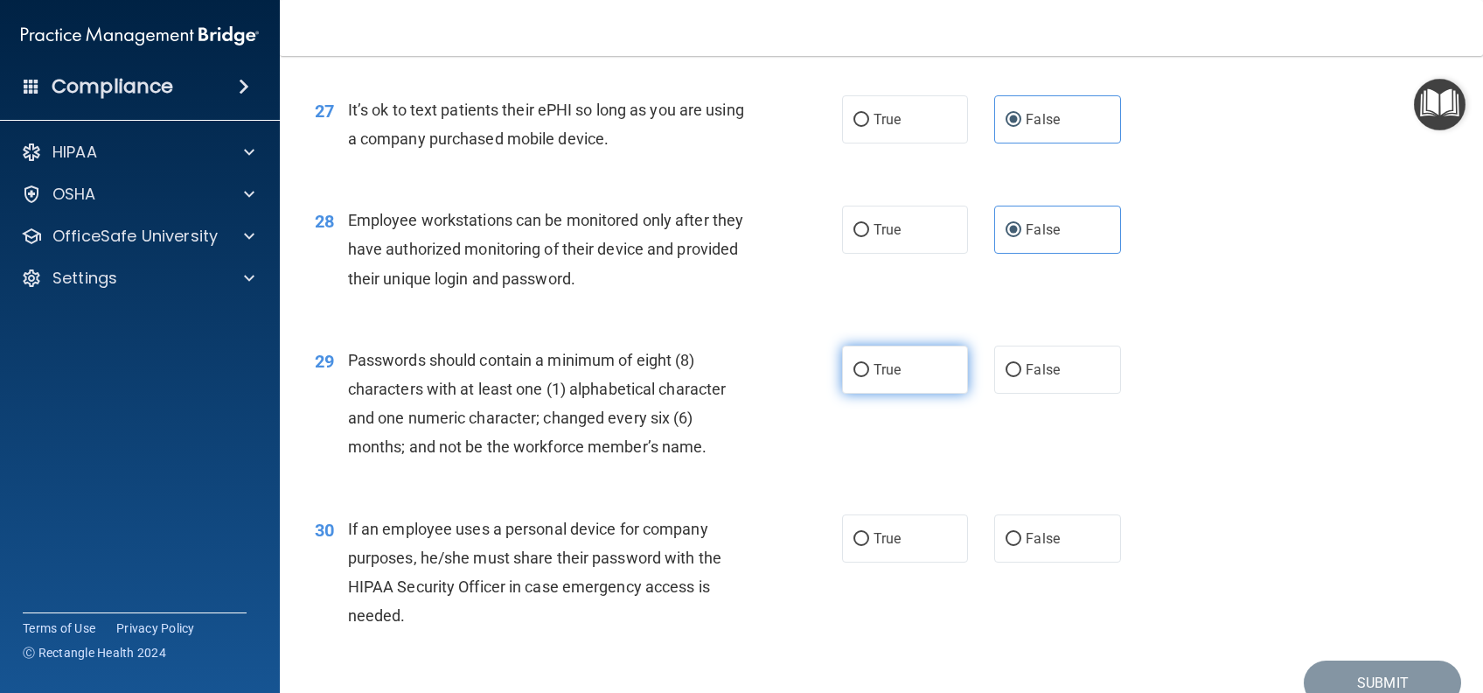
click at [916, 394] on label "True" at bounding box center [905, 369] width 126 height 48
click at [869, 377] on input "True" at bounding box center [862, 370] width 16 height 13
radio input "true"
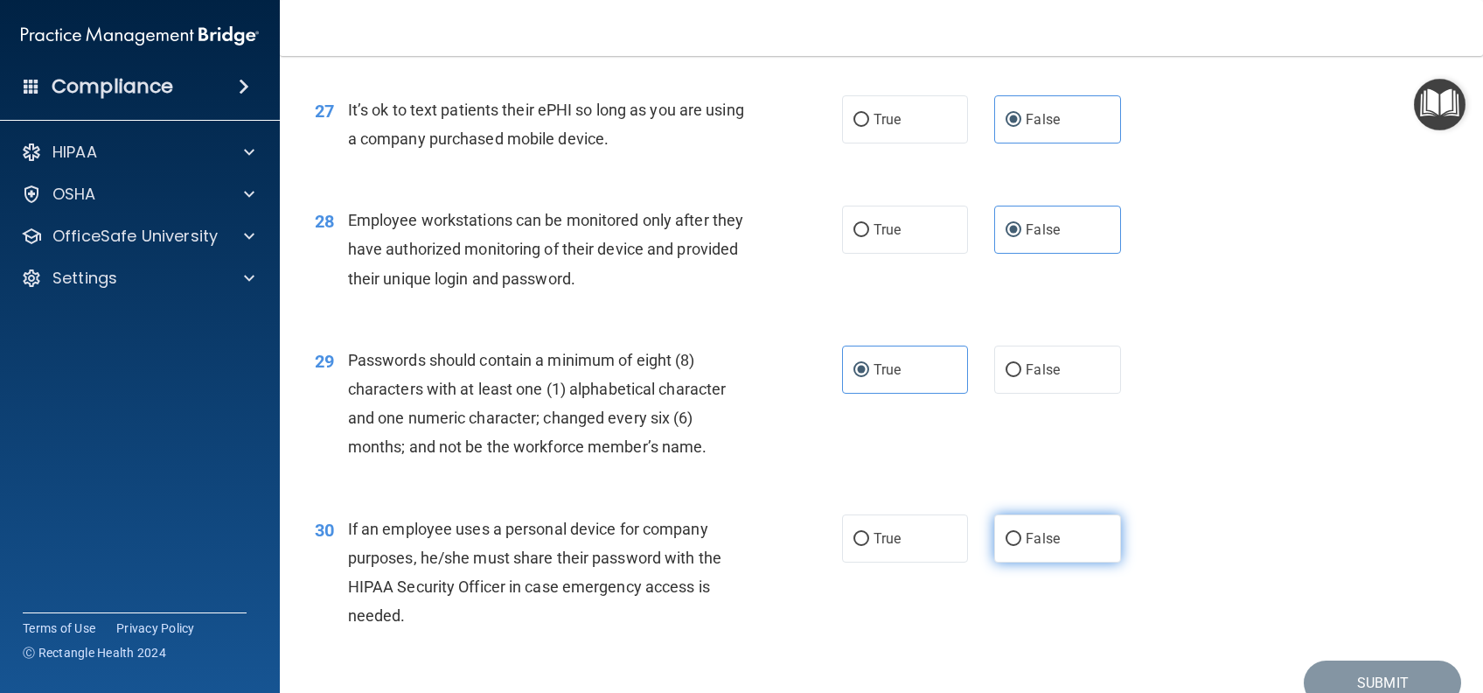
click at [1065, 562] on label "False" at bounding box center [1057, 538] width 126 height 48
click at [1022, 546] on input "False" at bounding box center [1014, 539] width 16 height 13
radio input "true"
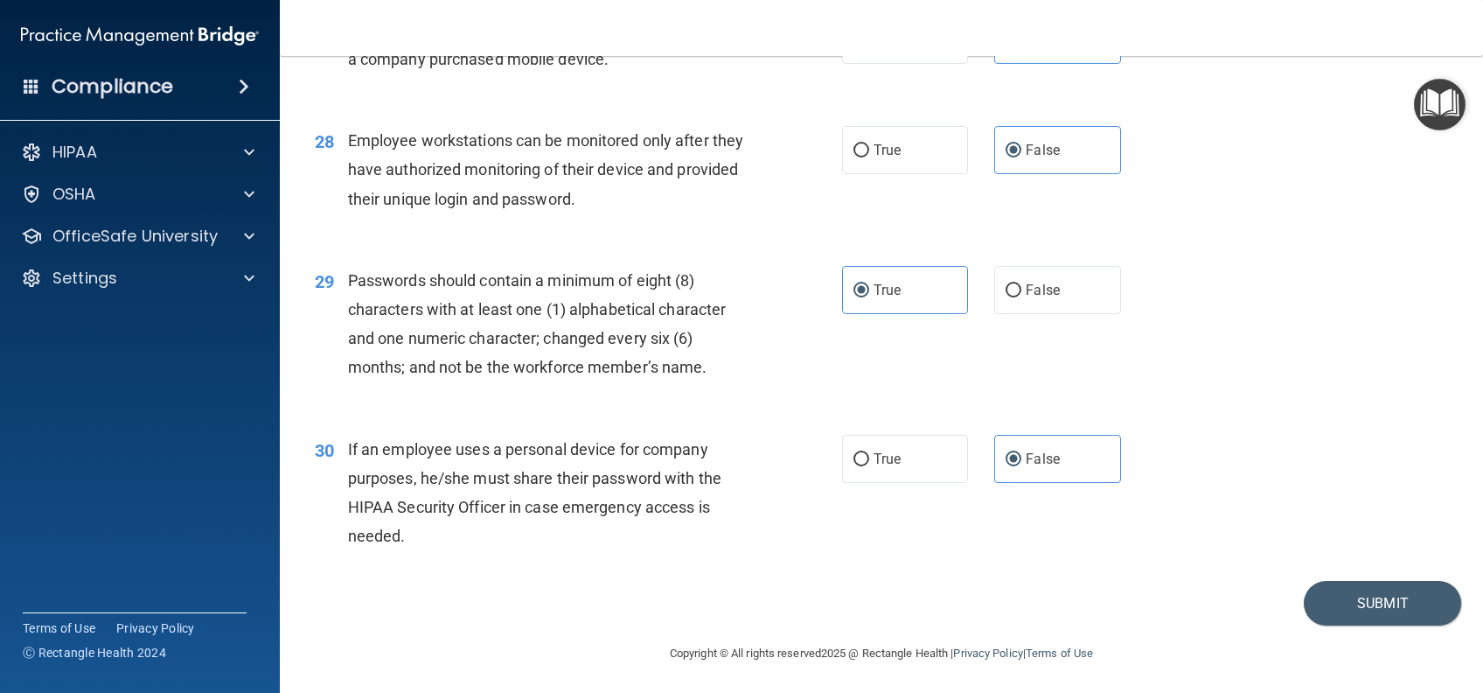
scroll to position [4076, 0]
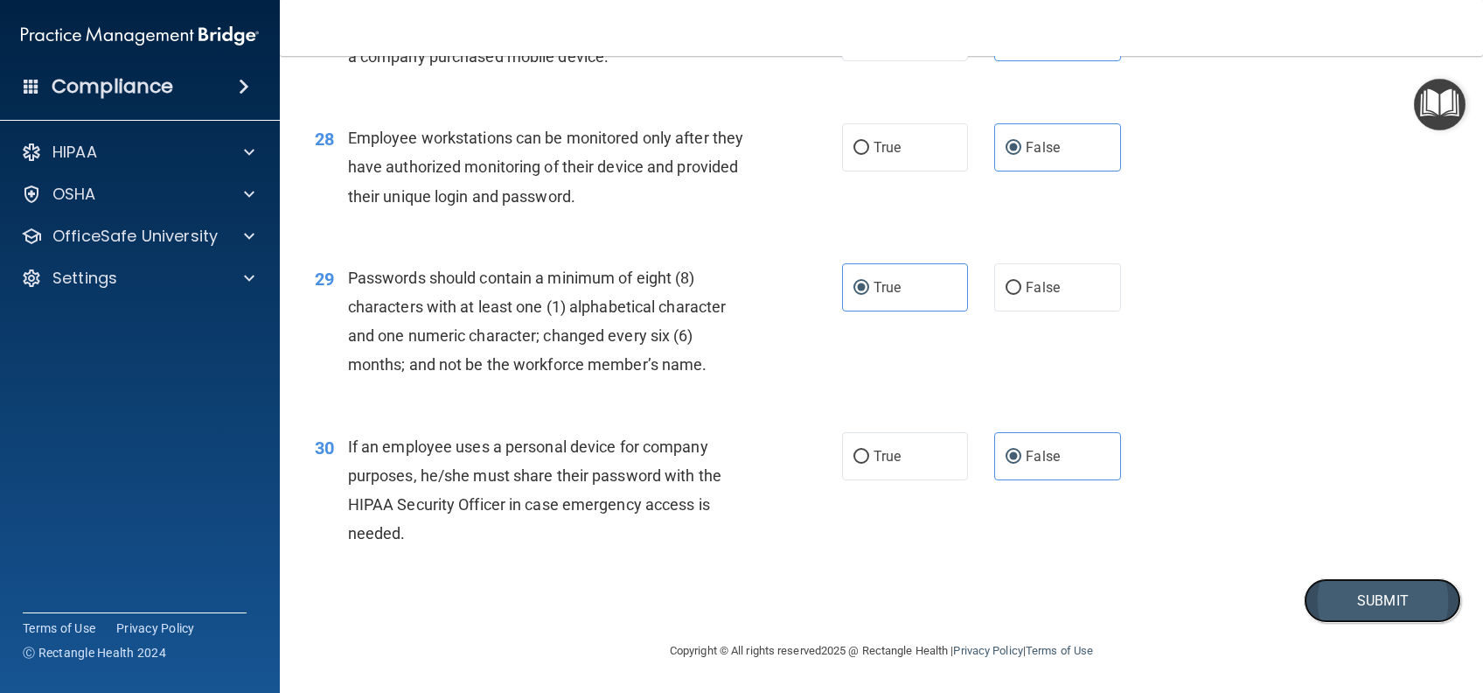
click at [1405, 614] on button "Submit" at bounding box center [1382, 600] width 157 height 45
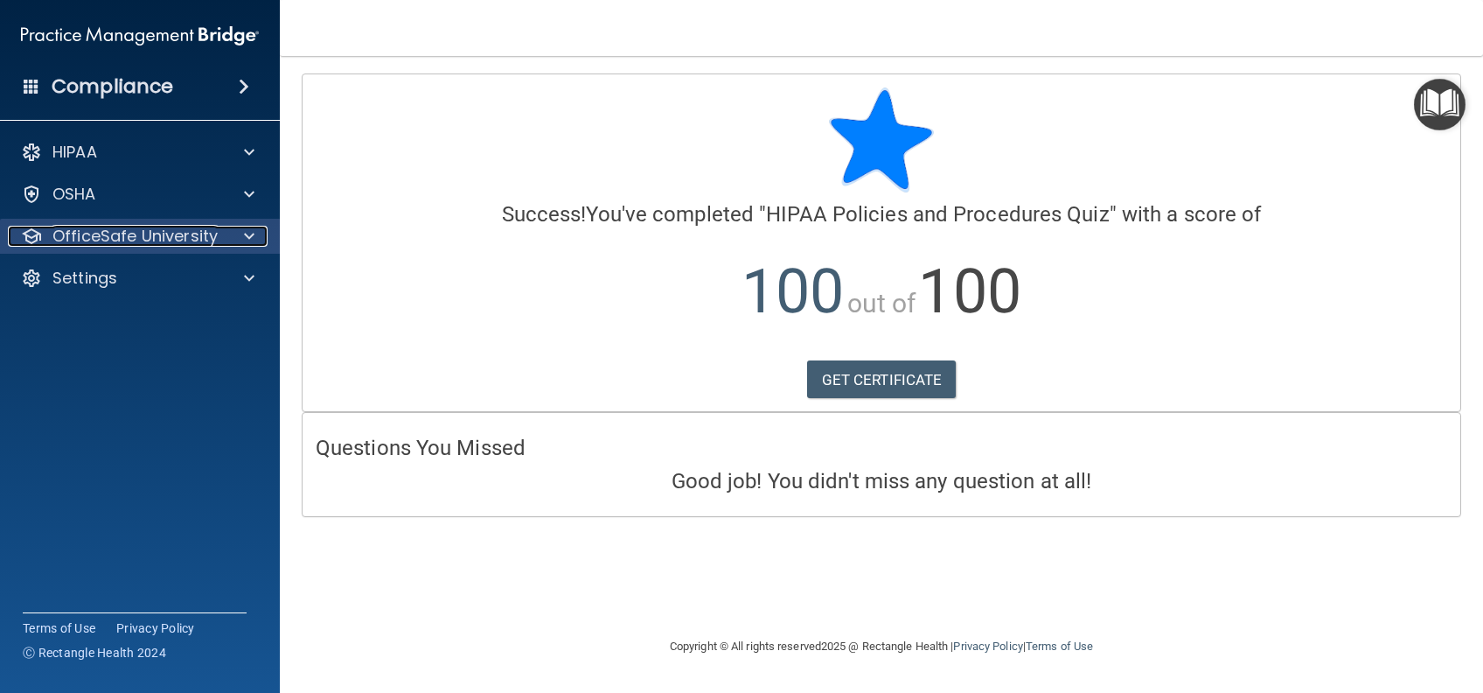
click at [142, 231] on p "OfficeSafe University" at bounding box center [134, 236] width 165 height 21
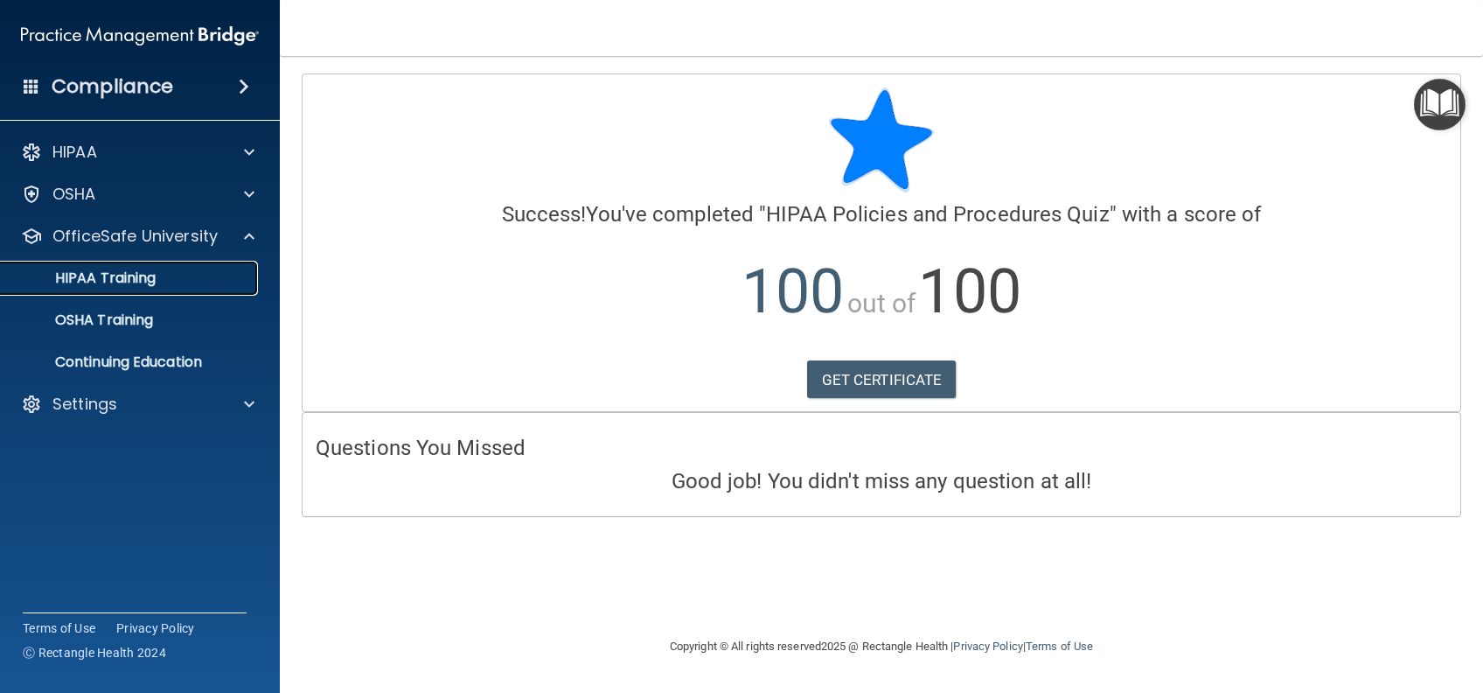
click at [129, 272] on p "HIPAA Training" at bounding box center [83, 277] width 144 height 17
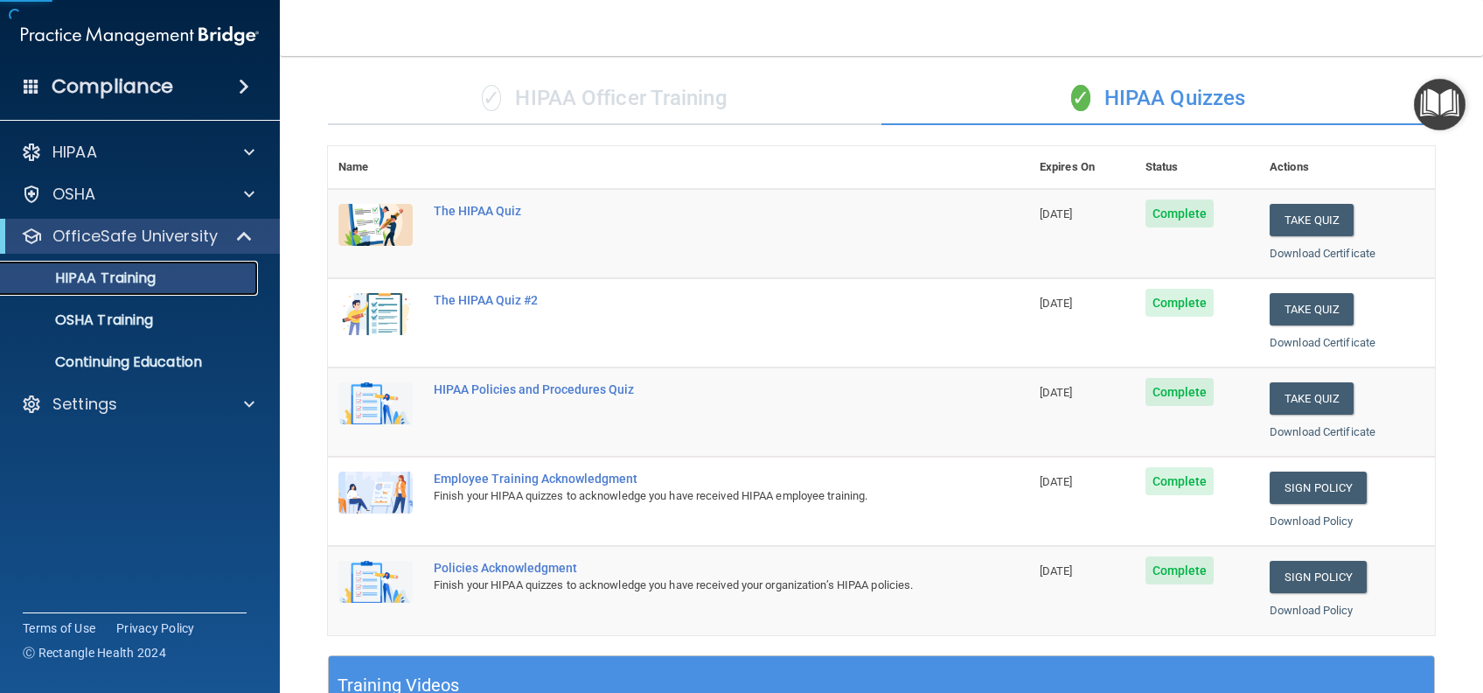
scroll to position [233, 0]
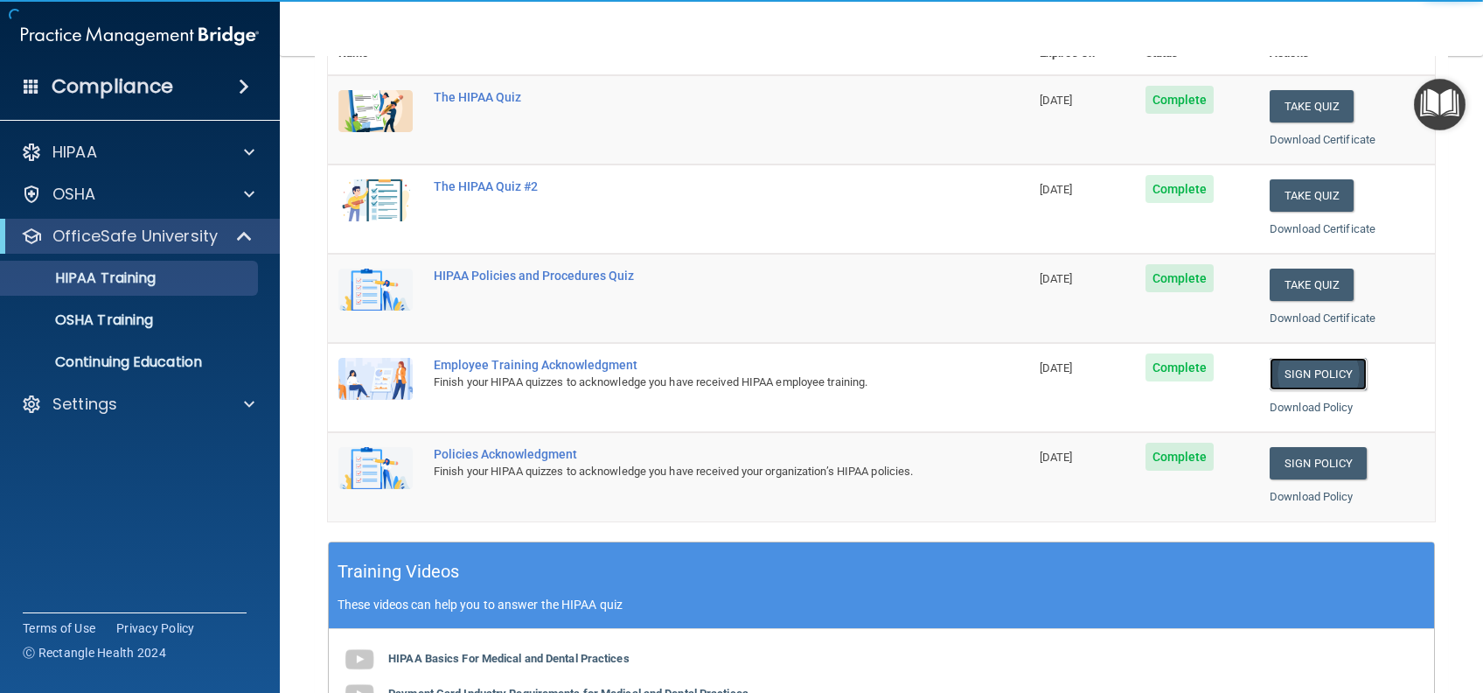
click at [1308, 370] on link "Sign Policy" at bounding box center [1318, 374] width 97 height 32
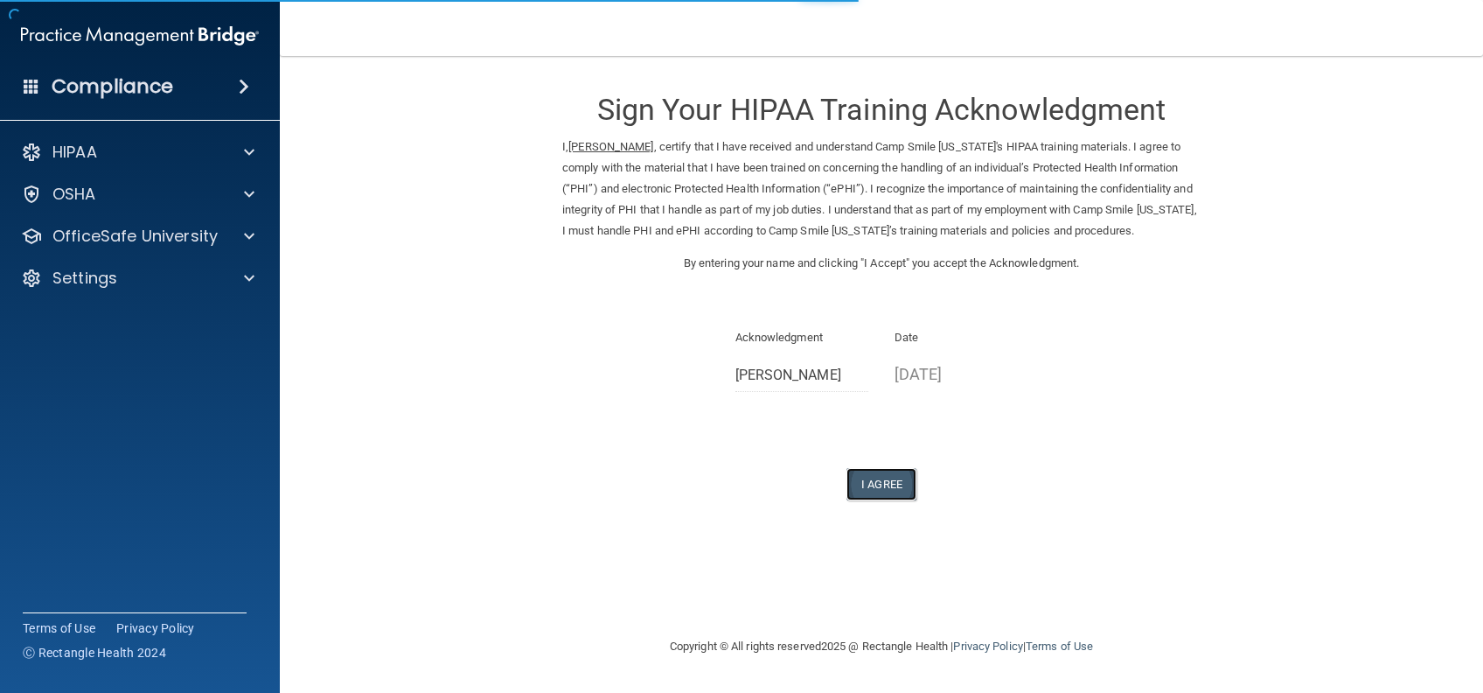
click at [877, 500] on button "I Agree" at bounding box center [882, 484] width 70 height 32
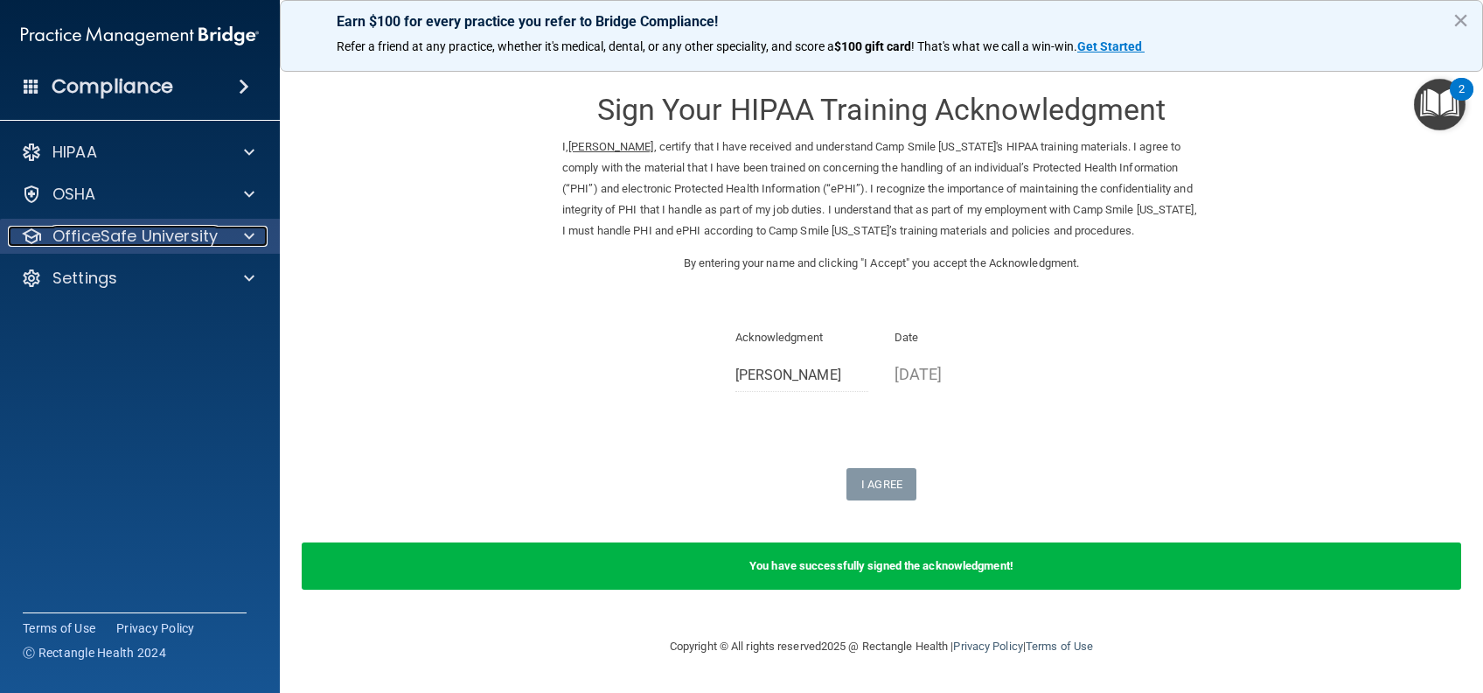
click at [162, 238] on p "OfficeSafe University" at bounding box center [134, 236] width 165 height 21
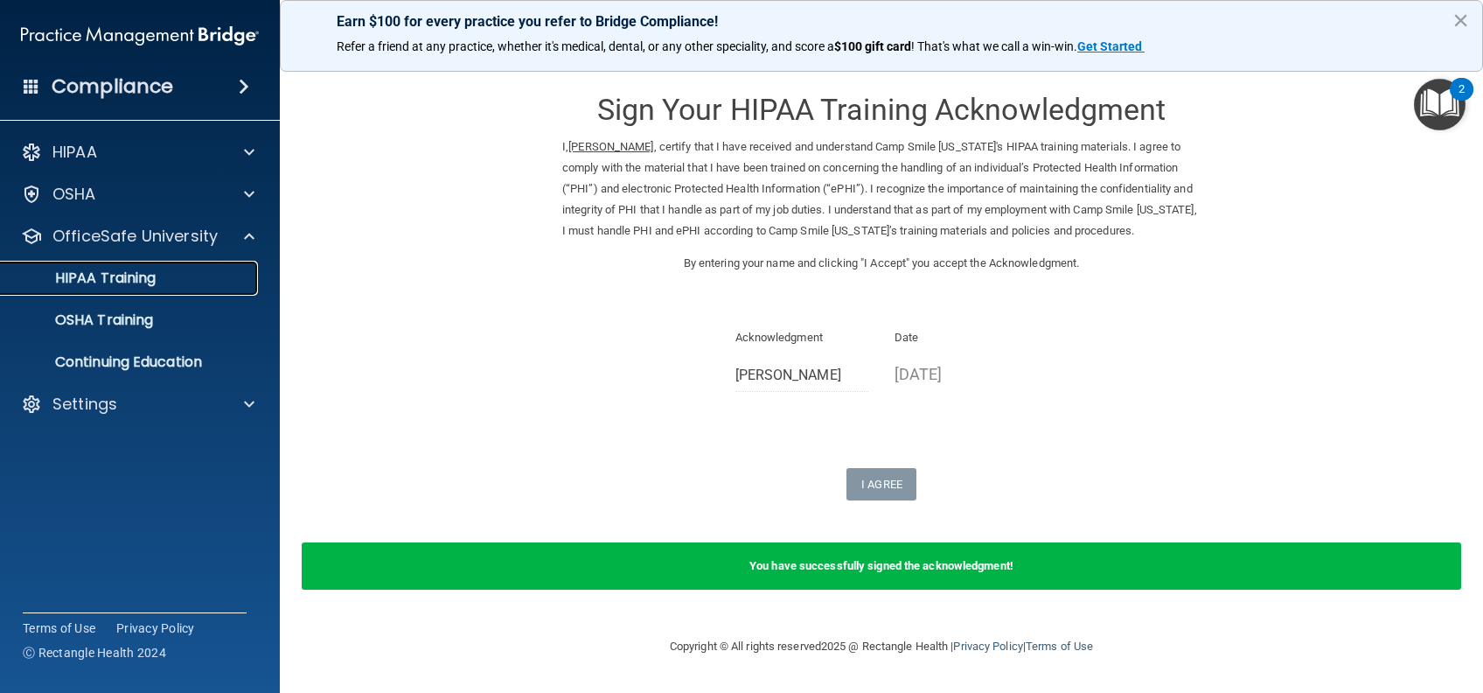
click at [168, 293] on link "HIPAA Training" at bounding box center [120, 278] width 275 height 35
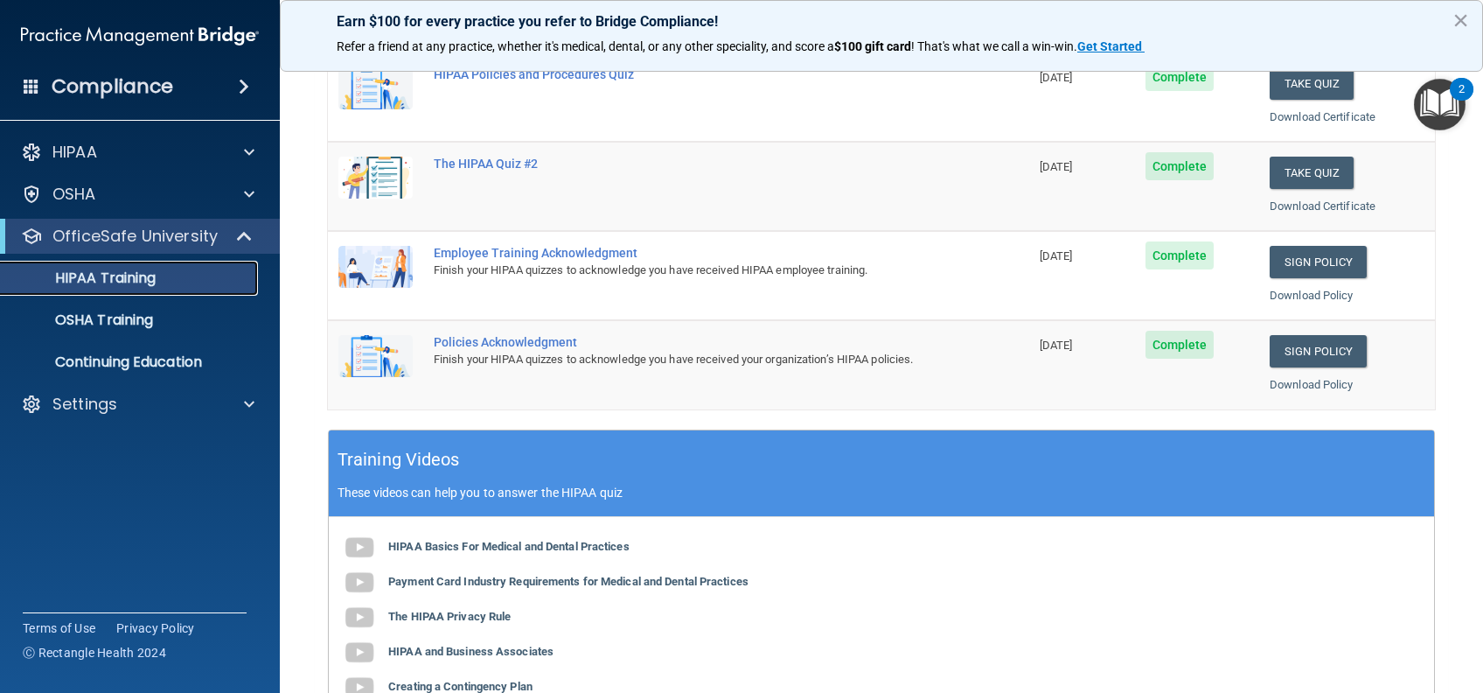
scroll to position [350, 0]
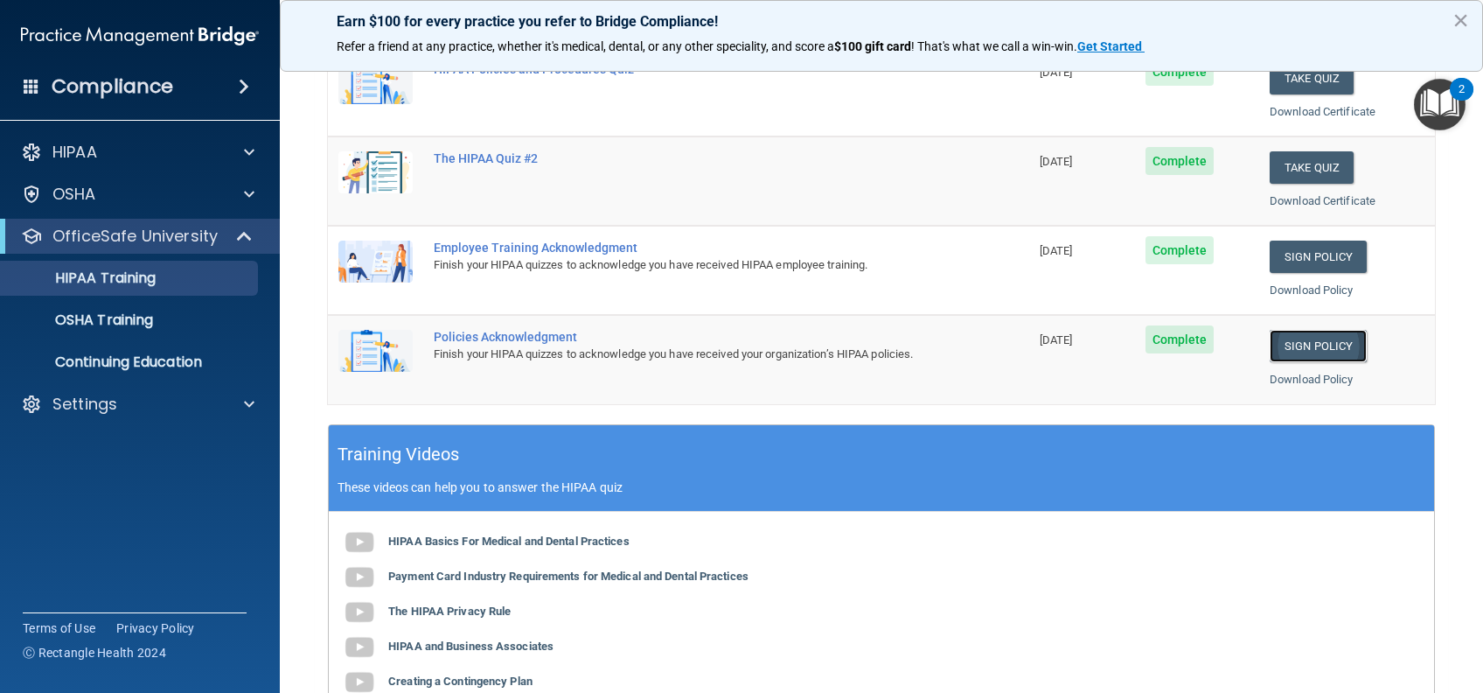
click at [1308, 333] on link "Sign Policy" at bounding box center [1318, 346] width 97 height 32
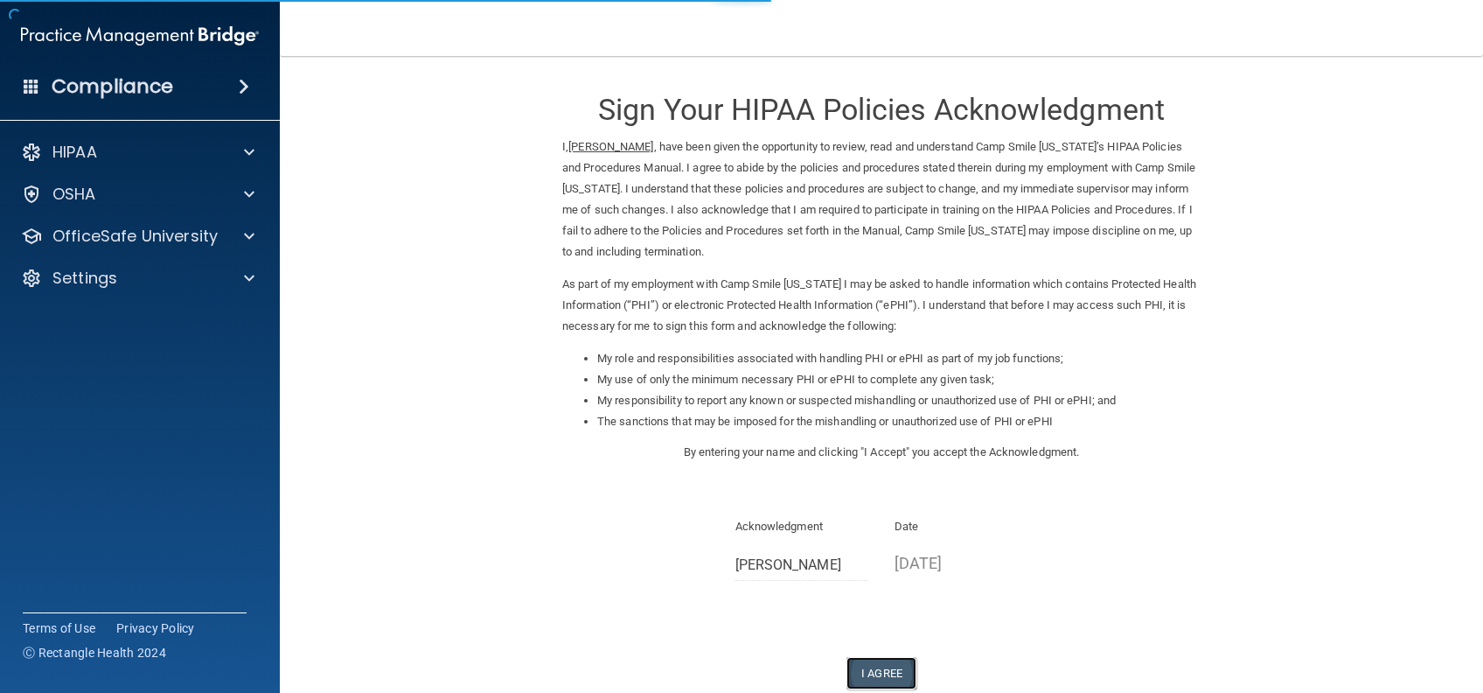
click at [854, 677] on button "I Agree" at bounding box center [882, 673] width 70 height 32
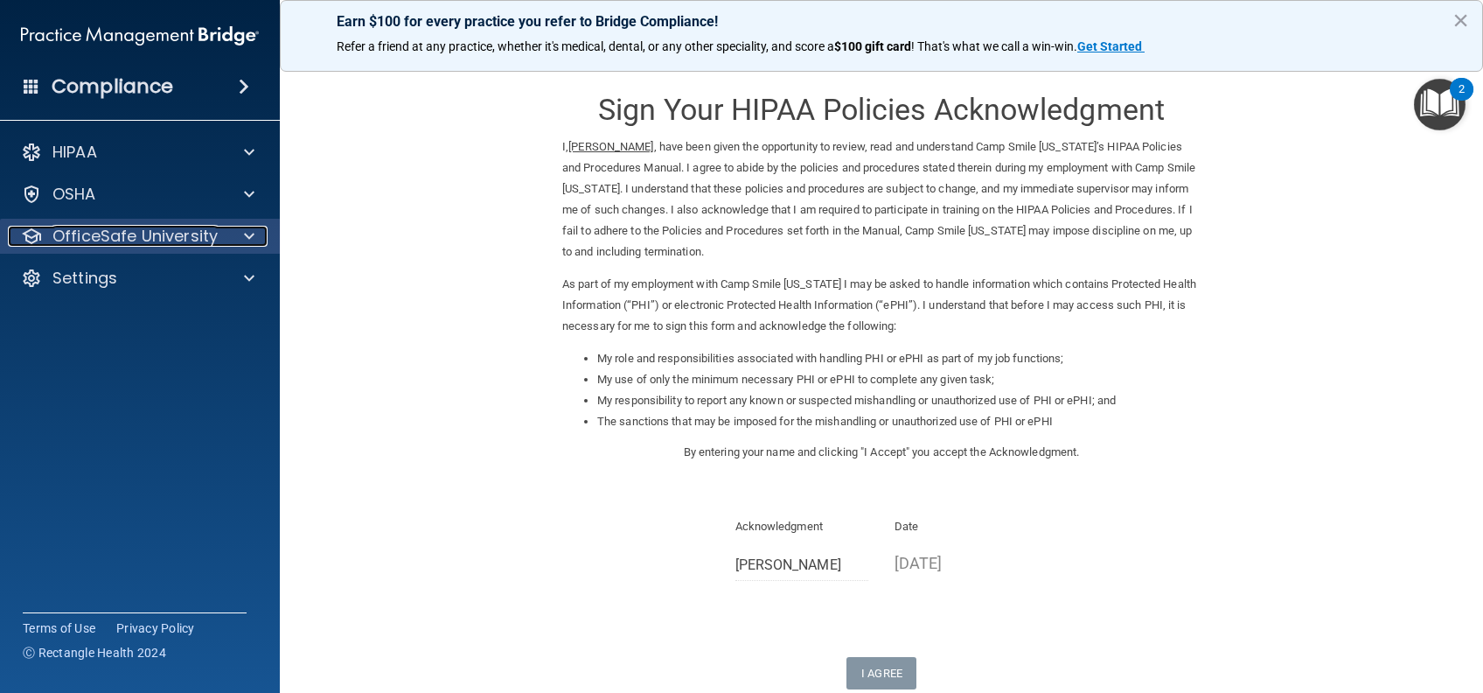
click at [244, 230] on span at bounding box center [249, 236] width 10 height 21
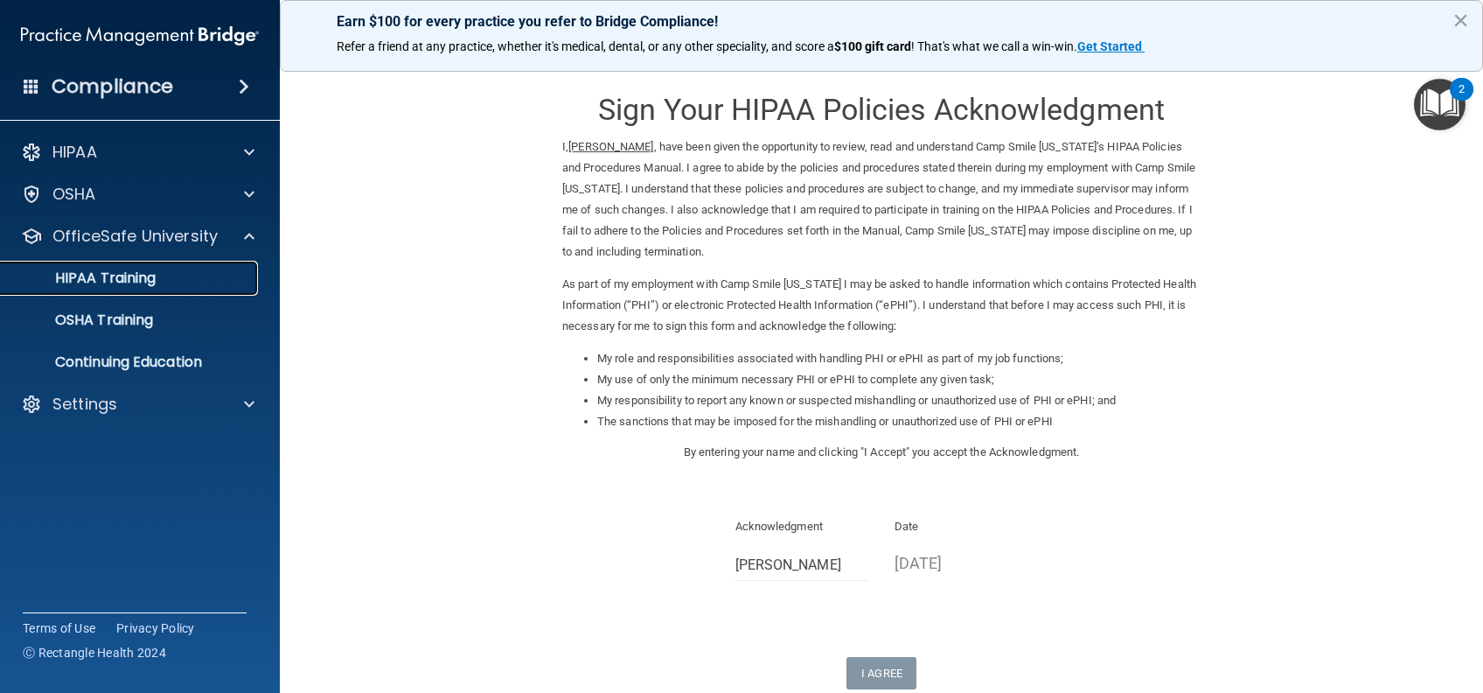
click at [122, 282] on p "HIPAA Training" at bounding box center [83, 277] width 144 height 17
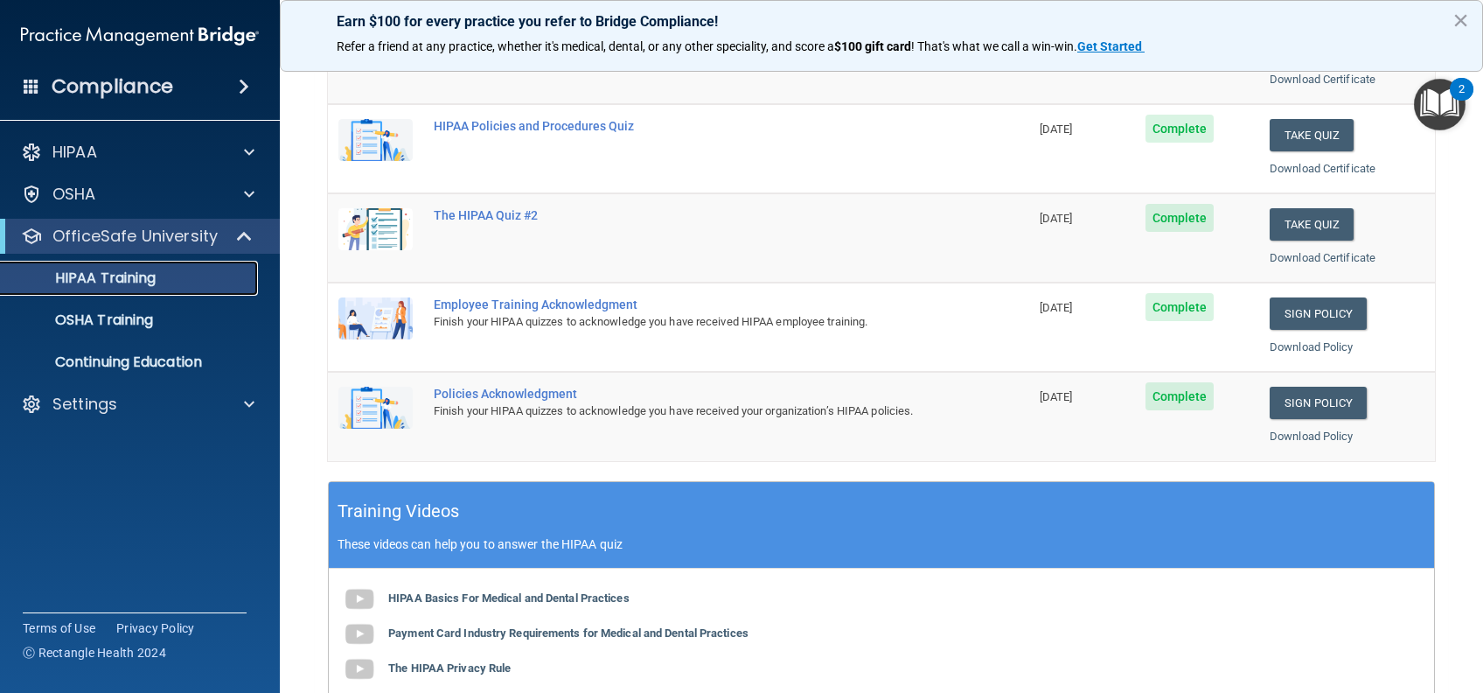
scroll to position [272, 0]
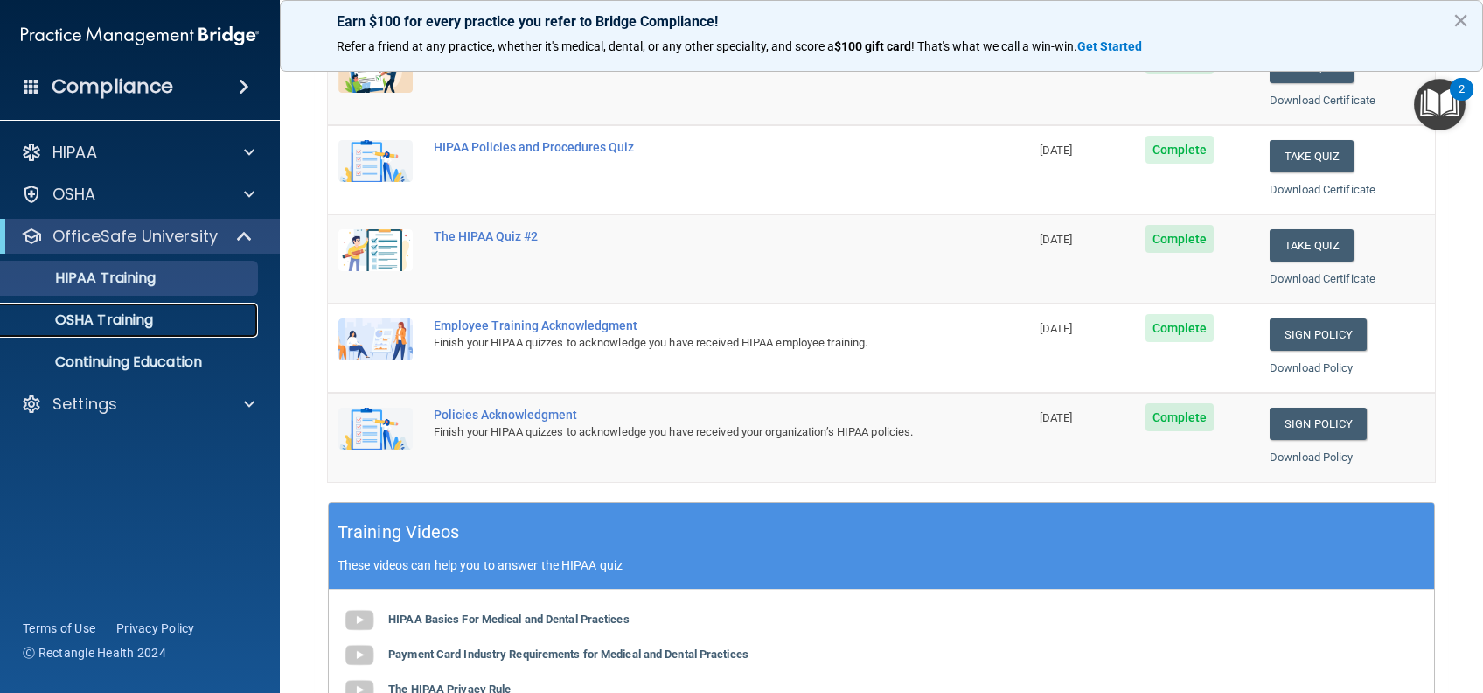
click at [117, 316] on p "OSHA Training" at bounding box center [82, 319] width 142 height 17
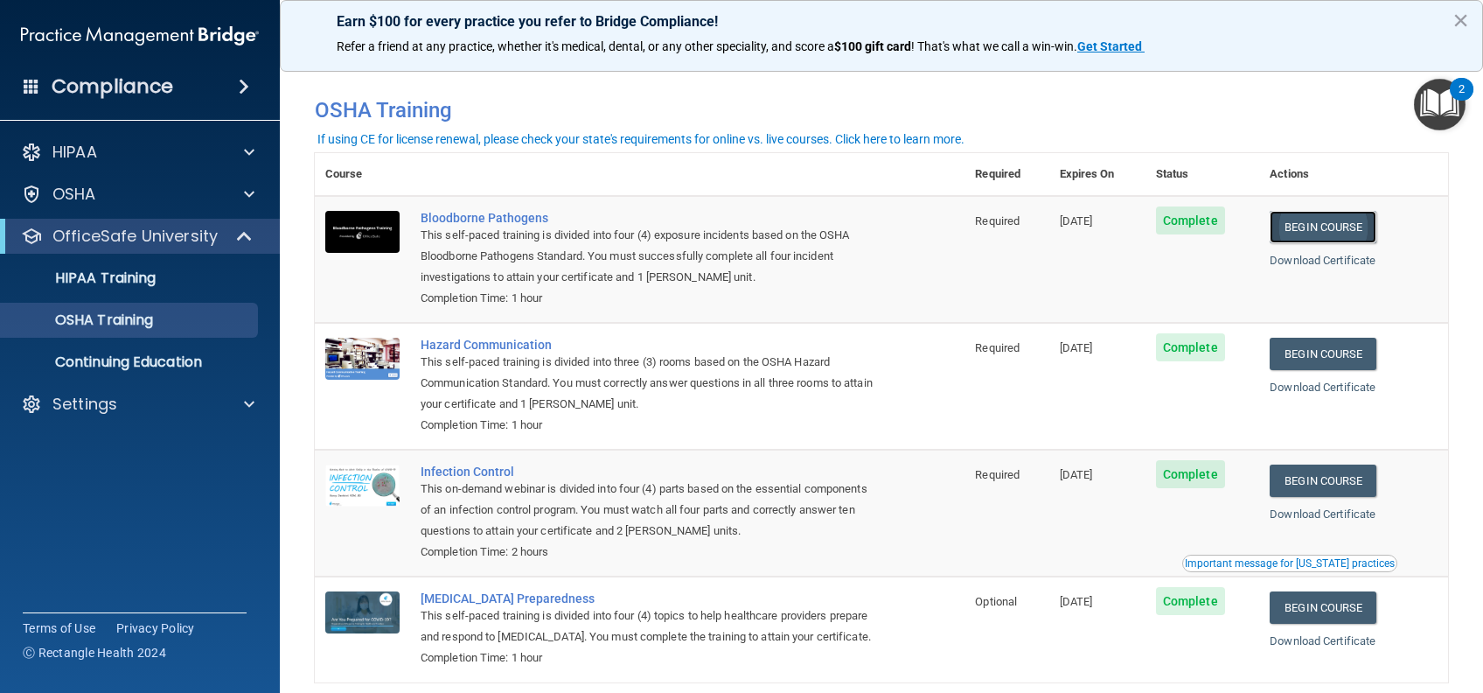
click at [1347, 234] on link "Begin Course" at bounding box center [1323, 227] width 107 height 32
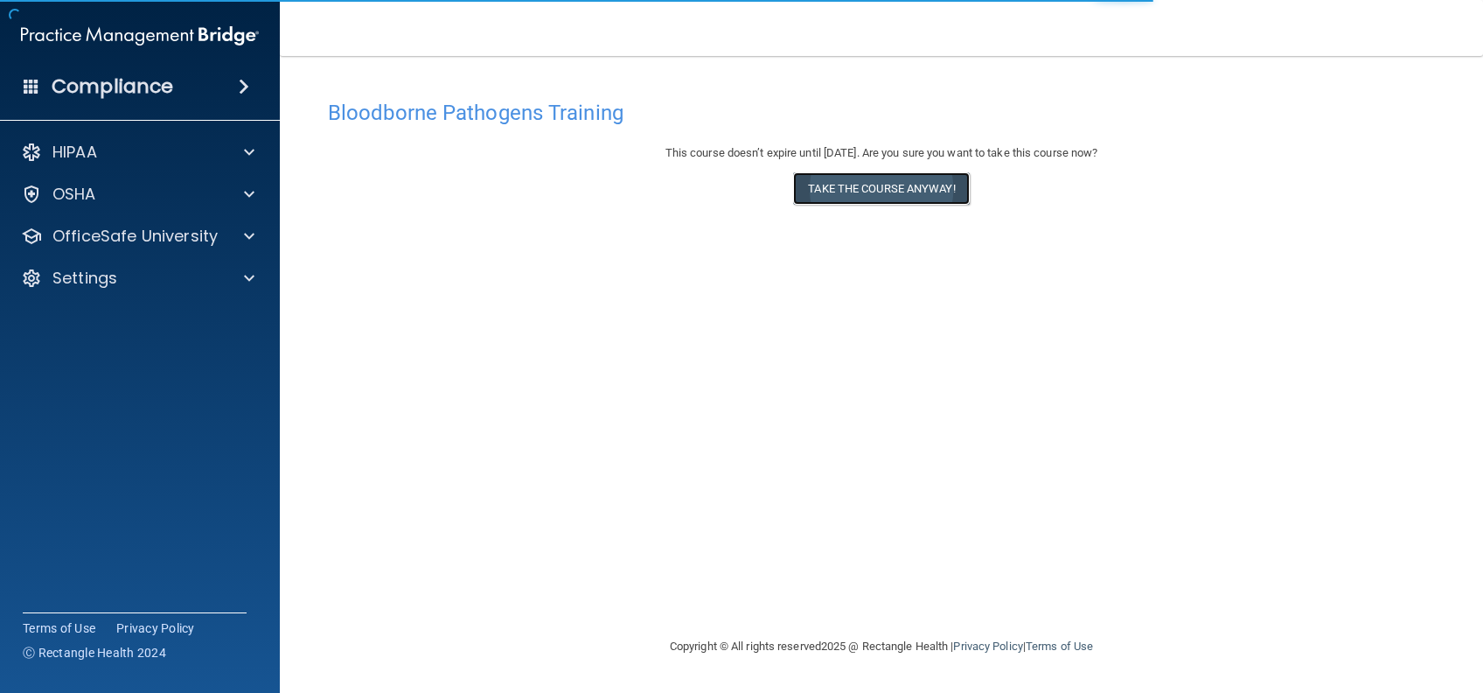
click at [918, 198] on button "Take the course anyway!" at bounding box center [881, 188] width 176 height 32
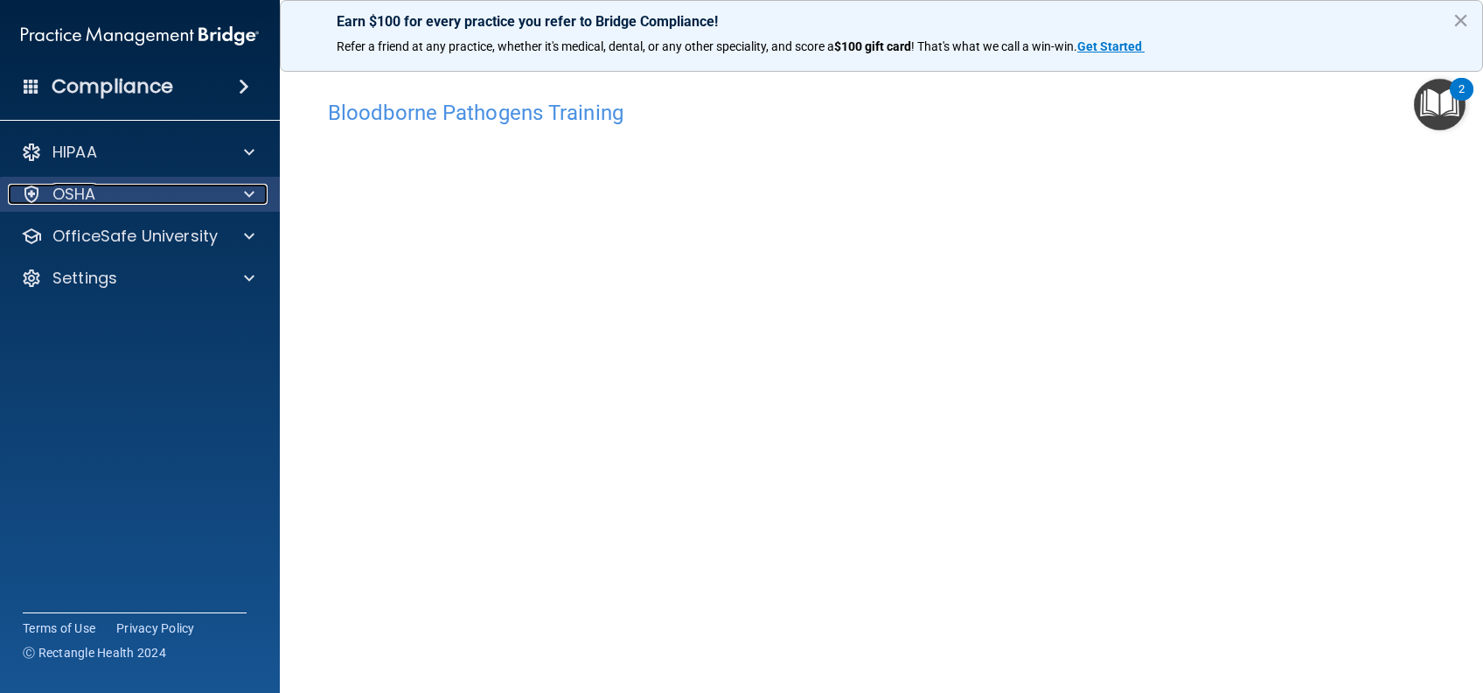
click at [192, 190] on div "OSHA" at bounding box center [116, 194] width 217 height 21
click at [196, 196] on div "OSHA" at bounding box center [116, 194] width 217 height 21
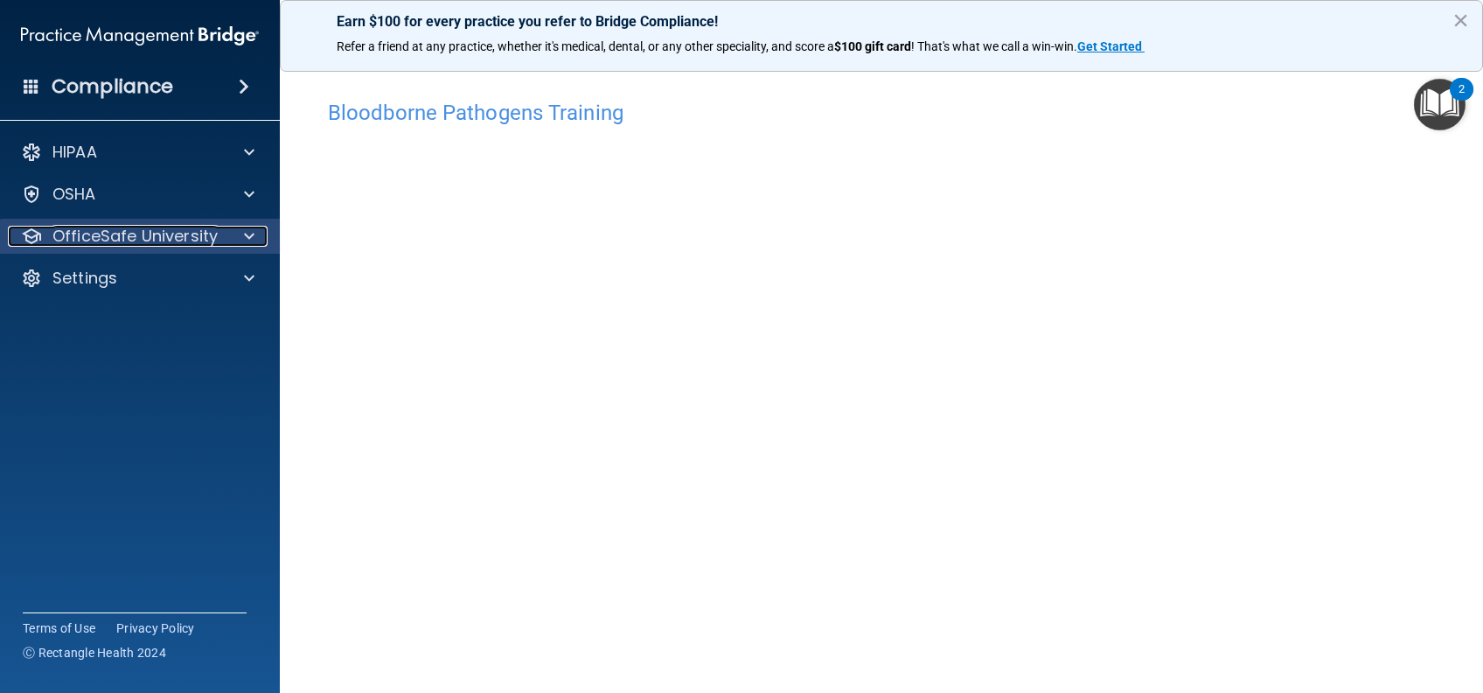
click at [195, 244] on p "OfficeSafe University" at bounding box center [134, 236] width 165 height 21
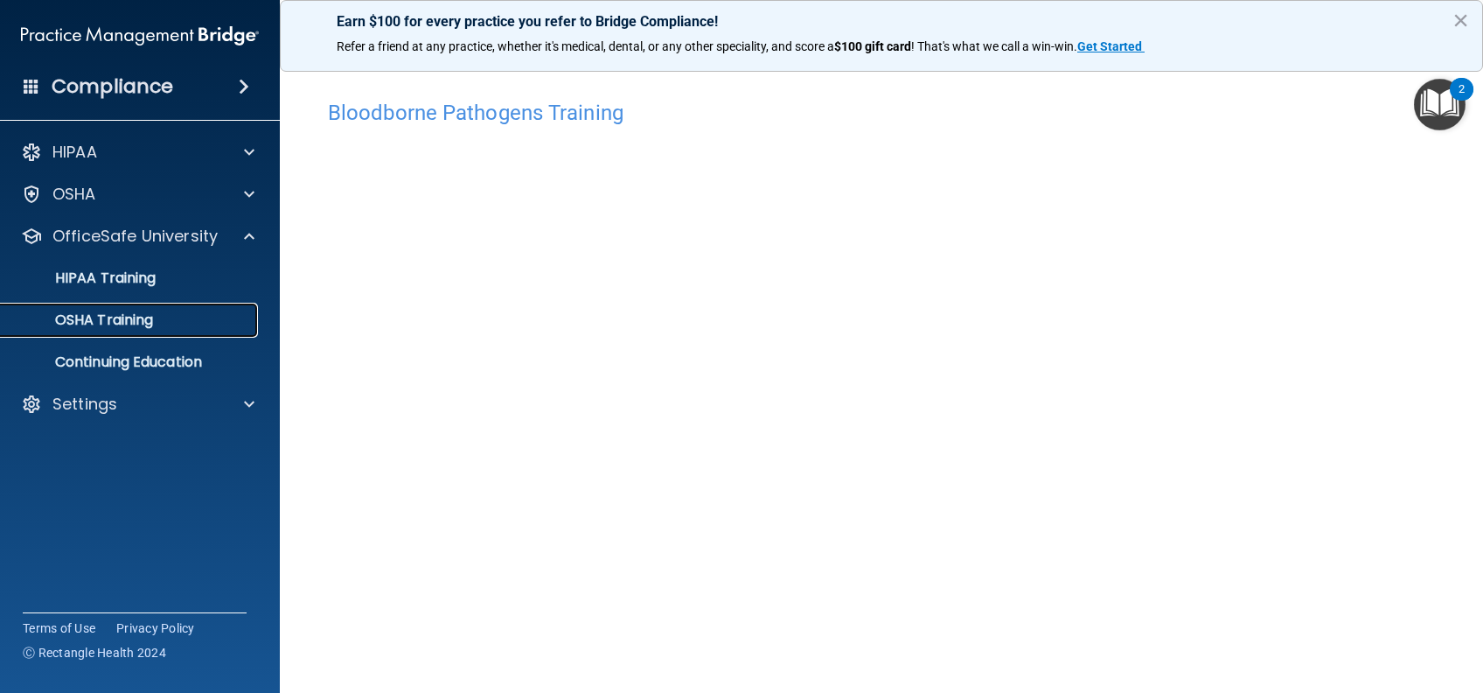
click at [112, 326] on p "OSHA Training" at bounding box center [82, 319] width 142 height 17
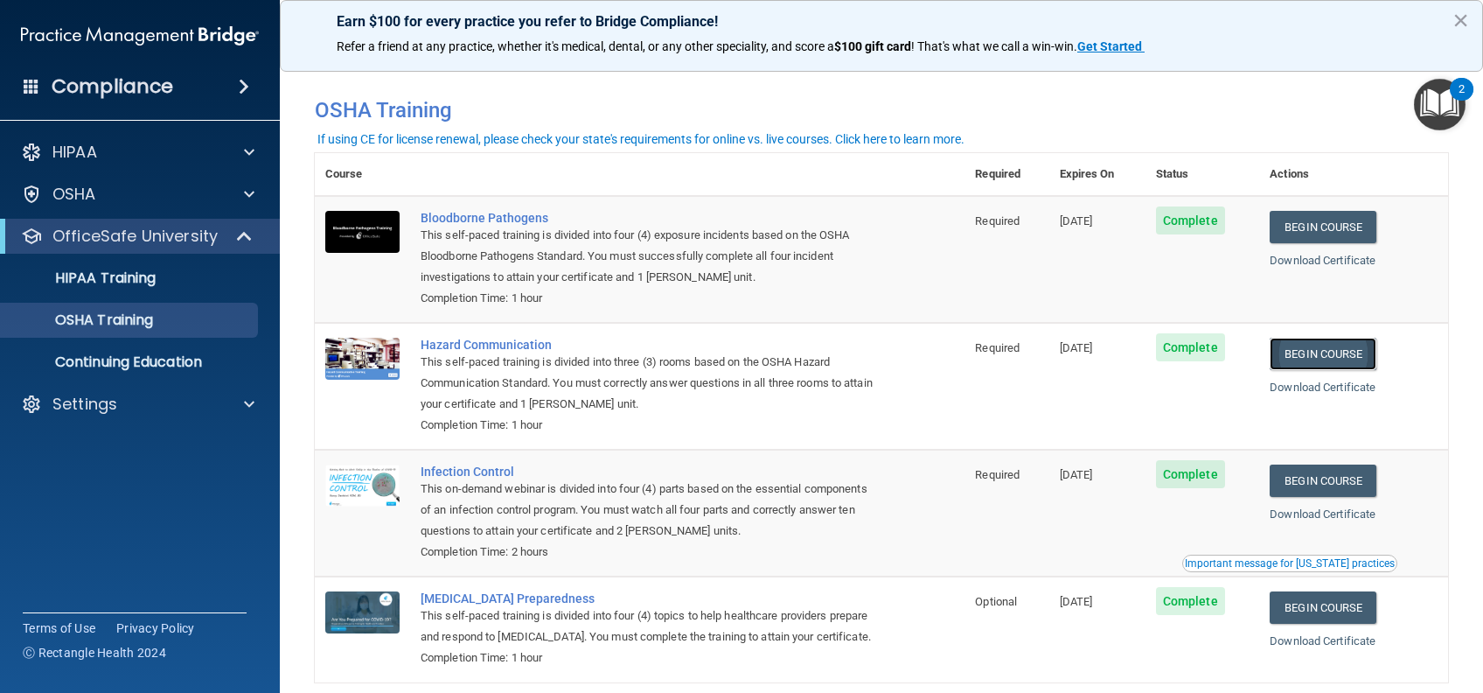
click at [1299, 357] on link "Begin Course" at bounding box center [1323, 354] width 107 height 32
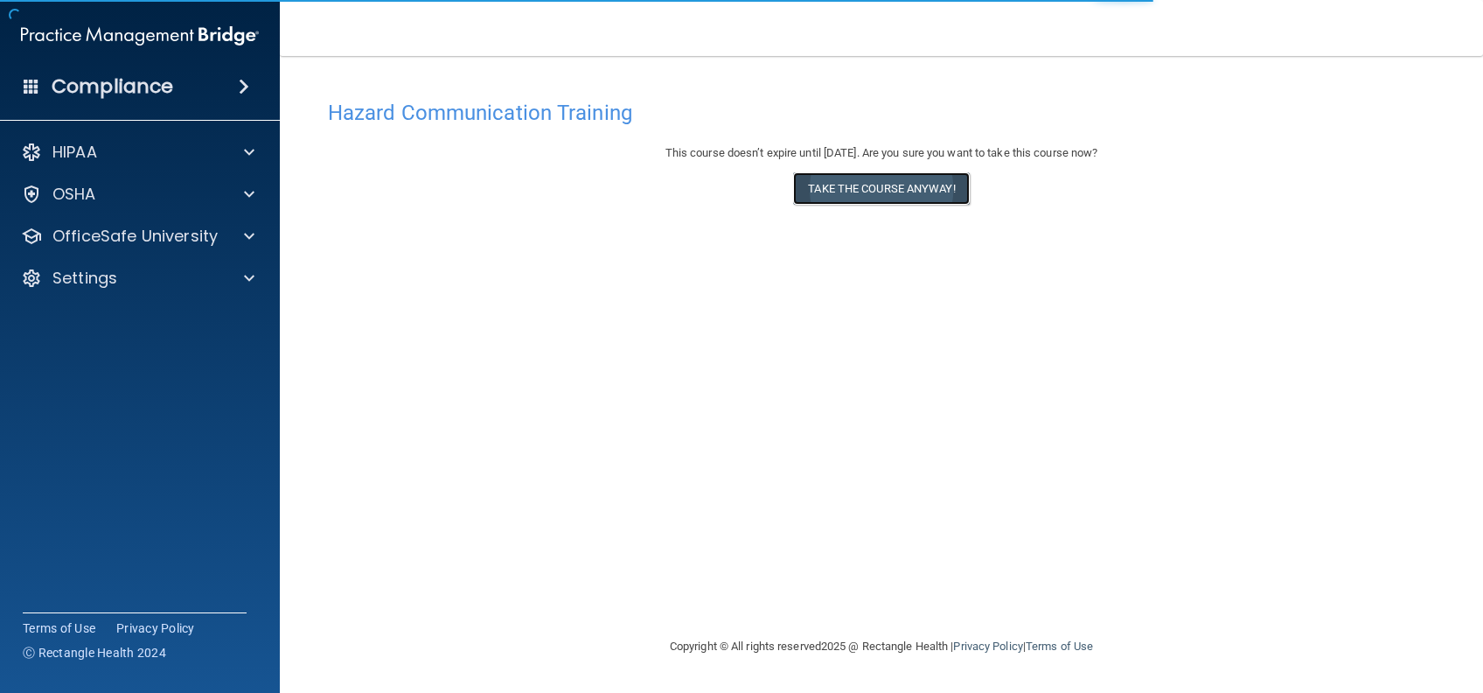
click at [909, 196] on button "Take the course anyway!" at bounding box center [881, 188] width 176 height 32
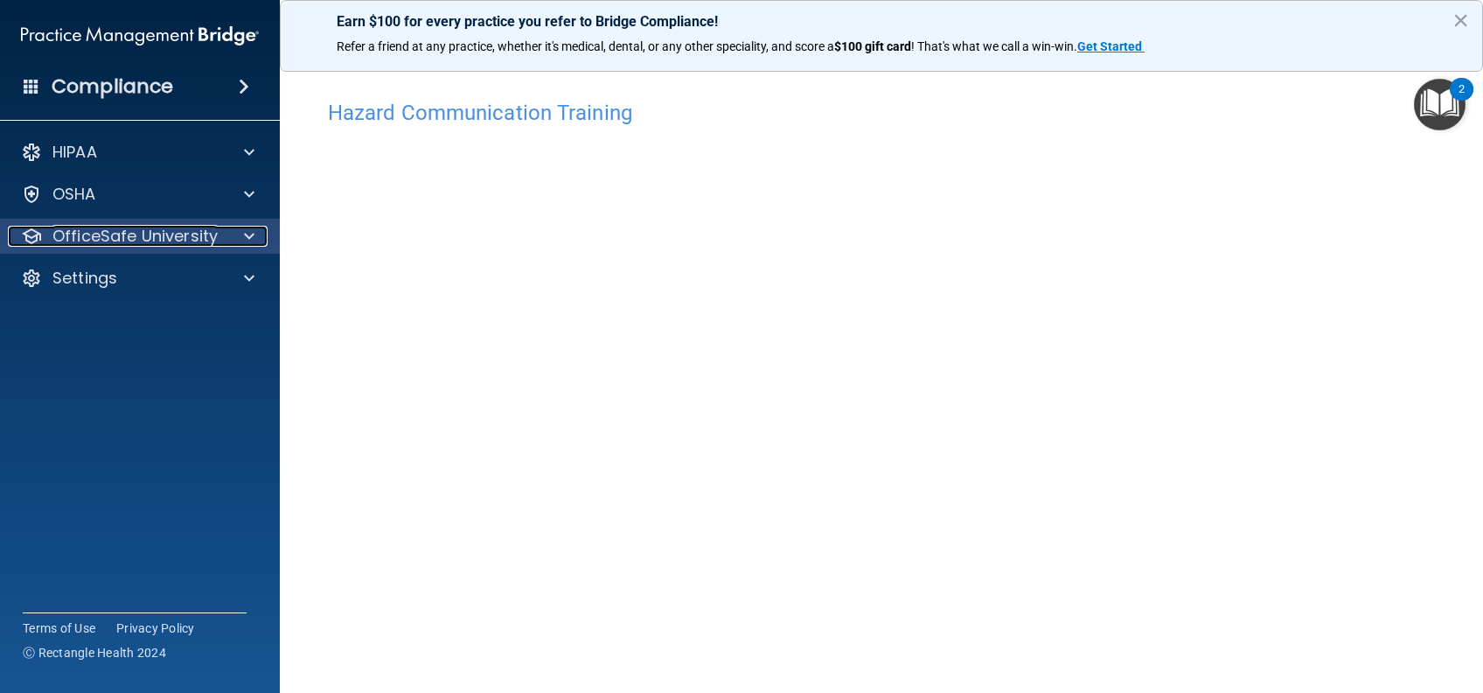
click at [60, 226] on p "OfficeSafe University" at bounding box center [134, 236] width 165 height 21
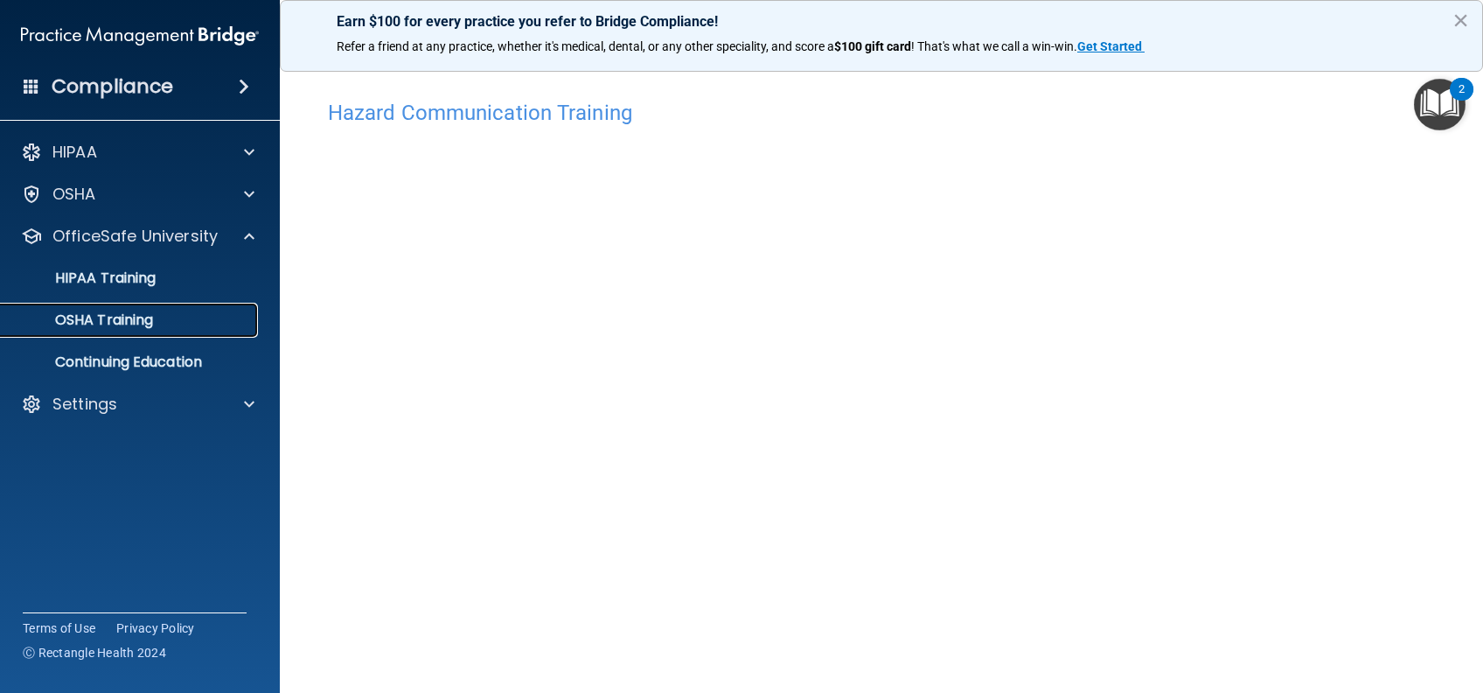
click at [87, 321] on p "OSHA Training" at bounding box center [82, 319] width 142 height 17
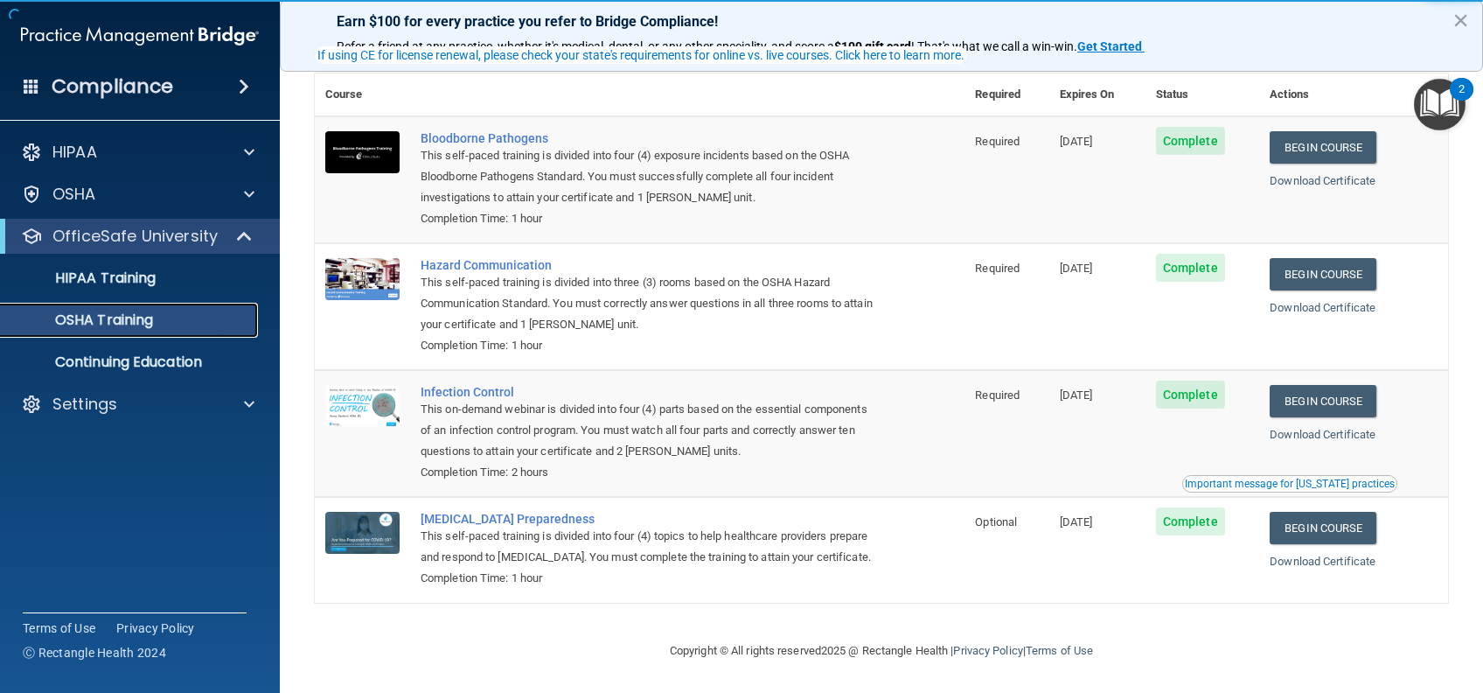
scroll to position [104, 0]
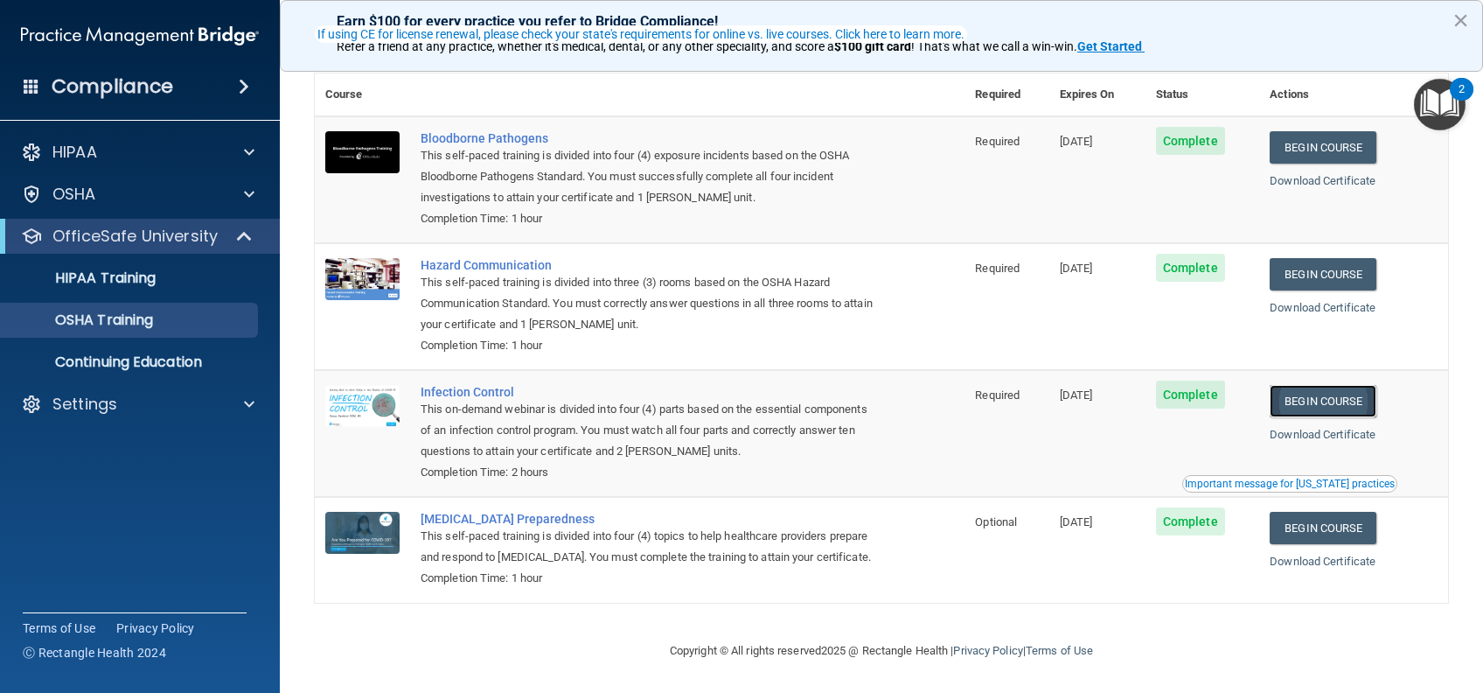
click at [1312, 385] on link "Begin Course" at bounding box center [1323, 401] width 107 height 32
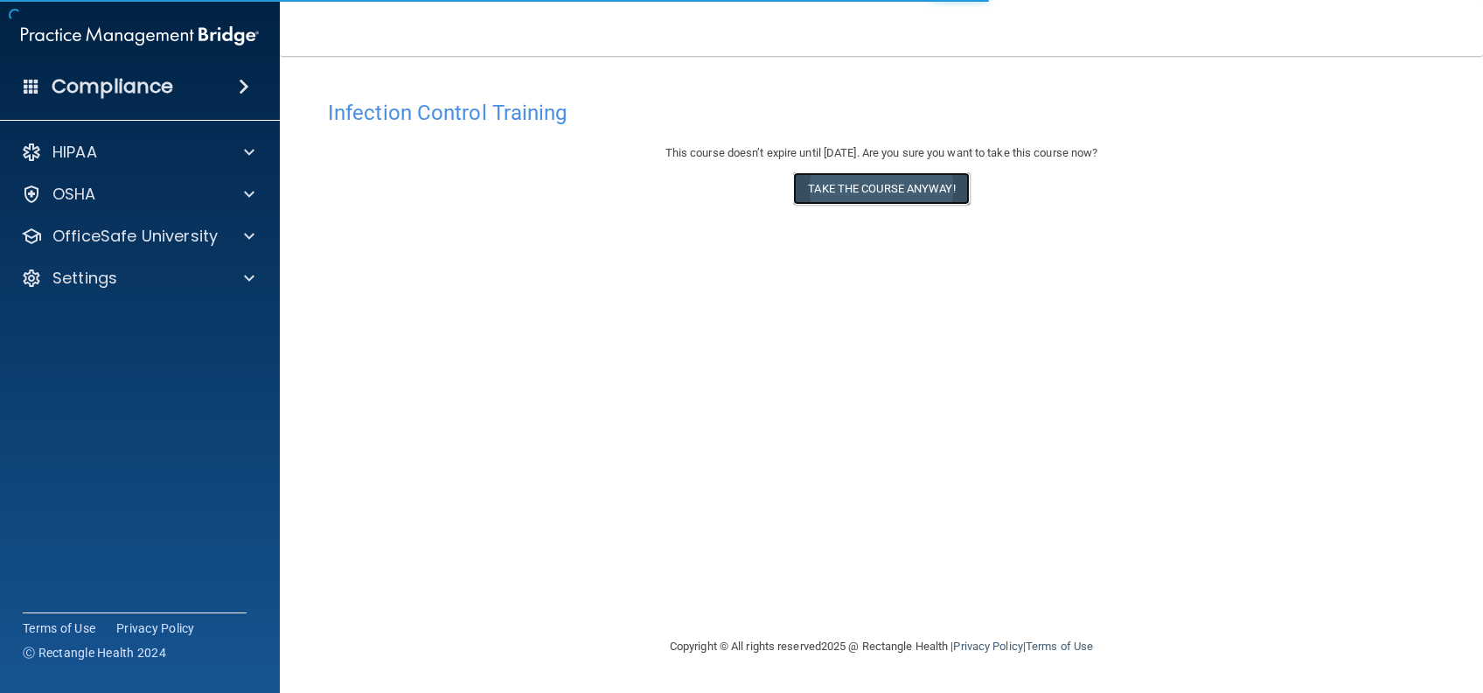
click at [892, 196] on button "Take the course anyway!" at bounding box center [881, 188] width 176 height 32
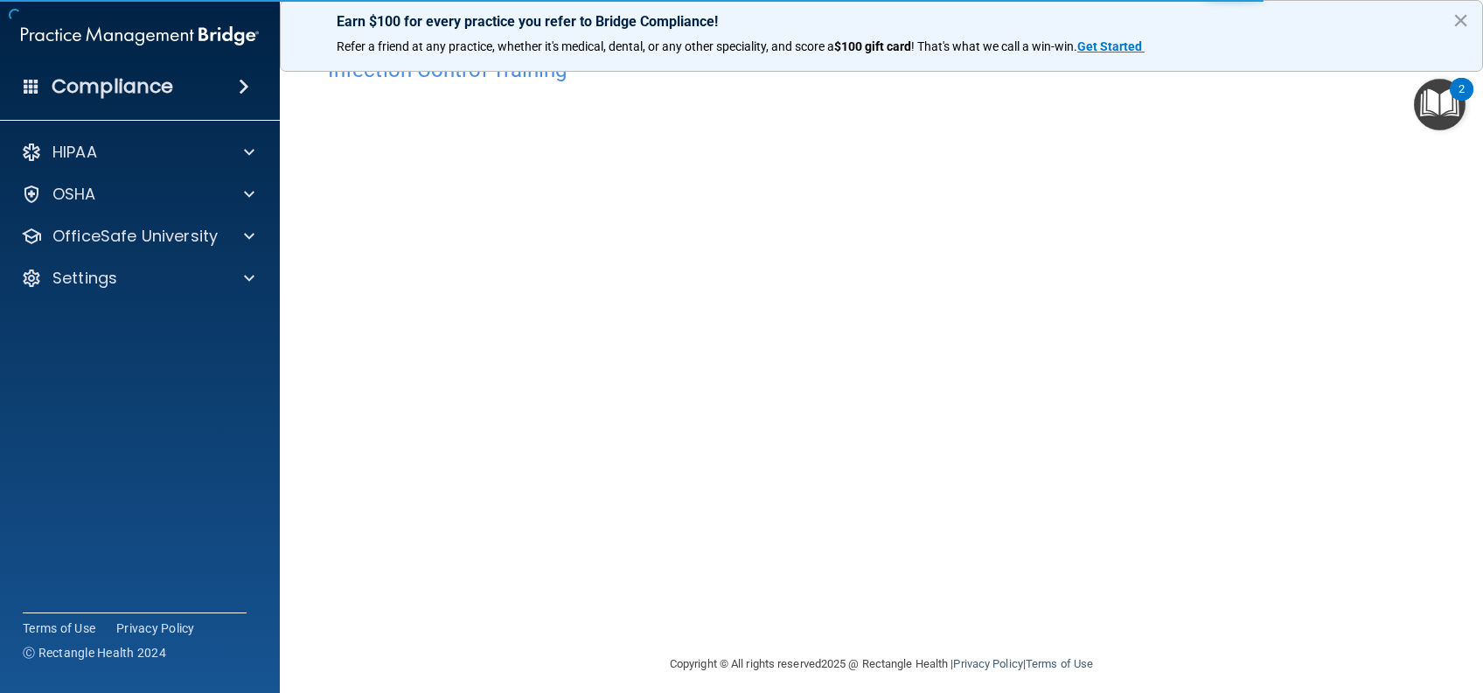
scroll to position [56, 0]
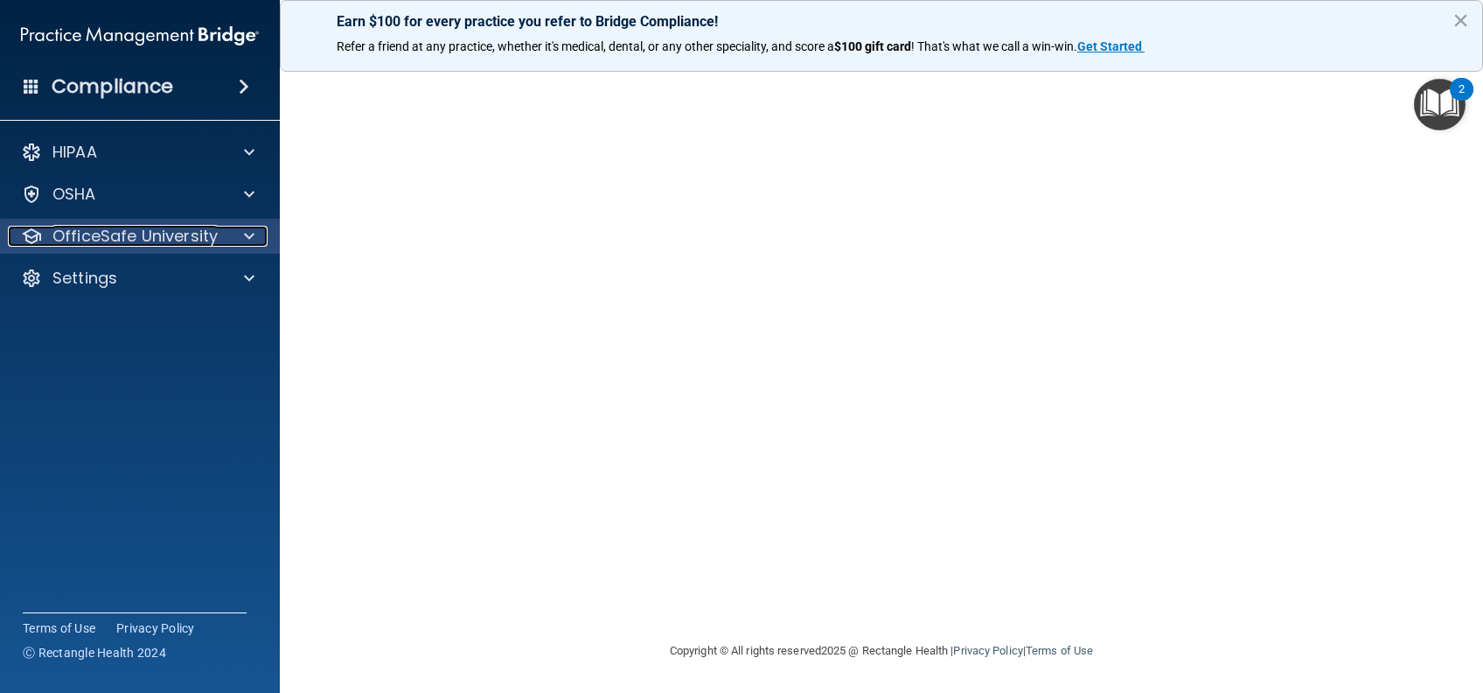
click at [90, 232] on p "OfficeSafe University" at bounding box center [134, 236] width 165 height 21
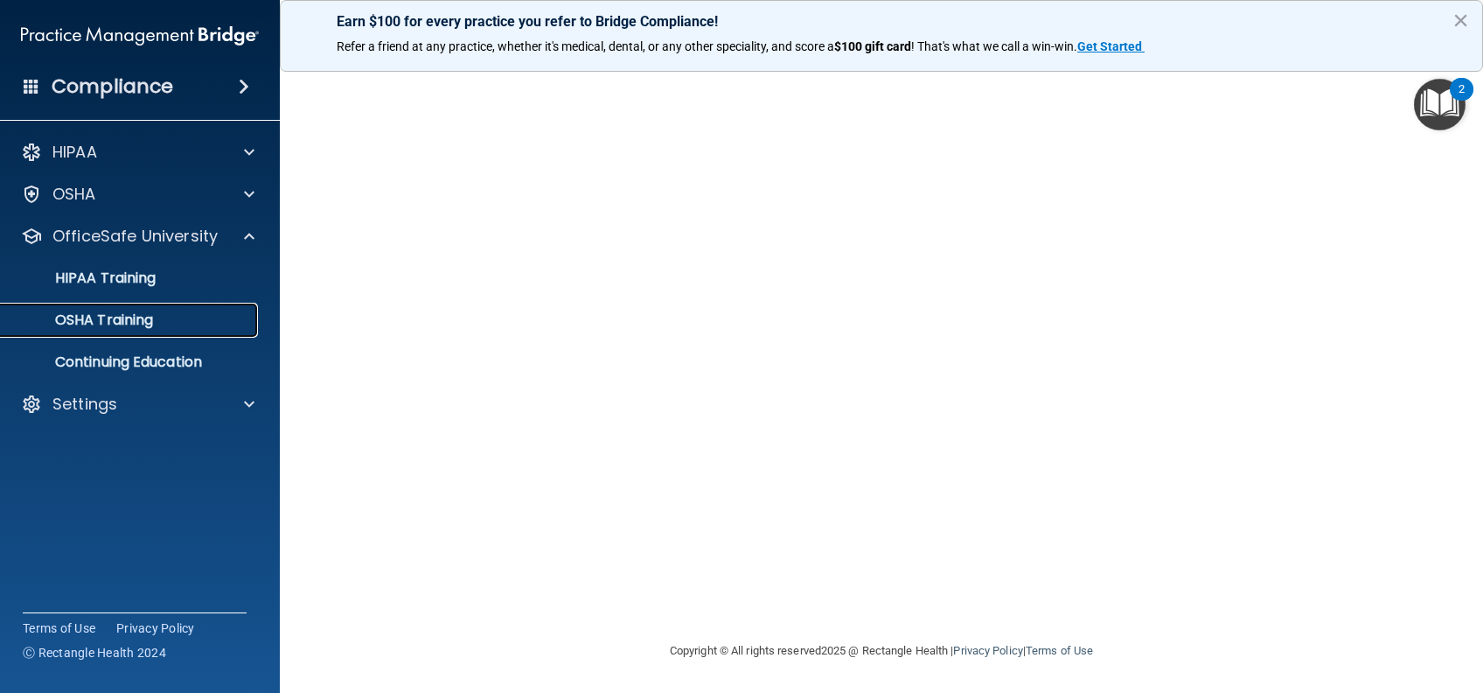
click at [120, 303] on link "OSHA Training" at bounding box center [120, 320] width 275 height 35
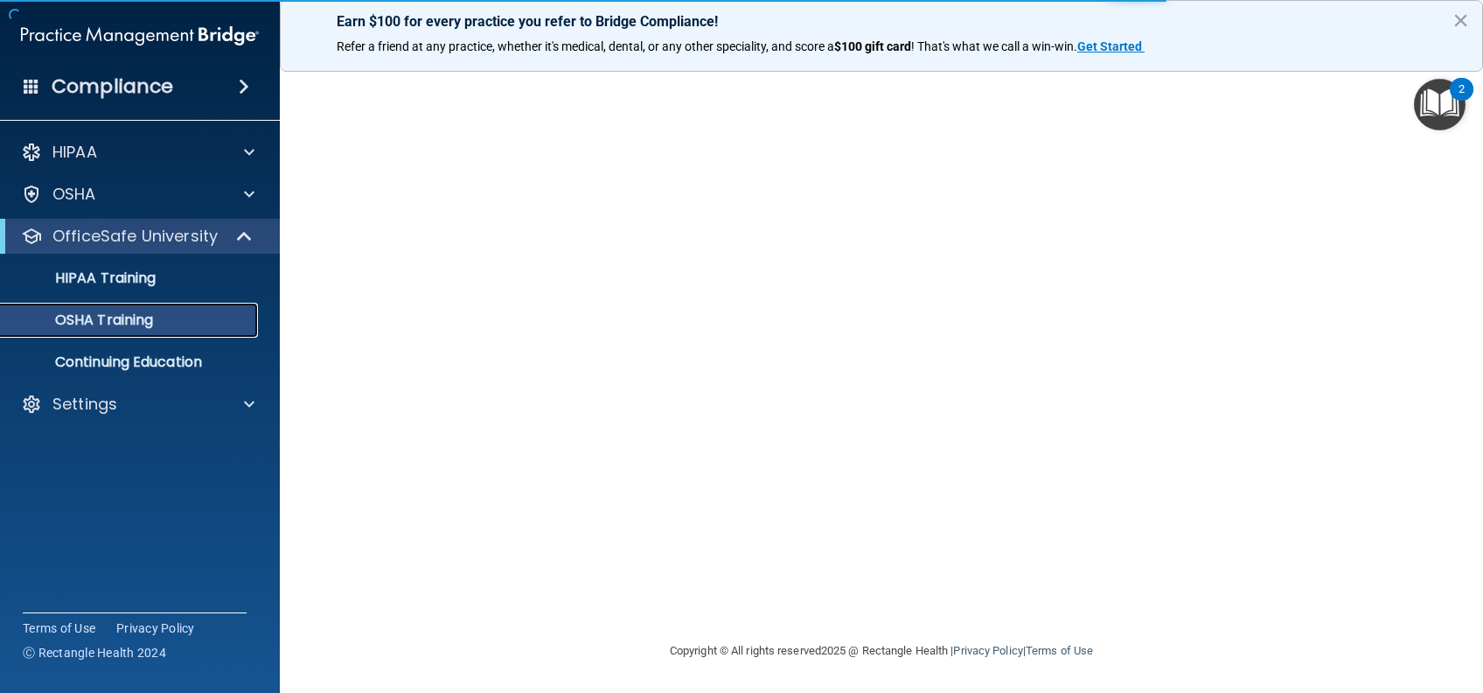
scroll to position [104, 0]
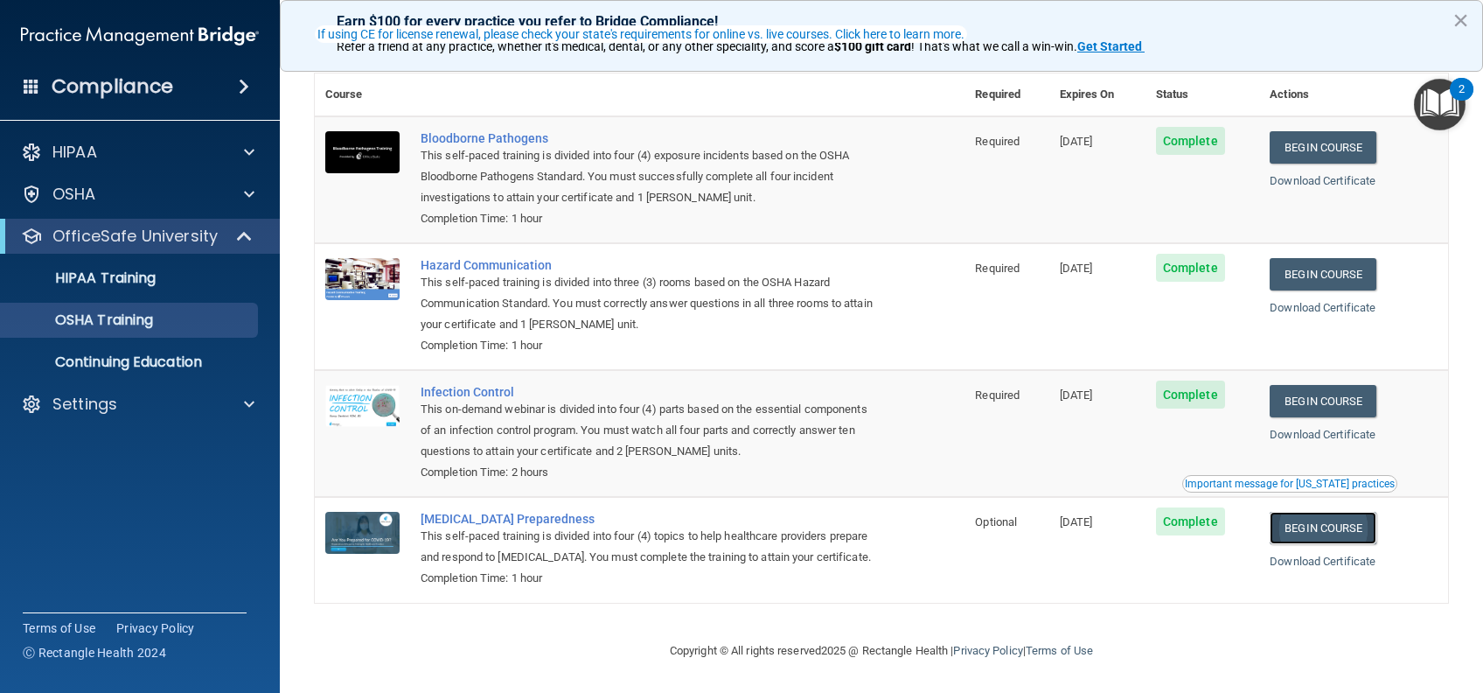
click at [1294, 512] on link "Begin Course" at bounding box center [1323, 528] width 107 height 32
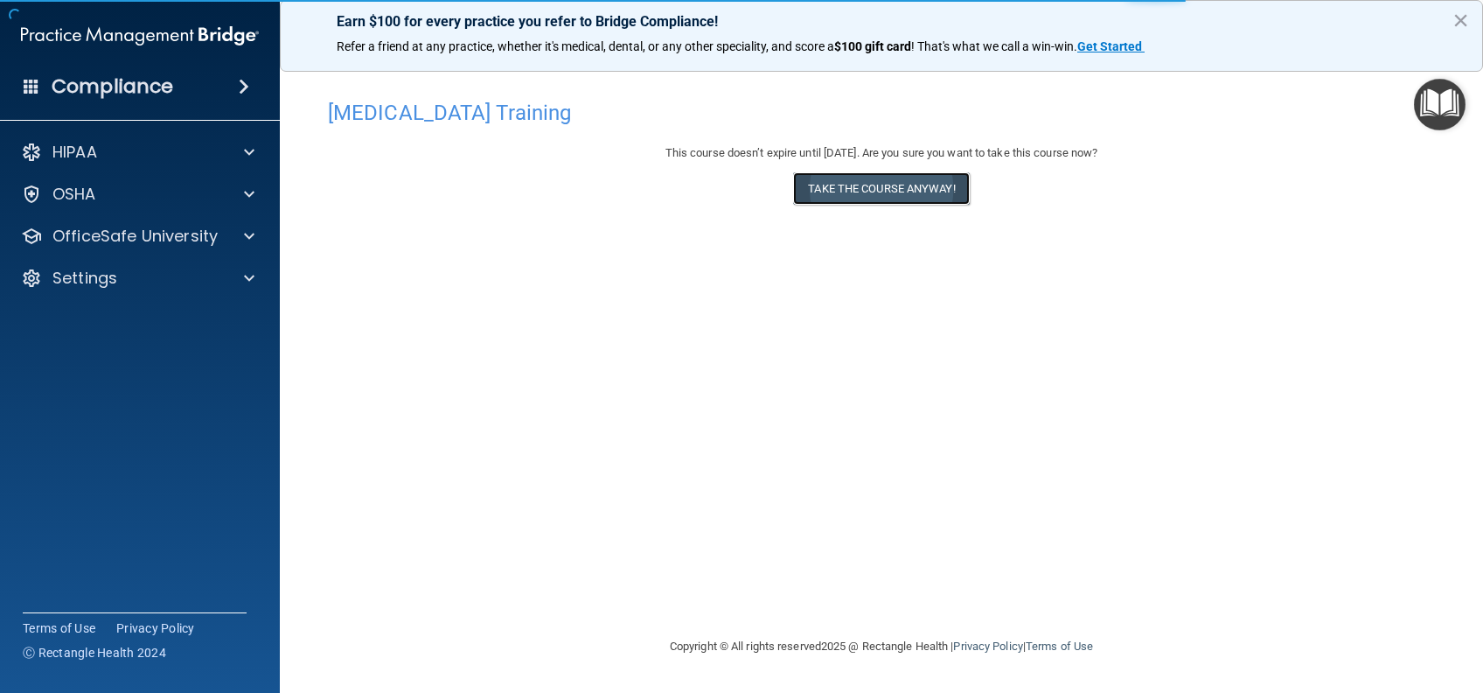
click at [879, 174] on button "Take the course anyway!" at bounding box center [881, 188] width 176 height 32
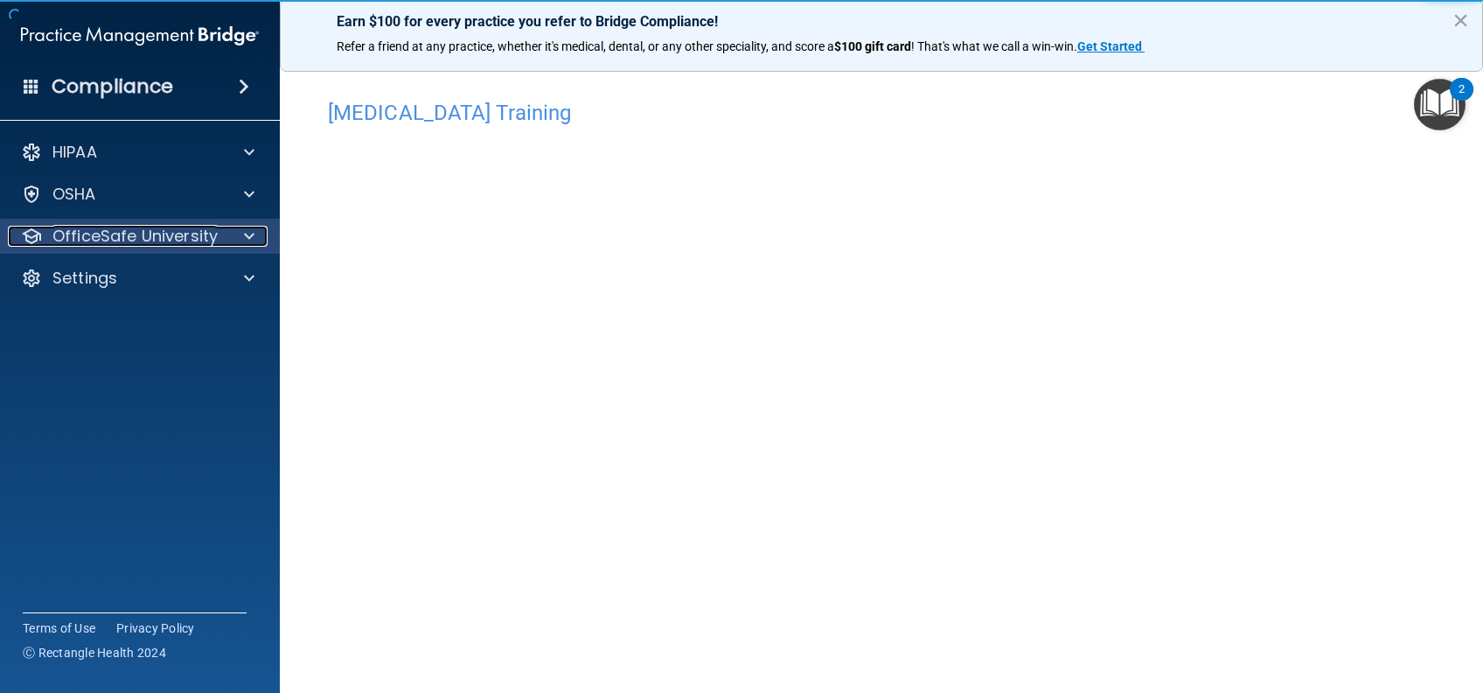
click at [133, 237] on p "OfficeSafe University" at bounding box center [134, 236] width 165 height 21
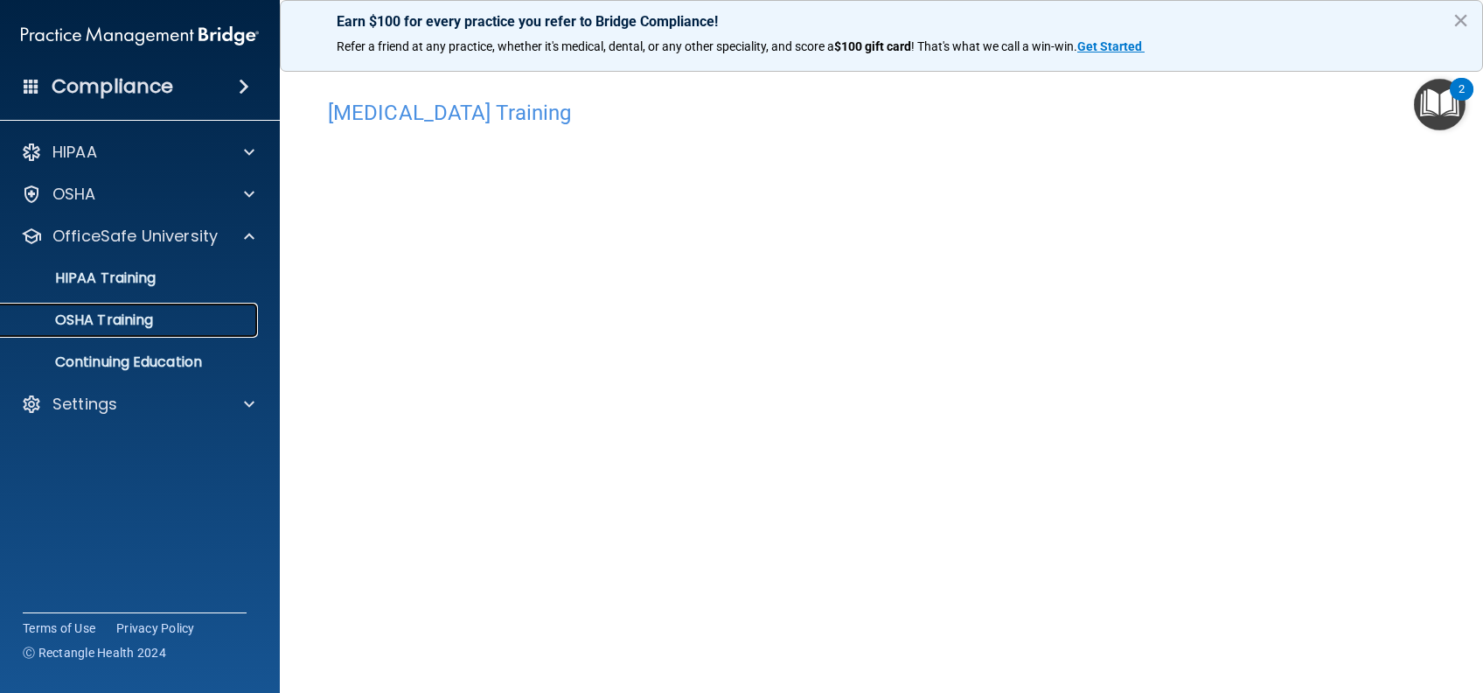
click at [123, 322] on p "OSHA Training" at bounding box center [82, 319] width 142 height 17
